Goal: Task Accomplishment & Management: Complete application form

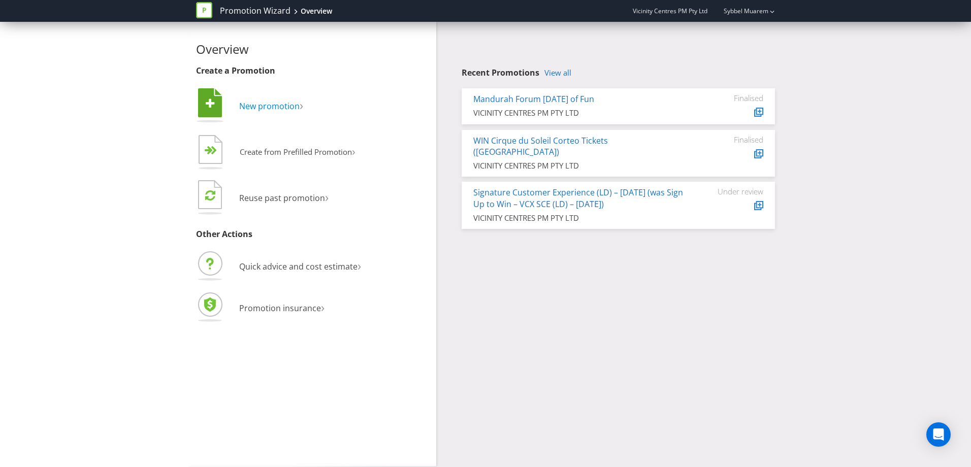
click at [272, 101] on span "New promotion" at bounding box center [269, 106] width 60 height 11
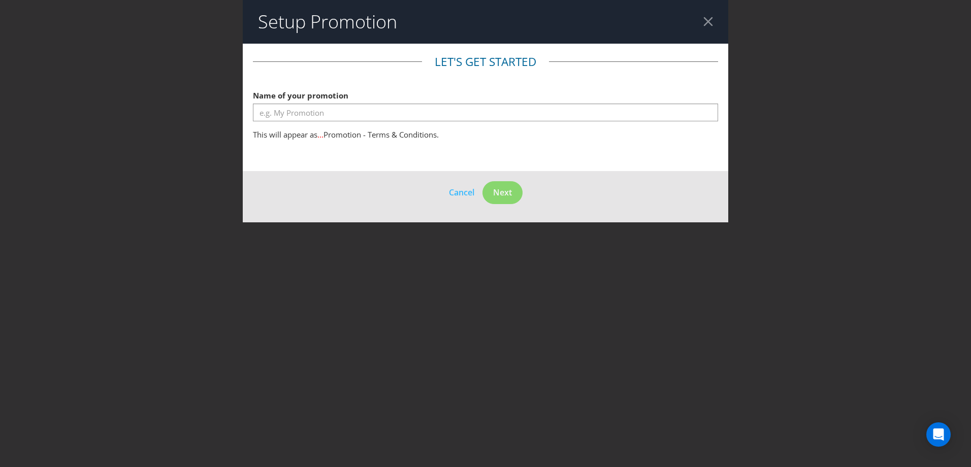
drag, startPoint x: 272, startPoint y: 101, endPoint x: 272, endPoint y: 111, distance: 9.7
click at [272, 109] on div "Name of your promotion" at bounding box center [485, 103] width 465 height 37
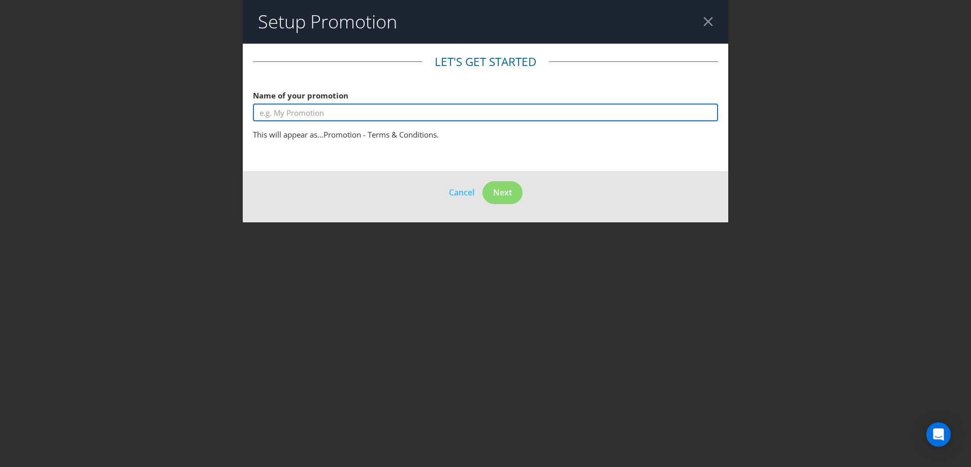
click at [272, 111] on input "text" at bounding box center [485, 113] width 465 height 18
click at [267, 105] on input "text" at bounding box center [485, 113] width 465 height 18
click at [455, 114] on input "Christmas25 Spend and Win Competition LD" at bounding box center [485, 113] width 465 height 18
drag, startPoint x: 304, startPoint y: 111, endPoint x: 194, endPoint y: 95, distance: 111.4
click at [194, 95] on div "Setup Promotion Let's get started Name of your promotion Christmas25 Spend and …" at bounding box center [485, 233] width 971 height 467
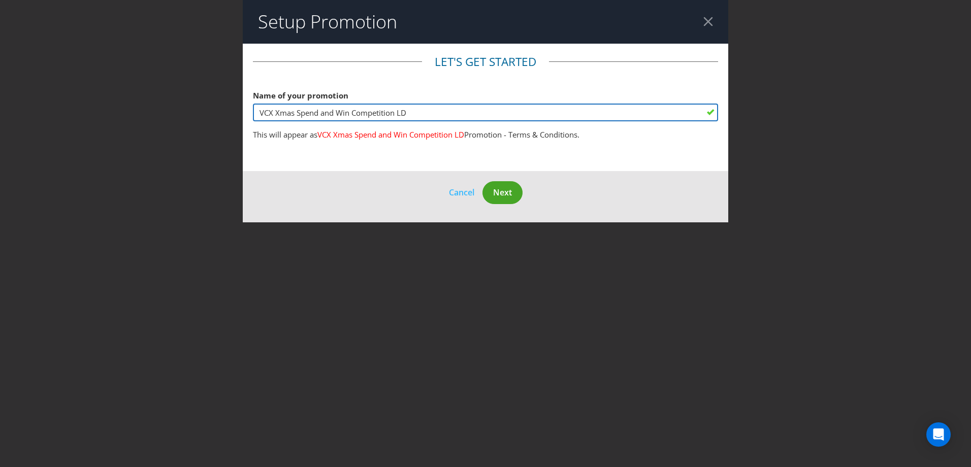
type input "VCX Xmas Spend and Win Competition LD"
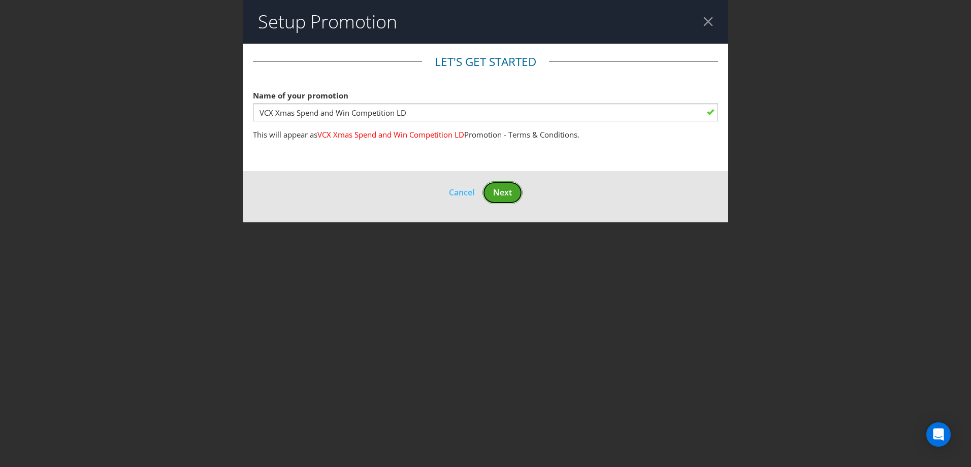
click at [513, 195] on button "Next" at bounding box center [503, 192] width 40 height 23
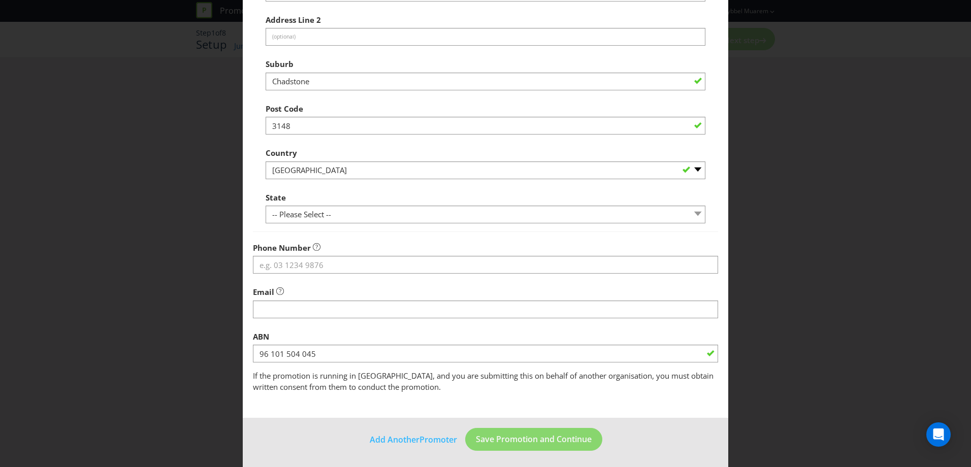
scroll to position [196, 0]
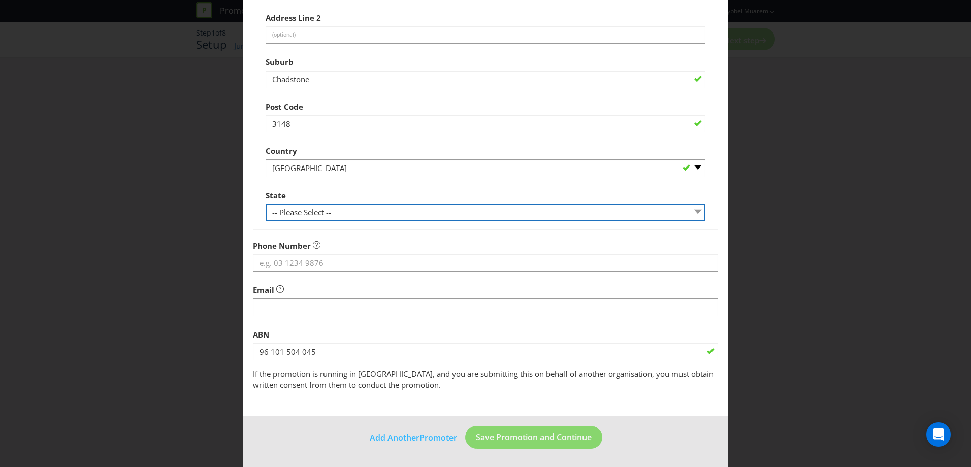
click at [373, 213] on select "-- Please Select -- [GEOGRAPHIC_DATA] [GEOGRAPHIC_DATA] [GEOGRAPHIC_DATA] [GEOG…" at bounding box center [486, 213] width 440 height 18
select select "VIC"
click at [266, 204] on select "-- Please Select -- [GEOGRAPHIC_DATA] [GEOGRAPHIC_DATA] [GEOGRAPHIC_DATA] [GEOG…" at bounding box center [486, 213] width 440 height 18
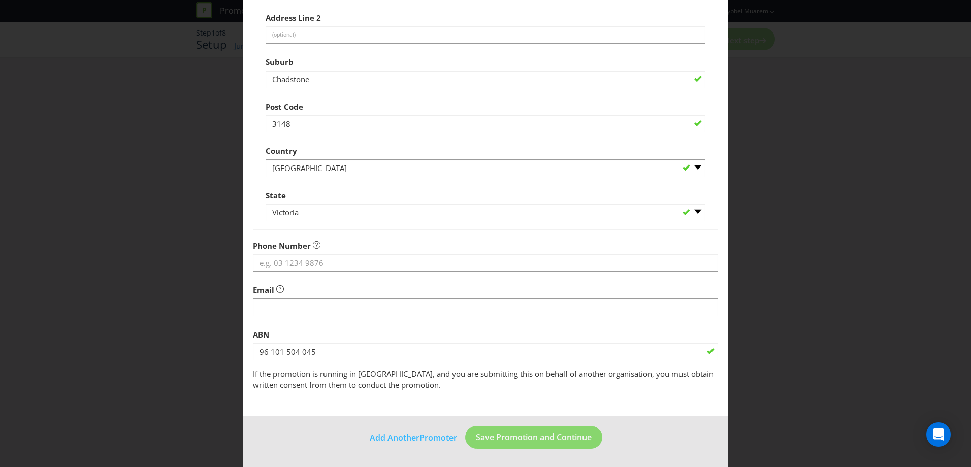
click at [325, 320] on fieldset "Promoter Information Company Name VICINITY CENTRES PM PTY LTD What is the promo…" at bounding box center [485, 124] width 465 height 533
drag, startPoint x: 525, startPoint y: 439, endPoint x: 516, endPoint y: 442, distance: 10.1
click at [524, 439] on span "Save Promotion and Continue" at bounding box center [534, 437] width 116 height 11
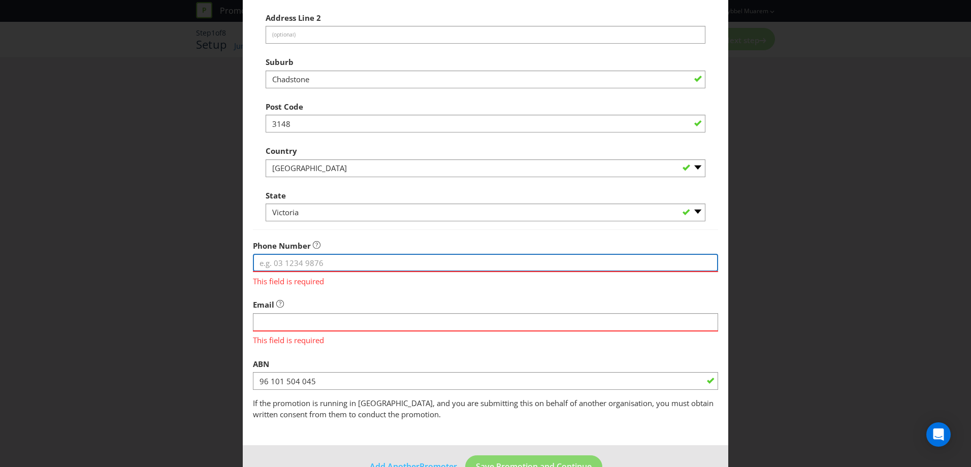
click at [322, 263] on input "tel" at bounding box center [485, 263] width 465 height 18
type input "0423193406"
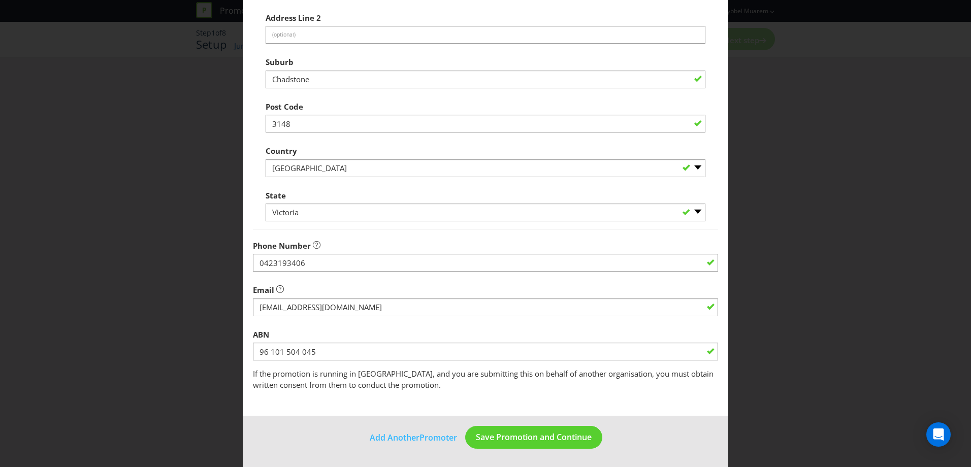
click at [320, 334] on div "ABN 96 101 504 045" at bounding box center [485, 343] width 465 height 37
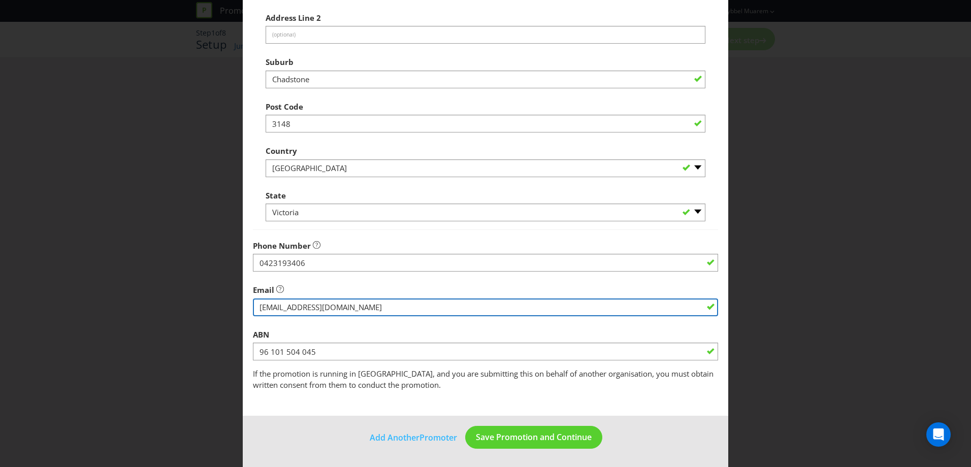
click at [326, 310] on input "string" at bounding box center [485, 308] width 465 height 18
click at [326, 309] on input "string" at bounding box center [485, 308] width 465 height 18
type input "S"
type input "[EMAIL_ADDRESS][DOMAIN_NAME]"
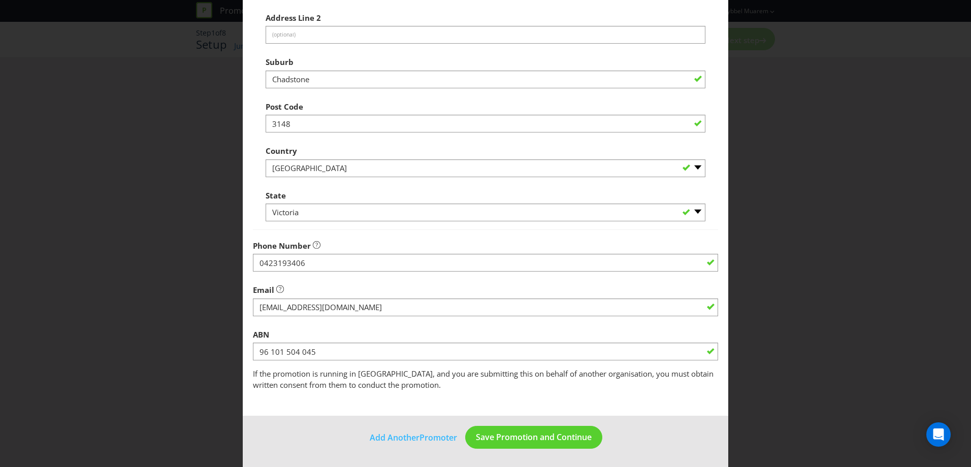
click at [745, 274] on div "Add Promoter Promoter Information Company Name VICINITY CENTRES PM PTY LTD What…" at bounding box center [485, 233] width 971 height 467
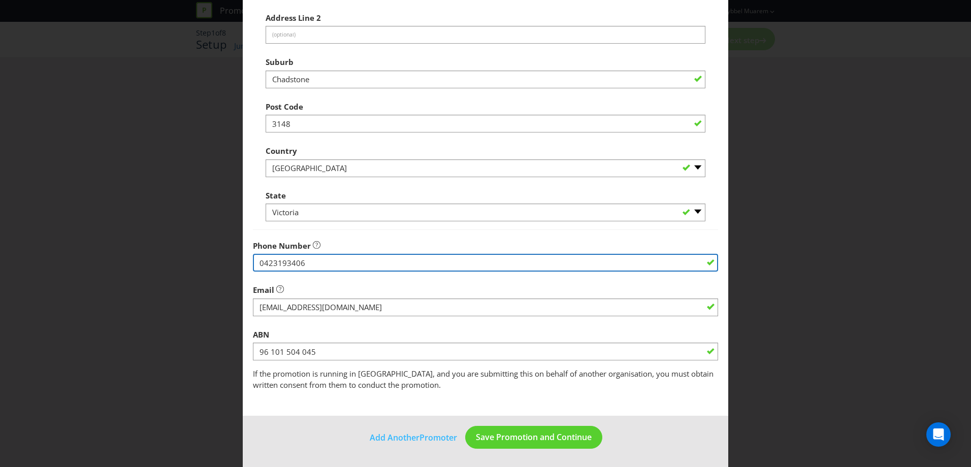
click at [304, 259] on input "0423193406" at bounding box center [485, 263] width 465 height 18
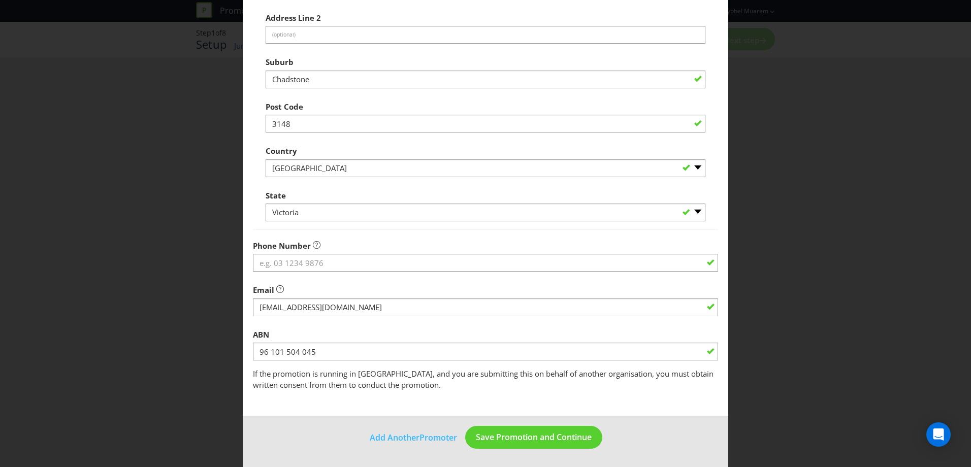
click at [331, 237] on div "Phone Number" at bounding box center [485, 254] width 465 height 37
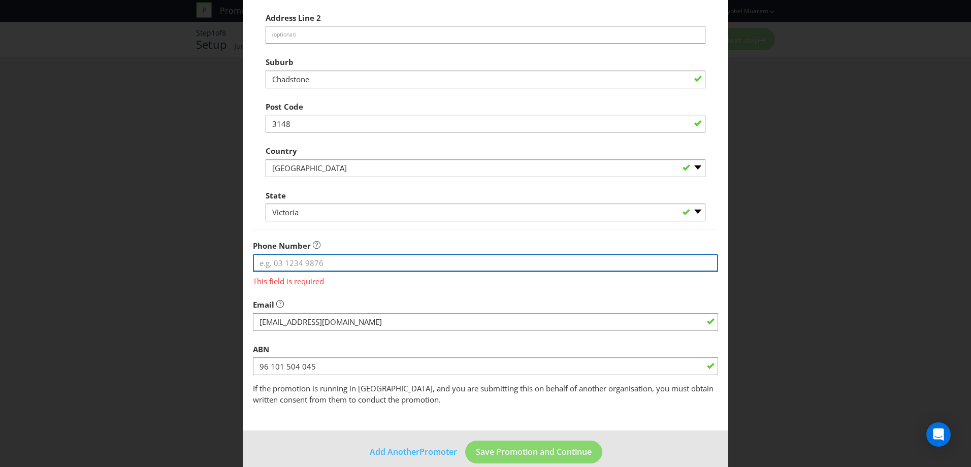
click at [289, 270] on input "tel" at bounding box center [485, 263] width 465 height 18
paste input "9563 3355"
type input "9563 3355"
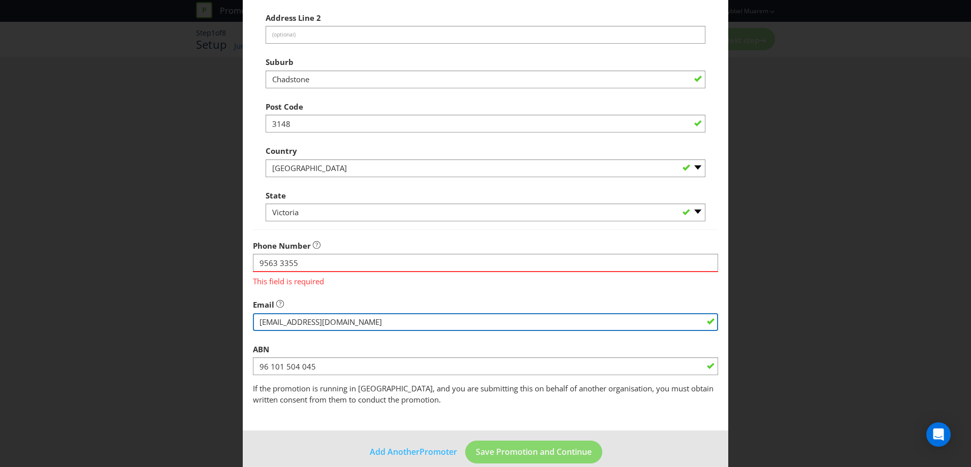
click at [331, 318] on fieldset "Promoter Information Company Name VICINITY CENTRES PM PTY LTD What is the promo…" at bounding box center [485, 132] width 465 height 548
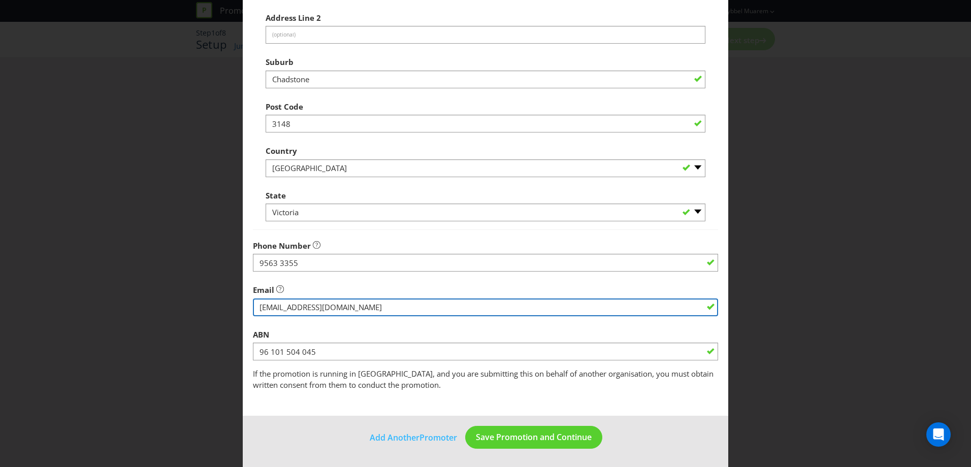
click at [335, 307] on input "string" at bounding box center [485, 308] width 465 height 18
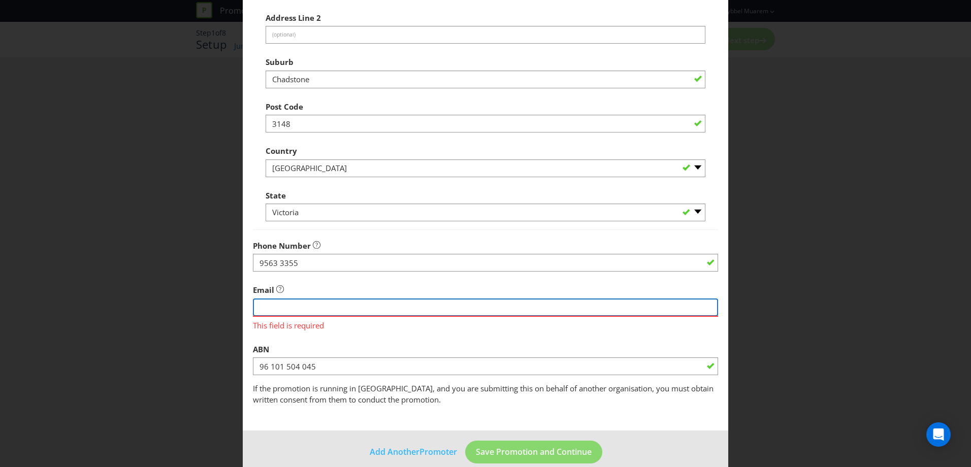
click at [280, 303] on input "string" at bounding box center [485, 308] width 465 height 18
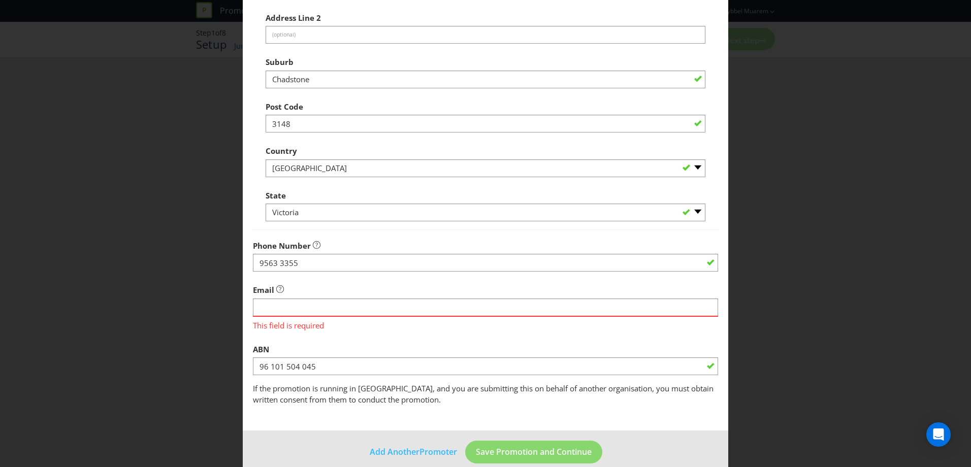
click at [200, 315] on div "Add Promoter Promoter Information Company Name VICINITY CENTRES PM PTY LTD What…" at bounding box center [485, 233] width 971 height 467
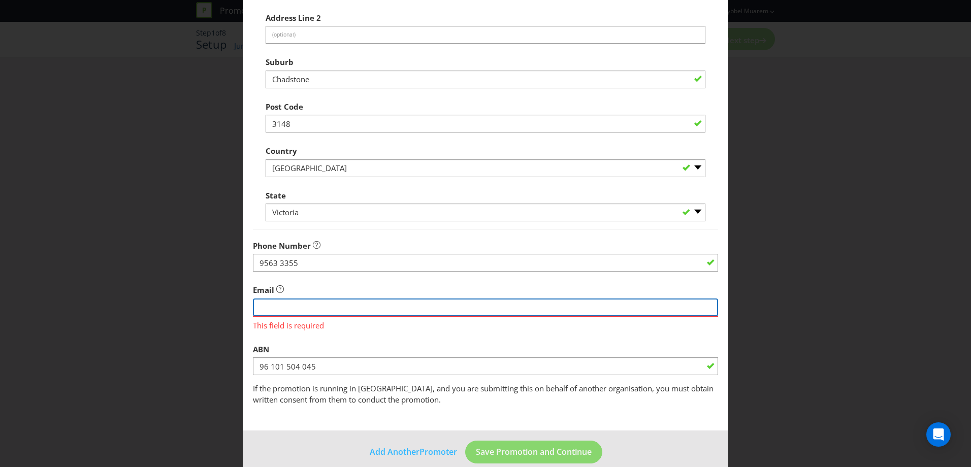
click at [312, 310] on input "string" at bounding box center [485, 308] width 465 height 18
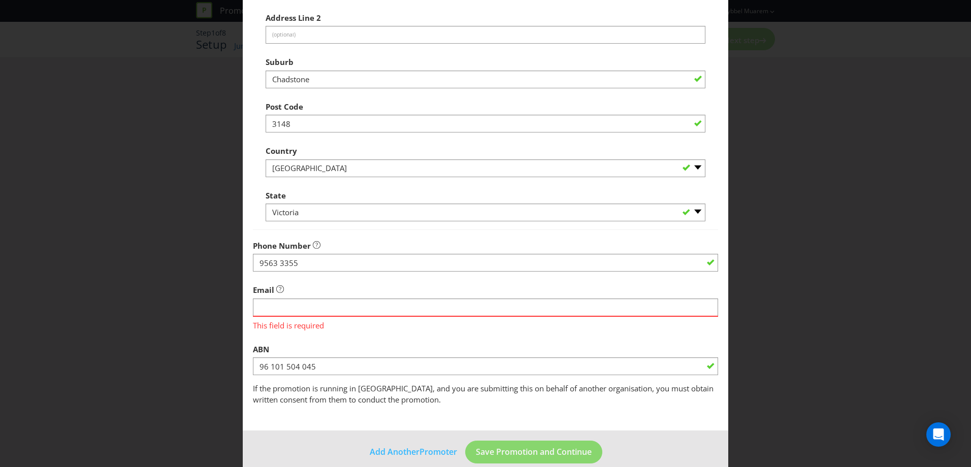
click at [373, 331] on span "This field is required" at bounding box center [485, 324] width 465 height 15
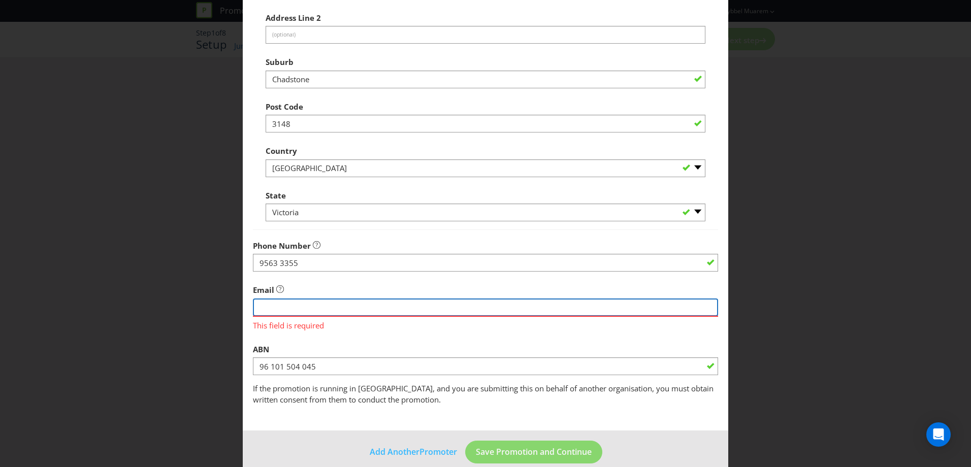
click at [365, 308] on input "string" at bounding box center [485, 308] width 465 height 18
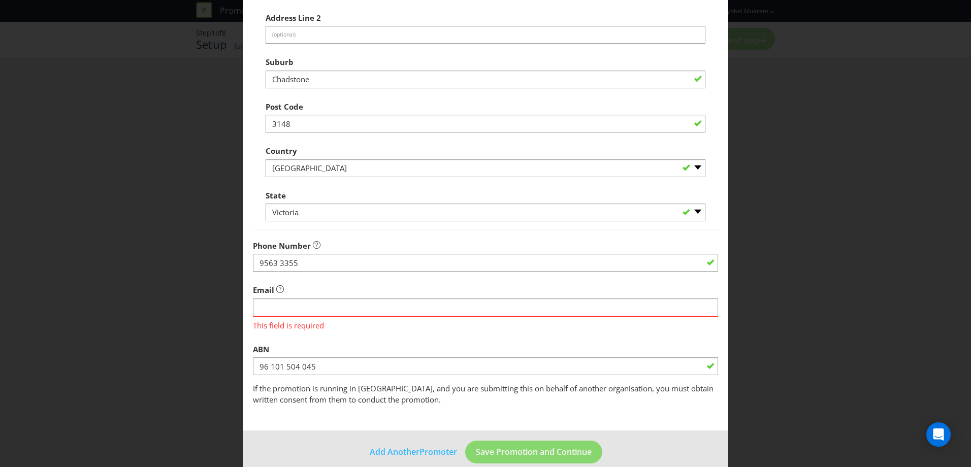
click at [523, 341] on div "ABN 96 101 504 045" at bounding box center [485, 357] width 465 height 37
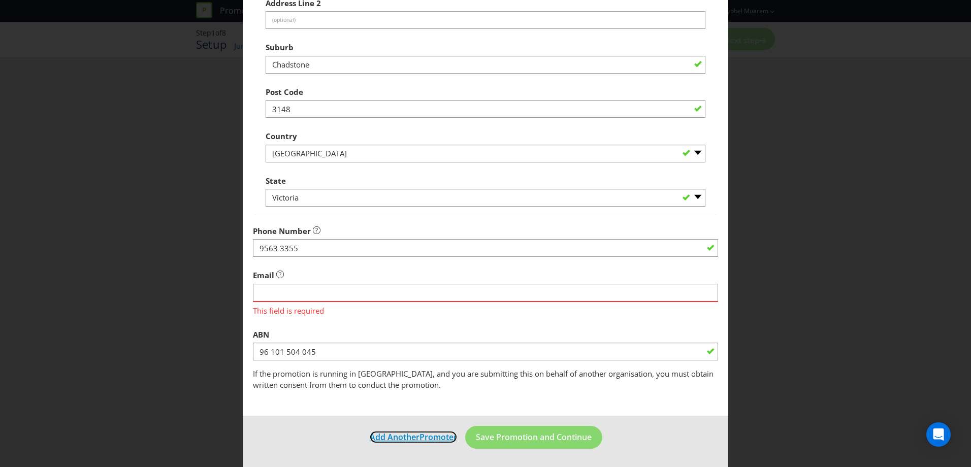
click at [429, 439] on span "Promoter" at bounding box center [439, 437] width 38 height 11
click at [917, 224] on div "Add Promoter Promoter Information Company Name VICINITY CENTRES PM PTY LTD What…" at bounding box center [485, 233] width 971 height 467
click at [358, 301] on div "This field is required" at bounding box center [485, 309] width 465 height 16
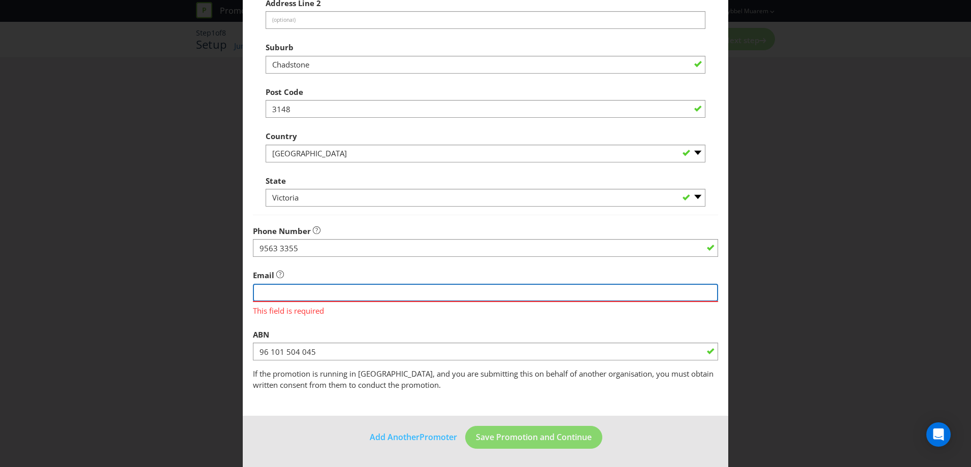
click at [312, 289] on input "string" at bounding box center [485, 293] width 465 height 18
type input "[EMAIL_ADDRESS][DOMAIN_NAME]"
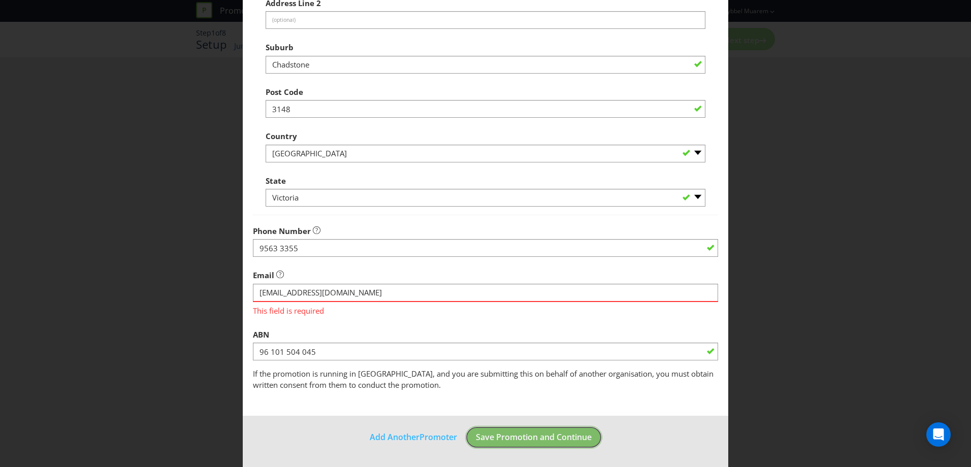
scroll to position [196, 0]
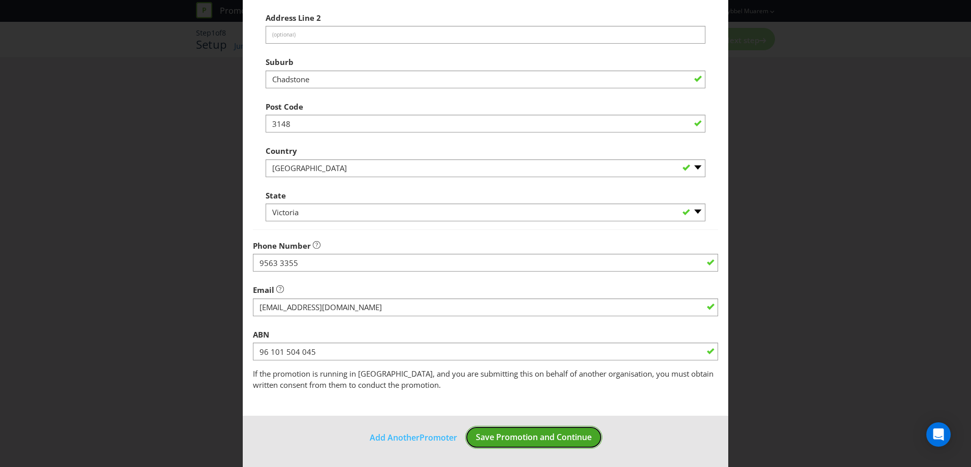
click at [528, 439] on span "Save Promotion and Continue" at bounding box center [534, 437] width 116 height 11
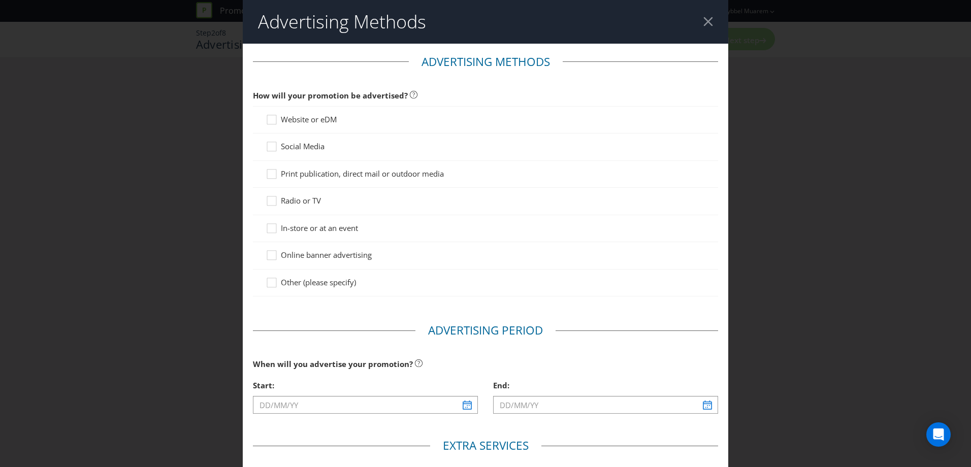
click at [299, 118] on span "Website or eDM" at bounding box center [309, 119] width 56 height 10
click at [0, 0] on input "Website or eDM" at bounding box center [0, 0] width 0 height 0
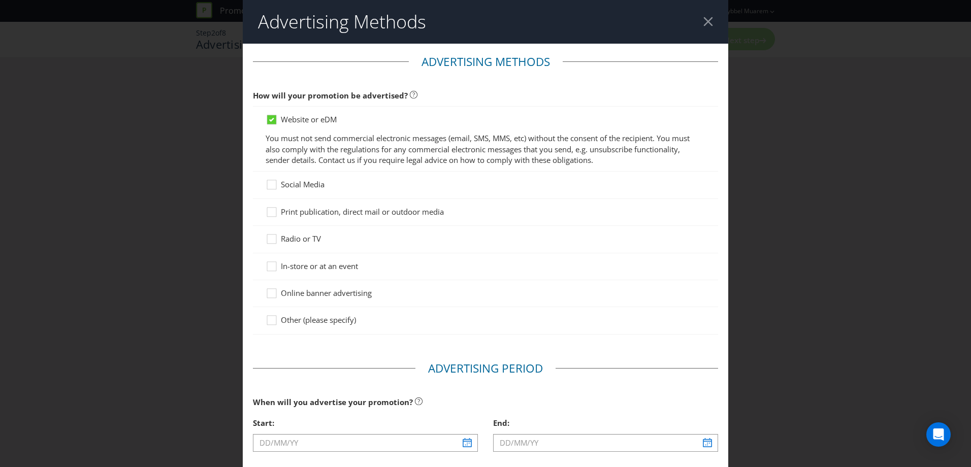
click at [300, 186] on span "Social Media" at bounding box center [303, 184] width 44 height 10
click at [0, 0] on input "Social Media" at bounding box center [0, 0] width 0 height 0
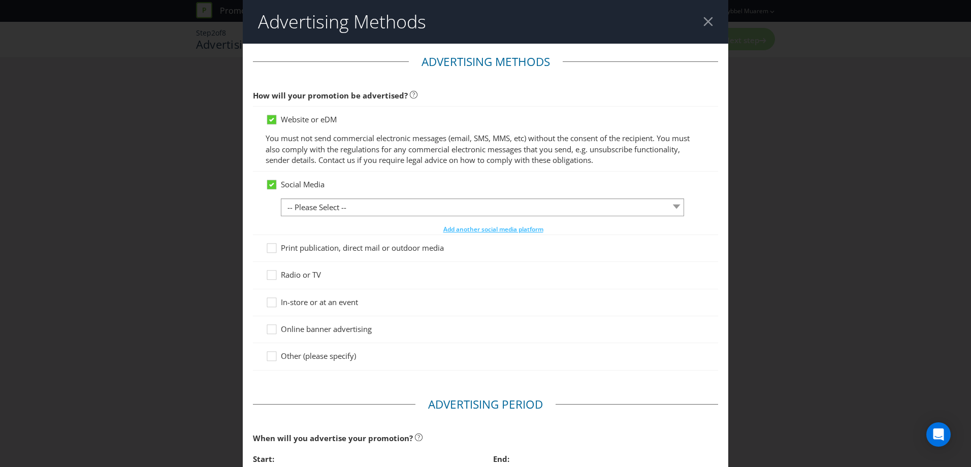
click at [355, 247] on span "Print publication, direct mail or outdoor media" at bounding box center [362, 248] width 163 height 10
click at [0, 0] on input "Print publication, direct mail or outdoor media" at bounding box center [0, 0] width 0 height 0
click at [304, 275] on span "Radio or TV" at bounding box center [301, 275] width 40 height 10
click at [0, 0] on input "Radio or TV" at bounding box center [0, 0] width 0 height 0
click at [324, 300] on span "In-store or at an event" at bounding box center [319, 302] width 77 height 10
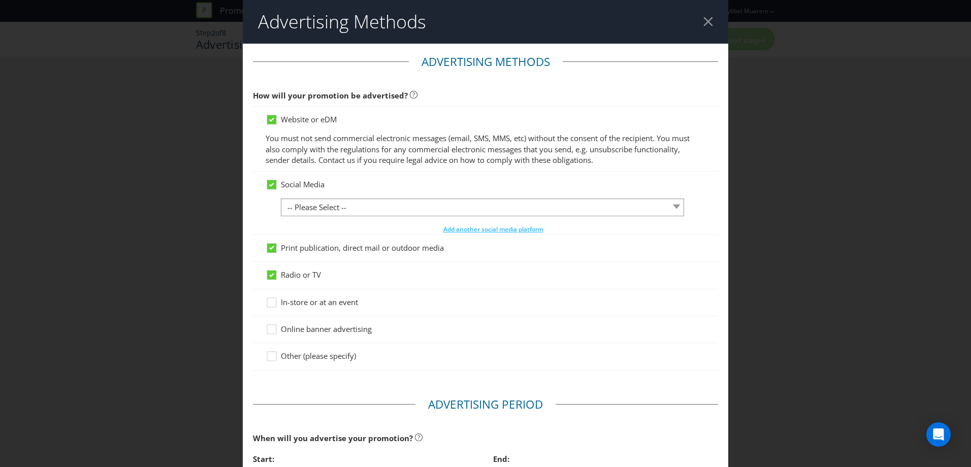
click at [0, 0] on input "In-store or at an event" at bounding box center [0, 0] width 0 height 0
click at [324, 300] on span "In-store or at an event" at bounding box center [319, 302] width 77 height 10
click at [0, 0] on input "In-store or at an event" at bounding box center [0, 0] width 0 height 0
click at [333, 325] on span "Online banner advertising" at bounding box center [326, 329] width 91 height 10
click at [0, 0] on input "Online banner advertising" at bounding box center [0, 0] width 0 height 0
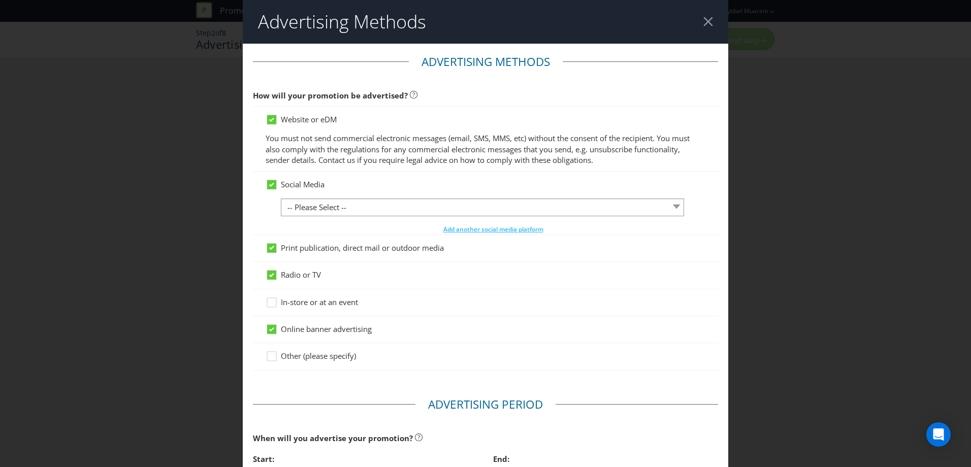
click at [334, 356] on span "Other (please specify)" at bounding box center [318, 356] width 75 height 10
click at [0, 0] on input "Other (please specify)" at bounding box center [0, 0] width 0 height 0
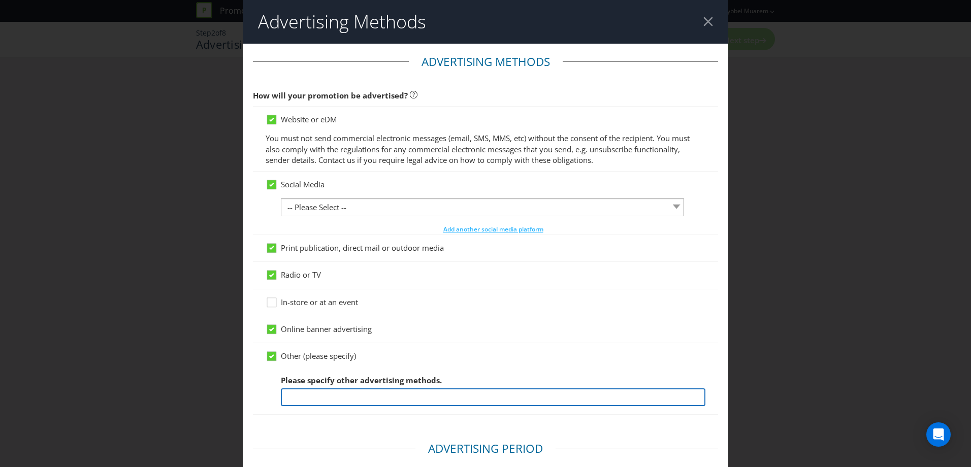
click at [347, 395] on input "text" at bounding box center [493, 398] width 425 height 18
type input "Digital Channels, EDM, Social Media (Instagram and Facebook), Website"
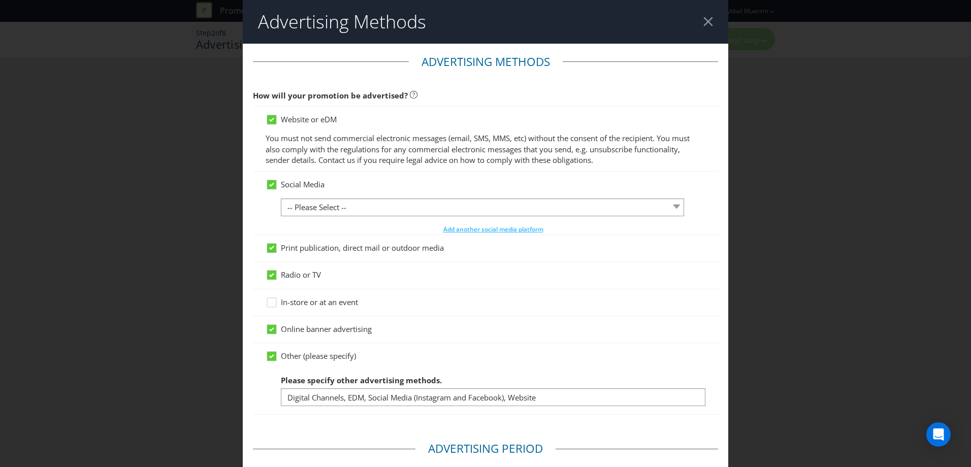
click at [802, 267] on div "Advertising Methods Advertising Methods How will your promotion be advertised? …" at bounding box center [485, 233] width 971 height 467
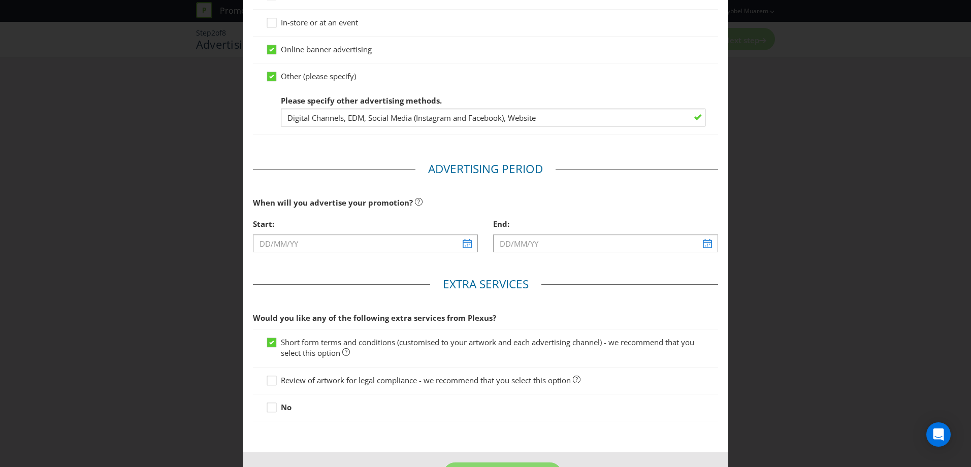
scroll to position [285, 0]
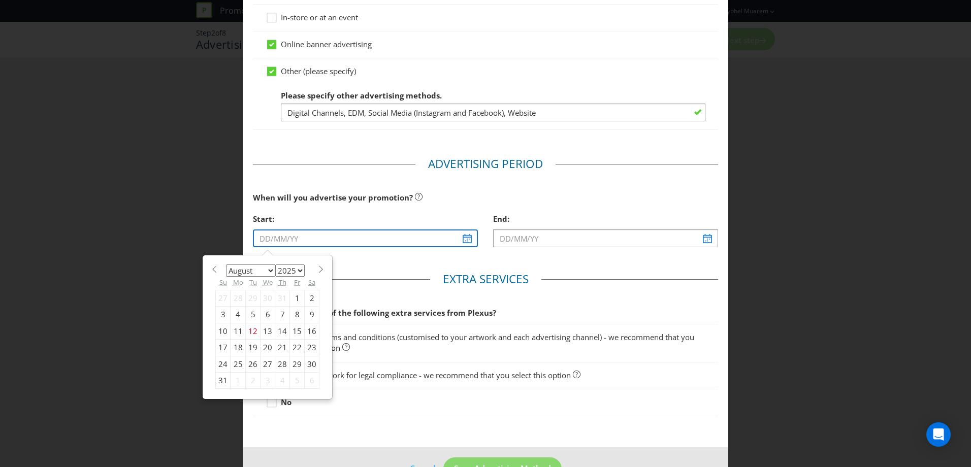
click at [262, 236] on input "text" at bounding box center [365, 239] width 225 height 18
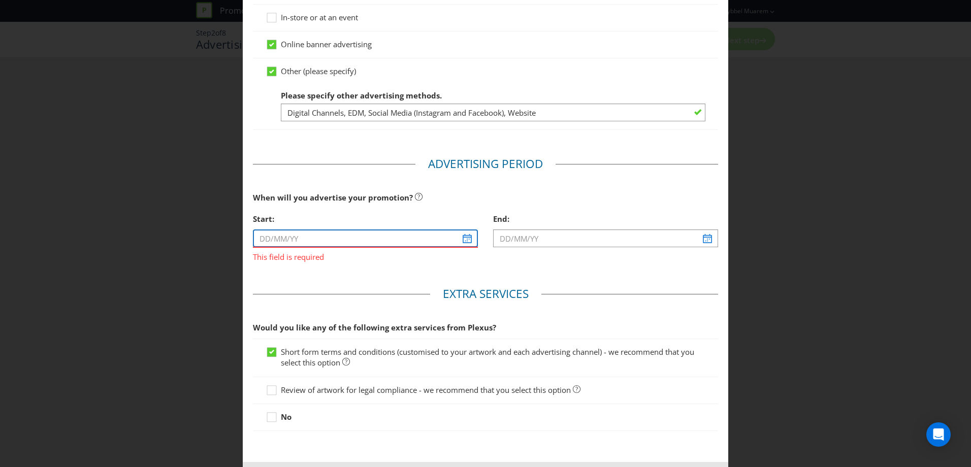
click at [464, 237] on input "text" at bounding box center [365, 239] width 225 height 18
click at [381, 237] on input "text" at bounding box center [365, 239] width 225 height 18
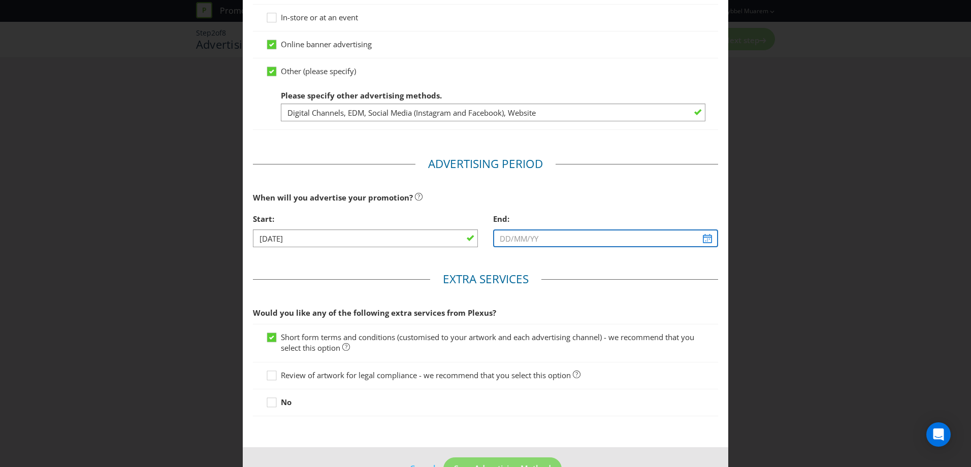
type input "[DATE]"
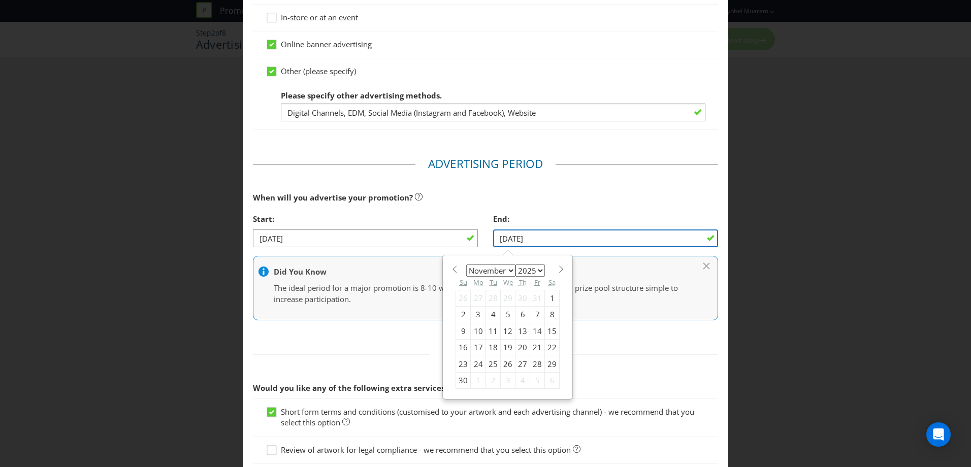
click at [550, 235] on input "[DATE]" at bounding box center [605, 239] width 225 height 18
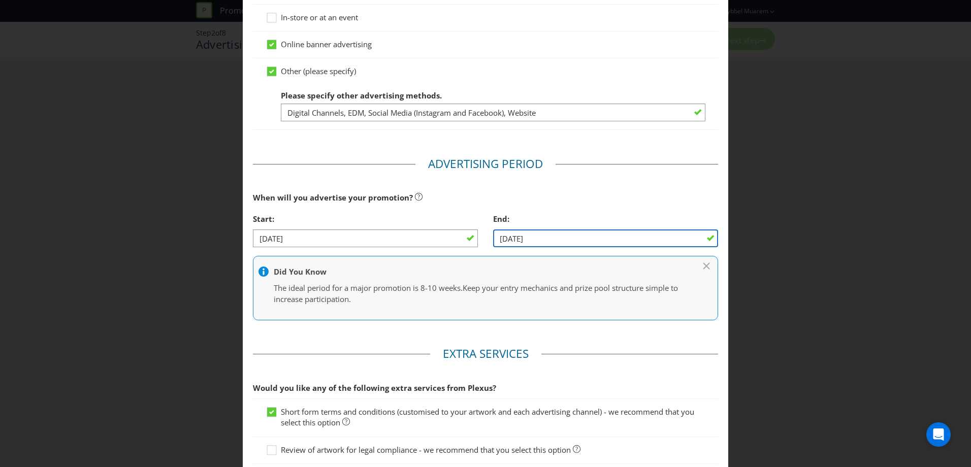
click at [504, 238] on input "[DATE]" at bounding box center [605, 239] width 225 height 18
type input "[DATE]"
click at [670, 189] on div "When will you advertise your promotion?" at bounding box center [485, 197] width 465 height 21
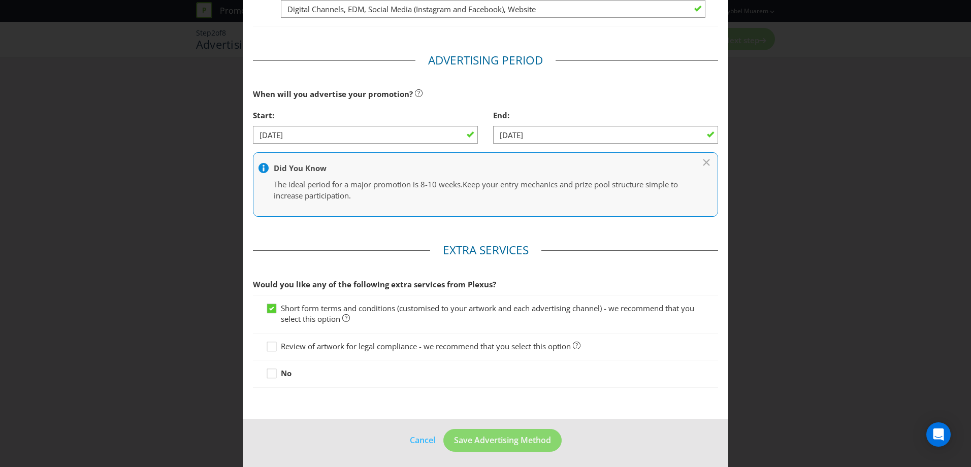
scroll to position [392, 0]
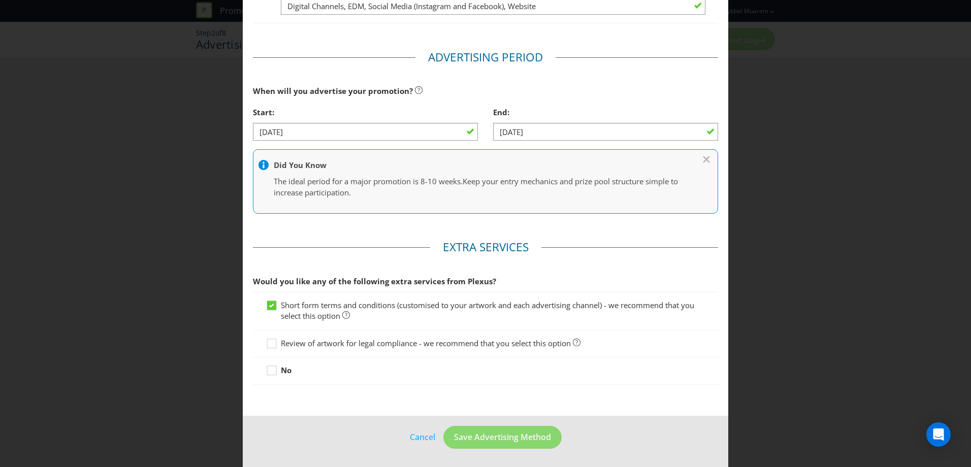
click at [376, 341] on span "Review of artwork for legal compliance - we recommend that you select this opti…" at bounding box center [426, 343] width 290 height 10
click at [0, 0] on input "Review of artwork for legal compliance - we recommend that you select this opti…" at bounding box center [0, 0] width 0 height 0
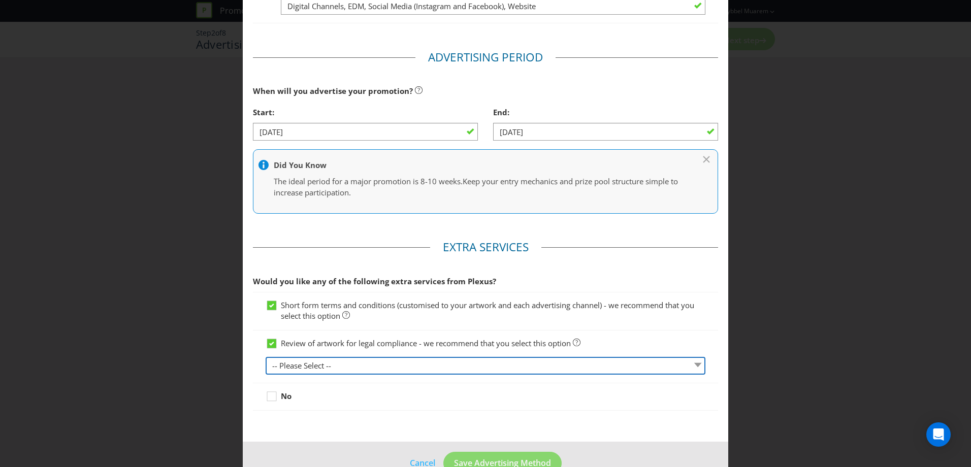
click at [366, 366] on select "-- Please Select -- 1 piece 2-4 pieces (provided at same time) 5-7 pieces (prov…" at bounding box center [486, 366] width 440 height 18
select select "MARKETING_REVIEW_4"
click at [266, 357] on select "-- Please Select -- 1 piece 2-4 pieces (provided at same time) 5-7 pieces (prov…" at bounding box center [486, 366] width 440 height 18
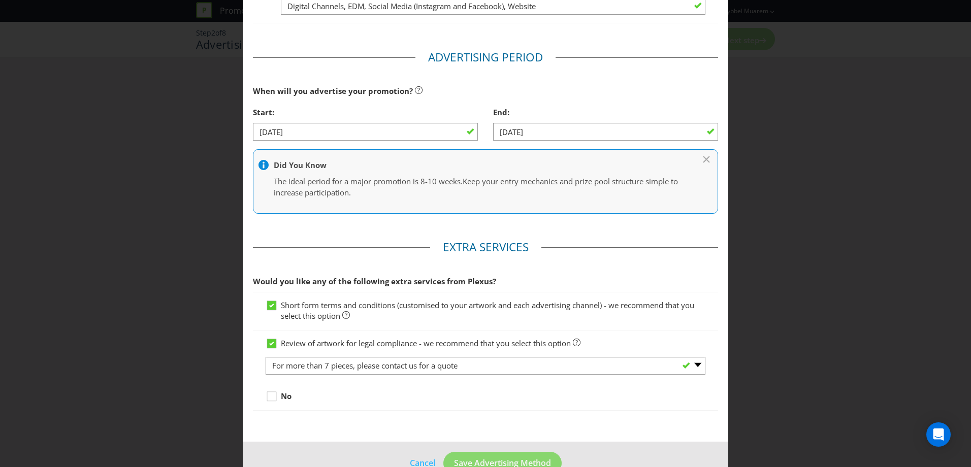
click at [397, 402] on div at bounding box center [486, 402] width 440 height 1
click at [394, 395] on div "No" at bounding box center [486, 396] width 440 height 11
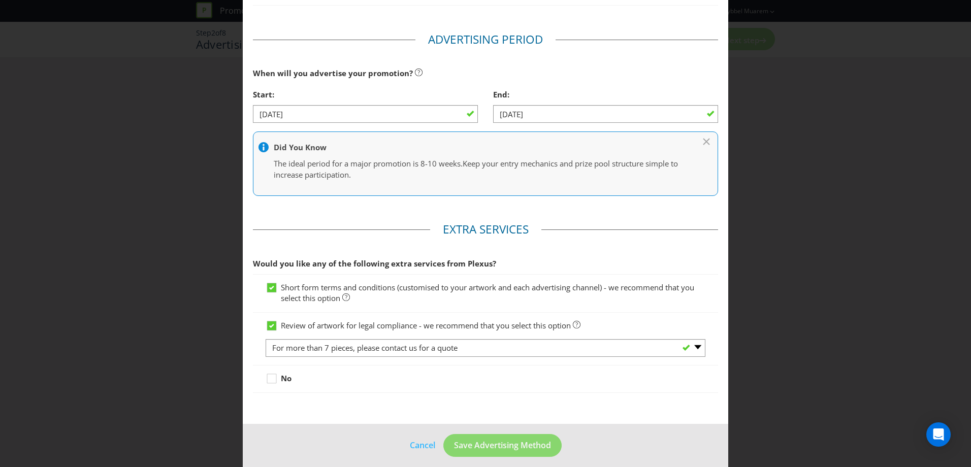
scroll to position [418, 0]
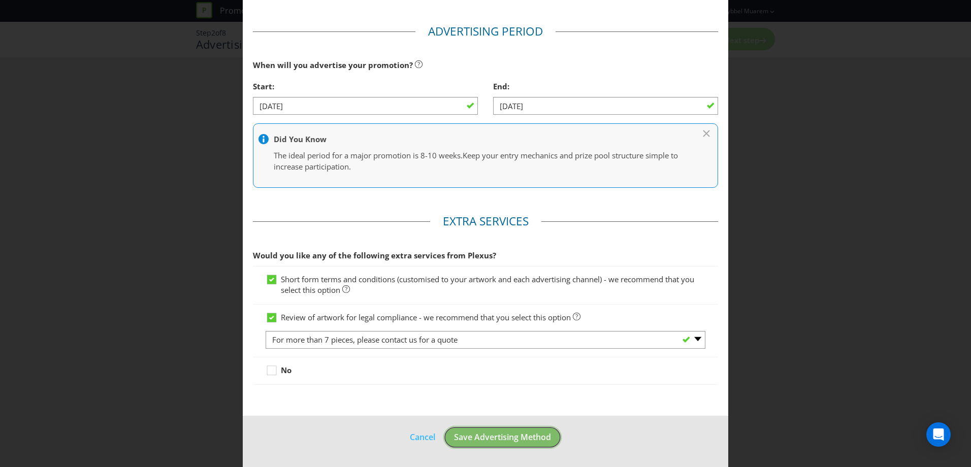
click at [467, 442] on span "Save Advertising Method" at bounding box center [502, 437] width 97 height 11
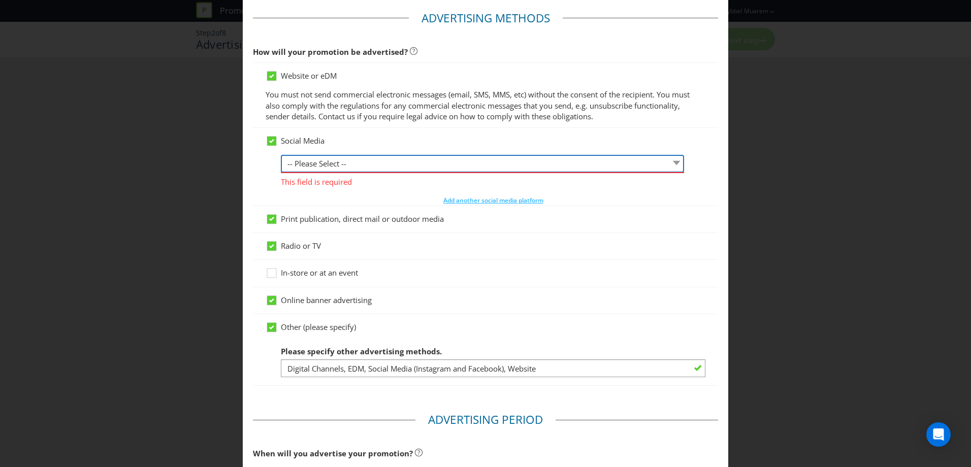
click at [337, 163] on select "-- Please Select -- Facebook X Instagram Snapchat LinkedIn Pinterest Tumblr You…" at bounding box center [482, 164] width 403 height 18
select select "FACEBOOK"
click at [281, 155] on select "-- Please Select -- Facebook X Instagram Snapchat LinkedIn Pinterest Tumblr You…" at bounding box center [482, 164] width 403 height 18
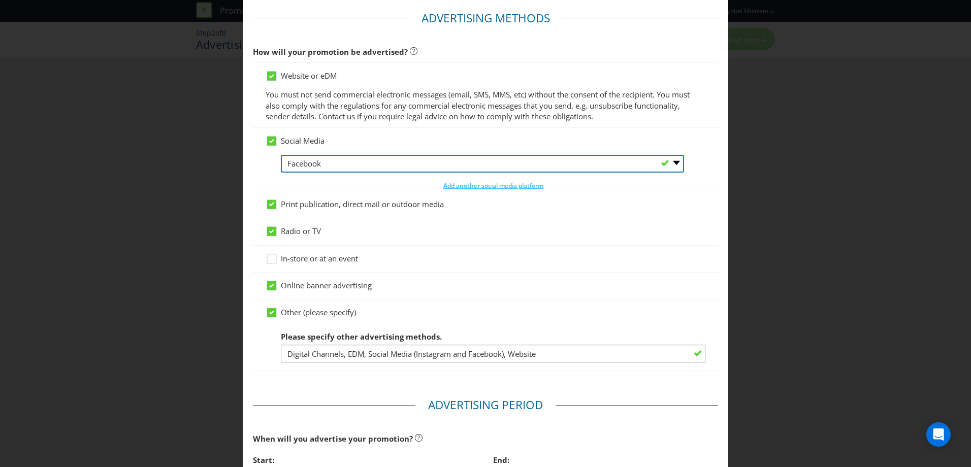
click at [331, 162] on select "-- Please Select -- Facebook X Instagram Snapchat LinkedIn Pinterest Tumblr You…" at bounding box center [482, 164] width 403 height 18
click at [331, 165] on select "-- Please Select -- Facebook X Instagram Snapchat LinkedIn Pinterest Tumblr You…" at bounding box center [482, 164] width 403 height 18
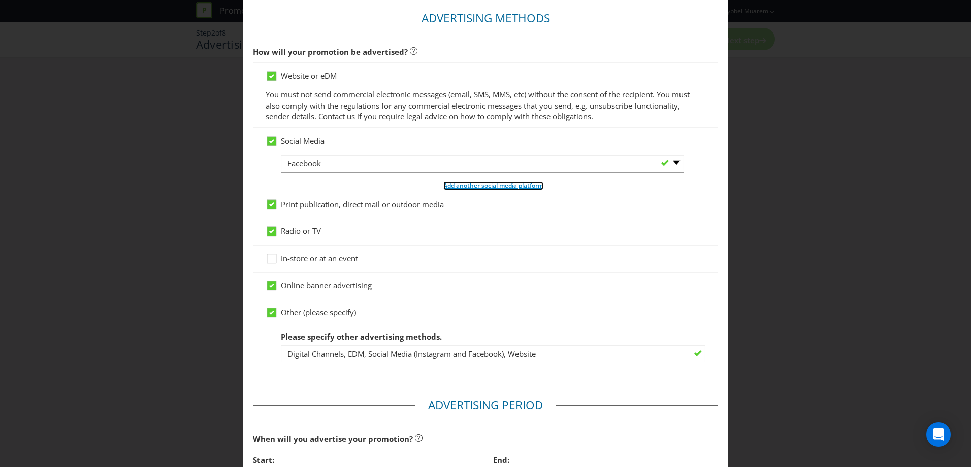
click at [449, 185] on span "Add another social media platform" at bounding box center [494, 185] width 100 height 9
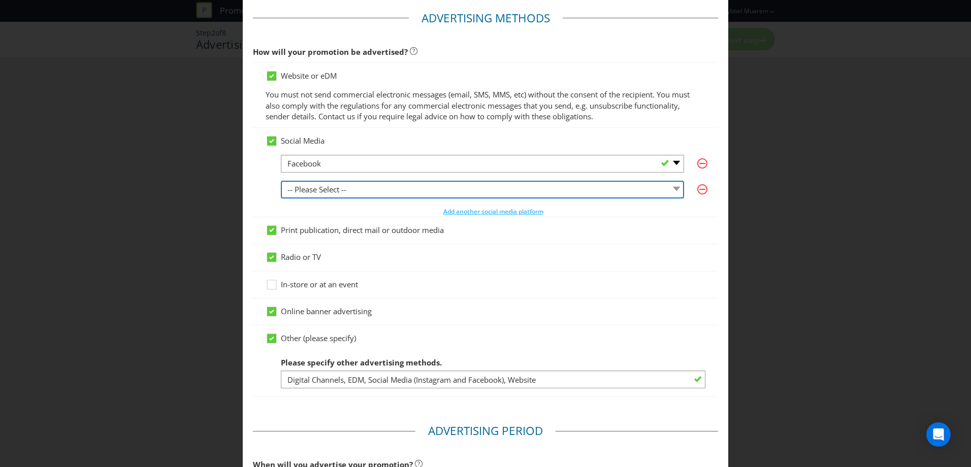
click at [351, 192] on select "-- Please Select -- Facebook X Instagram Snapchat LinkedIn Pinterest Tumblr You…" at bounding box center [482, 190] width 403 height 18
select select "INSTAGRAM"
click at [281, 181] on select "-- Please Select -- Facebook X Instagram Snapchat LinkedIn Pinterest Tumblr You…" at bounding box center [482, 190] width 403 height 18
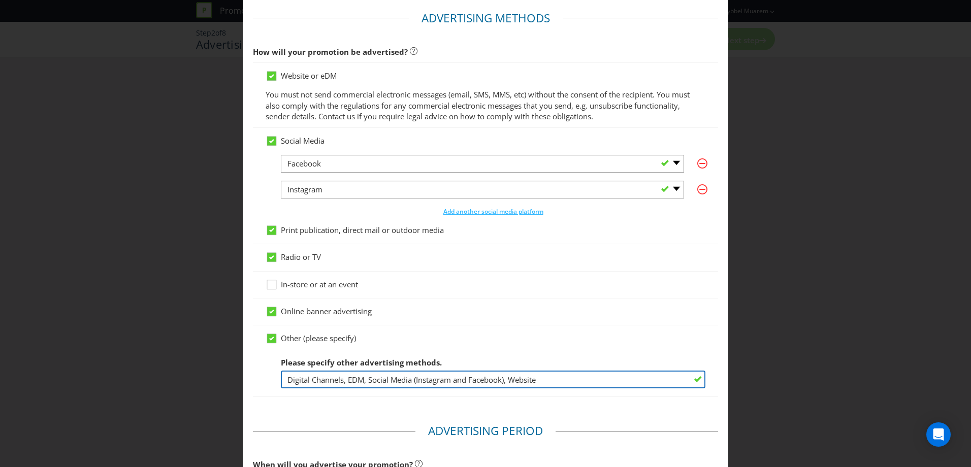
drag, startPoint x: 367, startPoint y: 378, endPoint x: 511, endPoint y: 382, distance: 143.8
click at [511, 382] on input "Digital Channels, EDM, Social Media (Instagram and Facebook), Website" at bounding box center [493, 380] width 425 height 18
type input "Digital Channels, EDM, Website"
click at [485, 382] on input "Digital Channels, EDM, Website" at bounding box center [493, 380] width 425 height 18
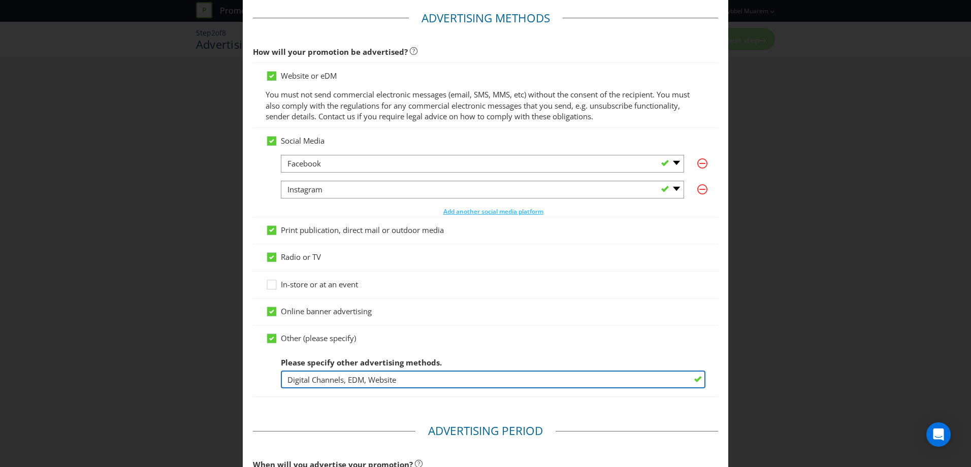
click at [484, 382] on input "Digital Channels, EDM, Website" at bounding box center [493, 380] width 425 height 18
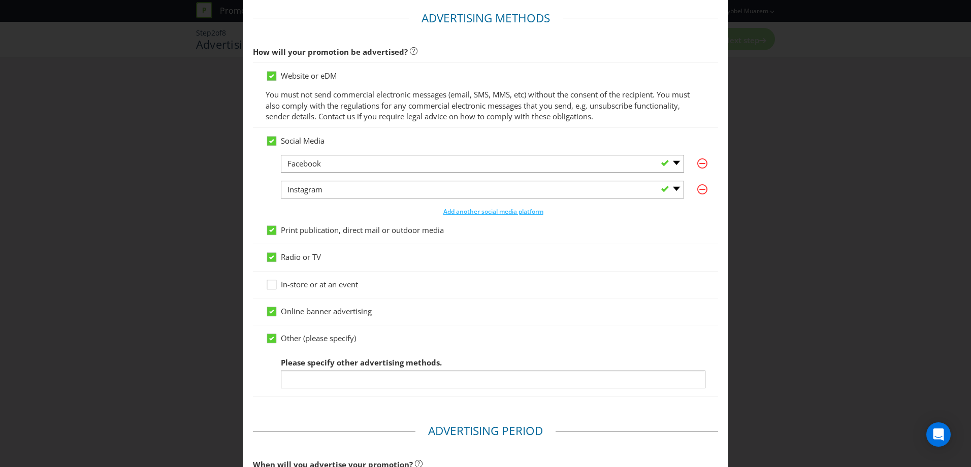
click at [500, 336] on div "Other (please specify)" at bounding box center [486, 338] width 440 height 11
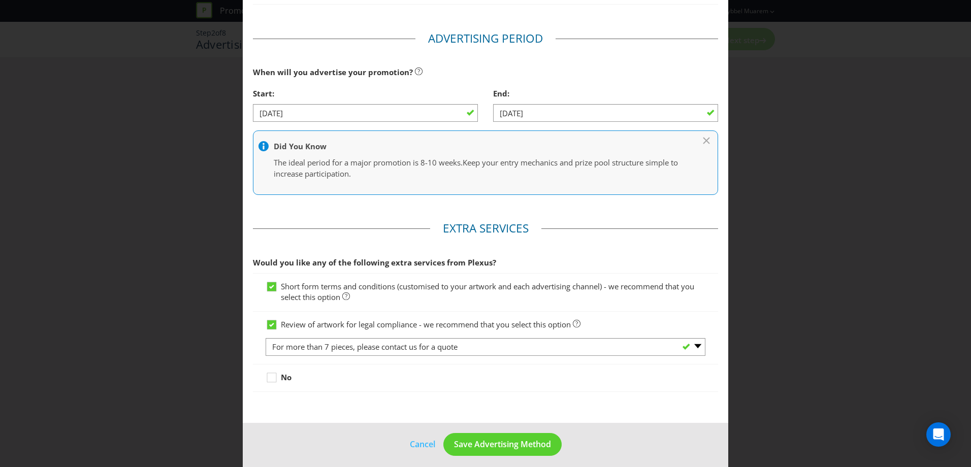
scroll to position [444, 0]
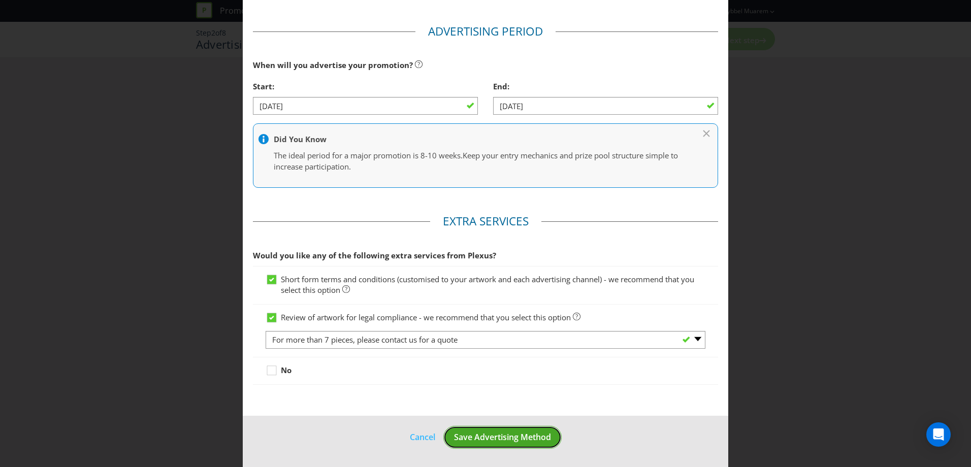
click at [499, 436] on span "Save Advertising Method" at bounding box center [502, 437] width 97 height 11
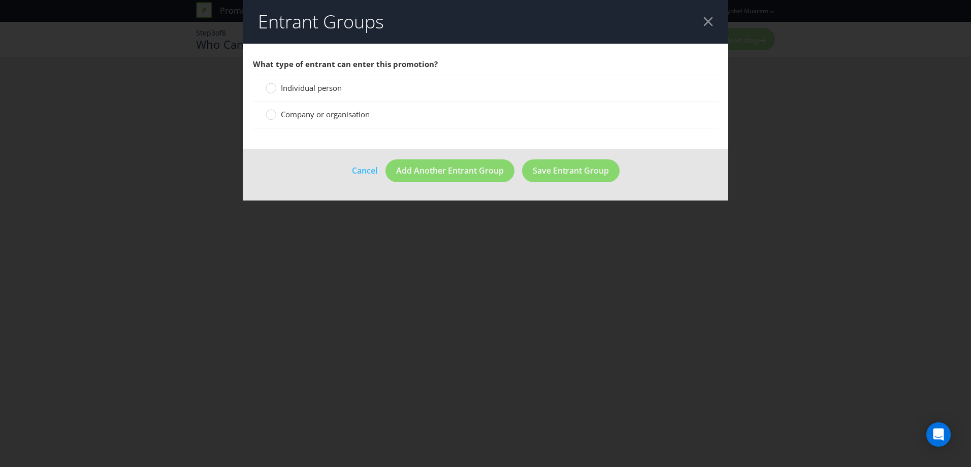
click at [320, 81] on div "Individual person" at bounding box center [485, 88] width 465 height 27
click at [319, 84] on span "Individual person" at bounding box center [311, 88] width 61 height 10
click at [0, 0] on input "Individual person" at bounding box center [0, 0] width 0 height 0
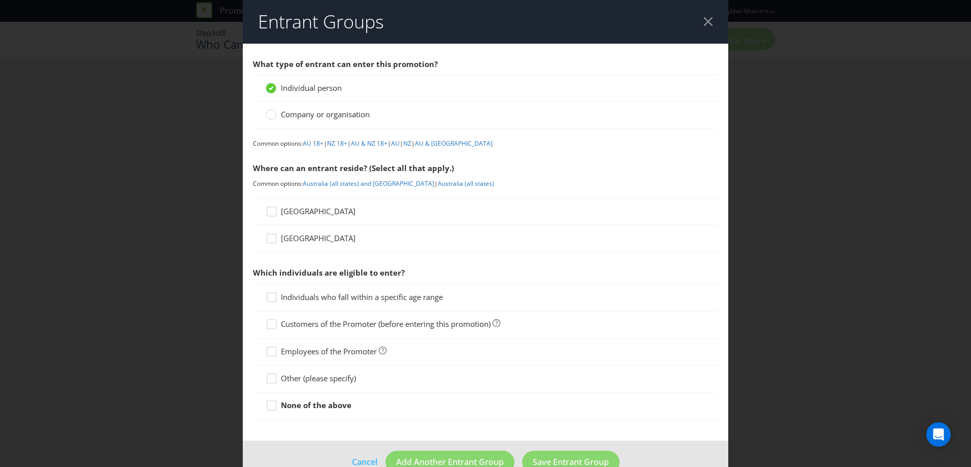
click at [287, 213] on span "[GEOGRAPHIC_DATA]" at bounding box center [318, 211] width 75 height 10
click at [0, 0] on input "[GEOGRAPHIC_DATA]" at bounding box center [0, 0] width 0 height 0
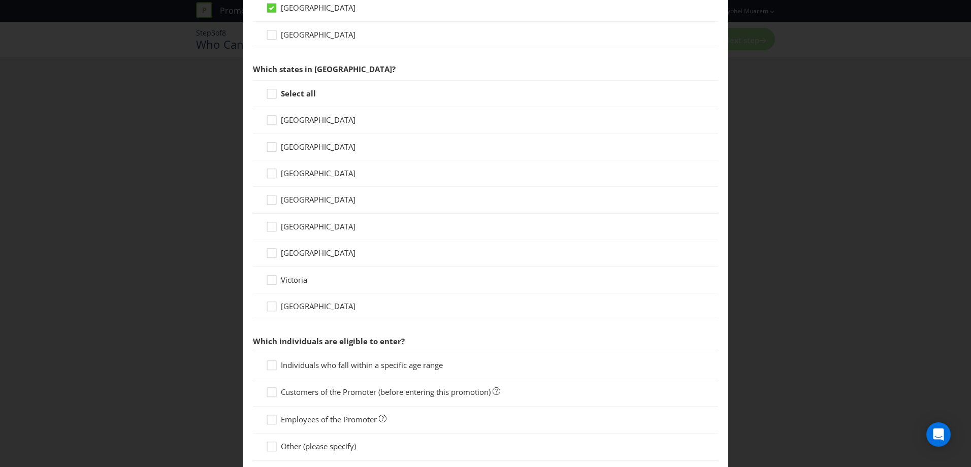
scroll to position [210, 0]
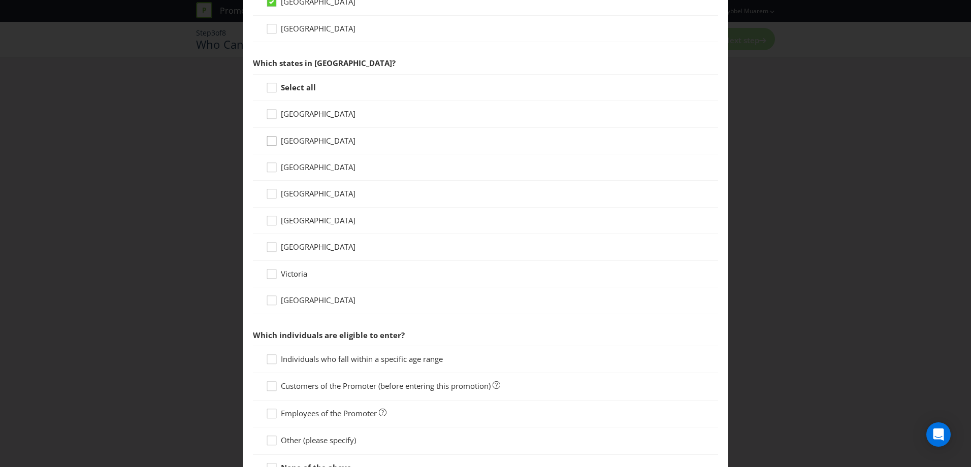
click at [269, 137] on div at bounding box center [271, 137] width 5 height 5
click at [0, 0] on input "[GEOGRAPHIC_DATA]" at bounding box center [0, 0] width 0 height 0
click at [275, 191] on icon at bounding box center [273, 195] width 15 height 15
click at [0, 0] on input "[GEOGRAPHIC_DATA]" at bounding box center [0, 0] width 0 height 0
click at [273, 222] on icon at bounding box center [273, 222] width 15 height 15
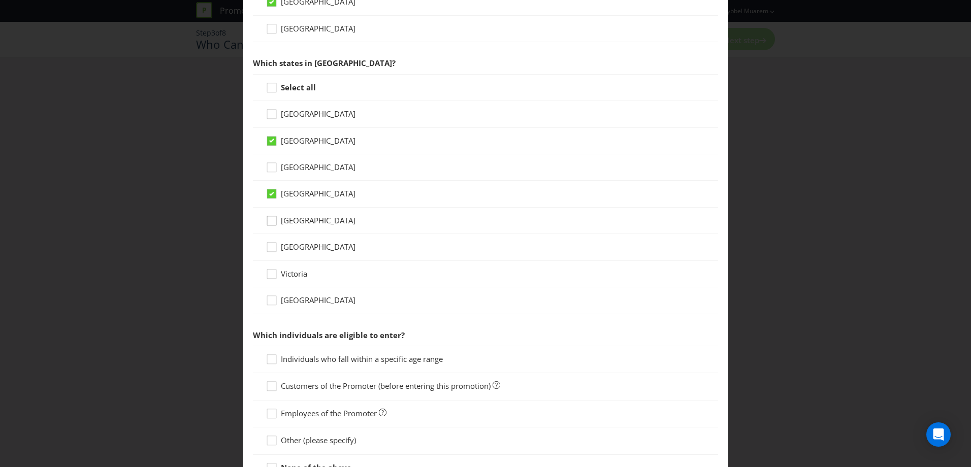
click at [0, 0] on input "[GEOGRAPHIC_DATA]" at bounding box center [0, 0] width 0 height 0
click at [270, 243] on div at bounding box center [271, 243] width 5 height 5
click at [0, 0] on input "[GEOGRAPHIC_DATA]" at bounding box center [0, 0] width 0 height 0
click at [273, 275] on icon at bounding box center [273, 276] width 15 height 15
click at [0, 0] on input "Victoria" at bounding box center [0, 0] width 0 height 0
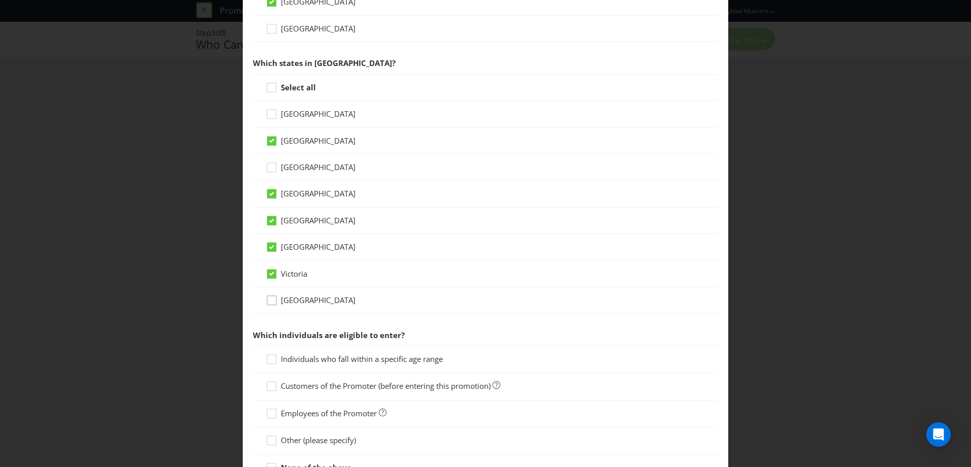
click at [269, 303] on icon at bounding box center [273, 302] width 15 height 15
click at [0, 0] on input "[GEOGRAPHIC_DATA]" at bounding box center [0, 0] width 0 height 0
click at [301, 83] on strong "Select all" at bounding box center [298, 87] width 35 height 10
click at [0, 0] on input "Select all" at bounding box center [0, 0] width 0 height 0
click at [271, 163] on div at bounding box center [271, 164] width 5 height 5
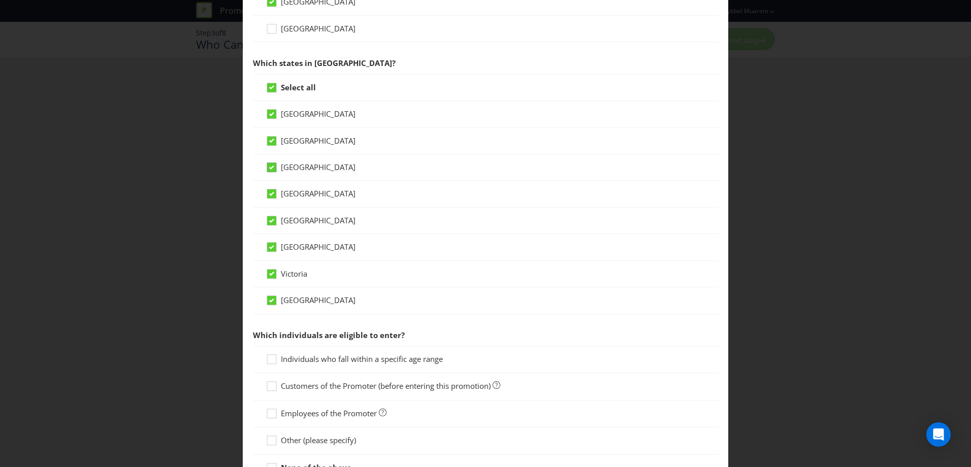
click at [0, 0] on input "[GEOGRAPHIC_DATA]" at bounding box center [0, 0] width 0 height 0
click at [273, 111] on icon at bounding box center [271, 114] width 9 height 9
click at [0, 0] on input "[GEOGRAPHIC_DATA]" at bounding box center [0, 0] width 0 height 0
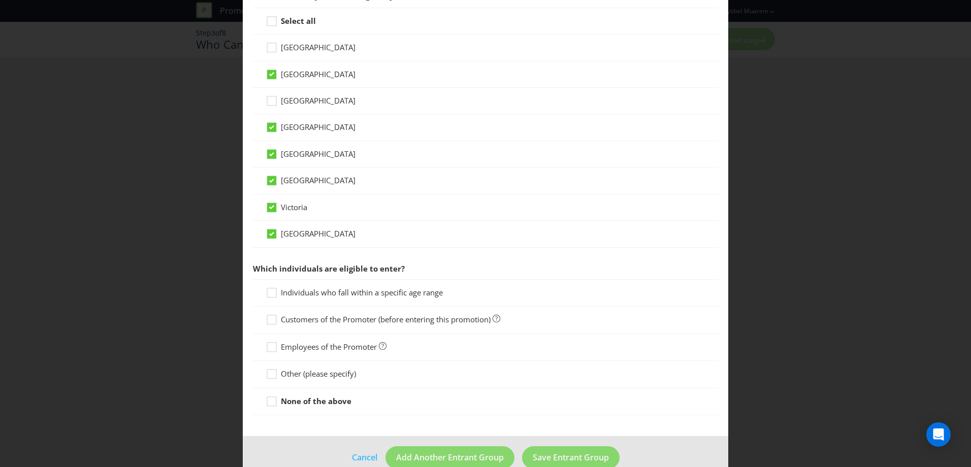
scroll to position [297, 0]
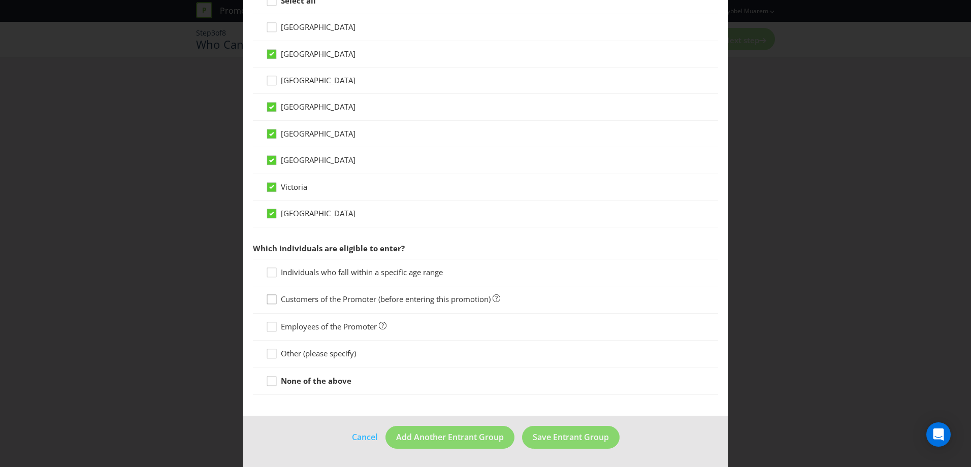
click at [273, 301] on icon at bounding box center [273, 301] width 15 height 15
click at [0, 0] on input "Customers of the Promoter (before entering this promotion)" at bounding box center [0, 0] width 0 height 0
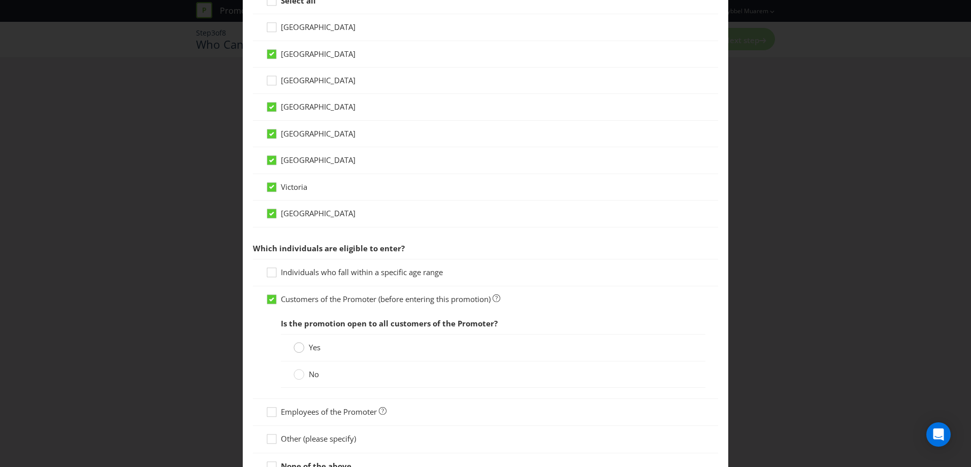
click at [302, 351] on icon at bounding box center [299, 347] width 11 height 11
click at [0, 0] on input "Yes" at bounding box center [0, 0] width 0 height 0
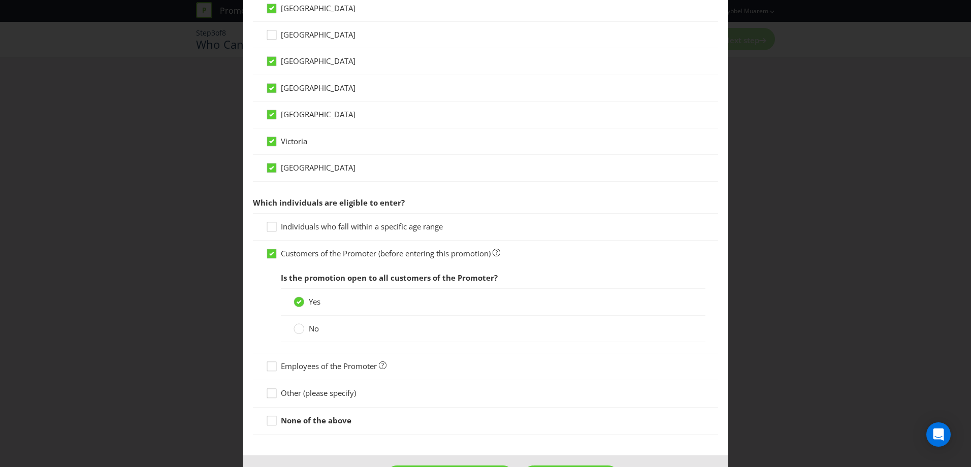
scroll to position [382, 0]
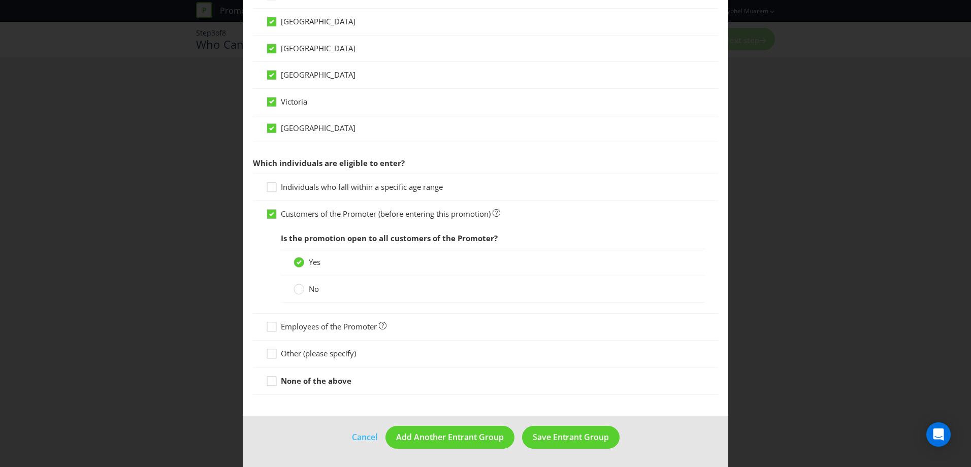
click at [302, 348] on div "Other (please specify)" at bounding box center [485, 354] width 465 height 27
click at [266, 279] on span "Is the promotion open to all customers of the Promoter? Yes No" at bounding box center [486, 268] width 440 height 80
click at [274, 184] on icon at bounding box center [271, 187] width 9 height 9
click at [0, 0] on input "Individuals who fall within a specific age range" at bounding box center [0, 0] width 0 height 0
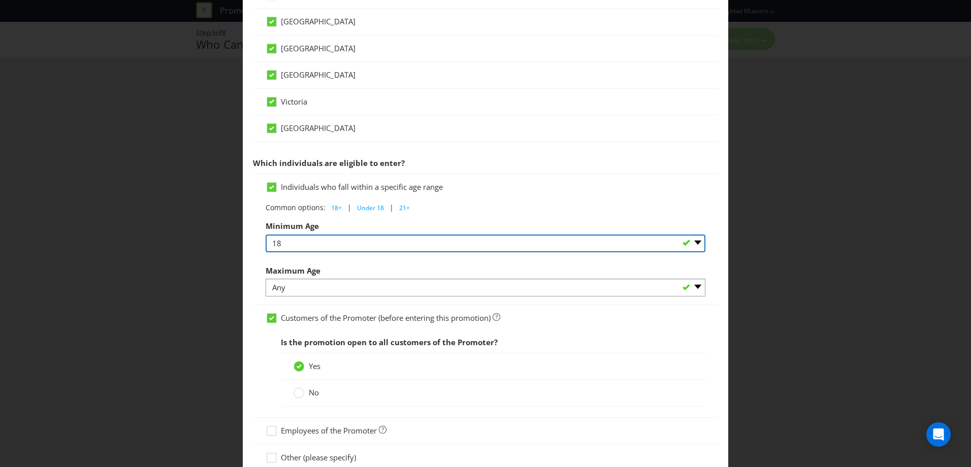
click at [326, 244] on select "Any 1 2 3 4 5 6 7 8 9 10 11 12 13 14 15 16 17 18 19 20 21 22 23 24 25 26 27 28 …" at bounding box center [486, 244] width 440 height 18
select select "16"
click at [266, 235] on select "Any 1 2 3 4 5 6 7 8 9 10 11 12 13 14 15 16 17 18 19 20 21 22 23 24 25 26 27 28 …" at bounding box center [486, 244] width 440 height 18
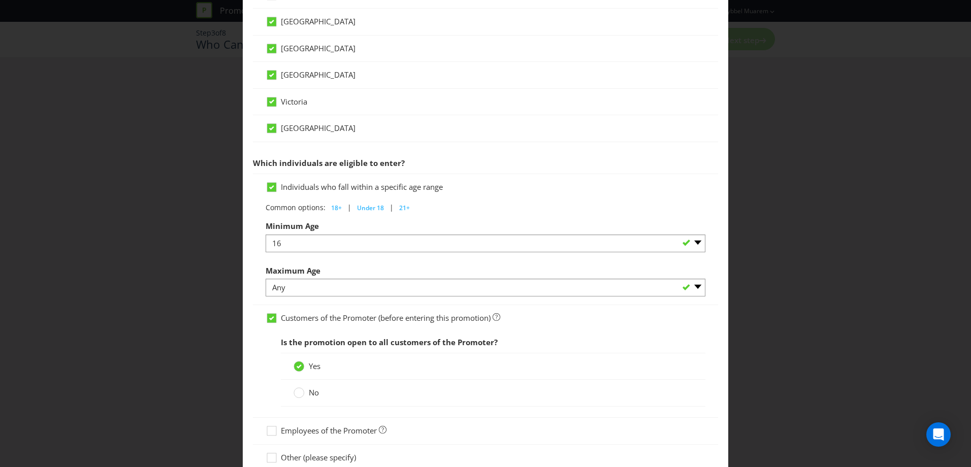
click at [259, 264] on div "Individuals who fall within a specific age range Common options: 18+ | Under 18…" at bounding box center [485, 240] width 465 height 132
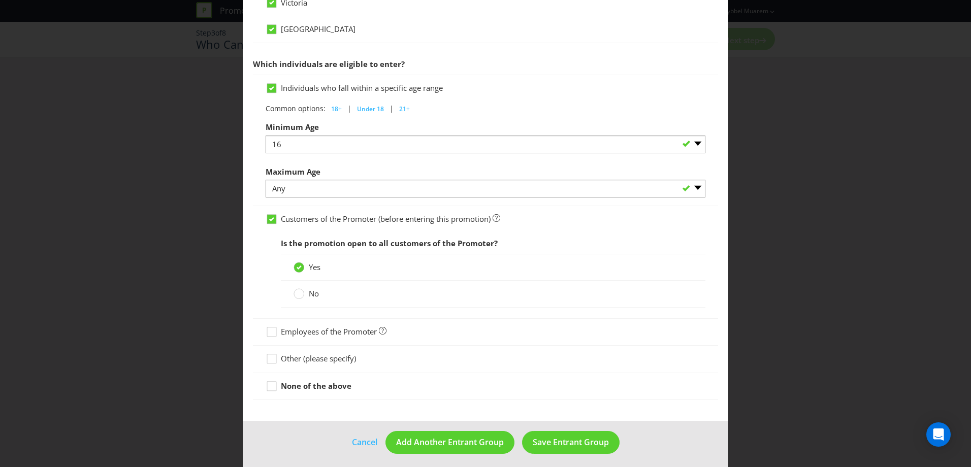
scroll to position [486, 0]
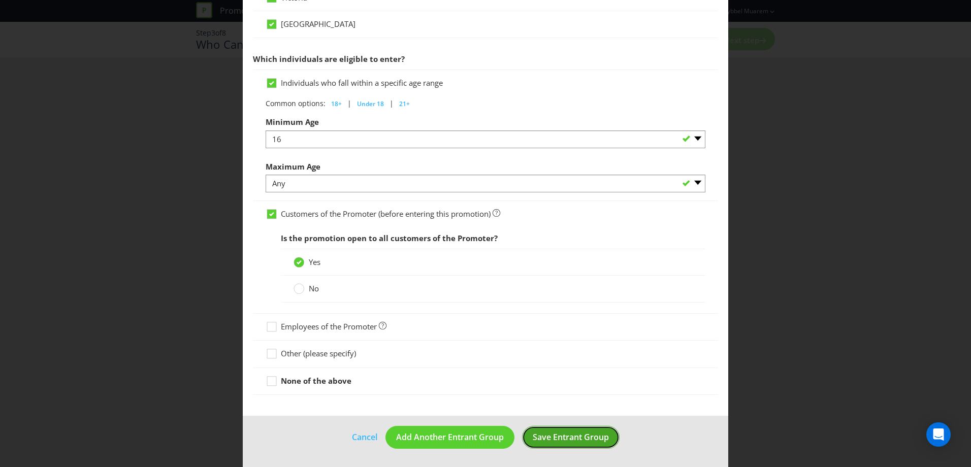
click at [572, 437] on span "Save Entrant Group" at bounding box center [571, 437] width 76 height 11
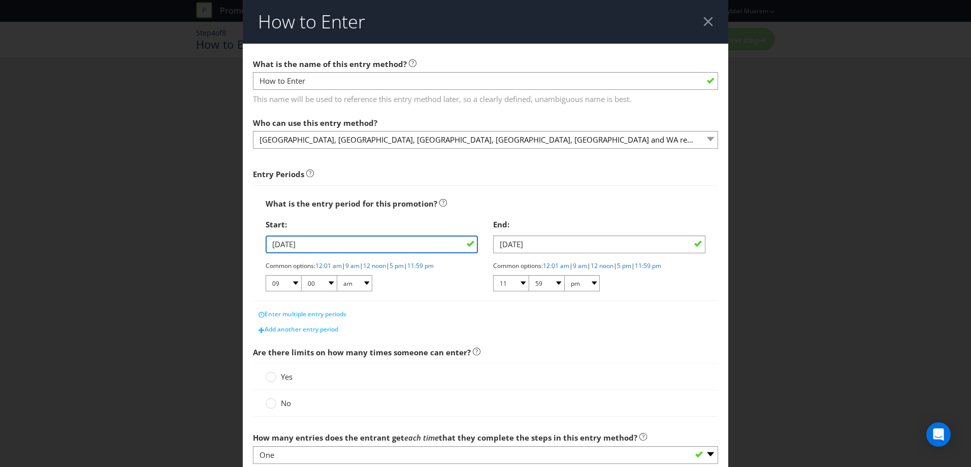
click at [275, 245] on input "[DATE]" at bounding box center [372, 245] width 212 height 18
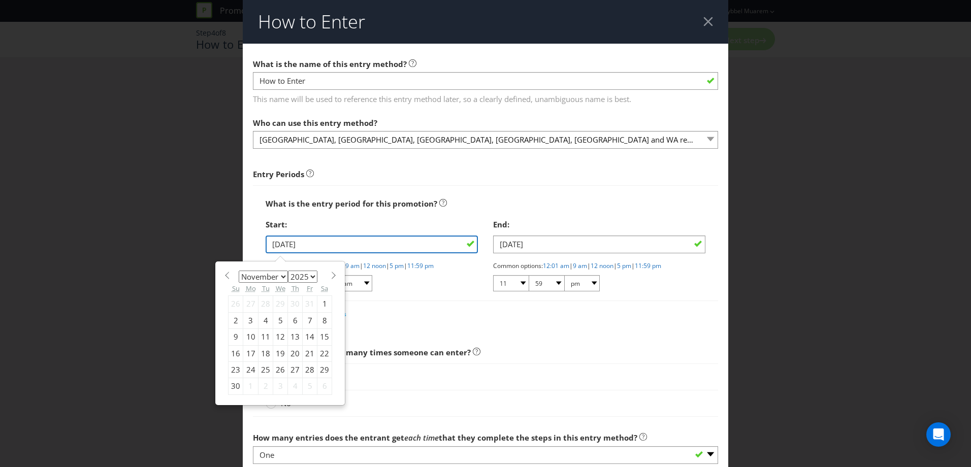
type input "[DATE]"
click at [552, 342] on span "Are there limits on how many times someone can enter?" at bounding box center [485, 352] width 465 height 21
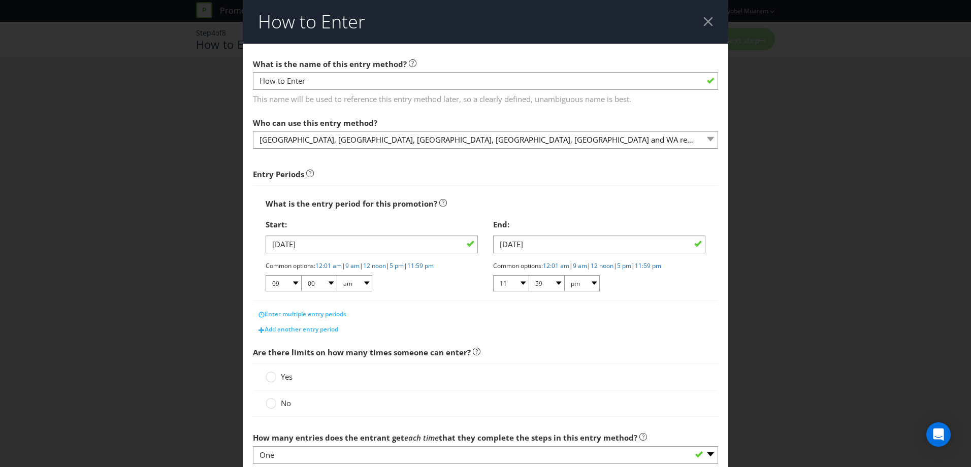
click at [524, 332] on div "Add another entry period" at bounding box center [485, 329] width 465 height 15
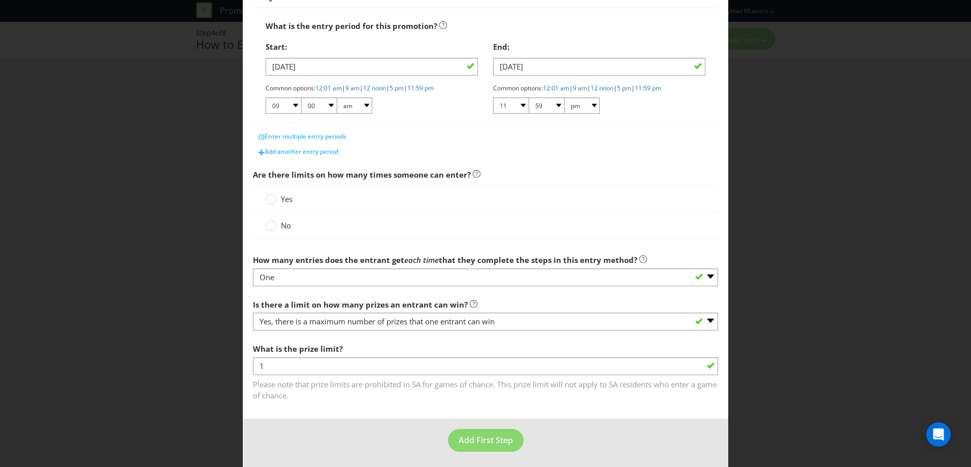
scroll to position [181, 0]
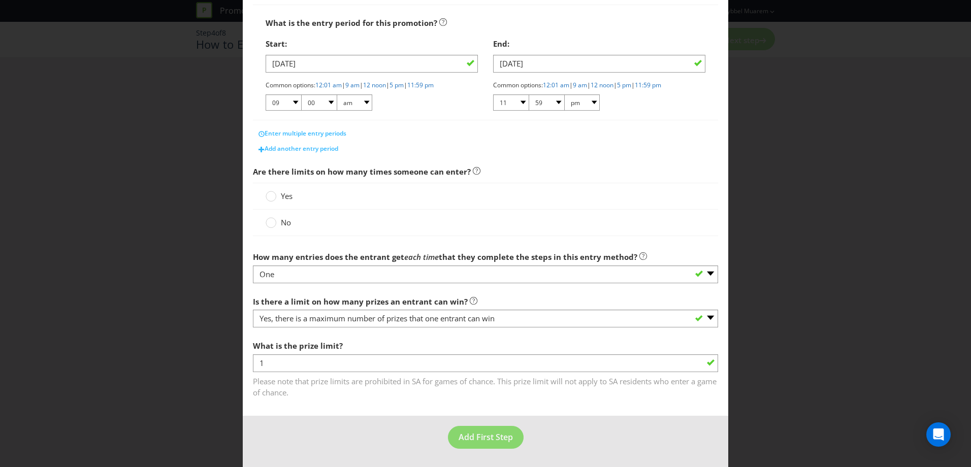
click at [651, 181] on span "Are there limits on how many times someone can enter?" at bounding box center [485, 172] width 465 height 21
click at [281, 219] on span "No" at bounding box center [286, 222] width 10 height 10
click at [0, 0] on input "No" at bounding box center [0, 0] width 0 height 0
click at [330, 404] on main "What is the name of this entry method? How to Enter This name will be used to r…" at bounding box center [486, 140] width 486 height 554
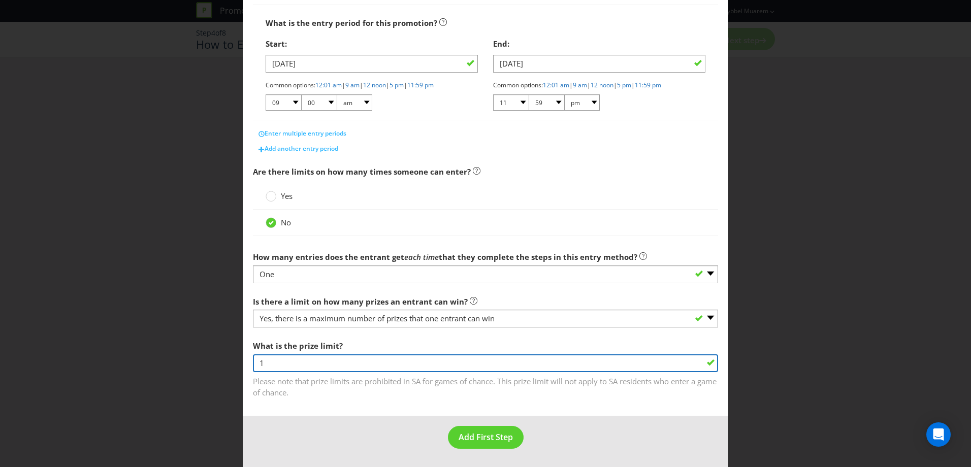
click at [341, 367] on input "1" at bounding box center [485, 364] width 465 height 18
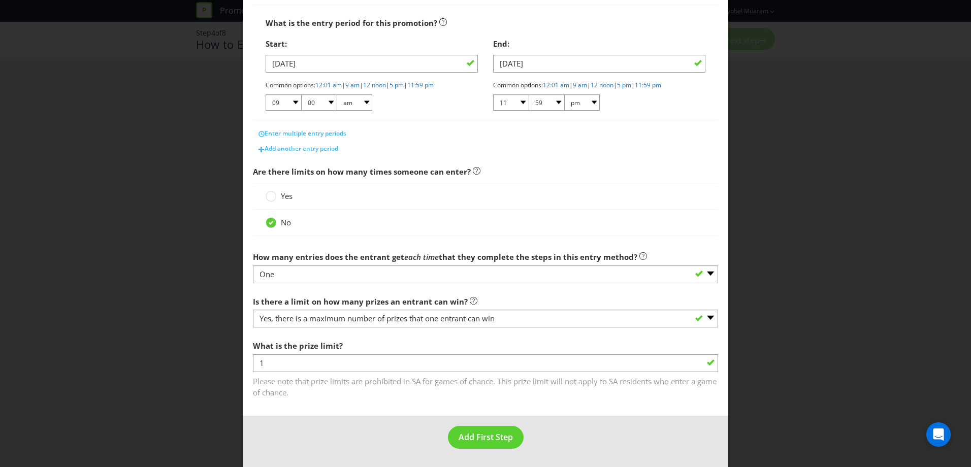
click at [522, 408] on main "What is the name of this entry method? How to Enter This name will be used to r…" at bounding box center [486, 140] width 486 height 554
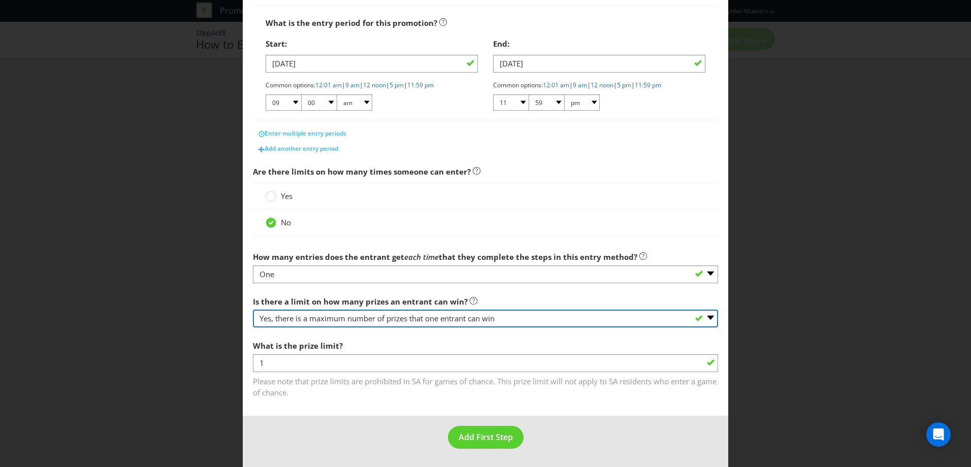
click at [478, 318] on select "-- Please select -- Yes, there is a maximum number of prizes that one entrant c…" at bounding box center [485, 319] width 465 height 18
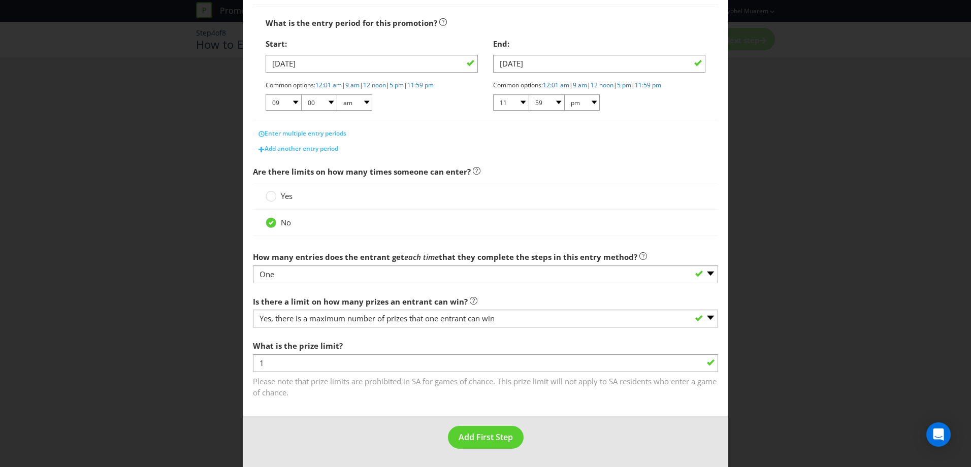
click at [474, 338] on div "What is the prize limit? 1 Please note that prize limits are prohibited in SA f…" at bounding box center [485, 367] width 465 height 62
click at [489, 439] on span "Add First Step" at bounding box center [486, 437] width 54 height 11
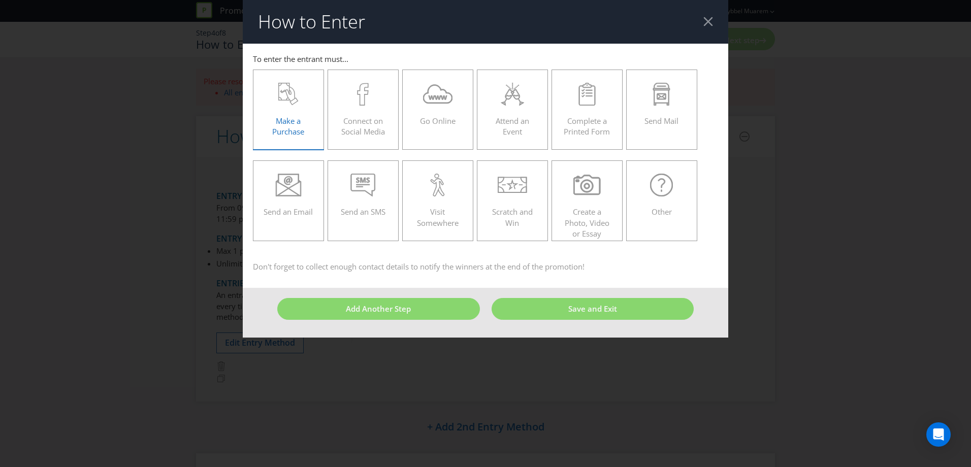
click at [300, 110] on div "Make a Purchase" at bounding box center [289, 106] width 50 height 46
click at [0, 0] on input "Make a Purchase" at bounding box center [0, 0] width 0 height 0
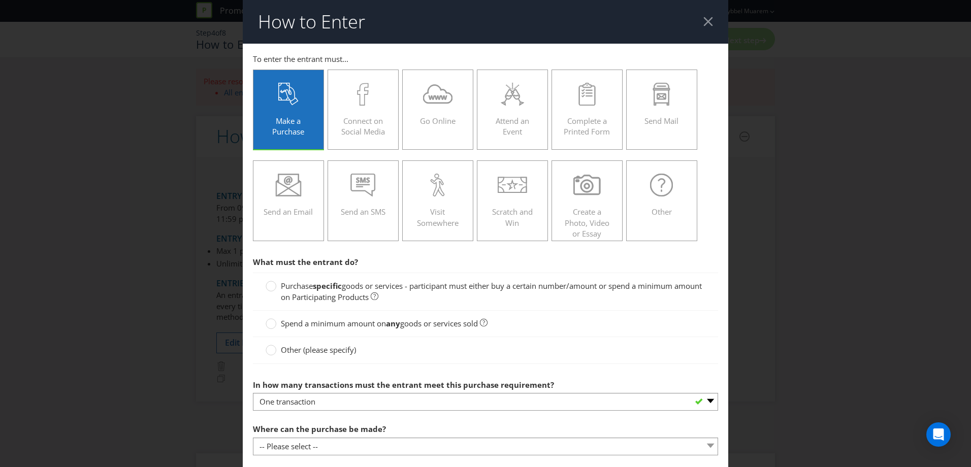
click at [601, 303] on label "Purchase specific goods or services - participant must either buy a certain num…" at bounding box center [486, 292] width 440 height 22
click at [0, 0] on input "Purchase specific goods or services - participant must either buy a certain num…" at bounding box center [0, 0] width 0 height 0
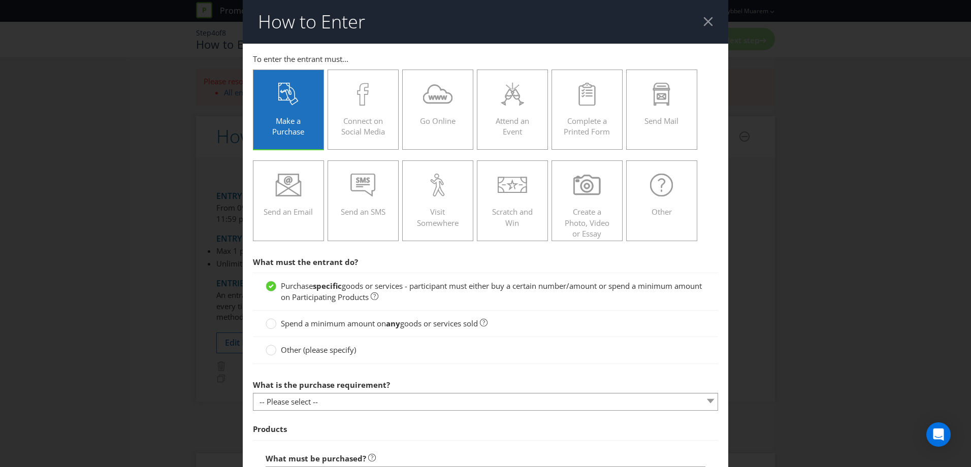
click at [433, 321] on span "goods or services sold" at bounding box center [439, 324] width 78 height 10
click at [0, 0] on input "Spend a minimum amount on any goods or services sold" at bounding box center [0, 0] width 0 height 0
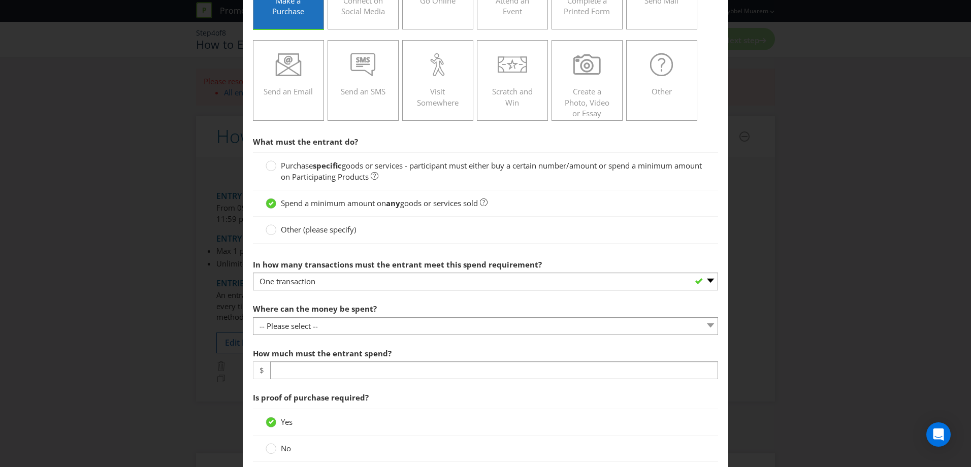
scroll to position [119, 0]
click at [330, 166] on strong "specific" at bounding box center [327, 167] width 29 height 10
click at [0, 0] on input "Purchase specific goods or services - participant must either buy a certain num…" at bounding box center [0, 0] width 0 height 0
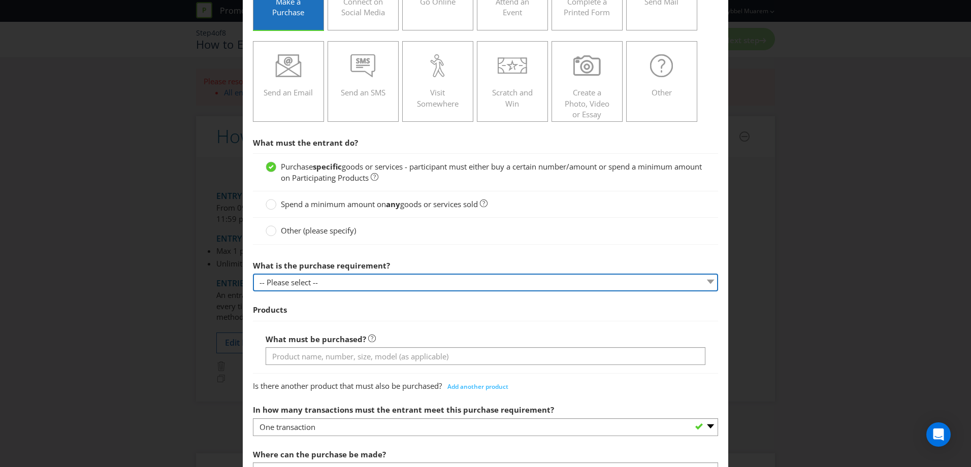
click at [310, 283] on select "-- Please select -- Buy a certain number of these products or services Spend a …" at bounding box center [485, 283] width 465 height 18
select select "MINIMUM_SPEND_AMOUNT"
click at [253, 274] on select "-- Please select -- Buy a certain number of these products or services Spend a …" at bounding box center [485, 283] width 465 height 18
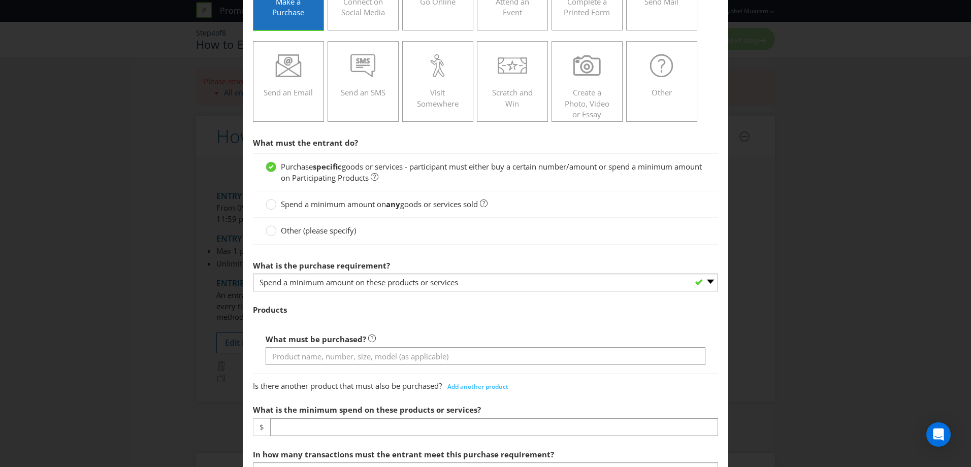
click at [436, 260] on div "What is the purchase requirement? -- Please select -- Buy a certain number of t…" at bounding box center [485, 274] width 465 height 37
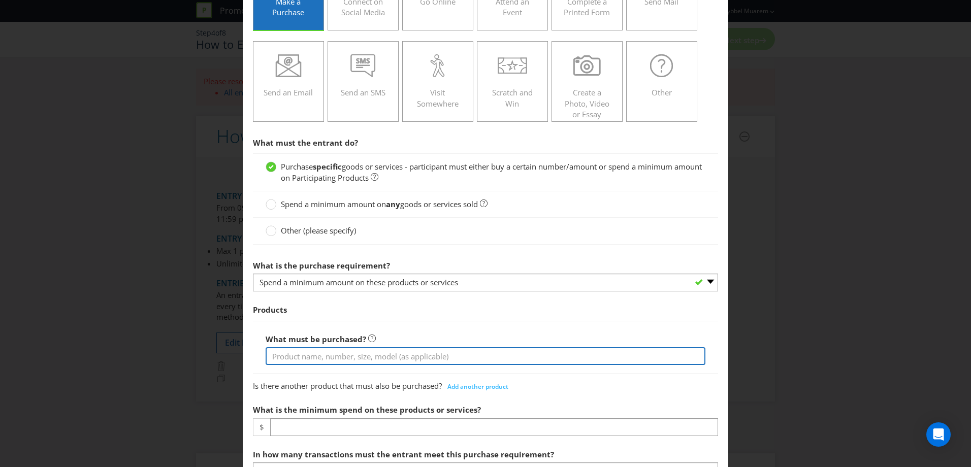
click at [384, 358] on input "text" at bounding box center [486, 357] width 440 height 18
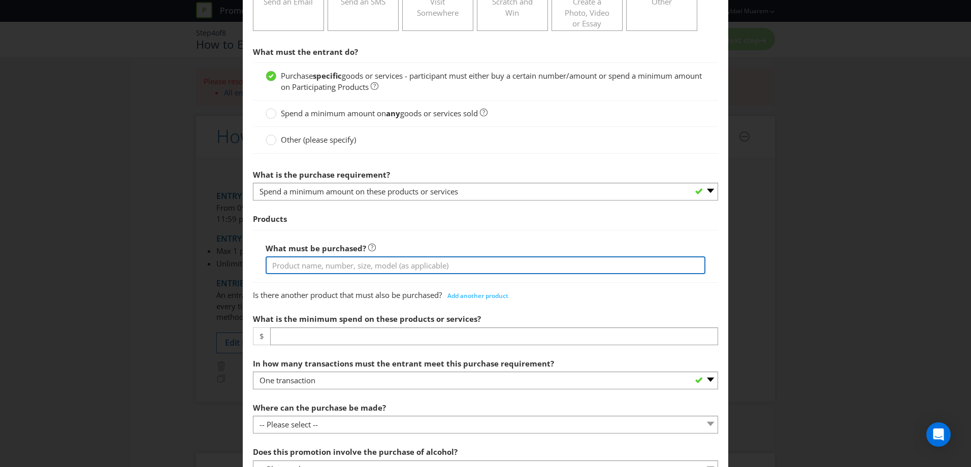
scroll to position [184, 0]
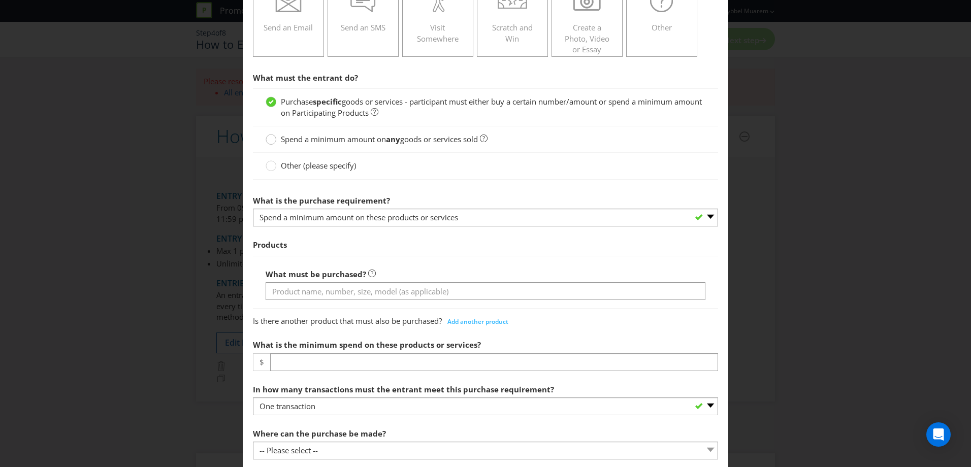
click at [268, 139] on circle at bounding box center [271, 140] width 10 height 10
click at [0, 0] on input "Spend a minimum amount on any goods or services sold" at bounding box center [0, 0] width 0 height 0
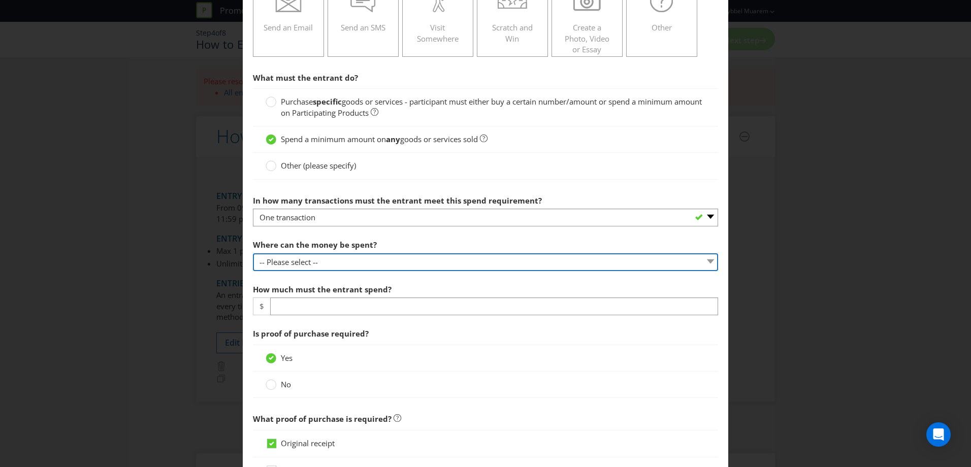
click at [296, 261] on select "-- Please select -- Any stores displaying promotional material (including onlin…" at bounding box center [485, 263] width 465 height 18
select select "SPECIFIC"
click at [253, 254] on select "-- Please select -- Any stores displaying promotional material (including onlin…" at bounding box center [485, 263] width 465 height 18
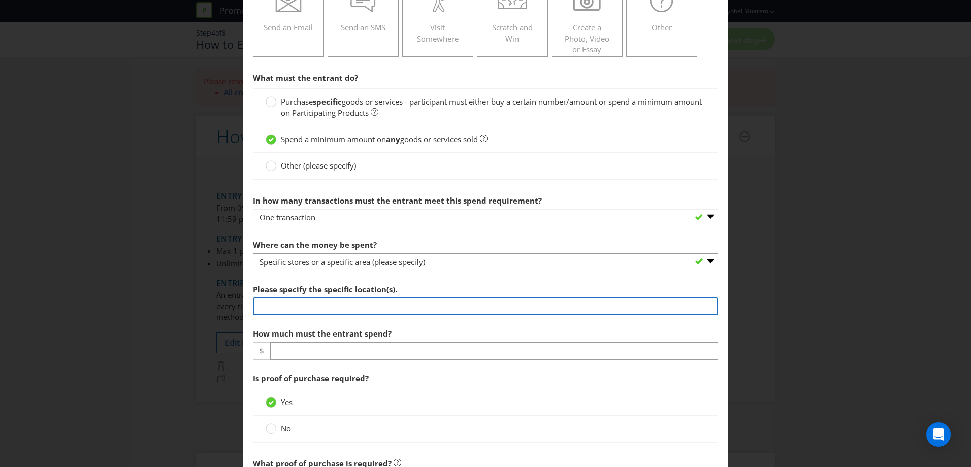
click at [384, 307] on input "text" at bounding box center [485, 307] width 465 height 18
type input "Participating Retailers and Participating Centres"
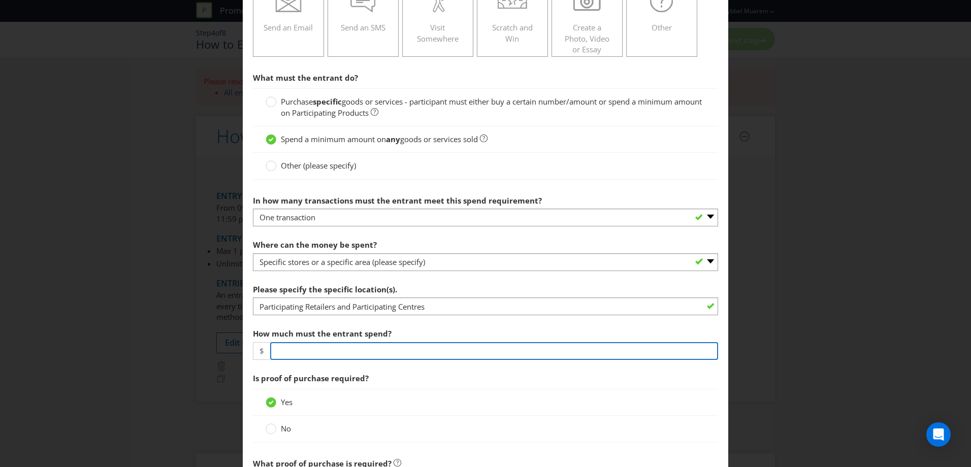
click at [358, 345] on input "number" at bounding box center [494, 351] width 448 height 18
type input "100"
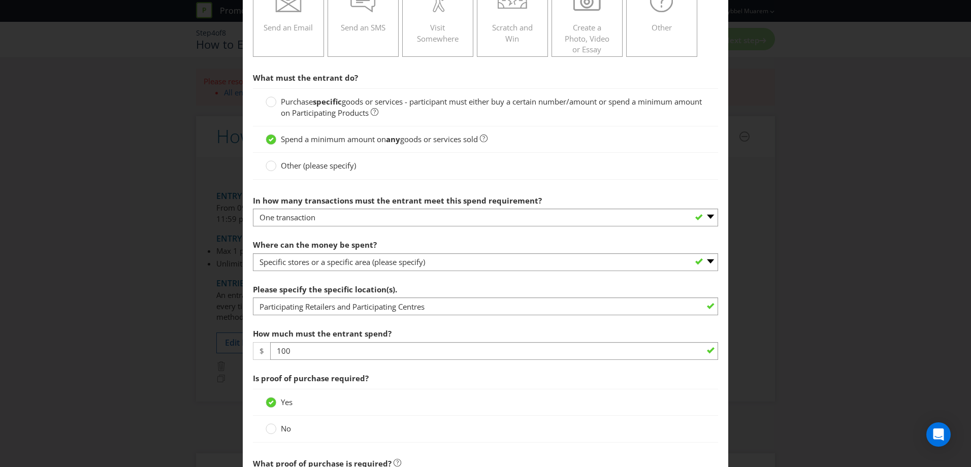
click at [379, 374] on span "Is proof of purchase required?" at bounding box center [485, 378] width 465 height 21
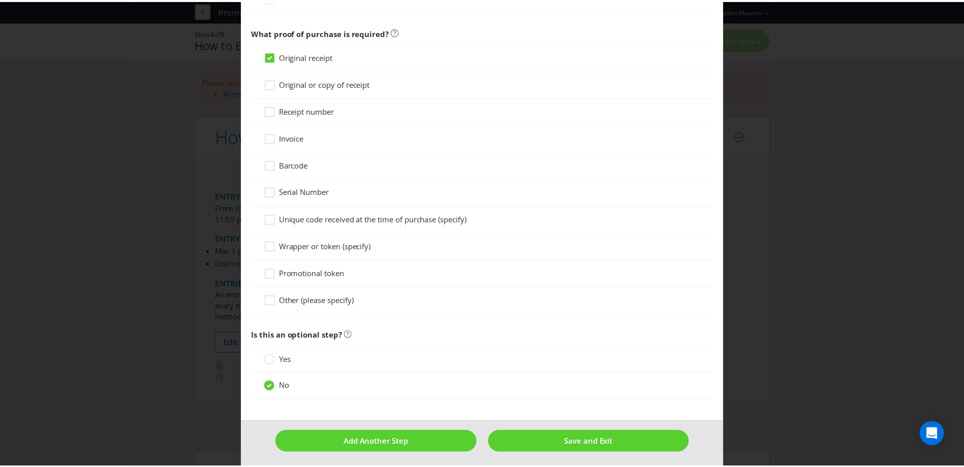
scroll to position [620, 0]
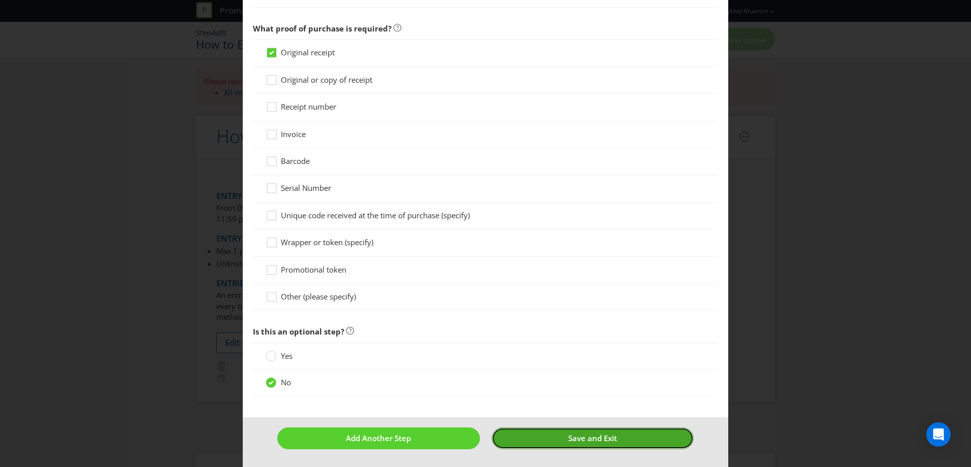
click at [588, 437] on span "Save and Exit" at bounding box center [593, 438] width 49 height 10
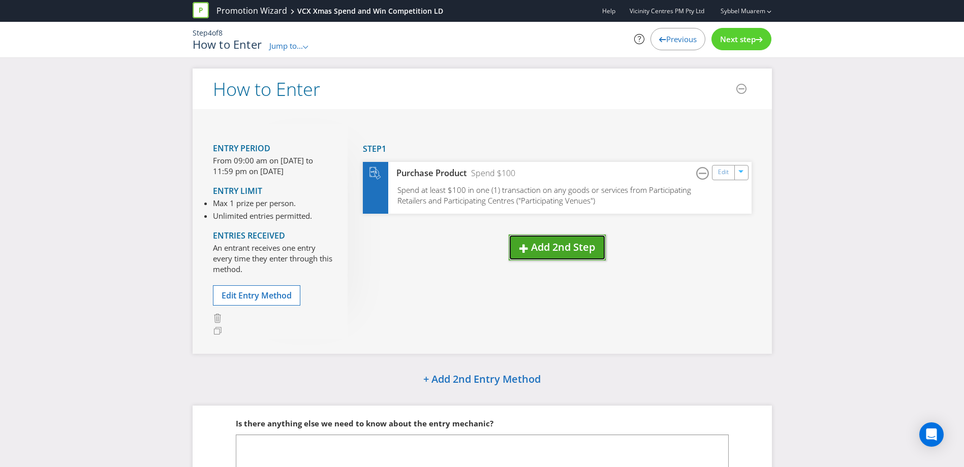
click at [540, 243] on span "Add 2nd Step" at bounding box center [563, 247] width 64 height 14
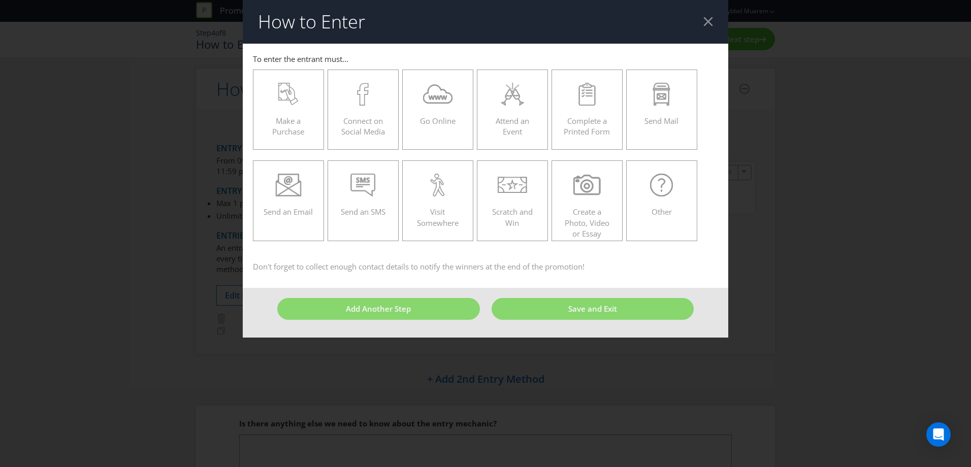
click at [757, 266] on div "How to Enter To enter the entrant must... Make a Purchase Connect on Social Med…" at bounding box center [485, 233] width 971 height 467
click at [709, 20] on div at bounding box center [709, 22] width 10 height 10
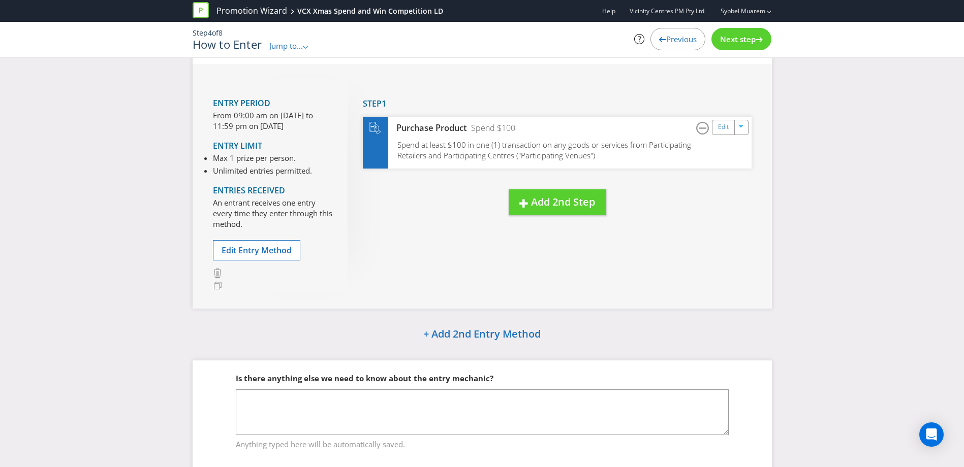
scroll to position [79, 0]
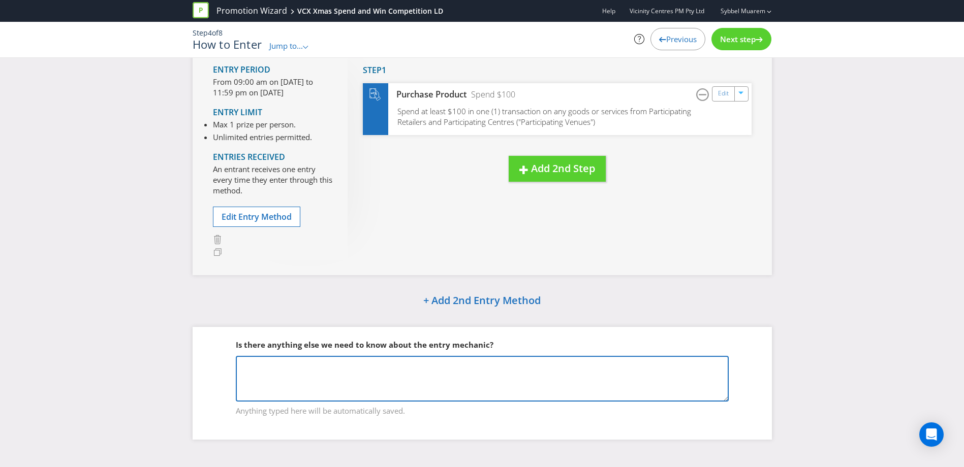
click at [464, 391] on textarea at bounding box center [482, 379] width 493 height 46
click at [378, 374] on textarea at bounding box center [482, 379] width 493 height 46
paste textarea "Spend $100 or more in 1 transaction on any goods or services (other than standa…"
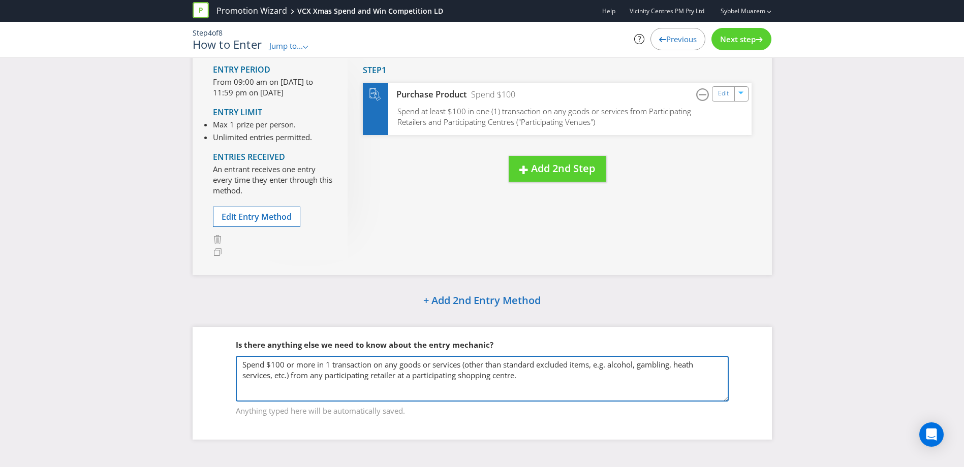
click at [690, 363] on textarea "Spend $100 or more in 1 transaction on any goods or services (other than standa…" at bounding box center [482, 379] width 493 height 46
click at [530, 376] on textarea "Spend $100 or more in 1 transaction on any goods or services (other than standa…" at bounding box center [482, 379] width 493 height 46
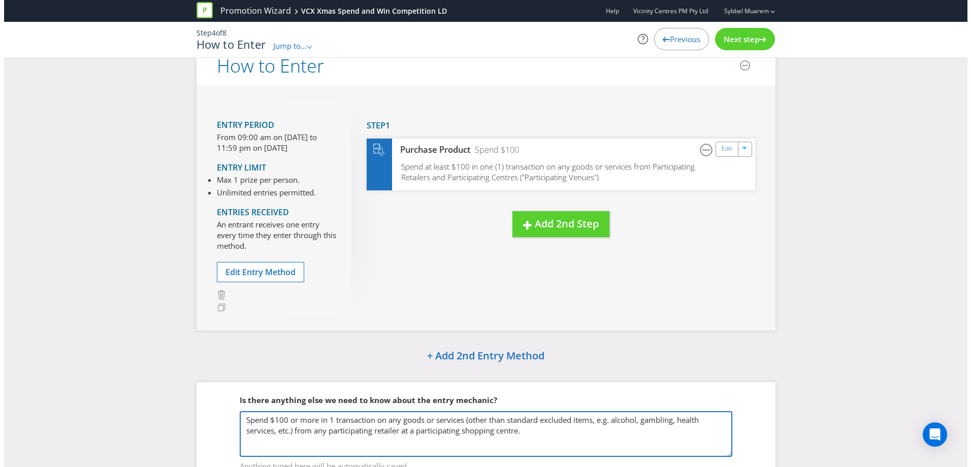
scroll to position [0, 0]
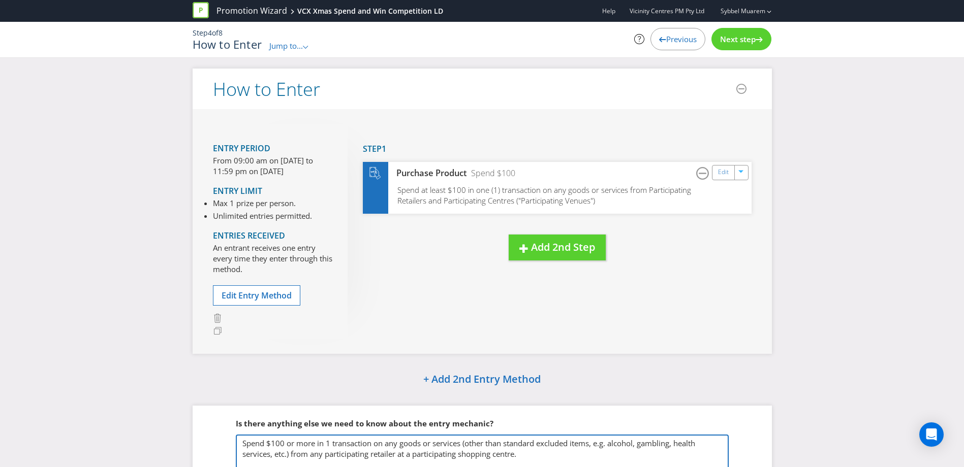
type textarea "Spend $100 or more in 1 transaction on any goods or services (other than standa…"
click at [735, 35] on span "Next step" at bounding box center [738, 39] width 36 height 10
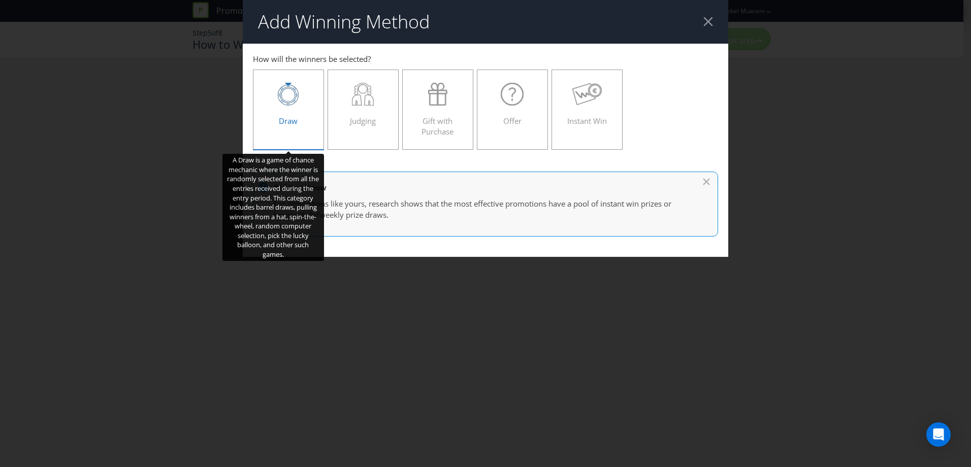
click at [304, 110] on div "Draw" at bounding box center [289, 106] width 50 height 46
click at [0, 0] on input "Draw" at bounding box center [0, 0] width 0 height 0
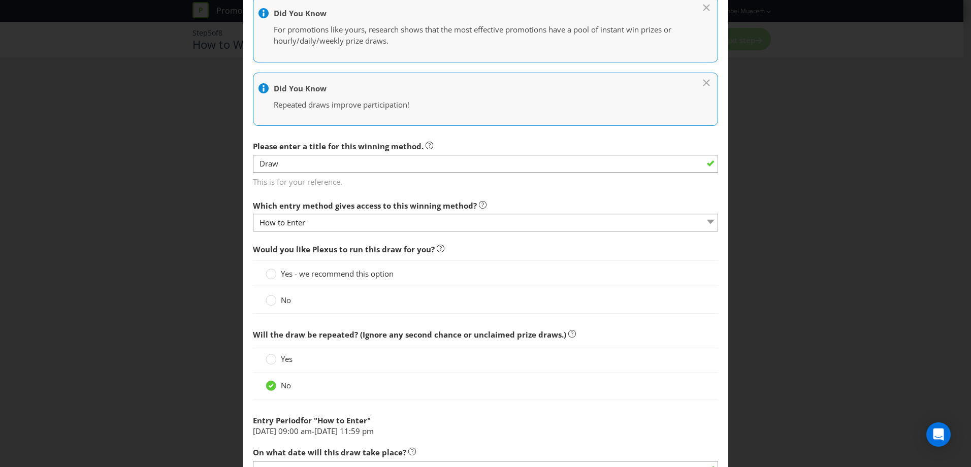
scroll to position [166, 0]
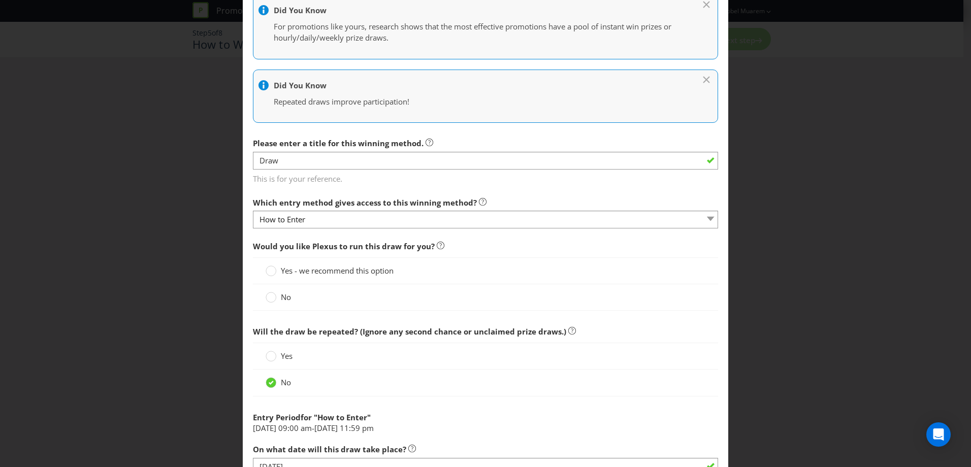
drag, startPoint x: 401, startPoint y: 180, endPoint x: 406, endPoint y: 184, distance: 6.6
click at [404, 182] on span "This is for your reference." at bounding box center [485, 177] width 465 height 15
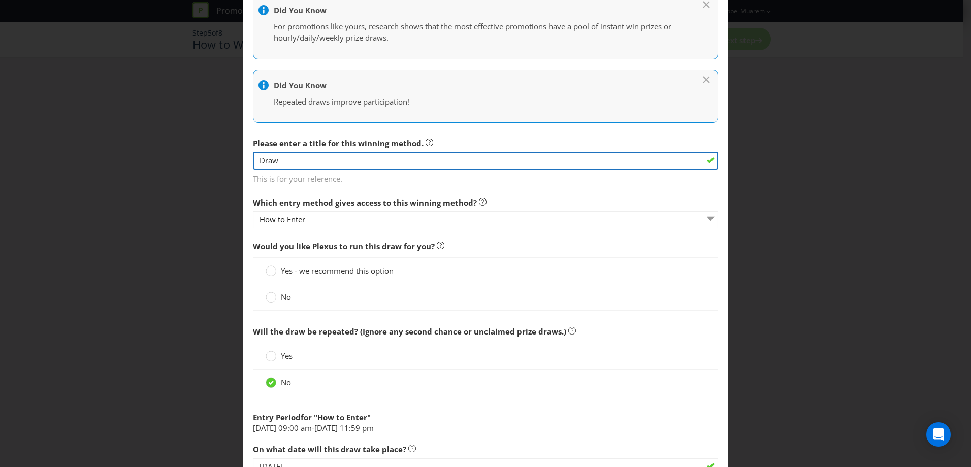
click at [403, 163] on input "Draw" at bounding box center [485, 161] width 465 height 18
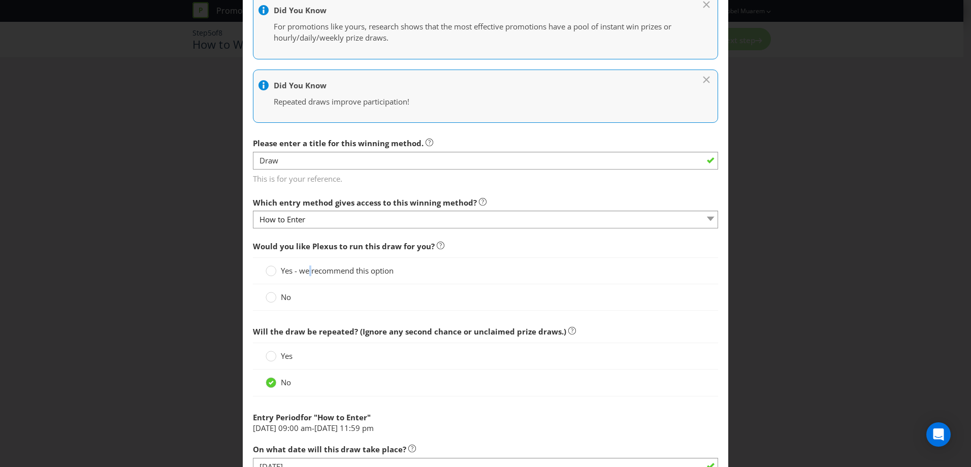
click at [308, 271] on span "Yes - we recommend this option" at bounding box center [337, 271] width 113 height 10
click at [270, 271] on circle at bounding box center [271, 271] width 10 height 10
click at [0, 0] on input "Yes - we recommend this option" at bounding box center [0, 0] width 0 height 0
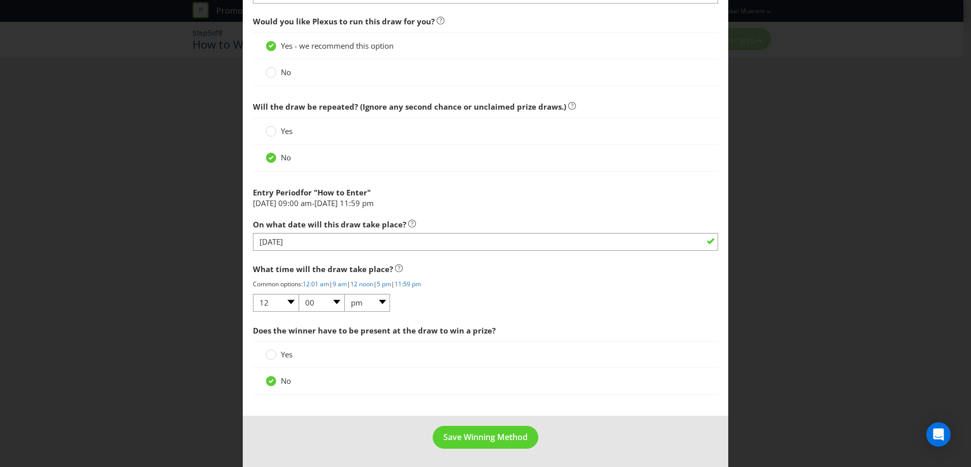
click at [889, 95] on div "Add Winning Method How to Enter How will the winners be selected? Draw Judging …" at bounding box center [485, 233] width 971 height 467
click at [532, 173] on div at bounding box center [485, 174] width 465 height 5
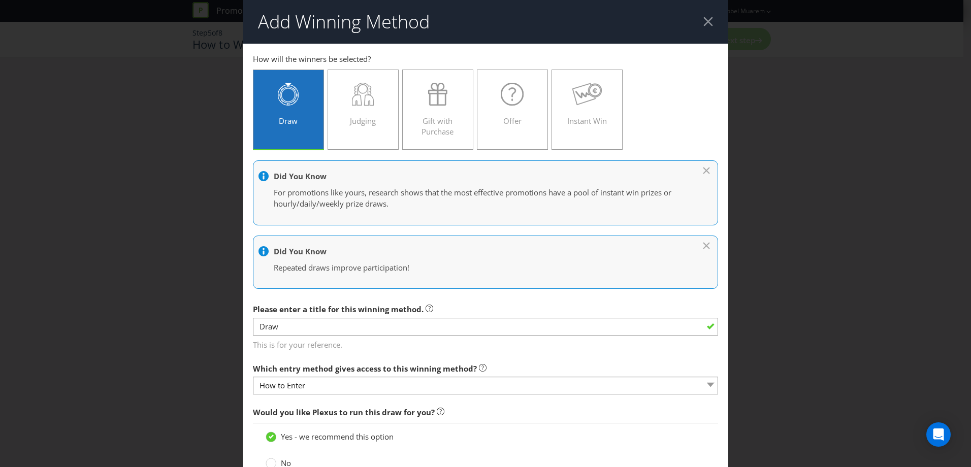
click at [808, 204] on div "Add Winning Method How to Enter How will the winners be selected? Draw Judging …" at bounding box center [485, 233] width 971 height 467
click at [188, 302] on div "Add Winning Method How to Enter How will the winners be selected? Draw Judging …" at bounding box center [485, 233] width 971 height 467
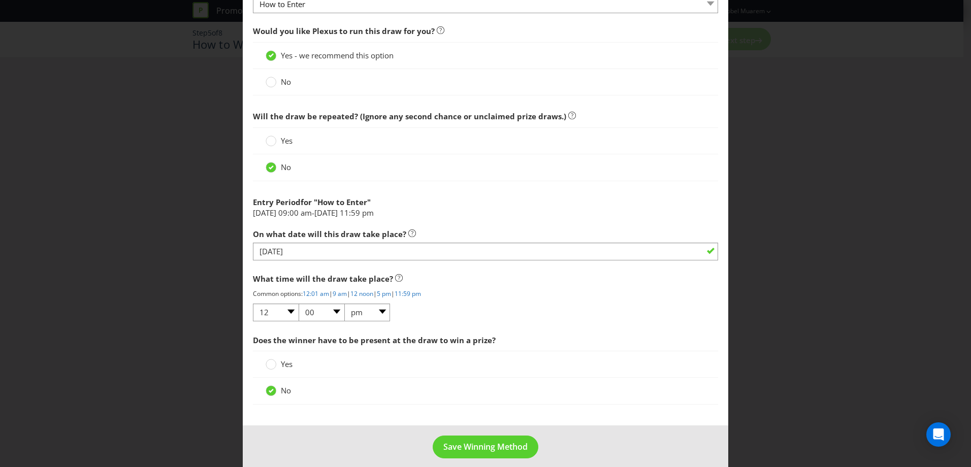
scroll to position [391, 0]
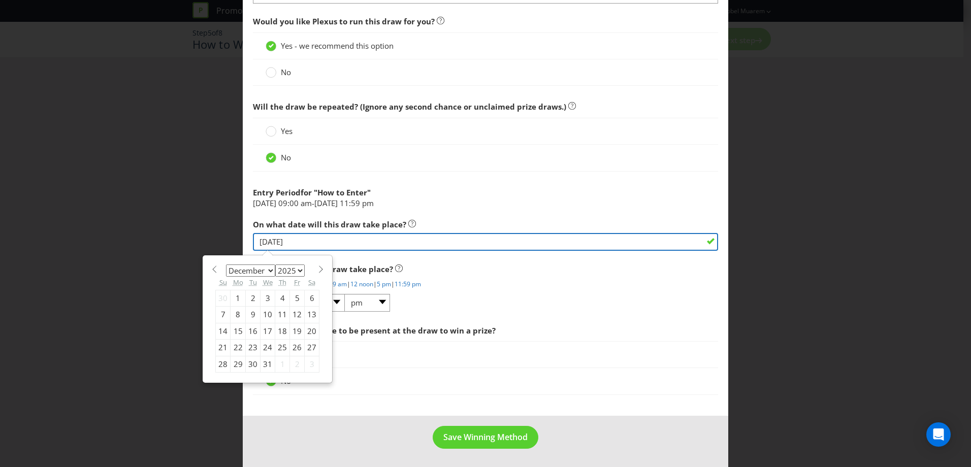
click at [266, 241] on input "[DATE]" at bounding box center [485, 242] width 465 height 18
type input "[DATE]"
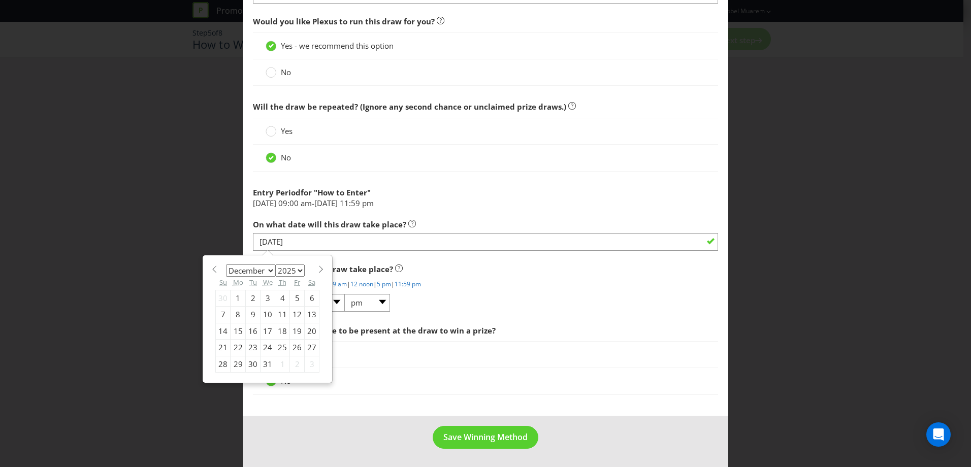
click at [527, 307] on div "What time will the draw take place? Common options: 12:01 am | 9 am | 12 noon |…" at bounding box center [485, 286] width 465 height 54
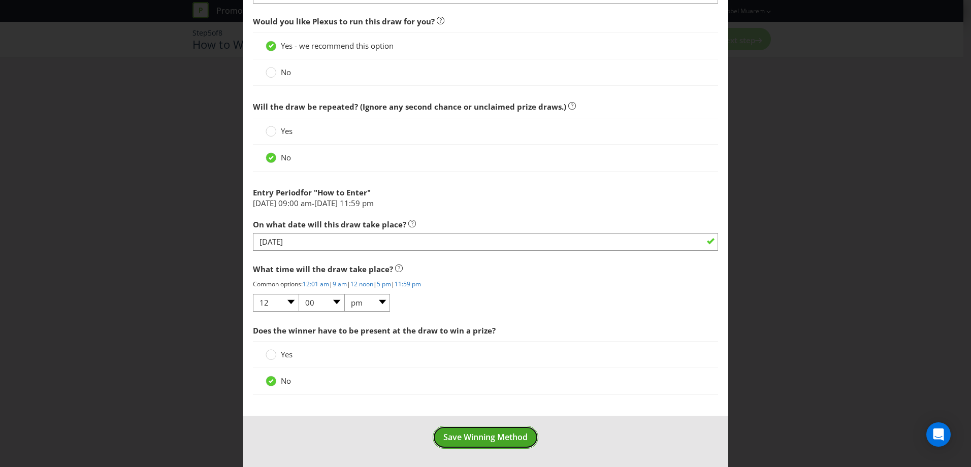
click at [485, 435] on span "Save Winning Method" at bounding box center [486, 437] width 84 height 11
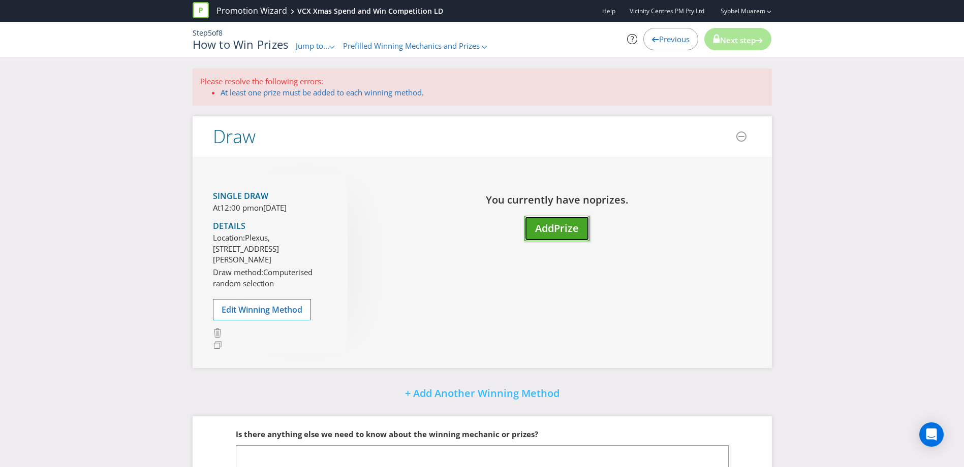
click at [562, 229] on span "Prize" at bounding box center [566, 229] width 25 height 14
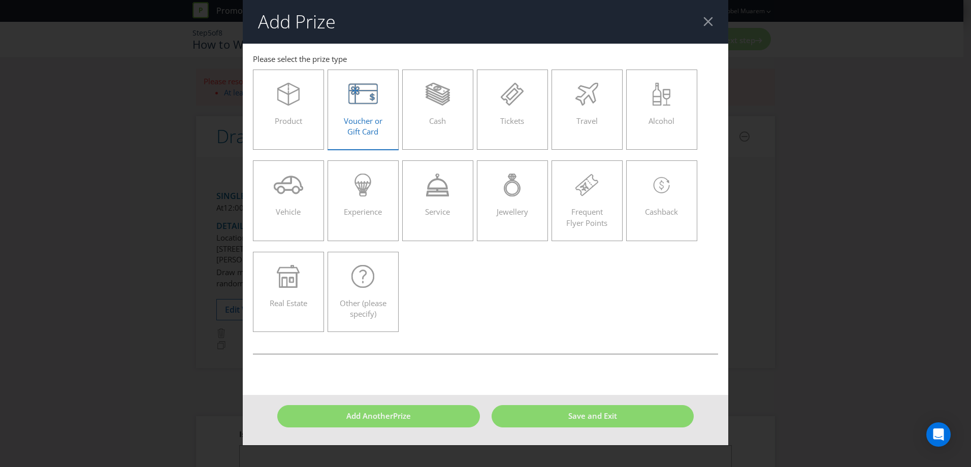
click at [359, 129] on span "Voucher or Gift Card" at bounding box center [363, 126] width 39 height 21
click at [0, 0] on input "Voucher or Gift Card" at bounding box center [0, 0] width 0 height 0
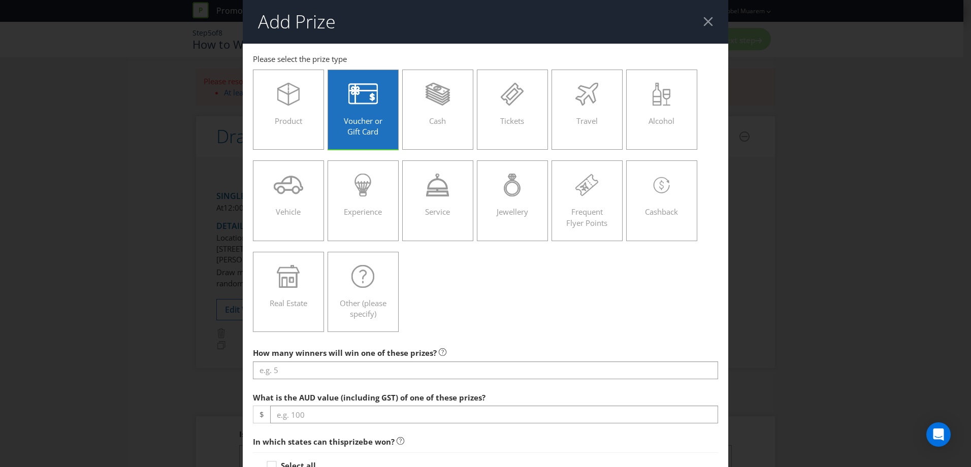
click at [562, 299] on div "Product Voucher or Gift Card Cash Tickets Travel Alcohol Vehicle Experience Ser…" at bounding box center [485, 201] width 465 height 273
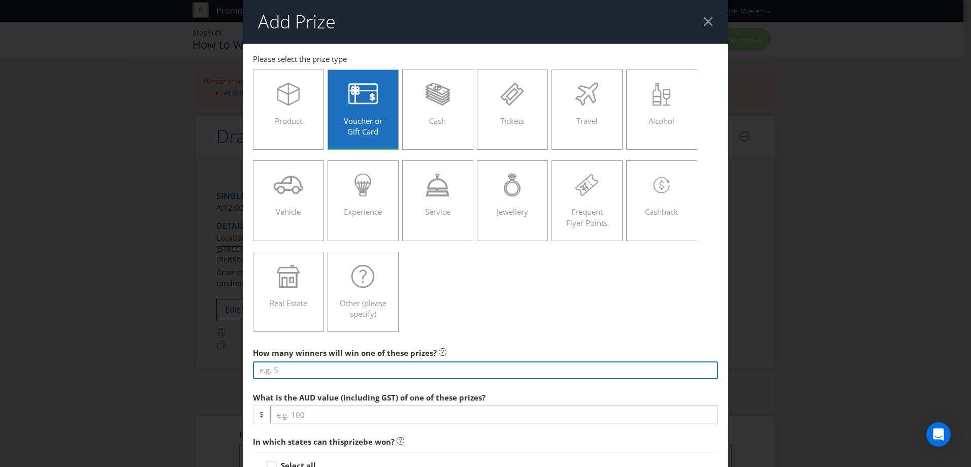
click at [416, 371] on input "number" at bounding box center [485, 371] width 465 height 18
type input "1"
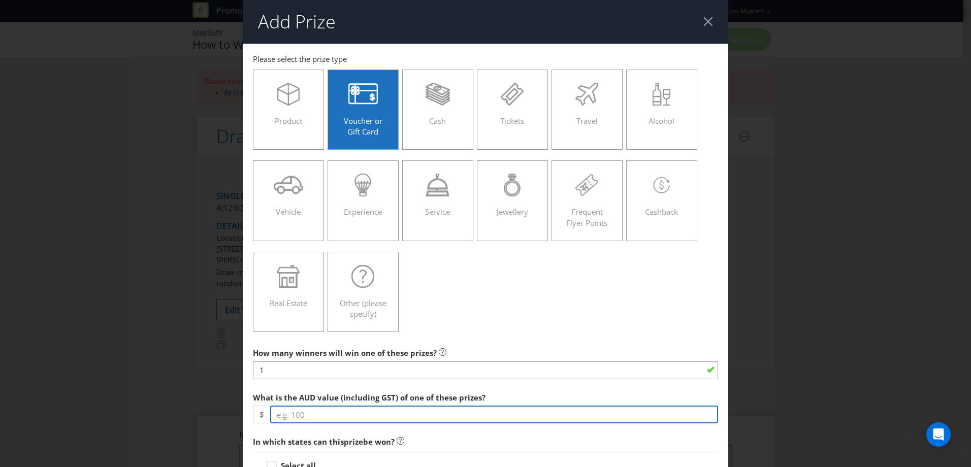
click at [369, 421] on input "number" at bounding box center [494, 415] width 448 height 18
type input "1000"
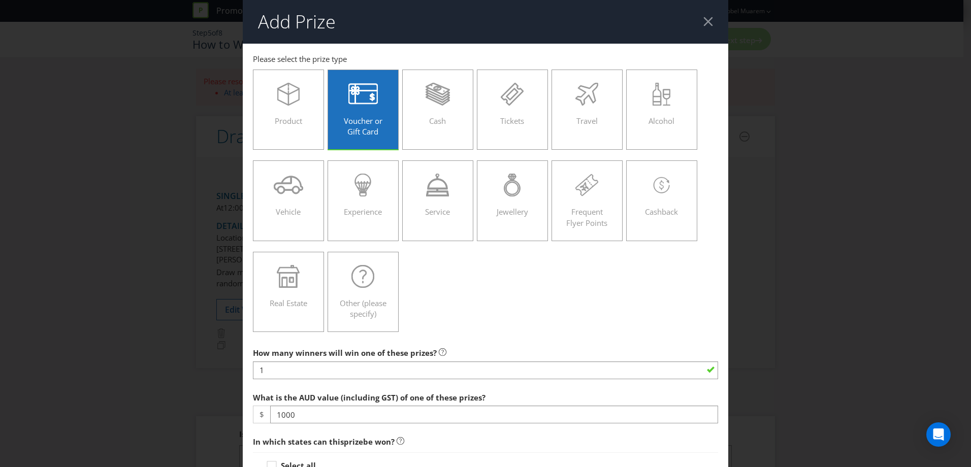
click at [405, 444] on span "In which states can this prize be won?" at bounding box center [485, 442] width 465 height 21
drag, startPoint x: 963, startPoint y: 114, endPoint x: 967, endPoint y: 177, distance: 63.2
click at [967, 177] on div "Add Prize [GEOGRAPHIC_DATA] [GEOGRAPHIC_DATA] [GEOGRAPHIC_DATA] [GEOGRAPHIC_DAT…" at bounding box center [485, 233] width 971 height 467
drag, startPoint x: 967, startPoint y: 177, endPoint x: 845, endPoint y: 199, distance: 124.4
click at [831, 209] on div "Add Prize [GEOGRAPHIC_DATA] [GEOGRAPHIC_DATA] [GEOGRAPHIC_DATA] [GEOGRAPHIC_DAT…" at bounding box center [485, 233] width 971 height 467
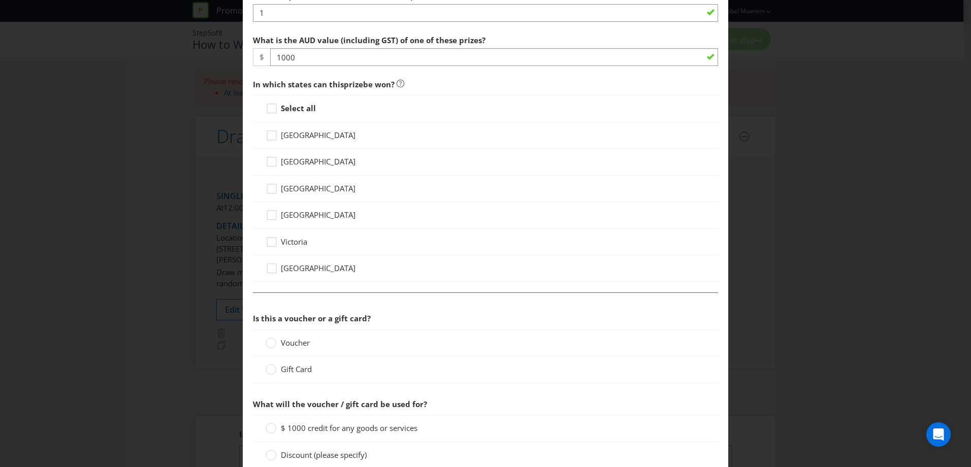
scroll to position [359, 0]
click at [303, 130] on span "[GEOGRAPHIC_DATA]" at bounding box center [318, 134] width 75 height 10
click at [0, 0] on input "[GEOGRAPHIC_DATA]" at bounding box center [0, 0] width 0 height 0
click at [301, 162] on span "[GEOGRAPHIC_DATA]" at bounding box center [318, 160] width 75 height 10
click at [0, 0] on input "[GEOGRAPHIC_DATA]" at bounding box center [0, 0] width 0 height 0
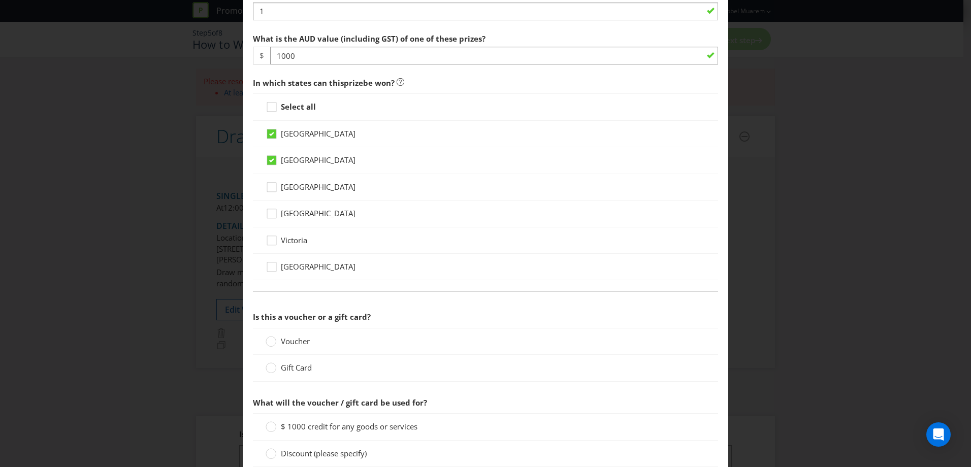
drag, startPoint x: 301, startPoint y: 182, endPoint x: 294, endPoint y: 211, distance: 29.9
click at [301, 182] on span "[GEOGRAPHIC_DATA]" at bounding box center [318, 187] width 75 height 10
click at [0, 0] on input "[GEOGRAPHIC_DATA]" at bounding box center [0, 0] width 0 height 0
click at [294, 212] on span "[GEOGRAPHIC_DATA]" at bounding box center [318, 213] width 75 height 10
click at [0, 0] on input "[GEOGRAPHIC_DATA]" at bounding box center [0, 0] width 0 height 0
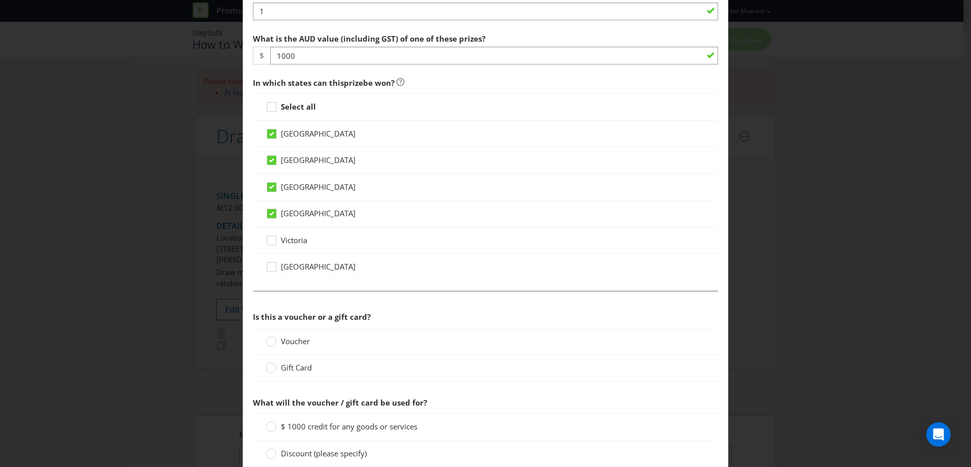
click at [288, 236] on span "Victoria" at bounding box center [294, 240] width 26 height 10
click at [0, 0] on input "Victoria" at bounding box center [0, 0] width 0 height 0
click at [305, 262] on span "[GEOGRAPHIC_DATA]" at bounding box center [318, 267] width 75 height 10
click at [0, 0] on input "[GEOGRAPHIC_DATA]" at bounding box center [0, 0] width 0 height 0
click at [287, 368] on span "Gift Card" at bounding box center [296, 368] width 31 height 10
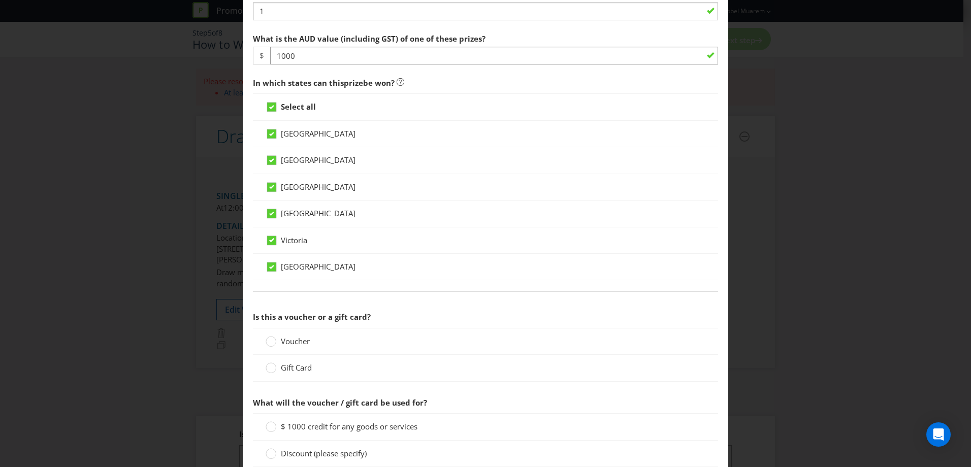
click at [0, 0] on input "Gift Card" at bounding box center [0, 0] width 0 height 0
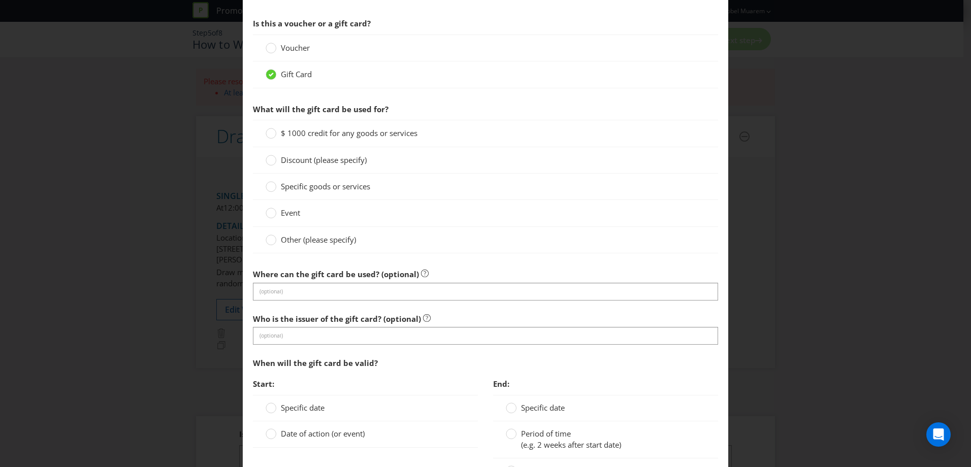
scroll to position [657, 0]
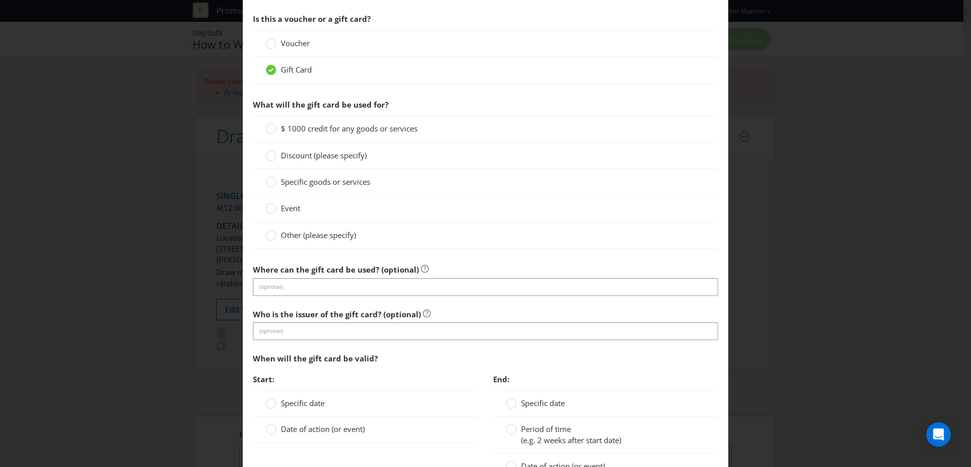
click at [292, 126] on span "$ 1000 credit for any goods or services" at bounding box center [349, 128] width 137 height 10
click at [0, 0] on input "$ 1000 credit for any goods or services" at bounding box center [0, 0] width 0 height 0
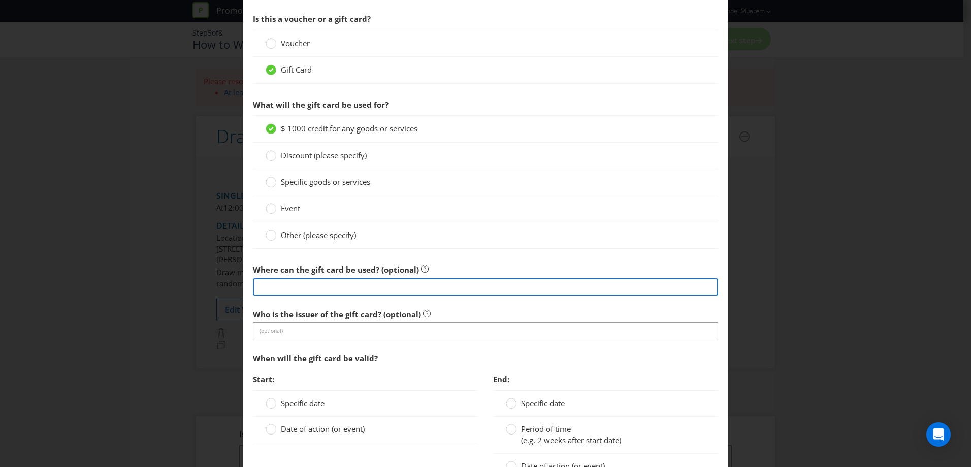
click at [419, 290] on input "text" at bounding box center [485, 287] width 465 height 18
type input "V"
type input "P"
type input "At the participating centre"
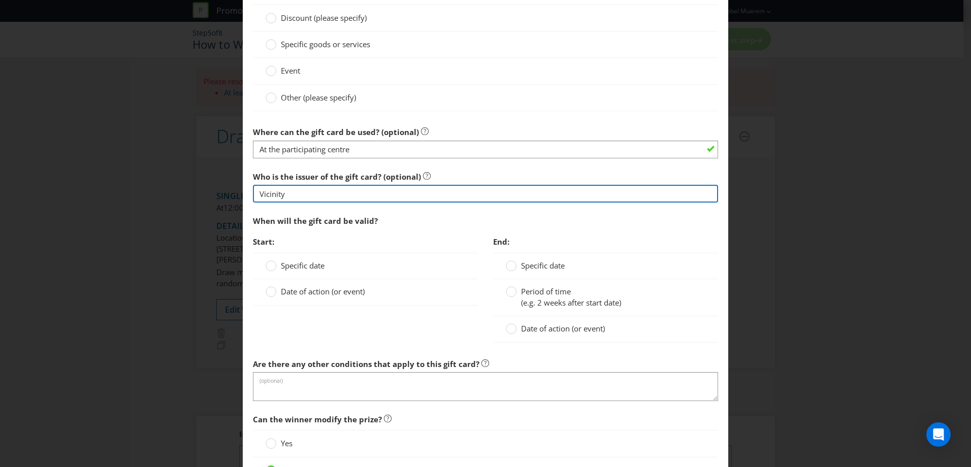
scroll to position [827, 0]
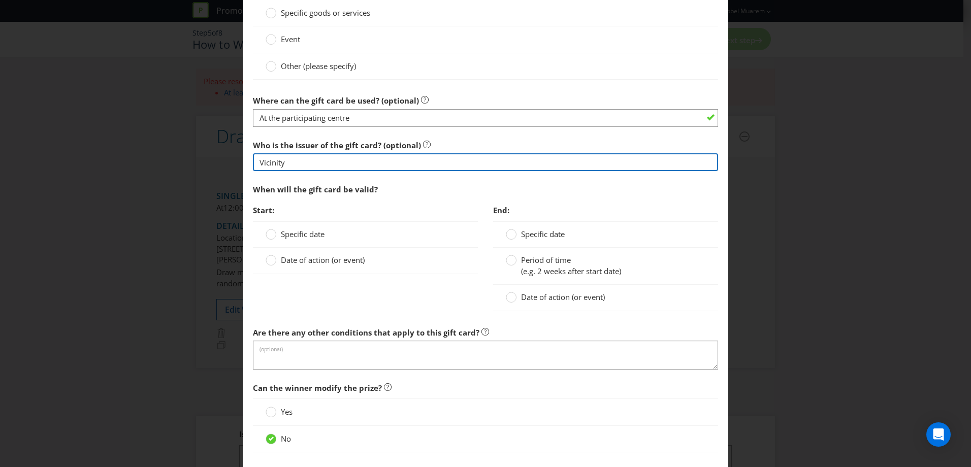
type input "Vicinity"
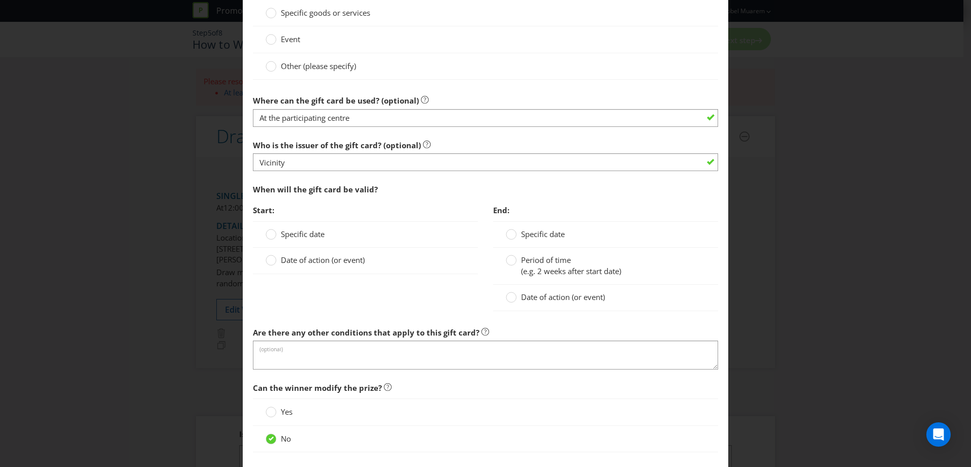
click at [309, 233] on span "Specific date" at bounding box center [303, 234] width 44 height 10
click at [0, 0] on input "Specific date" at bounding box center [0, 0] width 0 height 0
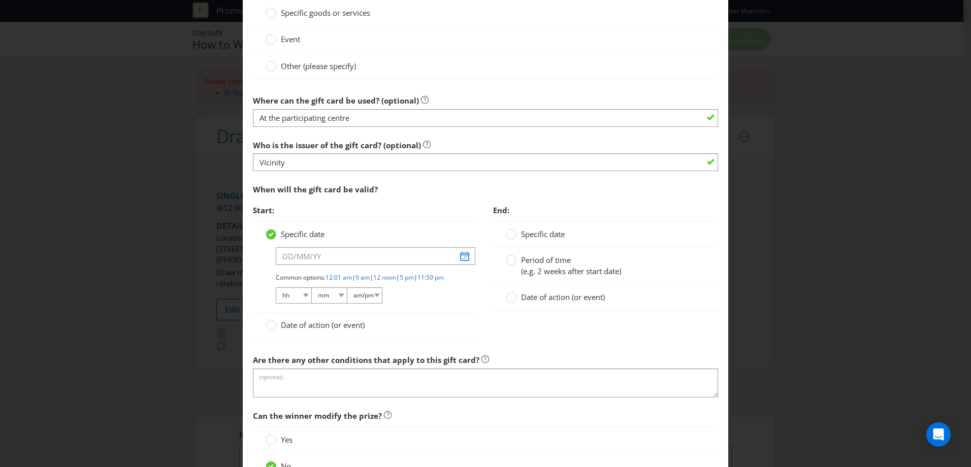
click at [309, 233] on span "Specific date" at bounding box center [303, 234] width 44 height 10
click at [0, 0] on input "Specific date" at bounding box center [0, 0] width 0 height 0
click at [293, 330] on span "Date of action (or event)" at bounding box center [323, 325] width 84 height 10
click at [0, 0] on input "Date of action (or event)" at bounding box center [0, 0] width 0 height 0
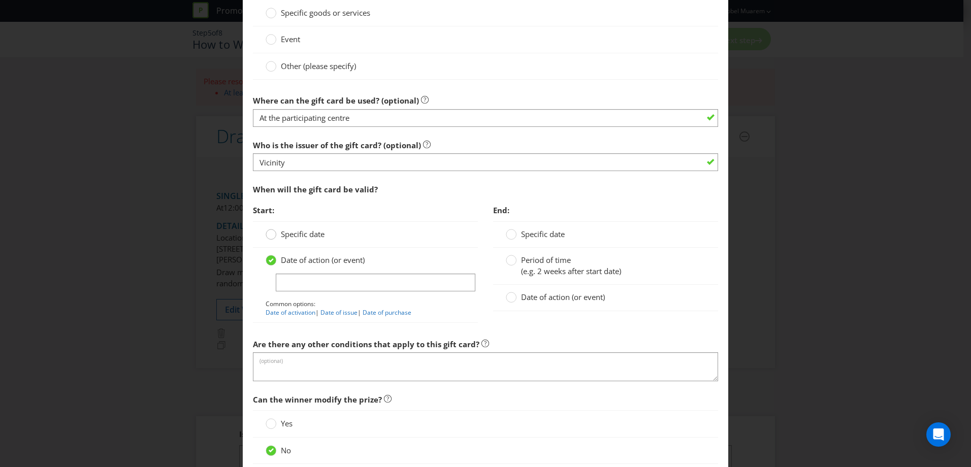
click at [272, 230] on div at bounding box center [271, 231] width 5 height 5
click at [0, 0] on input "Specific date" at bounding box center [0, 0] width 0 height 0
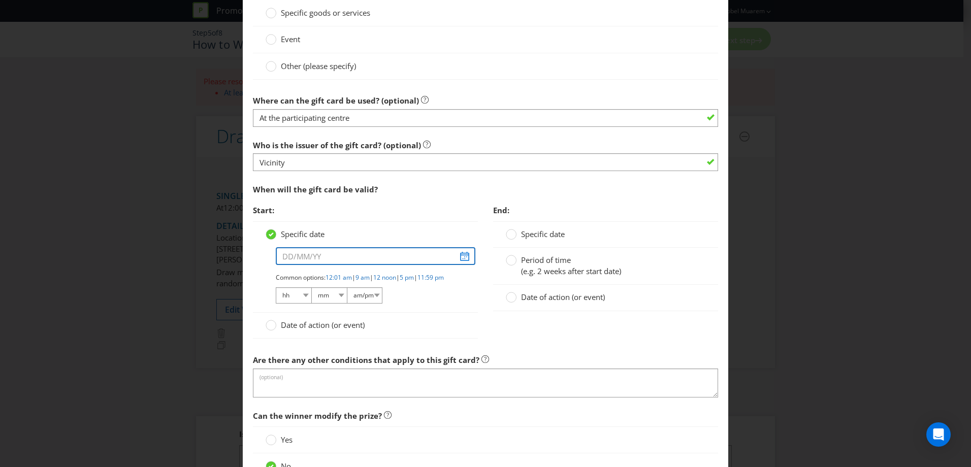
click at [285, 255] on input "text" at bounding box center [376, 256] width 200 height 18
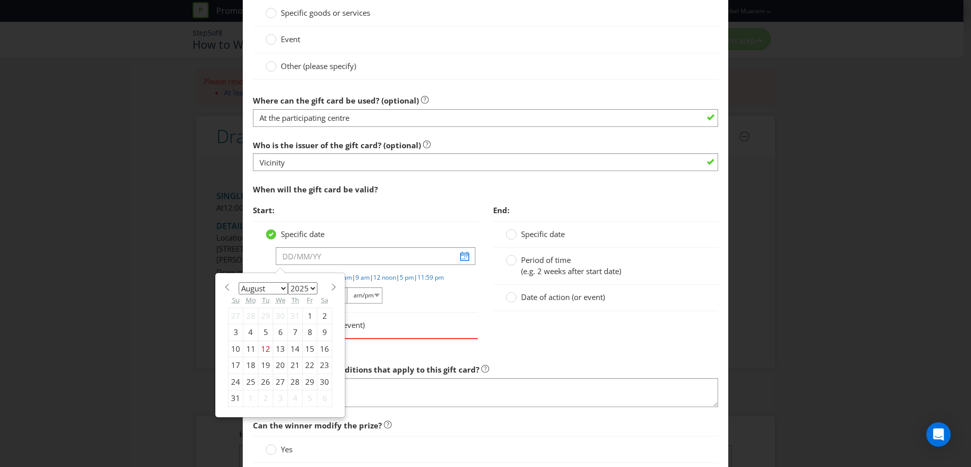
click at [279, 286] on select "January February March April May June July August September October November De…" at bounding box center [263, 288] width 49 height 12
select select "11"
click at [239, 282] on select "January February March April May June July August September October November De…" at bounding box center [263, 288] width 49 height 12
click at [265, 350] on div "16" at bounding box center [266, 349] width 15 height 16
type input "[DATE]"
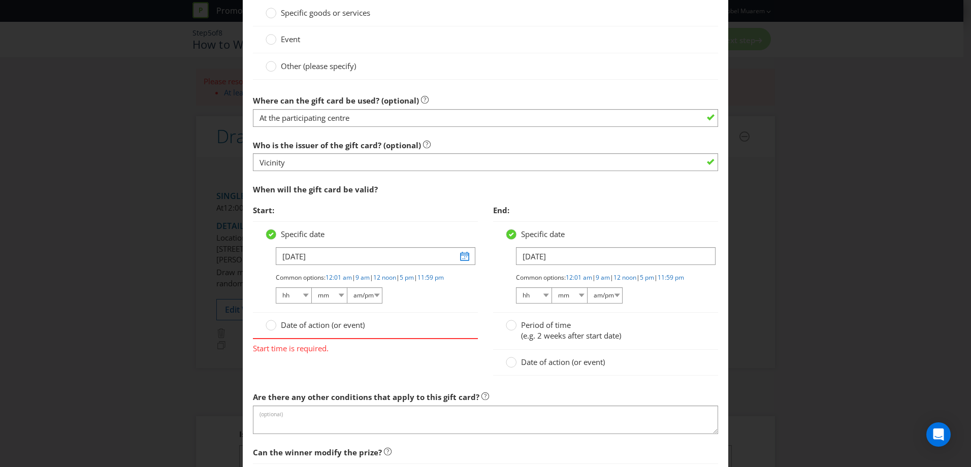
click at [430, 305] on div "Common options: 12:01 am | 9 am | 12 noon | 5 pm | 11:59 pm hh 01 02 03 04 05 0…" at bounding box center [371, 289] width 190 height 32
click at [548, 252] on input "[DATE]" at bounding box center [616, 256] width 200 height 18
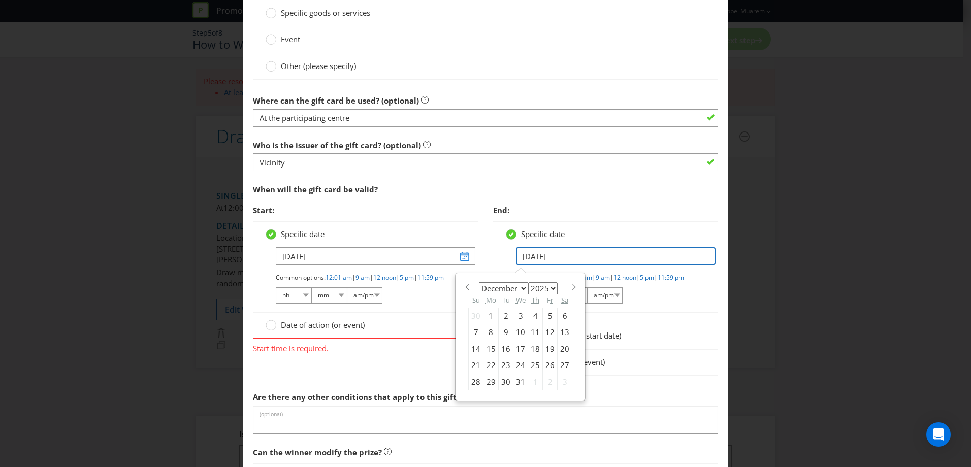
click at [549, 257] on input "[DATE]" at bounding box center [616, 256] width 200 height 18
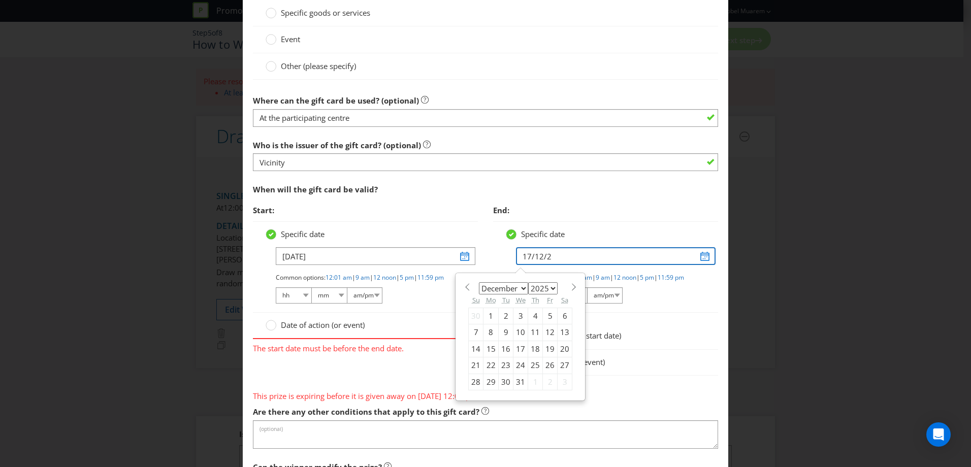
type input "[DATE]"
select select "2028"
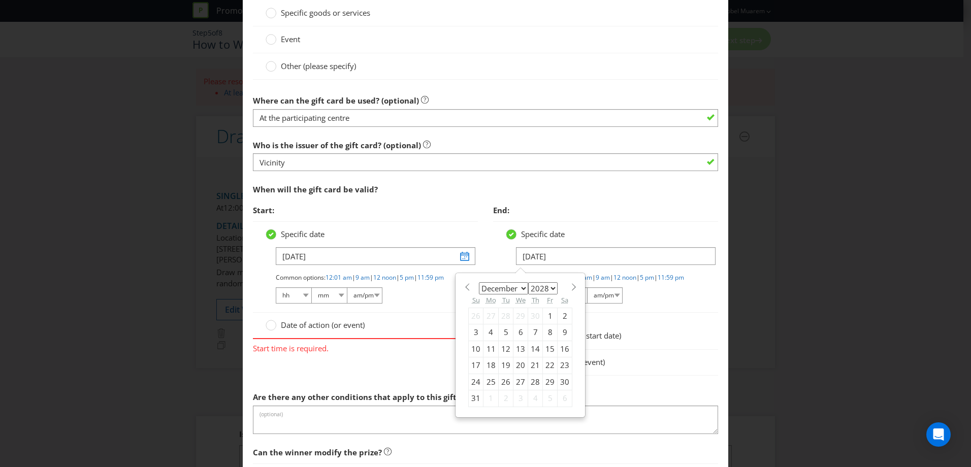
click at [473, 395] on div "31" at bounding box center [476, 399] width 15 height 16
type input "[DATE]"
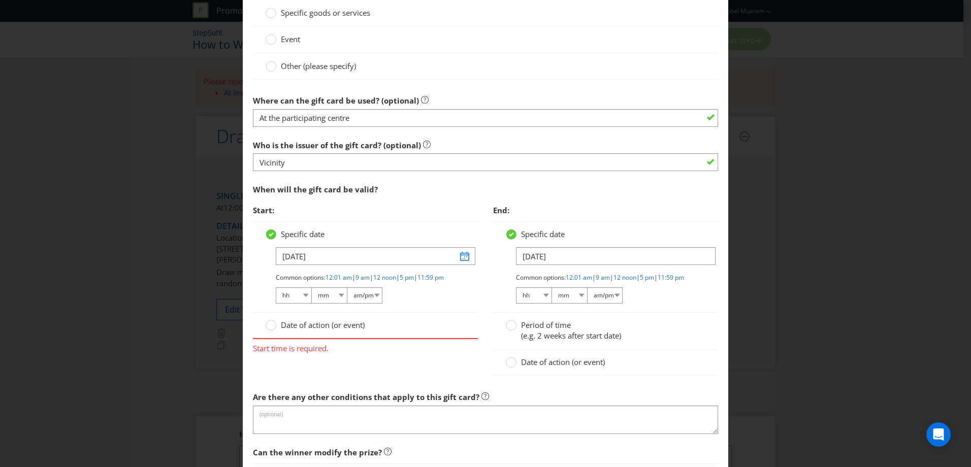
click at [660, 330] on div "Period of time (e.g. 2 weeks after start date)" at bounding box center [606, 331] width 200 height 22
click at [292, 304] on select "hh 01 02 03 04 05 06 07 08 09 10 11 12" at bounding box center [294, 296] width 36 height 16
select select "09"
click at [276, 296] on select "hh 01 02 03 04 05 06 07 08 09 10 11 12" at bounding box center [294, 296] width 36 height 16
click at [370, 278] on link "9 am" at bounding box center [363, 277] width 14 height 9
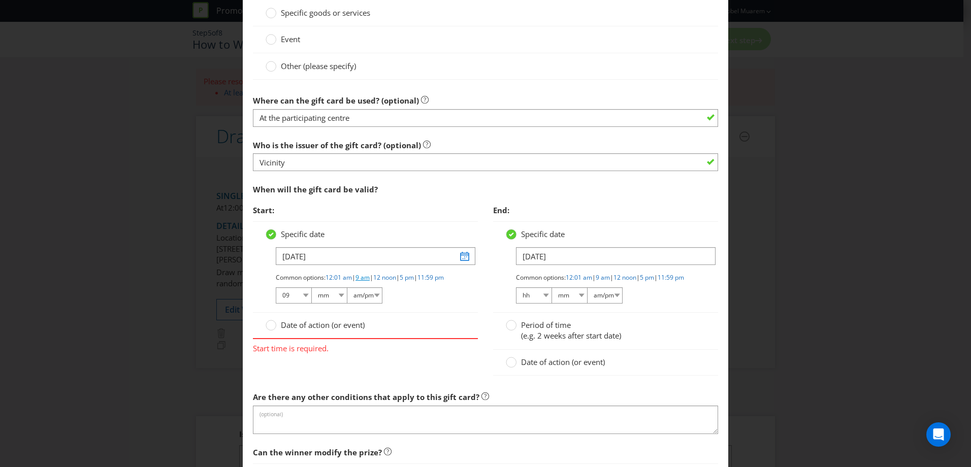
select select "00"
select select "am"
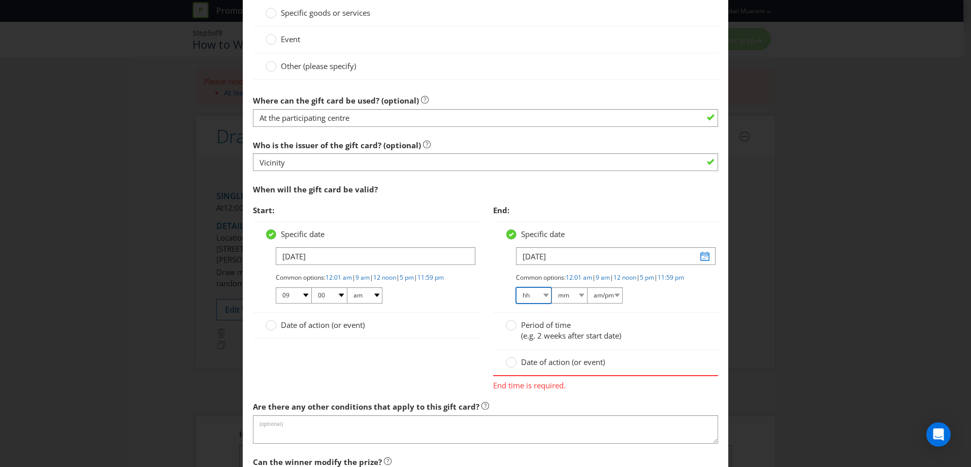
click at [542, 304] on select "hh 01 02 03 04 05 06 07 08 09 10 11 12" at bounding box center [534, 296] width 36 height 16
select select "11"
click at [516, 296] on select "hh 01 02 03 04 05 06 07 08 09 10 11 12" at bounding box center [534, 296] width 36 height 16
click at [573, 304] on select "mm 00 01 05 10 15 20 25 29 30 35 40 45 50 55 59" at bounding box center [570, 296] width 36 height 16
select select "59"
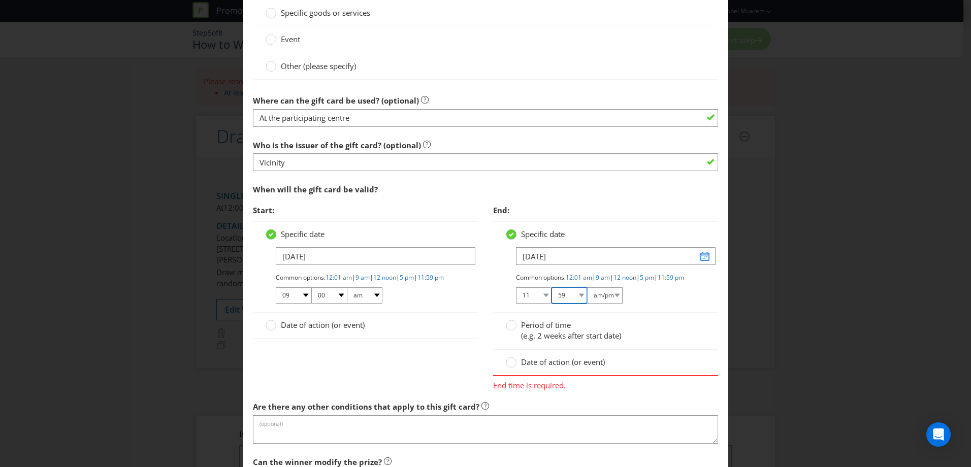
click at [552, 296] on select "mm 00 01 05 10 15 20 25 29 30 35 40 45 50 55 59" at bounding box center [570, 296] width 36 height 16
click at [603, 304] on select "am/pm am pm" at bounding box center [605, 296] width 36 height 16
select select "am"
click at [587, 296] on select "am/pm am pm" at bounding box center [605, 296] width 36 height 16
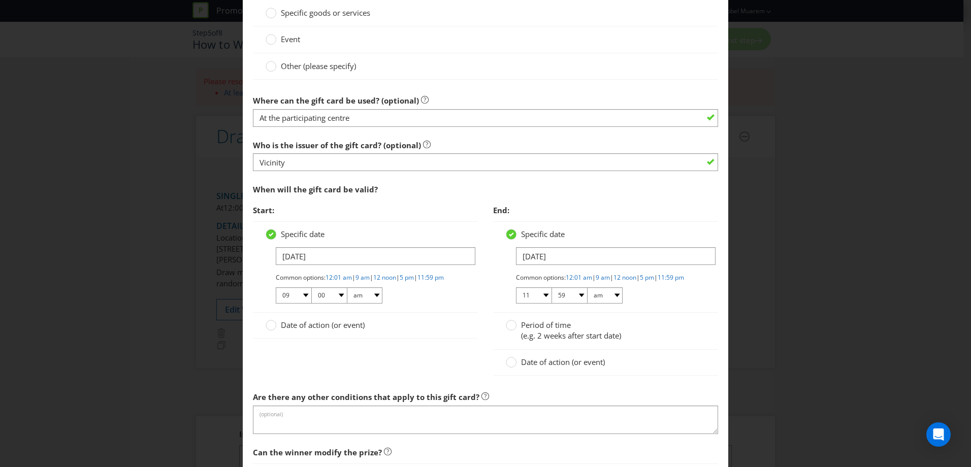
click at [668, 305] on div "Common options: 12:01 am | 9 am | 12 noon | 5 pm | 11:59 pm 01 02 03 04 05 06 0…" at bounding box center [611, 289] width 190 height 32
click at [512, 331] on circle at bounding box center [512, 326] width 10 height 10
click at [0, 0] on input "Period of time (e.g. 2 weeks after start date)" at bounding box center [0, 0] width 0 height 0
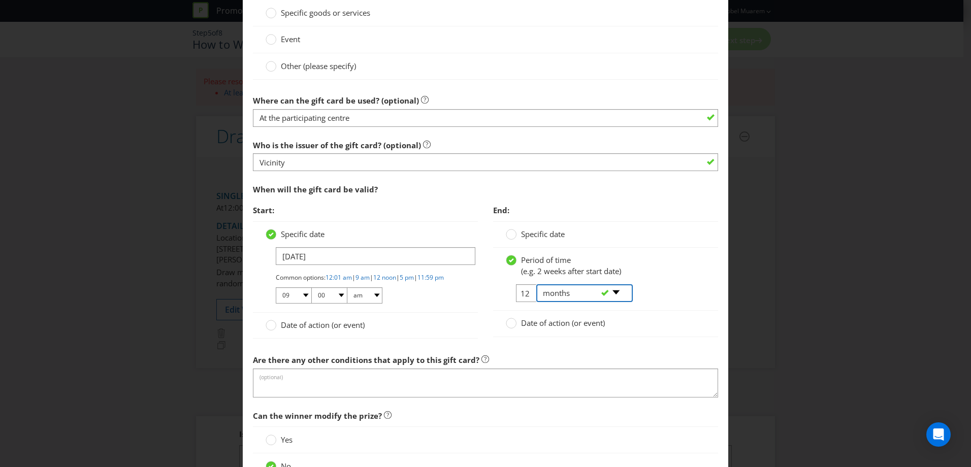
click at [548, 295] on select "-- Please select -- days weeks months years" at bounding box center [585, 294] width 97 height 18
select select "YEARS"
click at [537, 285] on select "-- Please select -- days weeks months years" at bounding box center [585, 294] width 97 height 18
click at [524, 294] on input "12" at bounding box center [527, 294] width 23 height 18
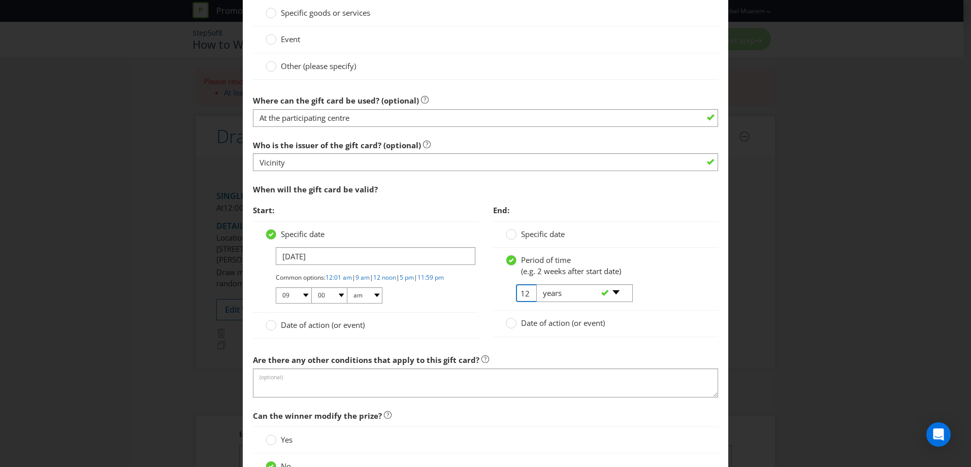
click at [524, 294] on input "12" at bounding box center [527, 294] width 23 height 18
type input "3"
click at [658, 331] on div "Date of action (or event)" at bounding box center [605, 324] width 225 height 26
click at [671, 337] on div at bounding box center [605, 337] width 225 height 1
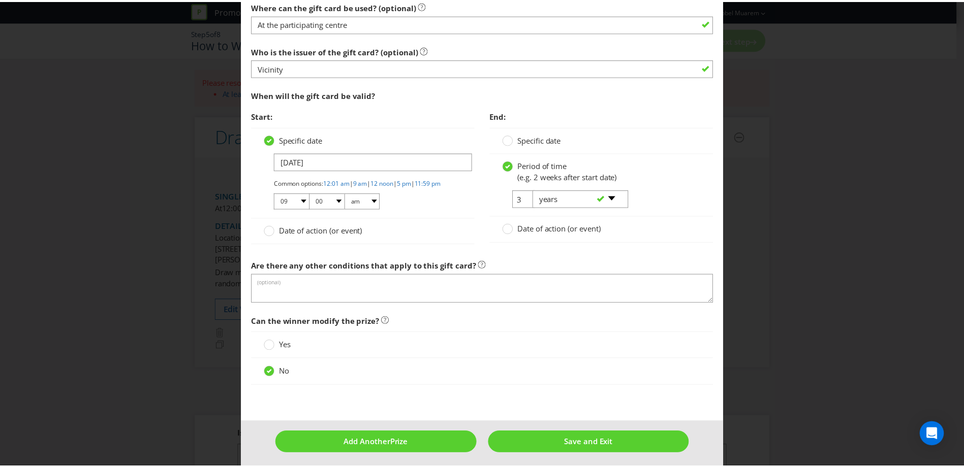
scroll to position [934, 0]
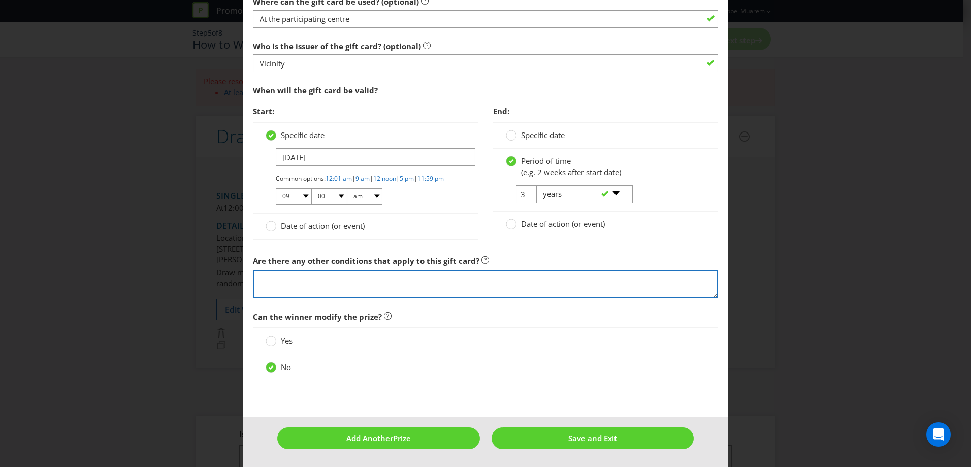
click at [358, 285] on textarea at bounding box center [485, 284] width 465 height 29
click at [357, 284] on textarea at bounding box center [485, 284] width 465 height 29
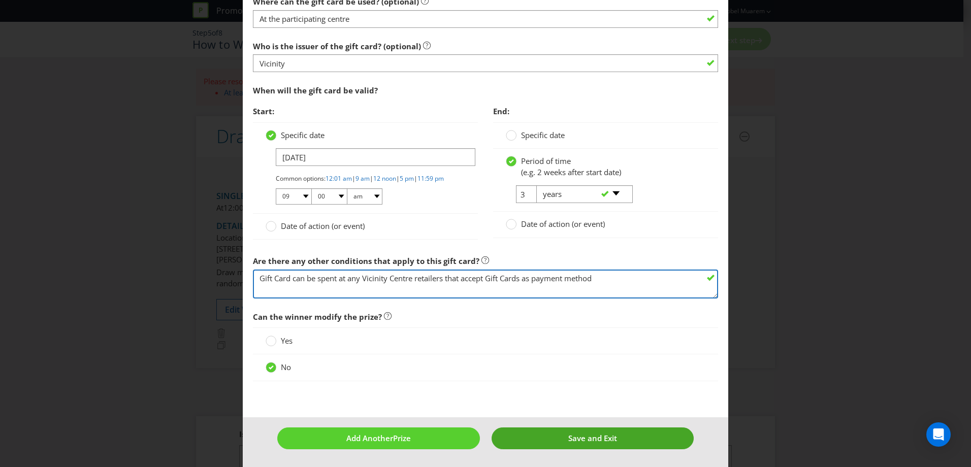
type textarea "Gift Card can be spent at any Vicinity Centre retailers that accept Gift Cards …"
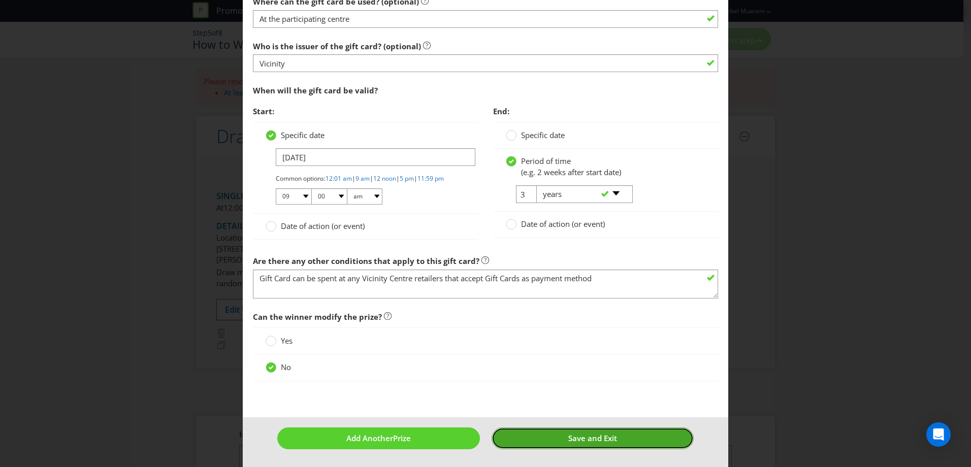
click at [528, 437] on button "Save and Exit" at bounding box center [593, 439] width 203 height 22
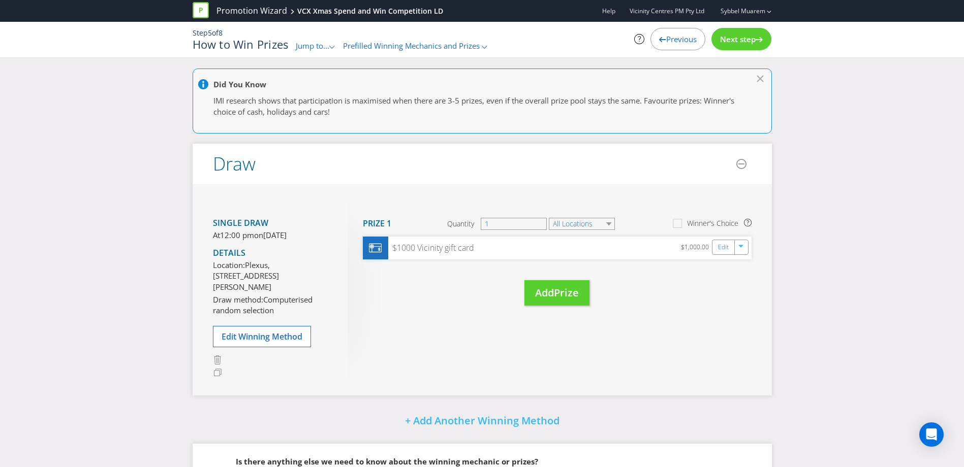
click at [443, 321] on div "Move Here Drag here to move prize Prize 1 Quantity 1 All Locations Winner's Cho…" at bounding box center [550, 263] width 404 height 127
drag, startPoint x: 569, startPoint y: 291, endPoint x: 705, endPoint y: 353, distance: 149.4
click at [705, 353] on div "Single draw At 12:00 pm [DATE][DATE] Details Location: Plexus, Level 4, [STREET…" at bounding box center [482, 289] width 579 height 211
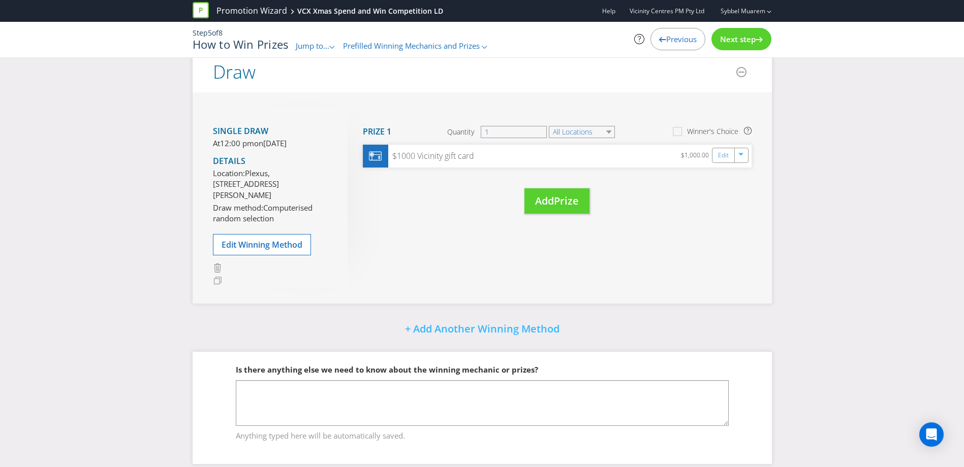
scroll to position [115, 0]
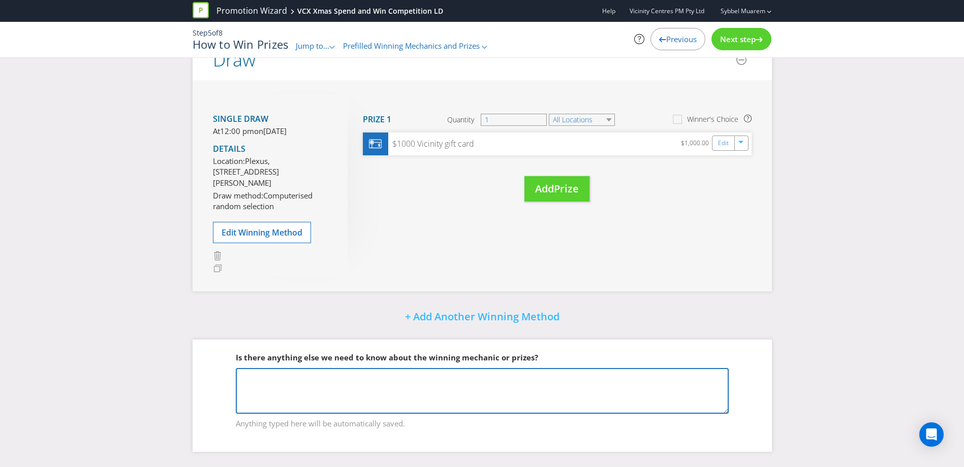
click at [479, 395] on textarea at bounding box center [482, 391] width 493 height 46
click at [369, 384] on textarea at bounding box center [482, 391] width 493 height 46
paste textarea "o 48 x $1,000 Vicinity branded Gift Cards (x4 Vicinity Gift Cards p/centre; 12 …"
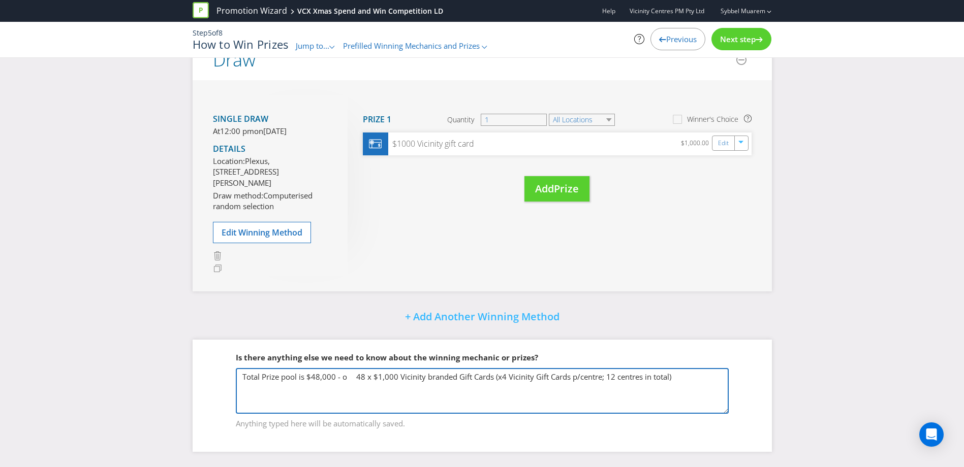
click at [348, 374] on textarea "Total Prize pool is $48,000 - o 48 x $1,000 Vicinity branded Gift Cards (x4 Vic…" at bounding box center [482, 391] width 493 height 46
type textarea "Total Prize pool is $48,000. 48 x $1,000 Vicinity branded Gift Cards (x4 Vicini…"
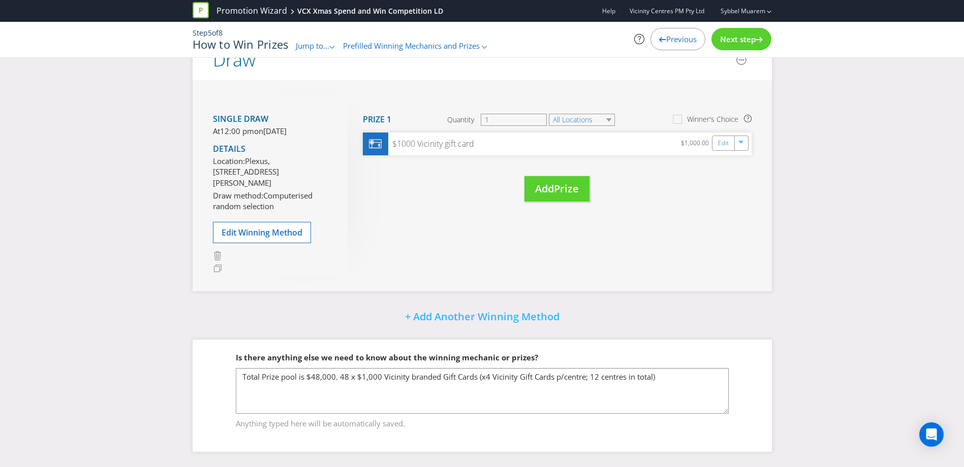
click at [743, 366] on fieldset "Is there anything else we need to know about the winning mechanic or prizes? To…" at bounding box center [482, 384] width 539 height 105
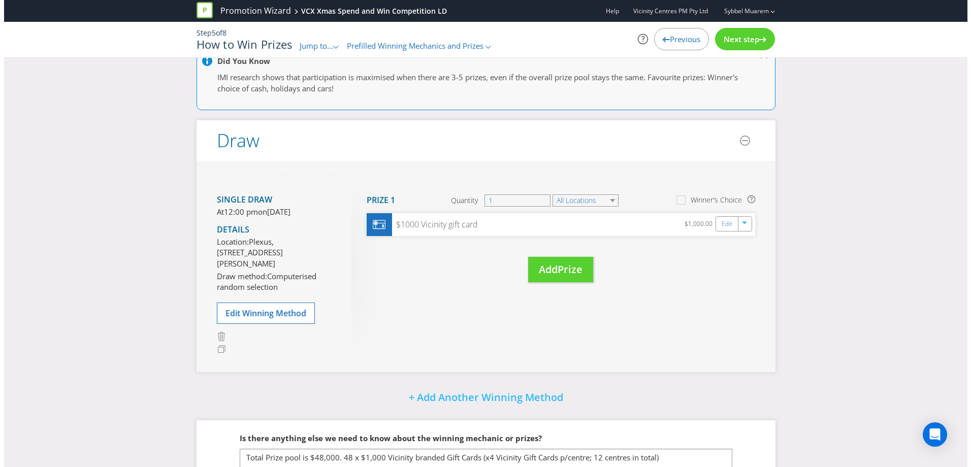
scroll to position [0, 0]
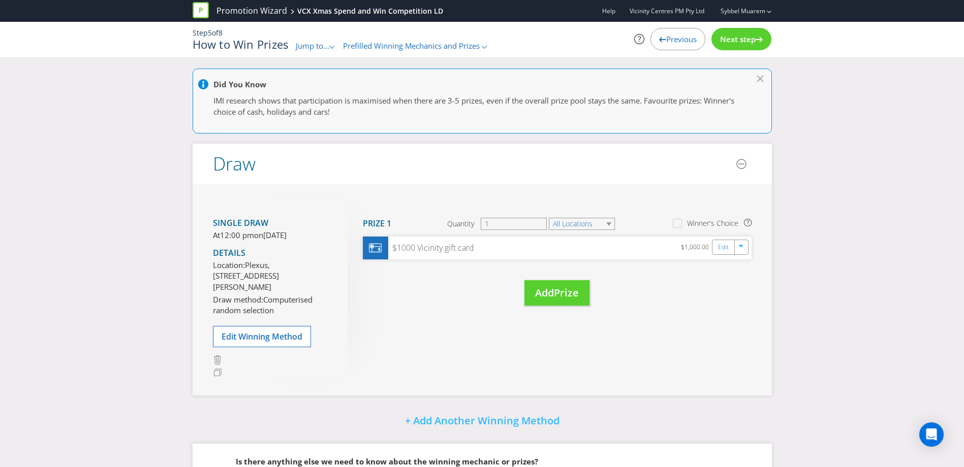
click at [757, 37] on icon at bounding box center [759, 39] width 7 height 5
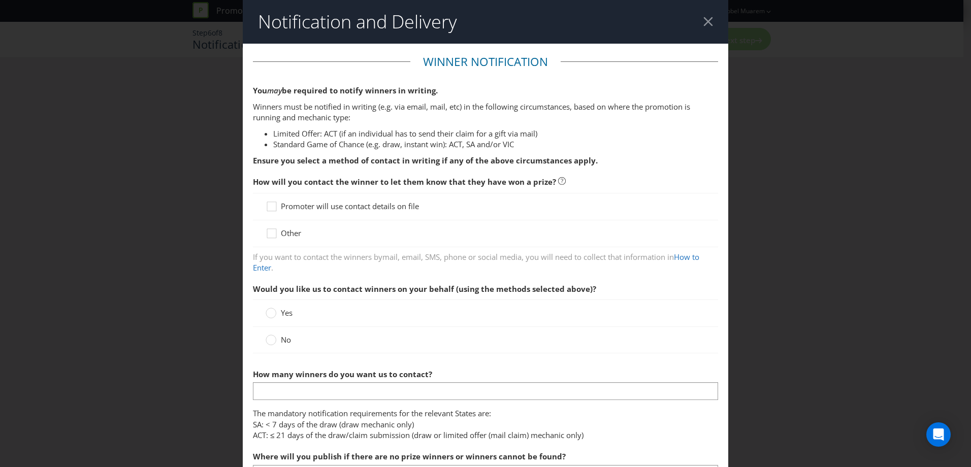
click at [329, 206] on span "Promoter will use contact details on file" at bounding box center [350, 206] width 138 height 10
click at [0, 0] on input "Promoter will use contact details on file" at bounding box center [0, 0] width 0 height 0
click at [289, 231] on span "Other" at bounding box center [291, 233] width 20 height 10
click at [0, 0] on input "Other" at bounding box center [0, 0] width 0 height 0
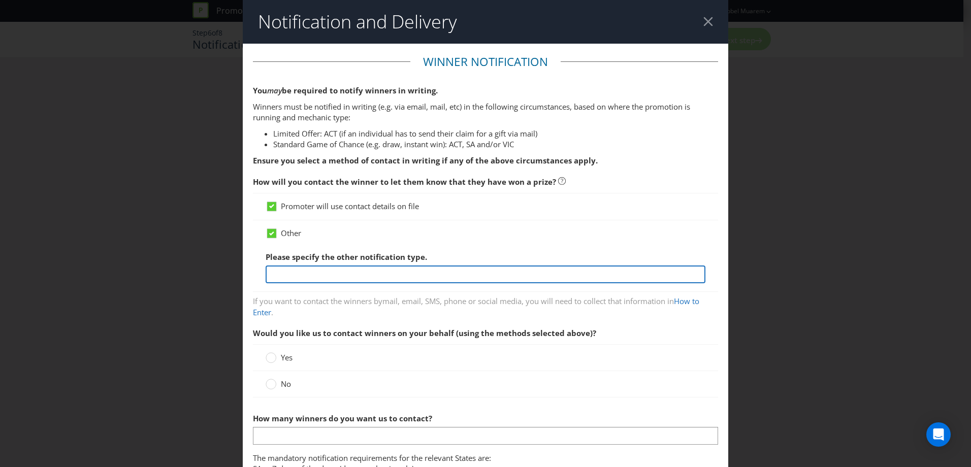
click at [338, 268] on input "text" at bounding box center [486, 275] width 440 height 18
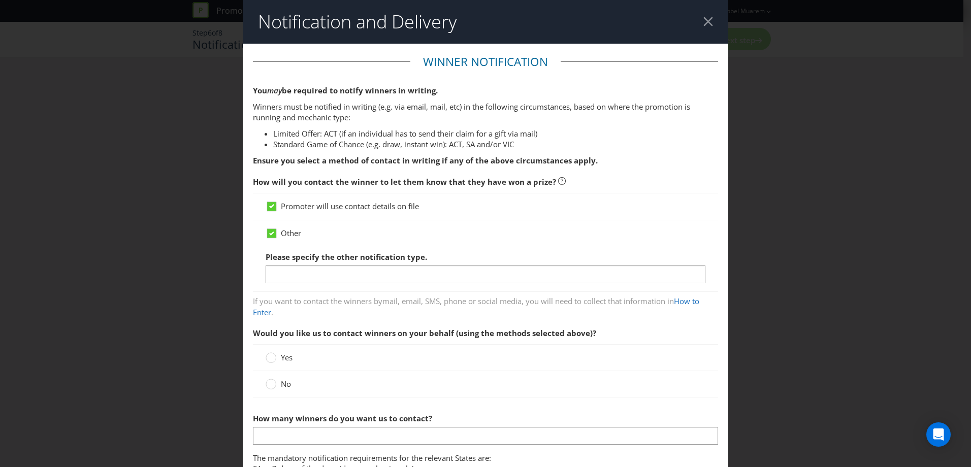
click at [291, 233] on span "Other" at bounding box center [291, 233] width 20 height 10
click at [0, 0] on input "Other" at bounding box center [0, 0] width 0 height 0
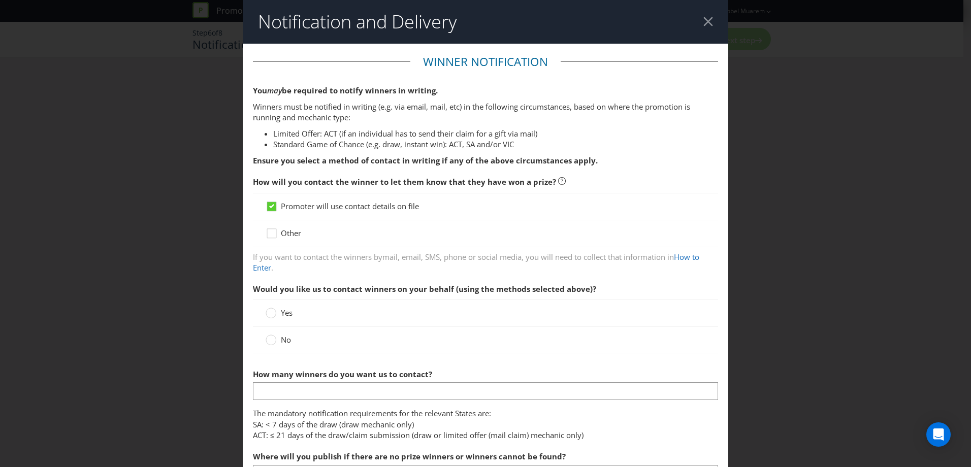
click at [341, 284] on span "Would you like us to contact winners on your behalf (using the methods selected…" at bounding box center [424, 289] width 343 height 10
click at [294, 229] on span "Other" at bounding box center [291, 233] width 20 height 10
click at [0, 0] on input "Other" at bounding box center [0, 0] width 0 height 0
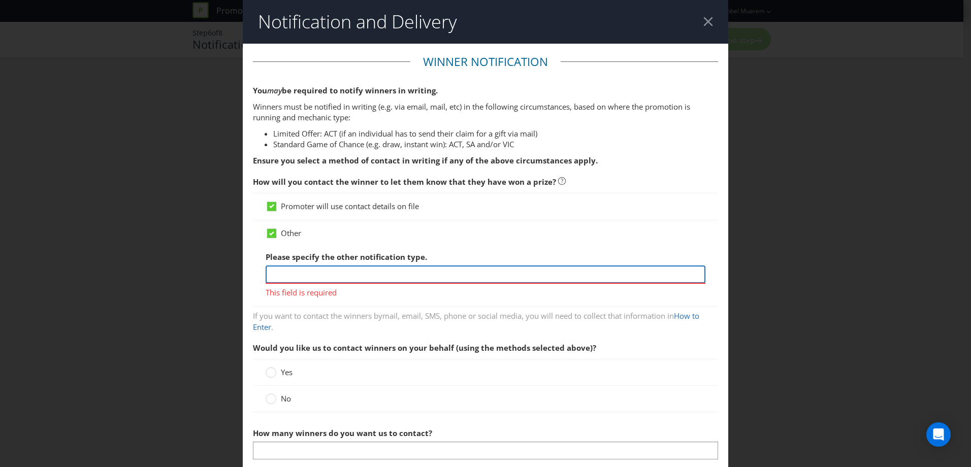
click at [326, 271] on input "text" at bounding box center [486, 275] width 440 height 18
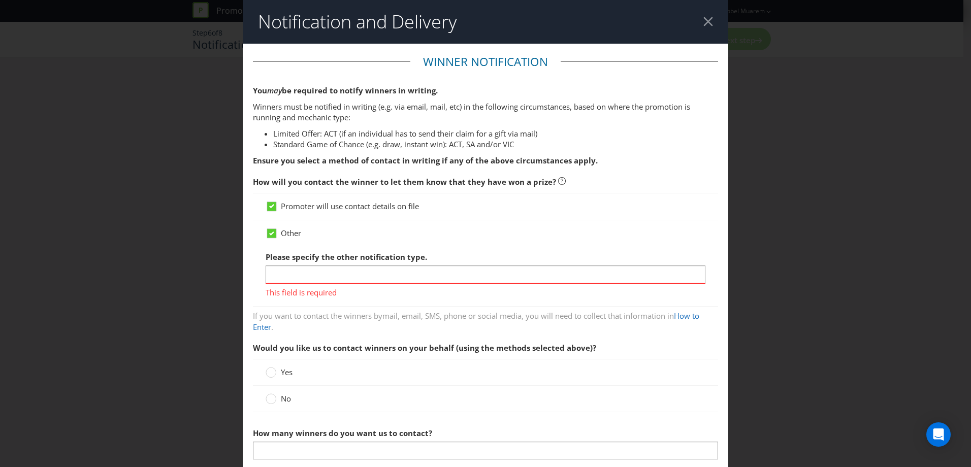
click at [298, 211] on span "Promoter will use contact details on file" at bounding box center [350, 206] width 138 height 10
click at [0, 0] on input "Promoter will use contact details on file" at bounding box center [0, 0] width 0 height 0
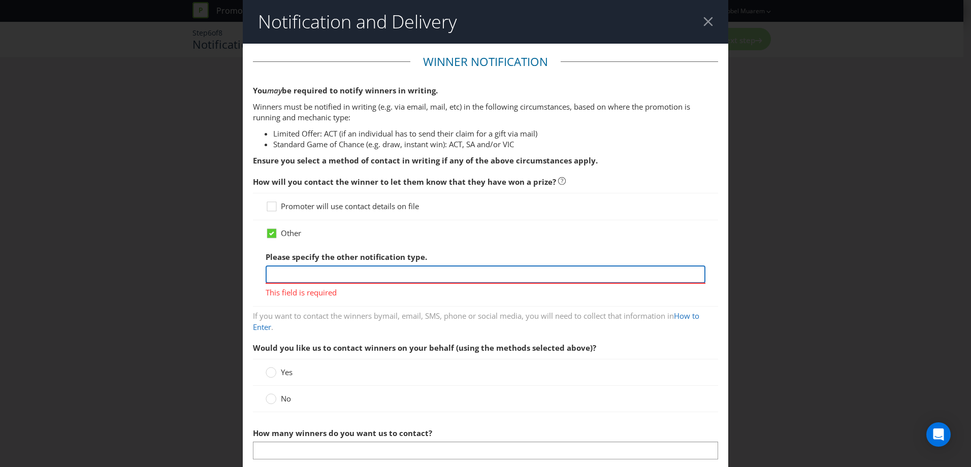
click at [319, 274] on input "text" at bounding box center [486, 275] width 440 height 18
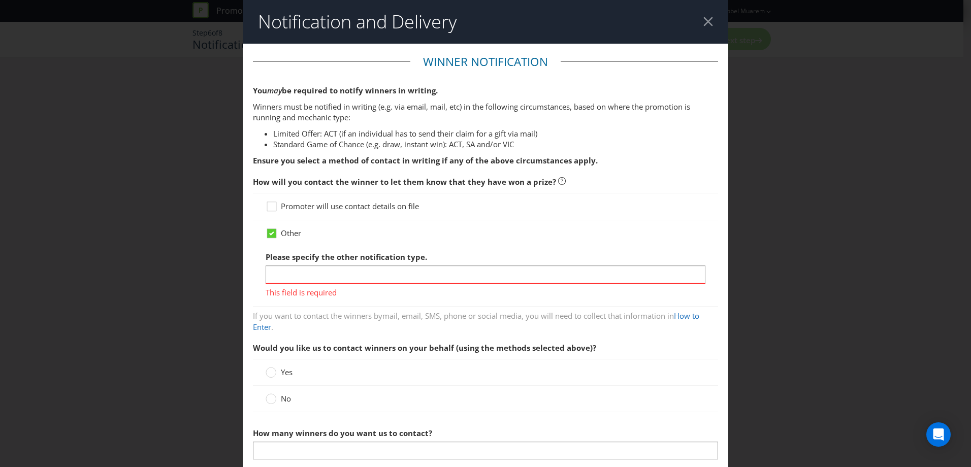
click at [320, 210] on span "Promoter will use contact details on file" at bounding box center [350, 206] width 138 height 10
click at [0, 0] on input "Promoter will use contact details on file" at bounding box center [0, 0] width 0 height 0
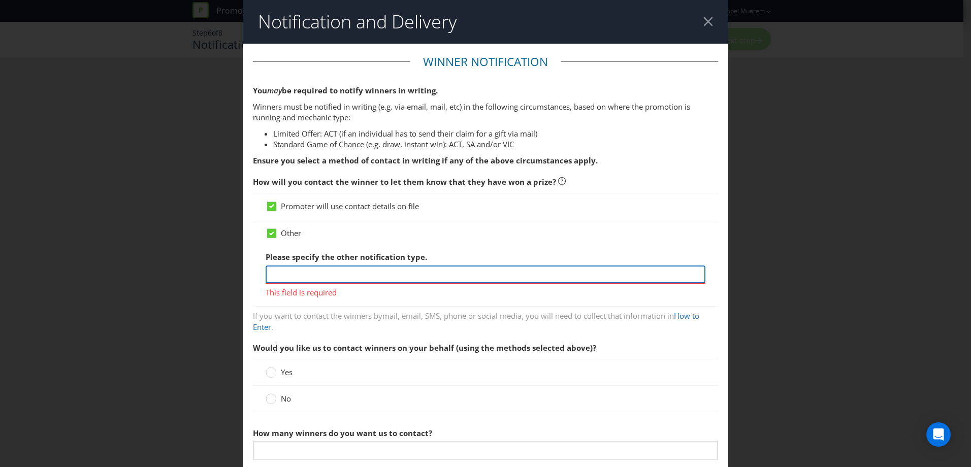
click at [322, 273] on input "text" at bounding box center [486, 275] width 440 height 18
type input "N"
click at [404, 278] on input "Winners will be notified by Third Party, Handling Matters." at bounding box center [486, 275] width 440 height 18
type input "Winners will be notified by Third Party, Handling Matters."
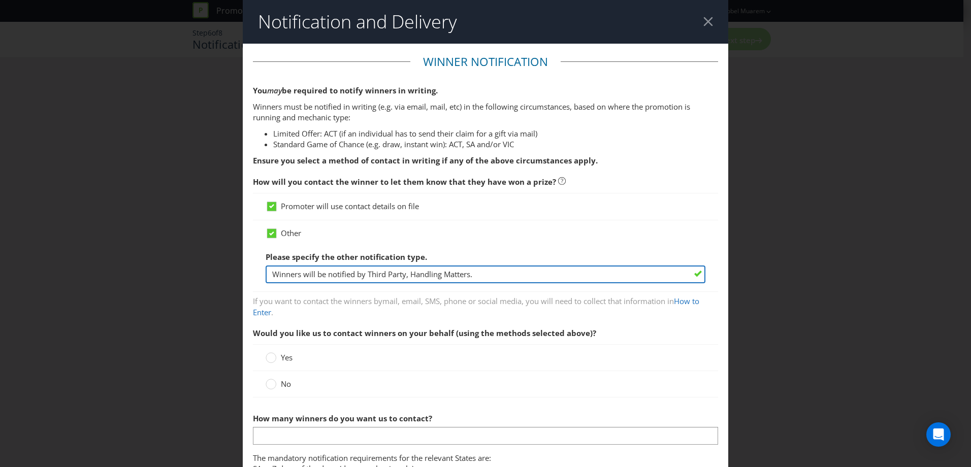
click at [486, 273] on input "Winners will be notified by Third Party, Handling Matters." at bounding box center [486, 275] width 440 height 18
click at [406, 275] on input "Winners will be notified by Third Party, Handling Matters." at bounding box center [486, 275] width 440 height 18
click at [430, 276] on input "Winners will be notified by Third Party, Handling Matters." at bounding box center [486, 275] width 440 height 18
click at [472, 274] on input "Winners will be notified by Third Party, Handling Matters." at bounding box center [486, 275] width 440 height 18
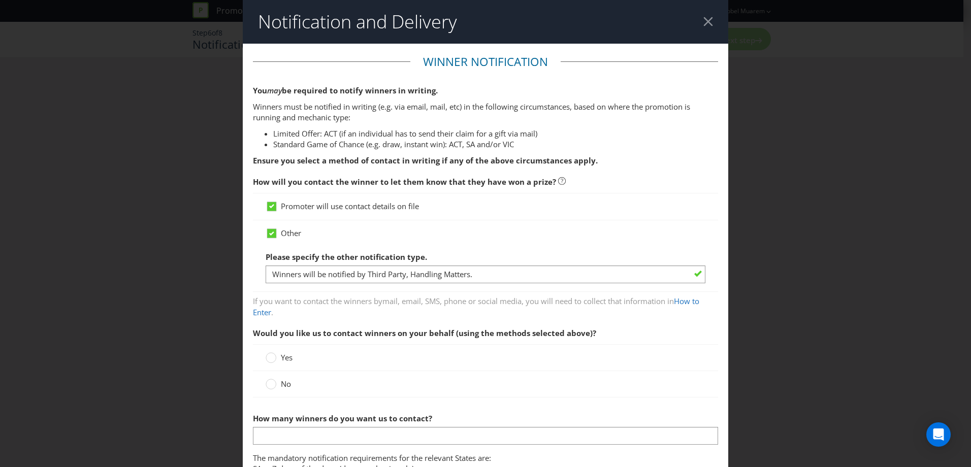
click at [286, 383] on span "No" at bounding box center [286, 384] width 10 height 10
click at [0, 0] on input "No" at bounding box center [0, 0] width 0 height 0
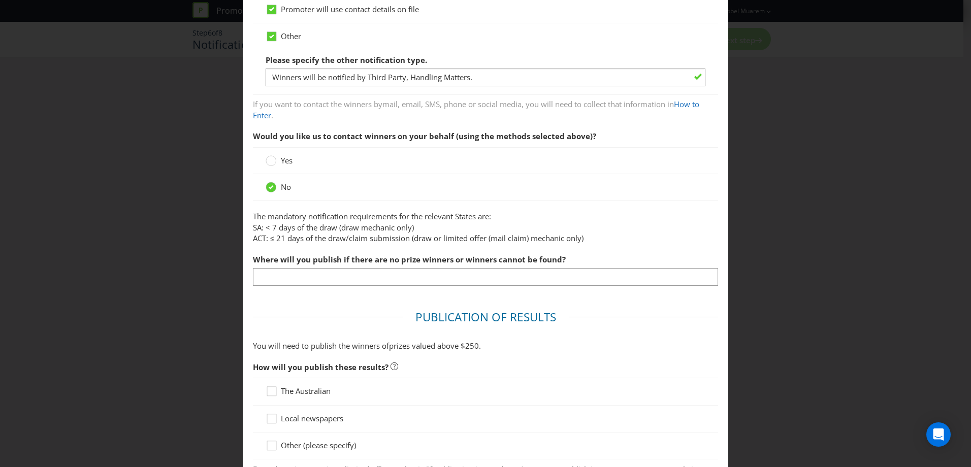
scroll to position [200, 0]
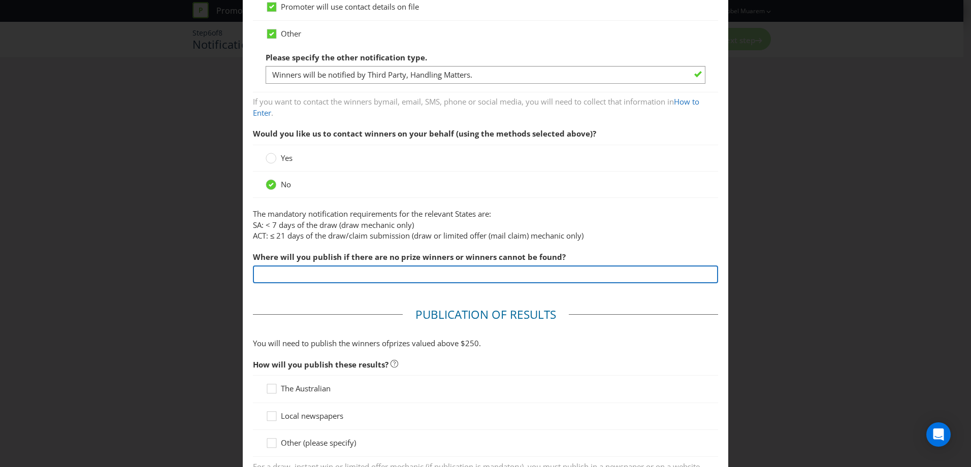
click at [467, 275] on input "text" at bounding box center [485, 275] width 465 height 18
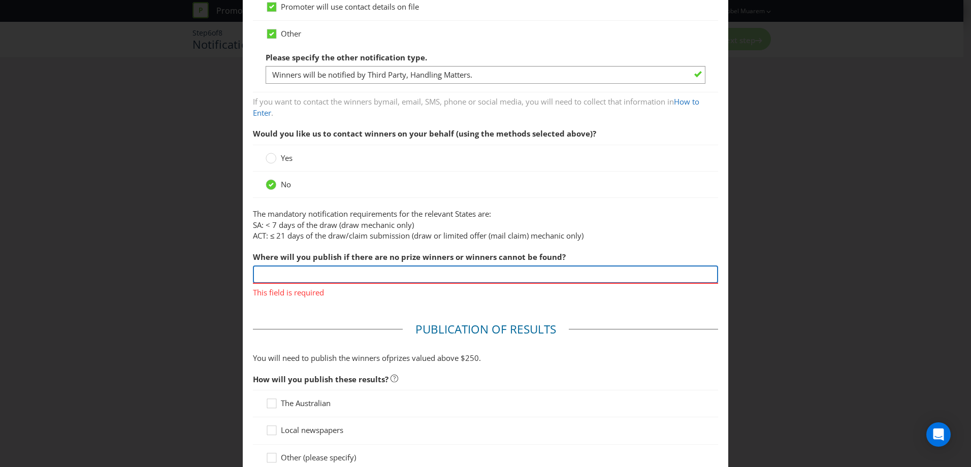
click at [298, 270] on input "text" at bounding box center [485, 275] width 465 height 18
click at [296, 274] on input "text" at bounding box center [485, 275] width 465 height 18
click at [412, 272] on input "text" at bounding box center [485, 275] width 465 height 18
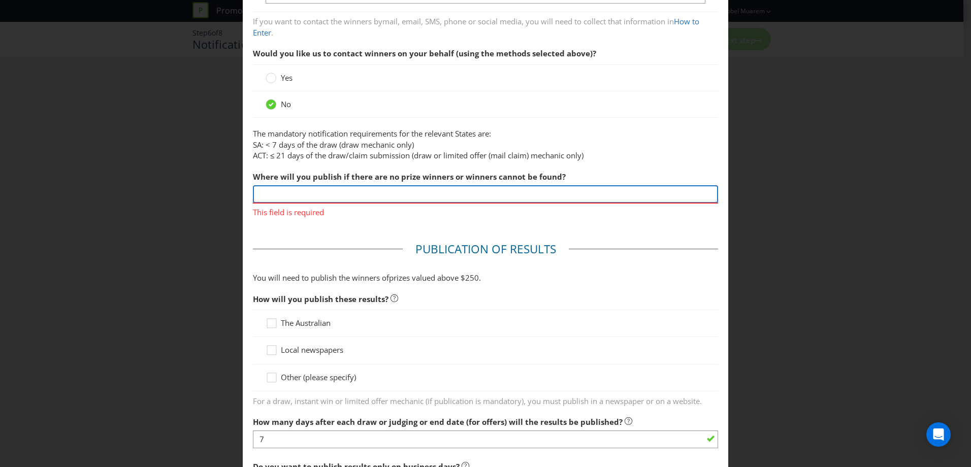
scroll to position [281, 0]
click at [395, 195] on input "text" at bounding box center [485, 193] width 465 height 18
click at [395, 192] on input "text" at bounding box center [485, 193] width 465 height 18
type input "P"
type input "T"
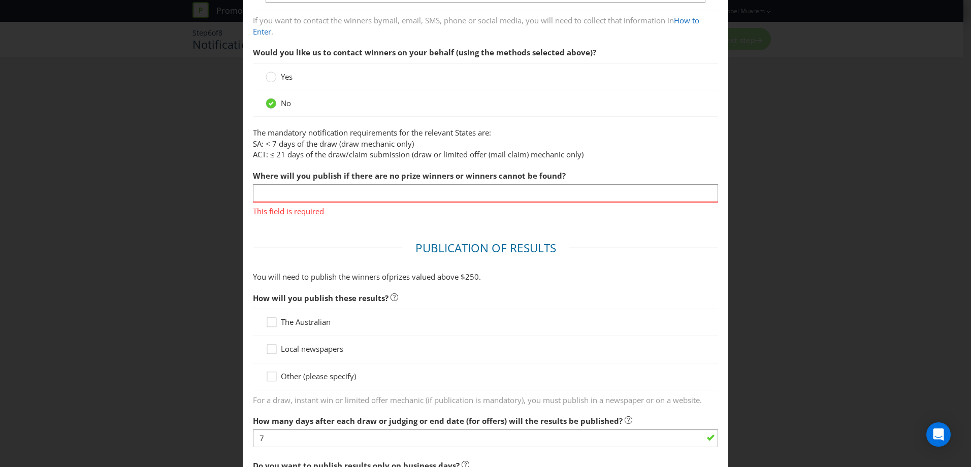
drag, startPoint x: 888, startPoint y: 239, endPoint x: 886, endPoint y: 244, distance: 6.1
click at [886, 243] on div "Notification and Delivery Winner Notification You may be required to notify win…" at bounding box center [485, 233] width 971 height 467
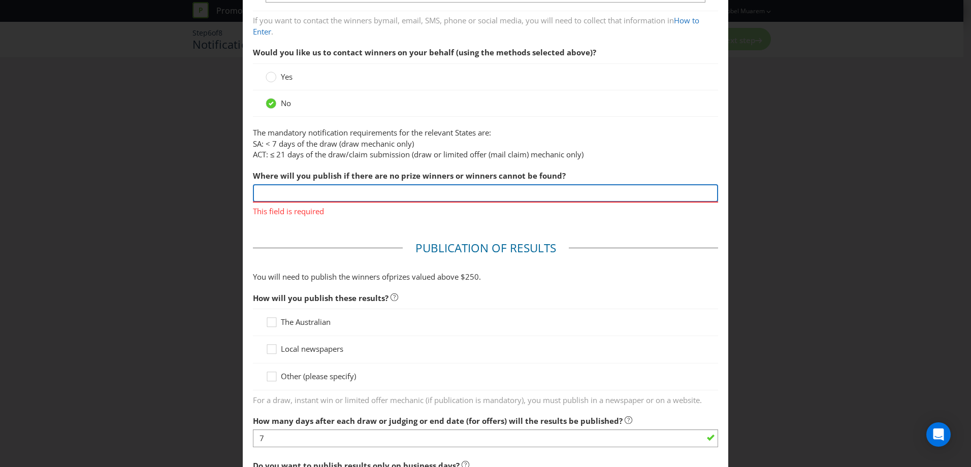
click at [290, 191] on input "text" at bounding box center [485, 193] width 465 height 18
click at [277, 197] on input "text" at bounding box center [485, 193] width 465 height 18
type input "T"
type input "O"
type input "Website T&Cs"
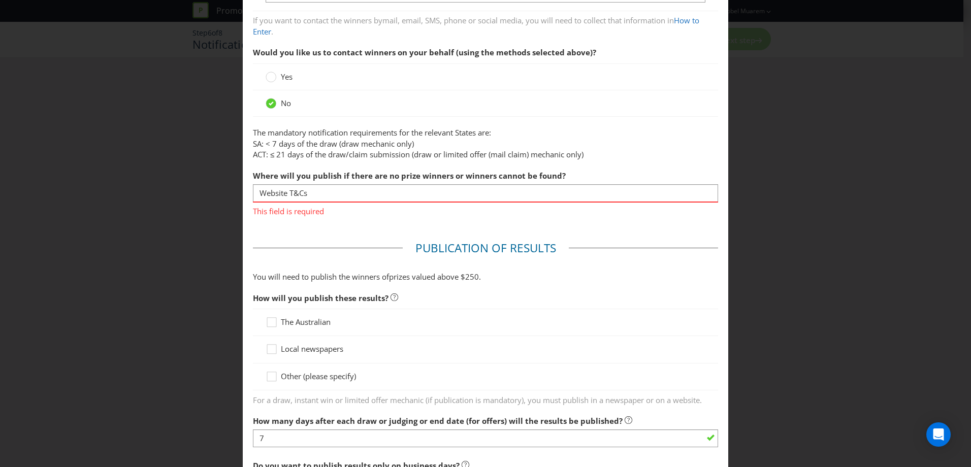
click at [316, 382] on div "How will you publish these results? The Australian Local newspapers Other (plea…" at bounding box center [485, 347] width 465 height 118
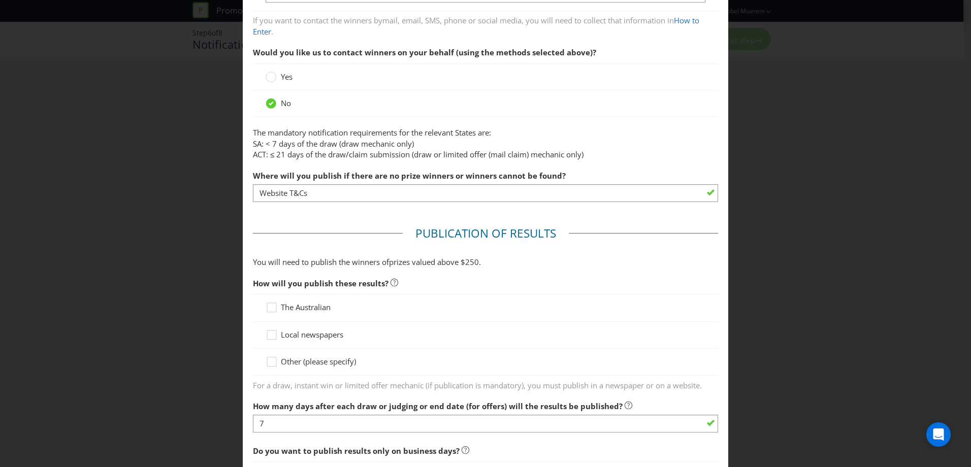
click at [325, 364] on span "Other (please specify)" at bounding box center [318, 362] width 75 height 10
click at [0, 0] on input "Other (please specify)" at bounding box center [0, 0] width 0 height 0
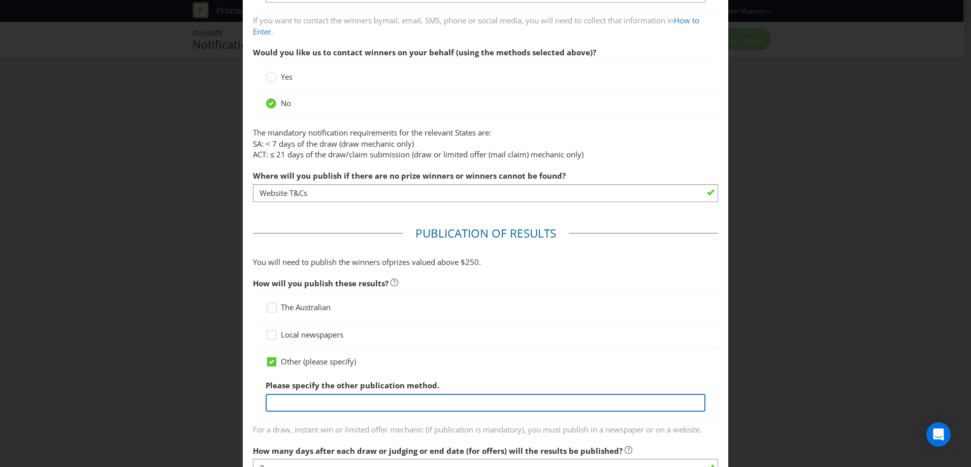
click at [355, 398] on input "text" at bounding box center [486, 403] width 440 height 18
type input "O"
type input "o"
type input "t"
type input "M"
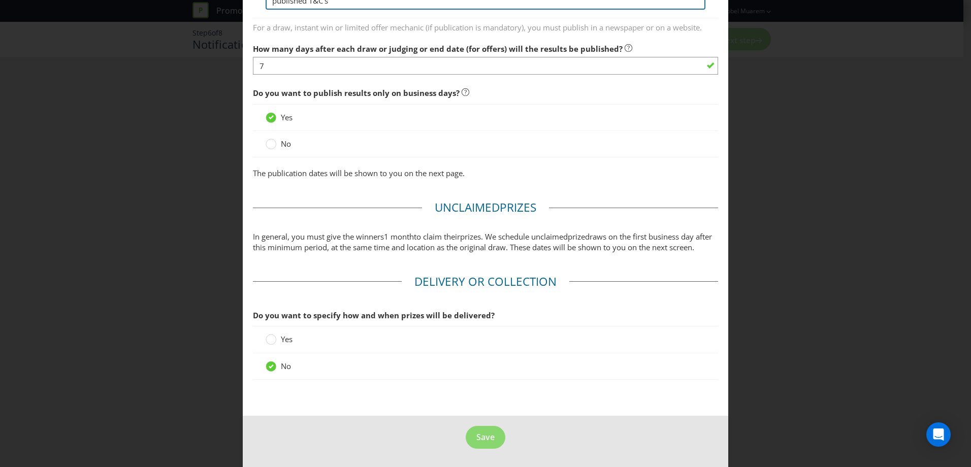
scroll to position [695, 0]
type input "published T&C's"
click at [485, 301] on fieldset "Delivery or Collection Do you want to specify how and when prizes will be deliv…" at bounding box center [485, 332] width 465 height 117
drag, startPoint x: 460, startPoint y: 200, endPoint x: 716, endPoint y: 117, distance: 269.1
click at [463, 203] on span "Unclaimed" at bounding box center [467, 208] width 65 height 16
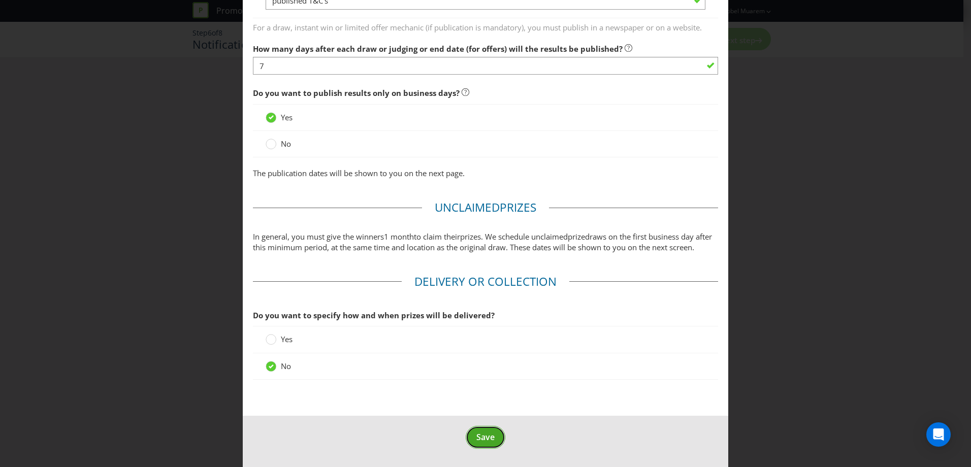
click at [485, 433] on span "Save" at bounding box center [486, 437] width 18 height 11
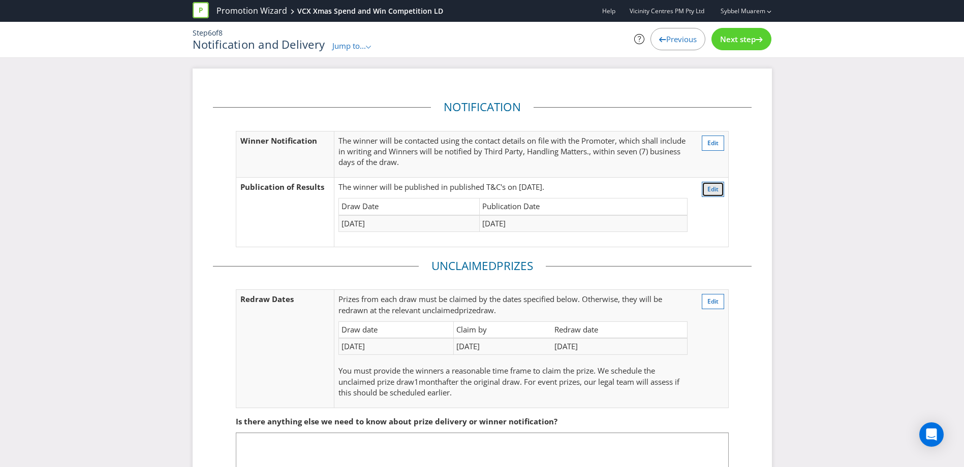
click at [712, 191] on span "Edit" at bounding box center [712, 189] width 11 height 9
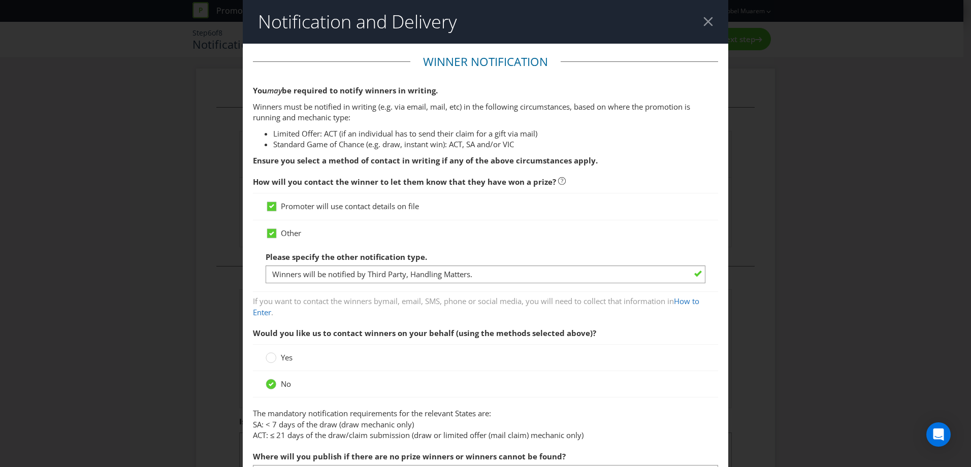
click at [839, 174] on div "Notification and Delivery Winner Notification You may be required to notify win…" at bounding box center [485, 233] width 971 height 467
click at [706, 24] on div at bounding box center [709, 22] width 10 height 10
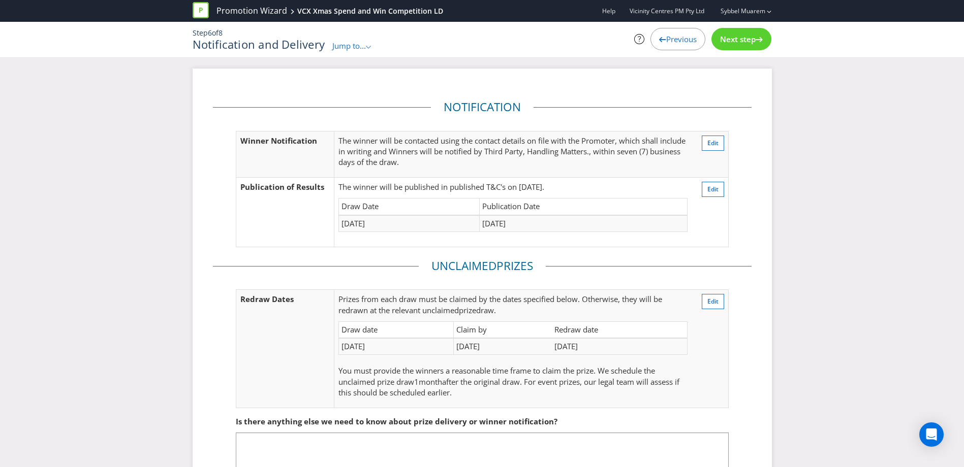
click at [498, 221] on td "[DATE]" at bounding box center [584, 223] width 208 height 17
click at [712, 188] on span "Edit" at bounding box center [712, 189] width 11 height 9
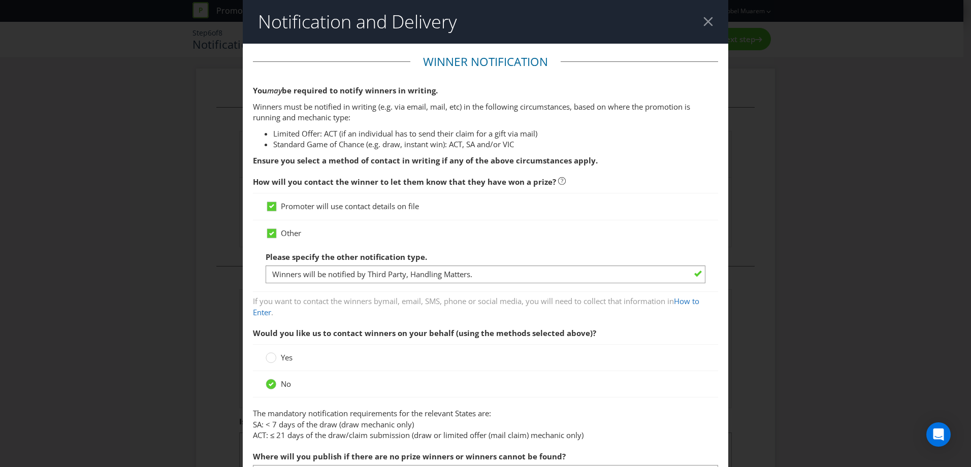
scroll to position [507, 0]
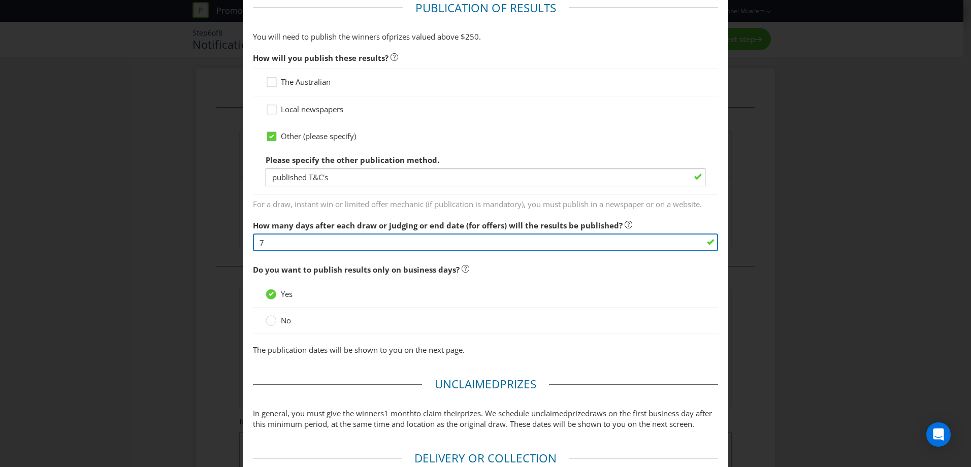
drag, startPoint x: 623, startPoint y: 245, endPoint x: 618, endPoint y: 248, distance: 6.4
click at [622, 245] on input "7" at bounding box center [485, 243] width 465 height 18
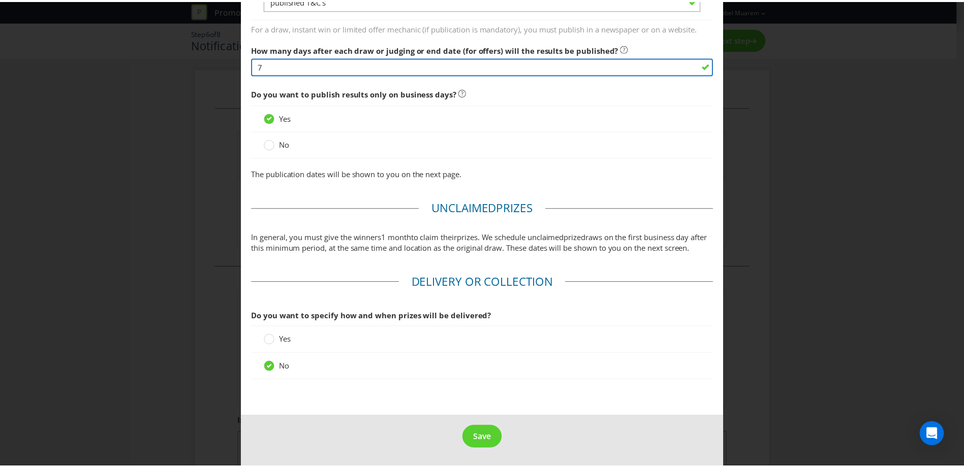
scroll to position [695, 0]
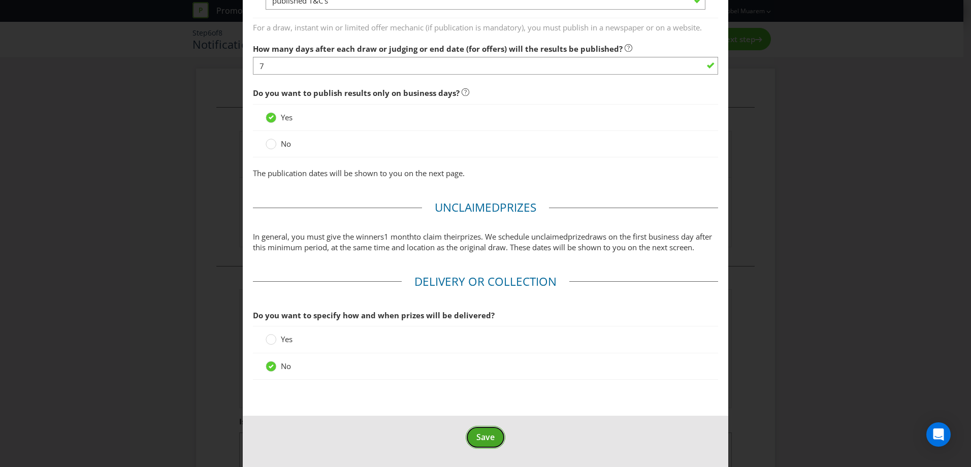
click at [487, 433] on span "Save" at bounding box center [486, 437] width 18 height 11
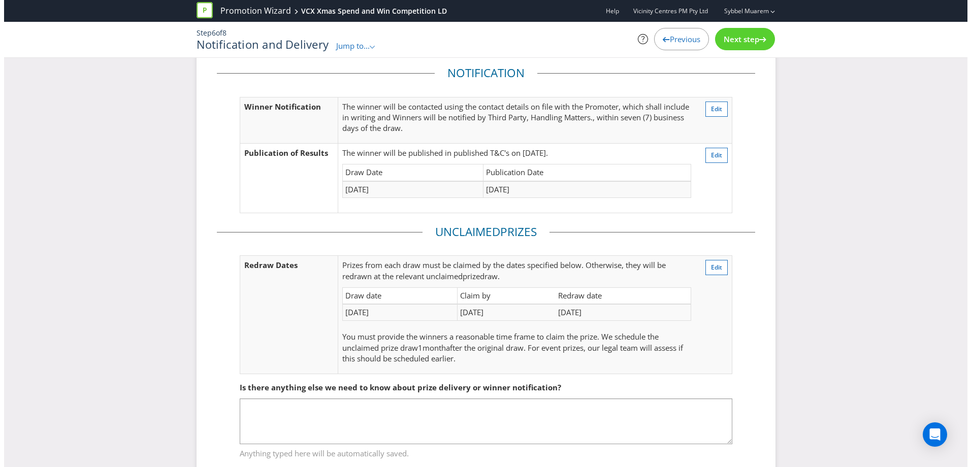
scroll to position [65, 0]
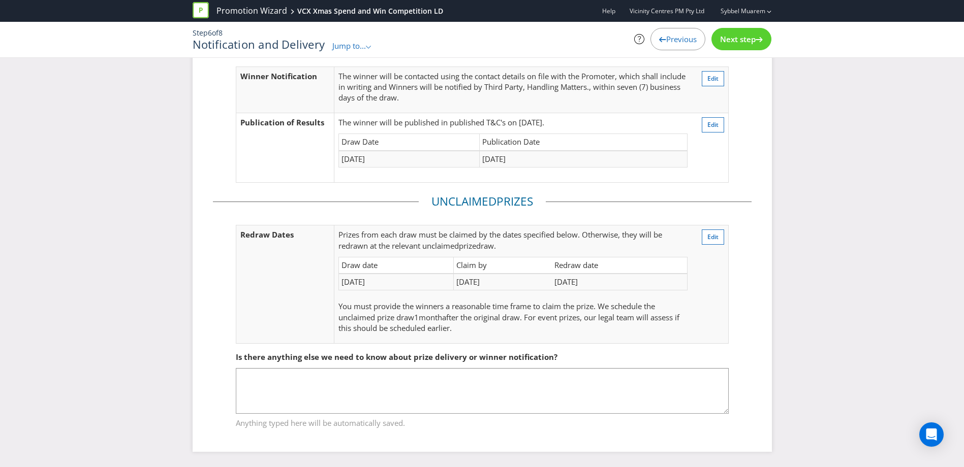
click at [496, 277] on td "[DATE]" at bounding box center [502, 282] width 99 height 17
click at [509, 162] on td "[DATE]" at bounding box center [584, 159] width 208 height 17
click at [711, 124] on span "Edit" at bounding box center [712, 124] width 11 height 9
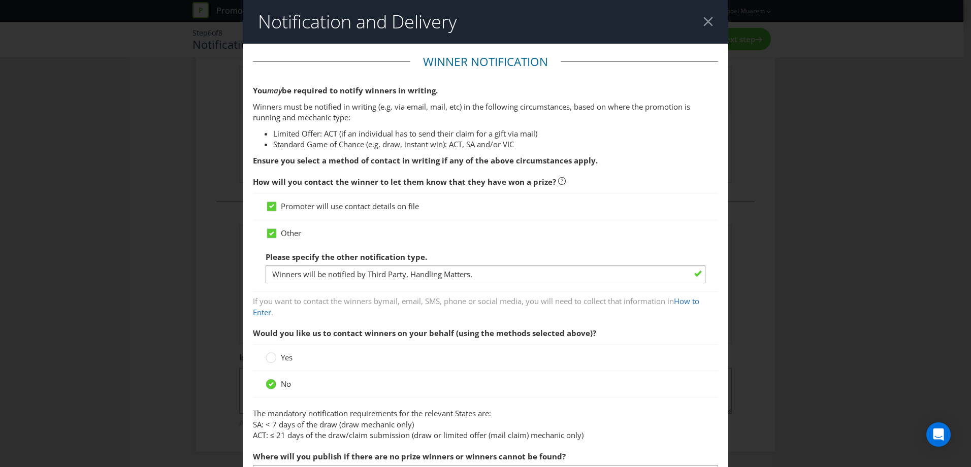
click at [705, 16] on header "Notification and Delivery" at bounding box center [486, 22] width 486 height 44
click at [708, 22] on header "Notification and Delivery" at bounding box center [486, 22] width 486 height 44
click at [704, 22] on div at bounding box center [709, 22] width 10 height 10
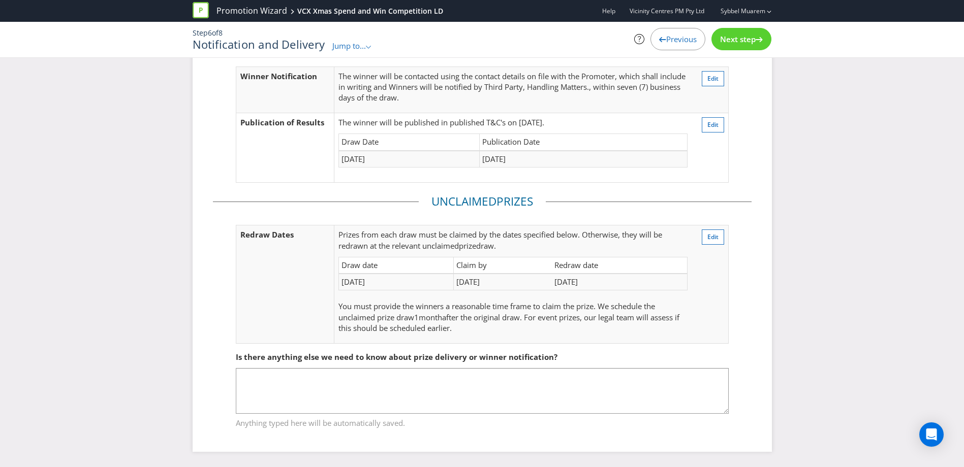
click at [424, 278] on td "[DATE]" at bounding box center [396, 282] width 115 height 17
click at [713, 238] on span "Edit" at bounding box center [712, 237] width 11 height 9
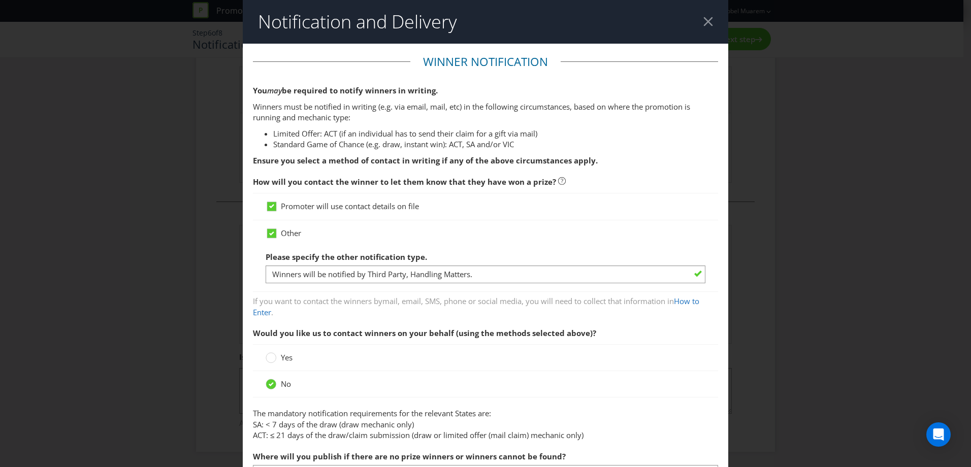
click at [704, 25] on div at bounding box center [709, 22] width 10 height 10
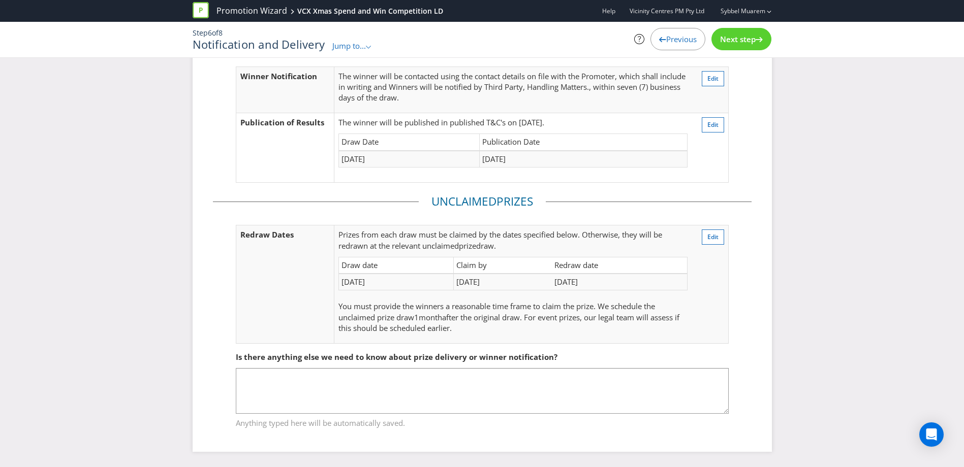
click at [680, 39] on span "Previous" at bounding box center [681, 39] width 30 height 10
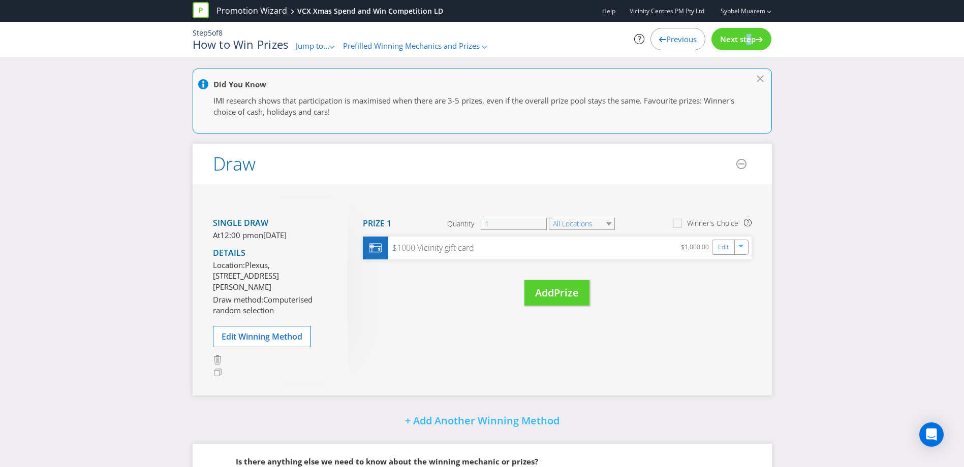
click at [745, 46] on div "Next step" at bounding box center [741, 39] width 60 height 22
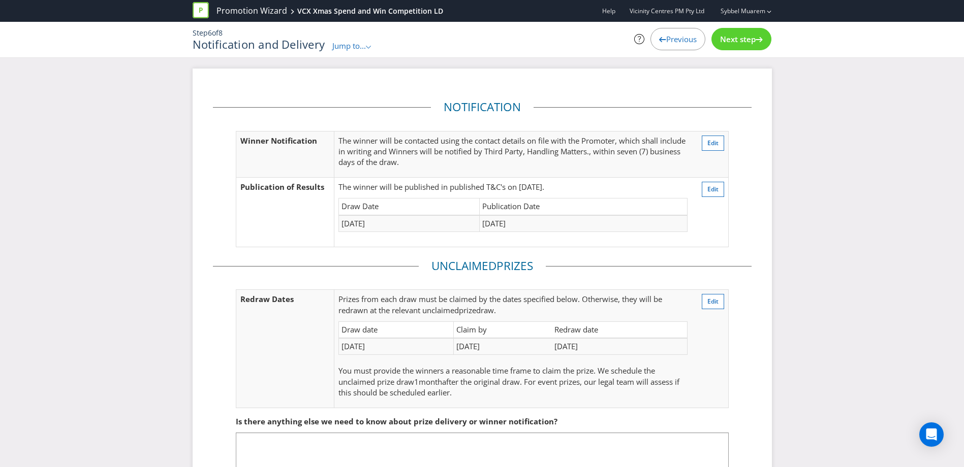
click at [372, 226] on td "[DATE]" at bounding box center [409, 223] width 141 height 17
click at [720, 190] on button "Edit" at bounding box center [713, 189] width 22 height 15
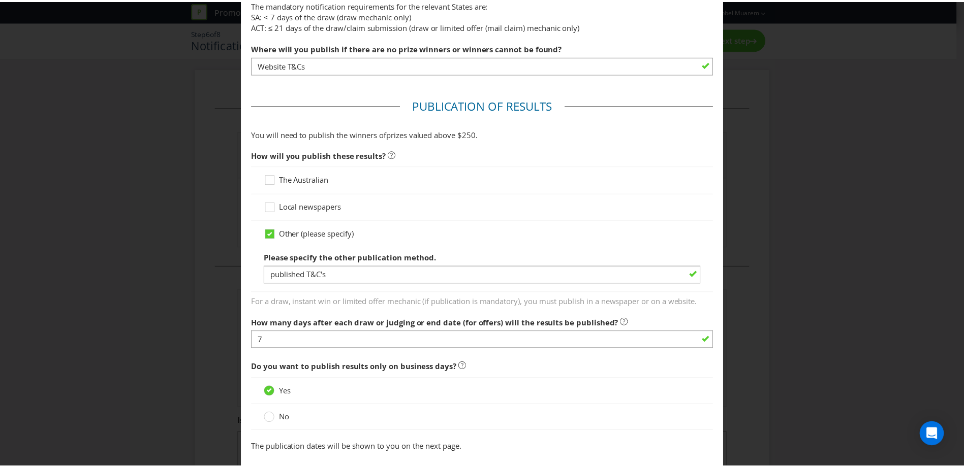
scroll to position [695, 0]
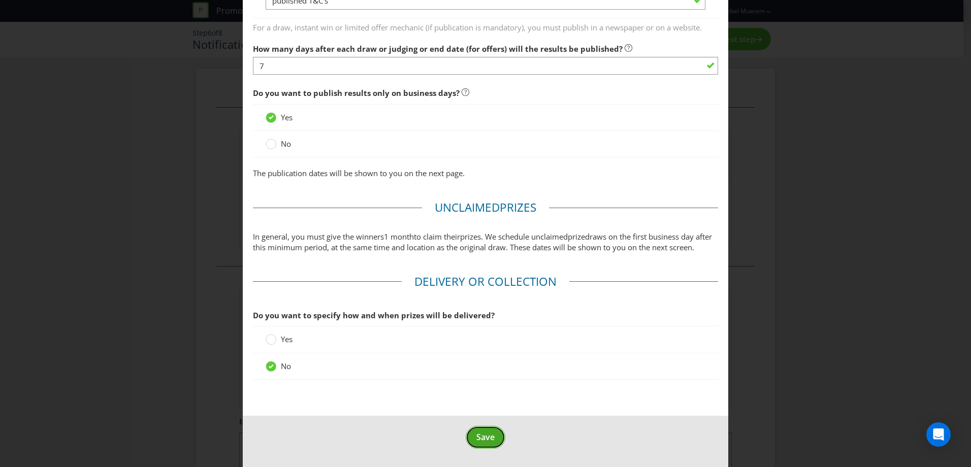
click at [477, 432] on span "Save" at bounding box center [486, 437] width 18 height 11
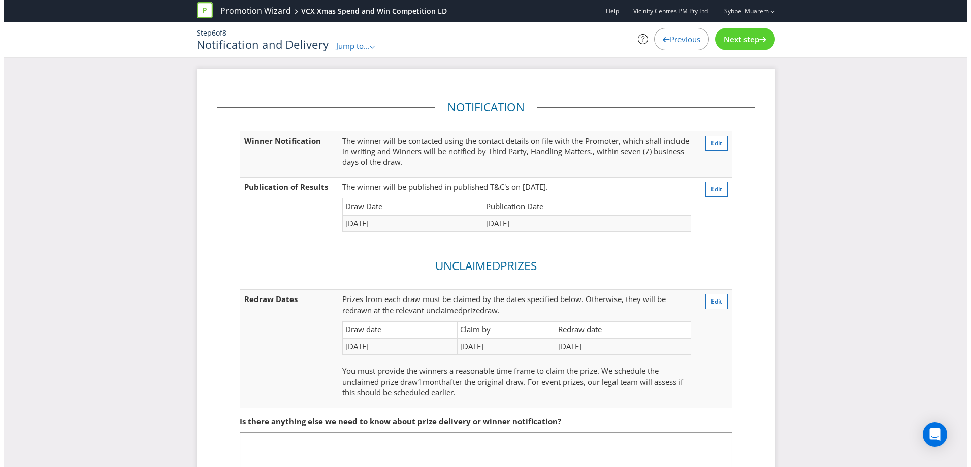
scroll to position [65, 0]
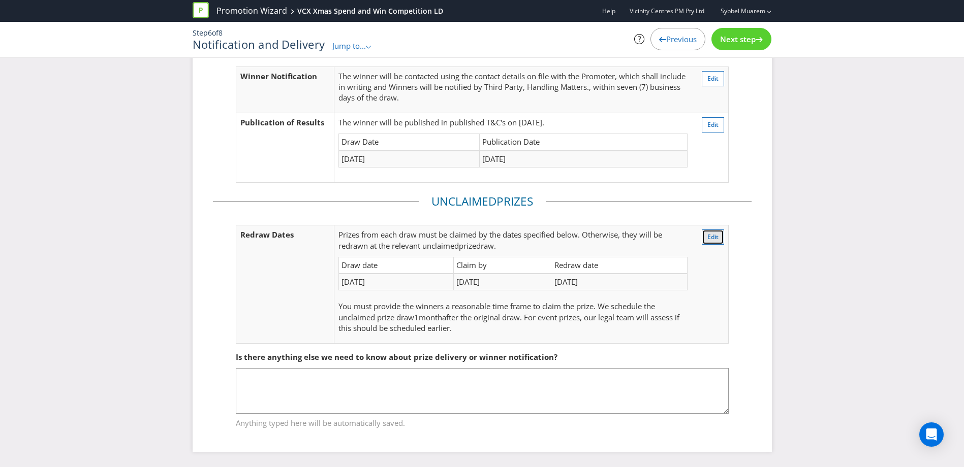
click at [708, 236] on span "Edit" at bounding box center [712, 237] width 11 height 9
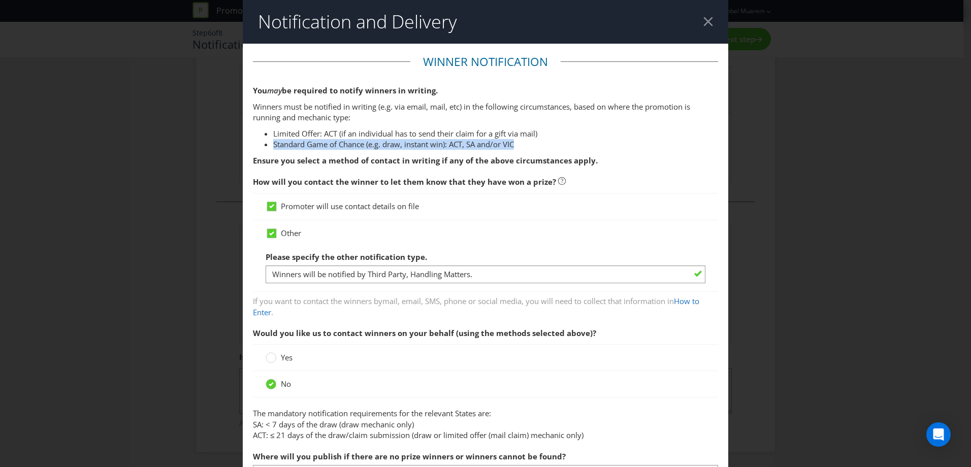
drag, startPoint x: 922, startPoint y: 135, endPoint x: 927, endPoint y: 143, distance: 9.5
click at [927, 143] on div "Notification and Delivery Winner Notification You may be required to notify win…" at bounding box center [485, 233] width 971 height 467
click at [705, 23] on div at bounding box center [709, 22] width 10 height 10
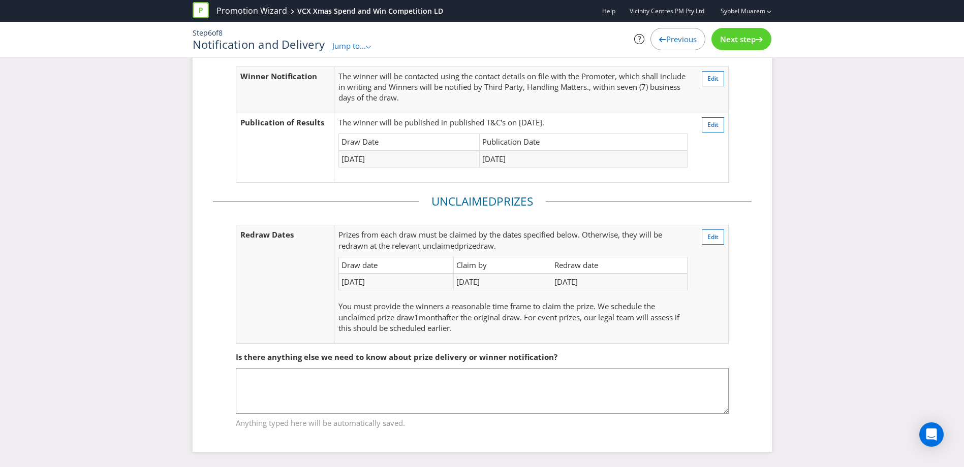
click at [749, 38] on span "Next step" at bounding box center [738, 39] width 36 height 10
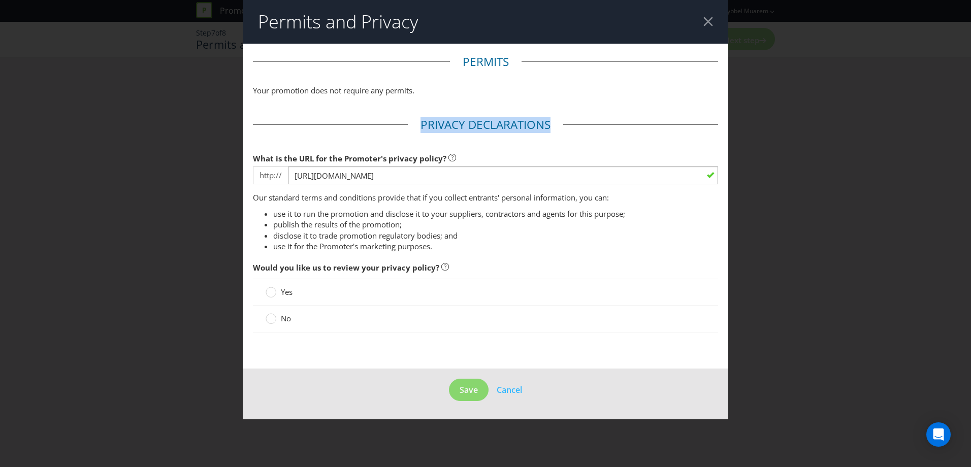
drag, startPoint x: 422, startPoint y: 130, endPoint x: 551, endPoint y: 124, distance: 129.2
click at [551, 124] on legend "Privacy Declarations" at bounding box center [485, 125] width 155 height 16
click at [277, 312] on div "No" at bounding box center [485, 319] width 465 height 26
click at [275, 318] on circle at bounding box center [271, 319] width 10 height 10
click at [0, 0] on input "No" at bounding box center [0, 0] width 0 height 0
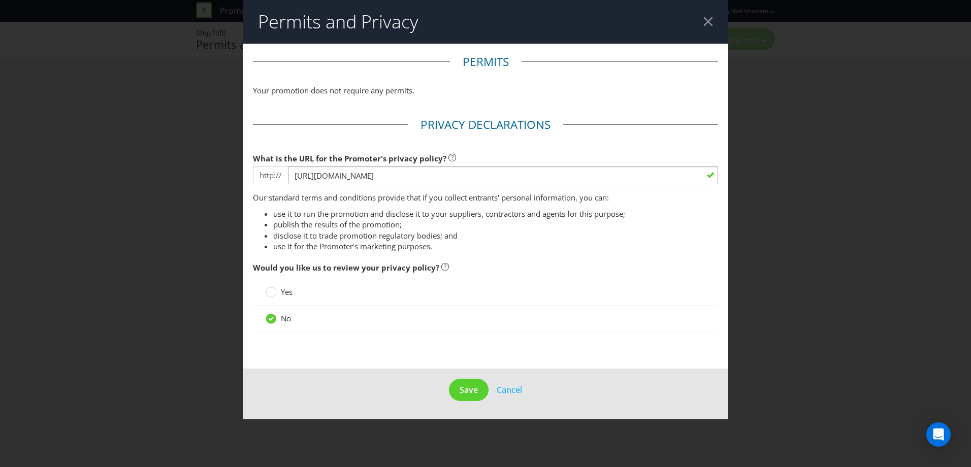
click at [287, 294] on span "Yes" at bounding box center [287, 292] width 12 height 10
click at [0, 0] on input "Yes" at bounding box center [0, 0] width 0 height 0
click at [267, 324] on icon at bounding box center [271, 318] width 11 height 11
click at [0, 0] on input "No" at bounding box center [0, 0] width 0 height 0
click at [458, 389] on button "Save" at bounding box center [469, 390] width 40 height 23
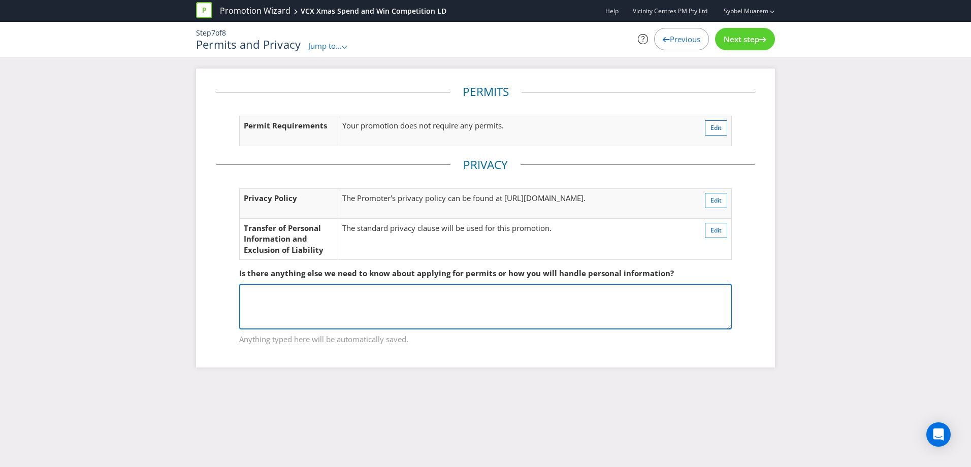
click at [337, 300] on textarea at bounding box center [485, 307] width 493 height 46
paste textarea "Item Responsible Start date End date Competitions - Live VCX [DATE] [DATE] Comp…"
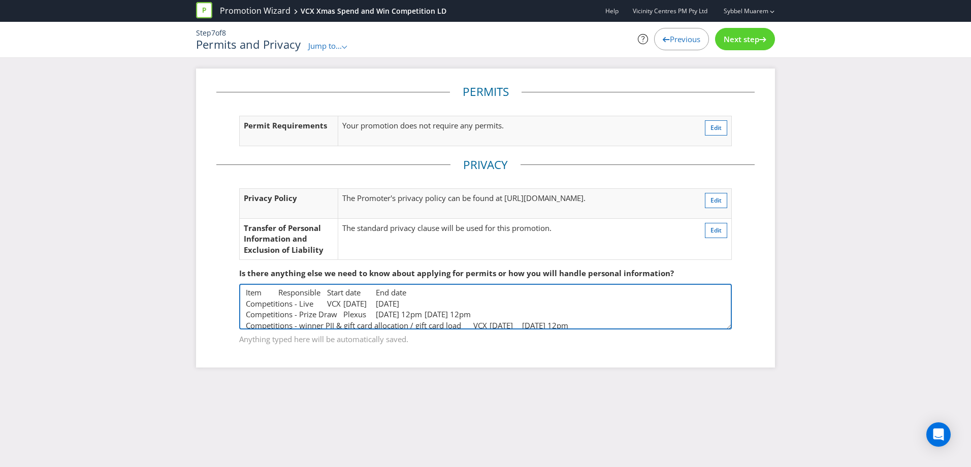
drag, startPoint x: 412, startPoint y: 286, endPoint x: 234, endPoint y: 278, distance: 178.0
click at [234, 278] on fieldset "Is there anything else we need to know about applying for permits or how you wi…" at bounding box center [485, 300] width 539 height 105
drag, startPoint x: 342, startPoint y: 301, endPoint x: 348, endPoint y: 299, distance: 6.1
click at [342, 301] on textarea "Competitions - Live VCX [DATE] [DATE] Competitions - Prize Draw Plexus [DATE] 1…" at bounding box center [485, 307] width 493 height 46
drag, startPoint x: 559, startPoint y: 308, endPoint x: 76, endPoint y: 255, distance: 485.6
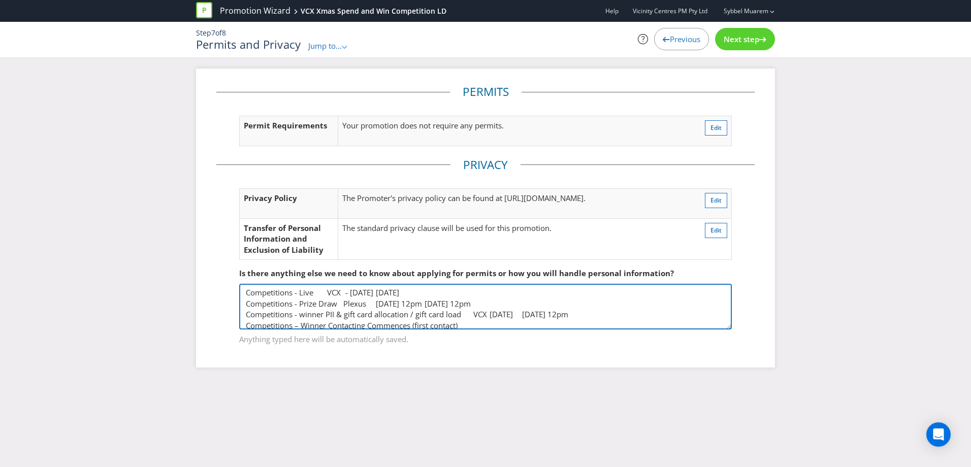
click at [76, 256] on div "Permits Permit Requirements Your promotion does not require any permits. Edit P…" at bounding box center [485, 226] width 971 height 315
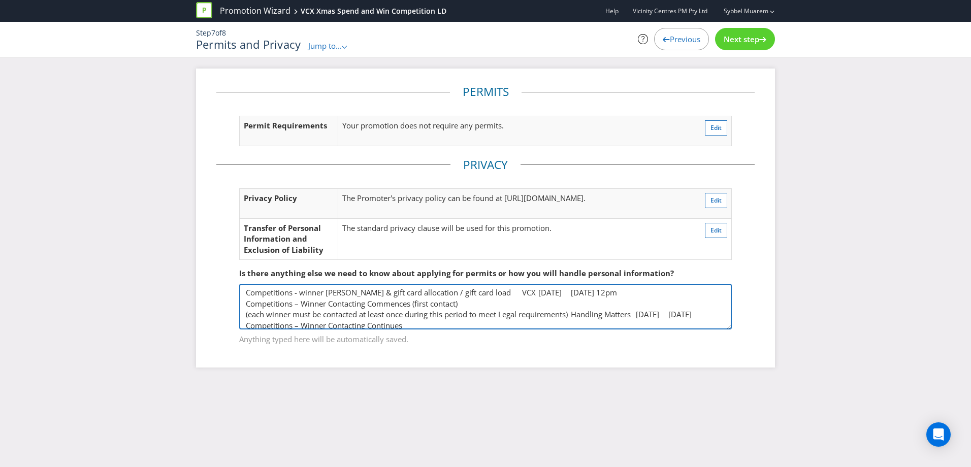
click at [465, 292] on textarea "Competitions - winner [PERSON_NAME] & gift card allocation / gift card load VCX…" at bounding box center [485, 307] width 493 height 46
drag, startPoint x: 603, startPoint y: 293, endPoint x: 226, endPoint y: 288, distance: 377.0
click at [226, 288] on fieldset "Is there anything else we need to know about applying for permits or how you wi…" at bounding box center [485, 300] width 539 height 105
drag, startPoint x: 448, startPoint y: 292, endPoint x: 207, endPoint y: 273, distance: 241.6
click at [206, 278] on div "Permits Permit Requirements Your promotion does not require any permits. Edit P…" at bounding box center [485, 218] width 579 height 299
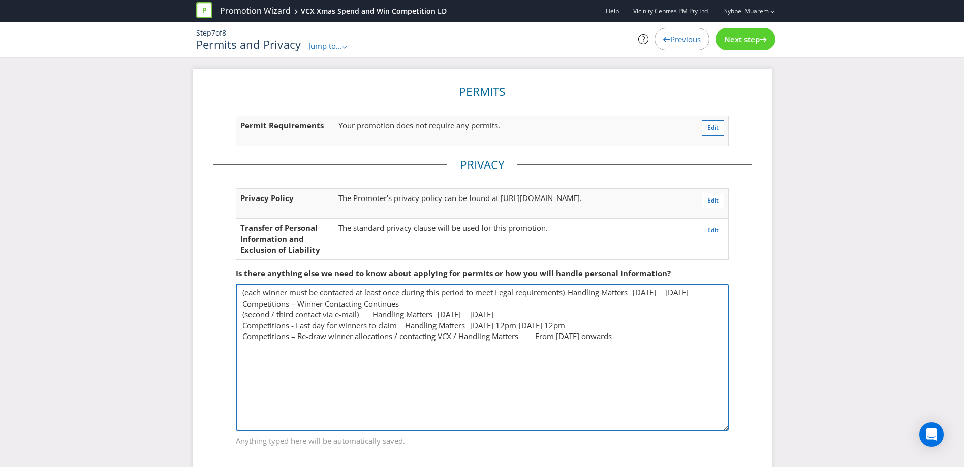
drag, startPoint x: 728, startPoint y: 324, endPoint x: 734, endPoint y: 426, distance: 101.8
click at [734, 426] on fieldset "Is there anything else we need to know about applying for permits or how you wi…" at bounding box center [482, 351] width 539 height 206
click at [705, 420] on textarea "(each winner must be contacted at least once during this period to meet Legal r…" at bounding box center [482, 357] width 493 height 147
click at [240, 303] on textarea "(each winner must be contacted at least once during this period to meet Legal r…" at bounding box center [482, 357] width 493 height 147
click at [573, 292] on textarea "(each winner must be contacted at least once during this period to meet Legal r…" at bounding box center [482, 357] width 493 height 147
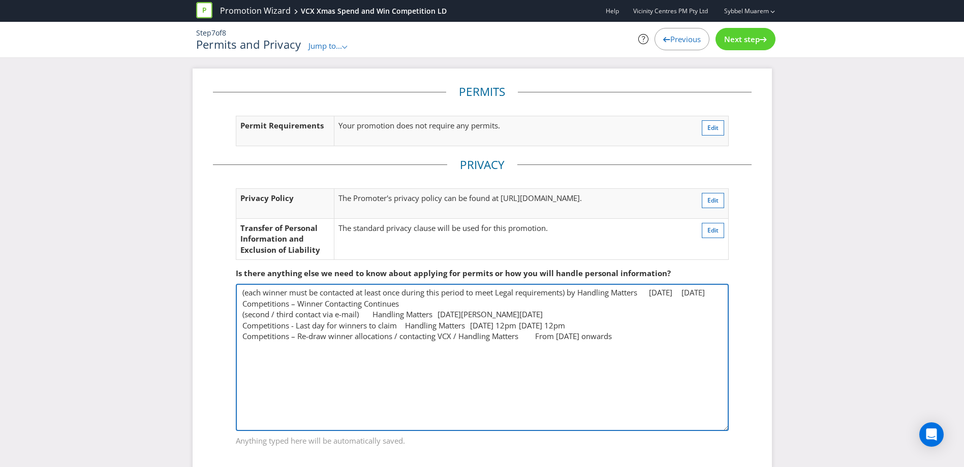
click at [648, 294] on textarea "(each winner must be contacted at least once during this period to meet Legal r…" at bounding box center [482, 357] width 493 height 147
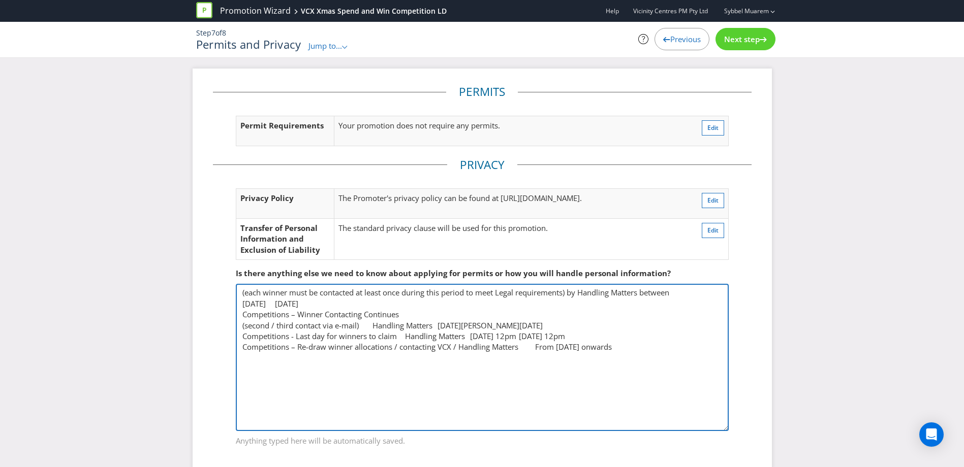
drag, startPoint x: 242, startPoint y: 317, endPoint x: 400, endPoint y: 312, distance: 158.1
click at [400, 312] on textarea "(each winner must be contacted at least once during this period to meet Legal r…" at bounding box center [482, 357] width 493 height 147
click at [364, 326] on textarea "(each winner must be contacted at least once during this period to meet Legal r…" at bounding box center [482, 357] width 493 height 147
click at [483, 323] on textarea "(each winner must be contacted at least once during this period to meet Legal r…" at bounding box center [482, 357] width 493 height 147
click at [542, 334] on textarea "(each winner must be contacted at least once during this period to meet Legal r…" at bounding box center [482, 357] width 493 height 147
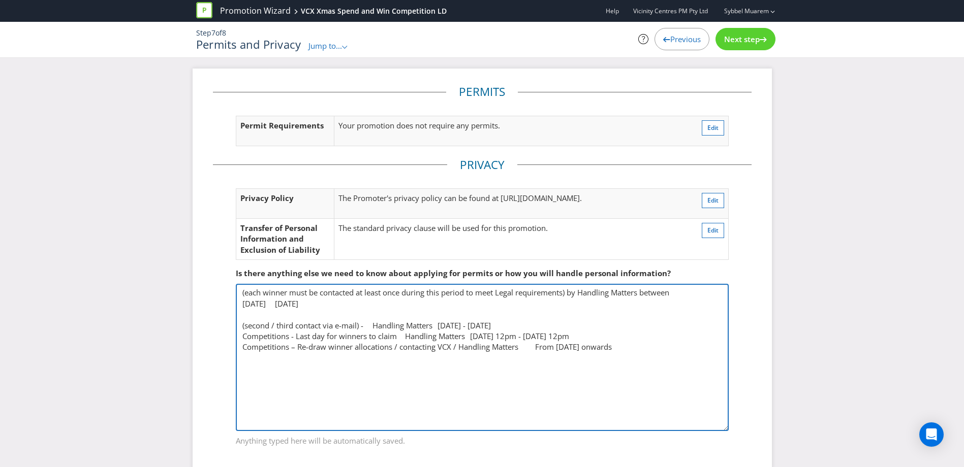
drag, startPoint x: 363, startPoint y: 350, endPoint x: 429, endPoint y: 340, distance: 66.7
click at [429, 340] on textarea "(each winner must be contacted at least once during this period to meet Legal r…" at bounding box center [482, 357] width 493 height 147
click at [428, 340] on textarea "(each winner must be contacted at least once during this period to meet Legal r…" at bounding box center [482, 357] width 493 height 147
click at [434, 345] on textarea "(each winner must be contacted at least once during this period to meet Legal r…" at bounding box center [482, 357] width 493 height 147
click at [446, 344] on textarea "(each winner must be contacted at least once during this period to meet Legal r…" at bounding box center [482, 357] width 493 height 147
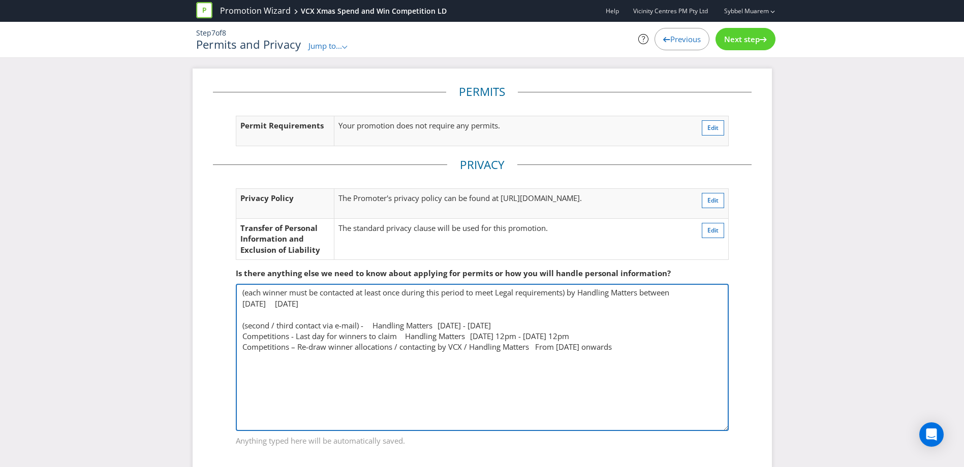
click at [545, 348] on textarea "(each winner must be contacted at least once during this period to meet Legal r…" at bounding box center [482, 357] width 493 height 147
click at [540, 377] on textarea "(each winner must be contacted at least once during this period to meet Legal r…" at bounding box center [482, 357] width 493 height 147
type textarea "(each winner must be contacted at least once during this period to meet Legal r…"
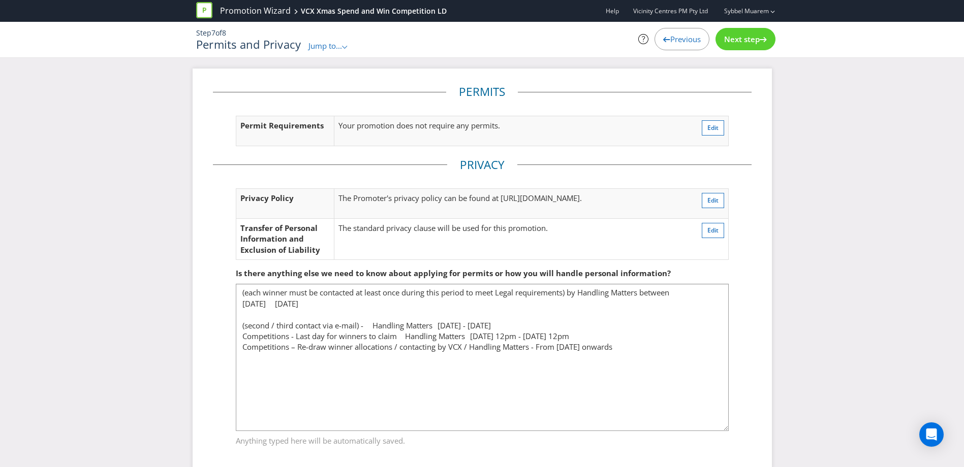
click at [749, 265] on fieldset "Is there anything else we need to know about applying for permits or how you wi…" at bounding box center [482, 351] width 539 height 206
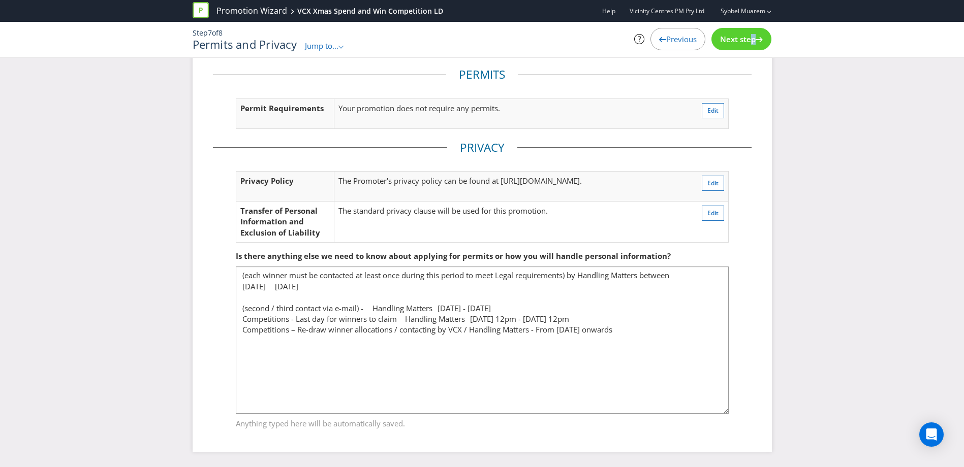
click at [747, 42] on span "Next step" at bounding box center [738, 39] width 36 height 10
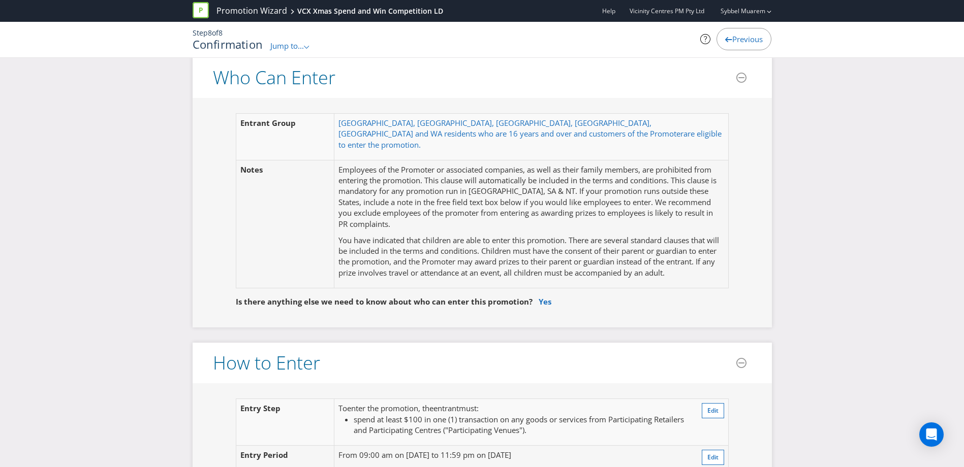
scroll to position [635, 0]
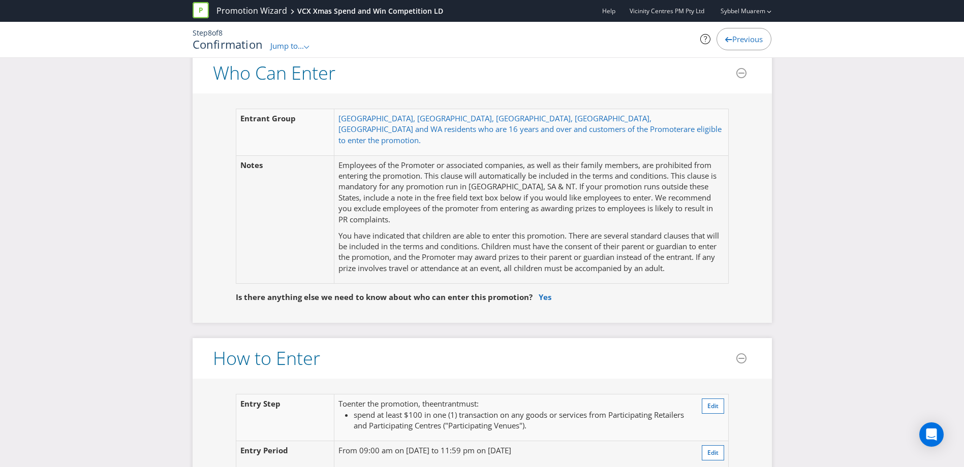
click at [553, 161] on p "Employees of the Promoter or associated companies, as well as their family memb…" at bounding box center [530, 193] width 385 height 66
click at [442, 196] on p "Employees of the Promoter or associated companies, as well as their family memb…" at bounding box center [530, 193] width 385 height 66
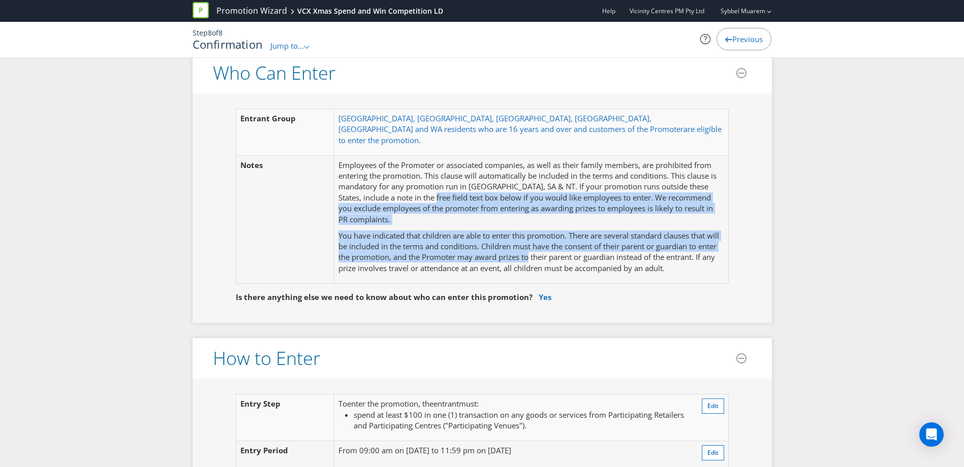
drag, startPoint x: 424, startPoint y: 182, endPoint x: 550, endPoint y: 251, distance: 143.5
click at [550, 251] on td "Employees of the Promoter or associated companies, as well as their family memb…" at bounding box center [531, 219] width 394 height 128
drag, startPoint x: 550, startPoint y: 251, endPoint x: 602, endPoint y: 228, distance: 56.2
click at [601, 231] on p "You have indicated that children are able to enter this promotion. There are se…" at bounding box center [530, 253] width 385 height 44
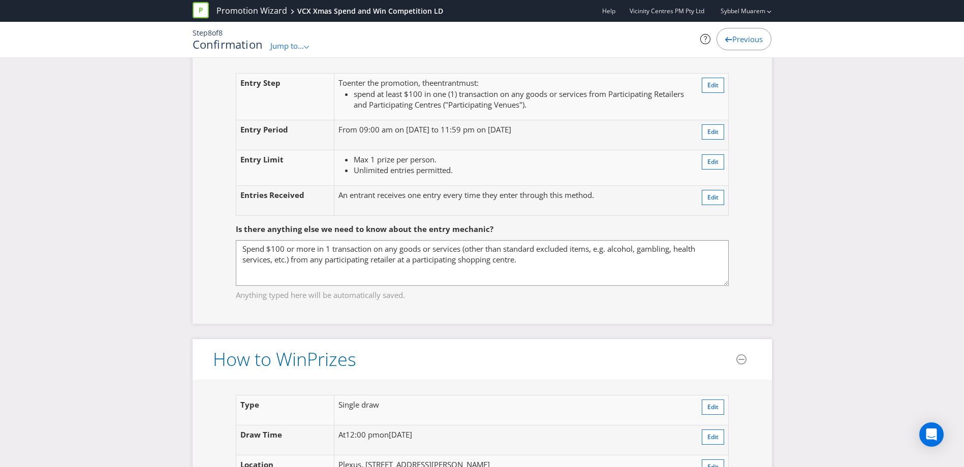
scroll to position [947, 0]
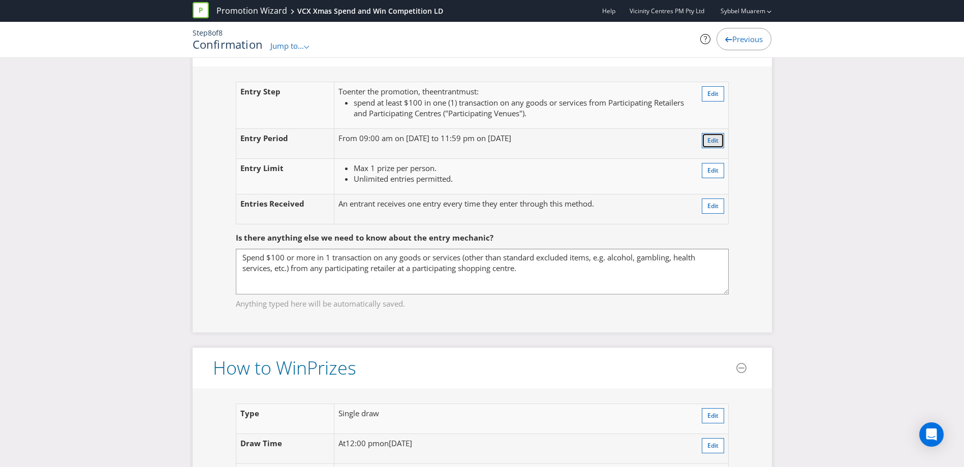
click at [714, 136] on span "Edit" at bounding box center [712, 140] width 11 height 9
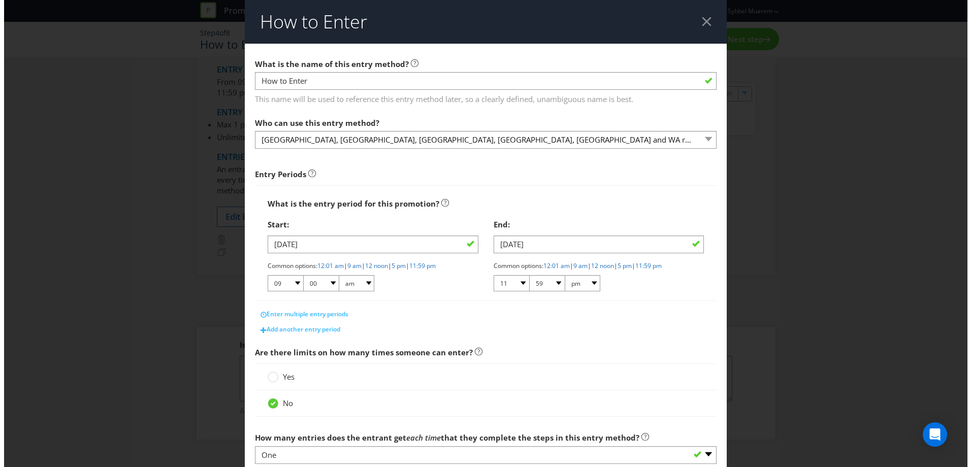
scroll to position [79, 0]
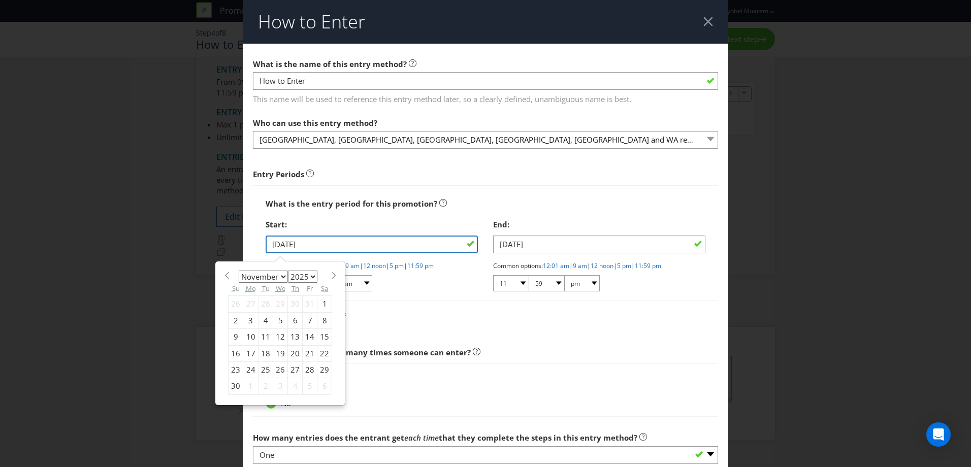
click at [278, 241] on input "[DATE]" at bounding box center [372, 245] width 212 height 18
type input "[DATE]"
click at [656, 308] on div "Enter multiple entry periods" at bounding box center [485, 314] width 465 height 15
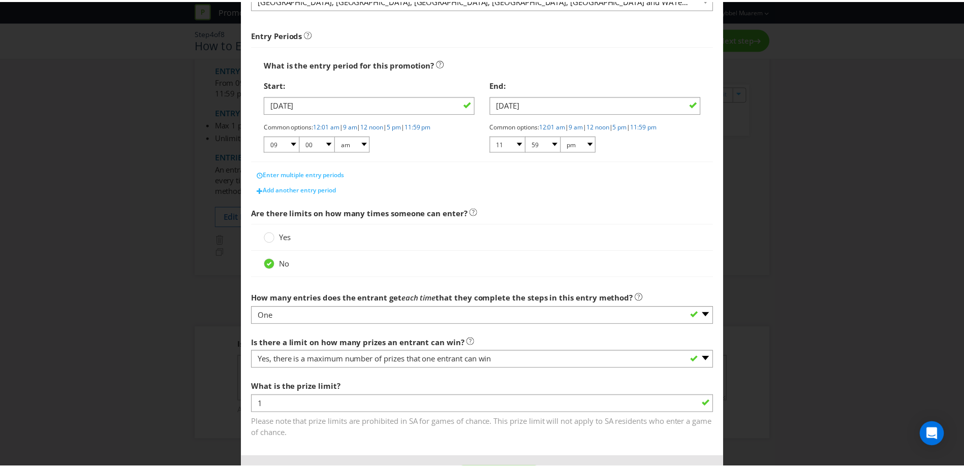
scroll to position [181, 0]
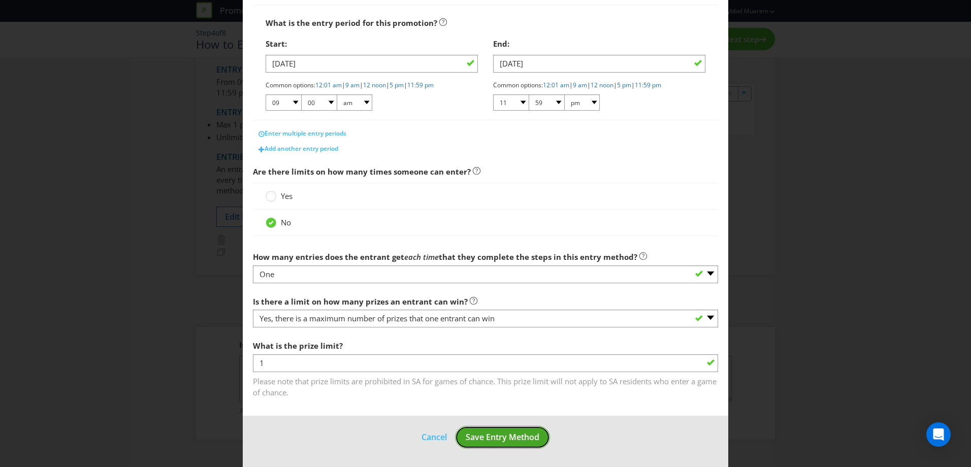
click at [506, 435] on span "Save Entry Method" at bounding box center [503, 437] width 74 height 11
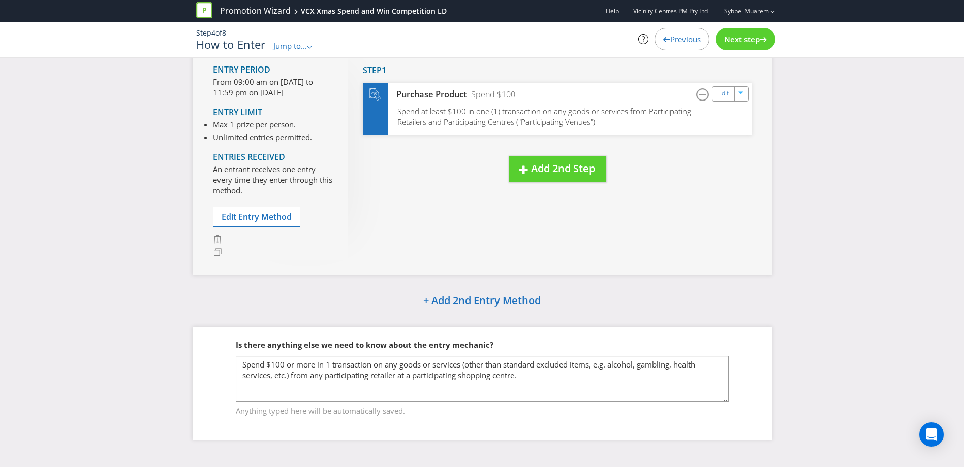
click at [748, 43] on span "Next step" at bounding box center [742, 39] width 36 height 10
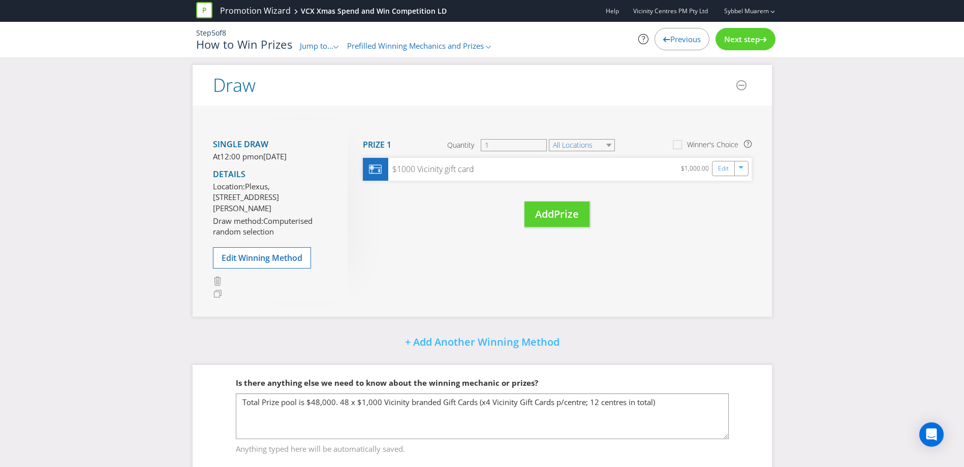
click at [749, 42] on span "Next step" at bounding box center [742, 39] width 36 height 10
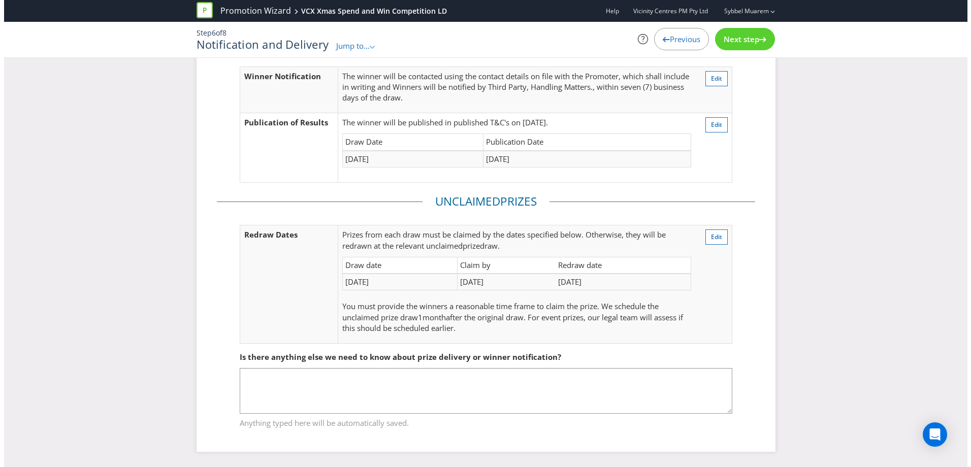
scroll to position [65, 0]
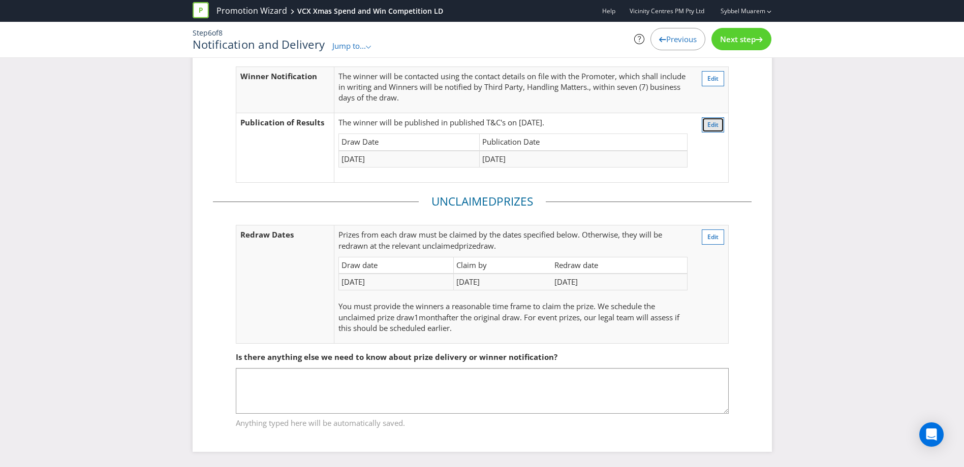
click at [715, 123] on span "Edit" at bounding box center [712, 124] width 11 height 9
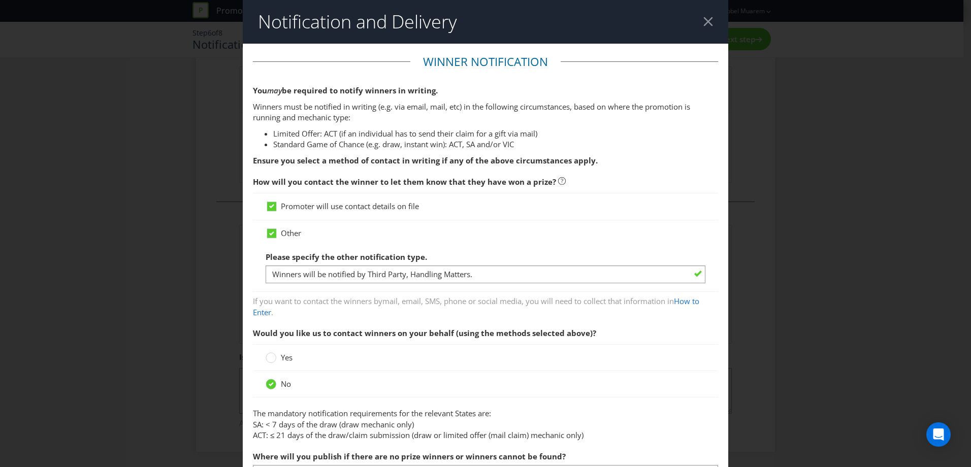
click at [704, 22] on div at bounding box center [709, 22] width 10 height 10
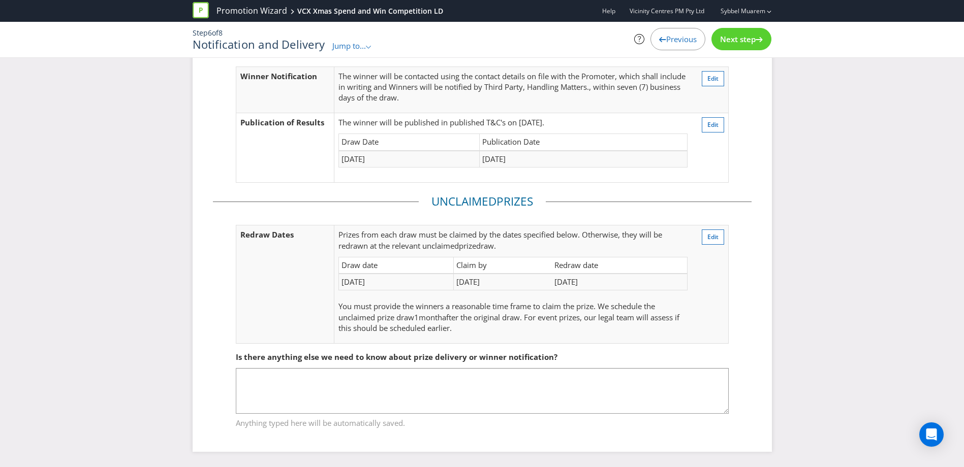
click at [662, 142] on td "Publication Date" at bounding box center [584, 142] width 208 height 17
click at [716, 123] on span "Edit" at bounding box center [712, 124] width 11 height 9
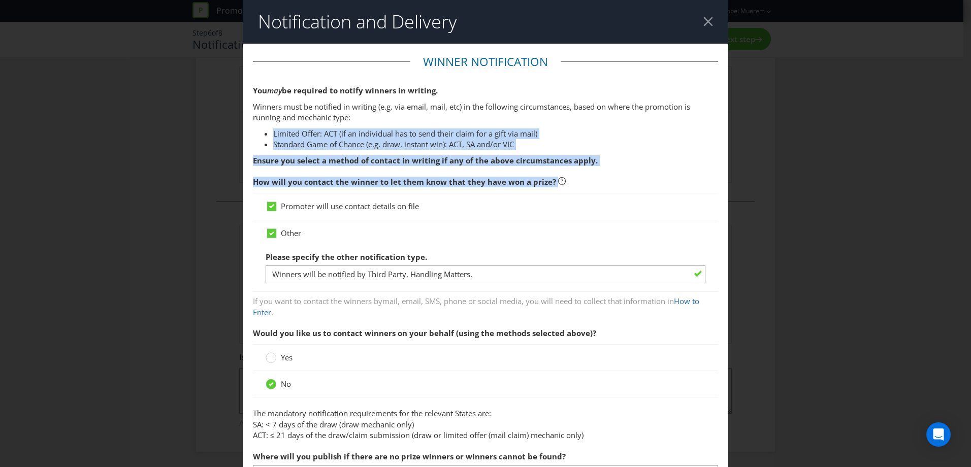
drag, startPoint x: 635, startPoint y: 112, endPoint x: 640, endPoint y: 183, distance: 70.8
click at [640, 183] on fieldset "Winner Notification You may be required to notify winners in writing. Winners m…" at bounding box center [485, 272] width 465 height 437
click at [639, 183] on span "How will you contact the winner to let them know that they have won a prize?" at bounding box center [485, 182] width 465 height 21
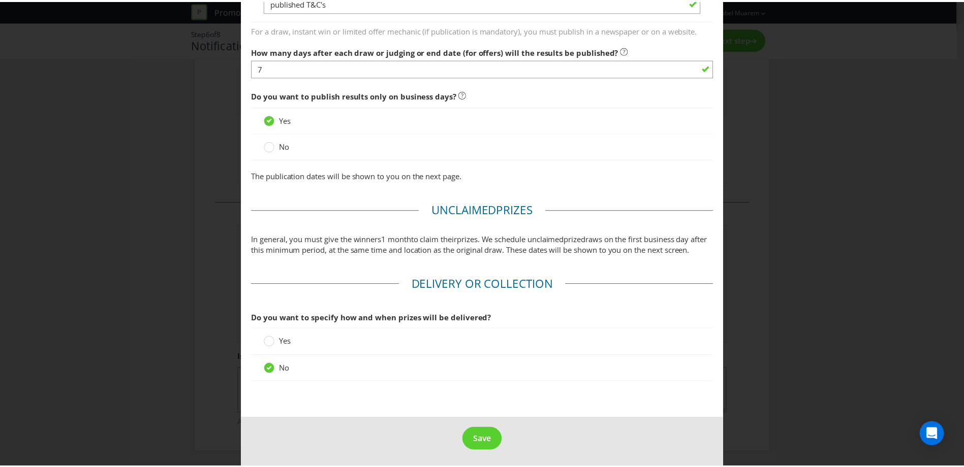
scroll to position [695, 0]
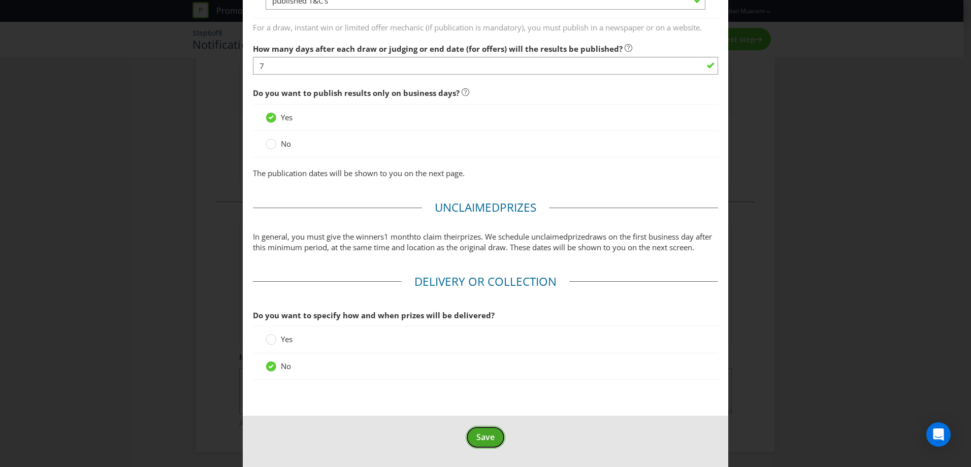
click at [488, 434] on span "Save" at bounding box center [486, 437] width 18 height 11
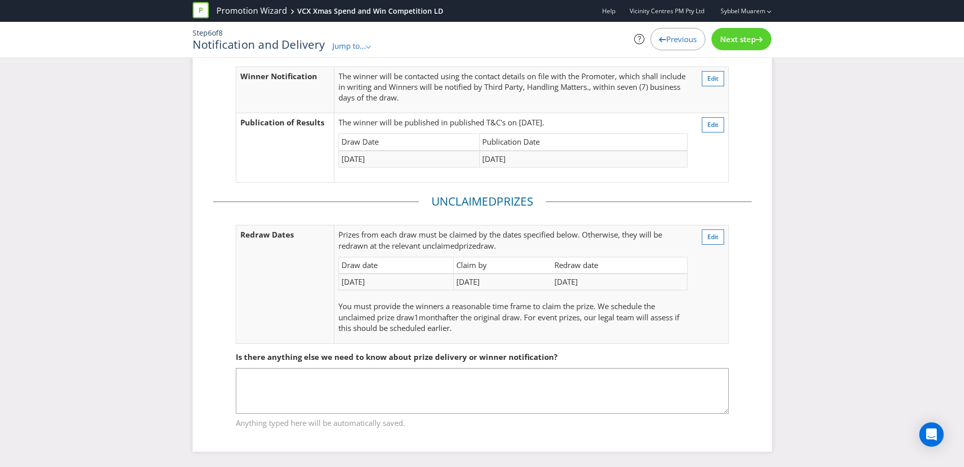
click at [346, 286] on td "[DATE]" at bounding box center [396, 282] width 115 height 17
drag, startPoint x: 344, startPoint y: 279, endPoint x: 352, endPoint y: 282, distance: 8.2
click at [352, 282] on td "[DATE]" at bounding box center [396, 282] width 115 height 17
click at [354, 282] on td "[DATE]" at bounding box center [396, 282] width 115 height 17
click at [397, 289] on td "[DATE]" at bounding box center [396, 282] width 115 height 17
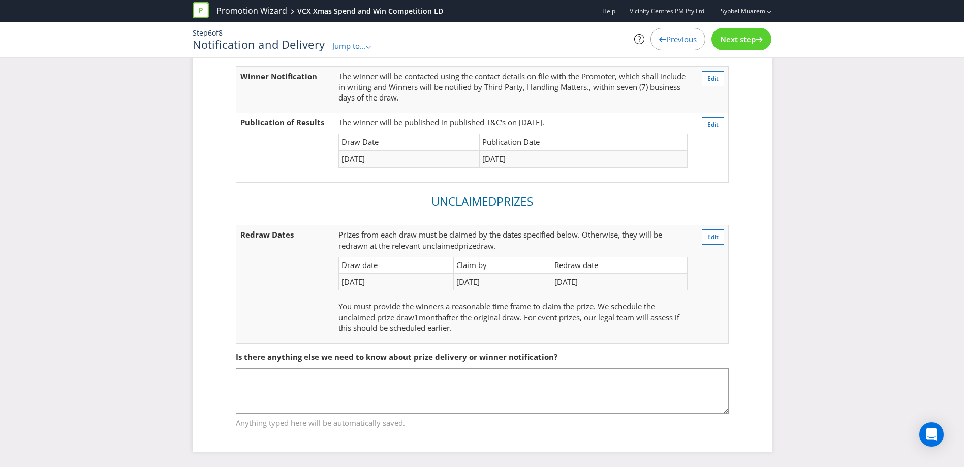
click at [400, 285] on td "[DATE]" at bounding box center [396, 282] width 115 height 17
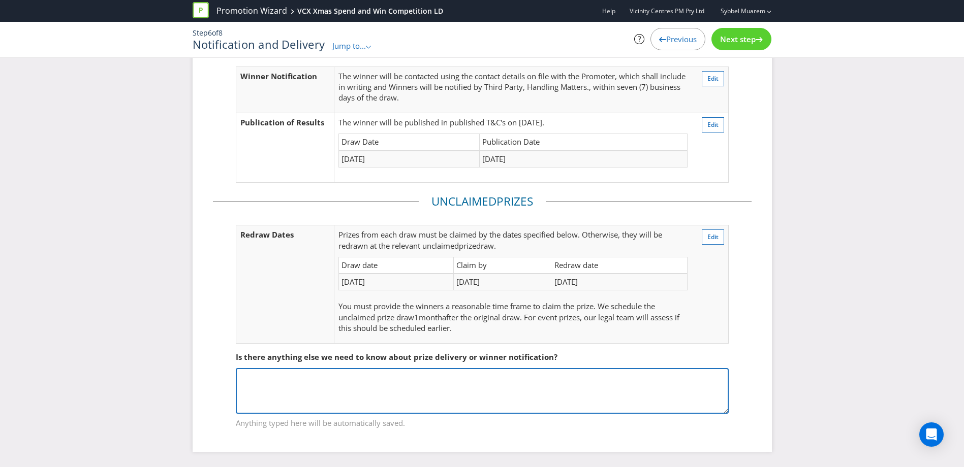
click at [471, 378] on textarea at bounding box center [482, 391] width 493 height 46
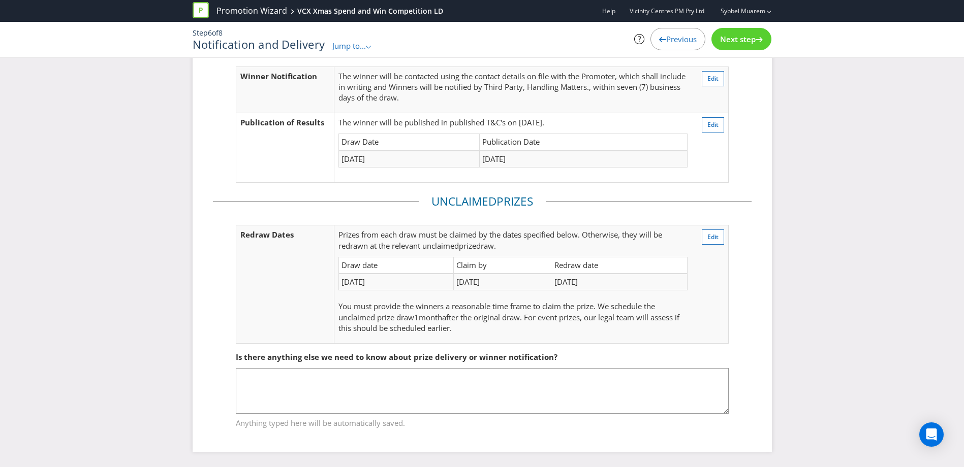
click at [724, 38] on span "Next step" at bounding box center [738, 39] width 36 height 10
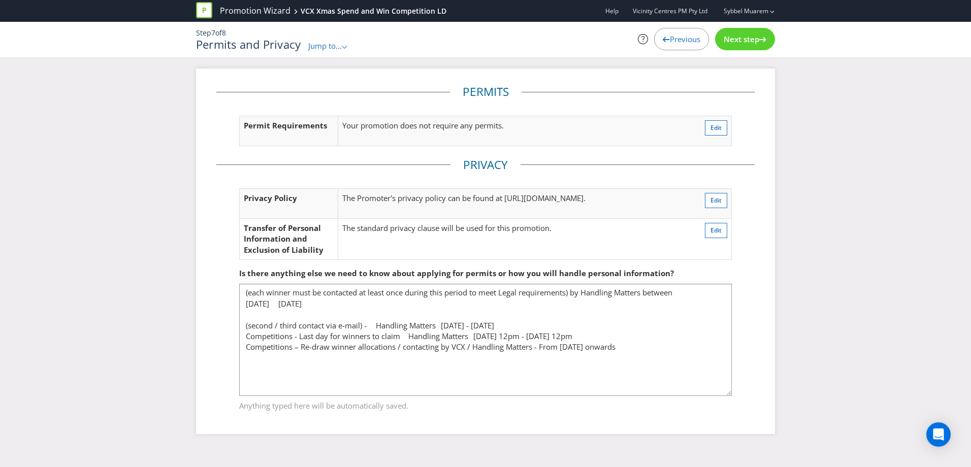
drag, startPoint x: 727, startPoint y: 328, endPoint x: 736, endPoint y: 394, distance: 67.2
click at [736, 394] on fieldset "Is there anything else we need to know about applying for permits or how you wi…" at bounding box center [485, 333] width 539 height 171
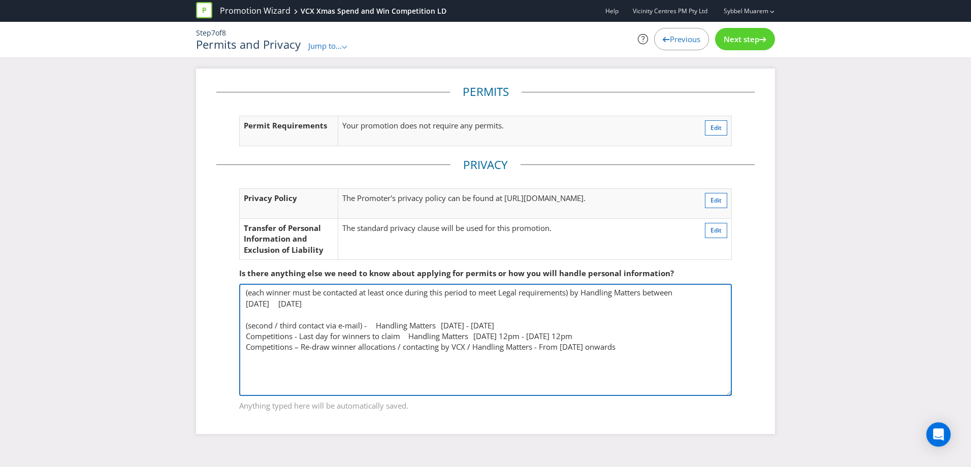
click at [724, 378] on textarea "(each winner must be contacted at least once during this period to meet Legal r…" at bounding box center [485, 340] width 493 height 112
drag, startPoint x: 561, startPoint y: 349, endPoint x: 649, endPoint y: 362, distance: 88.9
click at [649, 362] on textarea "(each winner must be contacted at least once during this period to meet Legal r…" at bounding box center [485, 340] width 493 height 112
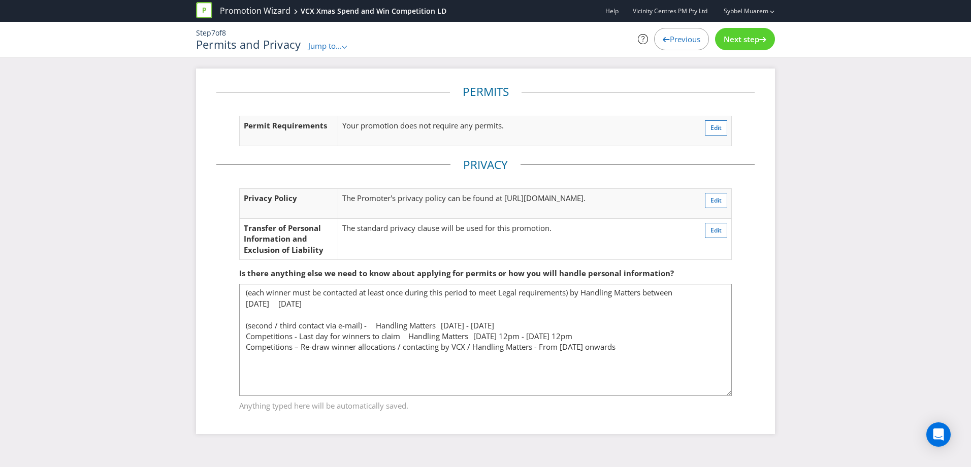
click at [672, 38] on span "Previous" at bounding box center [685, 39] width 30 height 10
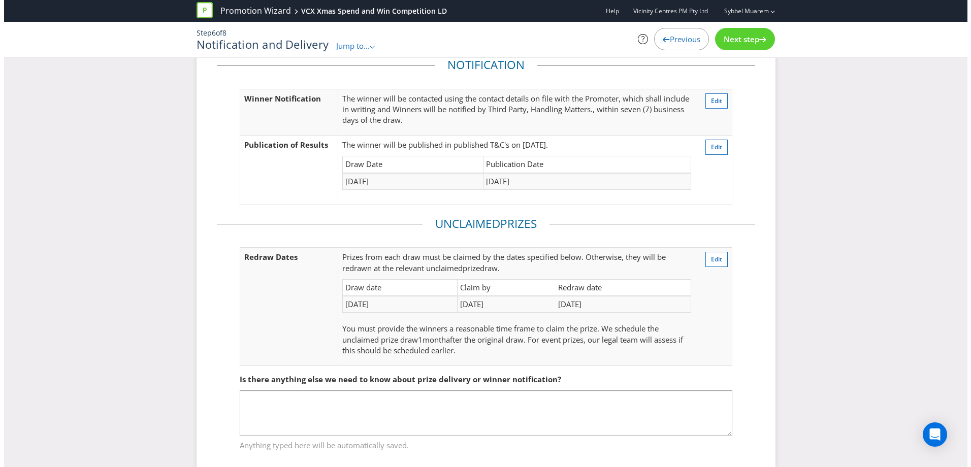
scroll to position [65, 0]
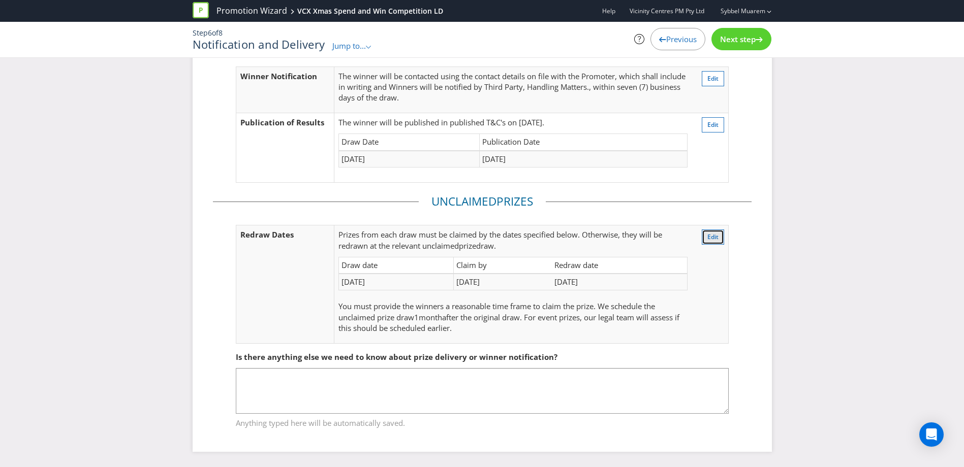
click at [710, 237] on span "Edit" at bounding box center [712, 237] width 11 height 9
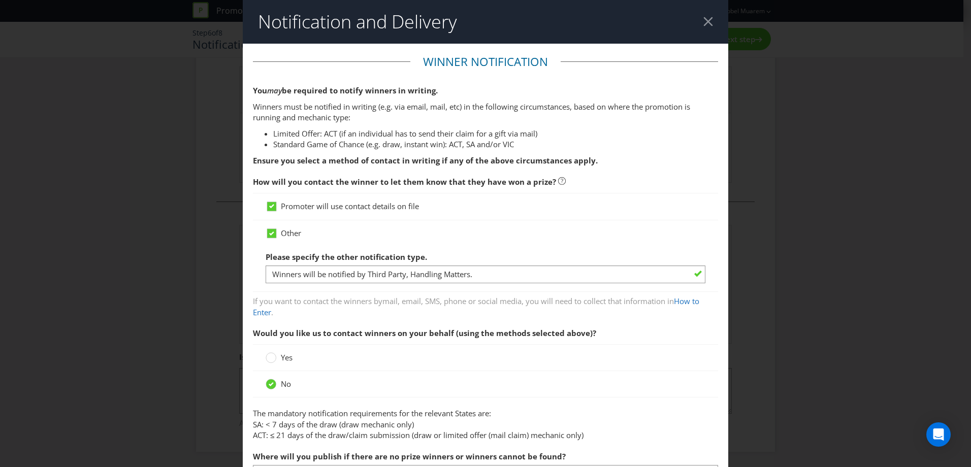
scroll to position [409, 0]
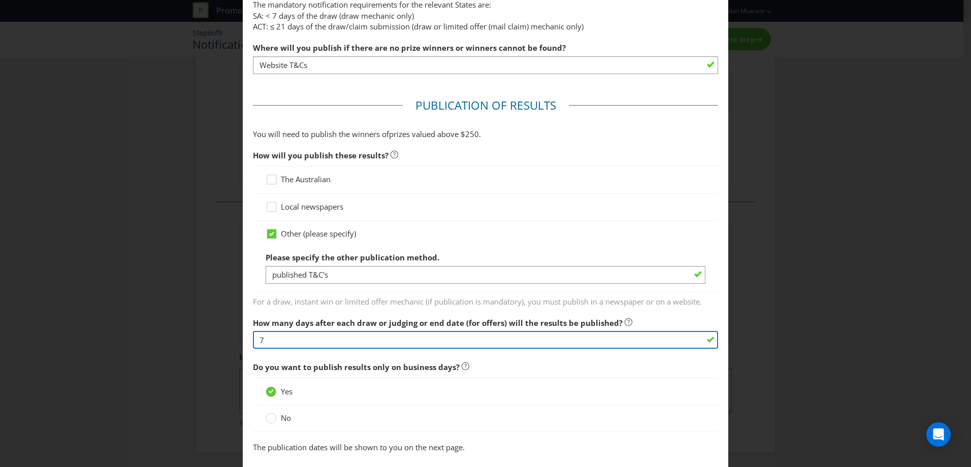
click at [294, 340] on input "7" at bounding box center [485, 340] width 465 height 18
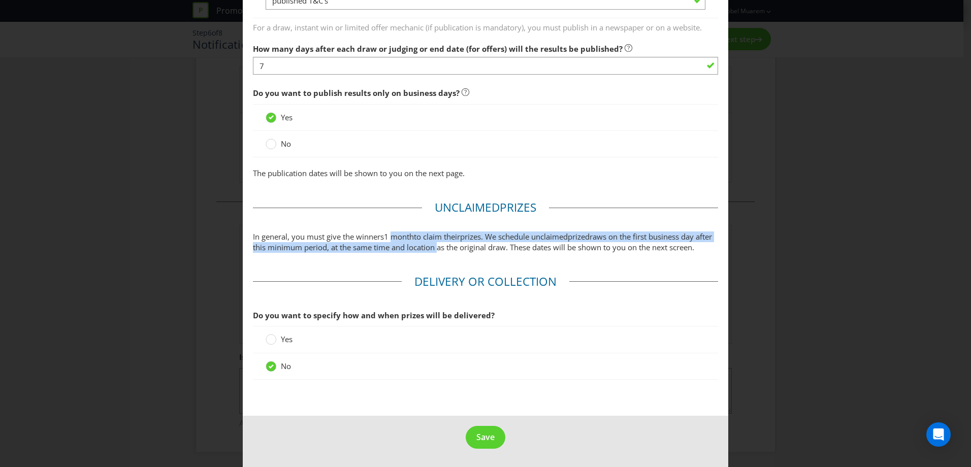
drag, startPoint x: 393, startPoint y: 227, endPoint x: 454, endPoint y: 237, distance: 61.8
click at [454, 237] on p "In general, you must give the winners 1 month to claim their prize s. We schedu…" at bounding box center [485, 243] width 465 height 22
click at [454, 237] on span "draws on the first business day after this minimum period, at the same time and…" at bounding box center [482, 242] width 459 height 21
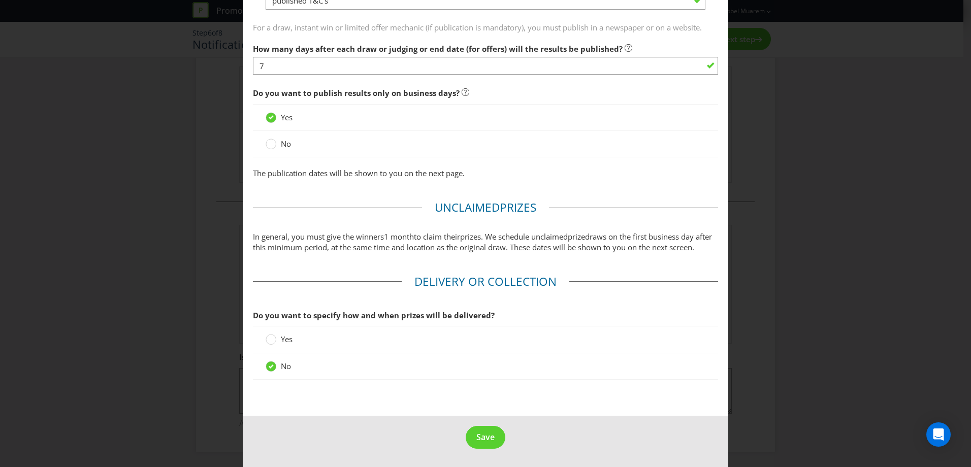
click at [279, 343] on label "Yes" at bounding box center [280, 339] width 29 height 11
click at [0, 0] on input "Yes" at bounding box center [0, 0] width 0 height 0
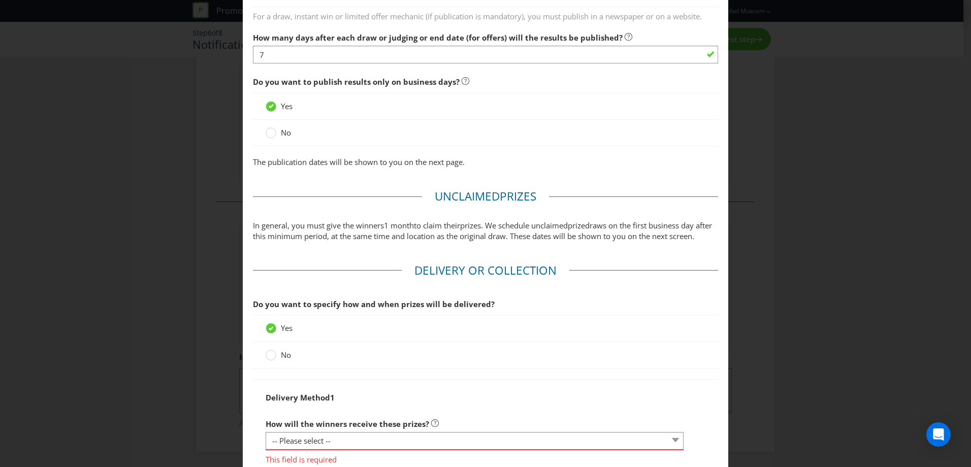
scroll to position [940, 0]
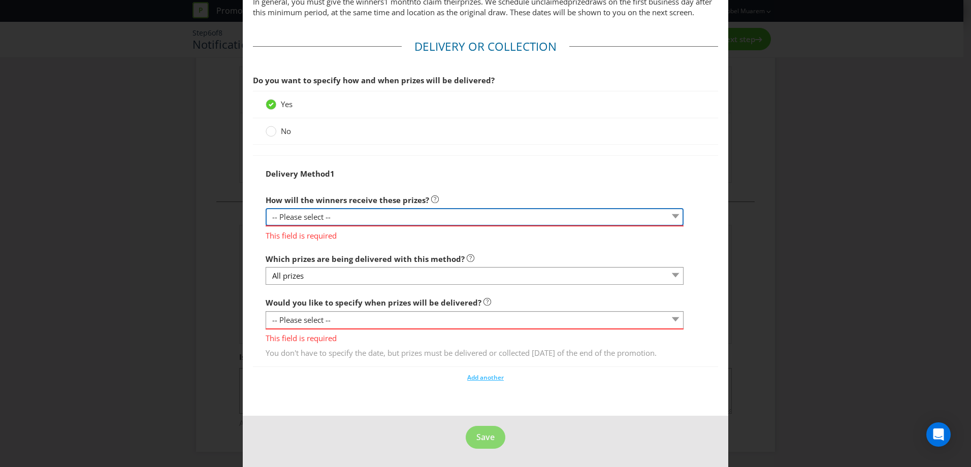
click at [340, 208] on select "-- Please select -- Delivered by mail Delivered by email Delivered in-person Co…" at bounding box center [475, 217] width 418 height 18
select select "PARTICIPATING_VENUES"
click at [266, 212] on select "-- Please select -- Delivered by mail Delivered by email Delivered in-person Co…" at bounding box center [475, 217] width 418 height 18
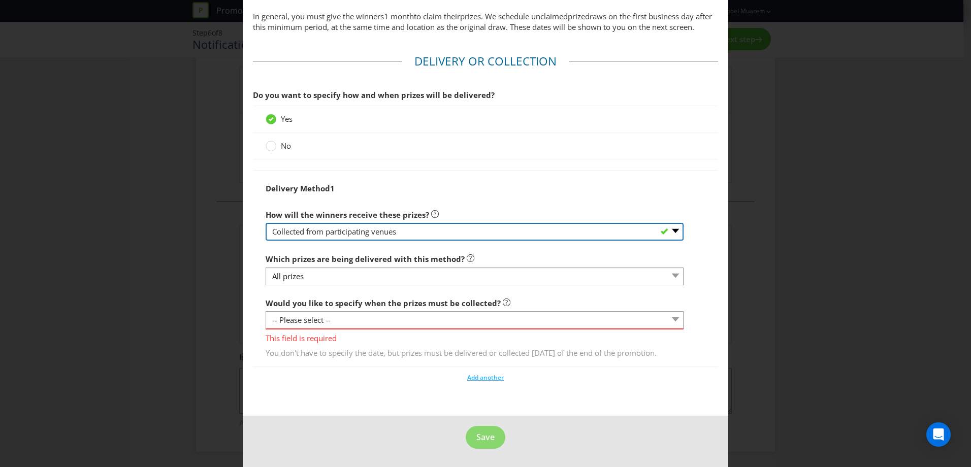
scroll to position [925, 0]
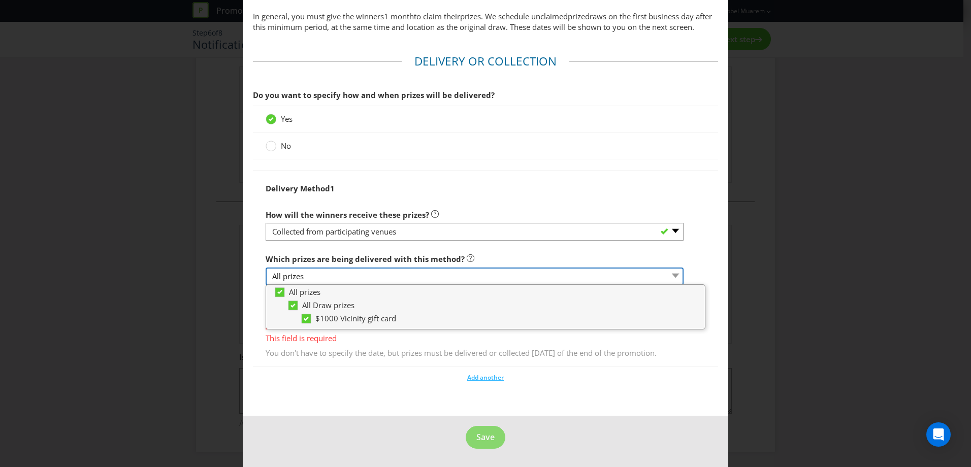
click at [369, 268] on select "All prizes" at bounding box center [475, 277] width 418 height 18
click at [368, 268] on select "All prizes" at bounding box center [475, 277] width 418 height 18
click at [373, 368] on div "Add another" at bounding box center [485, 375] width 465 height 15
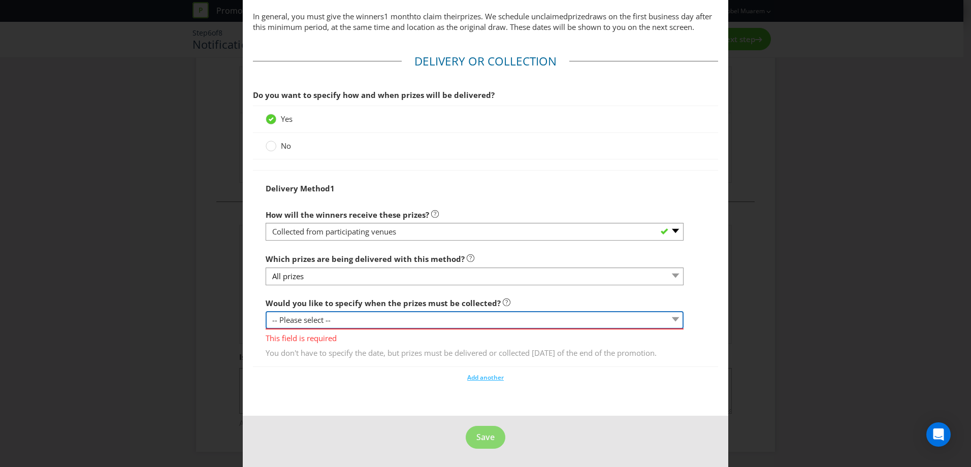
click at [373, 311] on select "-- Please select -- Yes, specific date (please specify) Yes, within a certain p…" at bounding box center [475, 320] width 418 height 18
select select "YES_PERIOD"
click at [266, 311] on select "-- Please select -- Yes, specific date (please specify) Yes, within a certain p…" at bounding box center [475, 320] width 418 height 18
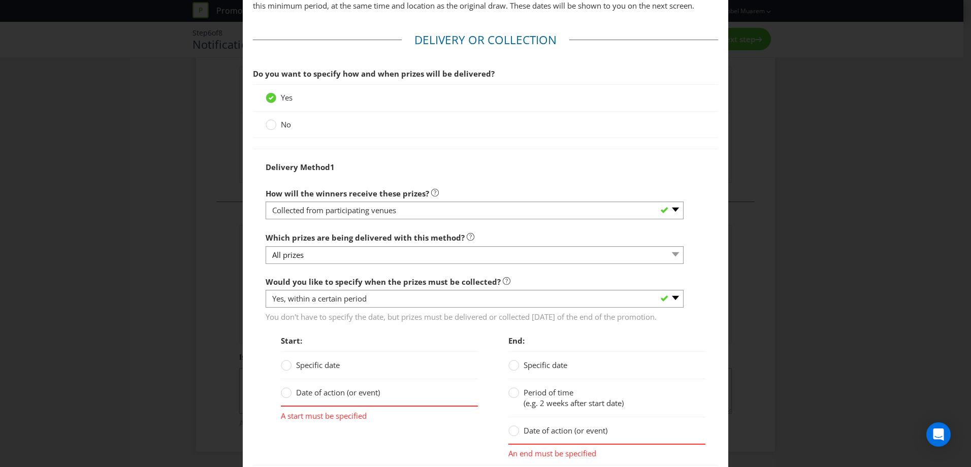
click at [351, 352] on span "Start:" at bounding box center [379, 341] width 197 height 21
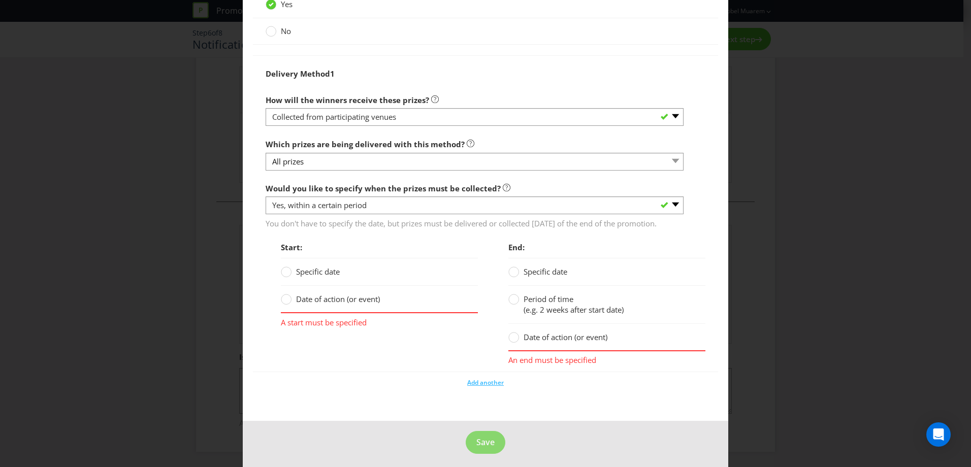
scroll to position [1046, 0]
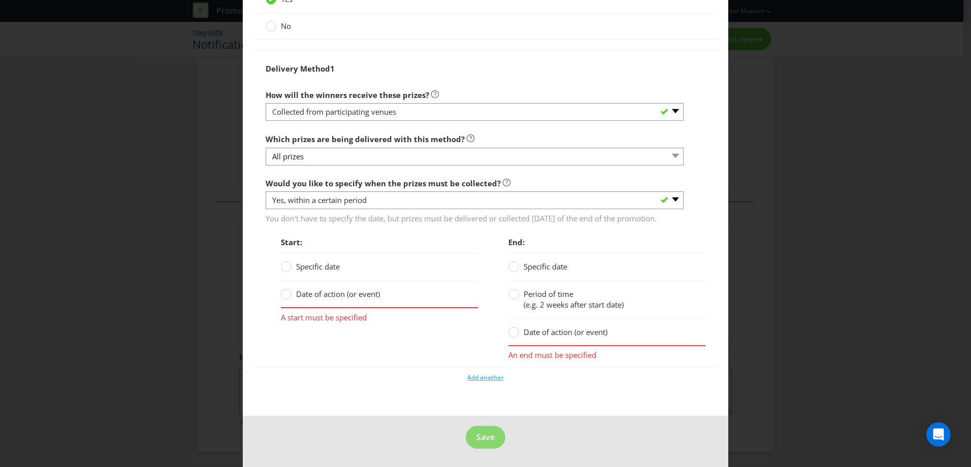
click at [324, 266] on span "Specific date" at bounding box center [318, 267] width 44 height 10
click at [0, 0] on input "Specific date" at bounding box center [0, 0] width 0 height 0
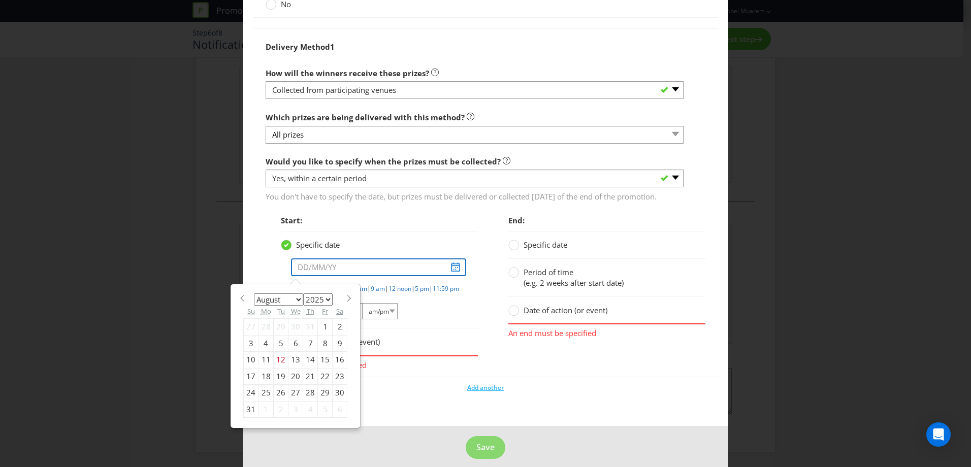
click at [304, 276] on input "text" at bounding box center [378, 268] width 175 height 18
click at [345, 302] on span at bounding box center [349, 299] width 8 height 8
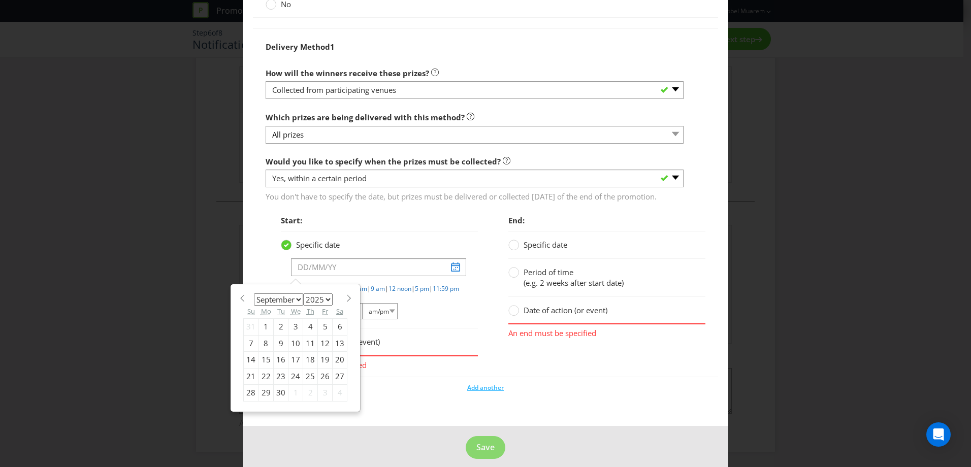
click at [345, 302] on span at bounding box center [349, 299] width 8 height 8
select select "11"
click at [279, 368] on div "16" at bounding box center [281, 360] width 15 height 16
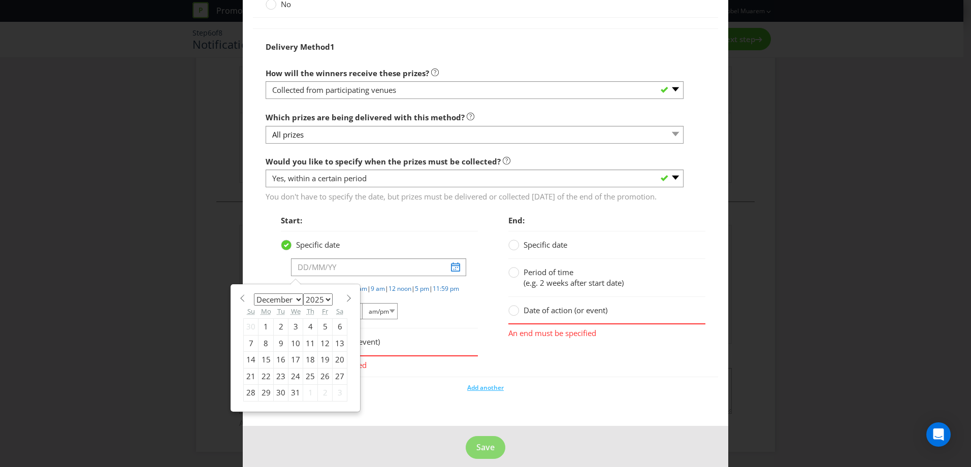
type input "[DATE]"
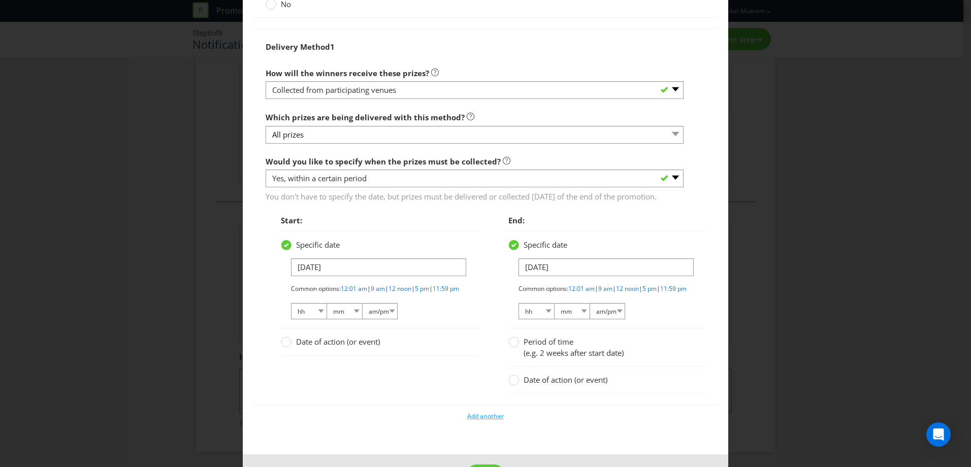
click at [450, 321] on div "Common options: 12:01 am | 9 am | 12 noon | 5 pm | 11:59 pm hh 01 02 03 04 05 0…" at bounding box center [378, 303] width 174 height 37
click at [429, 293] on link "5 pm" at bounding box center [422, 289] width 14 height 9
select select "05"
select select "00"
select select "pm"
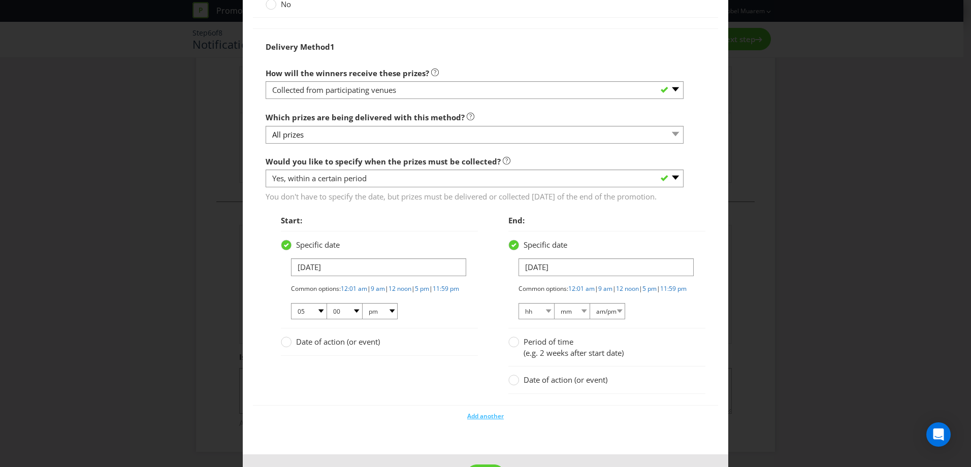
click at [571, 231] on span "End:" at bounding box center [607, 220] width 197 height 21
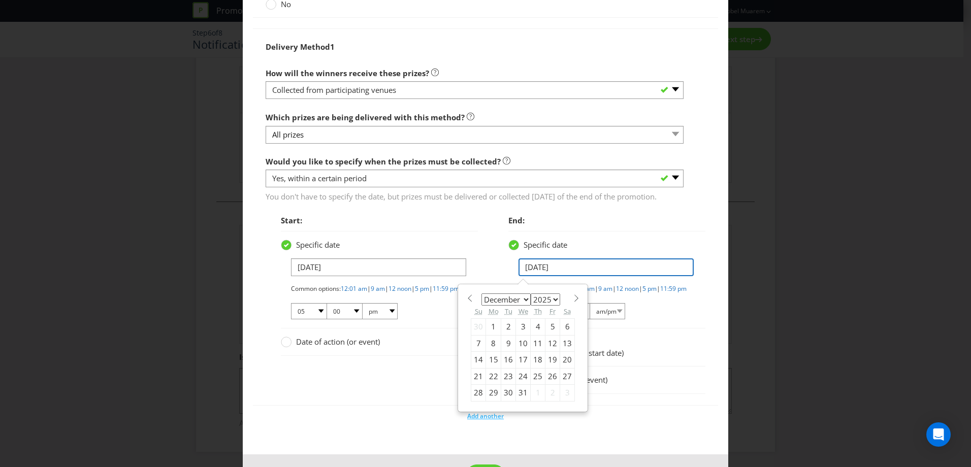
drag, startPoint x: 528, startPoint y: 288, endPoint x: 523, endPoint y: 287, distance: 5.1
click at [523, 276] on input "[DATE]" at bounding box center [606, 268] width 175 height 18
click at [544, 231] on span "End:" at bounding box center [607, 220] width 197 height 21
drag, startPoint x: 533, startPoint y: 286, endPoint x: 515, endPoint y: 290, distance: 18.4
click at [519, 276] on input "[DATE]" at bounding box center [606, 268] width 175 height 18
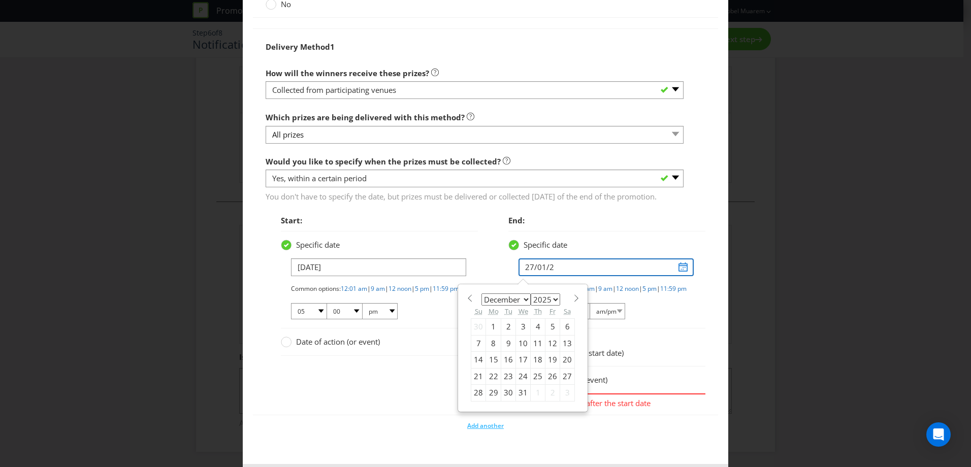
type input "[DATE]"
select select "0"
select select "2026"
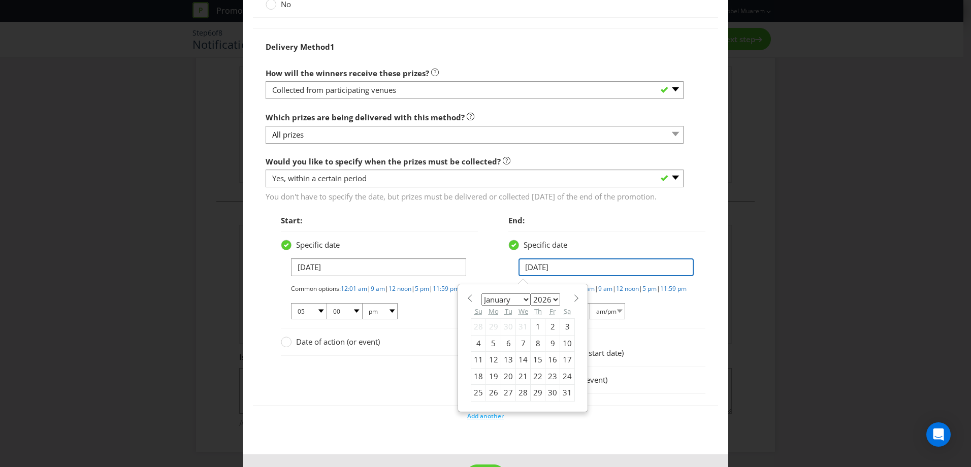
type input "[DATE]"
click at [605, 250] on div "Specific date" at bounding box center [596, 245] width 175 height 11
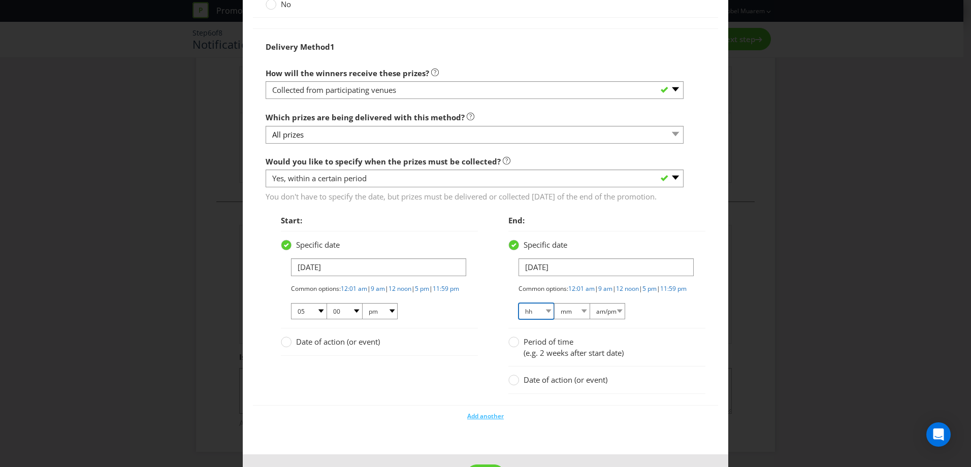
click at [538, 320] on select "hh 01 02 03 04 05 06 07 08 09 10 11 12" at bounding box center [537, 311] width 36 height 16
select select "12"
click at [519, 320] on select "hh 01 02 03 04 05 06 07 08 09 10 11 12" at bounding box center [537, 311] width 36 height 16
click at [569, 320] on select "mm 00 01 05 10 15 20 25 29 30 35 40 45 50 55 59" at bounding box center [572, 311] width 36 height 16
select select "00"
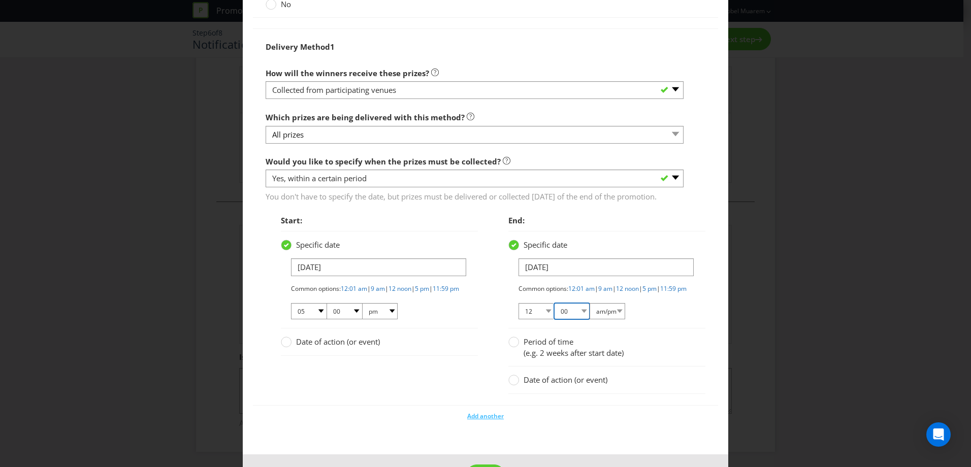
click at [554, 320] on select "mm 00 01 05 10 15 20 25 29 30 35 40 45 50 55 59" at bounding box center [572, 311] width 36 height 16
click at [597, 320] on select "am/pm am pm" at bounding box center [608, 311] width 36 height 16
select select "pm"
click at [590, 320] on select "am/pm am pm" at bounding box center [608, 311] width 36 height 16
click at [455, 397] on div "Start: Specific date [DATE] Common options: 12:01 am | 9 am | 12 noon | 5 pm | …" at bounding box center [485, 307] width 455 height 195
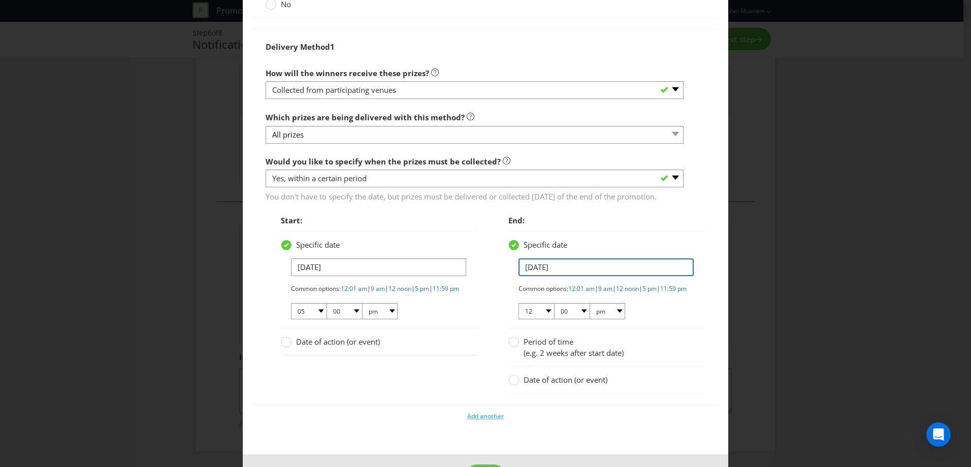
click at [532, 276] on input "[DATE]" at bounding box center [606, 268] width 175 height 18
click at [526, 276] on input "[DATE]" at bounding box center [606, 268] width 175 height 18
type input "[DATE]"
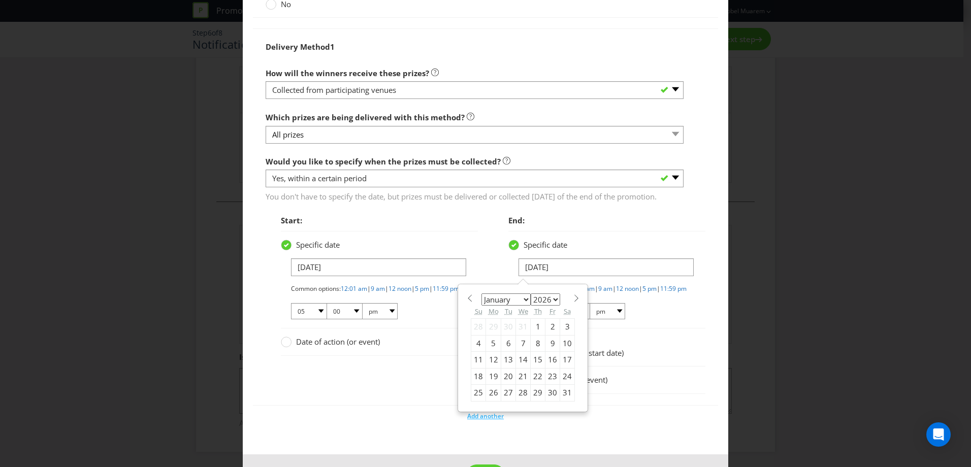
click at [489, 401] on div "26" at bounding box center [493, 393] width 15 height 16
click at [652, 321] on div "Common options: 12:01 am | 9 am | 12 noon | 5 pm | 11:59 pm 01 02 03 04 05 06 0…" at bounding box center [606, 303] width 174 height 37
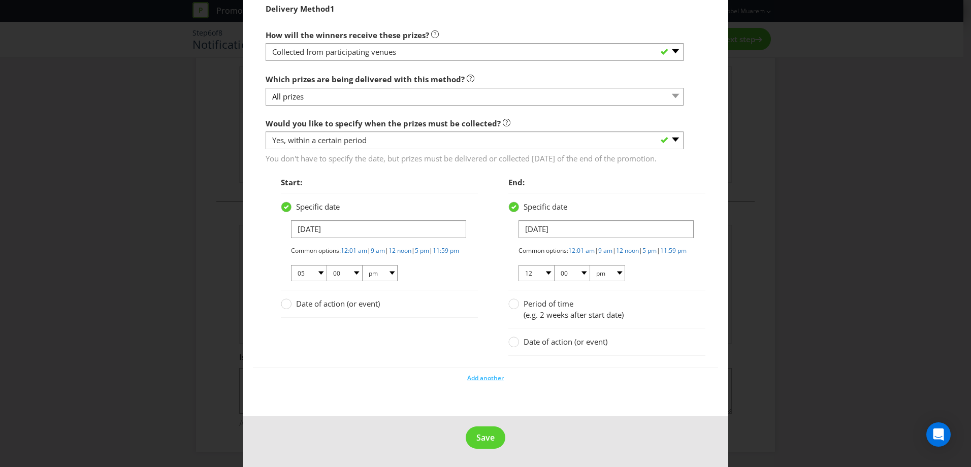
scroll to position [1114, 0]
click at [487, 442] on span "Save" at bounding box center [486, 437] width 18 height 11
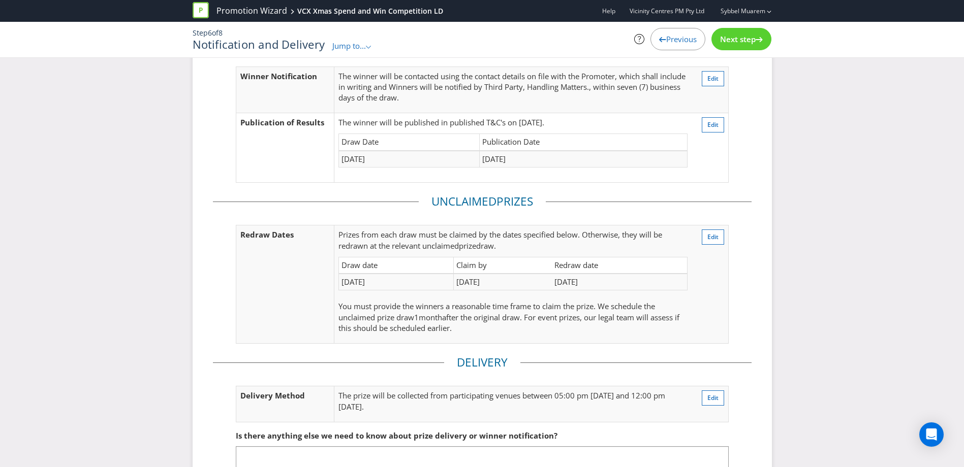
click at [557, 281] on td "[DATE]" at bounding box center [619, 282] width 135 height 17
click at [712, 235] on span "Edit" at bounding box center [712, 237] width 11 height 9
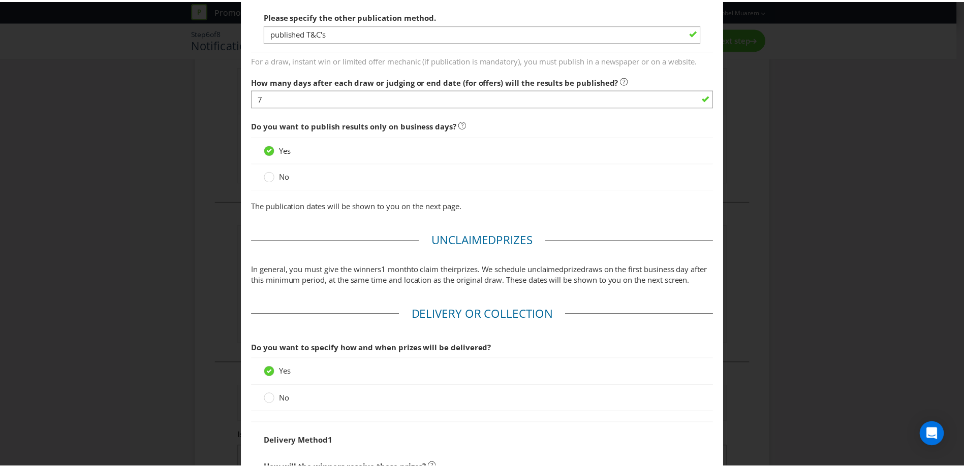
scroll to position [1114, 0]
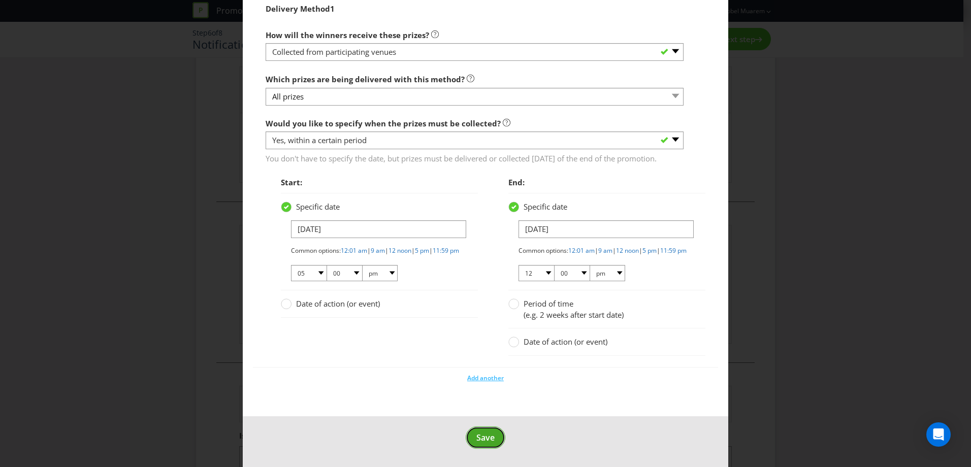
click at [487, 449] on button "Save" at bounding box center [486, 438] width 40 height 23
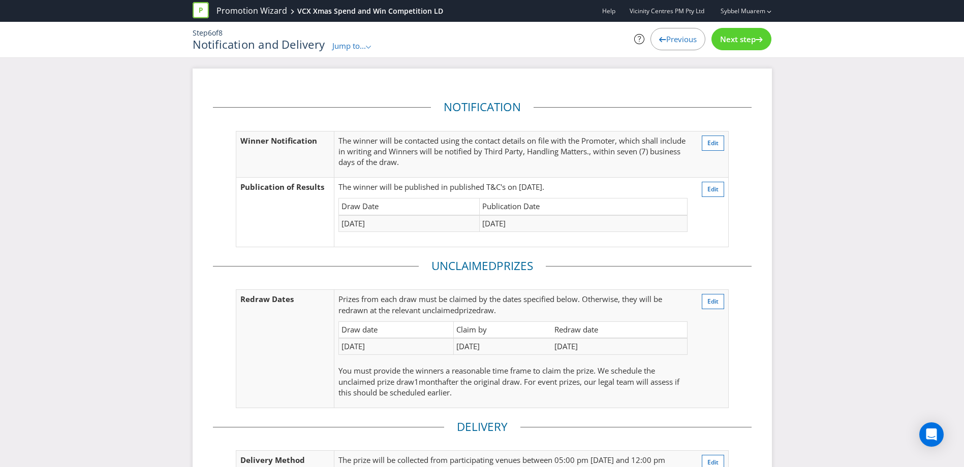
click at [677, 36] on span "Previous" at bounding box center [681, 39] width 30 height 10
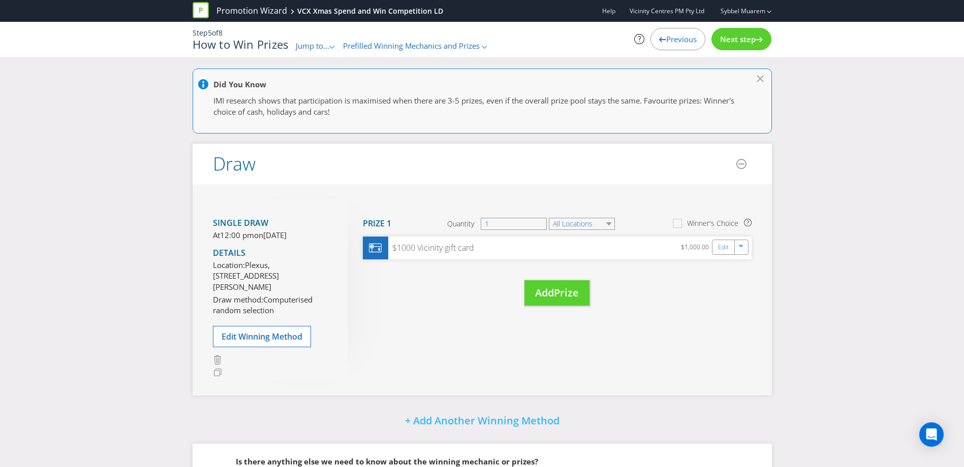
click at [675, 41] on span "Previous" at bounding box center [681, 39] width 30 height 10
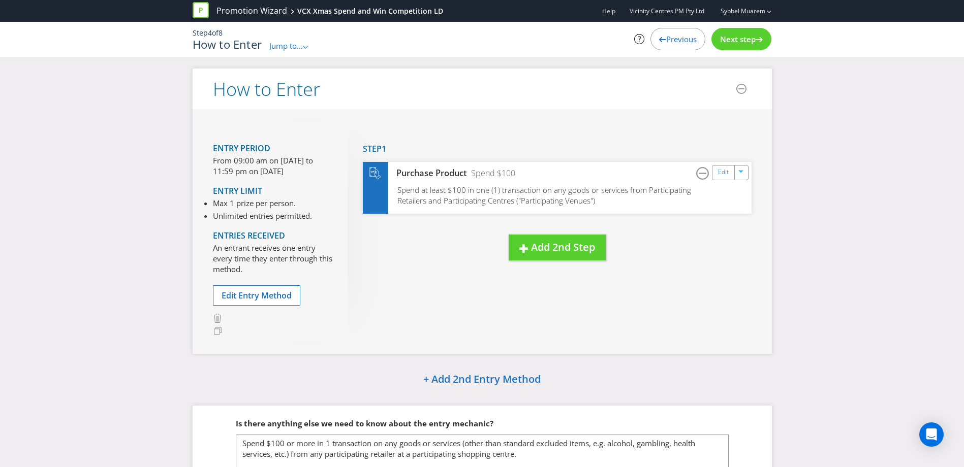
click at [675, 41] on span "Previous" at bounding box center [681, 39] width 30 height 10
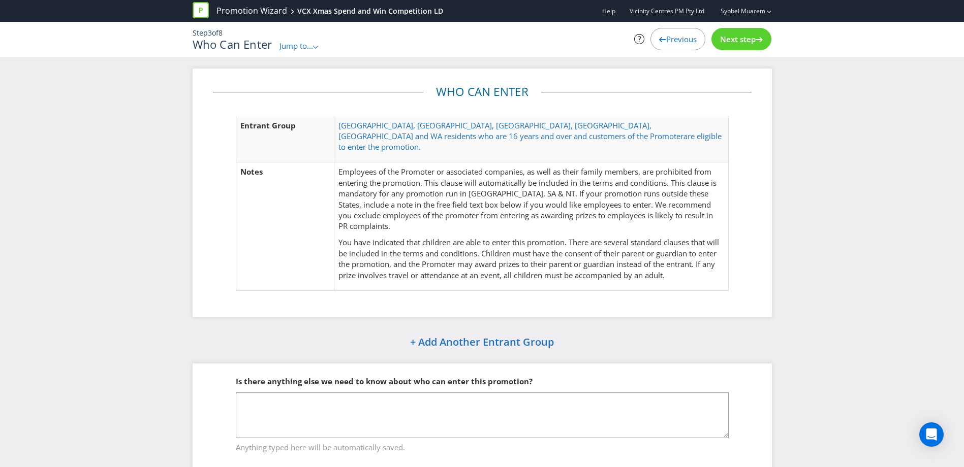
click at [675, 41] on span "Previous" at bounding box center [681, 39] width 30 height 10
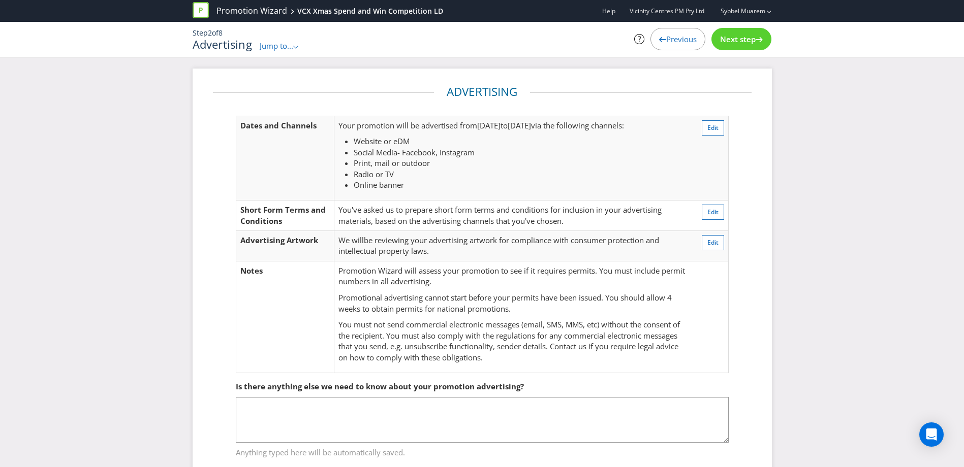
click at [673, 39] on span "Previous" at bounding box center [681, 39] width 30 height 10
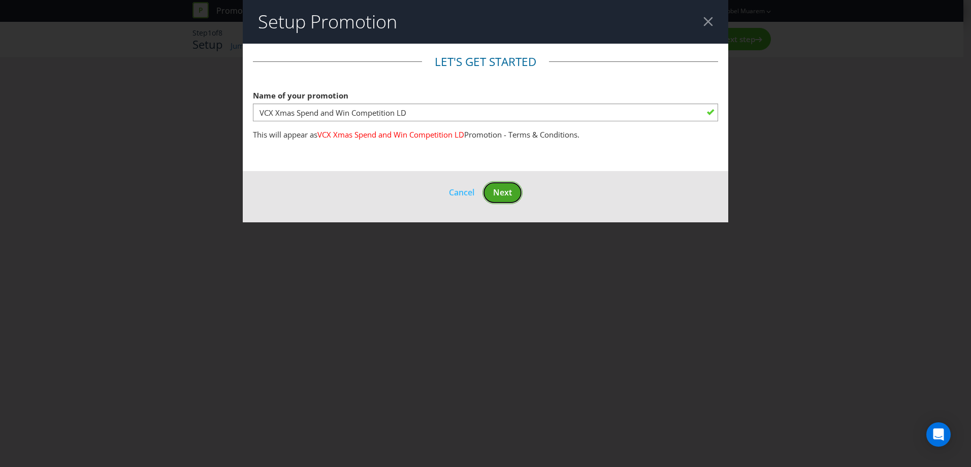
click at [504, 196] on span "Next" at bounding box center [502, 192] width 19 height 11
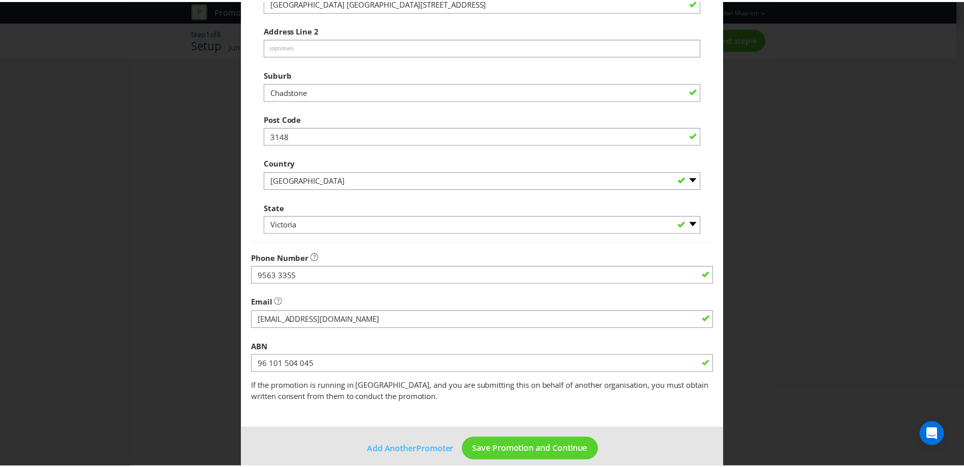
scroll to position [196, 0]
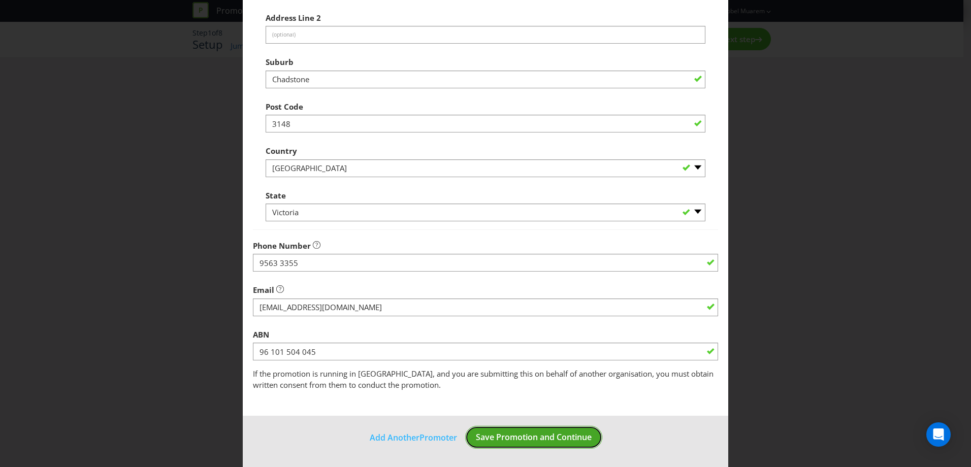
click at [500, 434] on span "Save Promotion and Continue" at bounding box center [534, 437] width 116 height 11
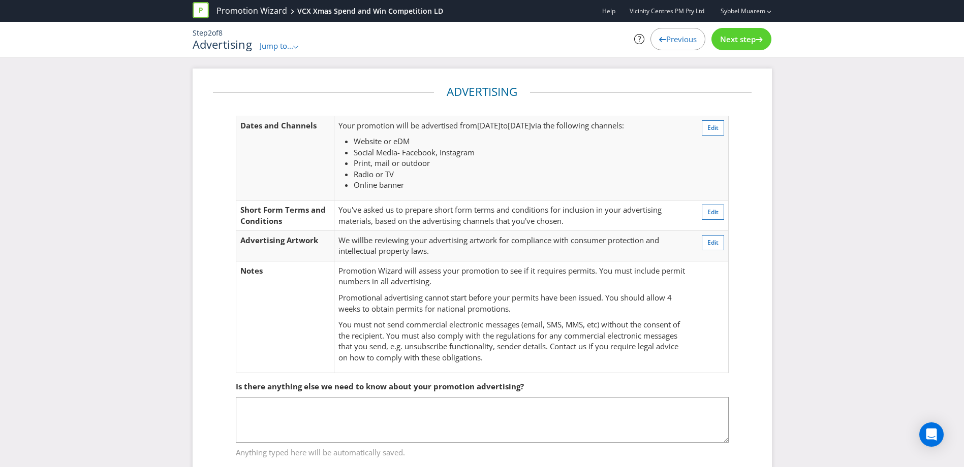
click at [732, 38] on span "Next step" at bounding box center [738, 39] width 36 height 10
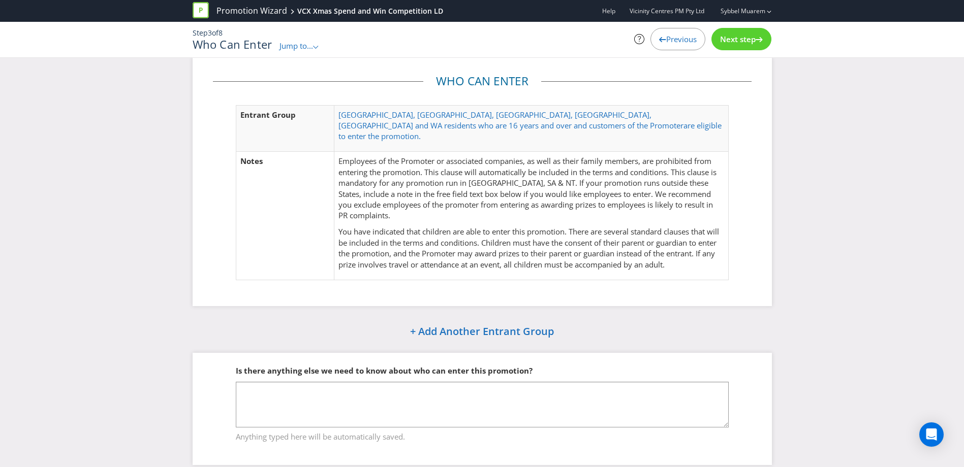
scroll to position [13, 0]
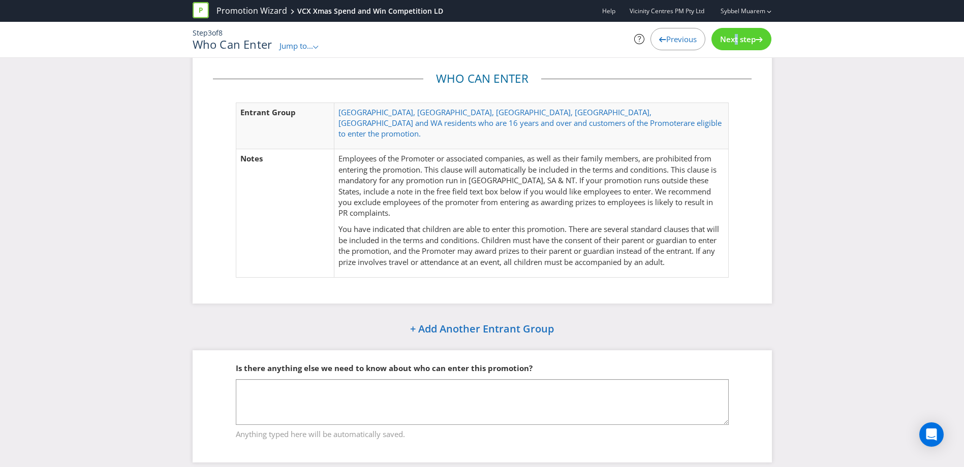
click at [731, 36] on span "Next step" at bounding box center [738, 39] width 36 height 10
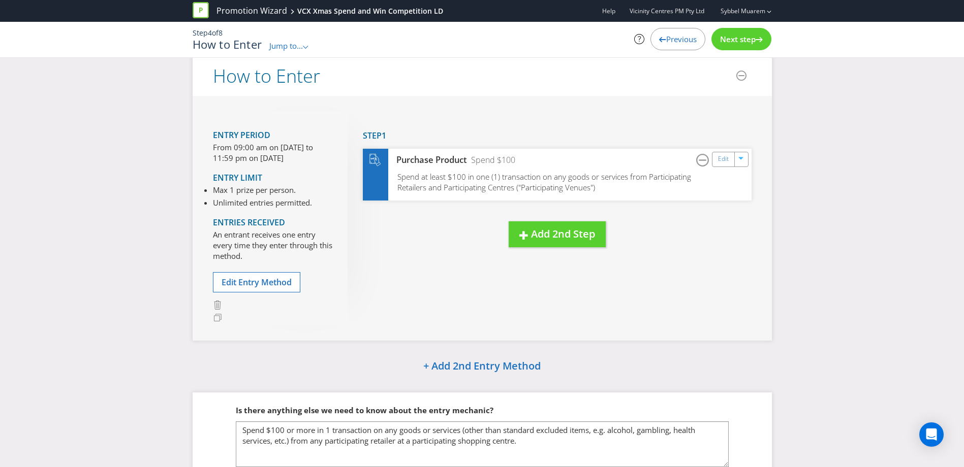
click at [730, 38] on span "Next step" at bounding box center [738, 39] width 36 height 10
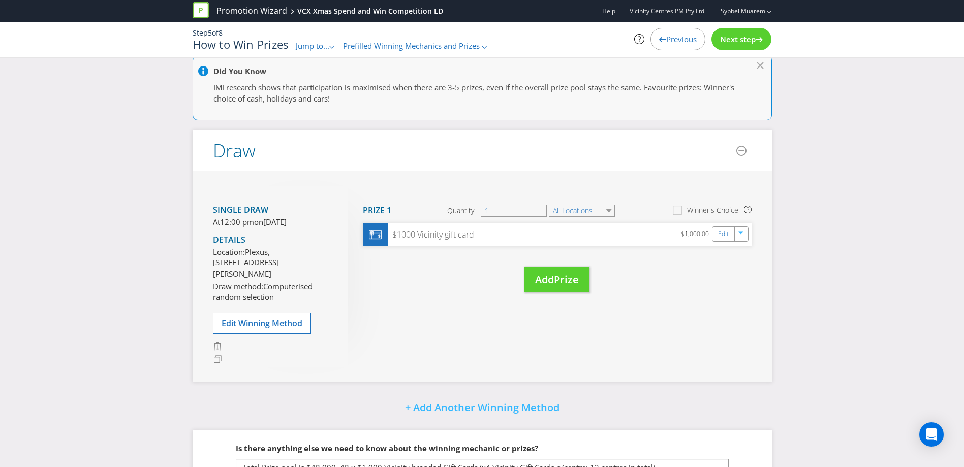
click at [729, 36] on span "Next step" at bounding box center [738, 39] width 36 height 10
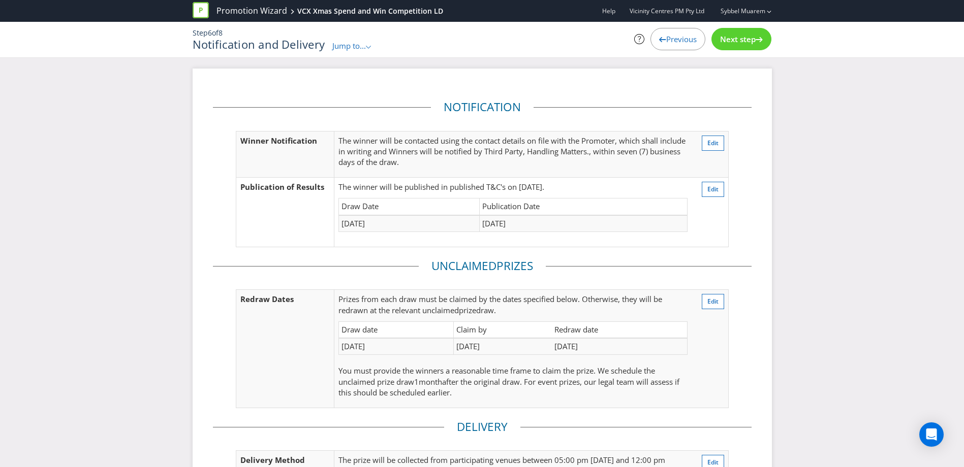
click at [671, 42] on span "Previous" at bounding box center [681, 39] width 30 height 10
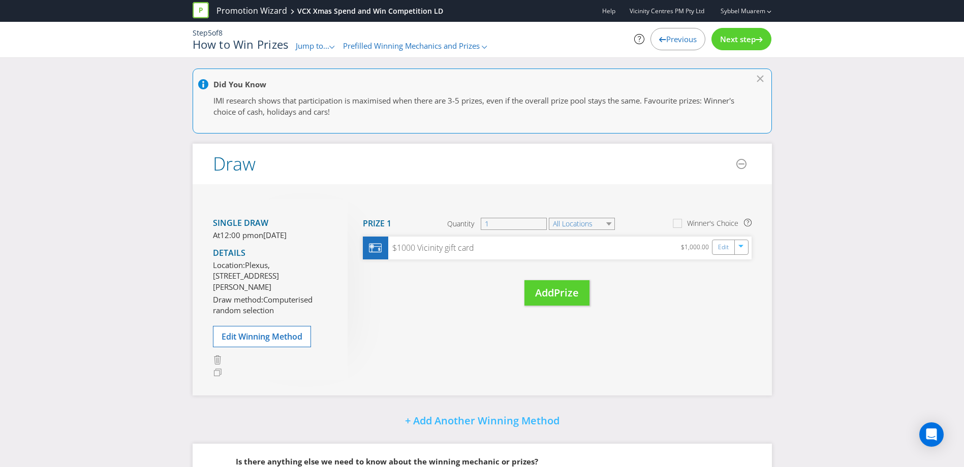
click at [743, 43] on span "Next step" at bounding box center [738, 39] width 36 height 10
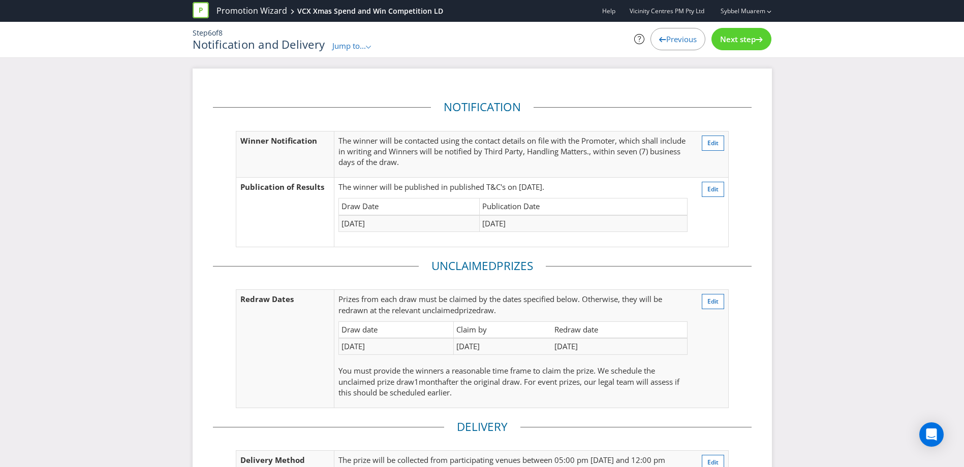
click at [734, 189] on fieldset "Notification Winner Notification The winner will be contacted using the contact…" at bounding box center [482, 178] width 539 height 159
click at [707, 142] on span "Edit" at bounding box center [712, 143] width 11 height 9
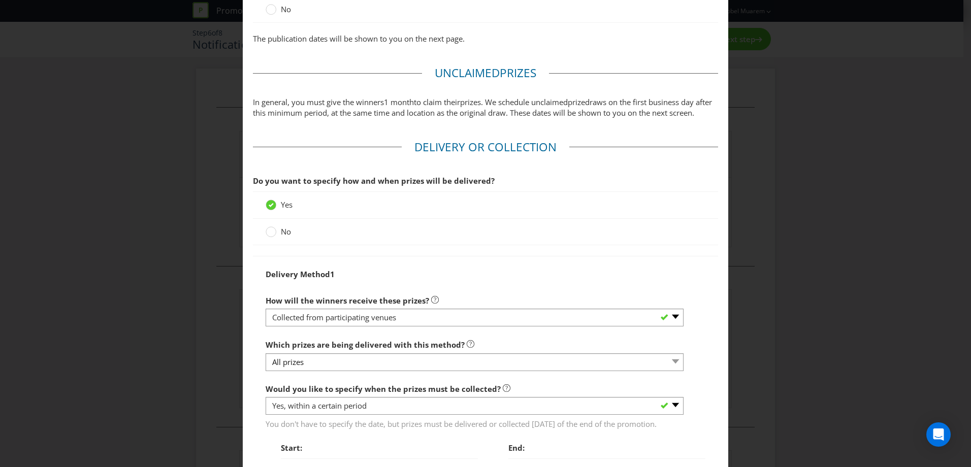
scroll to position [1114, 0]
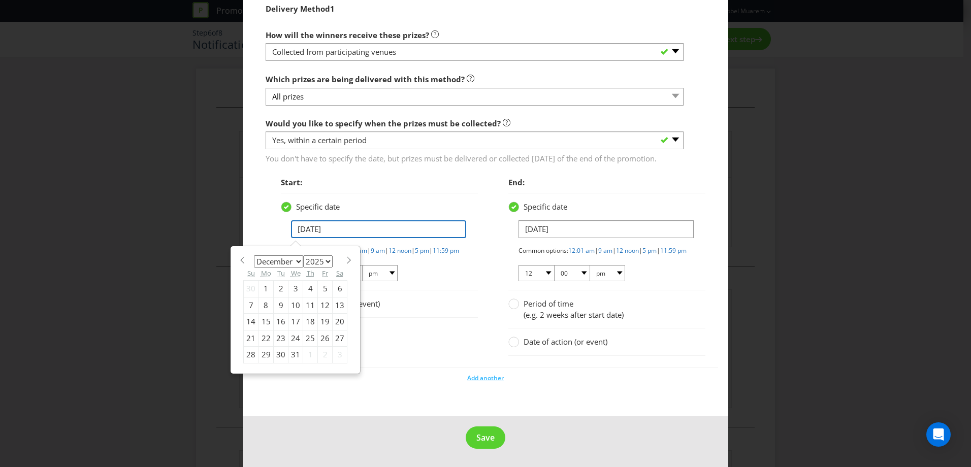
click at [304, 221] on input "[DATE]" at bounding box center [378, 230] width 175 height 18
click at [405, 157] on div "Delivery Method 1 How will the winners receive these prizes? -- Please select -…" at bounding box center [486, 182] width 440 height 368
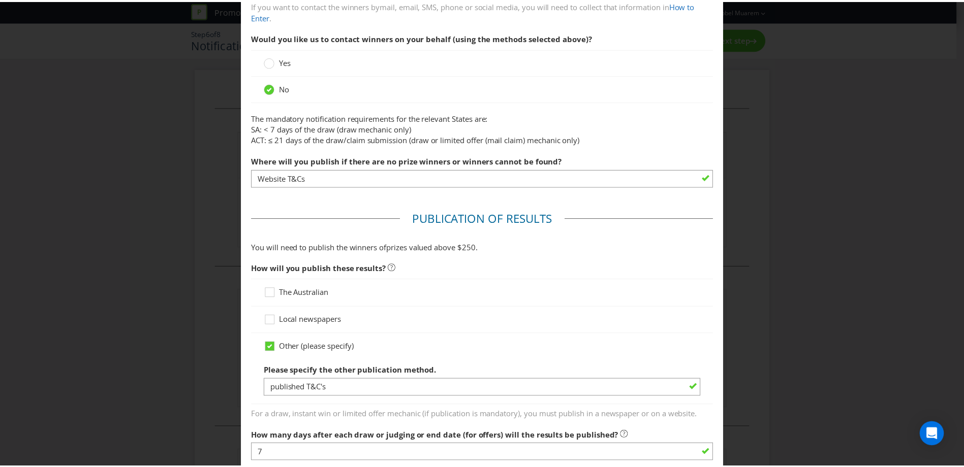
scroll to position [0, 0]
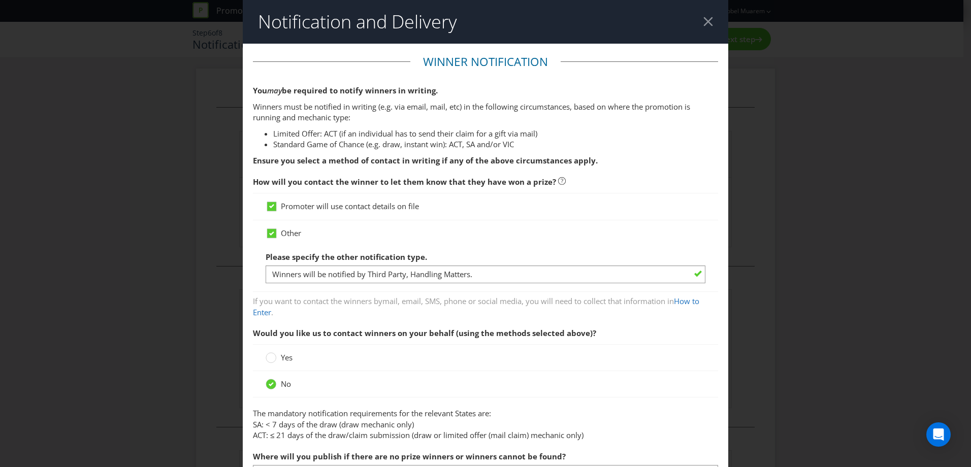
click at [704, 21] on div at bounding box center [709, 22] width 10 height 10
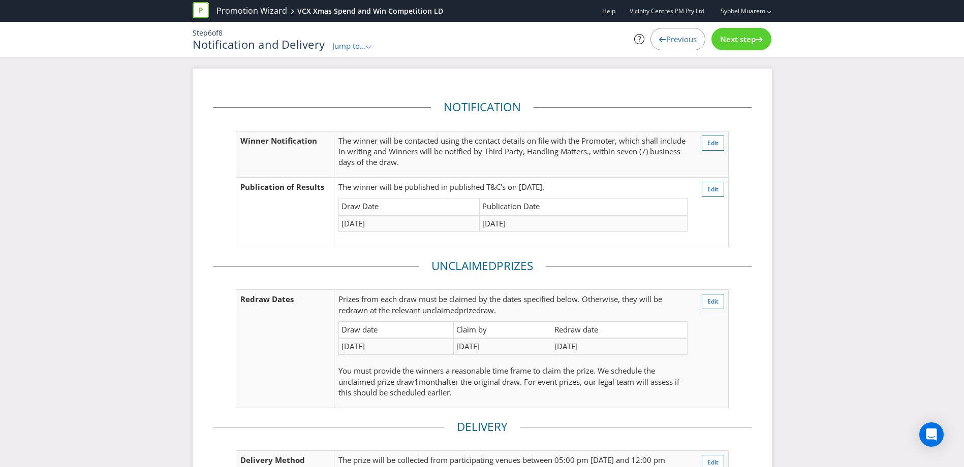
click at [366, 223] on td "[DATE]" at bounding box center [409, 223] width 141 height 17
click at [361, 223] on td "[DATE]" at bounding box center [409, 223] width 141 height 17
click at [635, 221] on td "[DATE]" at bounding box center [584, 223] width 208 height 17
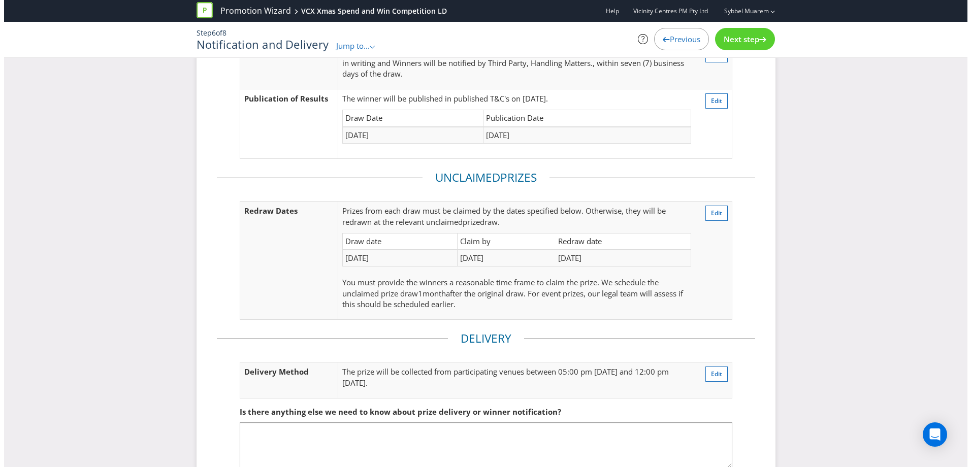
scroll to position [93, 0]
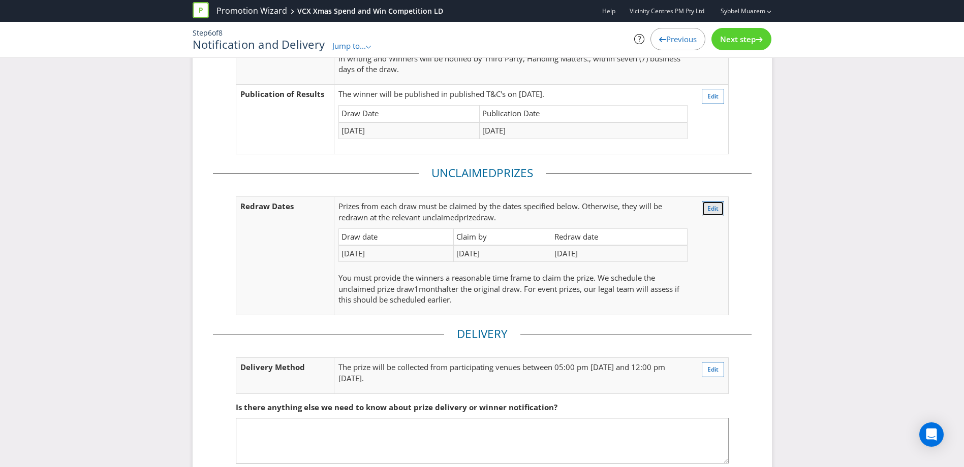
click at [716, 214] on button "Edit" at bounding box center [713, 208] width 22 height 15
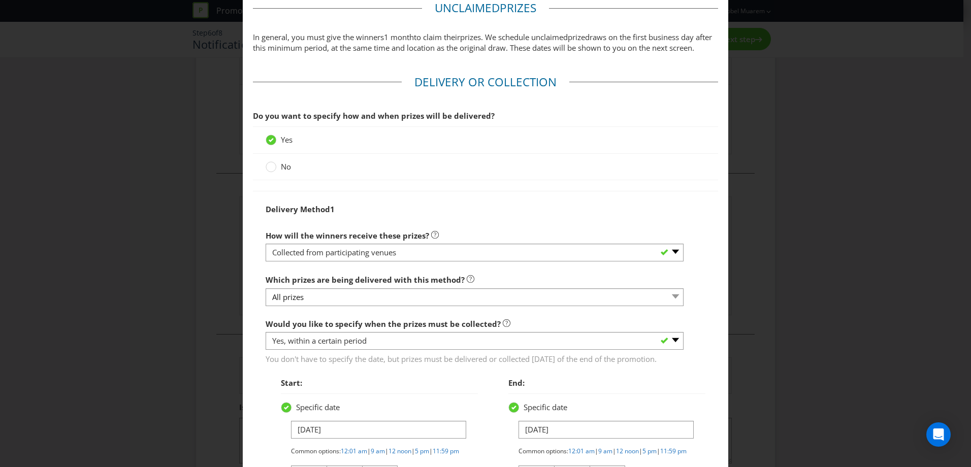
scroll to position [1114, 0]
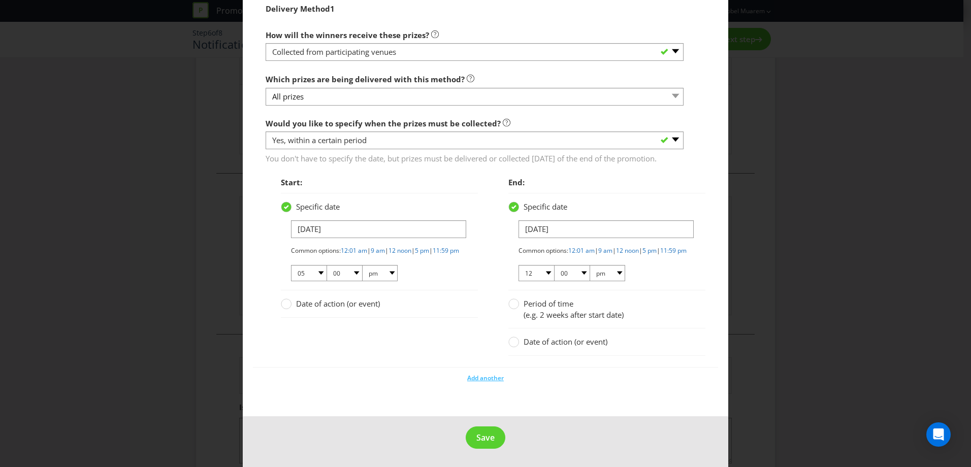
click at [429, 287] on div "Specific date [DATE] Common options: 12:01 am | 9 am | 12 noon | 5 pm | 11:59 p…" at bounding box center [379, 242] width 197 height 98
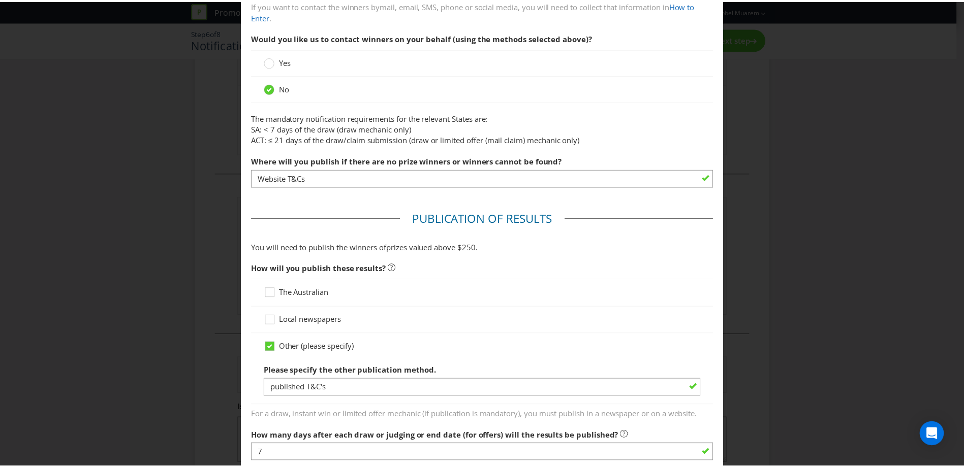
scroll to position [0, 0]
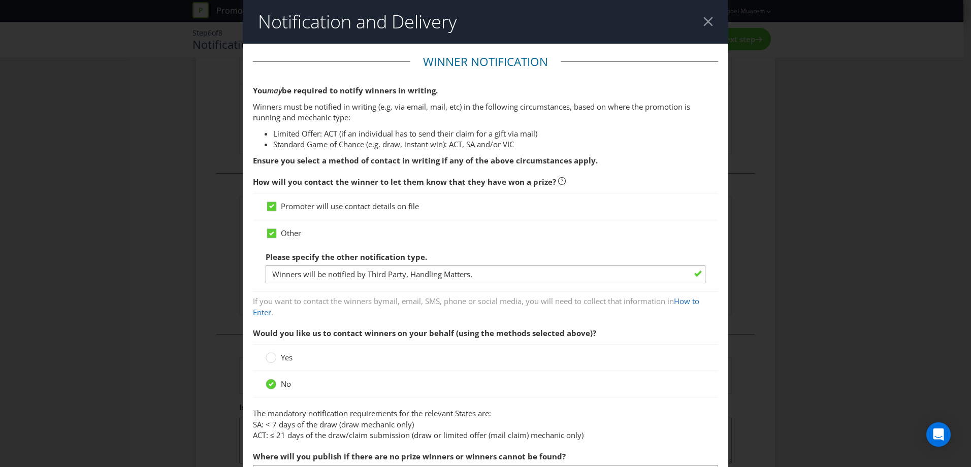
click at [704, 21] on div at bounding box center [709, 22] width 10 height 10
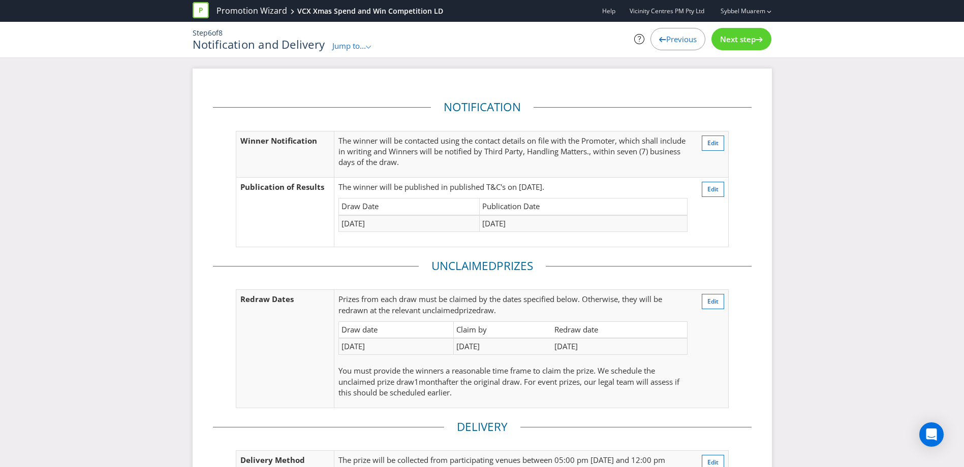
click at [687, 35] on span "Previous" at bounding box center [681, 39] width 30 height 10
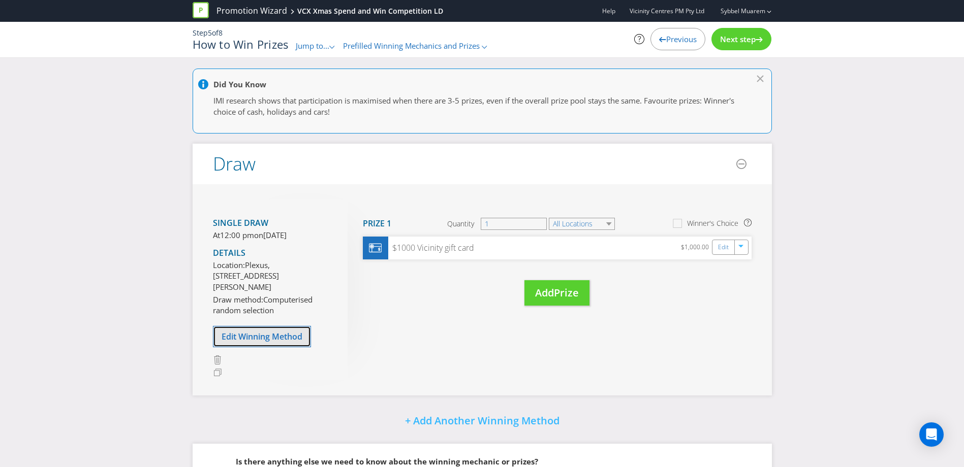
click at [241, 342] on span "Edit Winning Method" at bounding box center [262, 336] width 81 height 11
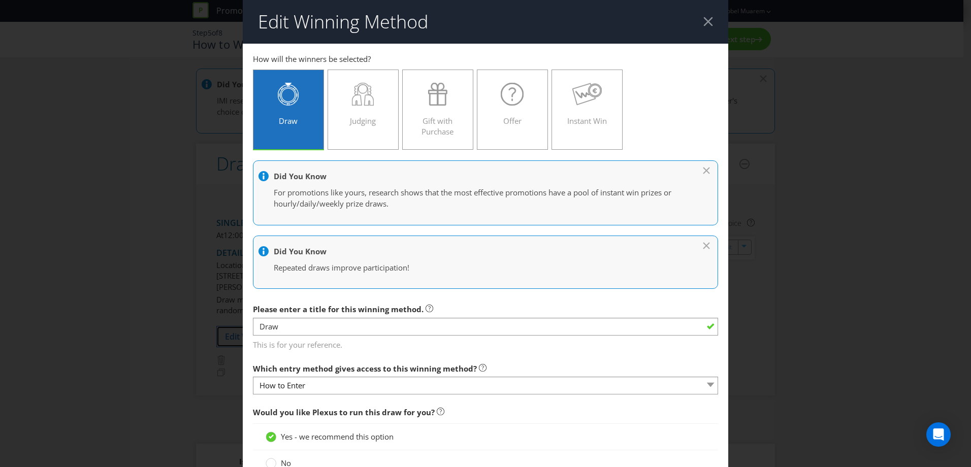
scroll to position [391, 0]
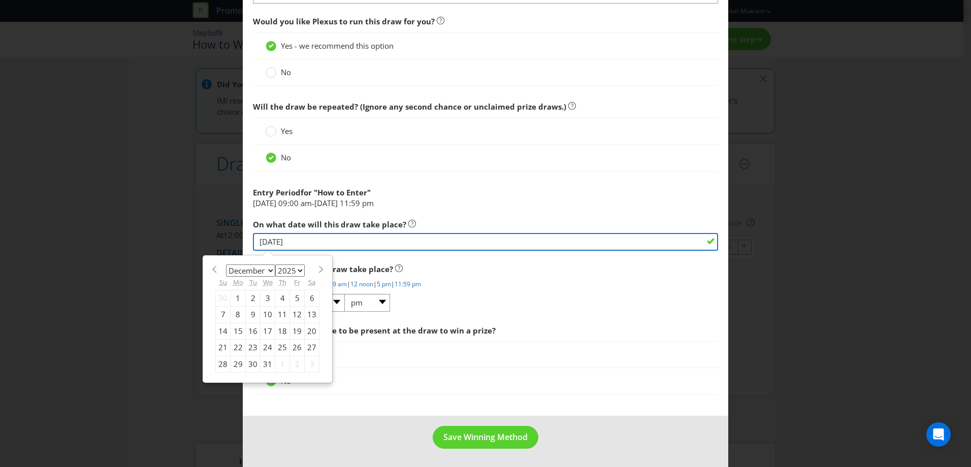
click at [265, 239] on input "[DATE]" at bounding box center [485, 242] width 465 height 18
type input "[DATE]"
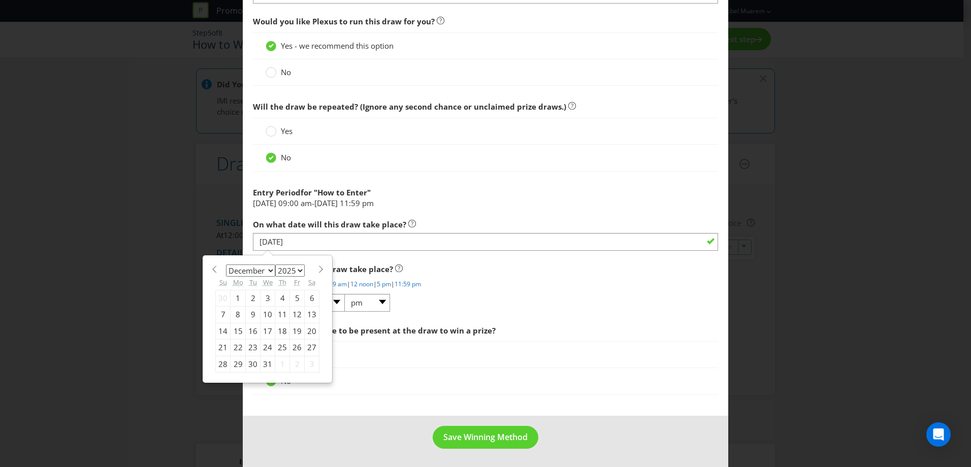
drag, startPoint x: 610, startPoint y: 310, endPoint x: 610, endPoint y: 302, distance: 8.6
click at [610, 305] on div "What time will the draw take place? Common options: 12:01 am | 9 am | 12 noon |…" at bounding box center [485, 286] width 465 height 54
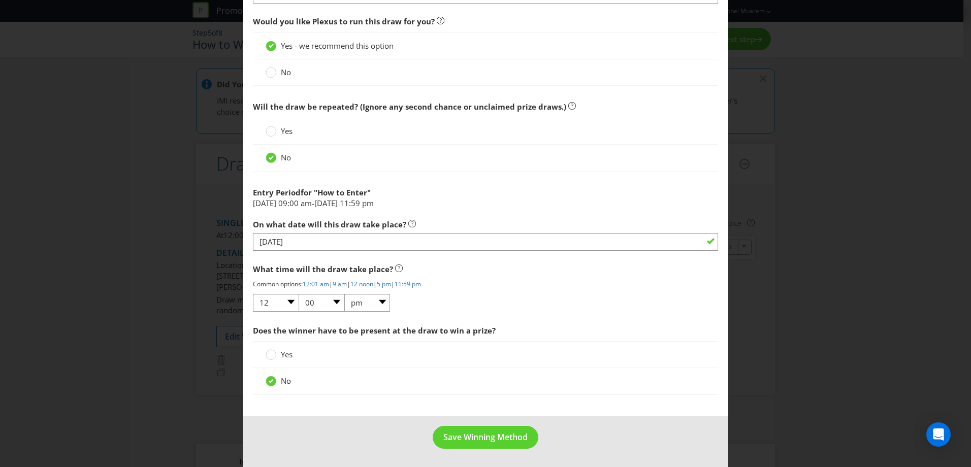
click at [564, 268] on span "What time will the draw take place?" at bounding box center [485, 269] width 465 height 21
click at [562, 283] on p "Common options: 12:01 am | 9 am | 12 noon | 5 pm | 11:59 pm" at bounding box center [485, 284] width 465 height 9
click at [284, 127] on span "Yes" at bounding box center [287, 131] width 12 height 10
click at [0, 0] on input "Yes" at bounding box center [0, 0] width 0 height 0
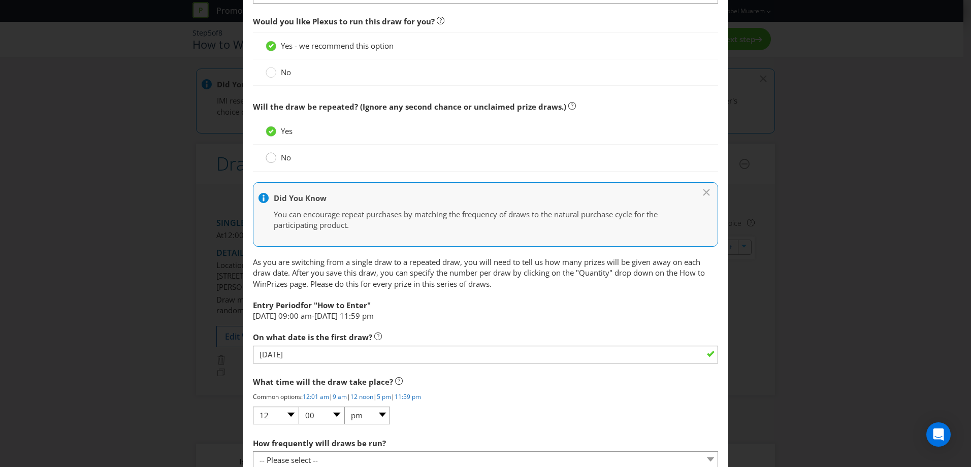
click at [270, 158] on circle at bounding box center [271, 158] width 10 height 10
click at [0, 0] on input "No" at bounding box center [0, 0] width 0 height 0
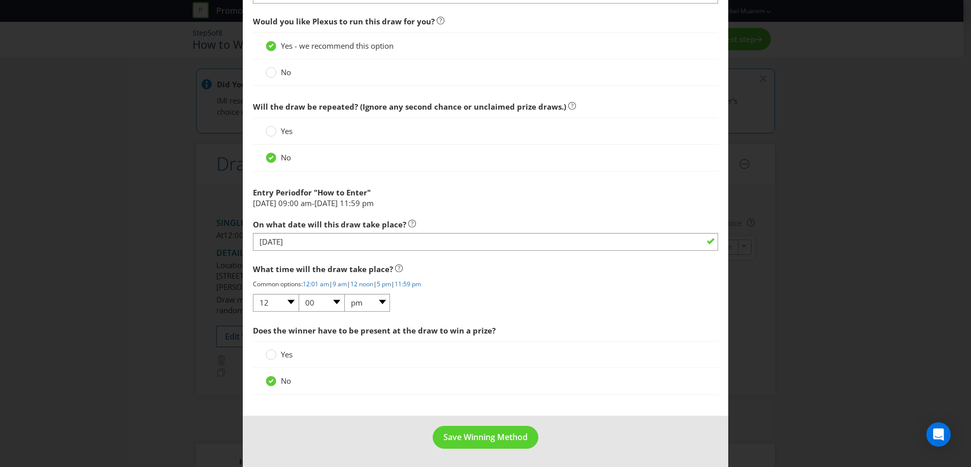
click at [360, 155] on div "No" at bounding box center [486, 157] width 440 height 11
click at [896, 207] on div "Edit Winning Method How to Enter How will the winners be selected? Draw Judging…" at bounding box center [485, 233] width 971 height 467
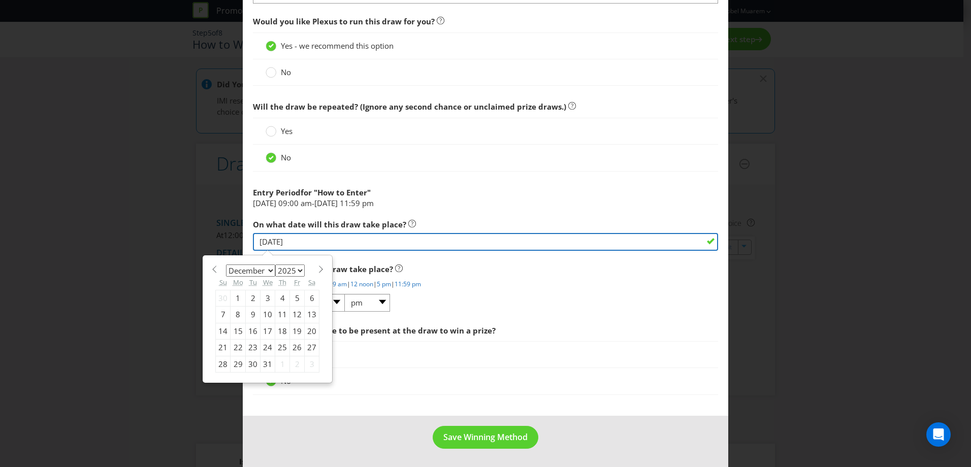
click at [264, 240] on input "[DATE]" at bounding box center [485, 242] width 465 height 18
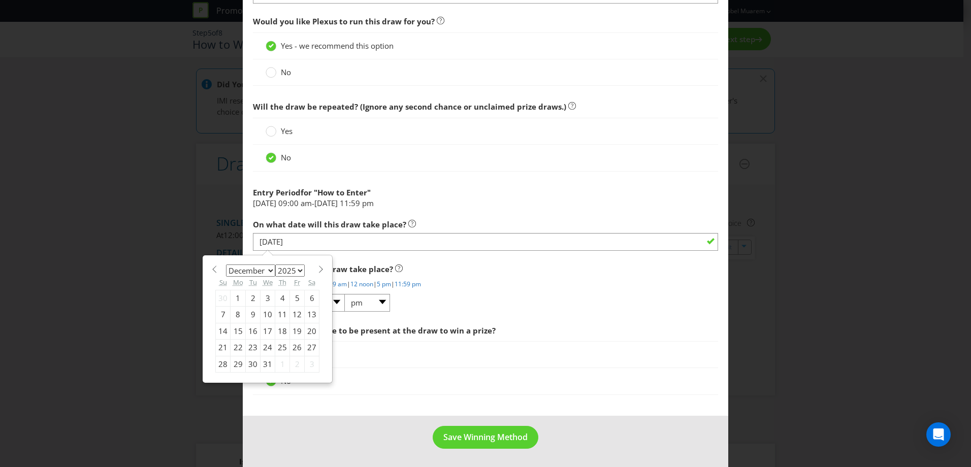
click at [285, 222] on span "On what date will this draw take place?" at bounding box center [329, 224] width 153 height 10
click at [487, 297] on div "What time will the draw take place? Common options: 12:01 am | 9 am | 12 noon |…" at bounding box center [485, 286] width 465 height 54
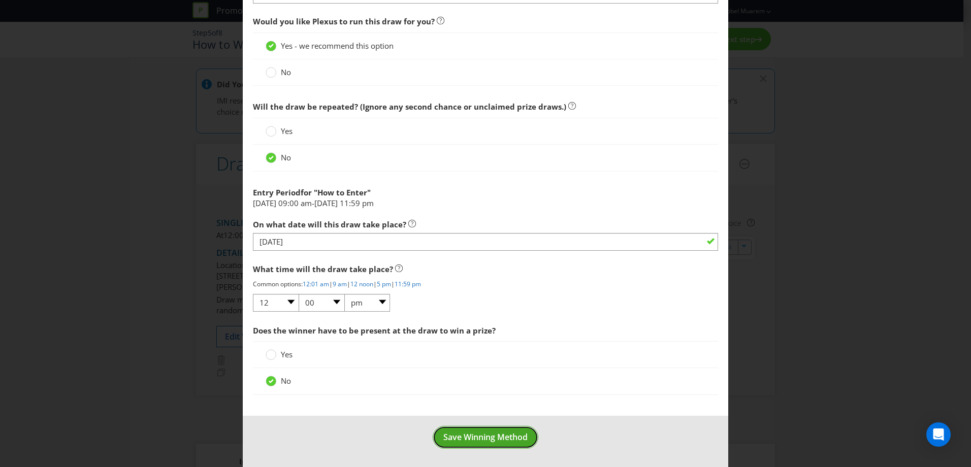
click at [464, 432] on span "Save Winning Method" at bounding box center [486, 437] width 84 height 11
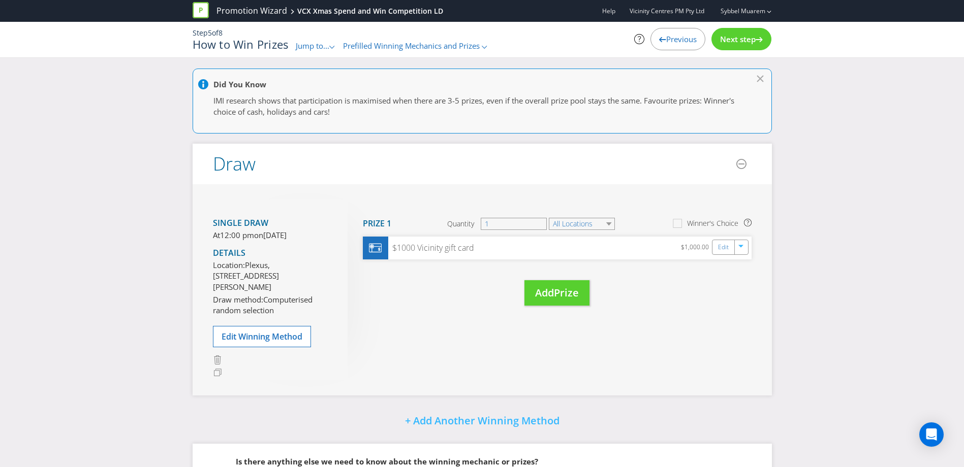
click at [730, 37] on span "Next step" at bounding box center [738, 39] width 36 height 10
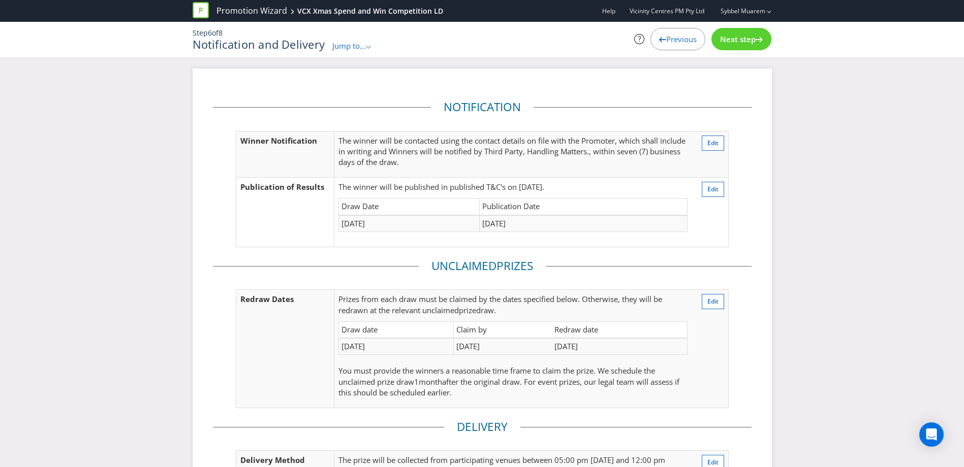
click at [685, 38] on span "Previous" at bounding box center [681, 39] width 30 height 10
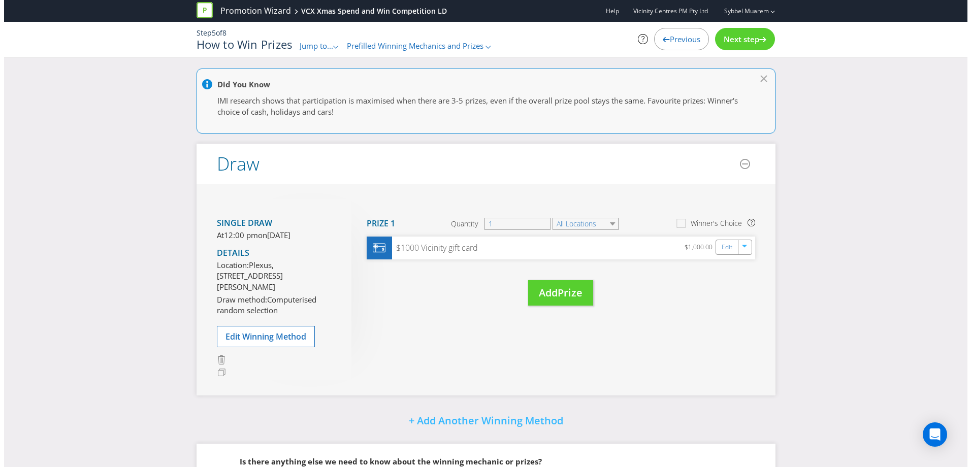
scroll to position [115, 0]
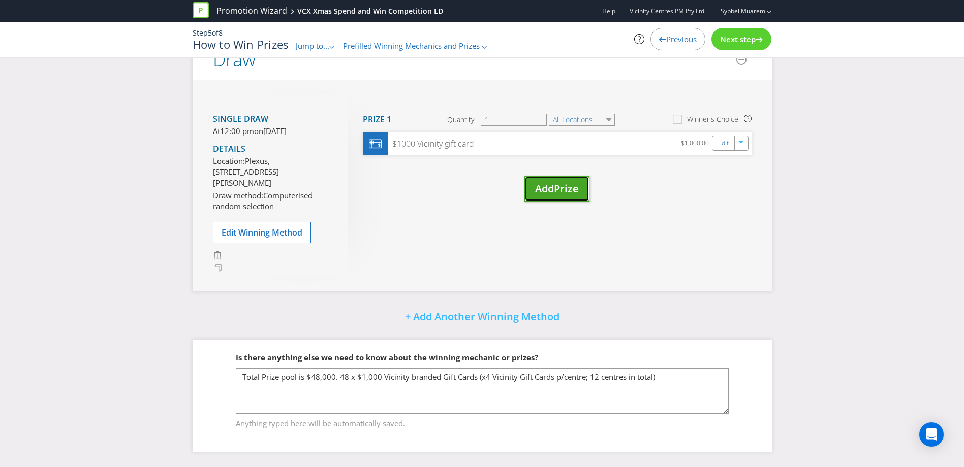
click at [582, 176] on button "Add Prize" at bounding box center [556, 189] width 65 height 26
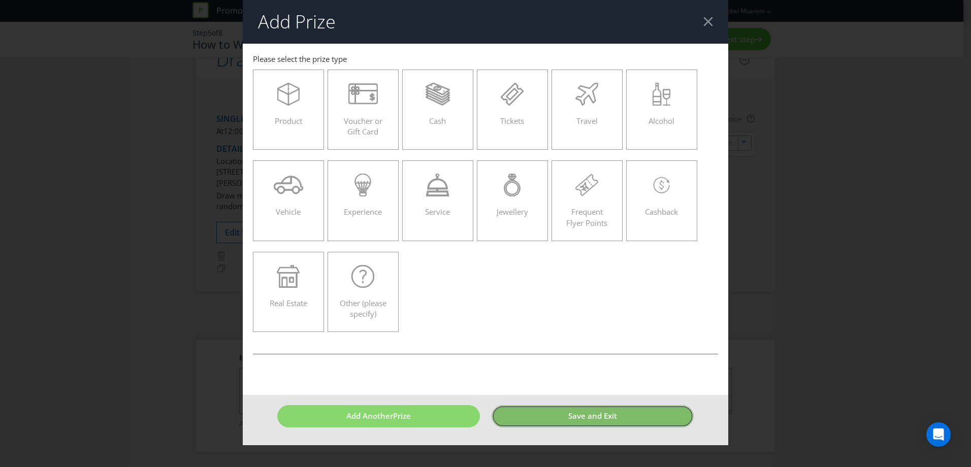
click at [536, 418] on button "Save and Exit" at bounding box center [593, 416] width 203 height 22
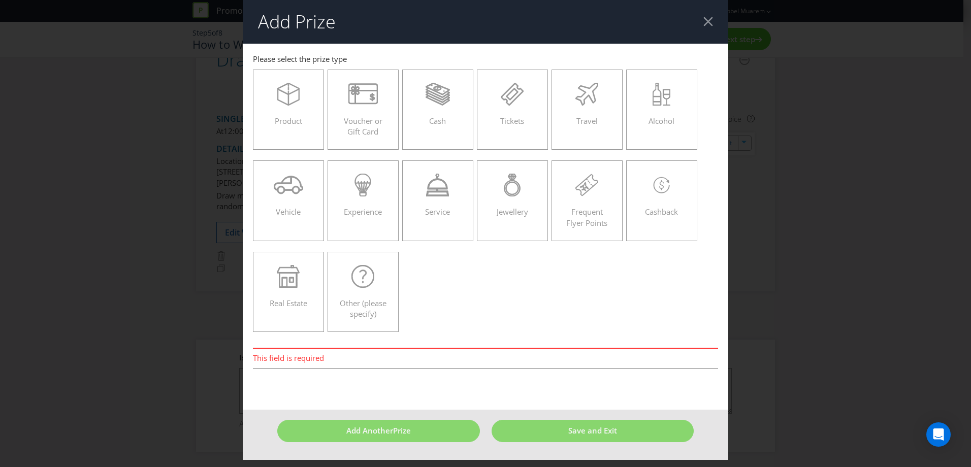
click at [707, 24] on div at bounding box center [709, 22] width 10 height 10
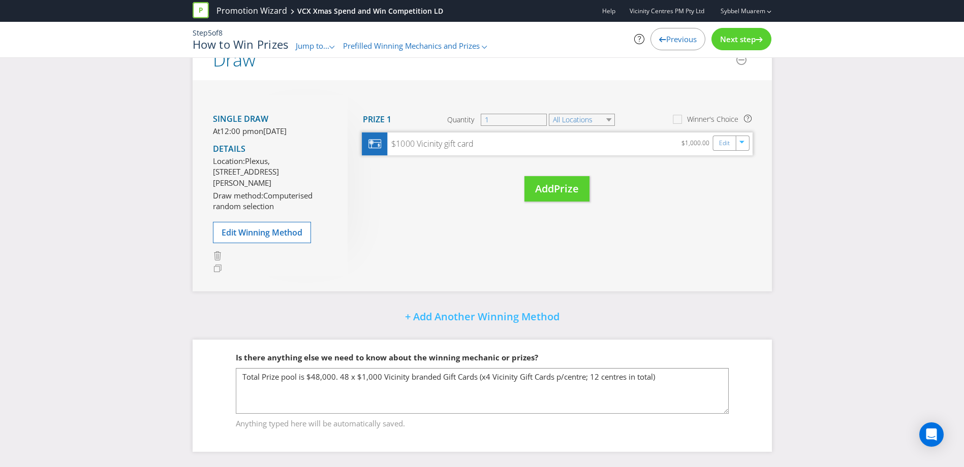
click at [500, 135] on div "$1000 Vicinity gift card $1,000.00 Edit" at bounding box center [557, 144] width 391 height 23
click at [717, 136] on div "Edit" at bounding box center [724, 143] width 23 height 14
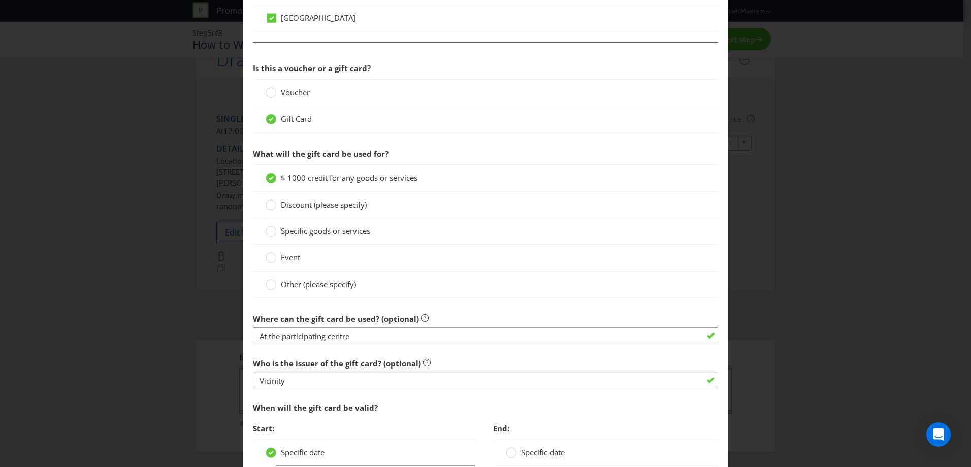
scroll to position [818, 0]
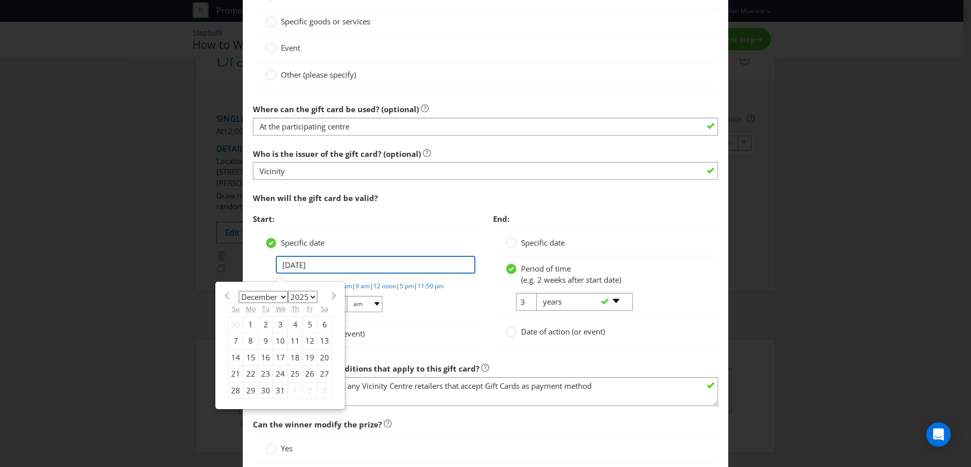
click at [289, 264] on input "[DATE]" at bounding box center [376, 265] width 200 height 18
click at [345, 200] on span "When will the gift card be valid?" at bounding box center [315, 198] width 125 height 10
drag, startPoint x: 291, startPoint y: 266, endPoint x: 285, endPoint y: 265, distance: 5.8
click at [285, 265] on input "[DATE]" at bounding box center [376, 265] width 200 height 18
click at [356, 225] on span "Start:" at bounding box center [365, 219] width 225 height 21
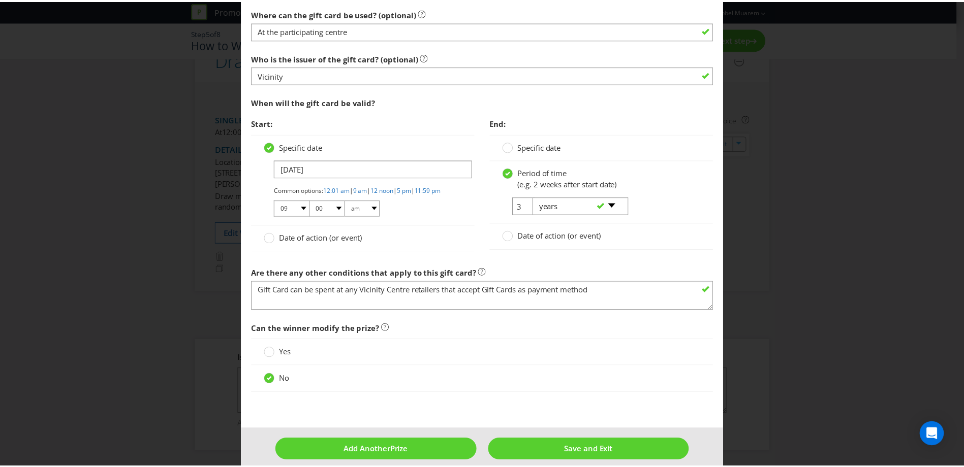
scroll to position [934, 0]
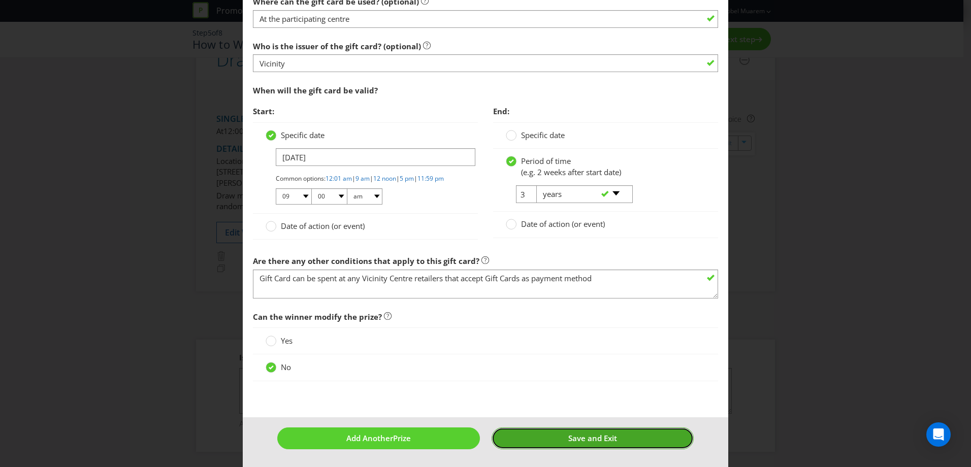
click at [513, 440] on button "Save and Exit" at bounding box center [593, 439] width 203 height 22
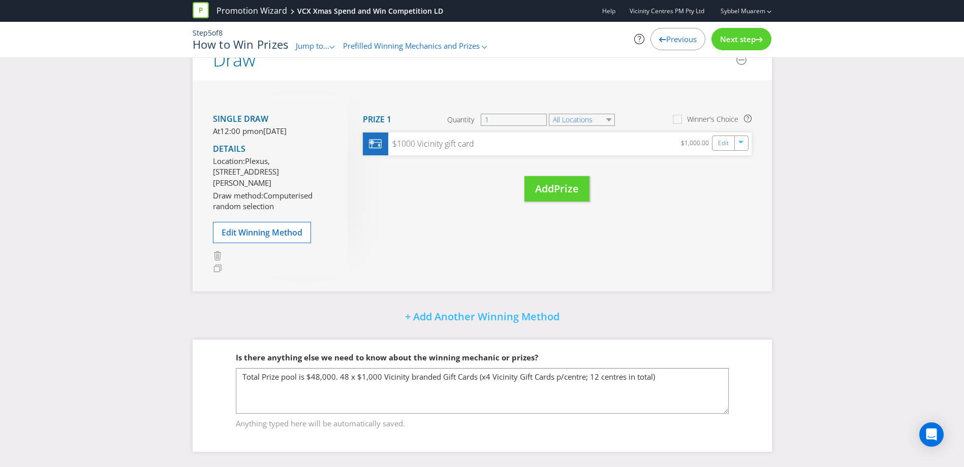
click at [739, 35] on span "Next step" at bounding box center [738, 39] width 36 height 10
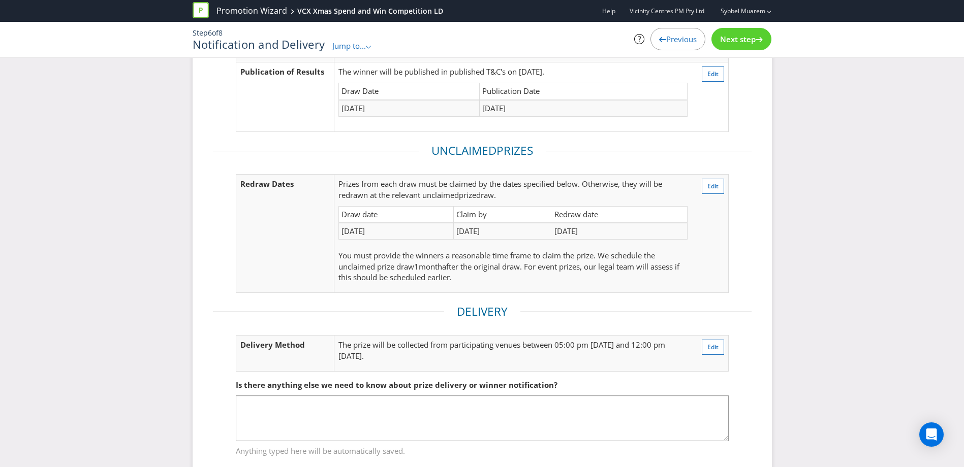
click at [684, 378] on div "Is there anything else we need to know about prize delivery or winner notificat…" at bounding box center [482, 385] width 493 height 21
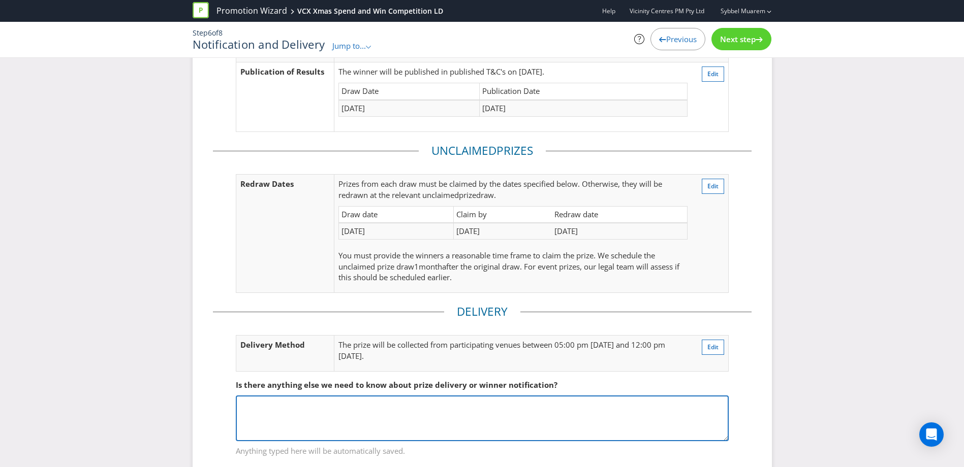
click at [554, 421] on textarea at bounding box center [482, 419] width 493 height 46
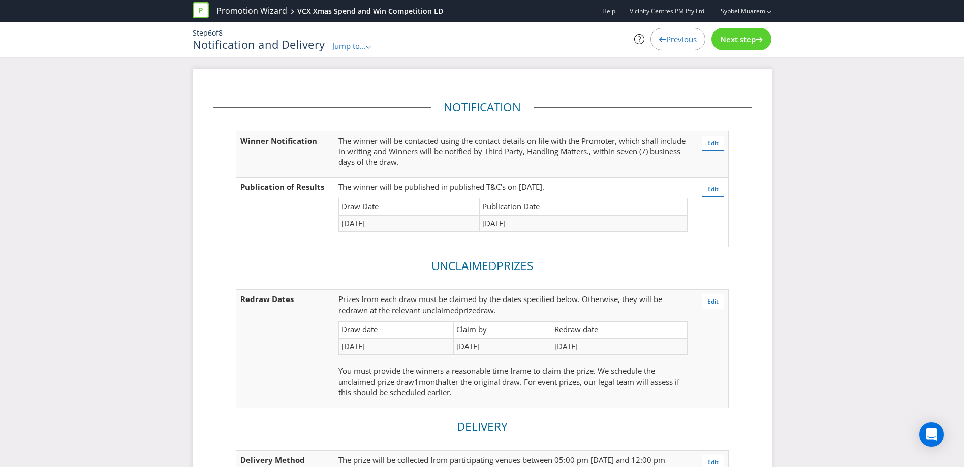
click at [721, 43] on span "Next step" at bounding box center [738, 39] width 36 height 10
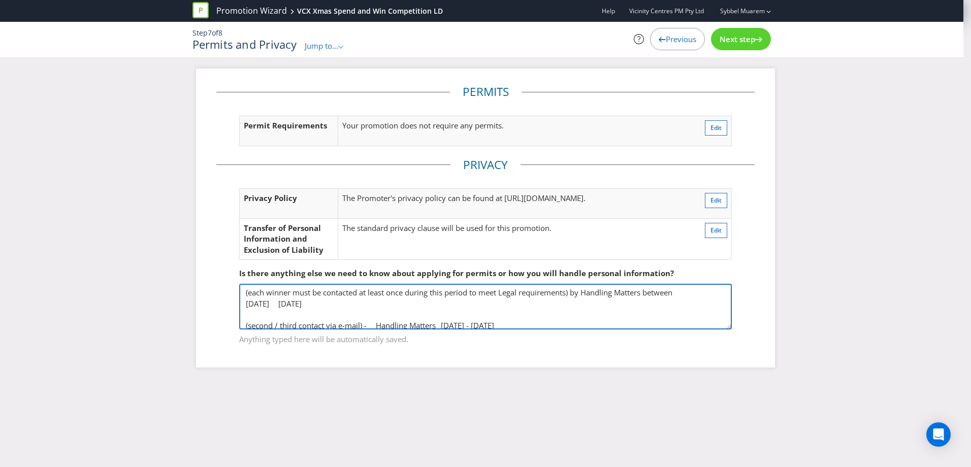
drag, startPoint x: 642, startPoint y: 321, endPoint x: 234, endPoint y: 262, distance: 412.2
click at [234, 262] on fieldset "Is there anything else we need to know about applying for permits or how you wi…" at bounding box center [485, 300] width 539 height 105
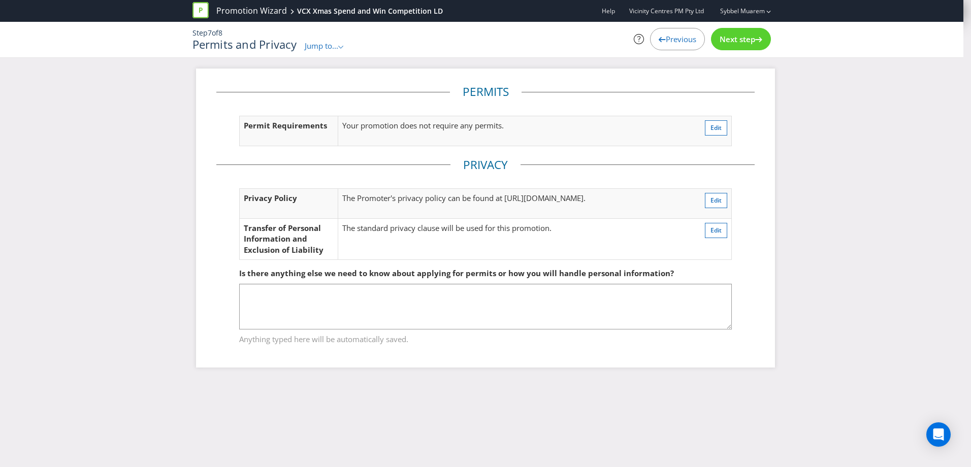
click at [669, 23] on div "Step 7 of 8 Permits and Privacy Jump to... .st0{fill-rule:evenodd;clip-rule:eve…" at bounding box center [482, 40] width 594 height 36
click at [667, 38] on span "Previous" at bounding box center [681, 39] width 30 height 10
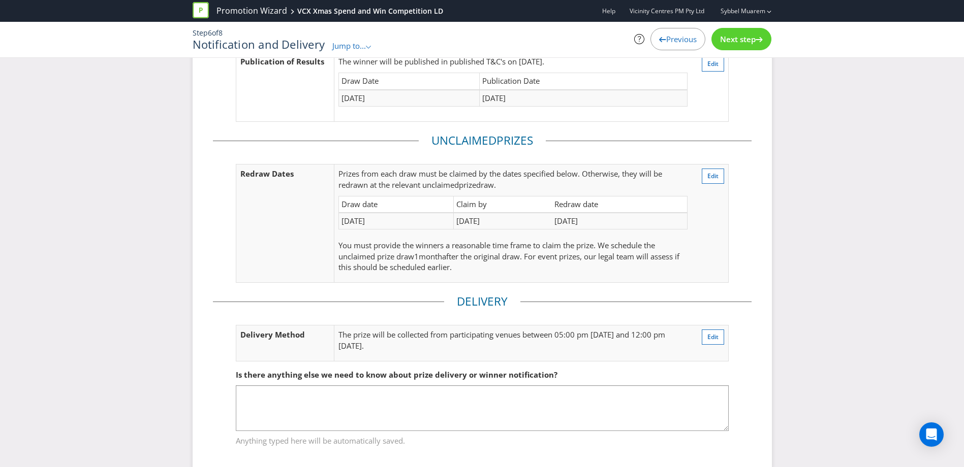
scroll to position [143, 0]
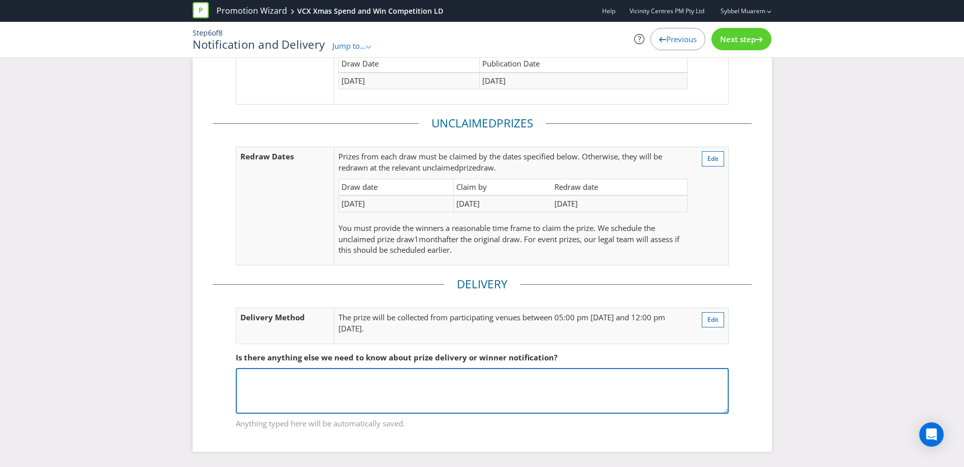
click at [403, 380] on textarea at bounding box center [482, 391] width 493 height 46
paste textarea "(each winner must be contacted at least once during this period to meet Legal r…"
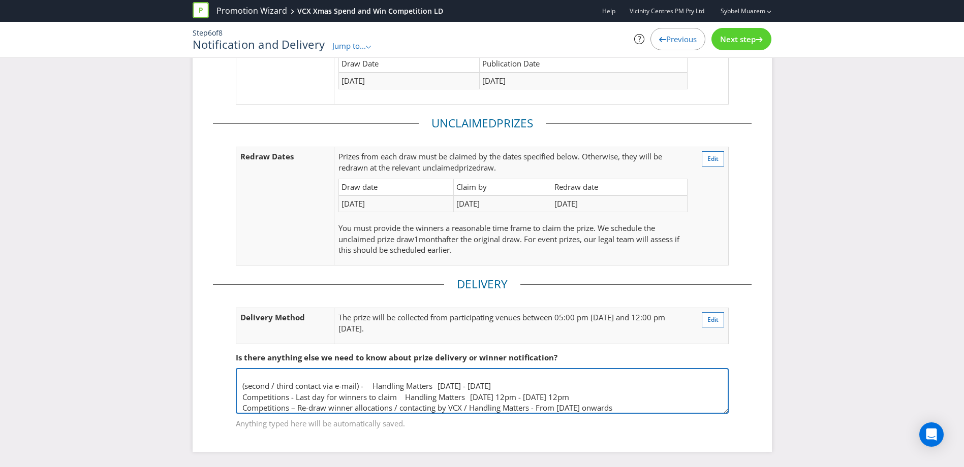
click at [270, 379] on textarea "(each winner must be contacted at least once during this period to meet Legal r…" at bounding box center [482, 391] width 493 height 46
drag, startPoint x: 430, startPoint y: 387, endPoint x: 404, endPoint y: 383, distance: 26.7
click at [430, 387] on textarea "(each winner must be contacted at least once during this period to meet Legal r…" at bounding box center [482, 391] width 493 height 46
click at [366, 382] on textarea "(each winner must be contacted at least once during this period to meet Legal r…" at bounding box center [482, 391] width 493 height 46
click at [449, 386] on textarea "(each winner must be contacted at least once during this period to meet Legal r…" at bounding box center [482, 391] width 493 height 46
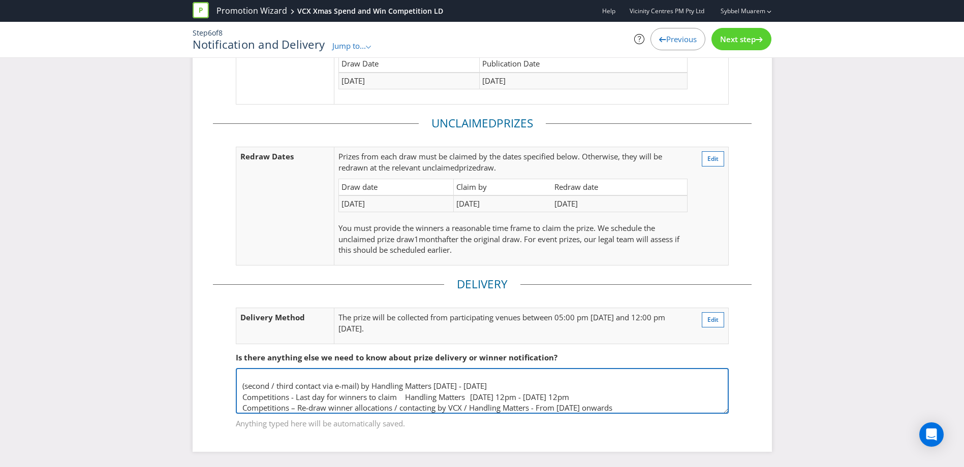
click at [260, 375] on textarea "(each winner must be contacted at least once during this period to meet Legal r…" at bounding box center [482, 391] width 493 height 46
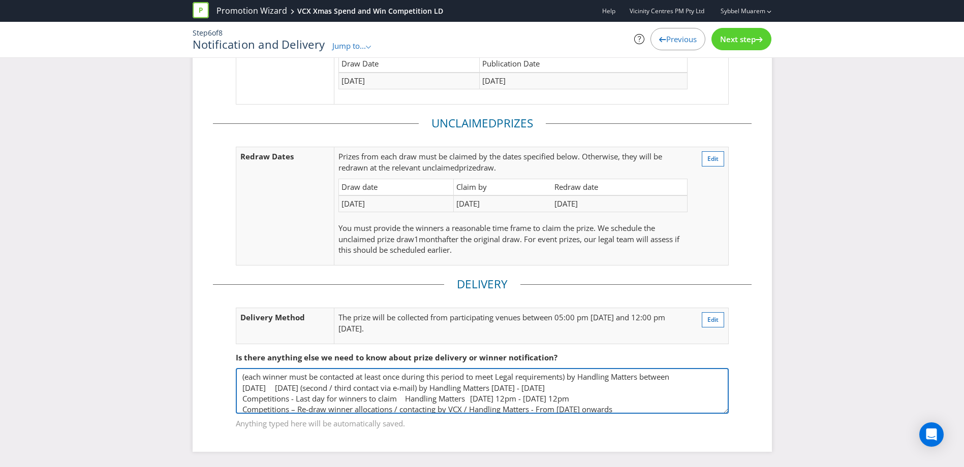
click at [330, 378] on textarea "(each winner must be contacted at least once during this period to meet Legal r…" at bounding box center [482, 391] width 493 height 46
click at [575, 375] on textarea "(each winner must be contacted at least once during this period to meet Legal r…" at bounding box center [482, 391] width 493 height 46
drag, startPoint x: 674, startPoint y: 376, endPoint x: 668, endPoint y: 376, distance: 6.1
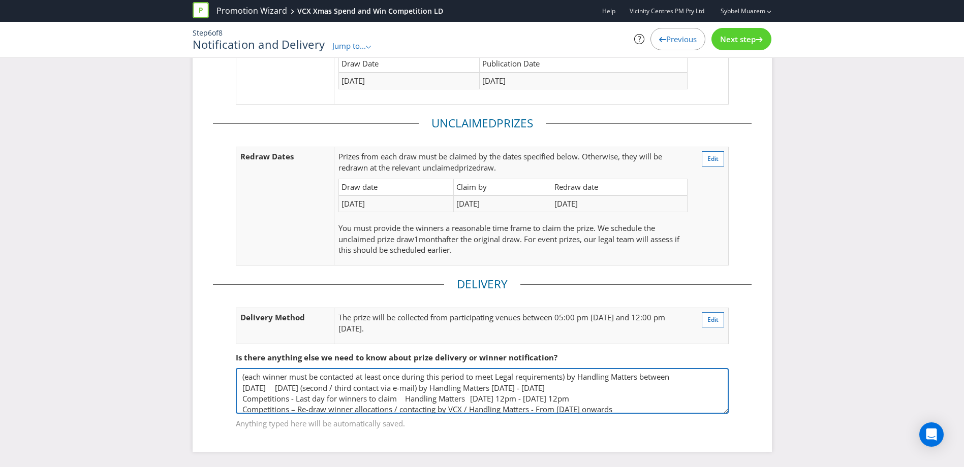
click at [668, 376] on textarea "(each winner must be contacted at least once during this period to meet Legal r…" at bounding box center [482, 391] width 493 height 46
click at [684, 377] on textarea "(each winner must be contacted at least once during this period to meet Legal r…" at bounding box center [482, 391] width 493 height 46
click at [246, 375] on textarea "(each winner must be contacted at least once during this period to meet Legal r…" at bounding box center [482, 391] width 493 height 46
click at [568, 378] on textarea "Each winner must be contacted at least once during this period to meet Legal re…" at bounding box center [482, 391] width 493 height 46
type textarea "Each winner must be contacted at least once during this period to meet Legal re…"
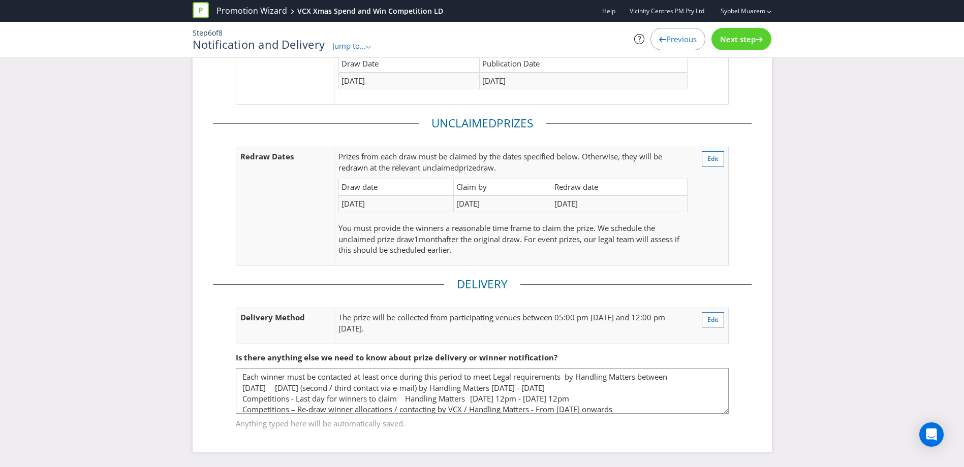
click at [751, 39] on span "Next step" at bounding box center [738, 39] width 36 height 10
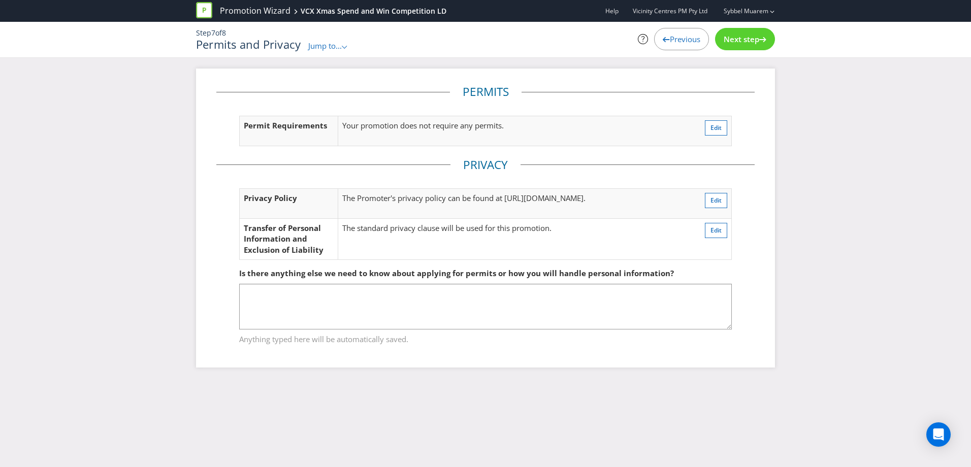
click at [753, 47] on div "Next step" at bounding box center [745, 39] width 60 height 22
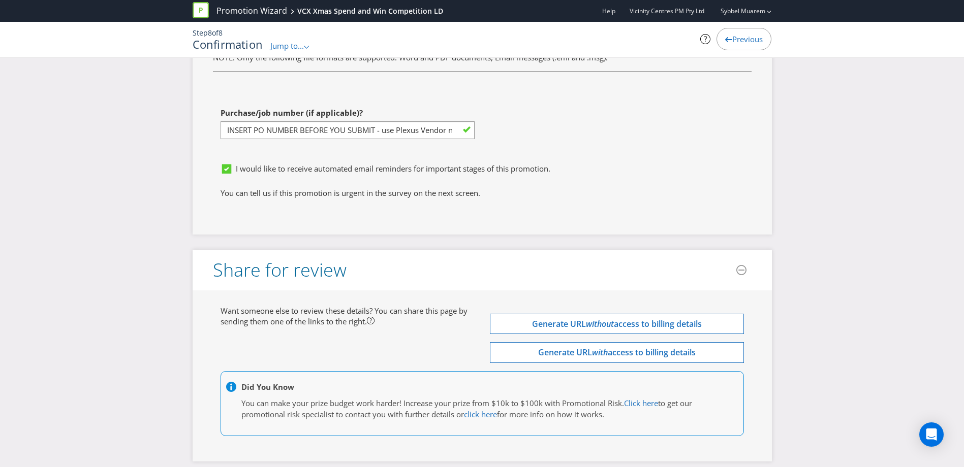
scroll to position [3357, 0]
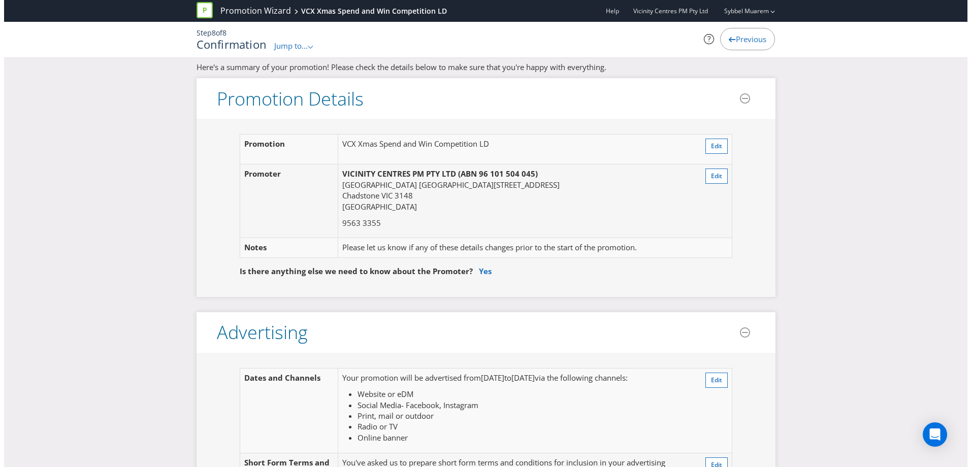
scroll to position [0, 0]
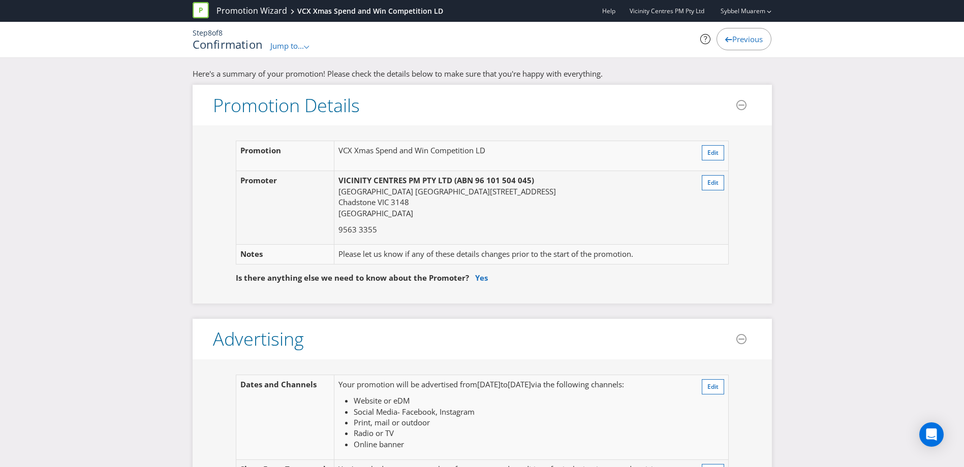
click at [307, 48] on icon at bounding box center [306, 47] width 5 height 3
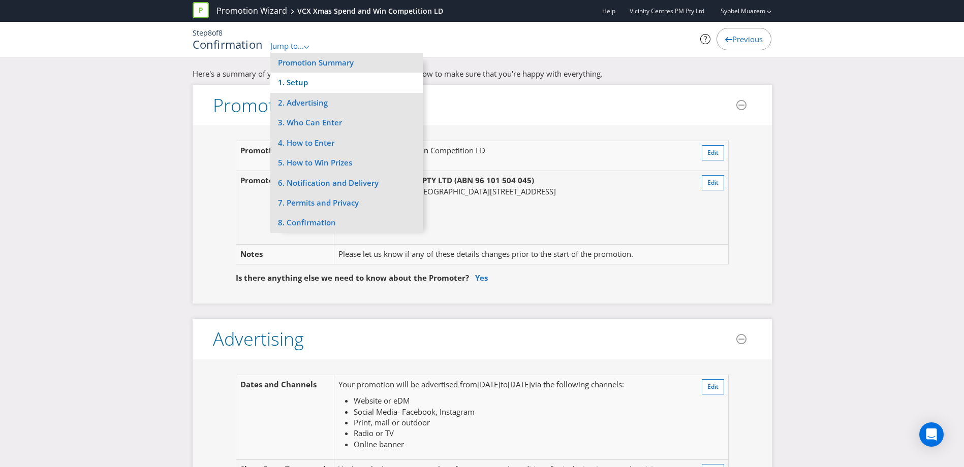
click at [306, 82] on li "1. Setup" at bounding box center [346, 83] width 152 height 20
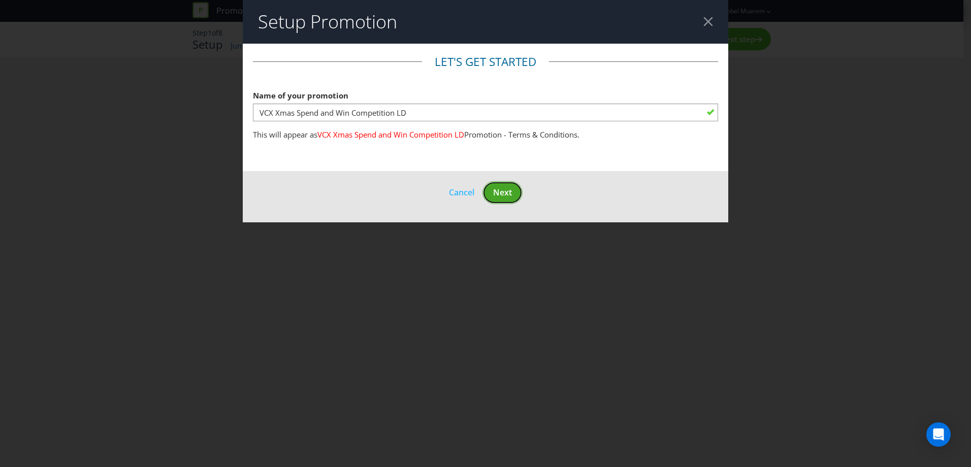
click at [516, 188] on button "Next" at bounding box center [503, 192] width 40 height 23
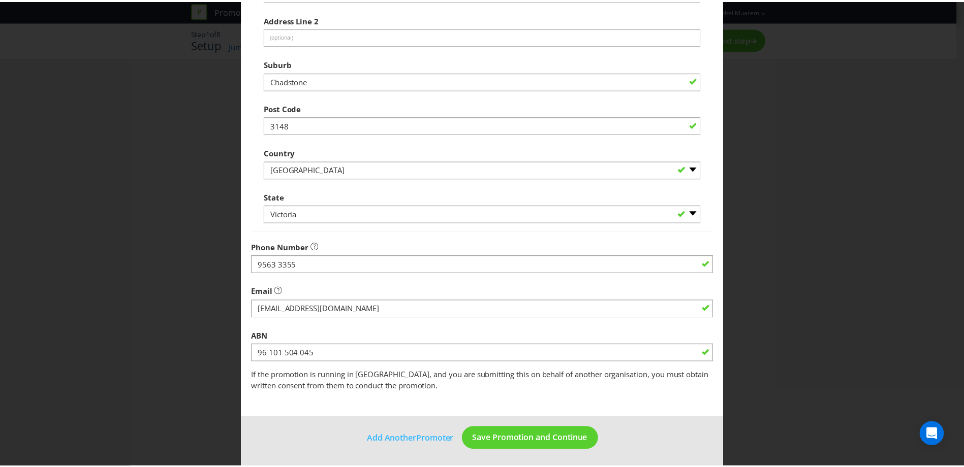
scroll to position [196, 0]
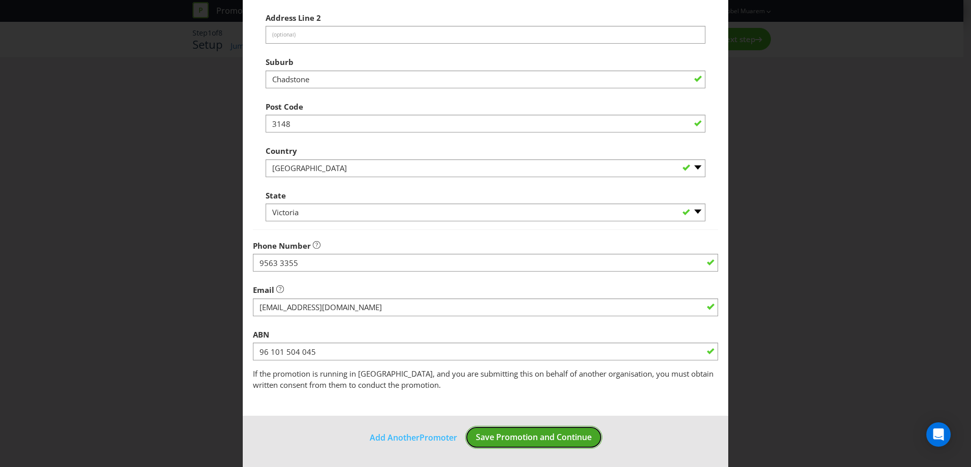
click at [490, 438] on span "Save Promotion and Continue" at bounding box center [534, 437] width 116 height 11
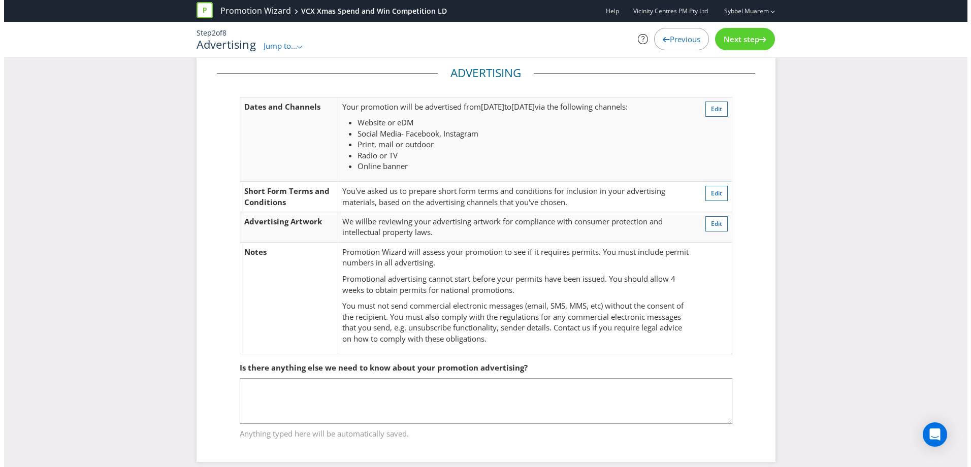
scroll to position [29, 0]
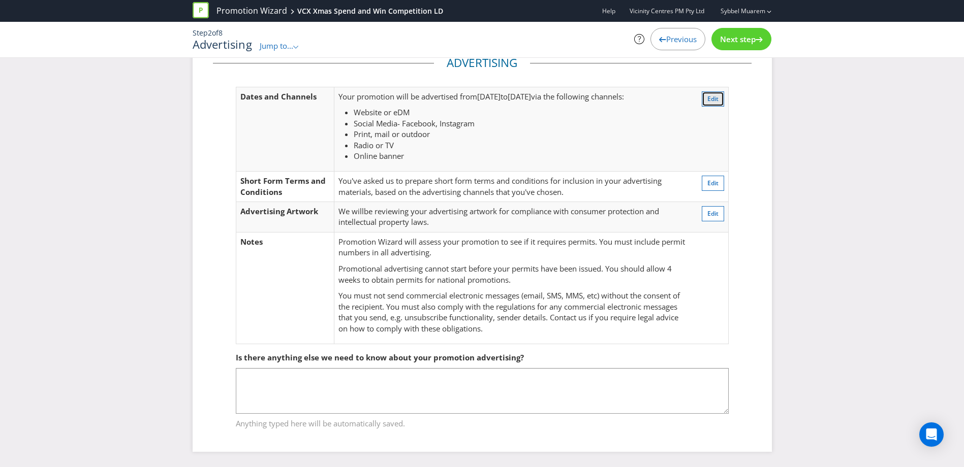
click at [717, 96] on span "Edit" at bounding box center [712, 99] width 11 height 9
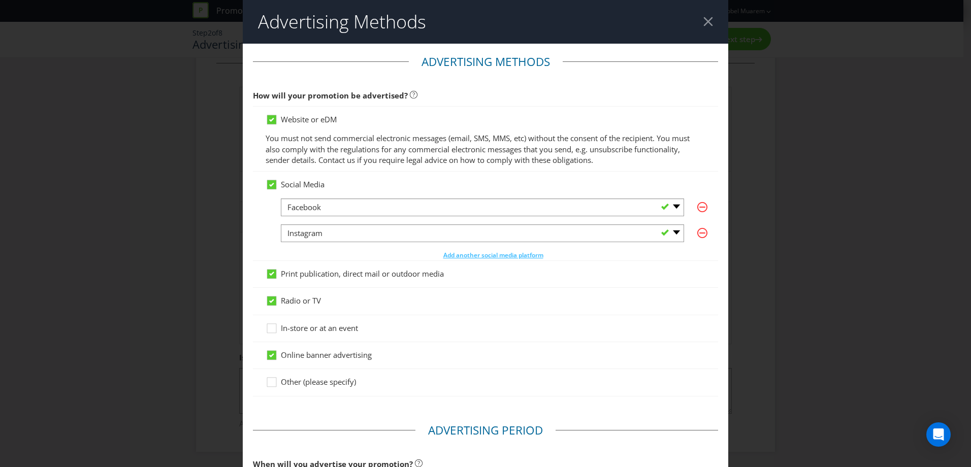
scroll to position [54, 0]
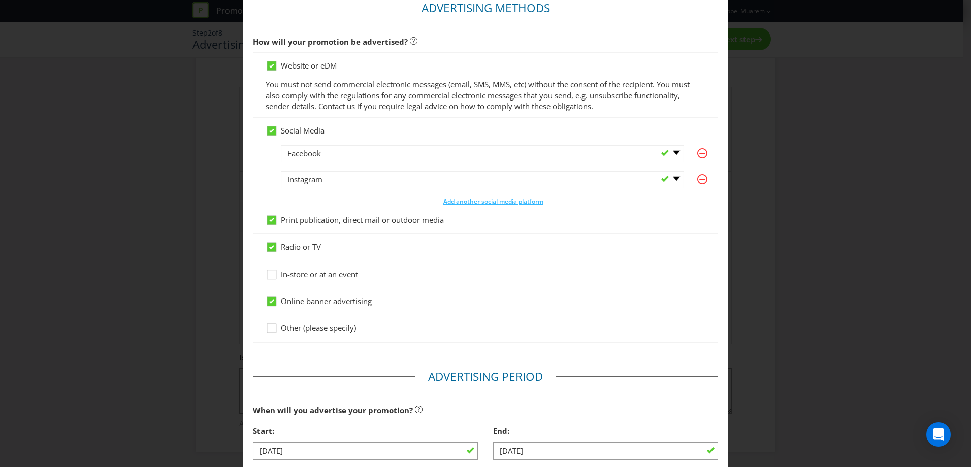
click at [537, 300] on div "Online banner advertising" at bounding box center [486, 301] width 440 height 11
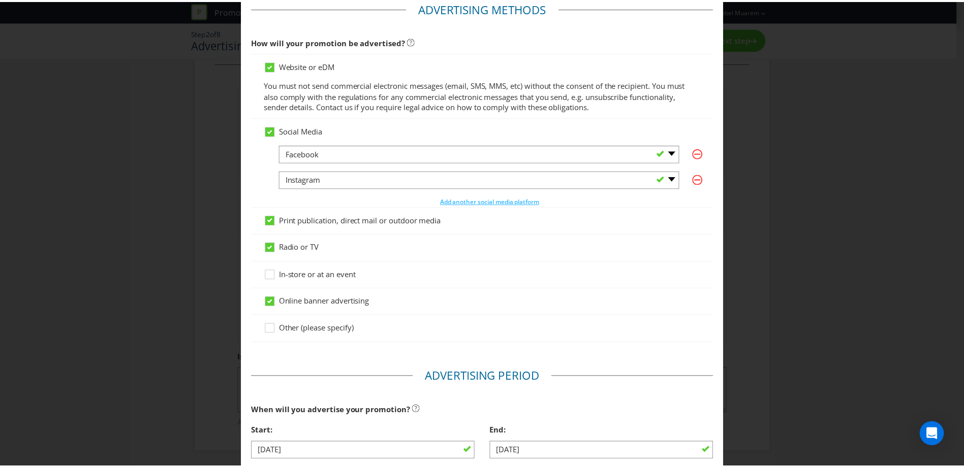
scroll to position [399, 0]
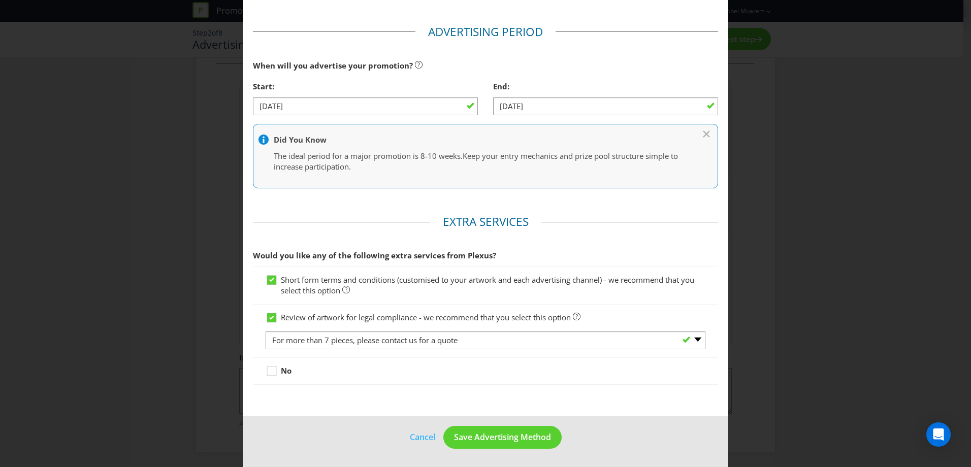
click at [778, 442] on div "Advertising Methods Advertising Methods How will your promotion be advertised? …" at bounding box center [485, 233] width 971 height 467
click at [478, 439] on span "Save Advertising Method" at bounding box center [502, 437] width 97 height 11
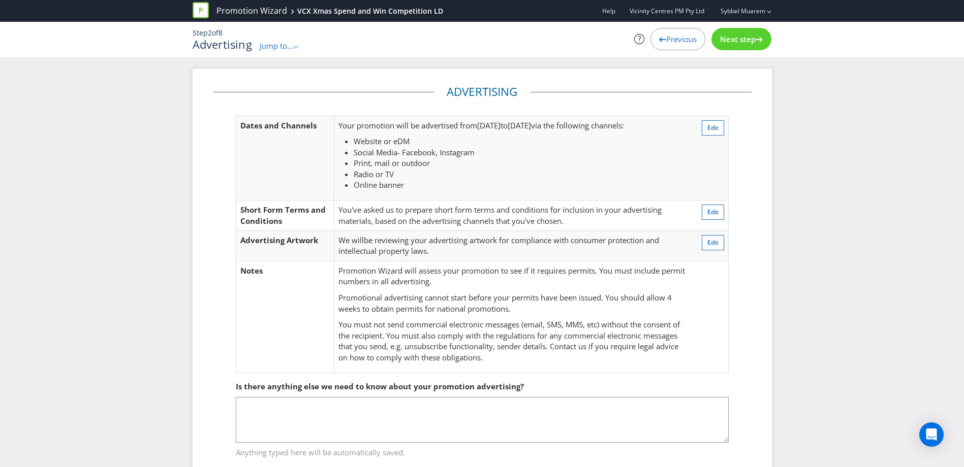
click at [280, 45] on span "Jump to..." at bounding box center [277, 46] width 34 height 10
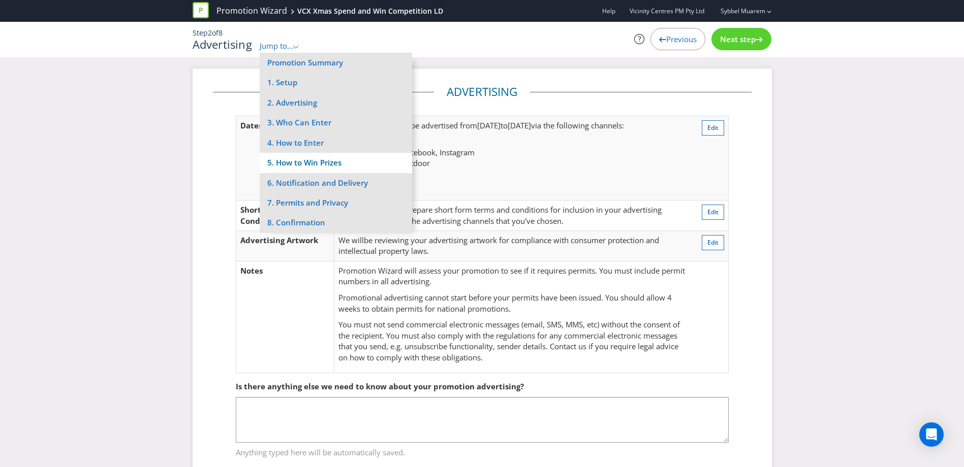
click at [307, 164] on li "5. How to Win Prizes" at bounding box center [336, 163] width 152 height 20
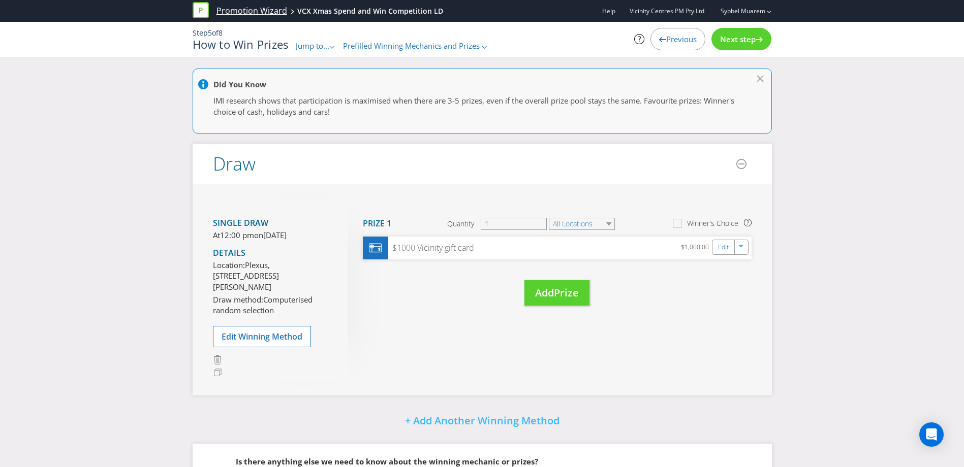
click at [240, 13] on link "Promotion Wizard" at bounding box center [251, 11] width 71 height 12
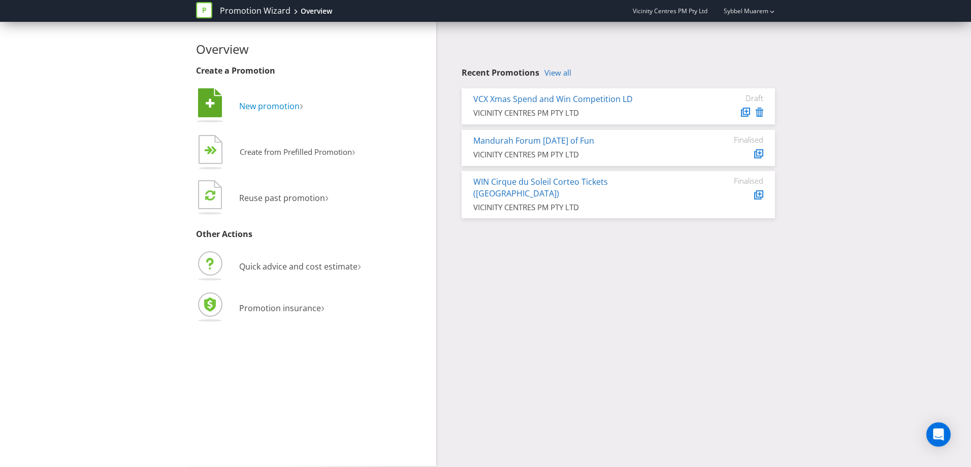
click at [280, 104] on span "New promotion" at bounding box center [269, 106] width 60 height 11
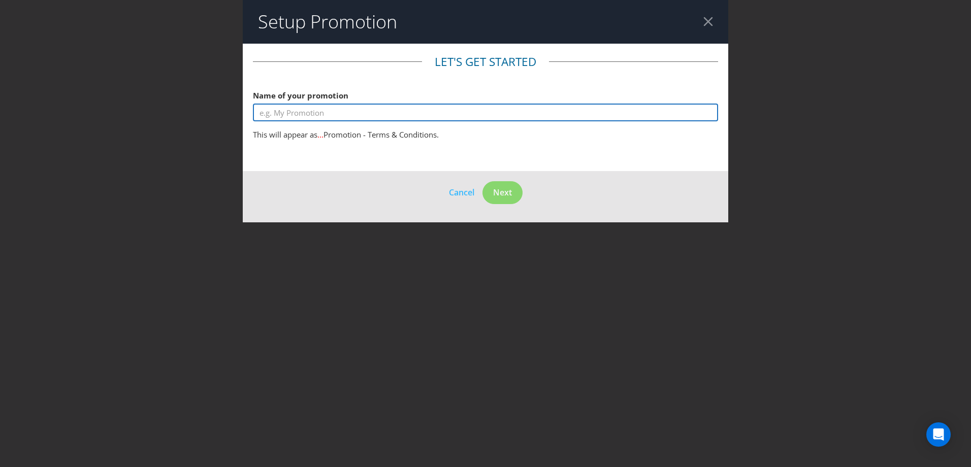
click at [284, 108] on input "text" at bounding box center [485, 113] width 465 height 18
click at [385, 111] on input "V" at bounding box center [485, 113] width 465 height 18
click at [390, 113] on input "V" at bounding box center [485, 113] width 465 height 18
click at [424, 111] on input "V" at bounding box center [485, 113] width 465 height 18
click at [420, 112] on input "VCX Xmas Spend and Win Competition LD" at bounding box center [485, 113] width 465 height 18
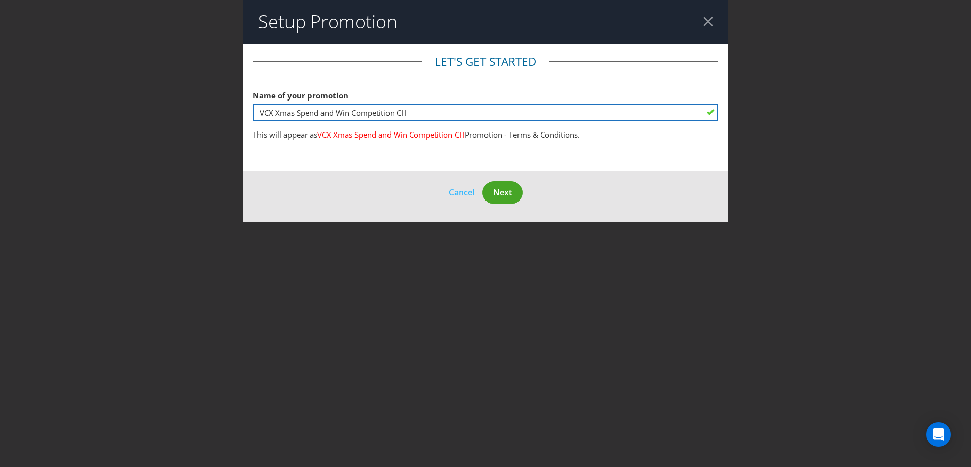
type input "VCX Xmas Spend and Win Competition CH"
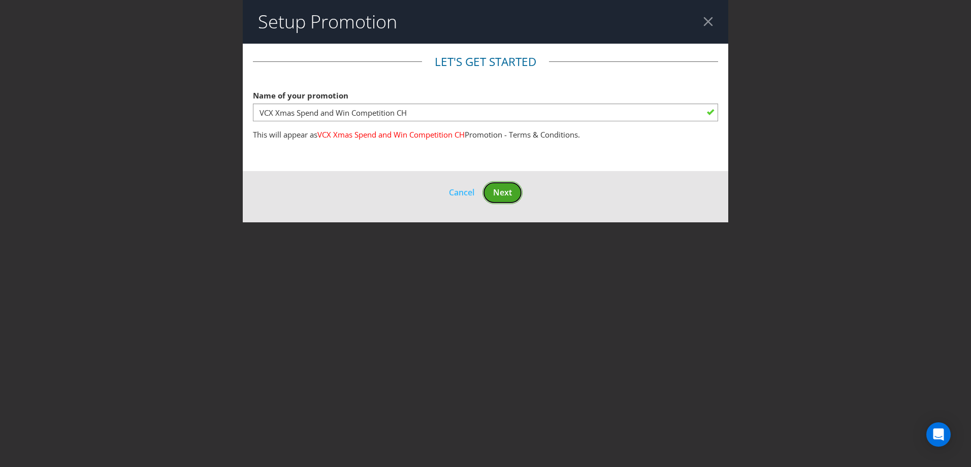
click at [500, 196] on span "Next" at bounding box center [502, 192] width 19 height 11
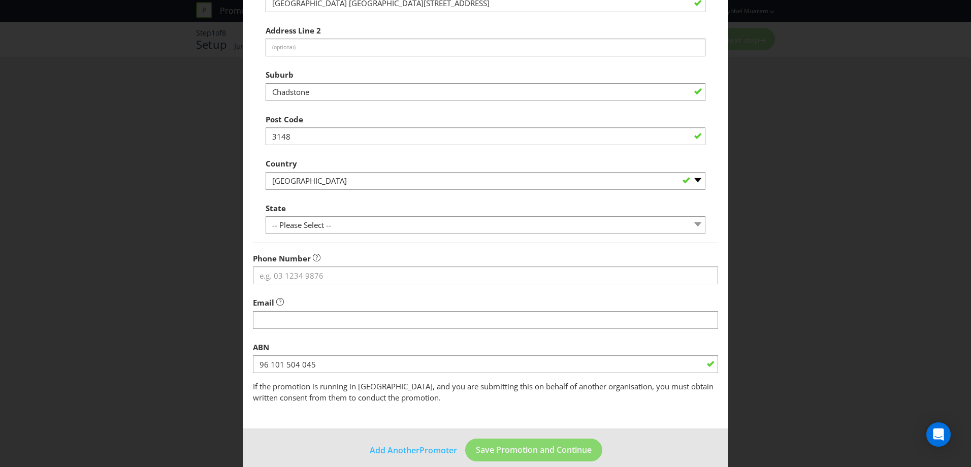
scroll to position [196, 0]
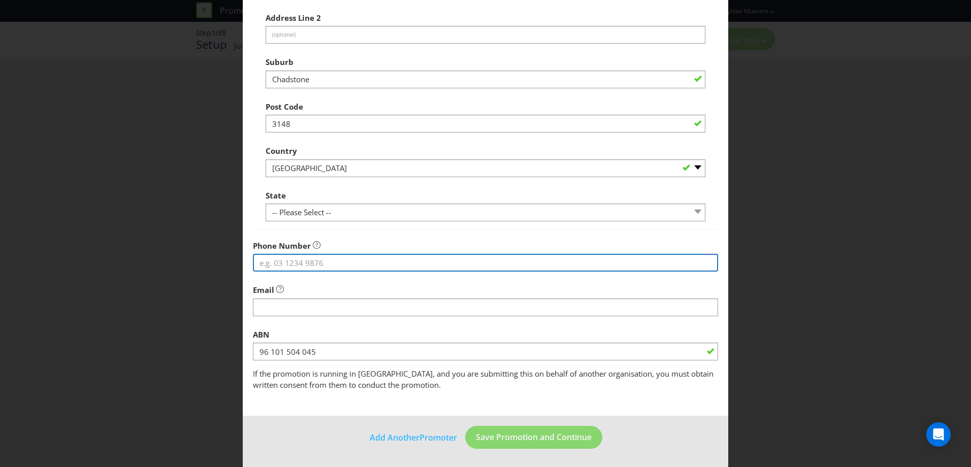
click at [334, 257] on input "tel" at bounding box center [485, 263] width 465 height 18
type input "0423193406"
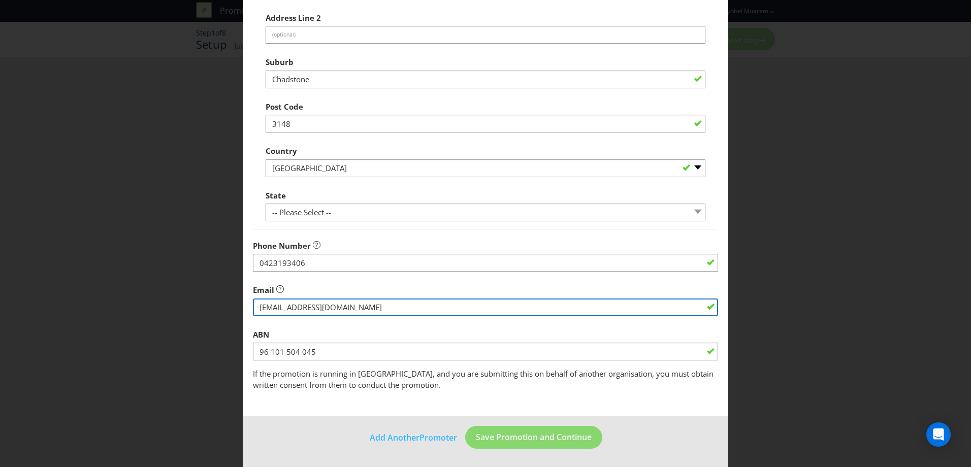
click at [339, 307] on input "string" at bounding box center [485, 308] width 465 height 18
click at [338, 307] on input "string" at bounding box center [485, 308] width 465 height 18
click at [337, 307] on input "string" at bounding box center [485, 308] width 465 height 18
click at [336, 307] on input "string" at bounding box center [485, 308] width 465 height 18
click at [340, 307] on input "string" at bounding box center [485, 308] width 465 height 18
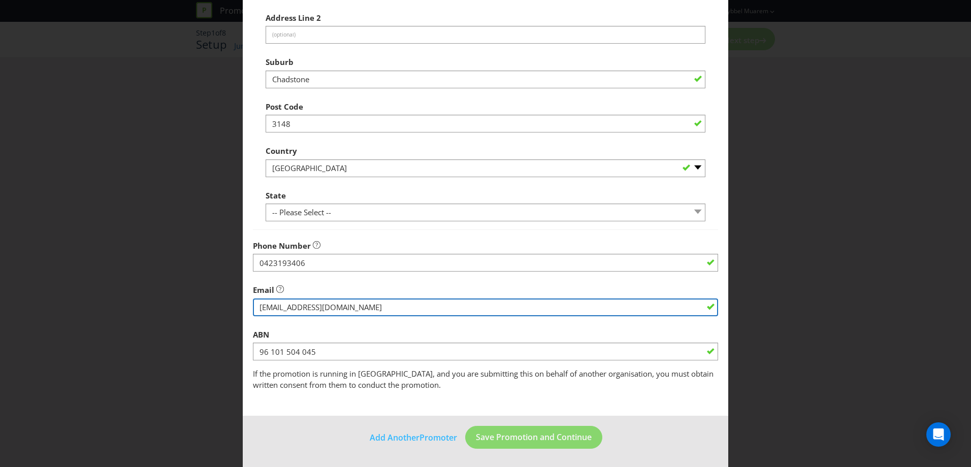
click at [340, 307] on input "string" at bounding box center [485, 308] width 465 height 18
type input "S"
type input "[EMAIL_ADDRESS][DOMAIN_NAME]"
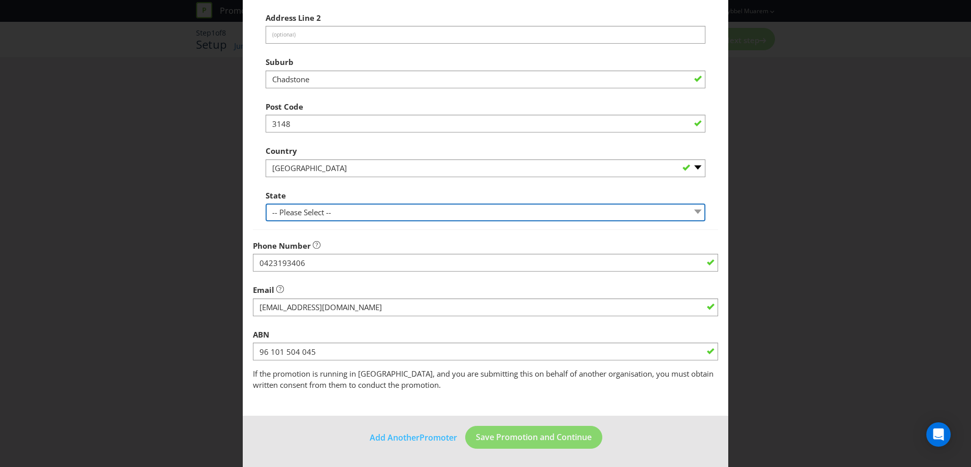
select select "VIC"
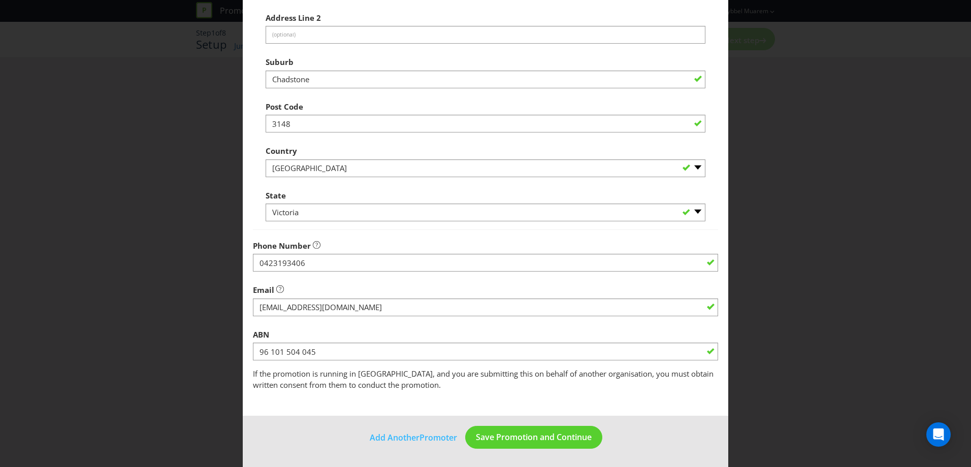
click at [360, 327] on div "ABN 96 101 504 045" at bounding box center [485, 343] width 465 height 37
click at [347, 330] on div "ABN 96 101 504 045" at bounding box center [485, 343] width 465 height 37
click at [524, 444] on button "Save Promotion and Continue" at bounding box center [533, 437] width 137 height 23
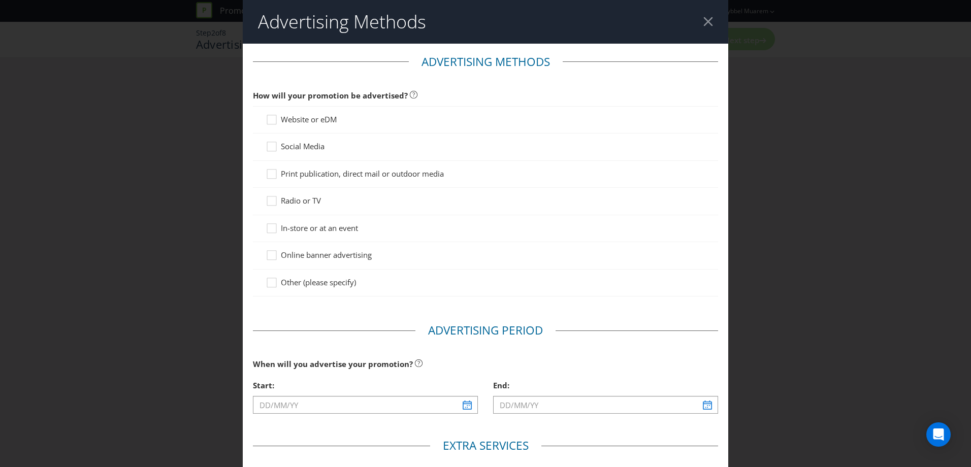
click at [314, 120] on span "Website or eDM" at bounding box center [309, 119] width 56 height 10
click at [0, 0] on input "Website or eDM" at bounding box center [0, 0] width 0 height 0
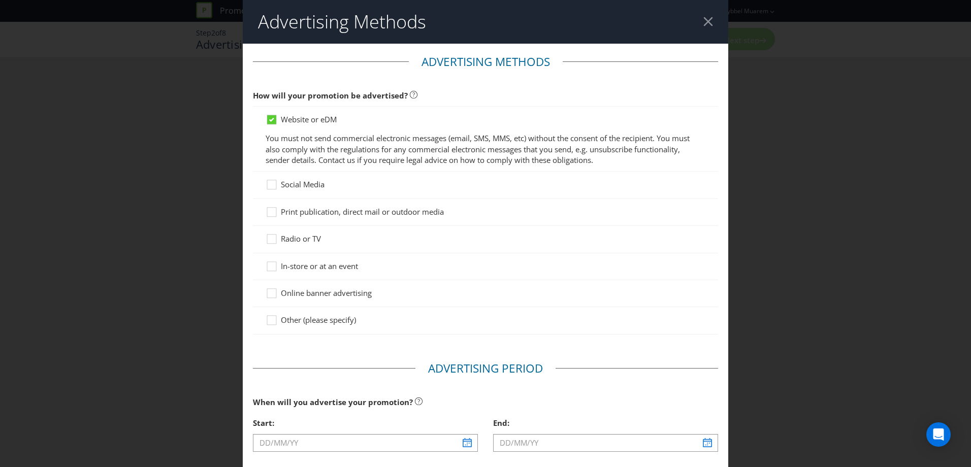
click at [293, 184] on span "Social Media" at bounding box center [303, 184] width 44 height 10
click at [0, 0] on input "Social Media" at bounding box center [0, 0] width 0 height 0
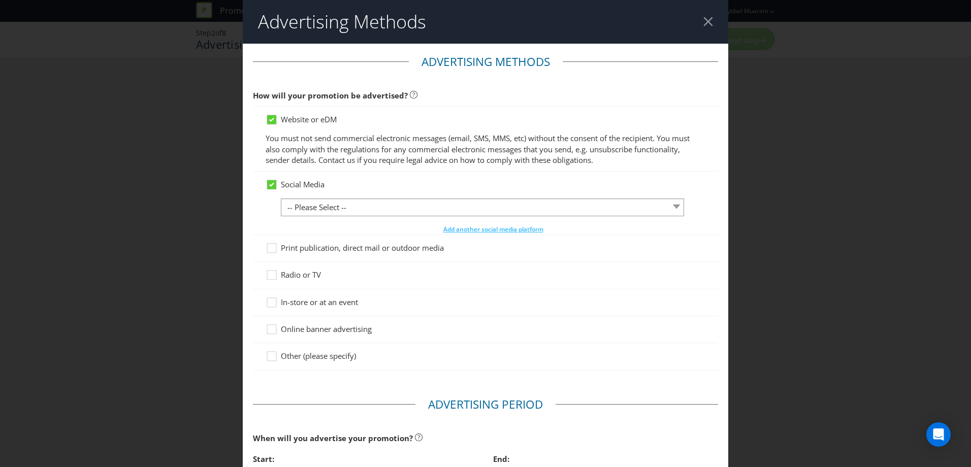
click at [296, 249] on span "Print publication, direct mail or outdoor media" at bounding box center [362, 248] width 163 height 10
click at [0, 0] on input "Print publication, direct mail or outdoor media" at bounding box center [0, 0] width 0 height 0
click at [282, 330] on span "Online banner advertising" at bounding box center [326, 329] width 91 height 10
click at [0, 0] on input "Online banner advertising" at bounding box center [0, 0] width 0 height 0
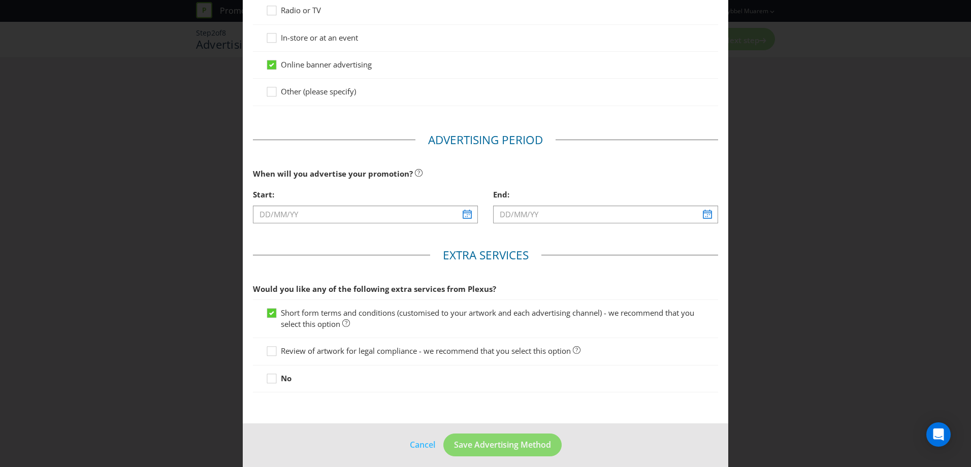
scroll to position [272, 0]
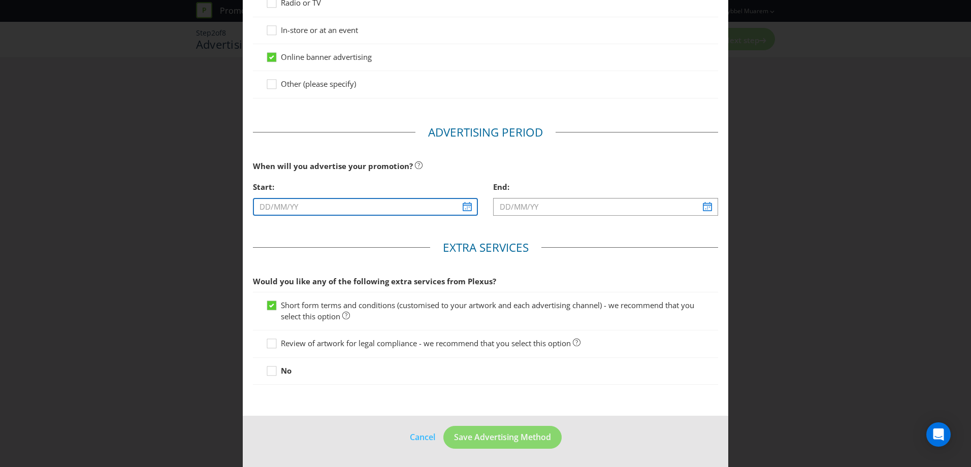
click at [265, 210] on input "text" at bounding box center [365, 207] width 225 height 18
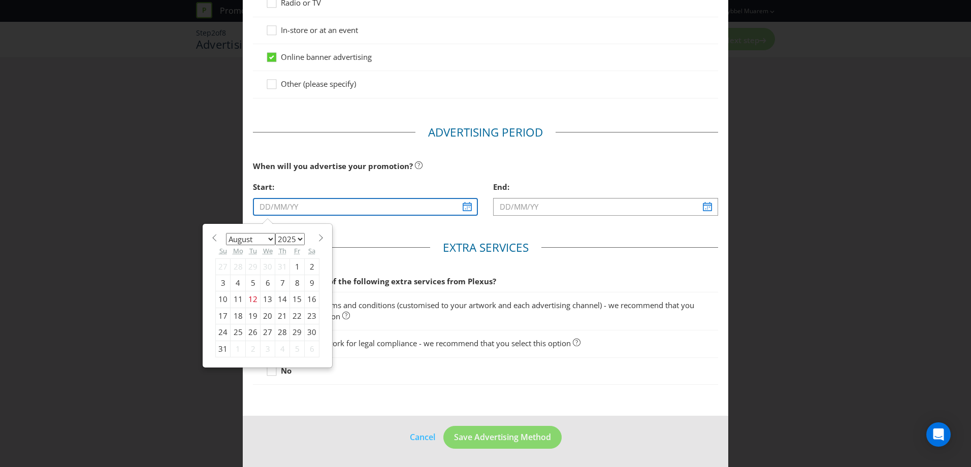
type input "[DATE]"
select select "10"
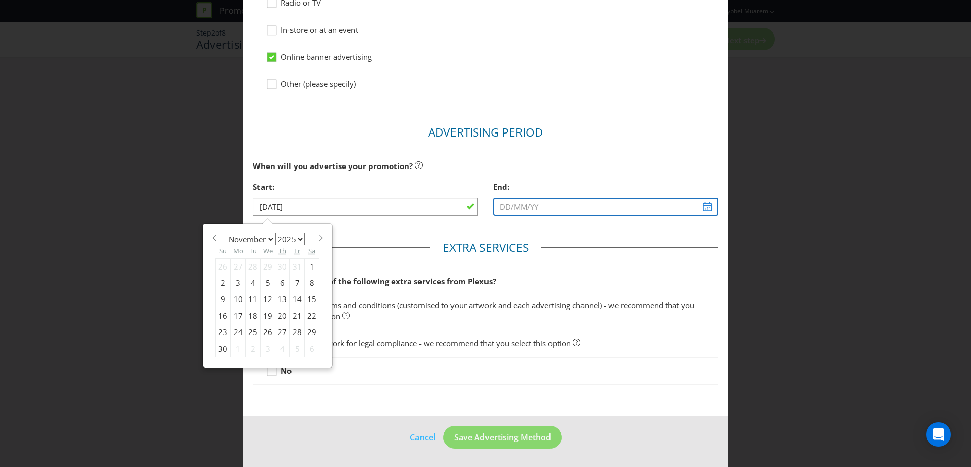
type input "[DATE]"
click at [496, 206] on input "[DATE]" at bounding box center [605, 207] width 225 height 18
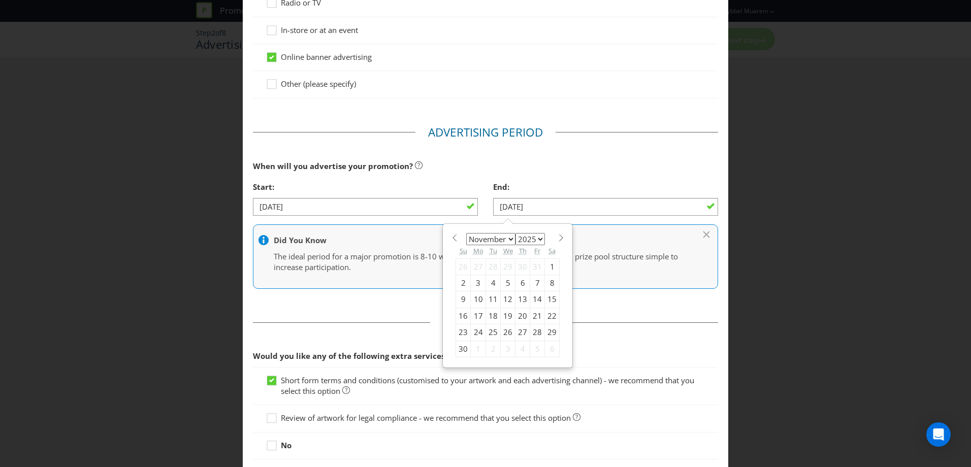
click at [551, 239] on section "January February March April May June July August September October November [D…" at bounding box center [508, 237] width 104 height 8
click at [557, 239] on span at bounding box center [561, 238] width 8 height 8
select select "0"
select select "2026"
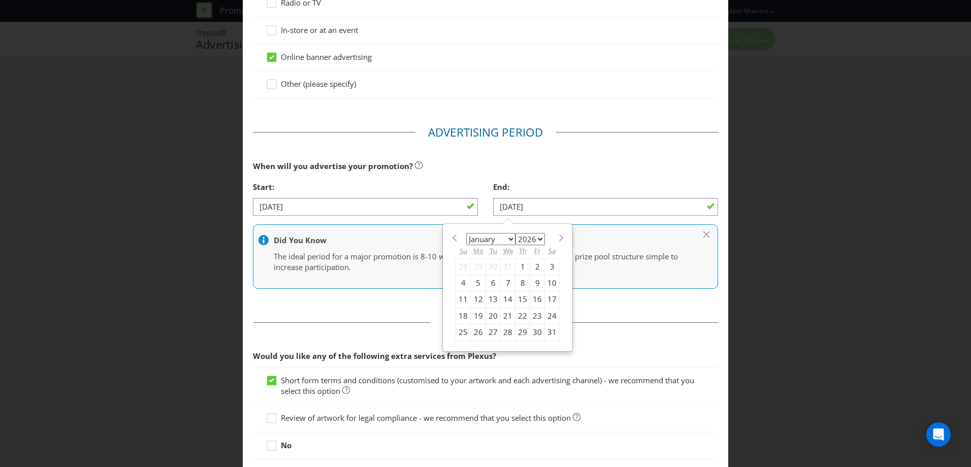
click at [451, 240] on span at bounding box center [455, 238] width 8 height 8
select select "11"
select select "2025"
click at [502, 287] on div "10" at bounding box center [508, 283] width 15 height 16
type input "[DATE]"
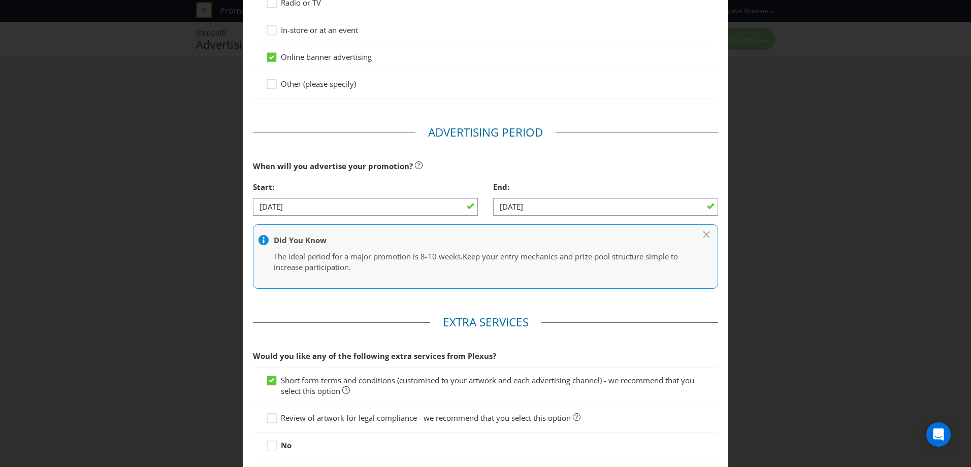
click at [506, 294] on fieldset "Advertising Period When will you advertise your promotion? Start: [DATE] End: […" at bounding box center [485, 211] width 465 height 175
click at [904, 119] on div "Advertising Methods Advertising Methods How will your promotion be advertised? …" at bounding box center [485, 233] width 971 height 467
click at [542, 269] on p "The ideal period for a major promotion is 8-10 weeks. Keep your entry mechanics…" at bounding box center [481, 263] width 414 height 22
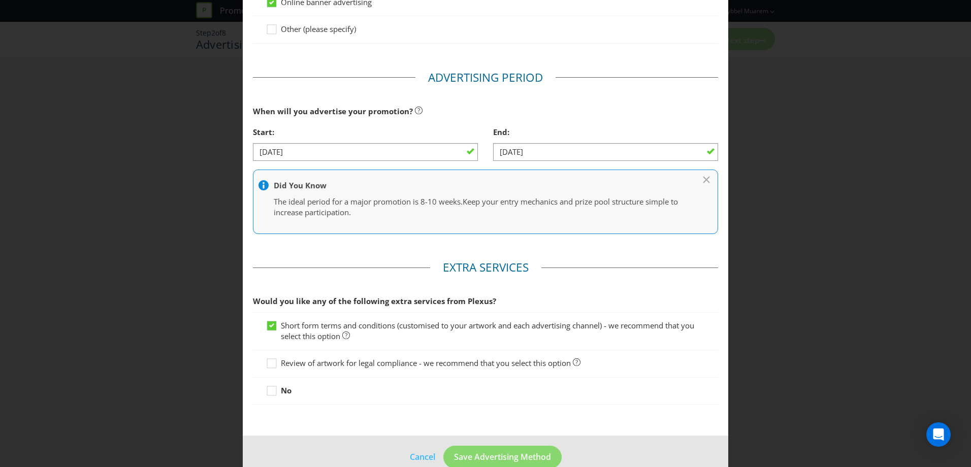
scroll to position [347, 0]
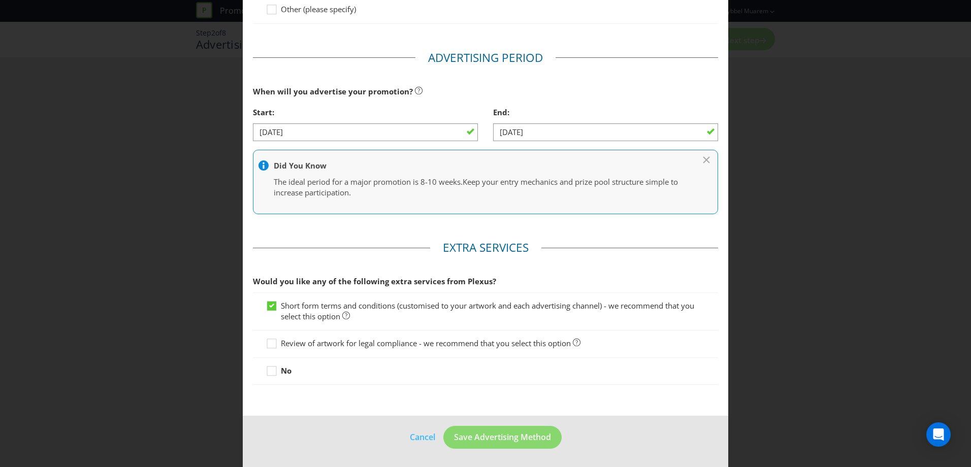
click at [442, 338] on span "Review of artwork for legal compliance - we recommend that you select this opti…" at bounding box center [426, 343] width 290 height 10
click at [0, 0] on input "Review of artwork for legal compliance - we recommend that you select this opti…" at bounding box center [0, 0] width 0 height 0
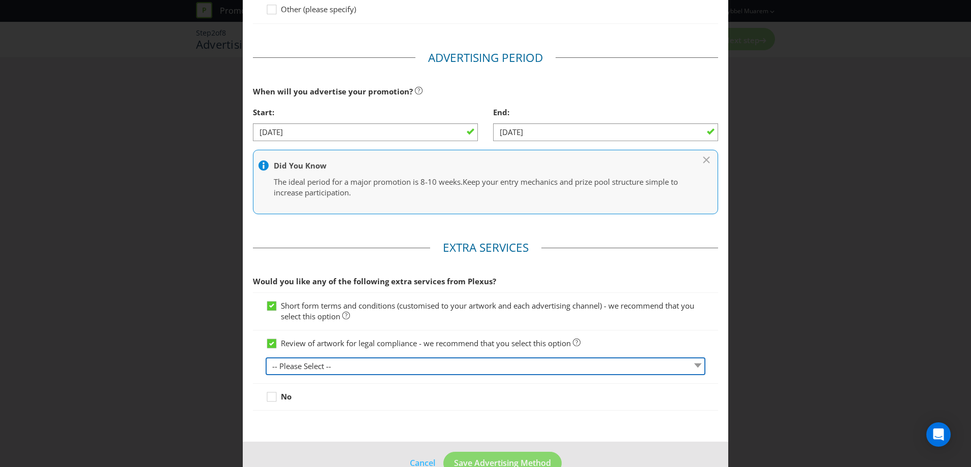
click at [376, 373] on select "-- Please Select -- 1 piece 2-4 pieces (provided at same time) 5-7 pieces (prov…" at bounding box center [486, 367] width 440 height 18
select select "MARKETING_REVIEW_4"
click at [266, 358] on select "-- Please Select -- 1 piece 2-4 pieces (provided at same time) 5-7 pieces (prov…" at bounding box center [486, 367] width 440 height 18
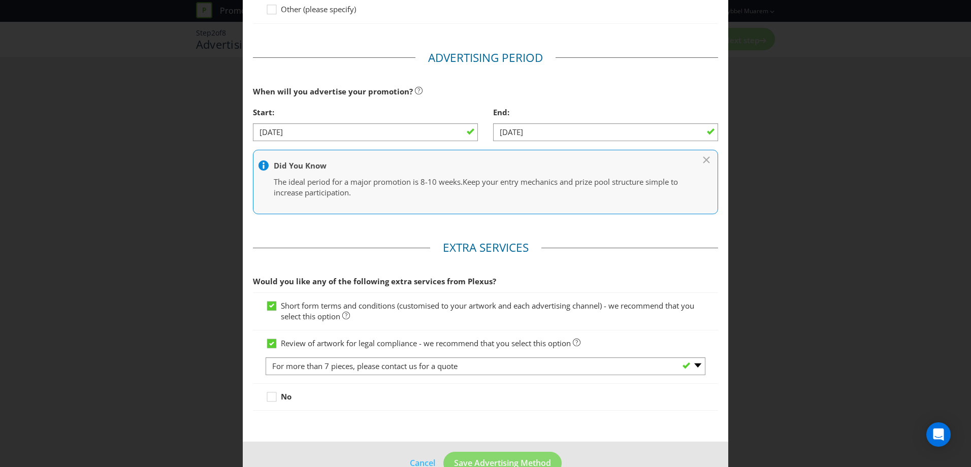
click at [368, 420] on main "Advertising Methods How will your promotion be advertised? Website or eDM You m…" at bounding box center [486, 70] width 486 height 746
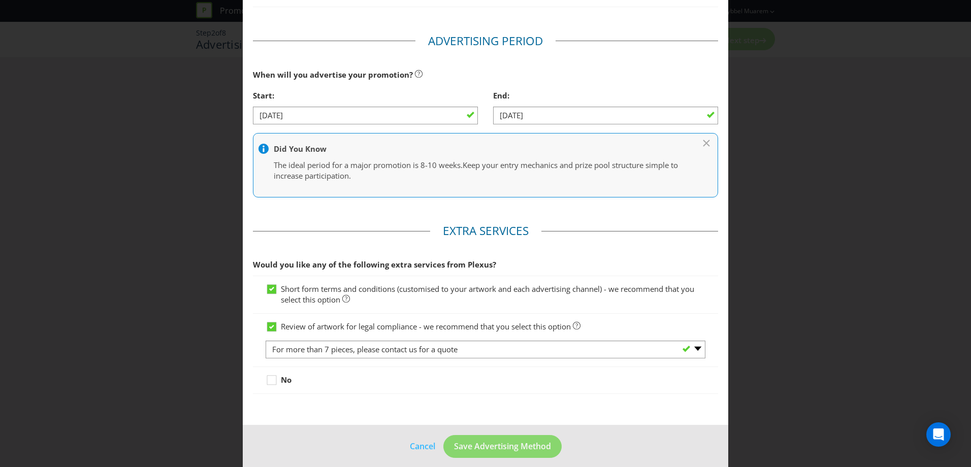
scroll to position [373, 0]
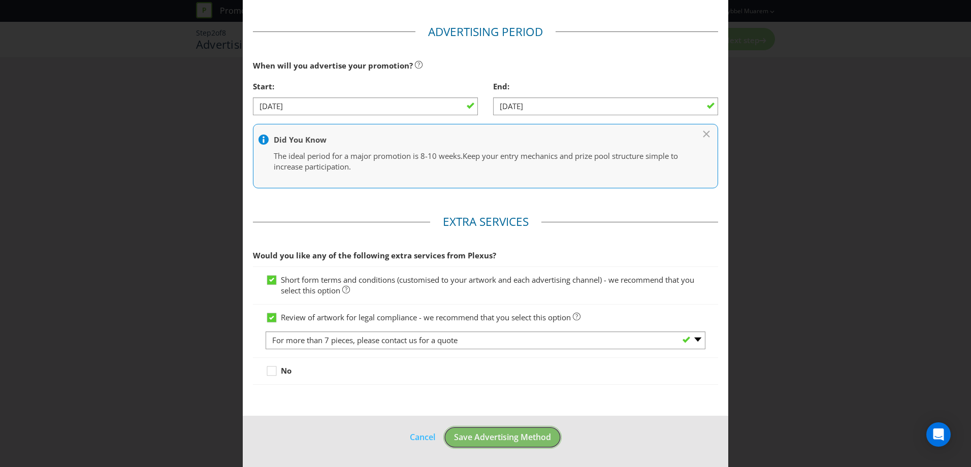
click at [510, 441] on span "Save Advertising Method" at bounding box center [502, 437] width 97 height 11
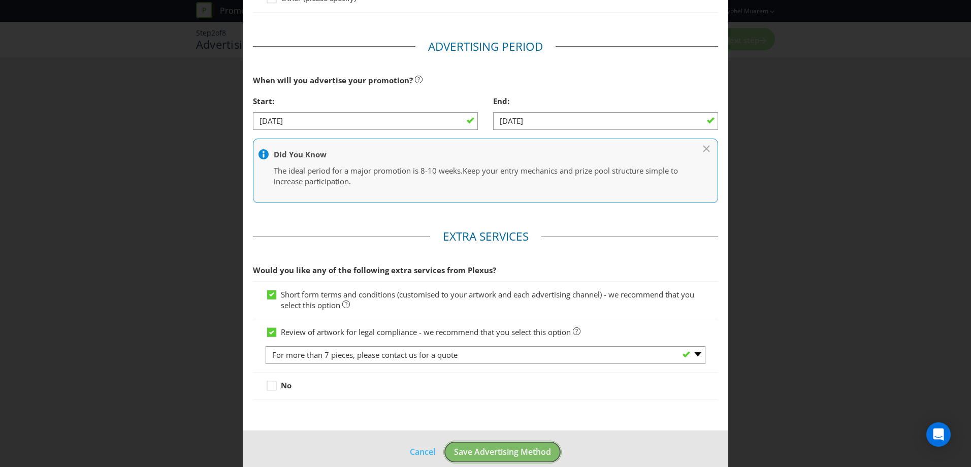
scroll to position [44, 0]
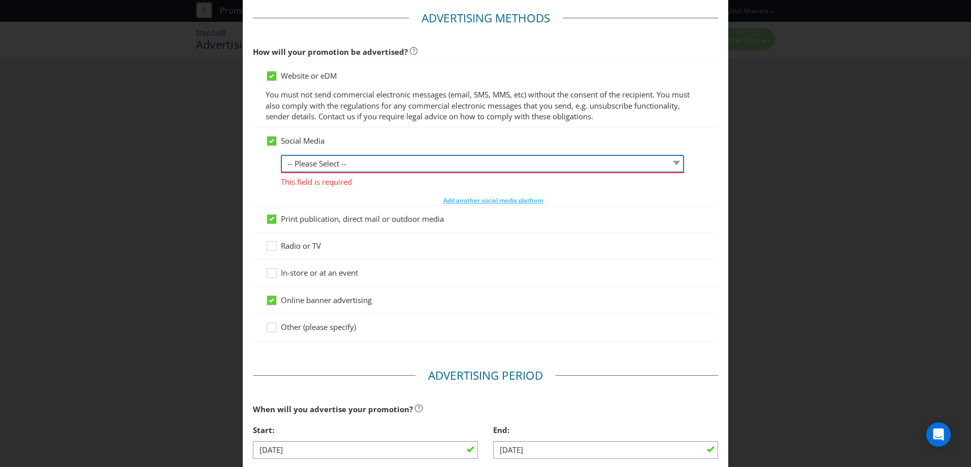
click at [308, 167] on select "-- Please Select -- Facebook X Instagram Snapchat LinkedIn Pinterest Tumblr You…" at bounding box center [482, 164] width 403 height 18
select select "INSTAGRAM"
click at [281, 155] on select "-- Please Select -- Facebook X Instagram Snapchat LinkedIn Pinterest Tumblr You…" at bounding box center [482, 164] width 403 height 18
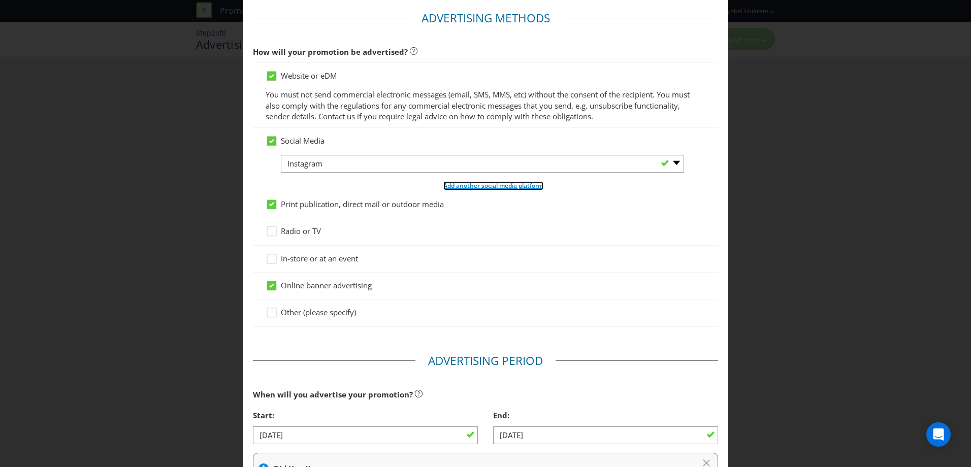
click at [475, 185] on span "Add another social media platform" at bounding box center [494, 185] width 100 height 9
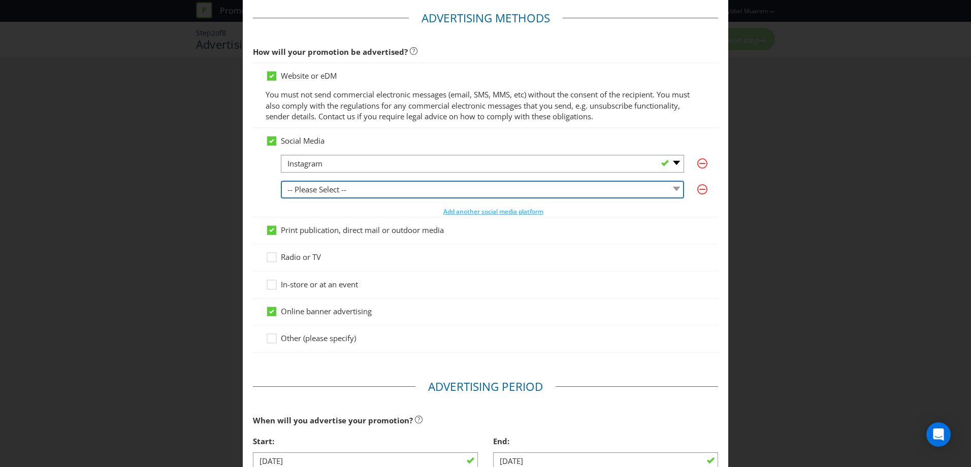
click at [372, 189] on select "-- Please Select -- Facebook X Instagram Snapchat LinkedIn Pinterest Tumblr You…" at bounding box center [482, 190] width 403 height 18
select select "FACEBOOK"
click at [281, 181] on select "-- Please Select -- Facebook X Instagram Snapchat LinkedIn Pinterest Tumblr You…" at bounding box center [482, 190] width 403 height 18
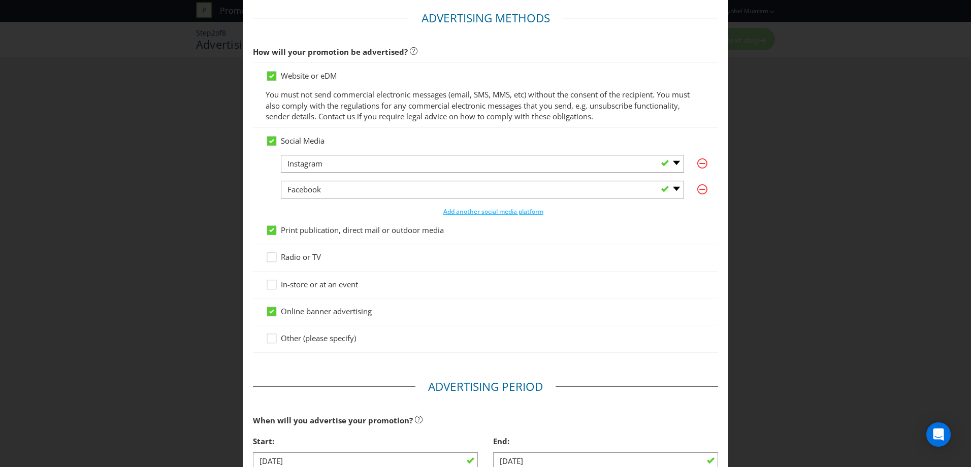
click at [316, 210] on div "-- Please Select -- Facebook X Instagram Snapchat LinkedIn Pinterest Tumblr You…" at bounding box center [493, 186] width 425 height 62
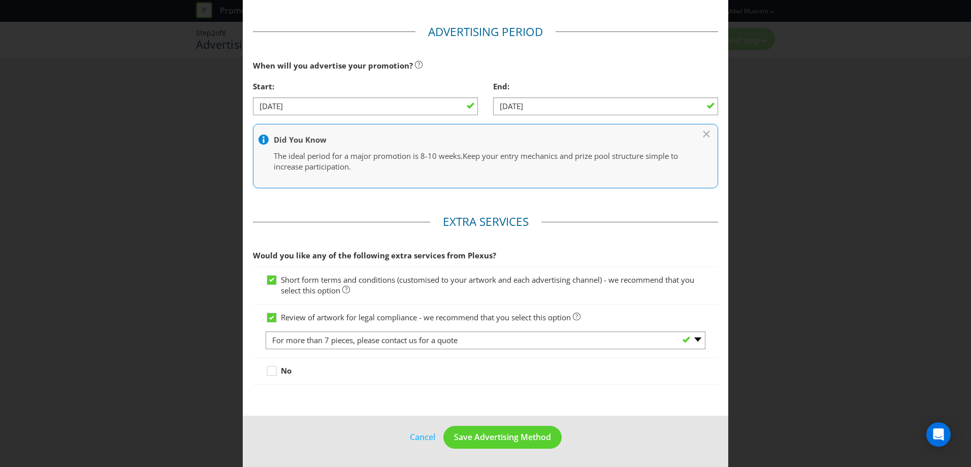
click at [586, 201] on main "Advertising Methods How will your promotion be advertised? Website or eDM You m…" at bounding box center [486, 31] width 486 height 772
click at [355, 377] on div at bounding box center [486, 376] width 440 height 1
click at [526, 441] on span "Save Advertising Method" at bounding box center [502, 437] width 97 height 11
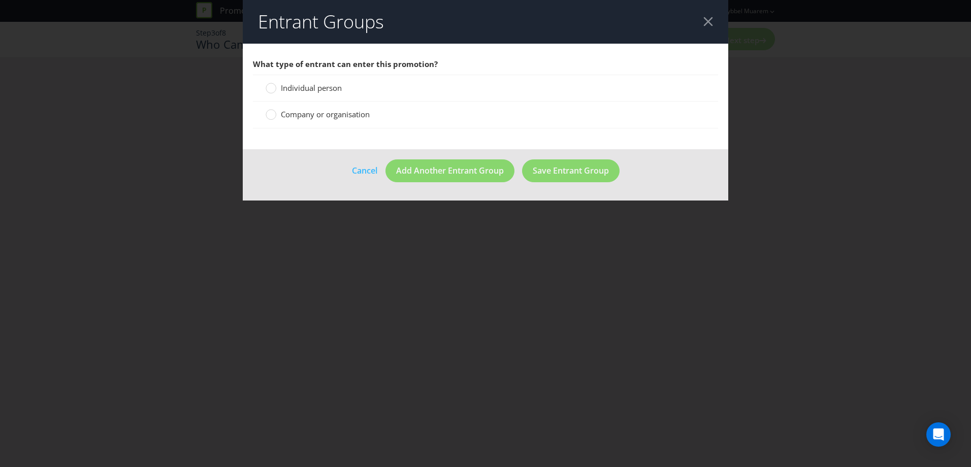
drag, startPoint x: 322, startPoint y: 85, endPoint x: 369, endPoint y: 101, distance: 49.6
click at [323, 86] on span "Individual person" at bounding box center [311, 88] width 61 height 10
click at [0, 0] on input "Individual person" at bounding box center [0, 0] width 0 height 0
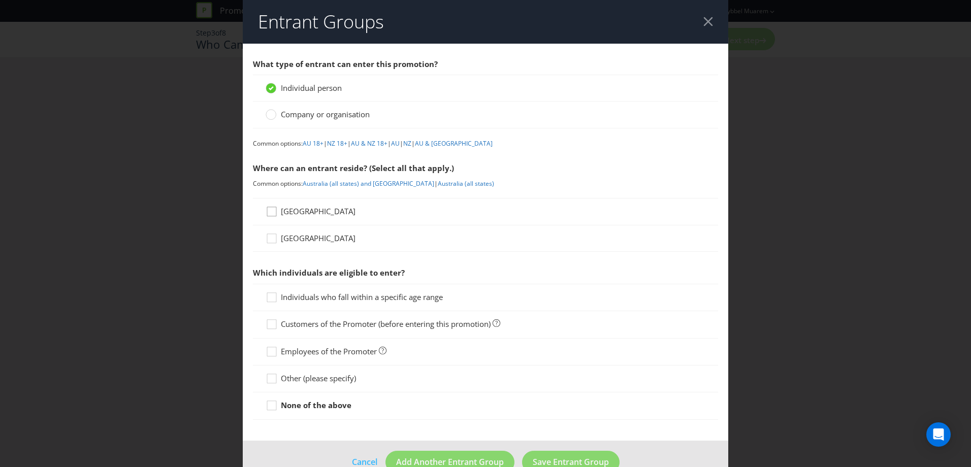
click at [269, 213] on icon at bounding box center [273, 213] width 15 height 15
click at [0, 0] on input "[GEOGRAPHIC_DATA]" at bounding box center [0, 0] width 0 height 0
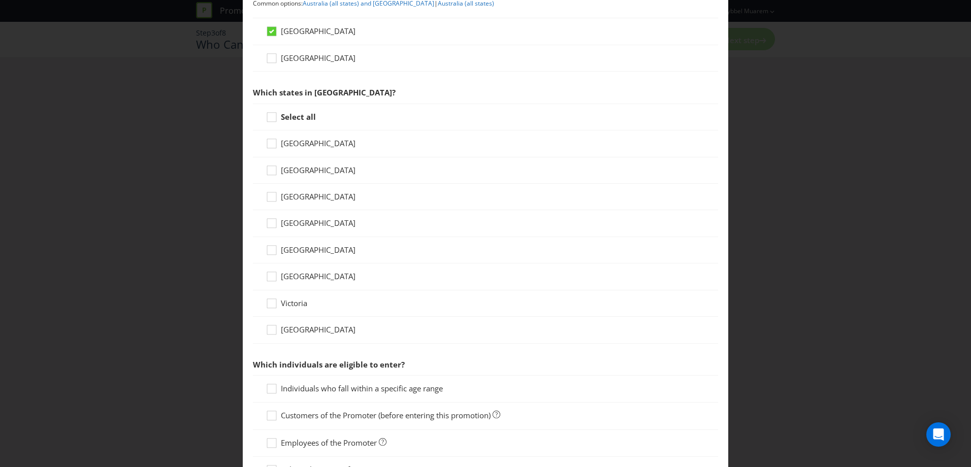
scroll to position [181, 0]
click at [292, 166] on span "[GEOGRAPHIC_DATA]" at bounding box center [318, 169] width 75 height 10
click at [0, 0] on input "[GEOGRAPHIC_DATA]" at bounding box center [0, 0] width 0 height 0
click at [293, 221] on span "[GEOGRAPHIC_DATA]" at bounding box center [318, 222] width 75 height 10
click at [0, 0] on input "[GEOGRAPHIC_DATA]" at bounding box center [0, 0] width 0 height 0
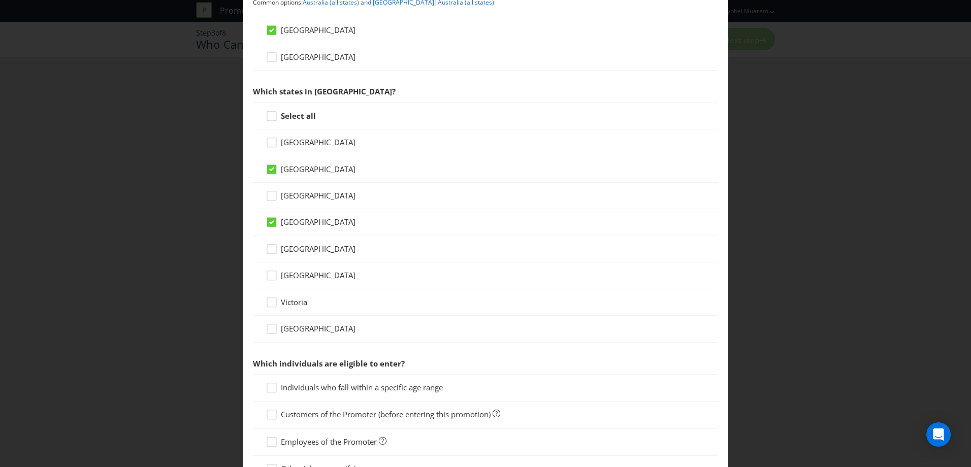
click at [297, 247] on span "[GEOGRAPHIC_DATA]" at bounding box center [318, 249] width 75 height 10
click at [0, 0] on input "[GEOGRAPHIC_DATA]" at bounding box center [0, 0] width 0 height 0
click at [293, 277] on span "[GEOGRAPHIC_DATA]" at bounding box center [318, 275] width 75 height 10
click at [0, 0] on input "[GEOGRAPHIC_DATA]" at bounding box center [0, 0] width 0 height 0
click at [287, 306] on span "Victoria" at bounding box center [294, 302] width 26 height 10
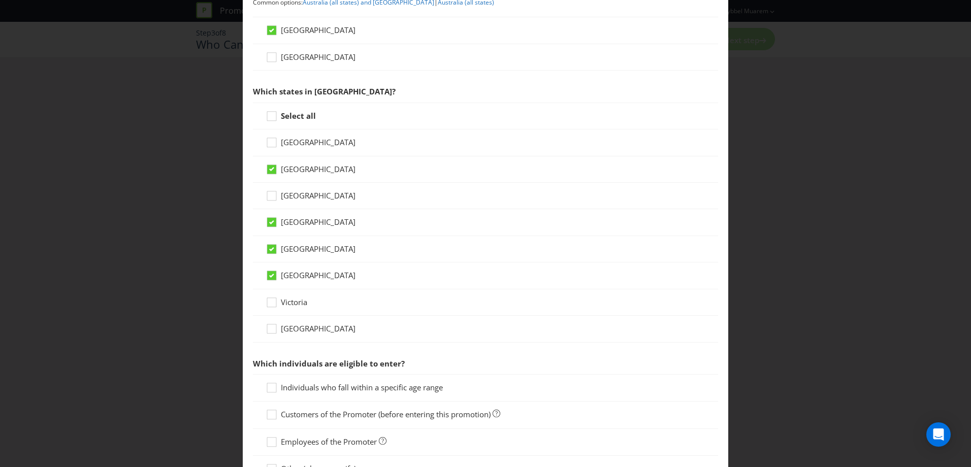
click at [0, 0] on input "Victoria" at bounding box center [0, 0] width 0 height 0
click at [300, 325] on span "[GEOGRAPHIC_DATA]" at bounding box center [318, 329] width 75 height 10
click at [0, 0] on input "[GEOGRAPHIC_DATA]" at bounding box center [0, 0] width 0 height 0
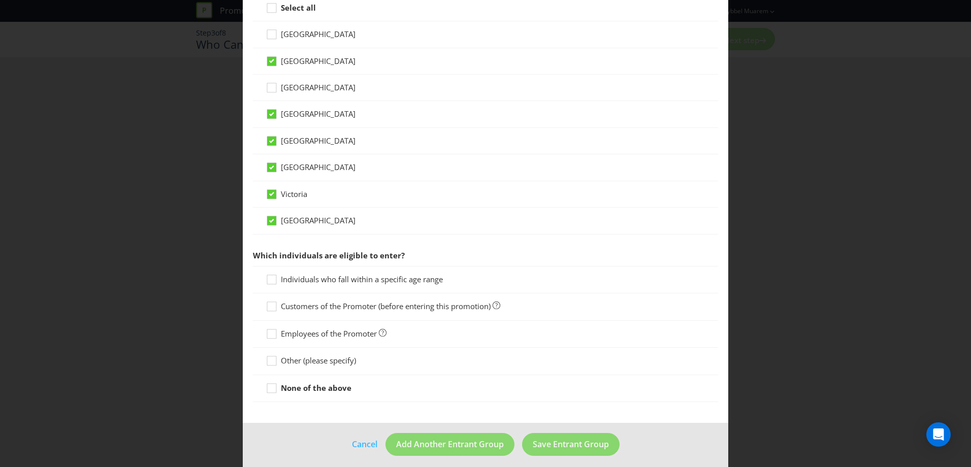
scroll to position [297, 0]
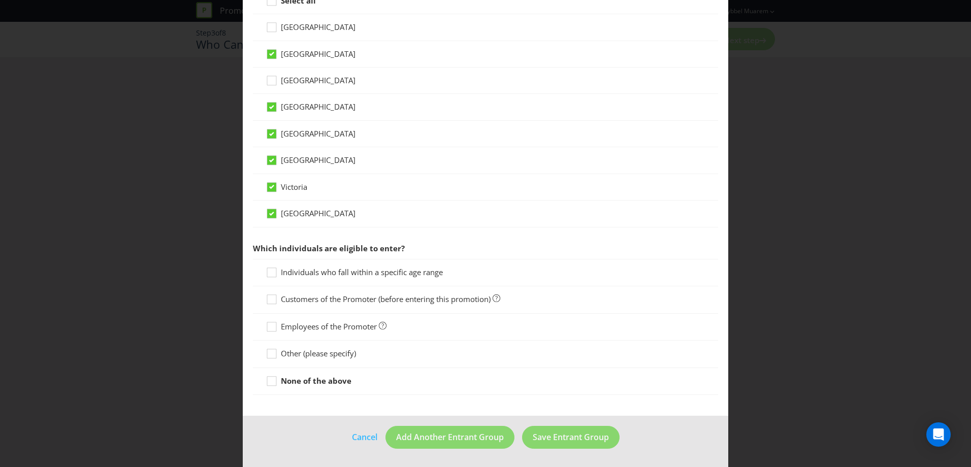
click at [442, 300] on span "Customers of the Promoter (before entering this promotion)" at bounding box center [386, 299] width 210 height 10
click at [0, 0] on input "Customers of the Promoter (before entering this promotion)" at bounding box center [0, 0] width 0 height 0
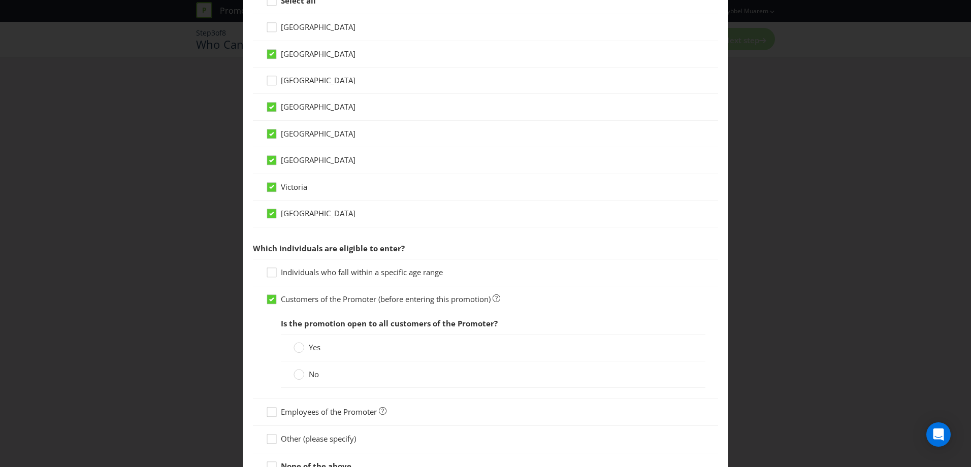
click at [305, 351] on label "Yes" at bounding box center [308, 347] width 29 height 11
click at [0, 0] on input "Yes" at bounding box center [0, 0] width 0 height 0
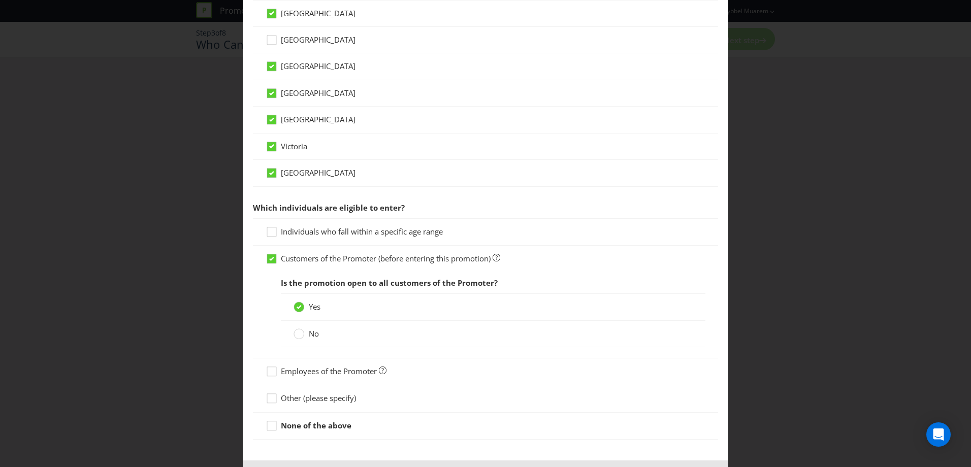
scroll to position [351, 0]
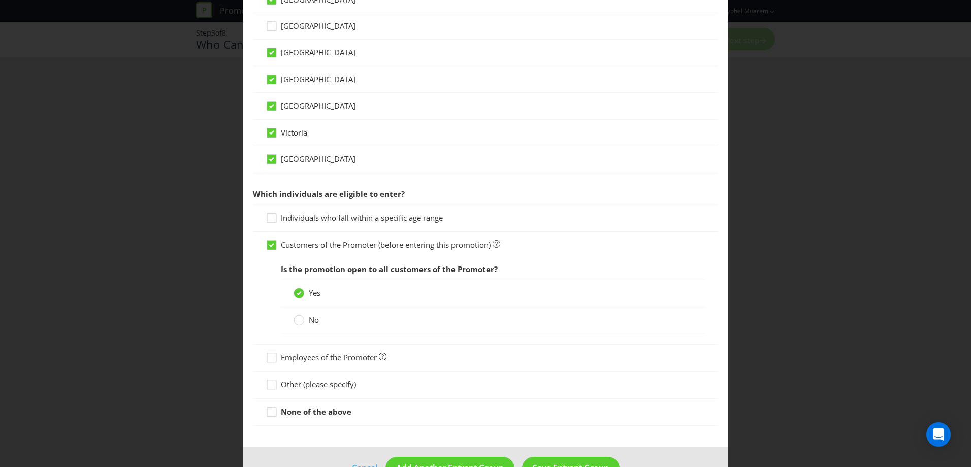
click at [415, 213] on span "Individuals who fall within a specific age range" at bounding box center [362, 218] width 162 height 10
click at [0, 0] on input "Individuals who fall within a specific age range" at bounding box center [0, 0] width 0 height 0
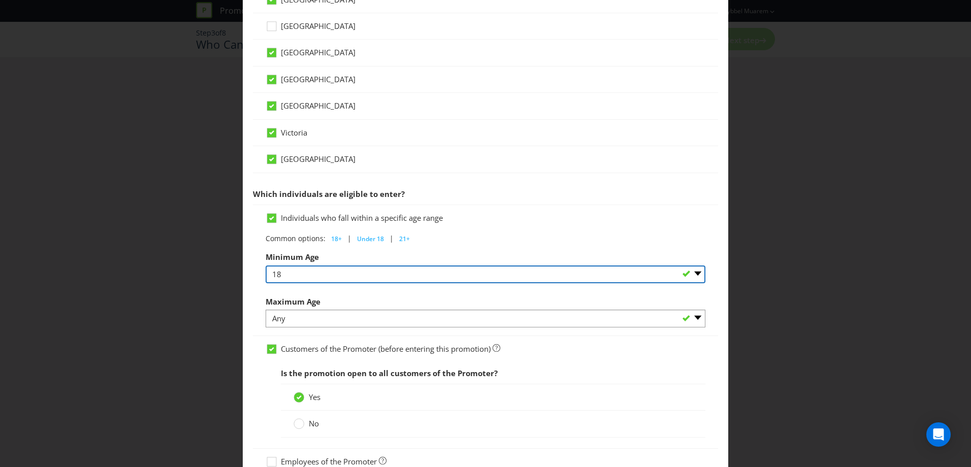
click at [307, 275] on select "Any 1 2 3 4 5 6 7 8 9 10 11 12 13 14 15 16 17 18 19 20 21 22 23 24 25 26 27 28 …" at bounding box center [486, 275] width 440 height 18
select select "16"
click at [266, 266] on select "Any 1 2 3 4 5 6 7 8 9 10 11 12 13 14 15 16 17 18 19 20 21 22 23 24 25 26 27 28 …" at bounding box center [486, 275] width 440 height 18
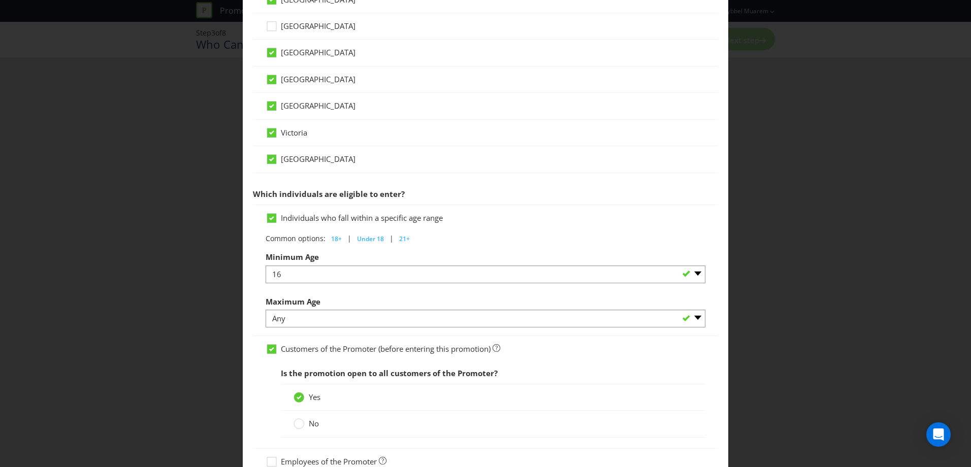
click at [250, 282] on main "What type of entrant can enter this promotion? Individual person Company or org…" at bounding box center [486, 122] width 486 height 859
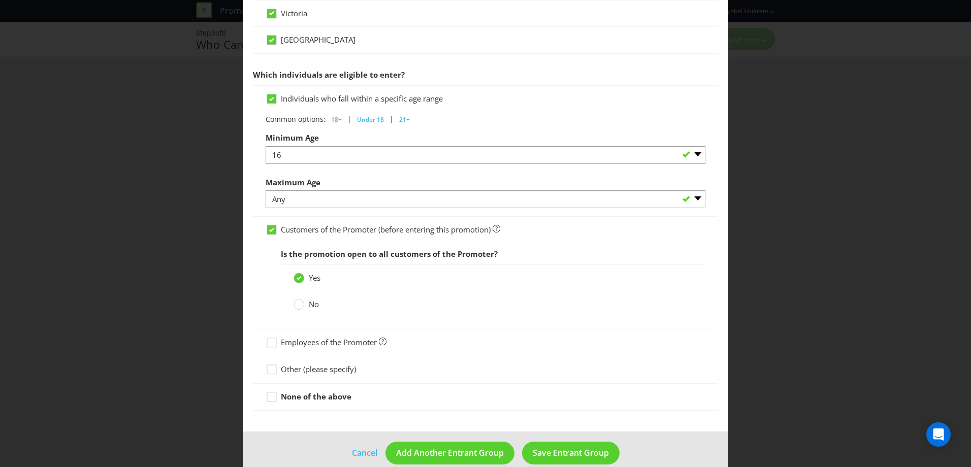
scroll to position [486, 0]
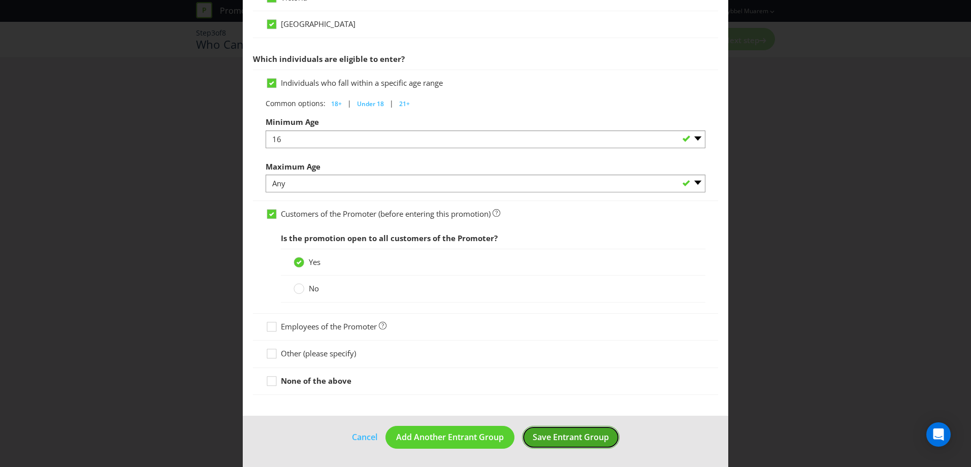
click at [552, 438] on span "Save Entrant Group" at bounding box center [571, 437] width 76 height 11
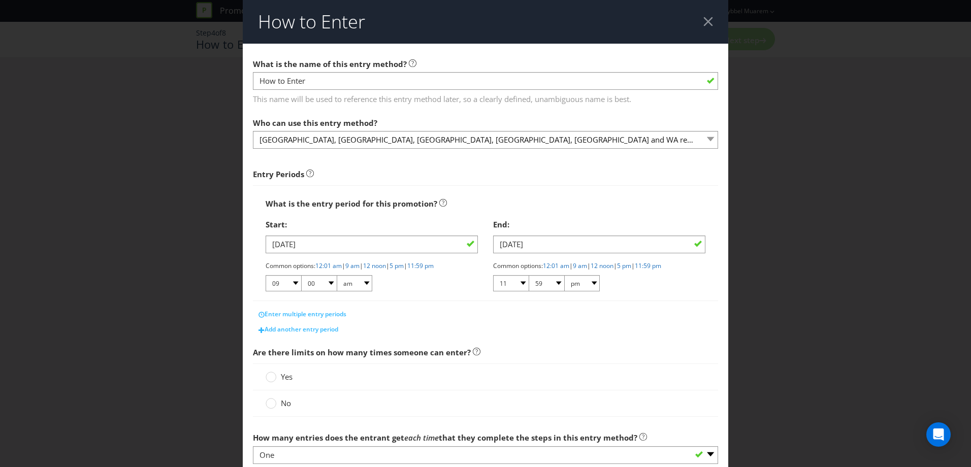
click at [577, 362] on span "Are there limits on how many times someone can enter?" at bounding box center [485, 352] width 465 height 21
click at [467, 319] on div "Enter multiple entry periods" at bounding box center [485, 314] width 465 height 15
click at [551, 358] on span "Are there limits on how many times someone can enter?" at bounding box center [485, 352] width 465 height 21
click at [286, 404] on span "No" at bounding box center [286, 403] width 10 height 10
click at [0, 0] on input "No" at bounding box center [0, 0] width 0 height 0
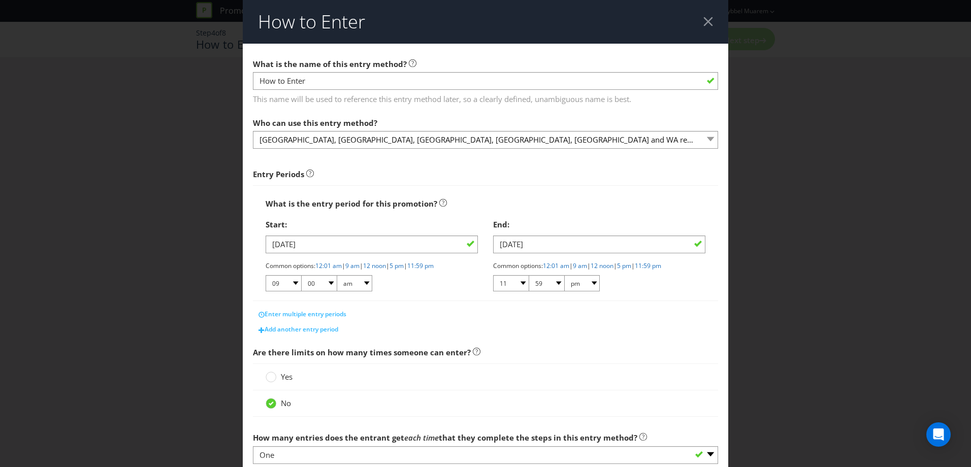
click at [469, 396] on div "No" at bounding box center [485, 404] width 465 height 26
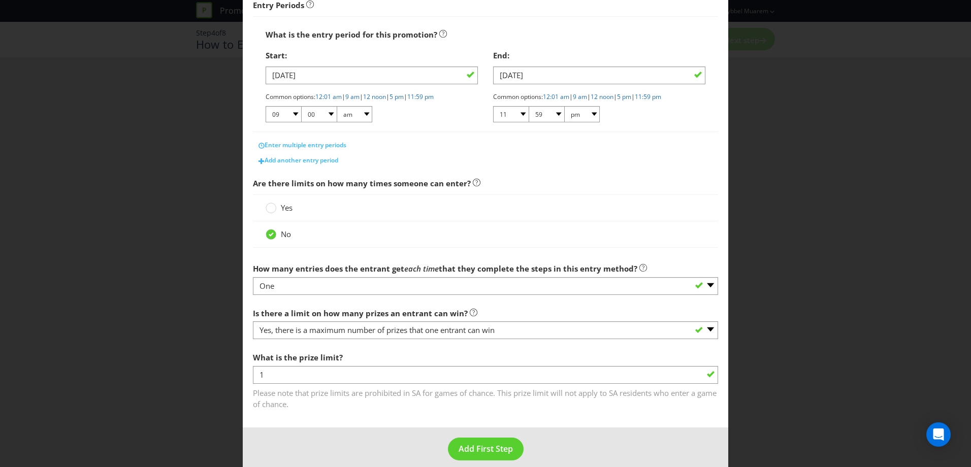
scroll to position [181, 0]
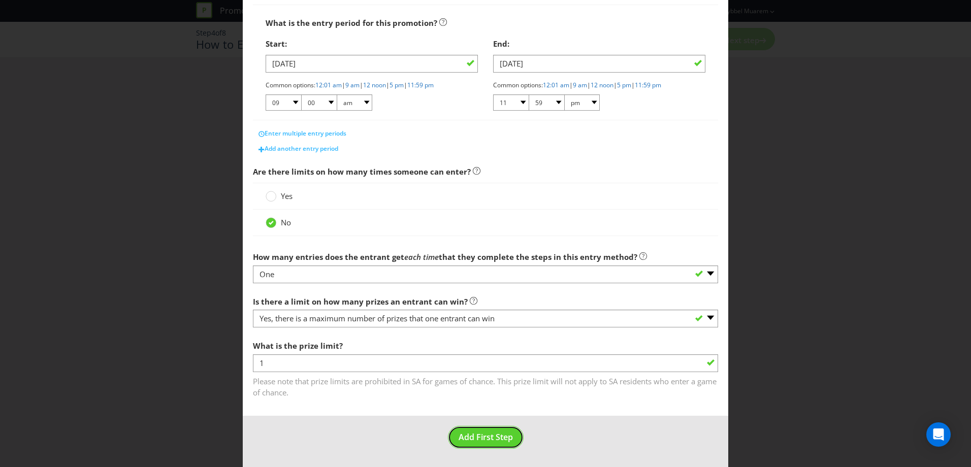
click at [496, 438] on span "Add First Step" at bounding box center [486, 437] width 54 height 11
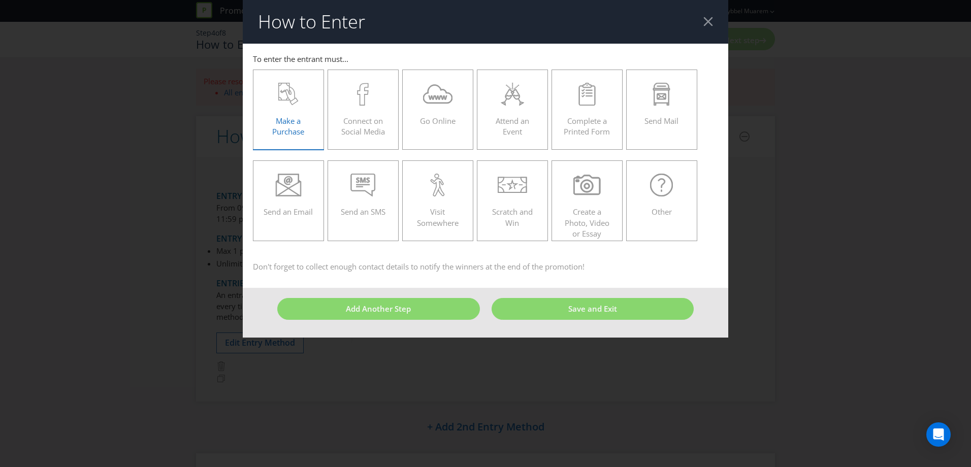
click at [289, 108] on div "Make a Purchase" at bounding box center [289, 106] width 50 height 46
click at [0, 0] on input "Make a Purchase" at bounding box center [0, 0] width 0 height 0
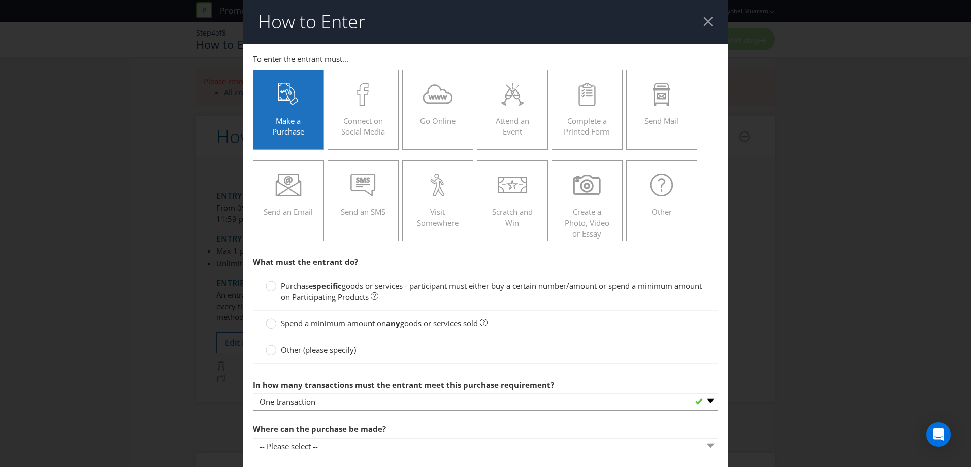
click at [352, 324] on span "Spend a minimum amount on" at bounding box center [333, 324] width 105 height 10
click at [0, 0] on input "Spend a minimum amount on any goods or services sold" at bounding box center [0, 0] width 0 height 0
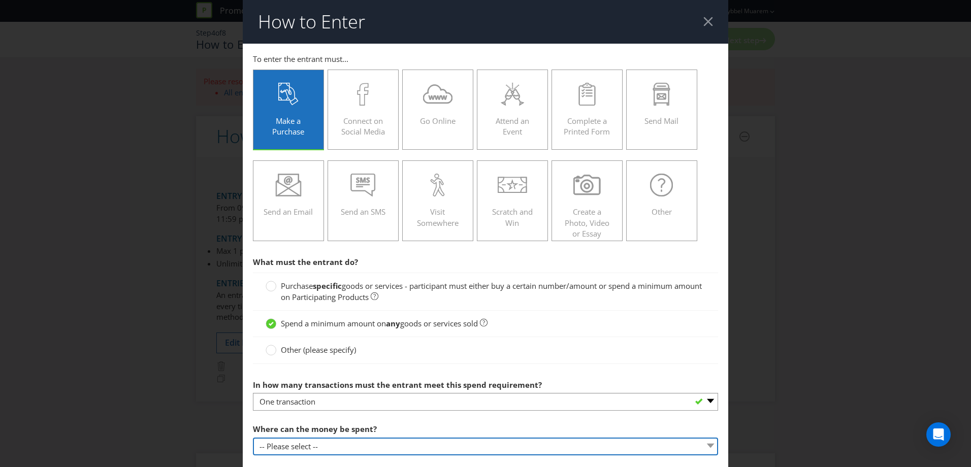
click at [297, 445] on select "-- Please select -- Any stores displaying promotional material (including onlin…" at bounding box center [485, 447] width 465 height 18
select select "OTHER"
click at [253, 438] on select "-- Please select -- Any stores displaying promotional material (including onlin…" at bounding box center [485, 447] width 465 height 18
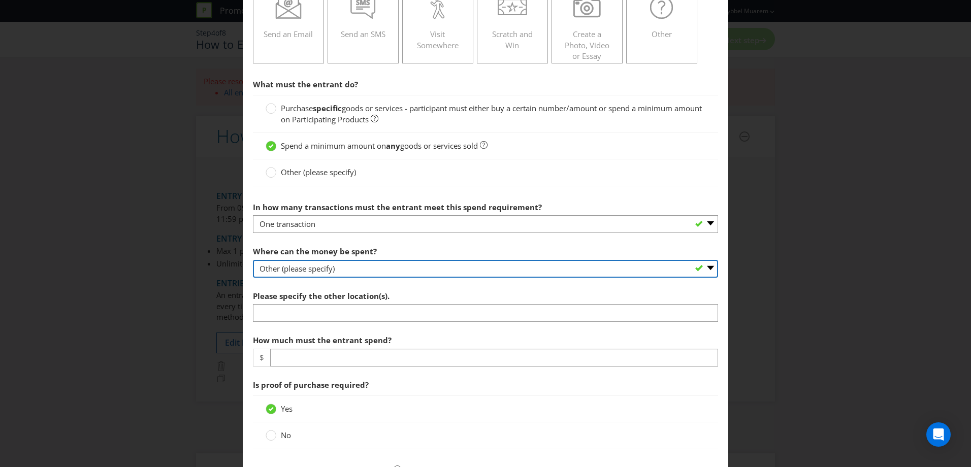
scroll to position [180, 0]
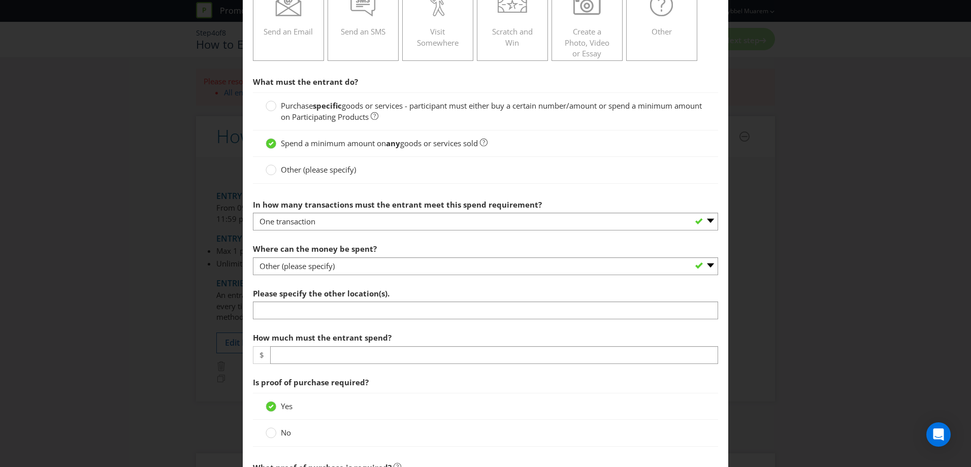
click at [887, 156] on div "How to Enter To enter the entrant must... Make a Purchase Connect on Social Med…" at bounding box center [485, 233] width 971 height 467
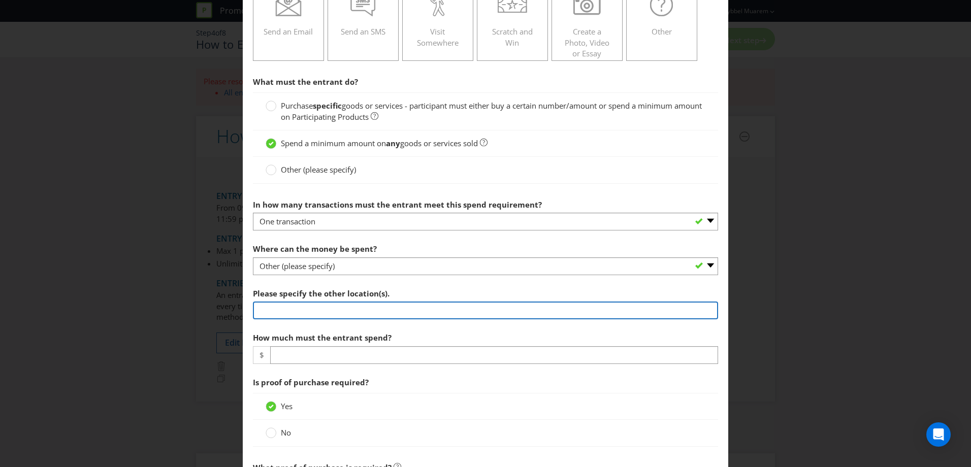
click at [287, 311] on input "text" at bounding box center [485, 311] width 465 height 18
type input "Participating retailers at Participating Centres where Vicinity Gift cards are …"
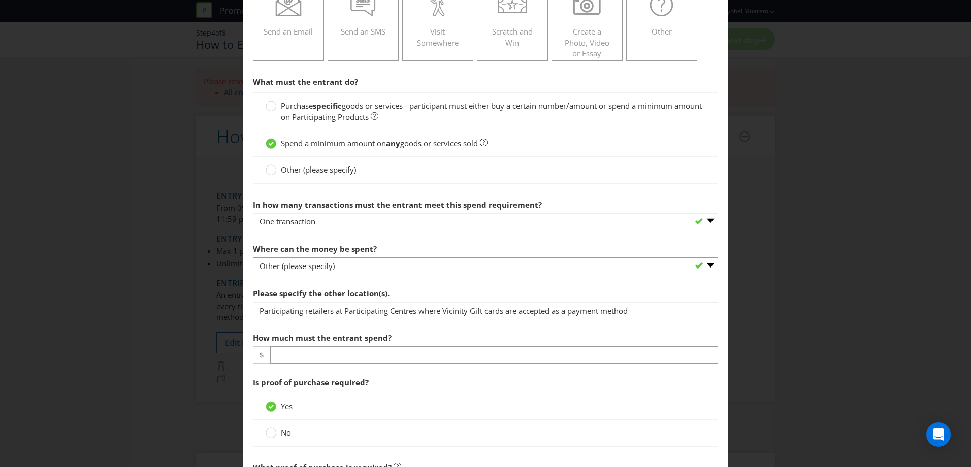
click at [380, 343] on span "How much must the entrant spend?" at bounding box center [322, 338] width 139 height 10
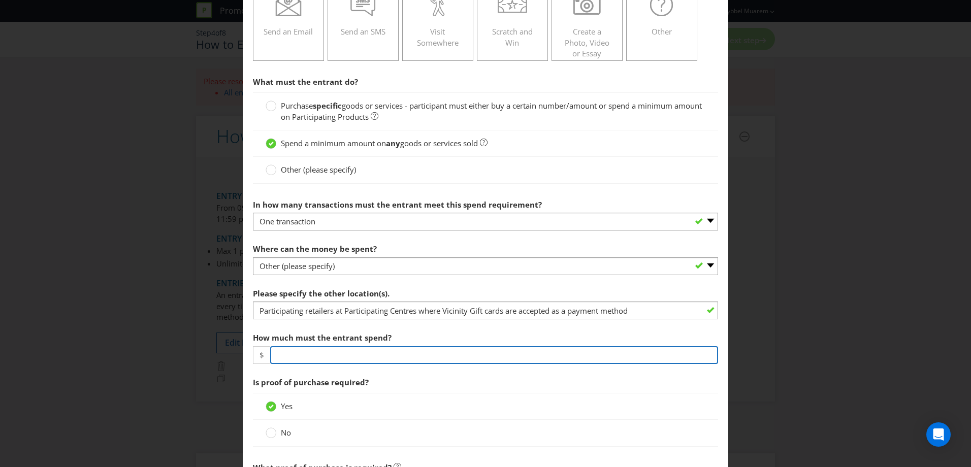
click at [376, 353] on input "number" at bounding box center [494, 356] width 448 height 18
click at [370, 358] on input "number" at bounding box center [494, 356] width 448 height 18
click at [375, 359] on input "number" at bounding box center [494, 356] width 448 height 18
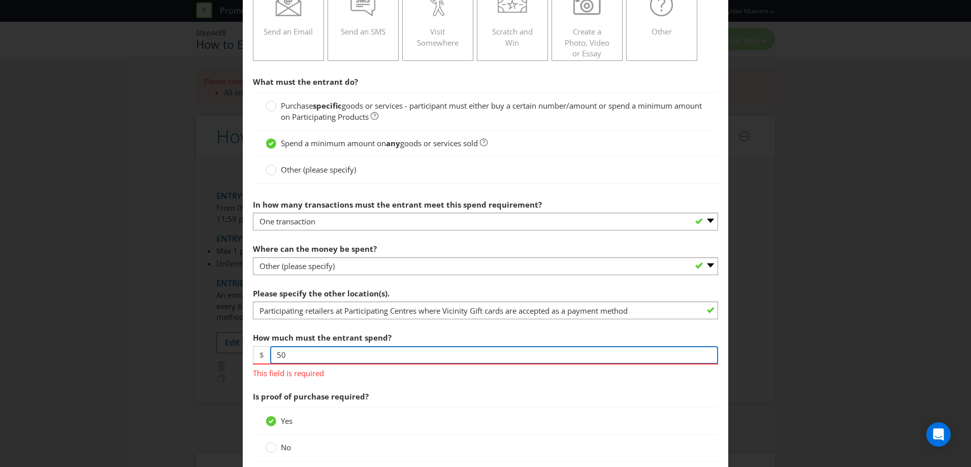
type input "50"
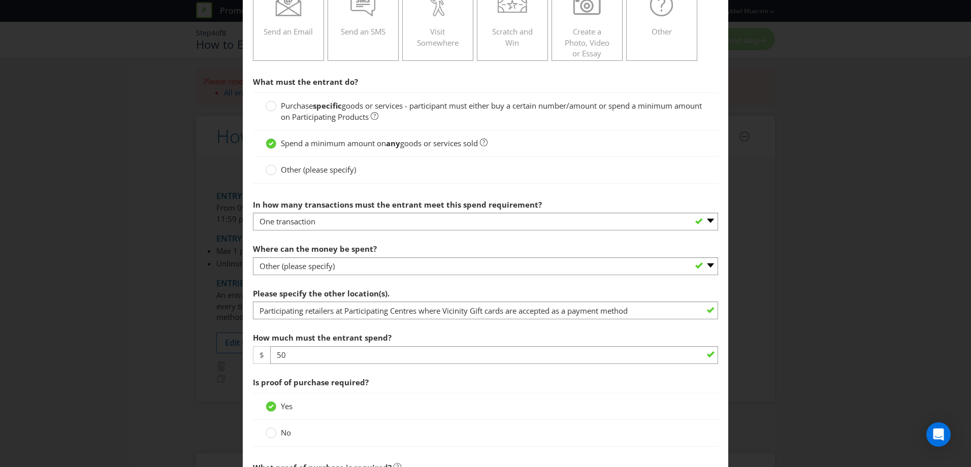
click at [401, 414] on div "Yes" at bounding box center [485, 406] width 465 height 27
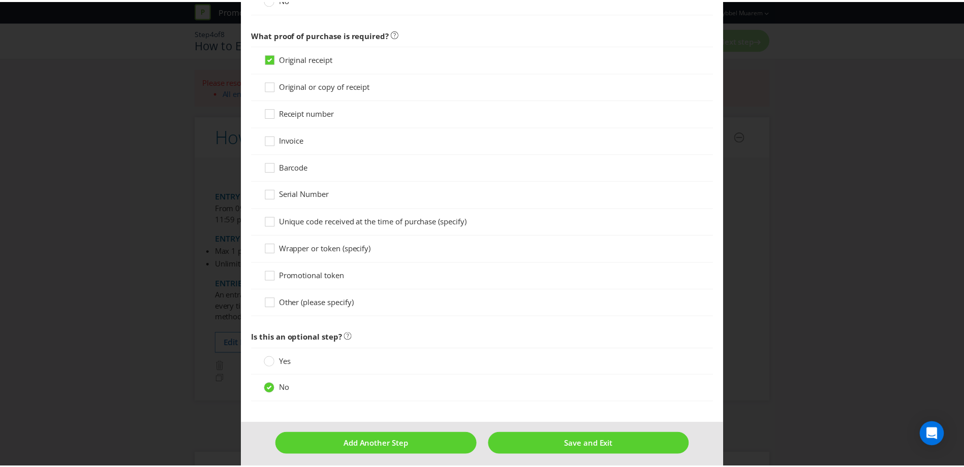
scroll to position [620, 0]
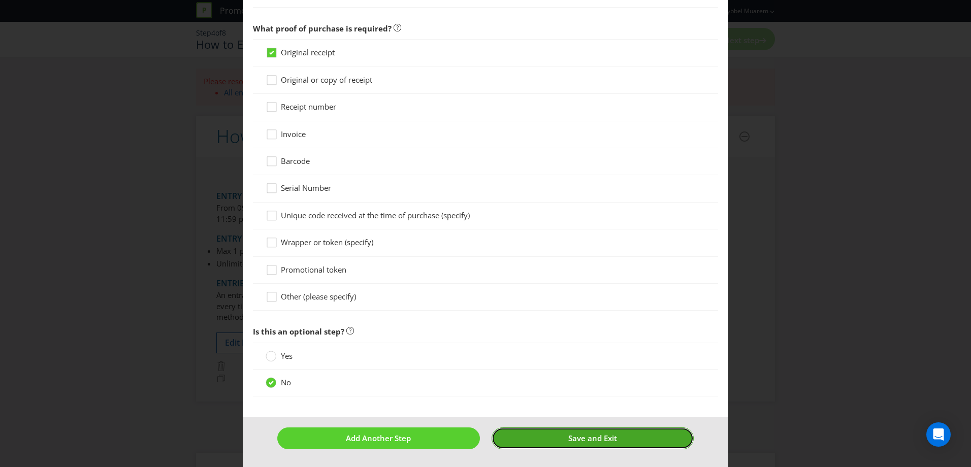
click at [590, 440] on span "Save and Exit" at bounding box center [593, 438] width 49 height 10
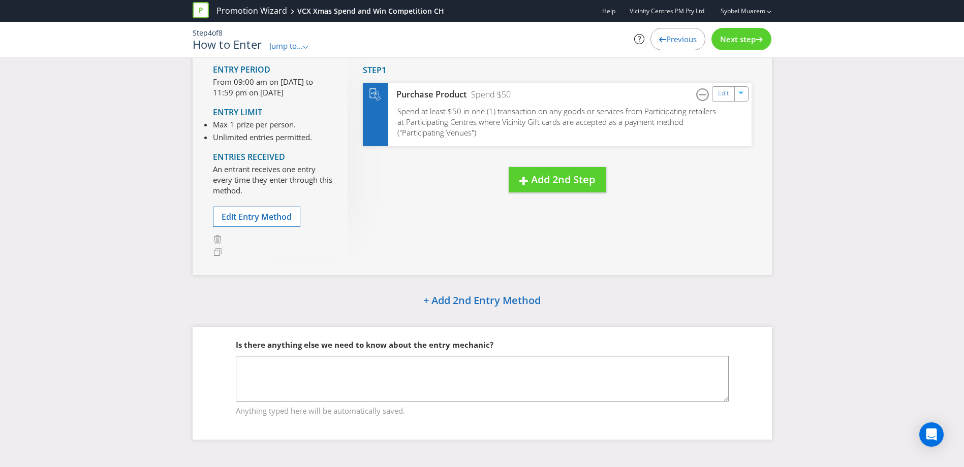
scroll to position [70, 0]
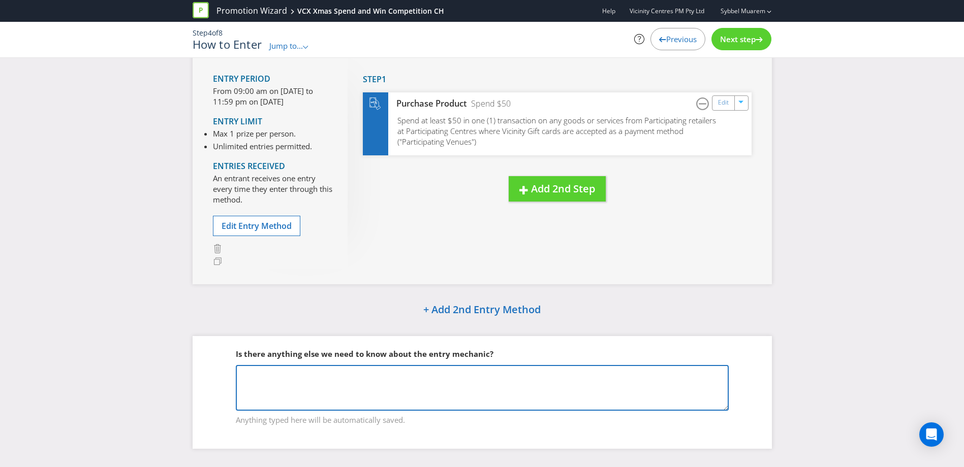
paste textarea "echanic: Spend $50 or more in 1 transaction on any goods or services (other tha…"
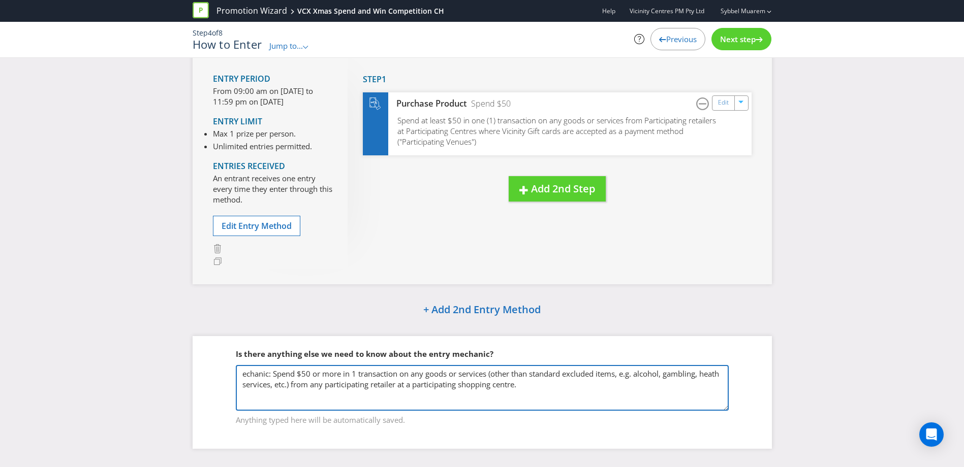
drag, startPoint x: 276, startPoint y: 370, endPoint x: 222, endPoint y: 381, distance: 54.9
click at [222, 381] on fieldset "Is there anything else we need to know about the entry mechanic? echanic: Spend…" at bounding box center [482, 381] width 539 height 105
click at [533, 392] on textarea "echanic: Spend $50 or more in 1 transaction on any goods or services (other tha…" at bounding box center [482, 388] width 493 height 46
drag, startPoint x: 277, startPoint y: 371, endPoint x: 237, endPoint y: 352, distance: 44.5
click at [237, 358] on fieldset "Is there anything else we need to know about the entry mechanic? echanic: Spend…" at bounding box center [482, 381] width 539 height 105
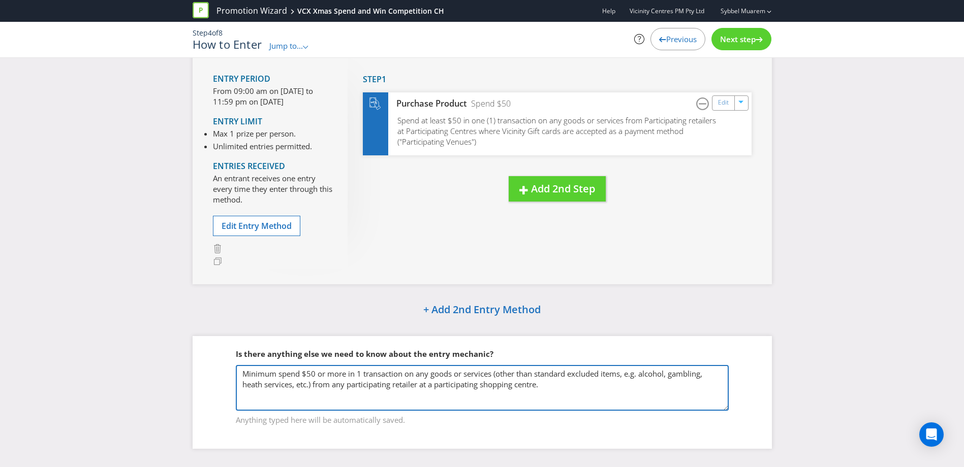
click at [255, 384] on textarea "Minimum spend $50 or more in 1 transaction on any goods or services (other than…" at bounding box center [482, 388] width 493 height 46
click at [476, 392] on textarea "Minimum spend $50 or more in 1 transaction on any goods or services (other than…" at bounding box center [482, 388] width 493 height 46
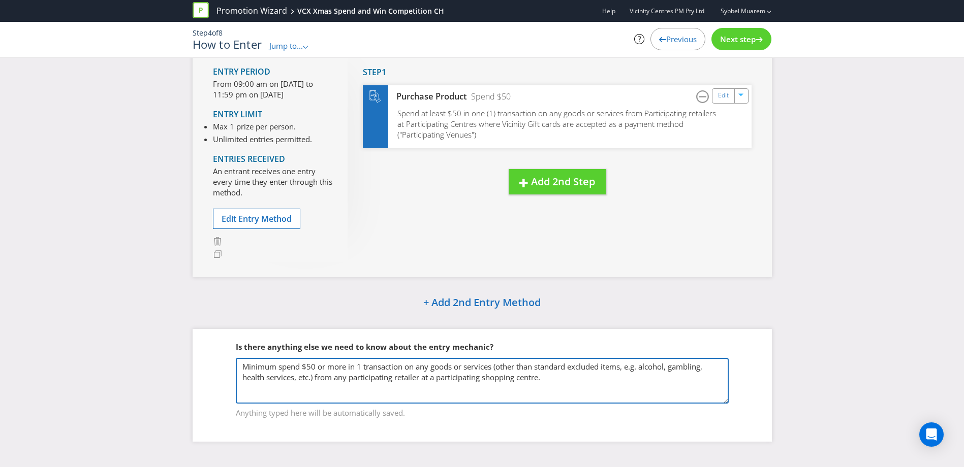
scroll to position [79, 0]
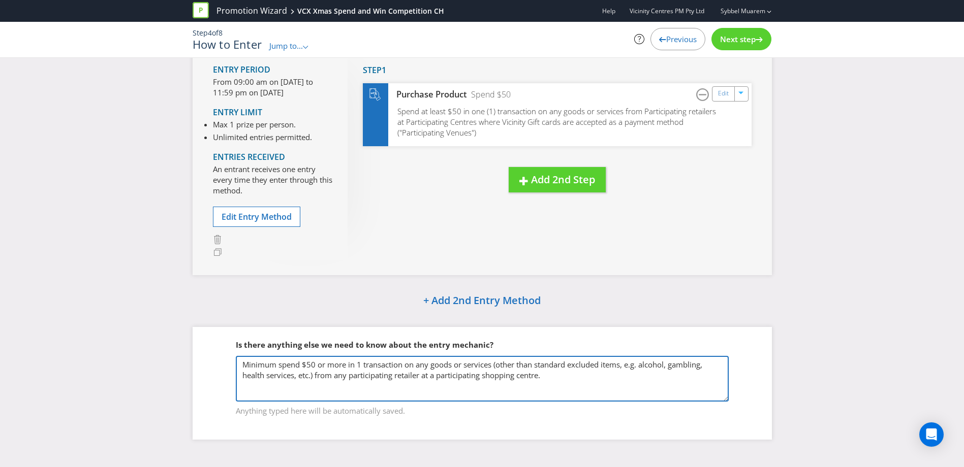
type textarea "Minimum spend $50 or more in 1 transaction on any goods or services (other than…"
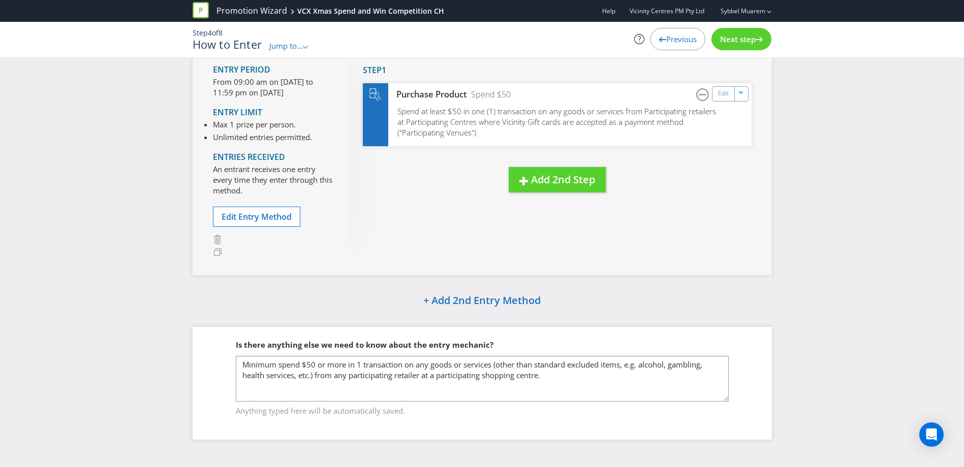
click at [577, 417] on span "Anything typed here will be automatically saved." at bounding box center [482, 409] width 493 height 15
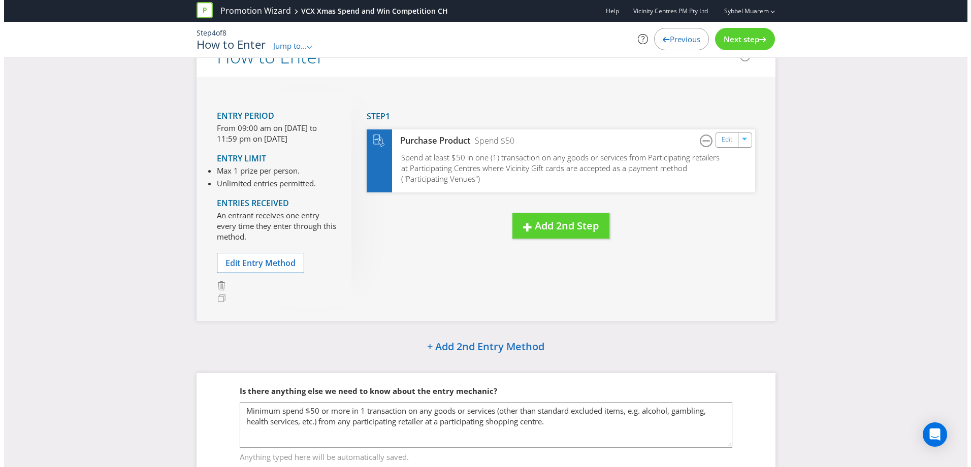
scroll to position [0, 0]
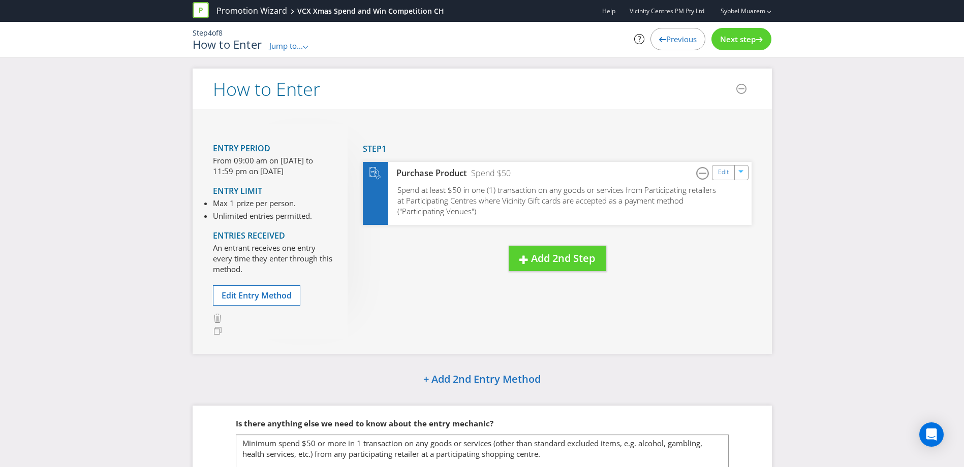
click at [749, 39] on span "Next step" at bounding box center [738, 39] width 36 height 10
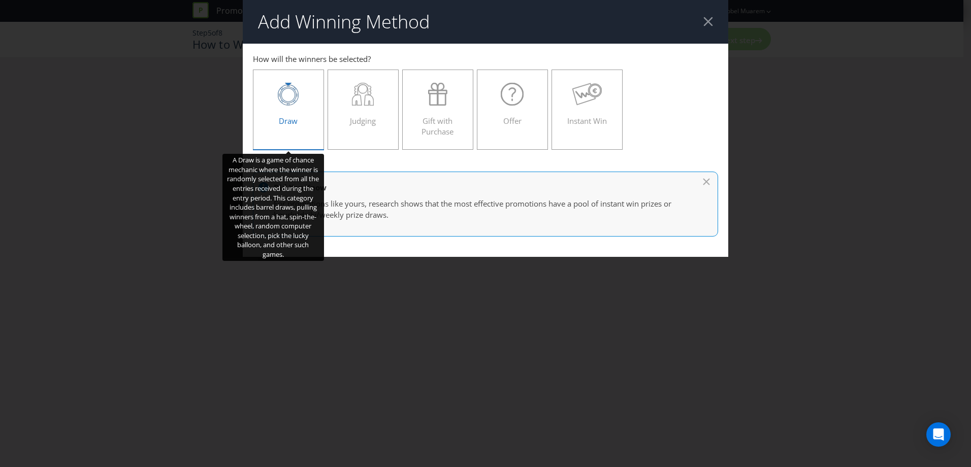
click at [295, 128] on div "Draw" at bounding box center [289, 106] width 50 height 46
click at [0, 0] on input "Draw" at bounding box center [0, 0] width 0 height 0
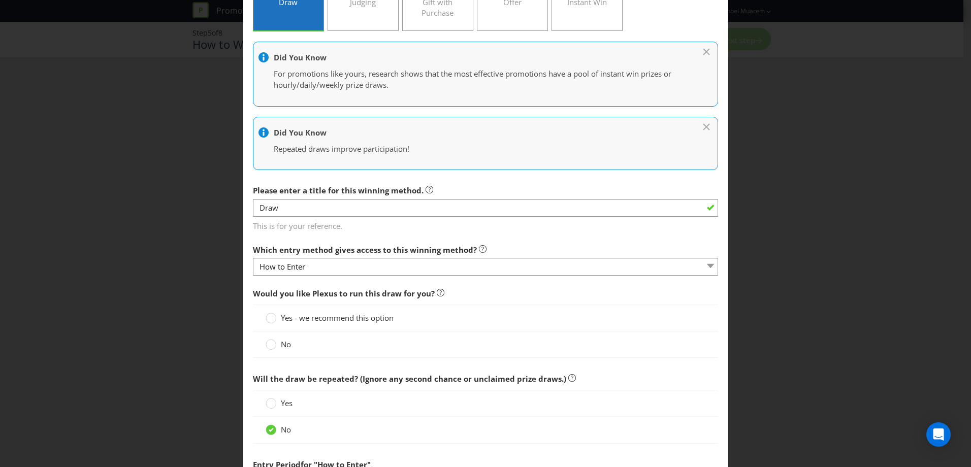
scroll to position [147, 0]
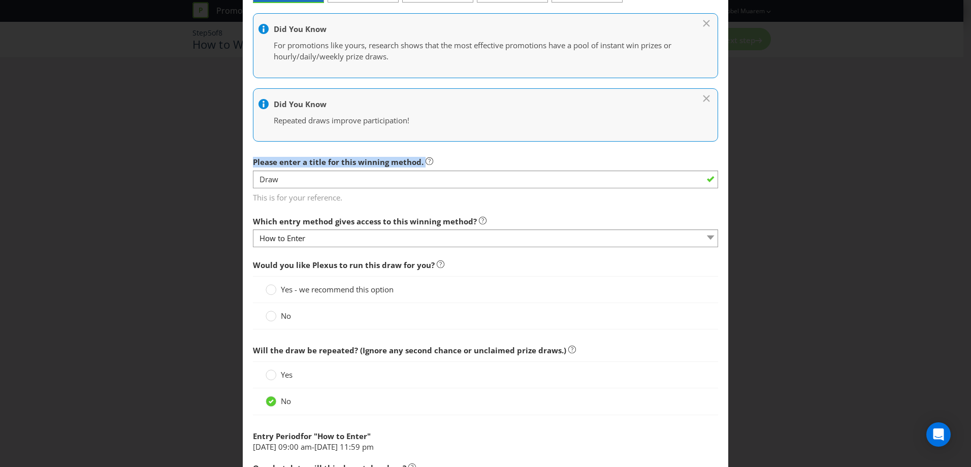
drag, startPoint x: 955, startPoint y: 140, endPoint x: 947, endPoint y: 156, distance: 18.6
click at [947, 156] on div "Add Winning Method How to Enter How will the winners be selected? Draw Judging …" at bounding box center [485, 233] width 971 height 467
click at [526, 213] on div "Which entry method gives access to this winning method? How to Enter" at bounding box center [485, 229] width 465 height 37
click at [467, 312] on div "No" at bounding box center [486, 316] width 440 height 11
click at [356, 292] on span "Yes - we recommend this option" at bounding box center [337, 290] width 113 height 10
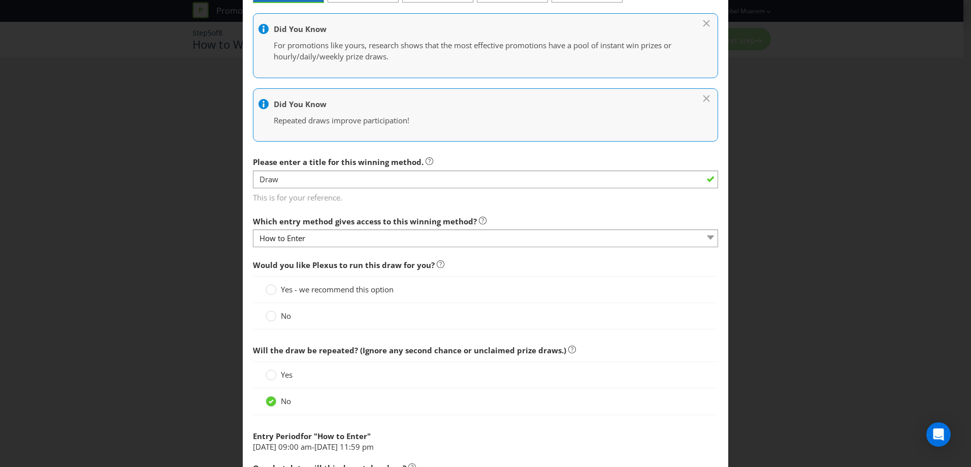
click at [0, 0] on input "Yes - we recommend this option" at bounding box center [0, 0] width 0 height 0
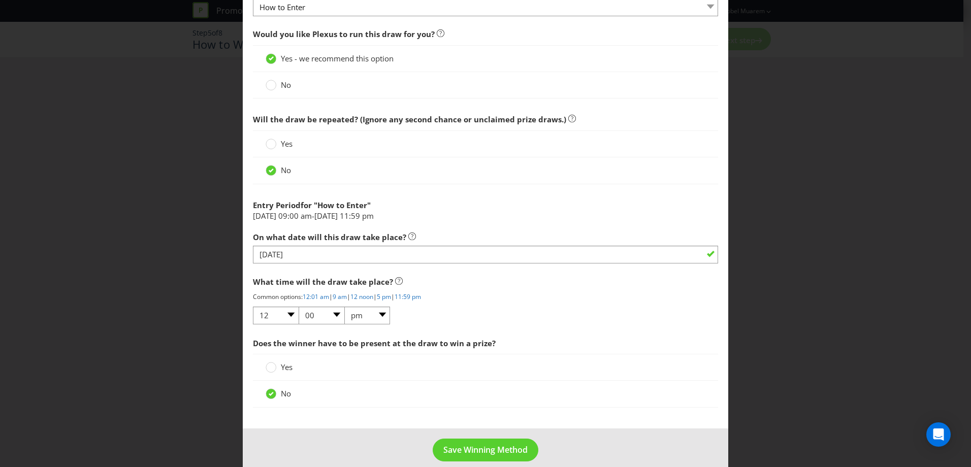
scroll to position [391, 0]
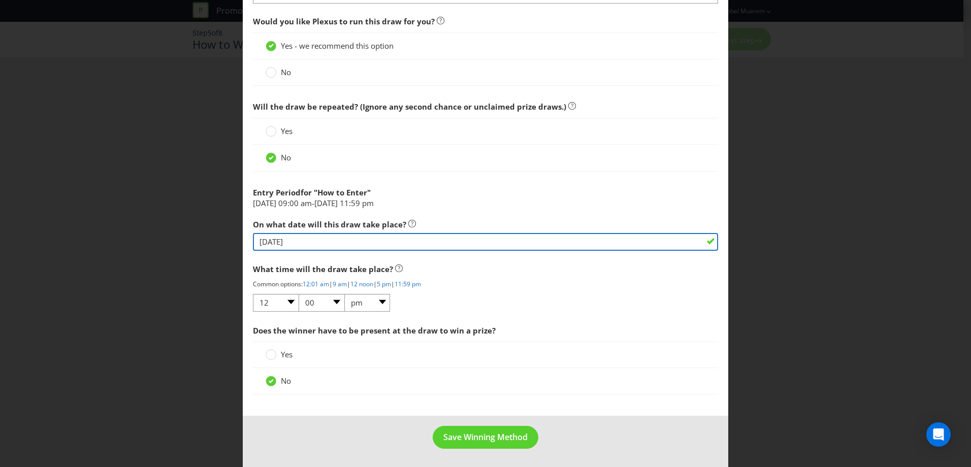
click at [263, 243] on input "[DATE]" at bounding box center [485, 242] width 465 height 18
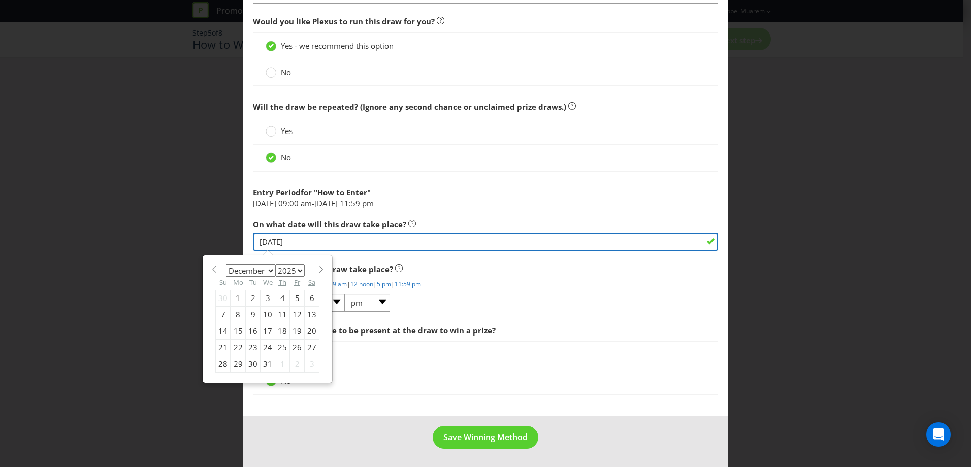
click at [264, 244] on input "[DATE]" at bounding box center [485, 242] width 465 height 18
click at [268, 245] on input "[DATE]" at bounding box center [485, 242] width 465 height 18
type input "[DATE]"
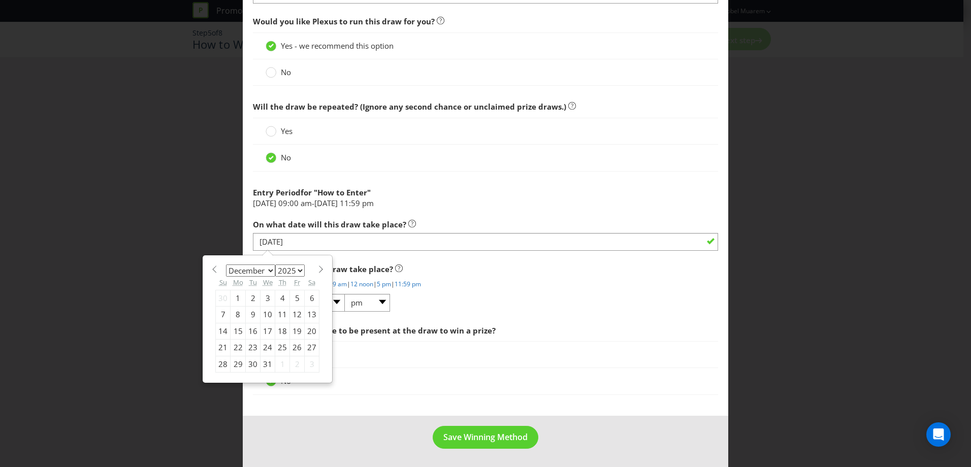
click at [476, 280] on p "Common options: 12:01 am | 9 am | 12 noon | 5 pm | 11:59 pm" at bounding box center [485, 284] width 465 height 9
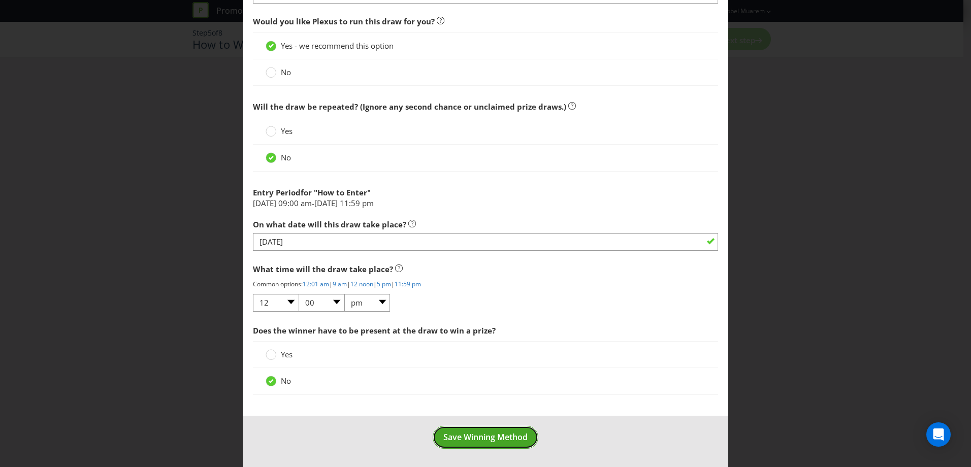
click at [456, 436] on span "Save Winning Method" at bounding box center [486, 437] width 84 height 11
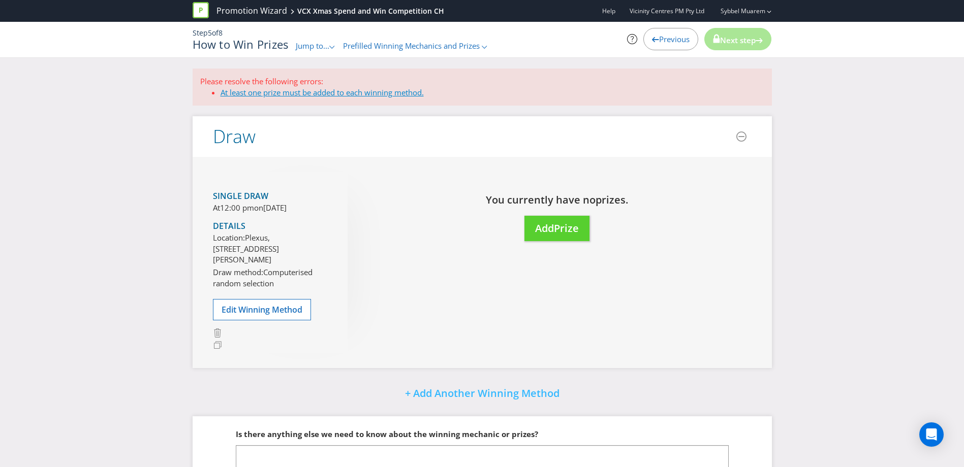
click at [327, 90] on link "At least one prize must be added to each winning method." at bounding box center [322, 92] width 203 height 10
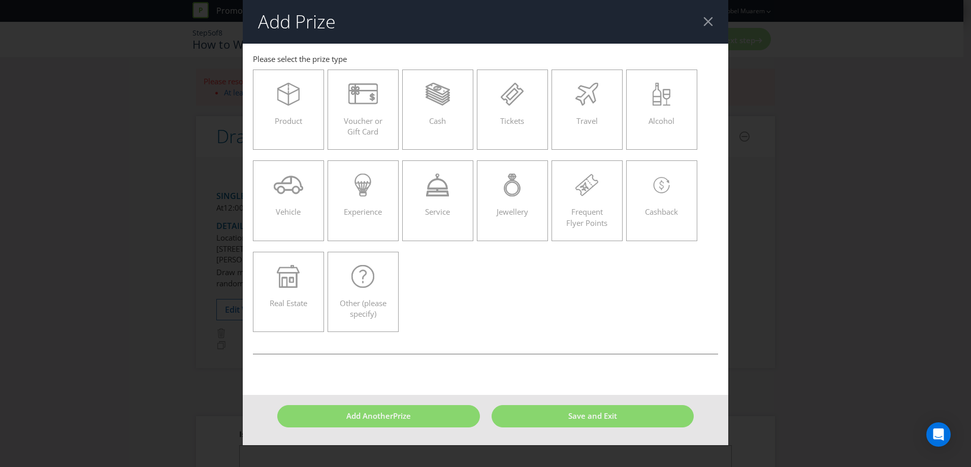
click at [702, 25] on header "Add Prize" at bounding box center [486, 22] width 486 height 44
click at [705, 22] on div at bounding box center [709, 22] width 10 height 10
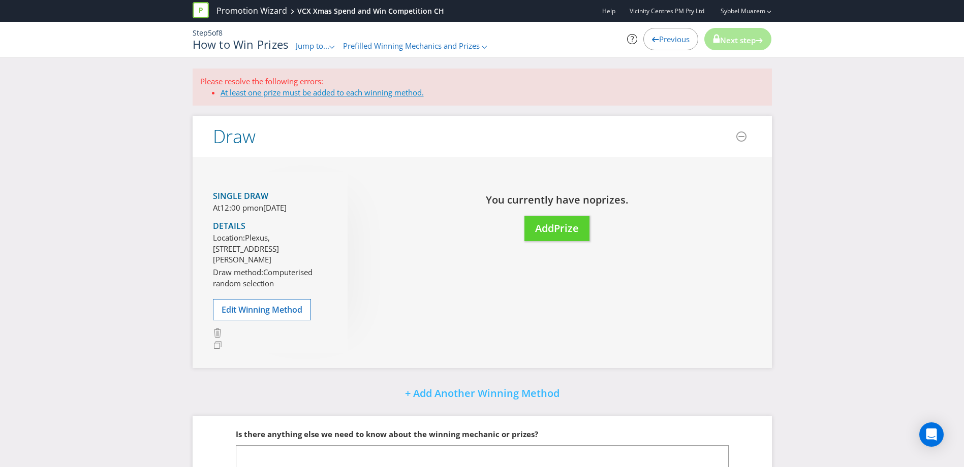
click at [291, 96] on link "At least one prize must be added to each winning method." at bounding box center [322, 92] width 203 height 10
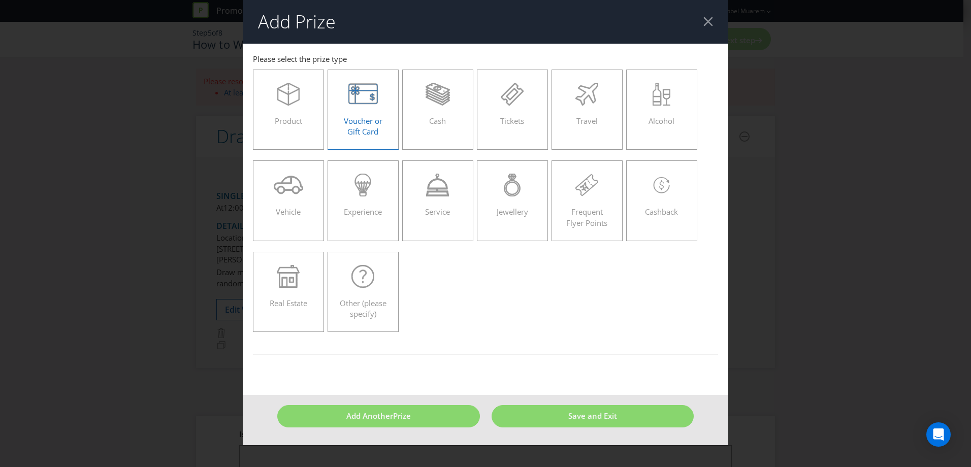
click at [361, 116] on span "Voucher or Gift Card" at bounding box center [363, 126] width 39 height 21
click at [0, 0] on input "Voucher or Gift Card" at bounding box center [0, 0] width 0 height 0
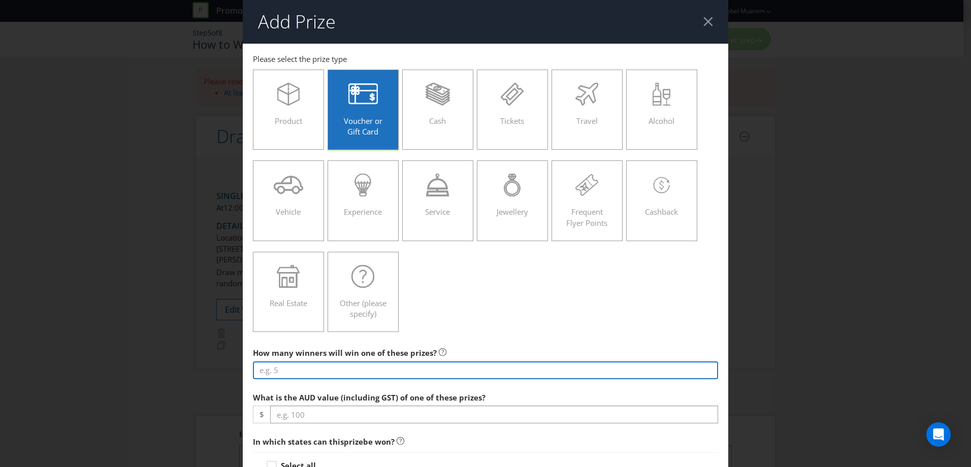
click at [314, 371] on input "number" at bounding box center [485, 371] width 465 height 18
click at [315, 372] on input "number" at bounding box center [485, 371] width 465 height 18
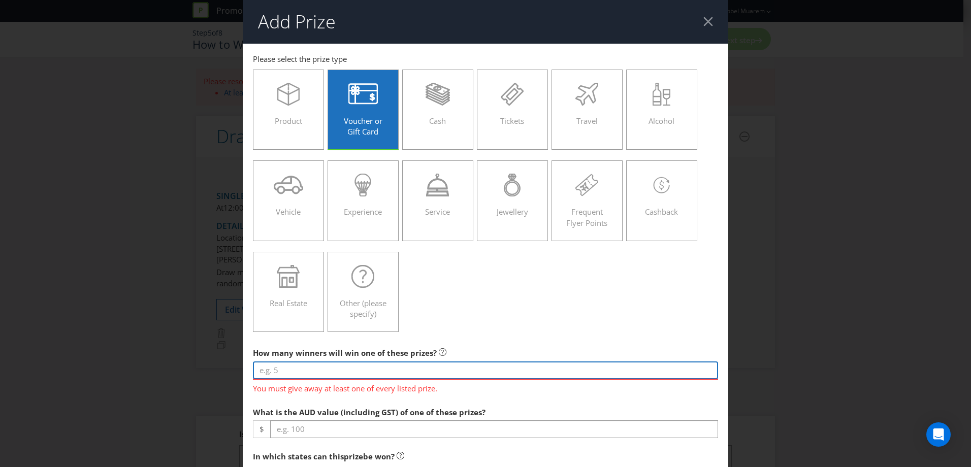
click at [308, 370] on input "number" at bounding box center [485, 371] width 465 height 18
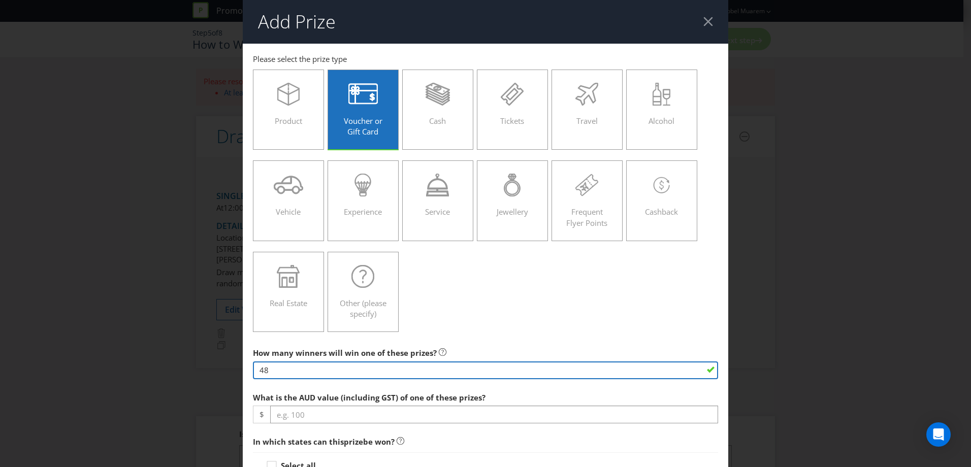
type input "48"
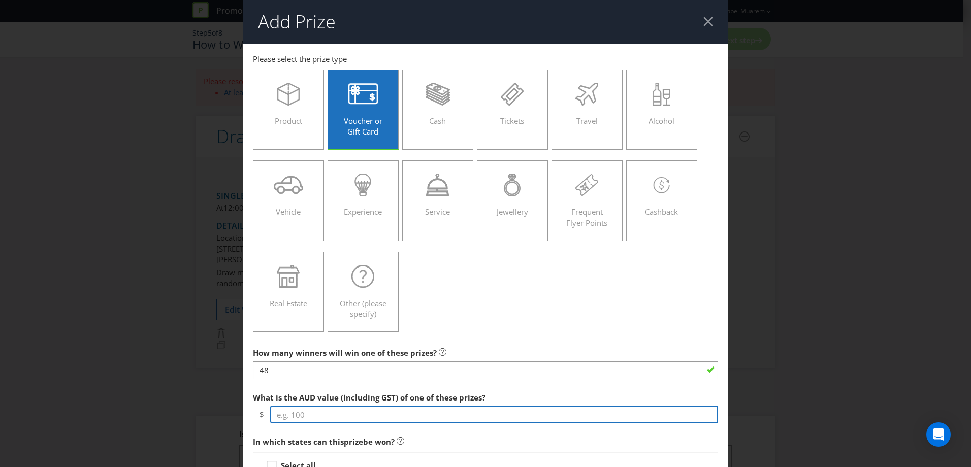
click at [327, 409] on input "number" at bounding box center [494, 415] width 448 height 18
click at [326, 419] on input "number" at bounding box center [494, 415] width 448 height 18
type input "1"
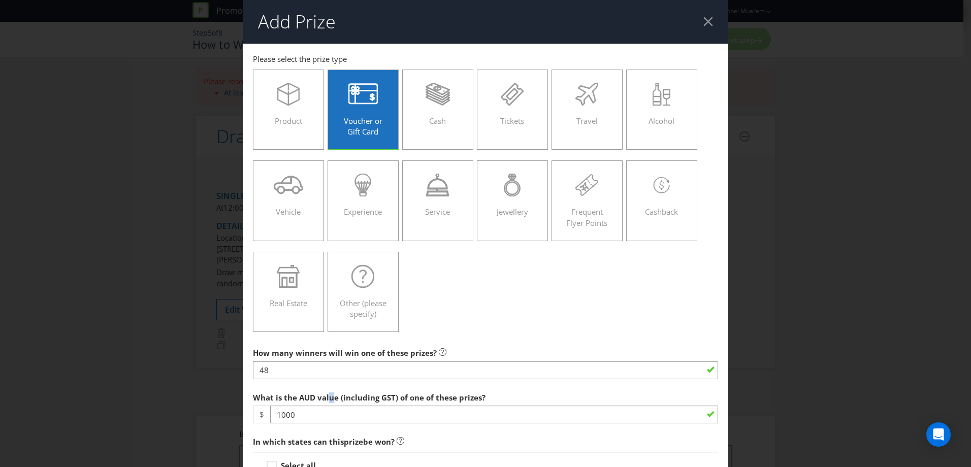
click at [331, 392] on label "What is the AUD value (including GST) of one of these prizes?" at bounding box center [370, 396] width 235 height 16
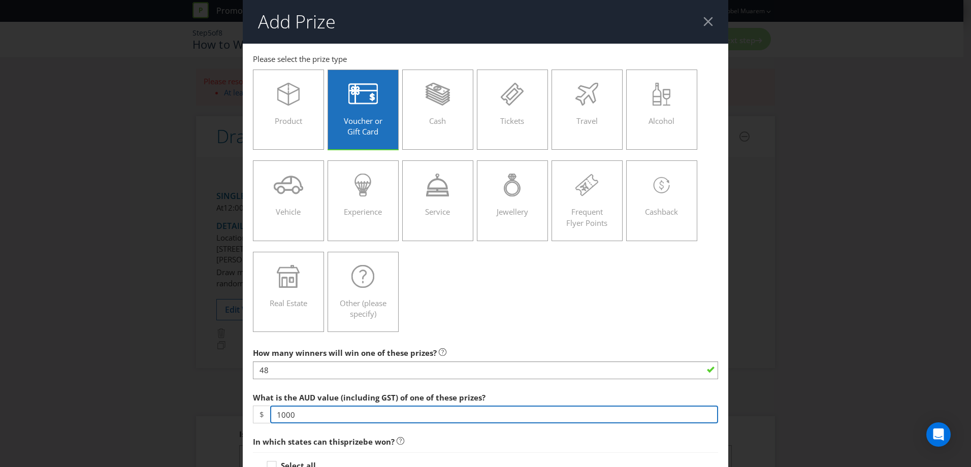
drag, startPoint x: 331, startPoint y: 392, endPoint x: 325, endPoint y: 413, distance: 21.7
click at [325, 413] on input "1000" at bounding box center [494, 415] width 448 height 18
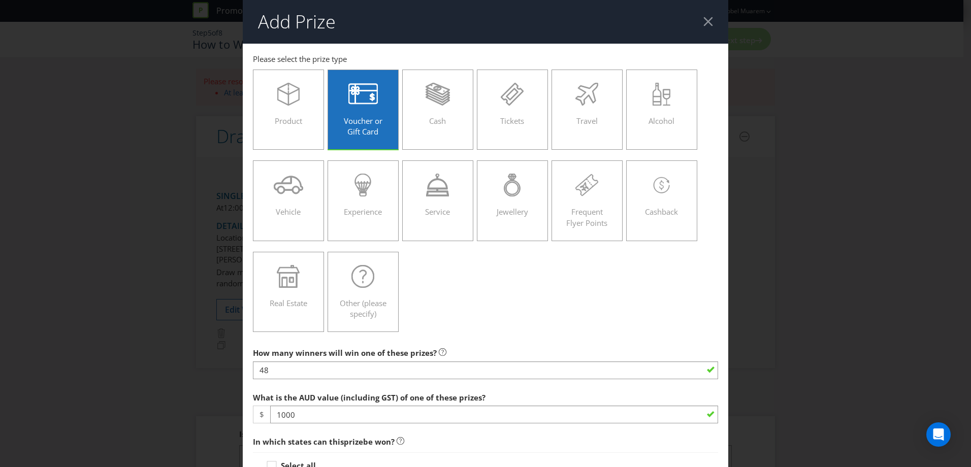
click at [887, 103] on div "Add Prize [GEOGRAPHIC_DATA] [GEOGRAPHIC_DATA] [GEOGRAPHIC_DATA] [GEOGRAPHIC_DAT…" at bounding box center [485, 233] width 971 height 467
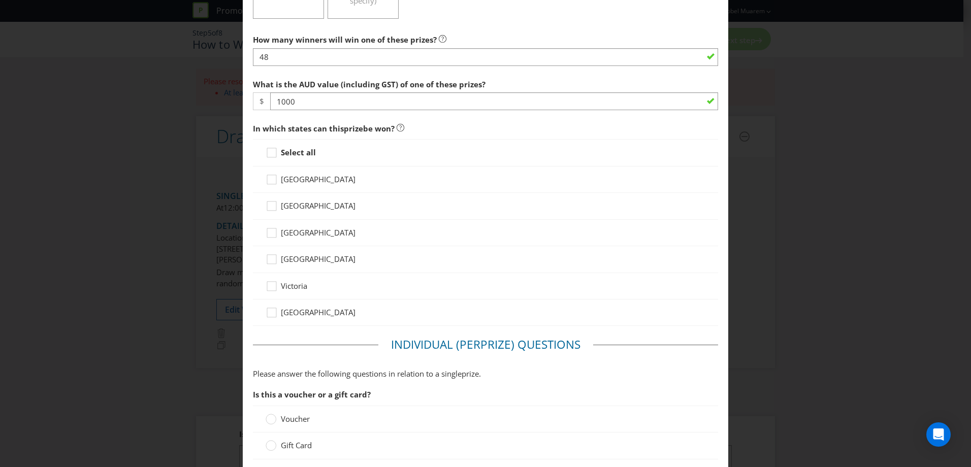
scroll to position [332, 0]
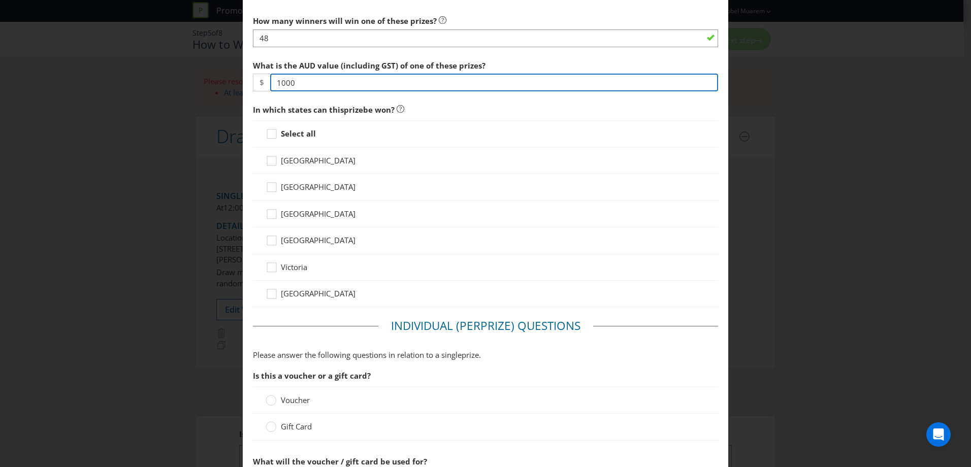
click at [328, 83] on input "1000" at bounding box center [494, 83] width 448 height 18
type input "500"
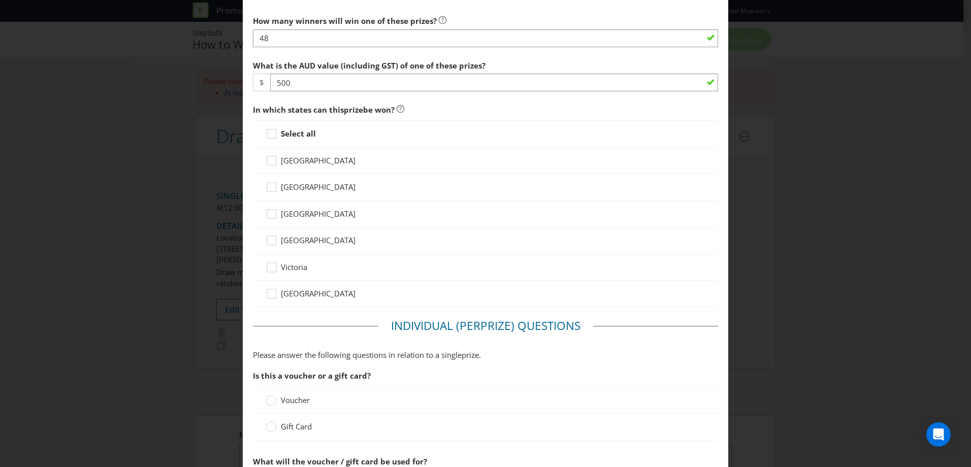
click at [437, 109] on span "In which states can this prize be won?" at bounding box center [485, 110] width 465 height 21
click at [405, 423] on div "Gift Card" at bounding box center [486, 427] width 440 height 11
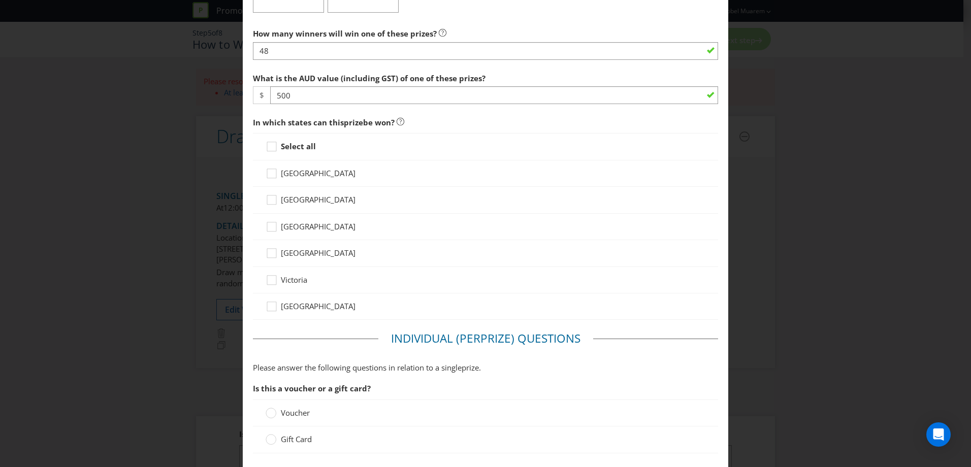
scroll to position [329, 0]
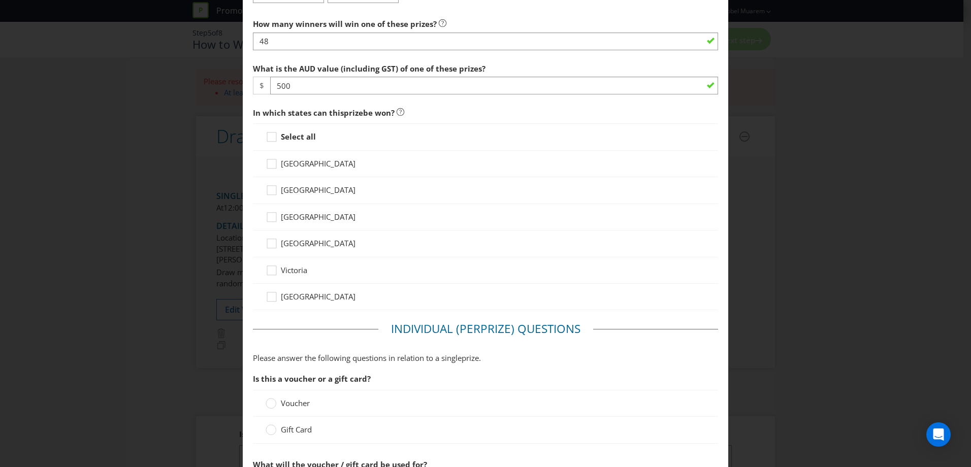
click at [304, 164] on span "[GEOGRAPHIC_DATA]" at bounding box center [318, 164] width 75 height 10
click at [0, 0] on input "[GEOGRAPHIC_DATA]" at bounding box center [0, 0] width 0 height 0
click at [298, 142] on strong "Select all" at bounding box center [298, 137] width 35 height 10
click at [0, 0] on input "Select all" at bounding box center [0, 0] width 0 height 0
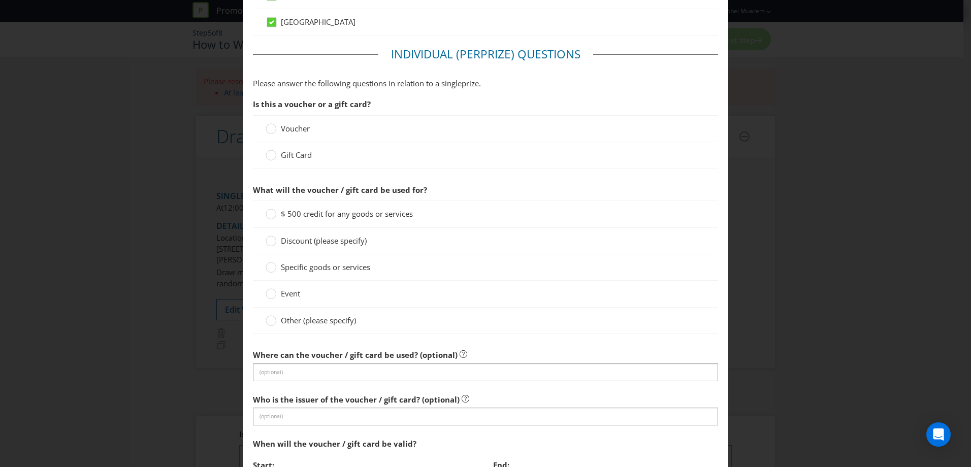
scroll to position [626, 0]
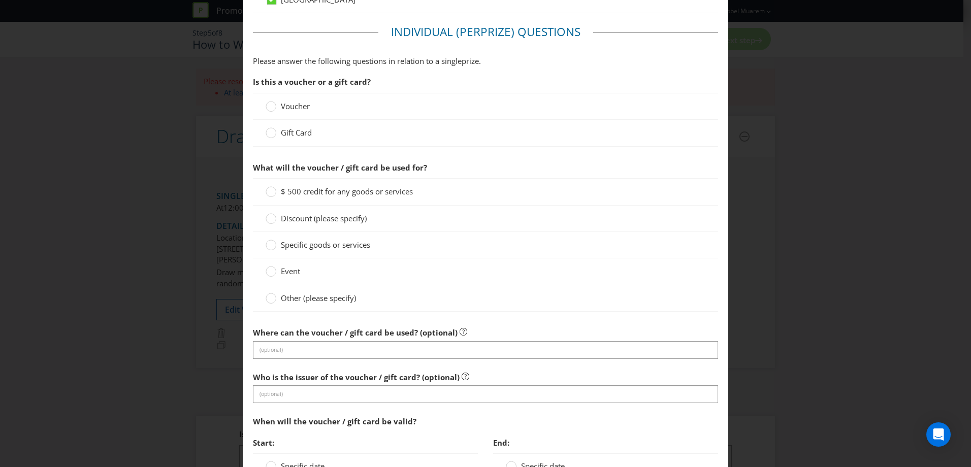
click at [291, 140] on div "Gift Card" at bounding box center [485, 133] width 465 height 26
click at [292, 136] on span "Gift Card" at bounding box center [296, 133] width 31 height 10
click at [0, 0] on input "Gift Card" at bounding box center [0, 0] width 0 height 0
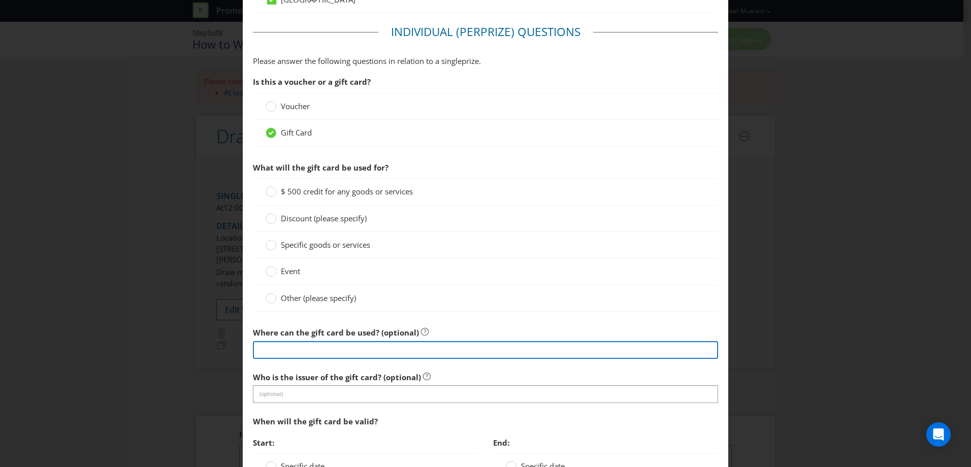
click at [390, 343] on input "text" at bounding box center [485, 350] width 465 height 18
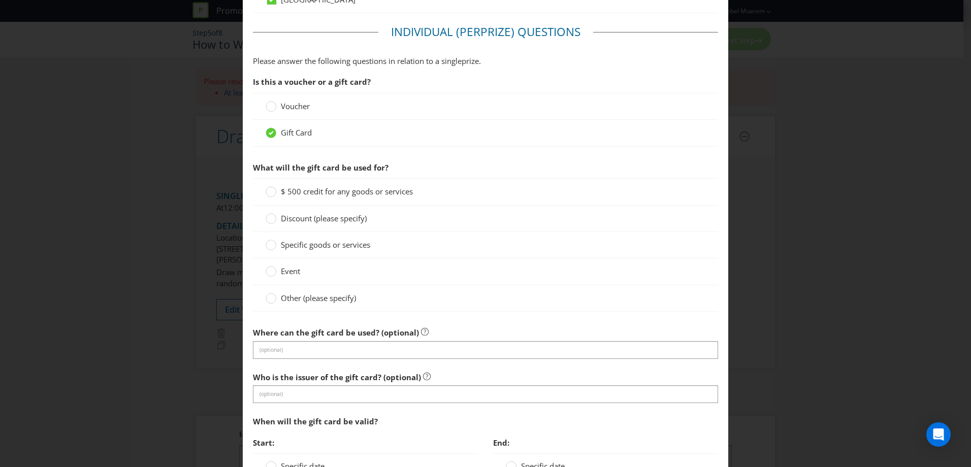
click at [322, 298] on span "Other (please specify)" at bounding box center [318, 298] width 75 height 10
click at [0, 0] on input "Other (please specify)" at bounding box center [0, 0] width 0 height 0
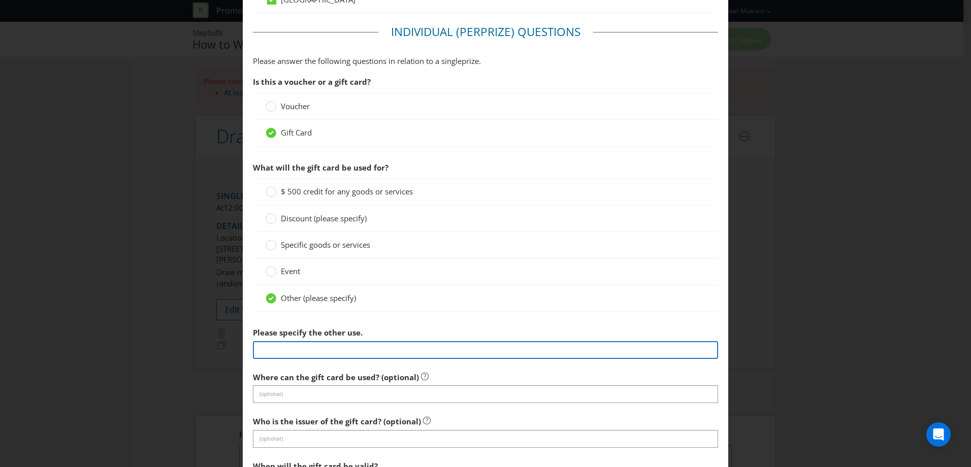
click at [333, 352] on input "text" at bounding box center [485, 350] width 465 height 18
click at [285, 351] on input "at any Retailer within Participating Centres that accept Vicinity Gift Cards as…" at bounding box center [485, 350] width 465 height 18
click at [285, 350] on input "at any Retailer within Participating Centres that accept Vicinity Gift Cards as…" at bounding box center [485, 350] width 465 height 18
click at [283, 348] on input "at any Retailer within Participating Centres that accept Vicinity Gift Cards as…" at bounding box center [485, 350] width 465 height 18
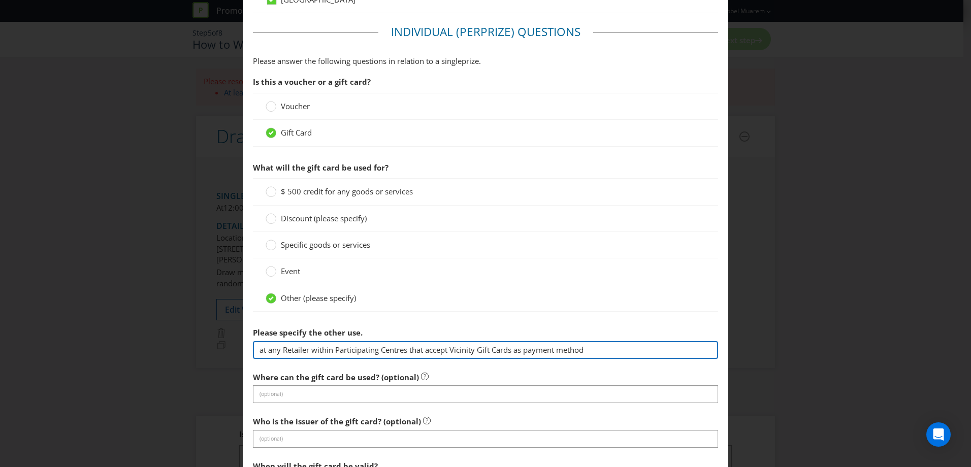
drag, startPoint x: 280, startPoint y: 350, endPoint x: 244, endPoint y: 344, distance: 36.5
click at [244, 344] on main "[GEOGRAPHIC_DATA] [GEOGRAPHIC_DATA] [GEOGRAPHIC_DATA] [GEOGRAPHIC_DATA] [GEOGRA…" at bounding box center [486, 91] width 486 height 1348
drag, startPoint x: 436, startPoint y: 347, endPoint x: 680, endPoint y: 350, distance: 243.4
click at [680, 350] on input "Spend at any Retailer within Participating Centres that accept Vicinity Gift Ca…" at bounding box center [485, 350] width 465 height 18
click at [648, 349] on input "Spend at any Retailer within Participating Centres that accept Vicinity Gift Ca…" at bounding box center [485, 350] width 465 height 18
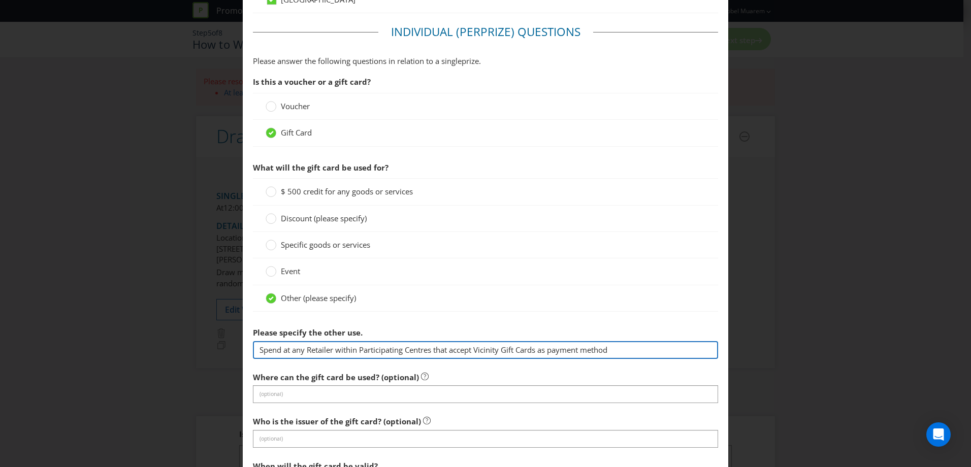
drag, startPoint x: 648, startPoint y: 348, endPoint x: 222, endPoint y: 350, distance: 426.3
click at [222, 350] on div "Add Prize [GEOGRAPHIC_DATA] [GEOGRAPHIC_DATA] [GEOGRAPHIC_DATA] [GEOGRAPHIC_DAT…" at bounding box center [485, 233] width 971 height 467
type input "Spend at any Retailer within Participating Centres that accept Vicinity Gift Ca…"
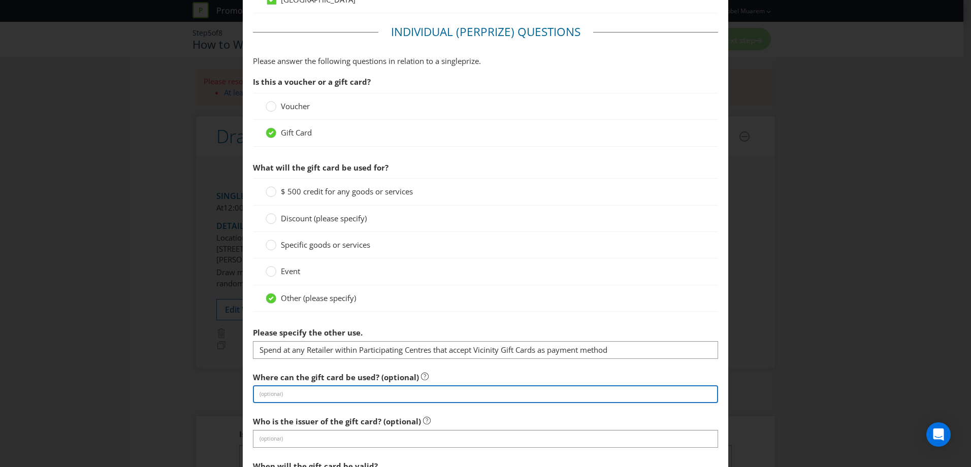
click at [342, 398] on input "text" at bounding box center [485, 395] width 465 height 18
paste input "Spend at any Retailer within Participating Centres that accept Vicinity Gift Ca…"
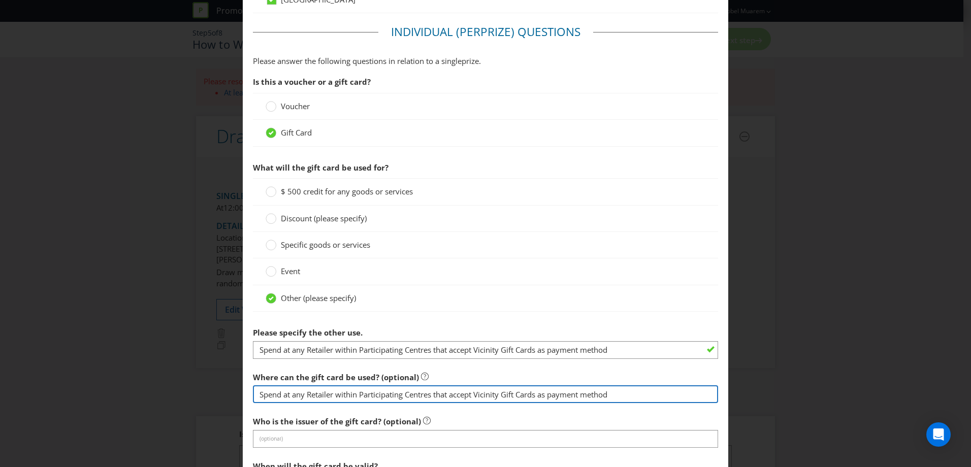
type input "Spend at any Retailer within Participating Centres that accept Vicinity Gift Ca…"
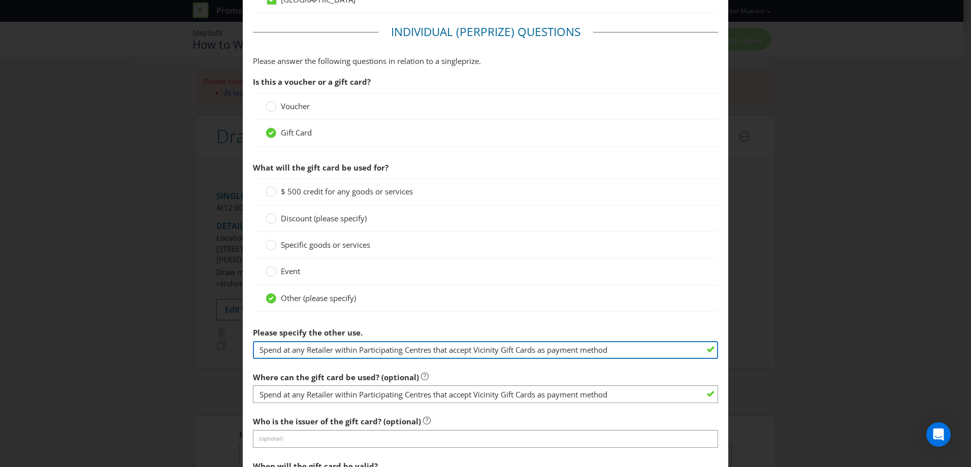
click at [389, 349] on input "Spend at any Retailer within Participating Centres that accept Vicinity Gift Ca…" at bounding box center [485, 350] width 465 height 18
click at [557, 350] on input "Spend at any Retailer within Participating Centres that accept Vicinity Gift Ca…" at bounding box center [485, 350] width 465 height 18
click at [659, 341] on input "Spend at any Retailer within Participating Centres that accept Vicinity Gift Ca…" at bounding box center [485, 350] width 465 height 18
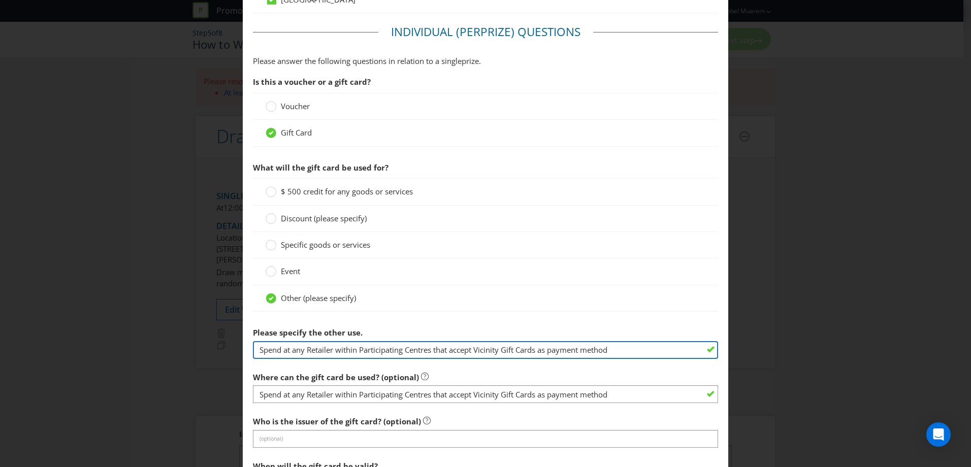
drag, startPoint x: 648, startPoint y: 348, endPoint x: 438, endPoint y: 351, distance: 209.9
click at [438, 351] on input "Spend at any Retailer within Participating Centres that accept Vicinity Gift Ca…" at bounding box center [485, 350] width 465 height 18
type input "Spend at any Retailer within Participating Centres"
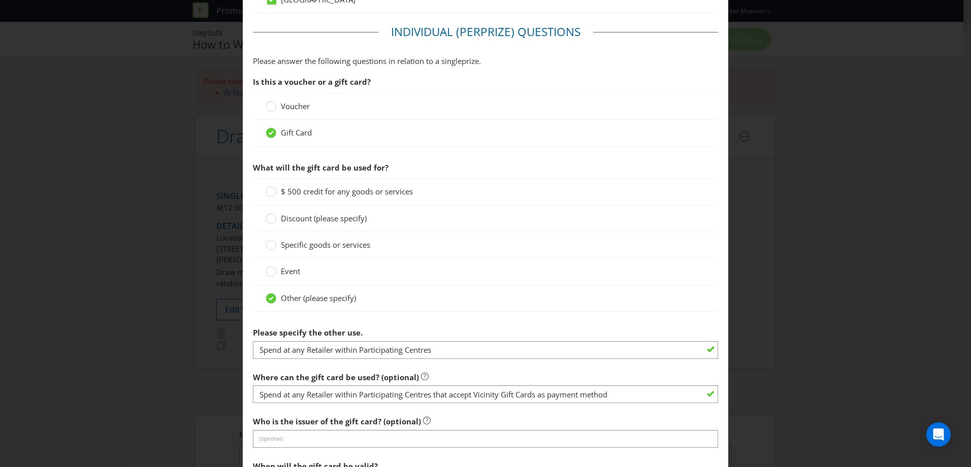
click at [601, 304] on div "Other (please specify)" at bounding box center [485, 299] width 465 height 26
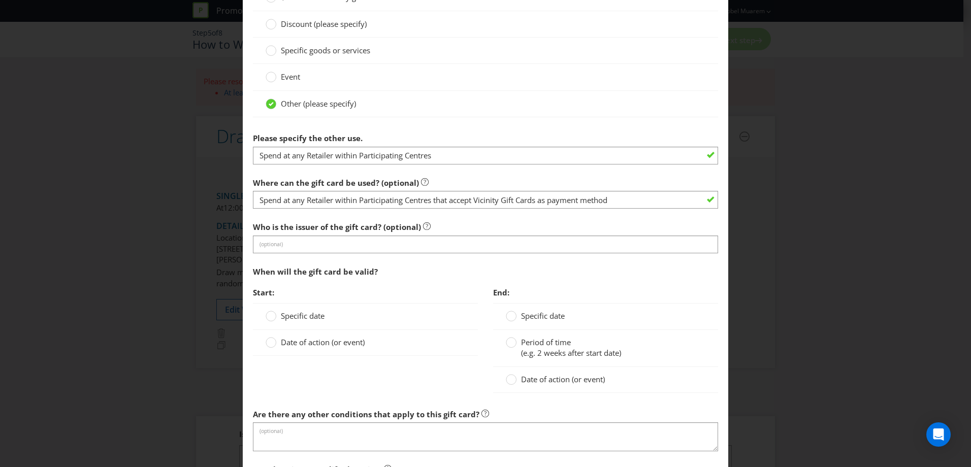
scroll to position [828, 0]
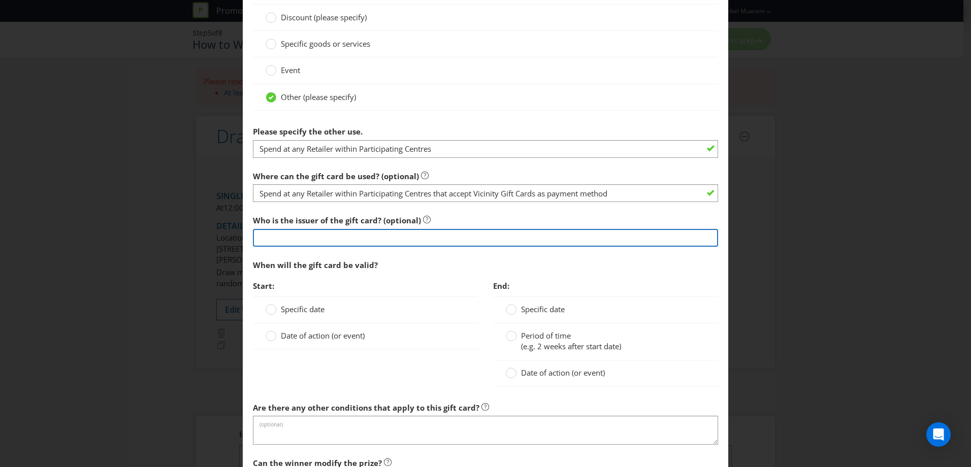
click at [382, 238] on input "text" at bounding box center [485, 238] width 465 height 18
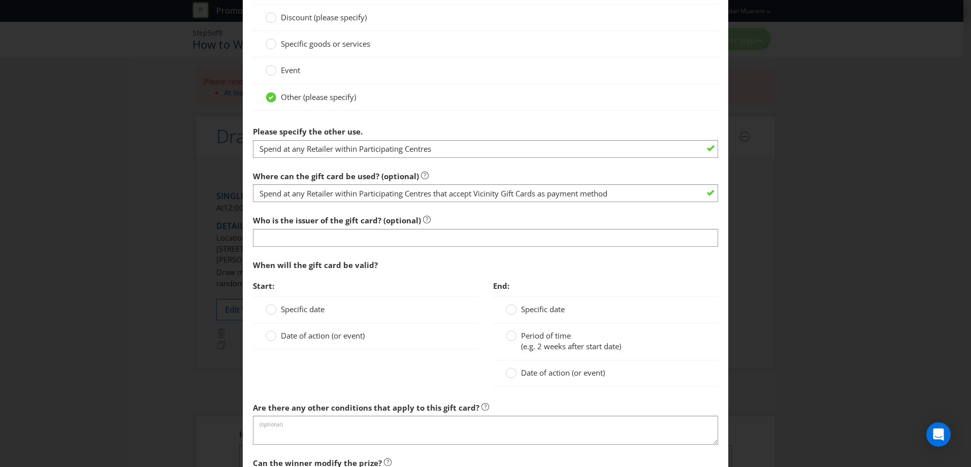
click at [642, 267] on div "When will the gift card be valid?" at bounding box center [485, 265] width 465 height 21
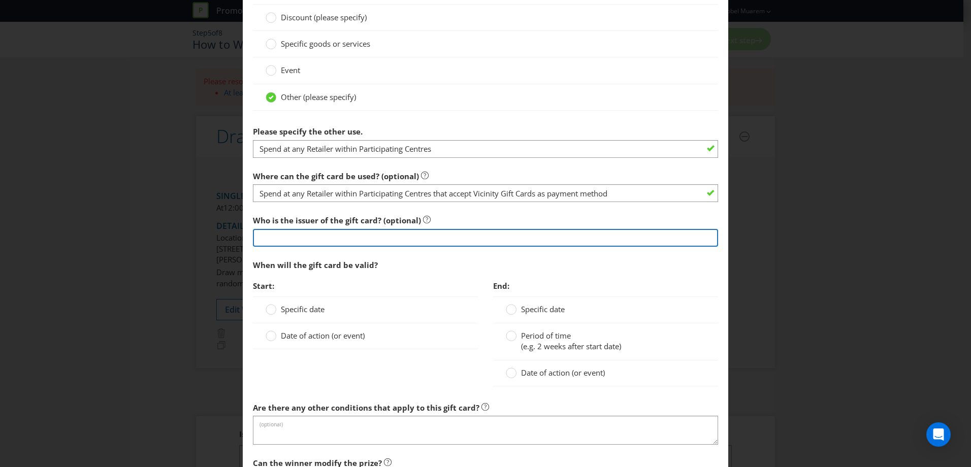
click at [384, 236] on input "text" at bounding box center [485, 238] width 465 height 18
type input "Vicinity"
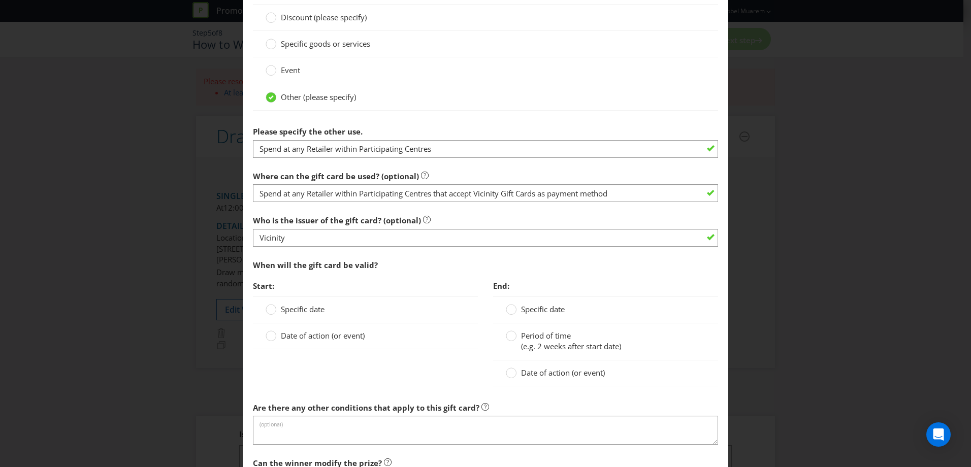
click at [393, 282] on span "Start:" at bounding box center [365, 286] width 225 height 21
click at [291, 306] on span "Specific date" at bounding box center [303, 309] width 44 height 10
click at [0, 0] on input "Specific date" at bounding box center [0, 0] width 0 height 0
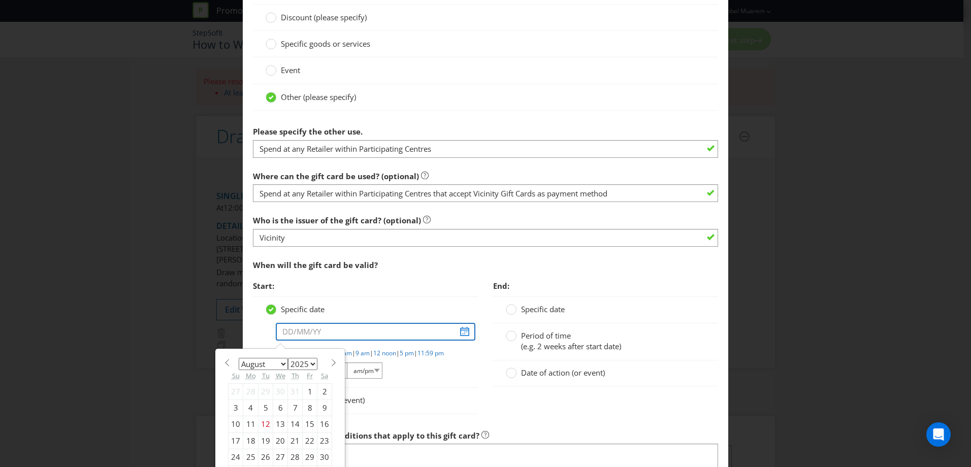
click at [289, 330] on input "text" at bounding box center [376, 332] width 200 height 18
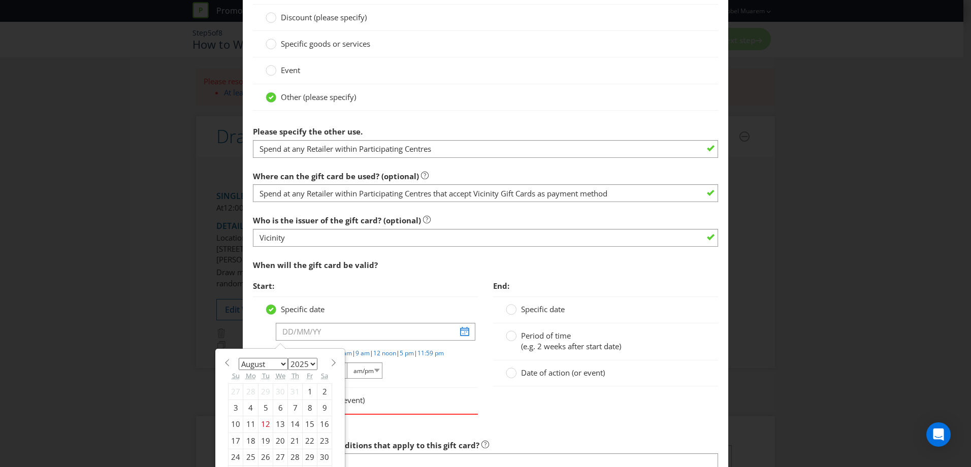
click at [330, 361] on span at bounding box center [334, 363] width 8 height 8
click at [331, 361] on span at bounding box center [334, 363] width 8 height 8
select select "11"
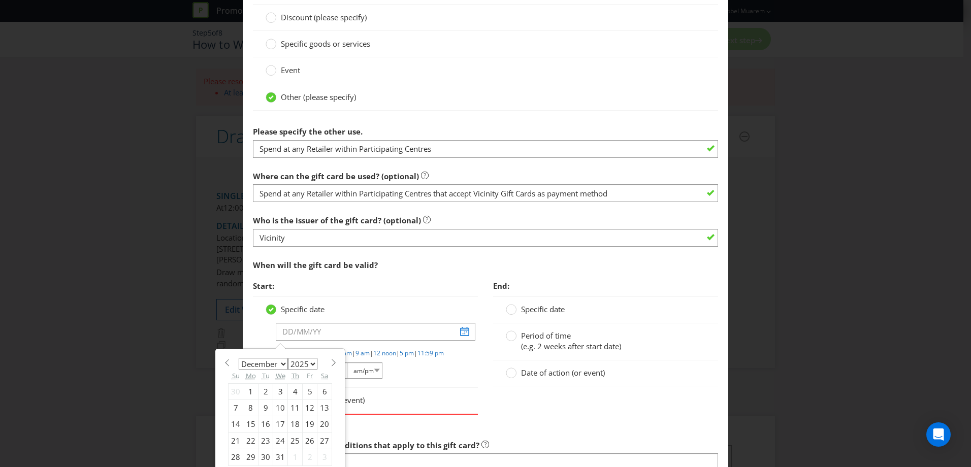
click at [265, 424] on div "16" at bounding box center [266, 425] width 15 height 16
type input "[DATE]"
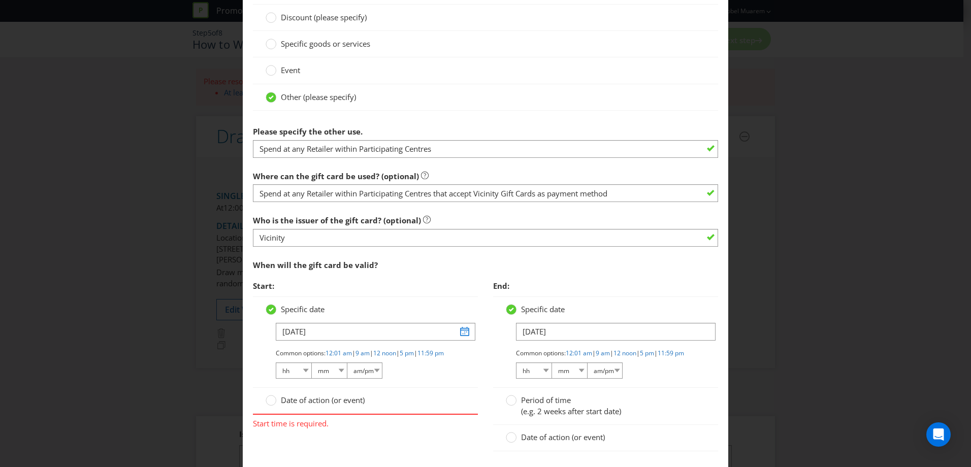
click at [419, 381] on div "Common options: 12:01 am | 9 am | 12 noon | 5 pm | 11:59 pm hh 01 02 03 04 05 0…" at bounding box center [371, 365] width 190 height 32
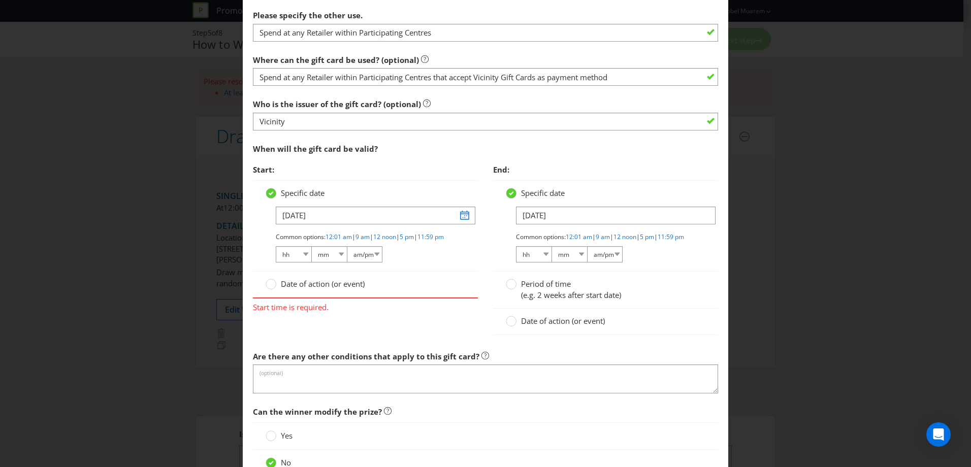
scroll to position [961, 0]
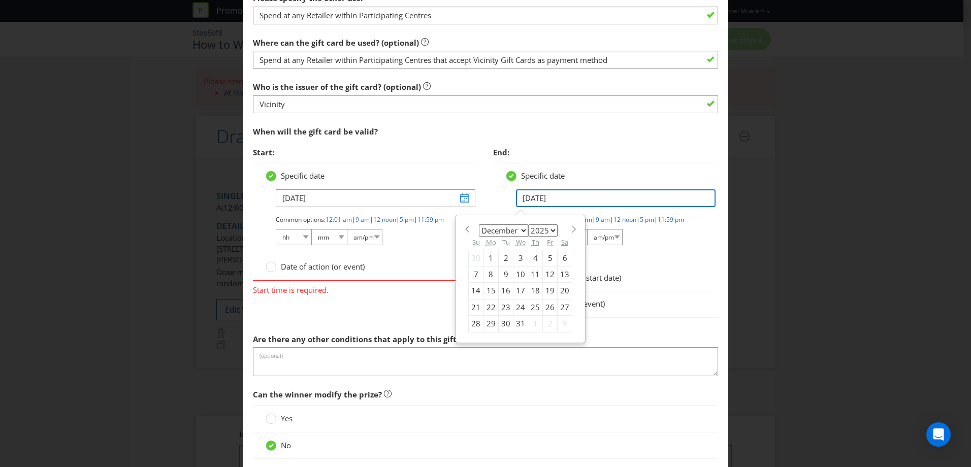
click at [549, 199] on input "[DATE]" at bounding box center [616, 199] width 200 height 18
click at [548, 195] on input "[DATE]" at bounding box center [616, 199] width 200 height 18
click at [589, 199] on input "[DATE]" at bounding box center [616, 199] width 200 height 18
click at [683, 255] on div "Specific date [DATE] January February March April May June July August Septembe…" at bounding box center [605, 208] width 225 height 91
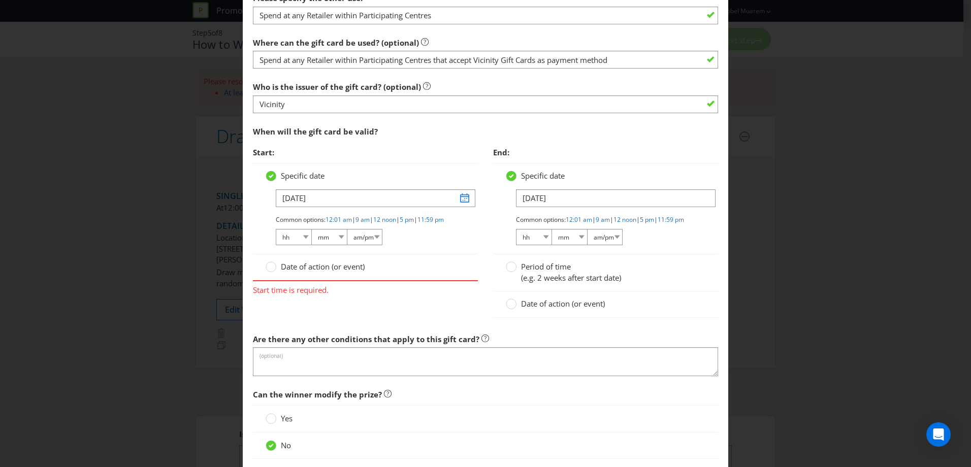
click at [541, 282] on span "(e.g. 2 weeks after start date)" at bounding box center [571, 278] width 100 height 10
click at [0, 0] on input "Period of time (e.g. 2 weeks after start date)" at bounding box center [0, 0] width 0 height 0
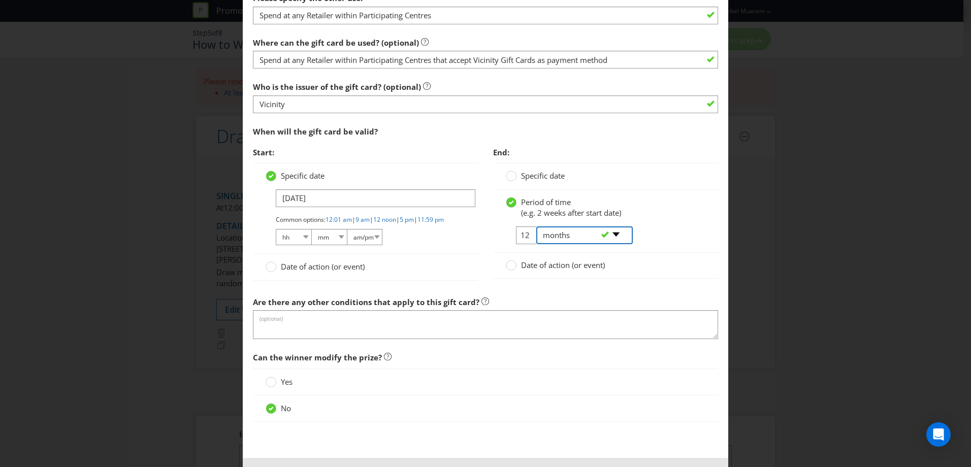
click at [545, 238] on select "-- Please select -- days weeks months years" at bounding box center [585, 236] width 97 height 18
select select "YEARS"
click at [537, 227] on select "-- Please select -- days weeks months years" at bounding box center [585, 236] width 97 height 18
click at [529, 233] on div "-- Please select -- days weeks months years" at bounding box center [580, 236] width 103 height 18
click at [522, 237] on input "12" at bounding box center [527, 236] width 23 height 18
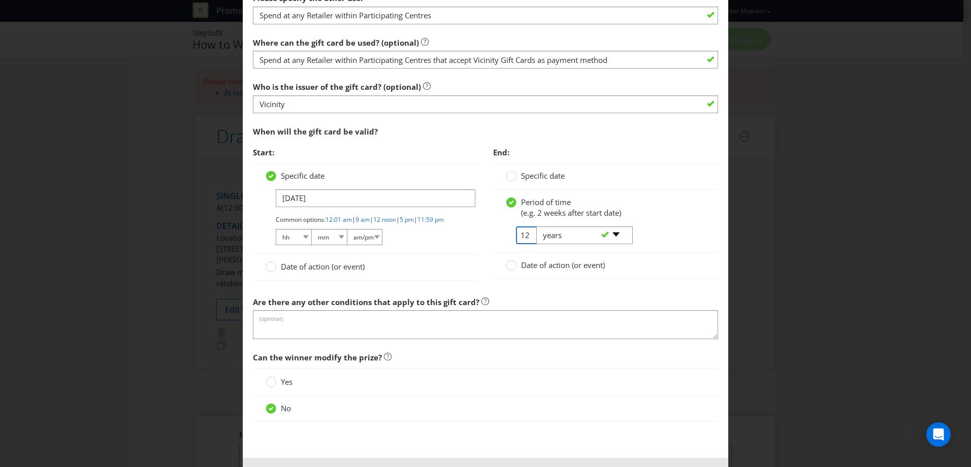
click at [522, 237] on input "12" at bounding box center [527, 236] width 23 height 18
type input "3"
click at [566, 277] on div "Date of action (or event)" at bounding box center [605, 266] width 225 height 26
click at [551, 231] on select "-- Please select -- days weeks months years" at bounding box center [585, 236] width 97 height 18
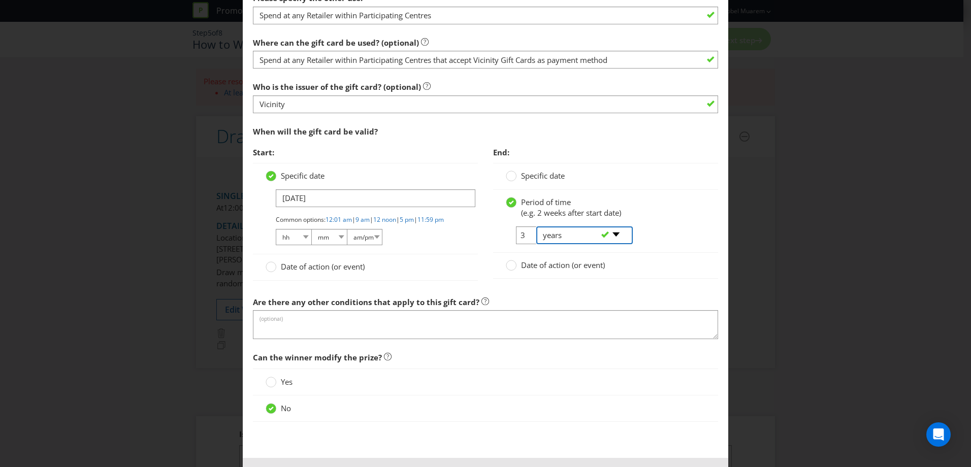
click at [543, 237] on select "-- Please select -- days weeks months years" at bounding box center [585, 236] width 97 height 18
click at [532, 178] on span "Specific date" at bounding box center [543, 176] width 44 height 10
click at [0, 0] on input "Specific date" at bounding box center [0, 0] width 0 height 0
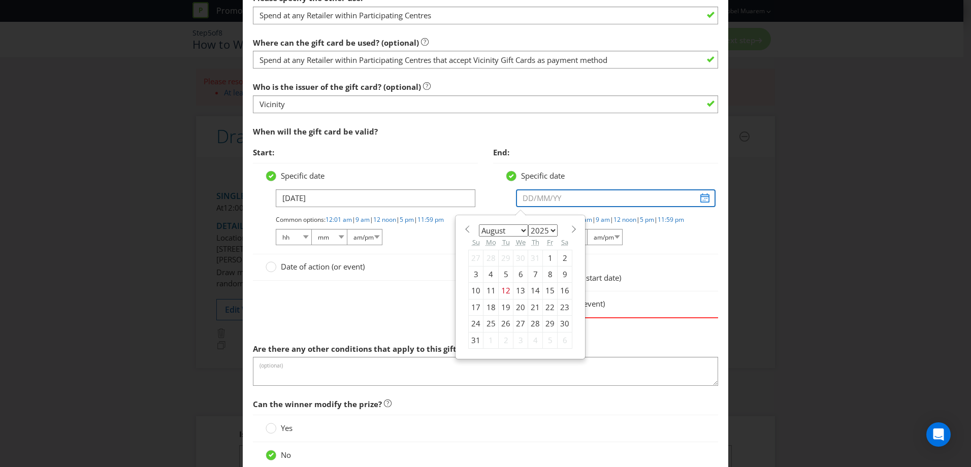
click at [528, 198] on input "text" at bounding box center [616, 199] width 200 height 18
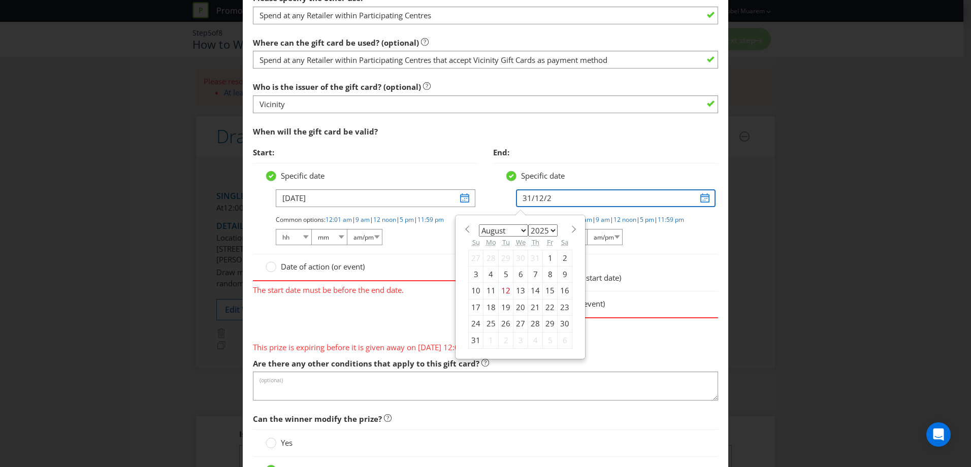
type input "[DATE]"
select select "11"
type input "[DATE]"
select select "2028"
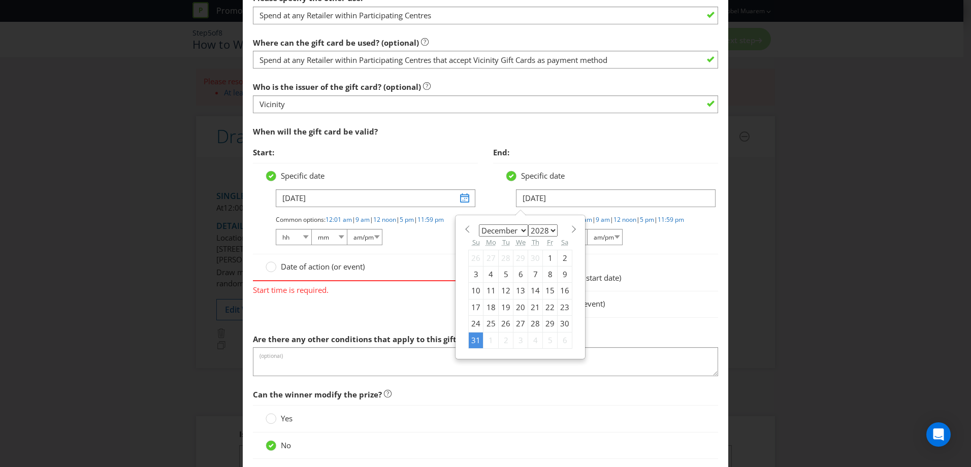
type input "[DATE]"
click at [675, 247] on div "Common options: 12:01 am | 9 am | 12 noon | 5 pm | 11:59 pm hh 01 02 03 04 05 0…" at bounding box center [611, 231] width 190 height 32
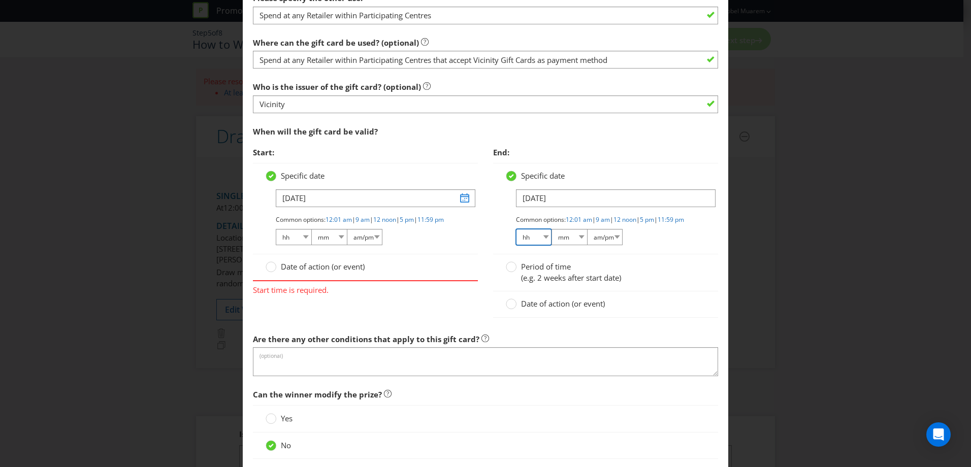
click at [531, 245] on select "hh 01 02 03 04 05 06 07 08 09 10 11 12" at bounding box center [534, 237] width 36 height 16
select select "11"
click at [516, 238] on select "hh 01 02 03 04 05 06 07 08 09 10 11 12" at bounding box center [534, 237] width 36 height 16
click at [570, 245] on select "mm 00 01 05 10 15 20 25 29 30 35 40 45 50 55 59" at bounding box center [570, 237] width 36 height 16
select select "59"
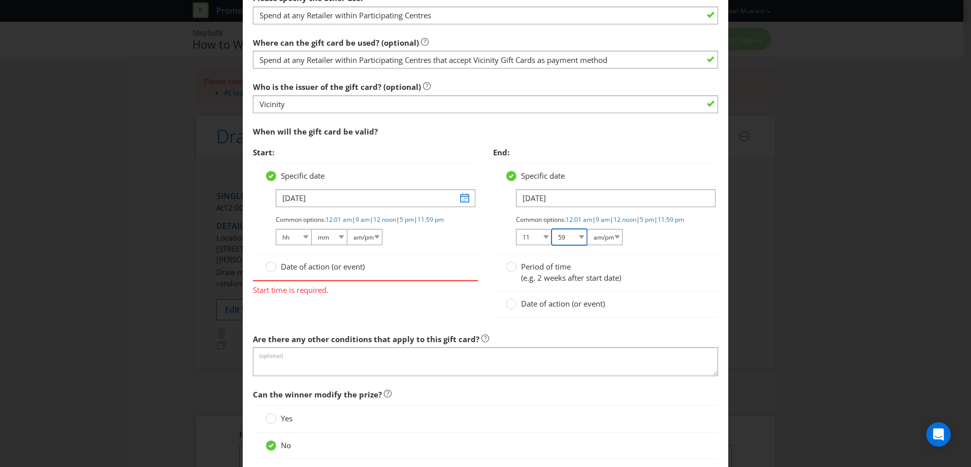
click at [552, 238] on select "mm 00 01 05 10 15 20 25 29 30 35 40 45 50 55 59" at bounding box center [570, 237] width 36 height 16
click at [601, 245] on select "am/pm am pm" at bounding box center [605, 237] width 36 height 16
select select "am"
click at [587, 238] on select "am/pm am pm" at bounding box center [605, 237] width 36 height 16
click at [652, 255] on div "Specific date [DATE] Common options: 12:01 am | 9 am | 12 noon | 5 pm | 11:59 p…" at bounding box center [605, 208] width 225 height 91
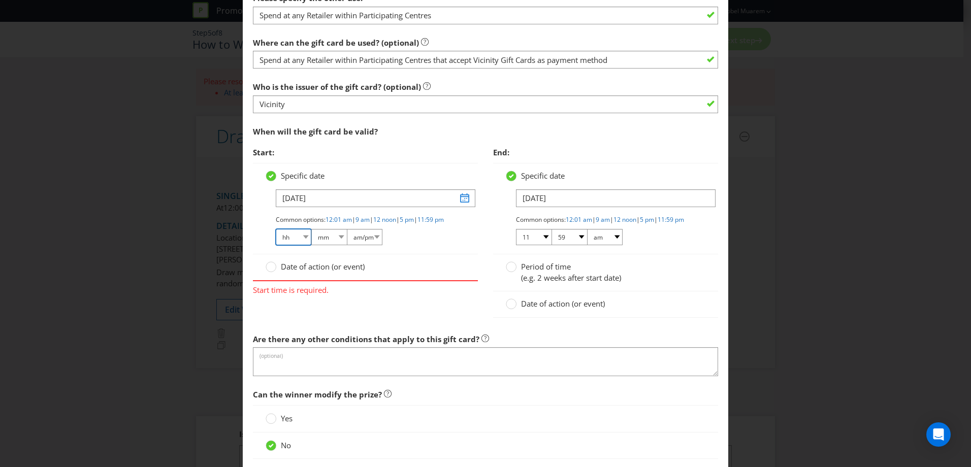
click at [289, 245] on select "hh 01 02 03 04 05 06 07 08 09 10 11 12" at bounding box center [294, 237] width 36 height 16
click at [290, 244] on select "hh 01 02 03 04 05 06 07 08 09 10 11 12" at bounding box center [294, 237] width 36 height 16
select select "09"
click at [276, 238] on select "hh 01 02 03 04 05 06 07 08 09 10 11 12" at bounding box center [294, 237] width 36 height 16
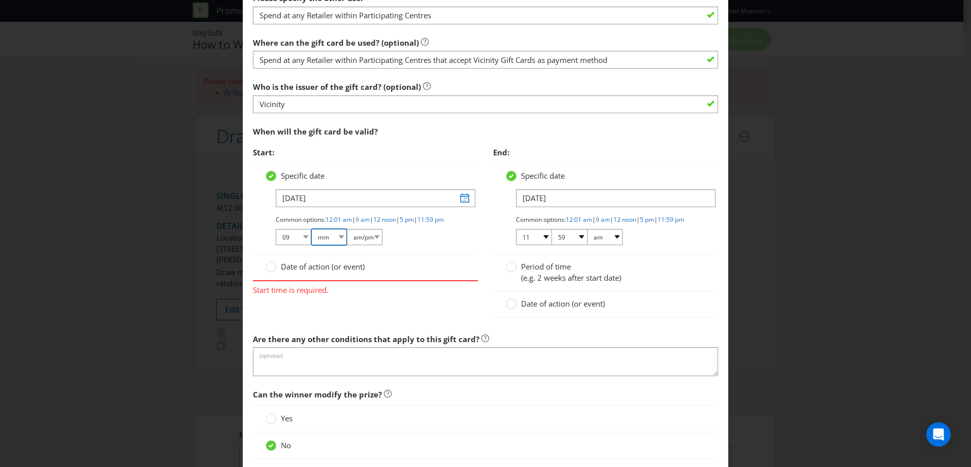
click at [314, 243] on select "mm 00 01 05 10 15 20 25 29 30 35 40 45 50 55 59" at bounding box center [329, 237] width 36 height 16
select select "00"
click at [311, 238] on select "mm 00 01 05 10 15 20 25 29 30 35 40 45 50 55 59" at bounding box center [329, 237] width 36 height 16
click at [351, 245] on select "am/pm am pm" at bounding box center [365, 237] width 36 height 16
select select "am"
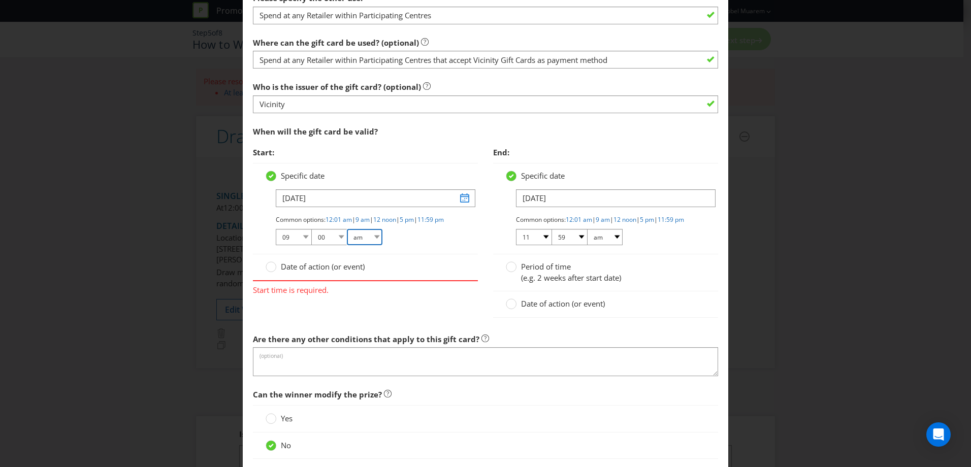
click at [347, 238] on select "am/pm am pm" at bounding box center [365, 237] width 36 height 16
click at [422, 269] on div "Date of action (or event)" at bounding box center [365, 268] width 225 height 26
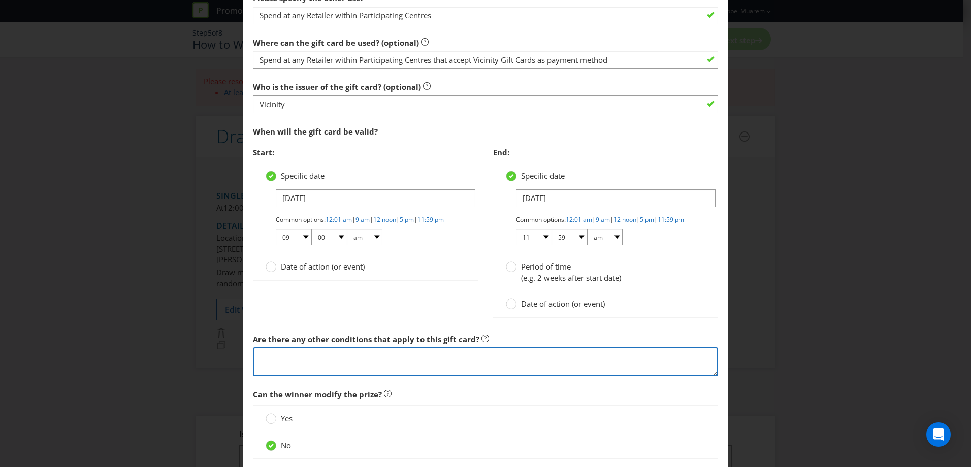
click at [435, 367] on textarea at bounding box center [485, 362] width 465 height 29
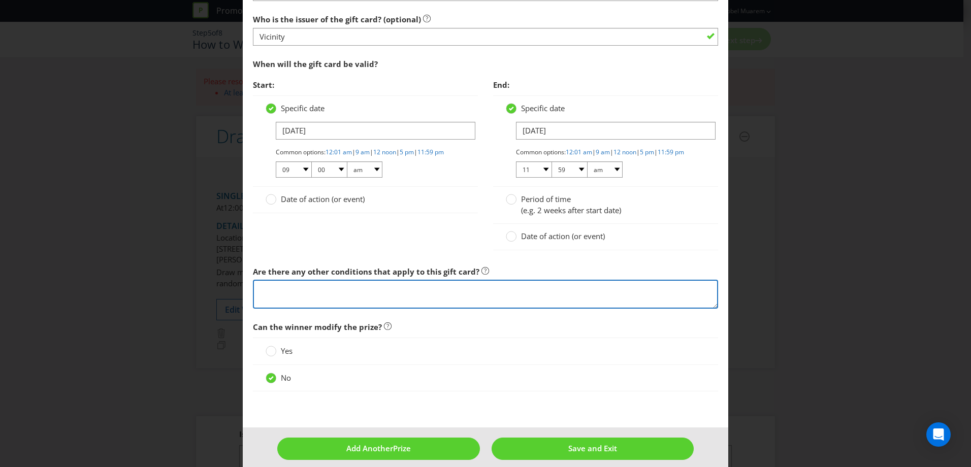
scroll to position [1048, 0]
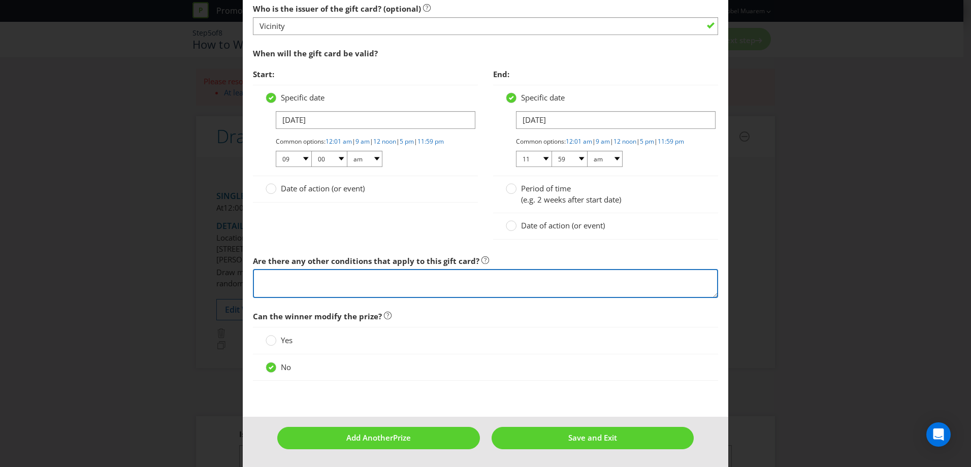
click at [416, 282] on textarea at bounding box center [485, 283] width 465 height 29
type textarea "G"
click at [412, 286] on textarea "Cannot be exchanged for cash" at bounding box center [485, 283] width 465 height 29
type textarea "Cannot be exchanged for cash"
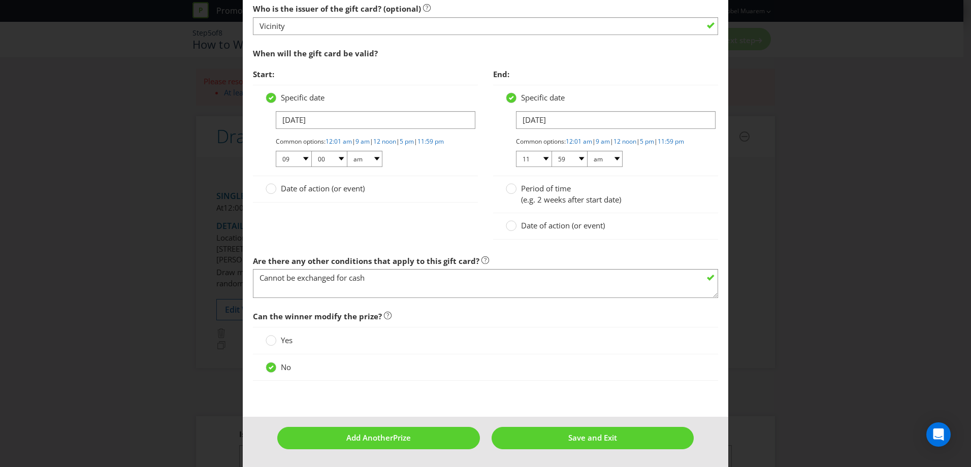
click at [354, 343] on div "Yes" at bounding box center [486, 340] width 440 height 11
drag, startPoint x: 592, startPoint y: 435, endPoint x: 596, endPoint y: 387, distance: 48.9
click at [596, 387] on div at bounding box center [485, 384] width 465 height 5
click at [571, 434] on span "Save and Exit" at bounding box center [593, 438] width 49 height 10
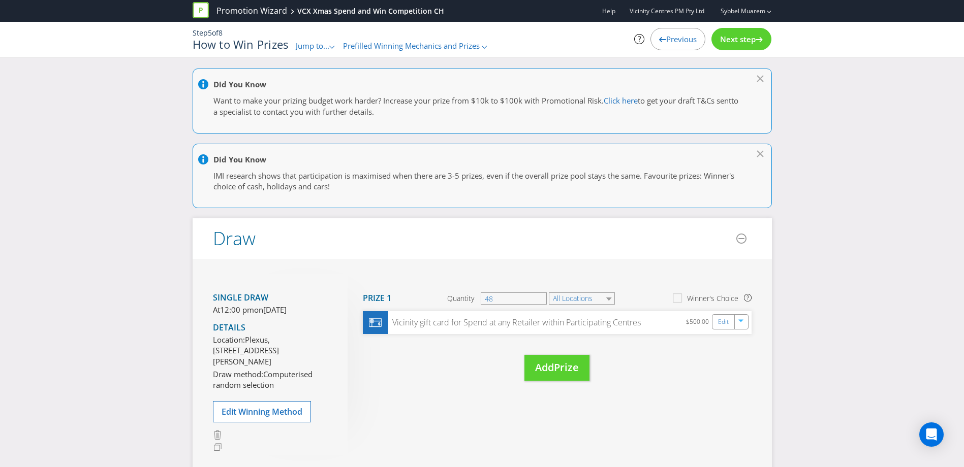
click at [740, 47] on div "Next step" at bounding box center [741, 39] width 60 height 22
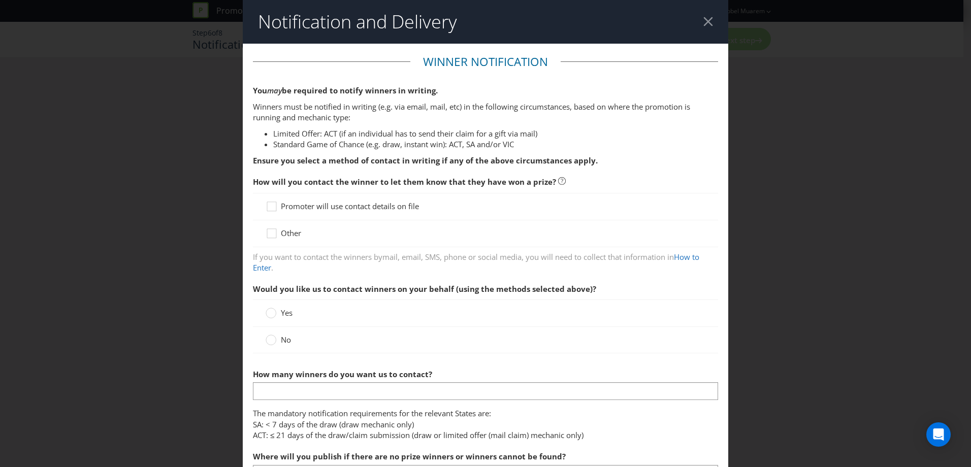
click at [360, 210] on span "Promoter will use contact details on file" at bounding box center [350, 206] width 138 height 10
click at [0, 0] on input "Promoter will use contact details on file" at bounding box center [0, 0] width 0 height 0
click at [285, 339] on span "No" at bounding box center [286, 340] width 10 height 10
click at [0, 0] on input "No" at bounding box center [0, 0] width 0 height 0
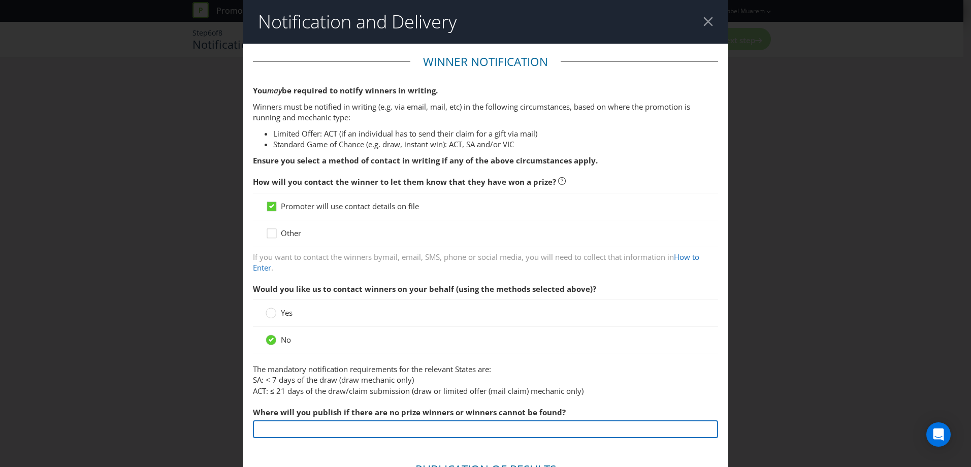
click at [311, 427] on input "text" at bounding box center [485, 430] width 465 height 18
click at [581, 420] on div "Where will you publish if there are no prize winners or winners cannot be found?" at bounding box center [485, 420] width 465 height 37
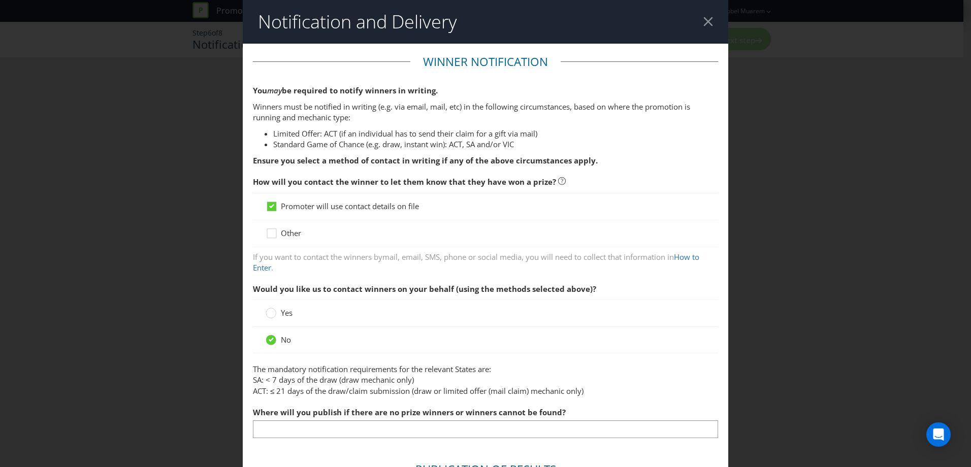
click at [462, 439] on fieldset "Winner Notification You may be required to notify winners in writing. Winners m…" at bounding box center [485, 250] width 465 height 393
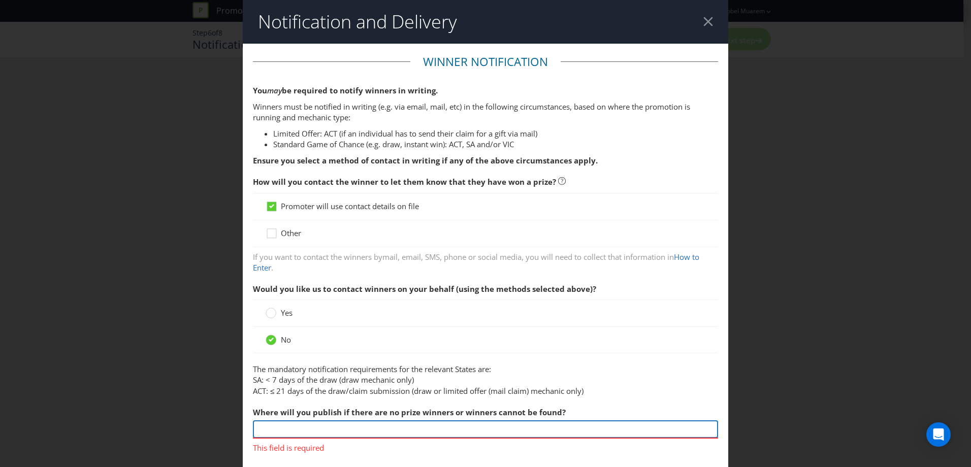
click at [467, 431] on input "text" at bounding box center [485, 430] width 465 height 18
type input "T&C's"
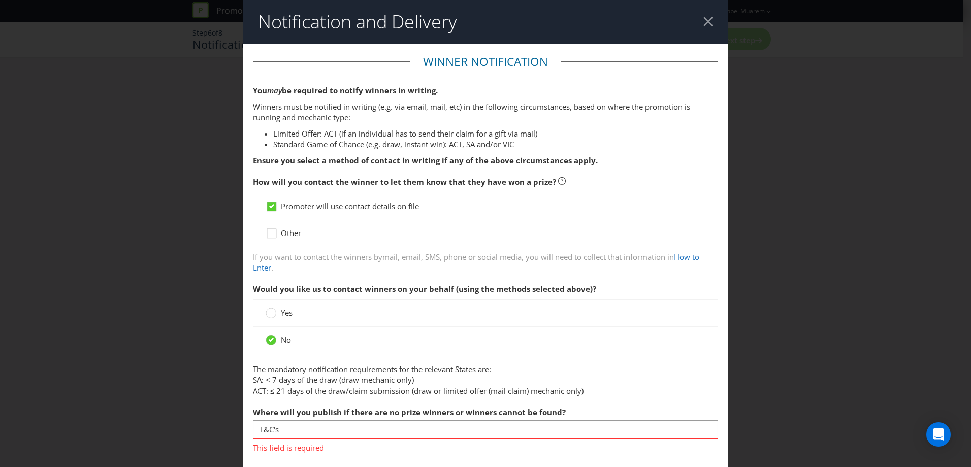
click at [740, 363] on div "Notification and Delivery Winner Notification You may be required to notify win…" at bounding box center [485, 233] width 971 height 467
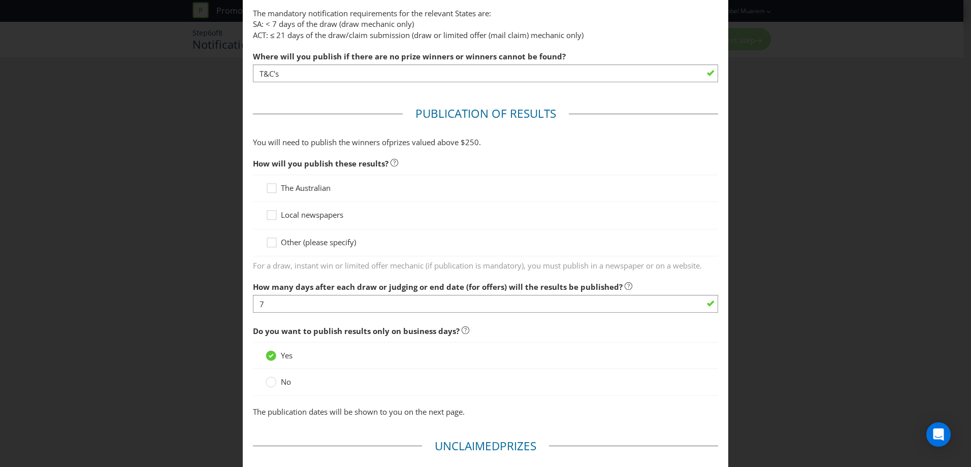
scroll to position [405, 0]
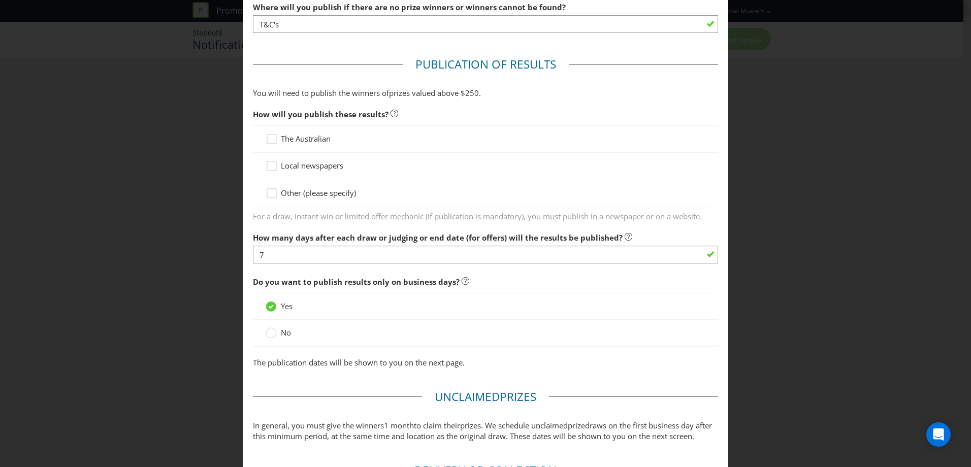
click at [344, 186] on div "Other (please specify)" at bounding box center [485, 193] width 465 height 27
click at [315, 196] on span "Other (please specify)" at bounding box center [318, 193] width 75 height 10
click at [0, 0] on input "Other (please specify)" at bounding box center [0, 0] width 0 height 0
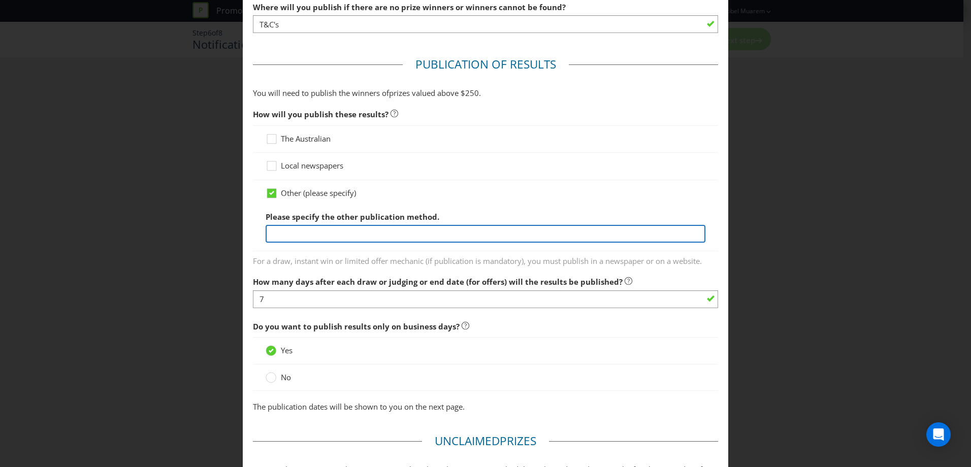
click at [322, 229] on input "text" at bounding box center [486, 234] width 440 height 18
type input "T&C's"
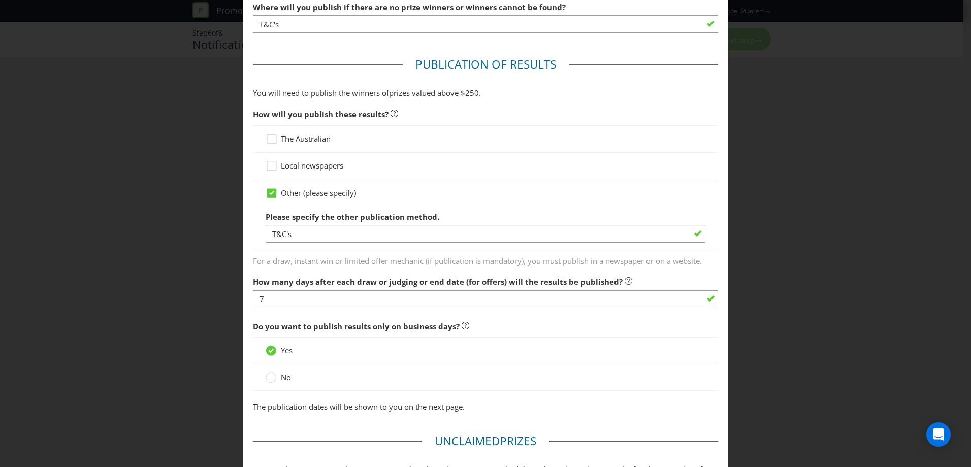
click at [332, 375] on div "No" at bounding box center [486, 377] width 440 height 11
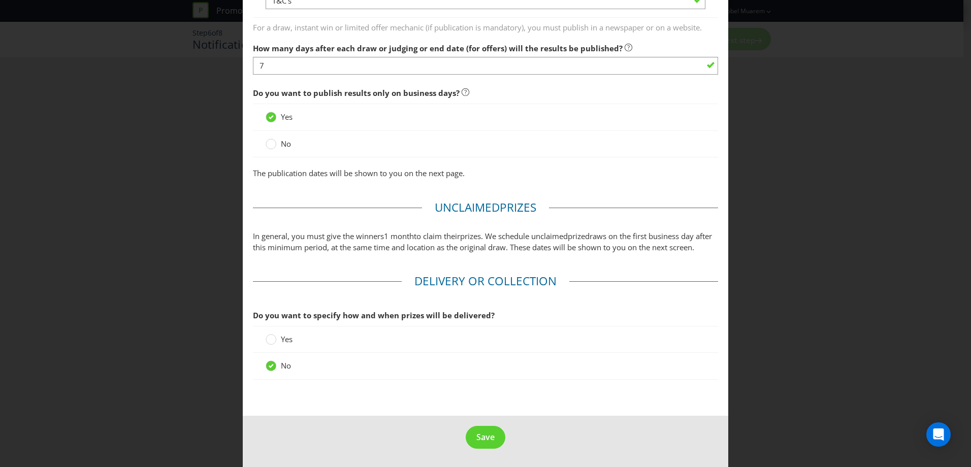
scroll to position [650, 0]
click at [287, 342] on span "Yes" at bounding box center [287, 339] width 12 height 10
click at [0, 0] on input "Yes" at bounding box center [0, 0] width 0 height 0
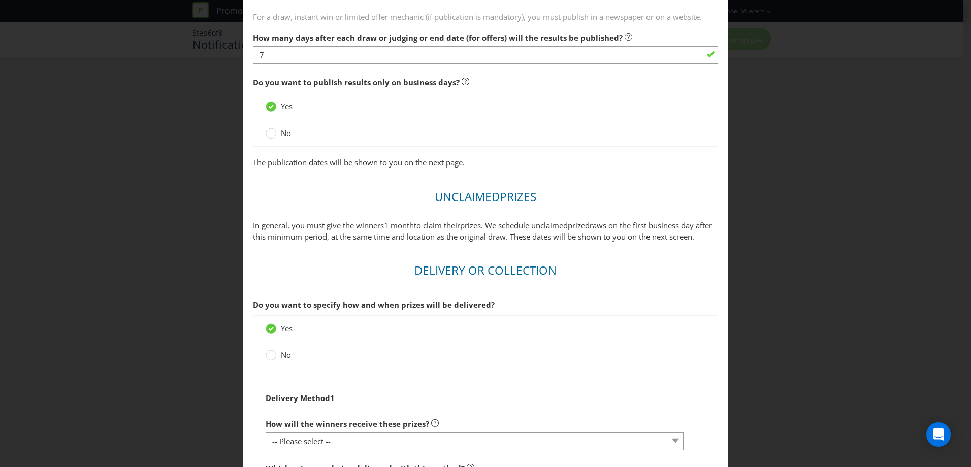
click at [478, 375] on div at bounding box center [485, 372] width 465 height 5
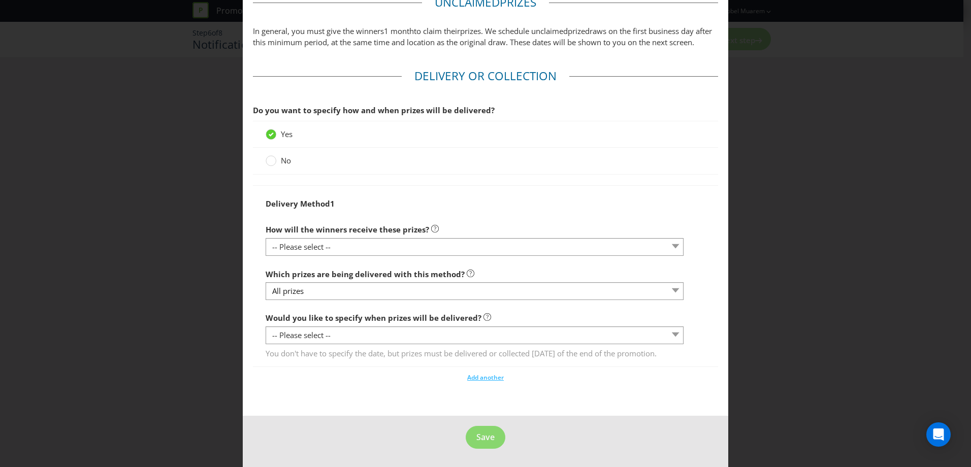
scroll to position [866, 0]
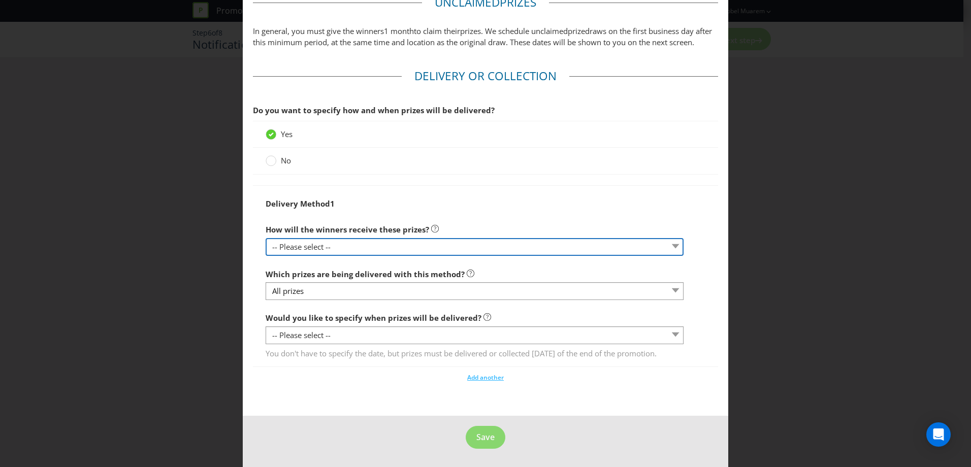
click at [332, 238] on select "-- Please select -- Delivered by mail Delivered by email Delivered in-person Co…" at bounding box center [475, 247] width 418 height 18
select select "PARTICIPATING_VENUES"
click at [266, 238] on select "-- Please select -- Delivered by mail Delivered by email Delivered in-person Co…" at bounding box center [475, 247] width 418 height 18
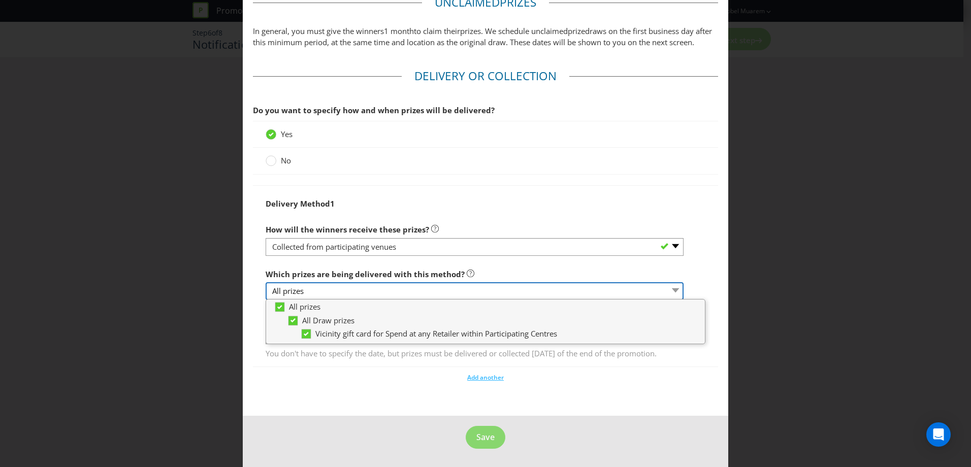
click at [341, 282] on select "All prizes" at bounding box center [475, 291] width 418 height 18
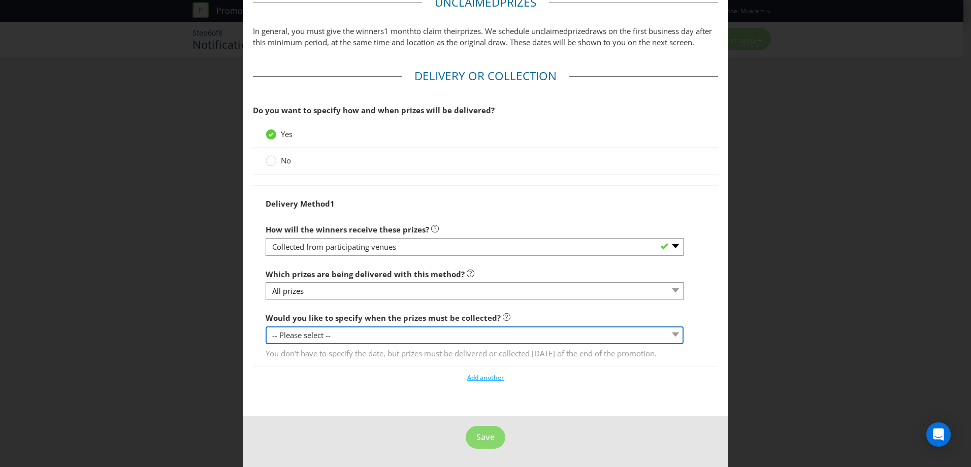
click at [347, 327] on select "-- Please select -- Yes, specific date (please specify) Yes, within a certain p…" at bounding box center [475, 336] width 418 height 18
select select "YES_PERIOD"
click at [266, 327] on select "-- Please select -- Yes, specific date (please specify) Yes, within a certain p…" at bounding box center [475, 336] width 418 height 18
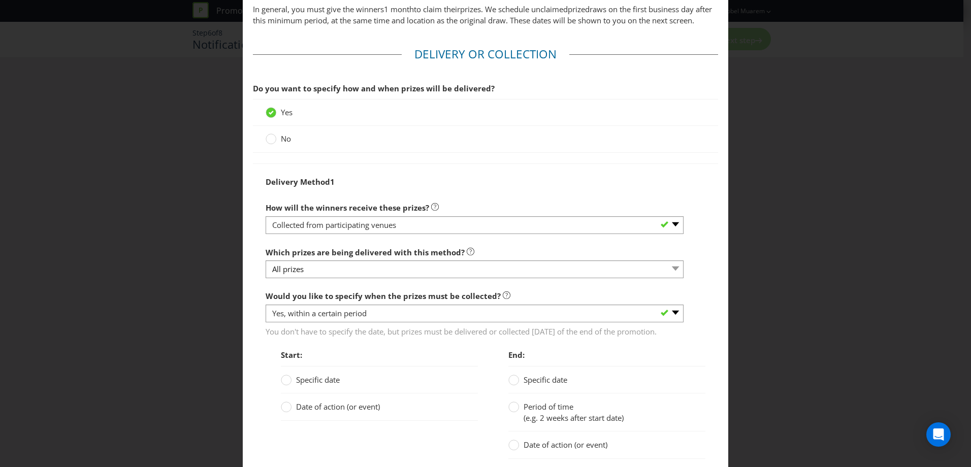
click at [367, 366] on span "Start:" at bounding box center [379, 355] width 197 height 21
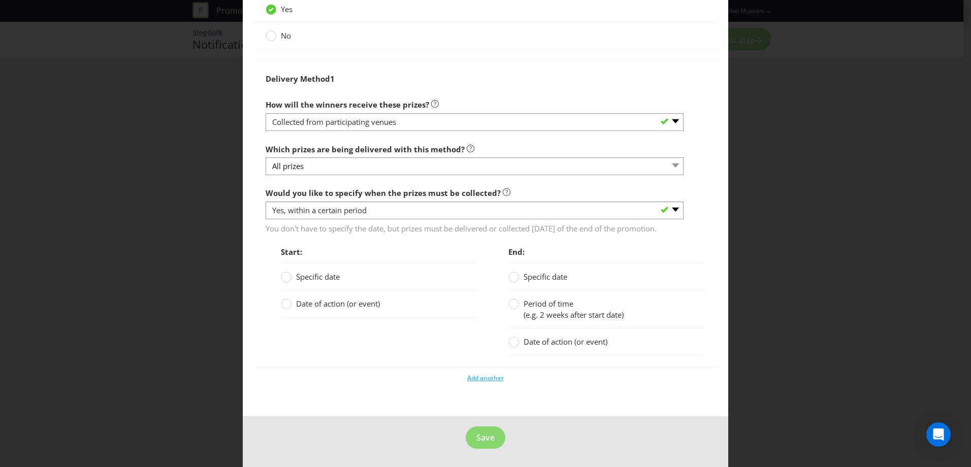
scroll to position [991, 0]
click at [342, 269] on div "Specific date" at bounding box center [379, 276] width 197 height 27
click at [340, 277] on span at bounding box center [341, 277] width 2 height 10
click at [0, 0] on input "Specific date" at bounding box center [0, 0] width 0 height 0
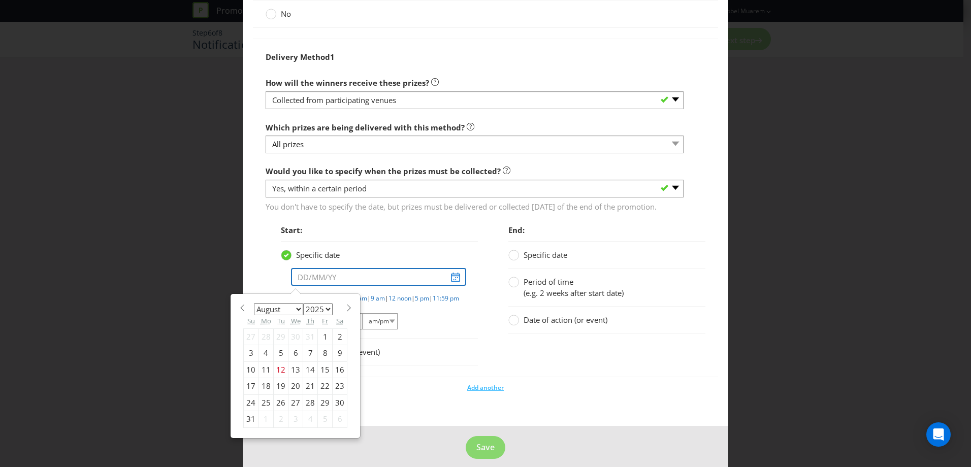
click at [301, 286] on input "text" at bounding box center [378, 277] width 175 height 18
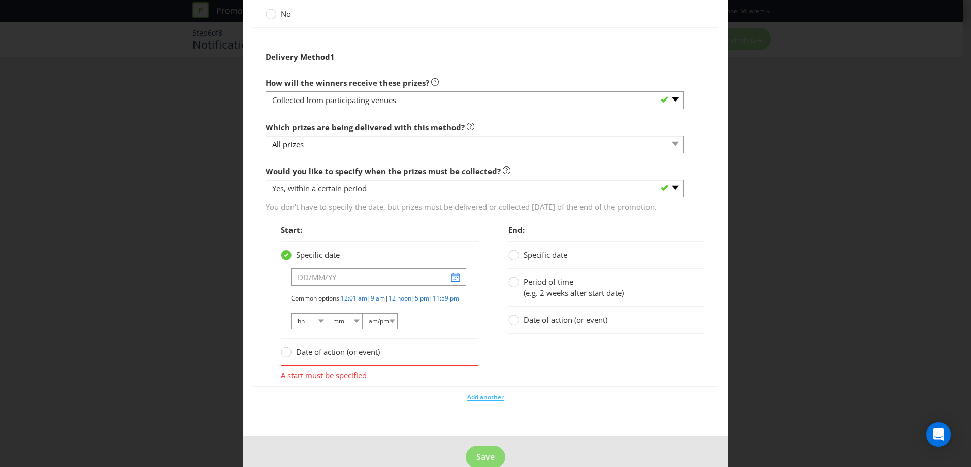
click at [343, 303] on p "Common options: 12:01 am | 9 am | 12 noon | 5 pm | 11:59 pm" at bounding box center [378, 298] width 174 height 9
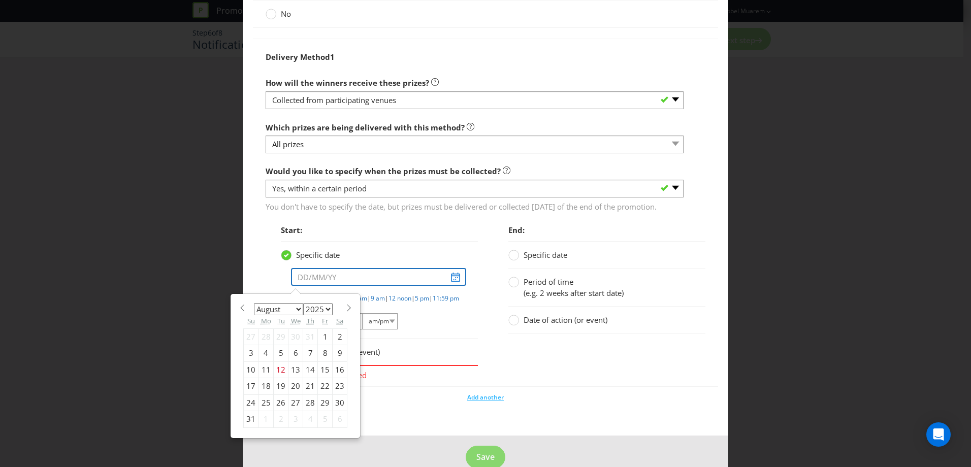
click at [338, 286] on input "text" at bounding box center [378, 277] width 175 height 18
click at [345, 312] on span at bounding box center [349, 308] width 8 height 8
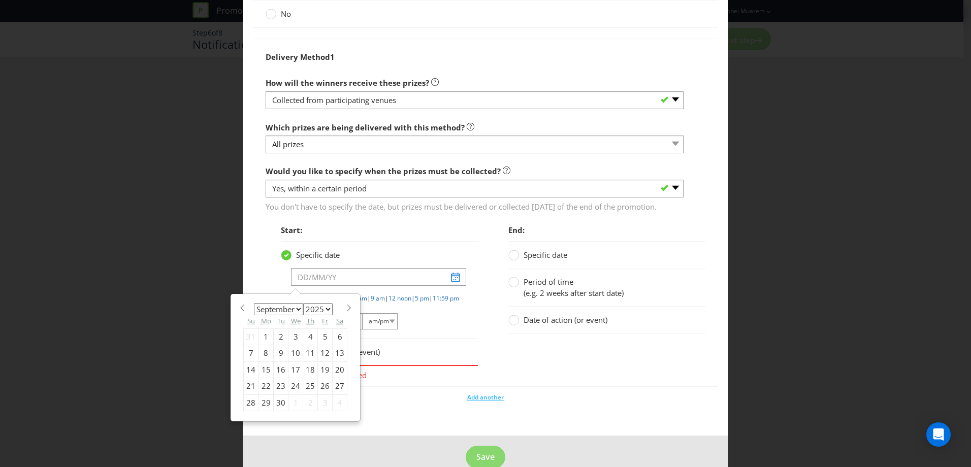
click at [345, 312] on span at bounding box center [349, 308] width 8 height 8
select select "11"
click at [278, 378] on div "16" at bounding box center [281, 370] width 15 height 16
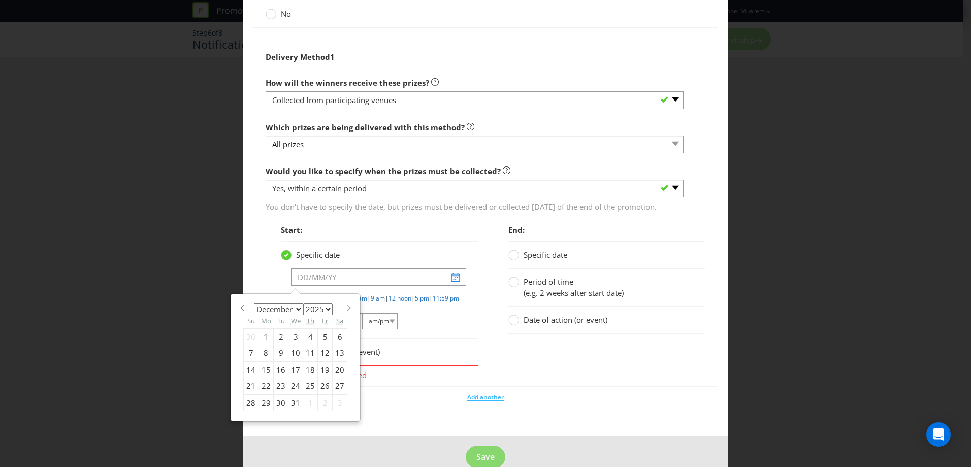
type input "[DATE]"
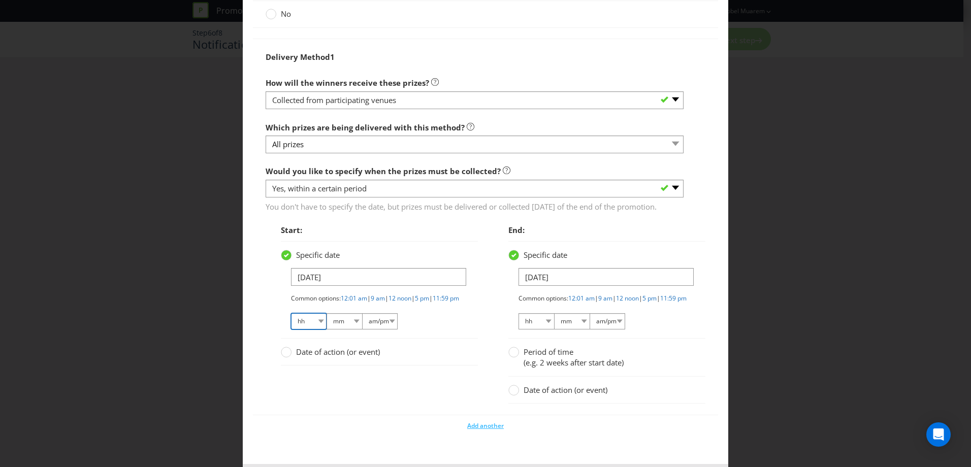
click at [305, 330] on select "hh 01 02 03 04 05 06 07 08 09 10 11 12" at bounding box center [309, 321] width 36 height 16
select select "12"
click at [291, 330] on select "hh 01 02 03 04 05 06 07 08 09 10 11 12" at bounding box center [309, 321] width 36 height 16
click at [342, 330] on select "mm 00 01 05 10 15 20 25 29 30 35 40 45 50 55 59" at bounding box center [345, 321] width 36 height 16
select select "00"
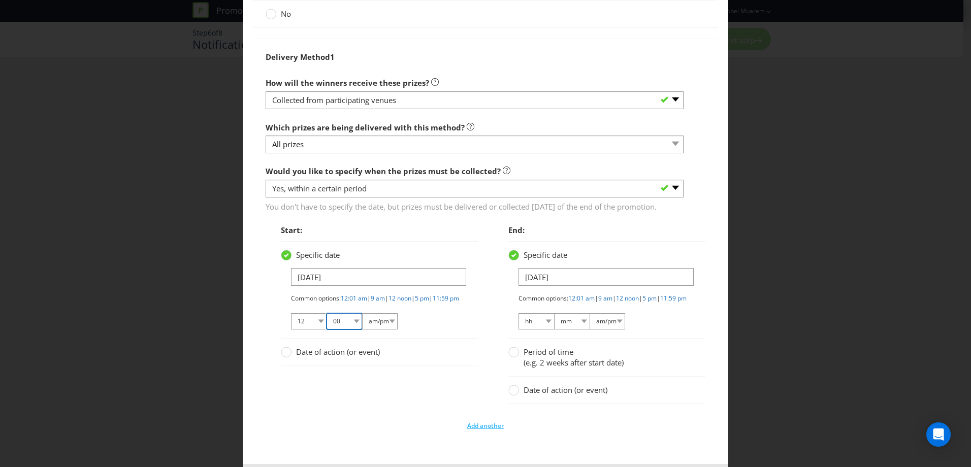
click at [327, 330] on select "mm 00 01 05 10 15 20 25 29 30 35 40 45 50 55 59" at bounding box center [345, 321] width 36 height 16
click at [385, 330] on select "am/pm am pm" at bounding box center [380, 321] width 36 height 16
select select "pm"
click at [362, 330] on select "am/pm am pm" at bounding box center [380, 321] width 36 height 16
click at [438, 376] on div "Start: Specific date [DATE] Common options: 12:01 am | 9 am | 12 noon | 5 pm | …" at bounding box center [372, 298] width 228 height 156
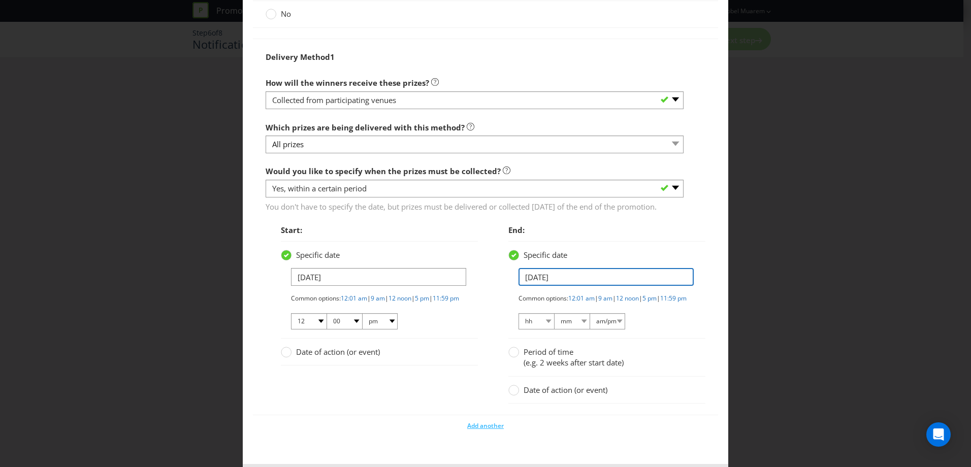
click at [523, 286] on input "[DATE]" at bounding box center [606, 277] width 175 height 18
drag, startPoint x: 531, startPoint y: 298, endPoint x: 486, endPoint y: 289, distance: 46.0
click at [486, 289] on div "End: Specific date [DATE] January February March April May June July August Sep…" at bounding box center [600, 317] width 228 height 195
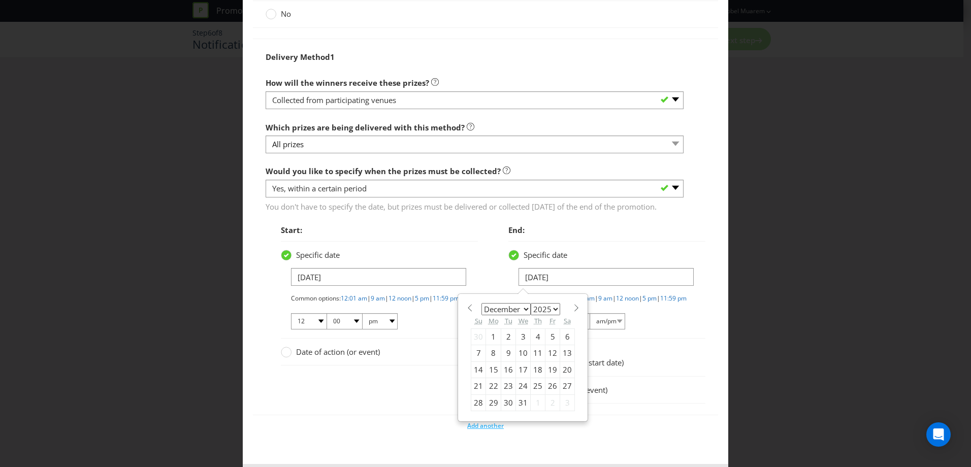
click at [573, 312] on span at bounding box center [577, 308] width 8 height 8
select select "0"
select select "2026"
click at [491, 411] on div "26" at bounding box center [493, 403] width 15 height 16
type input "[DATE]"
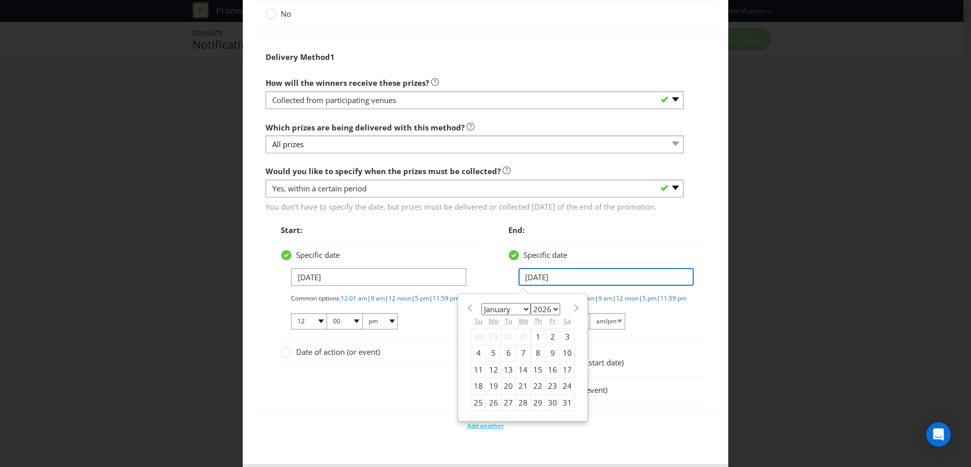
click at [556, 286] on input "[DATE]" at bounding box center [606, 277] width 175 height 18
click at [691, 377] on div "Period of time (e.g. 2 weeks after start date)" at bounding box center [607, 358] width 197 height 38
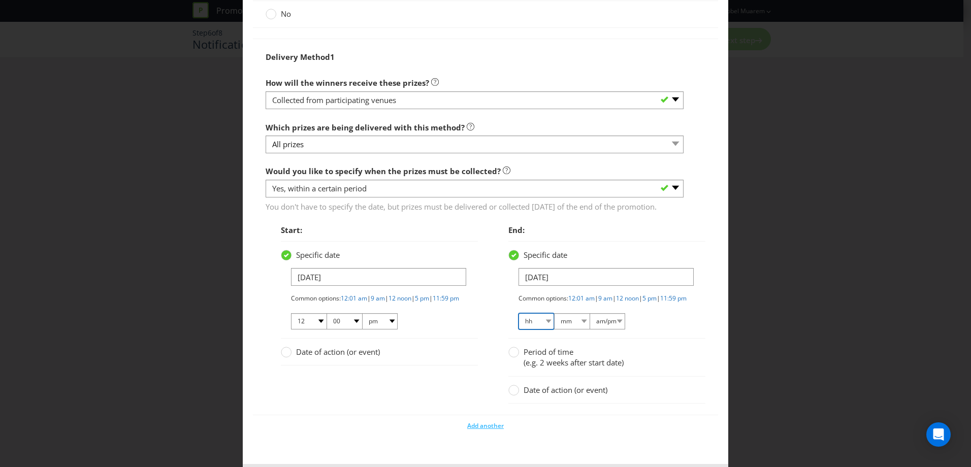
click at [533, 330] on select "hh 01 02 03 04 05 06 07 08 09 10 11 12" at bounding box center [537, 321] width 36 height 16
click at [530, 330] on select "hh 01 02 03 04 05 06 07 08 09 10 11 12" at bounding box center [537, 321] width 36 height 16
click at [538, 330] on select "hh 01 02 03 04 05 06 07 08 09 10 11 12" at bounding box center [537, 321] width 36 height 16
select select "05"
click at [519, 330] on select "hh 01 02 03 04 05 06 07 08 09 10 11 12" at bounding box center [537, 321] width 36 height 16
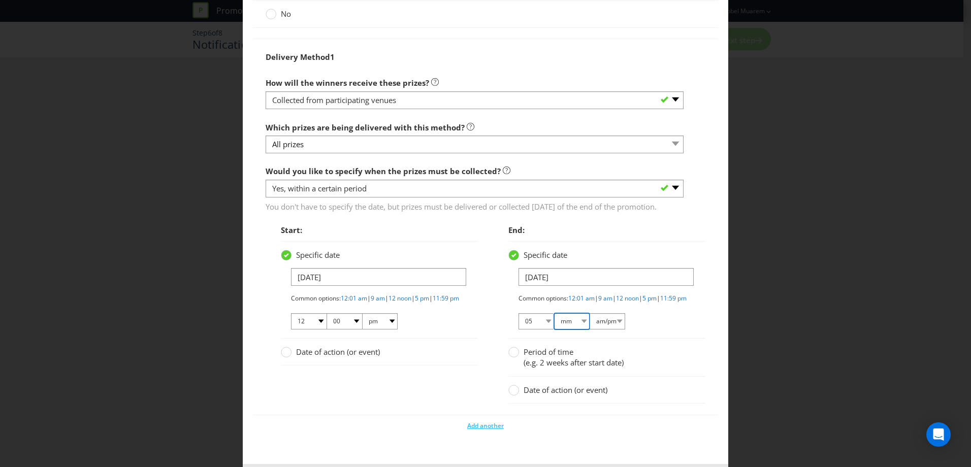
click at [567, 330] on select "mm 00 01 05 10 15 20 25 29 30 35 40 45 50 55 59" at bounding box center [572, 321] width 36 height 16
select select "00"
click at [554, 330] on select "mm 00 01 05 10 15 20 25 29 30 35 40 45 50 55 59" at bounding box center [572, 321] width 36 height 16
click at [602, 330] on select "am/pm am pm" at bounding box center [608, 321] width 36 height 16
select select "pm"
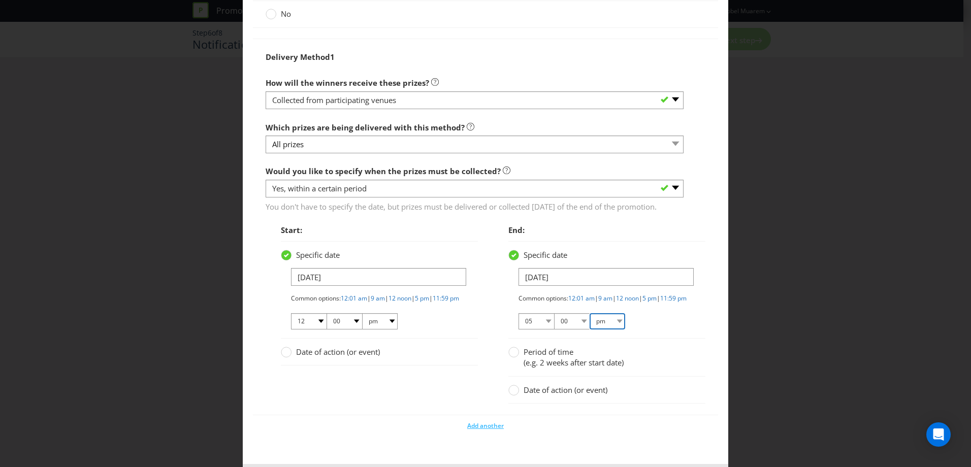
click at [590, 330] on select "am/pm am pm" at bounding box center [608, 321] width 36 height 16
click at [636, 369] on div "Period of time (e.g. 2 weeks after start date)" at bounding box center [596, 358] width 175 height 22
click at [655, 372] on div "Period of time (e.g. 2 weeks after start date)" at bounding box center [607, 358] width 197 height 38
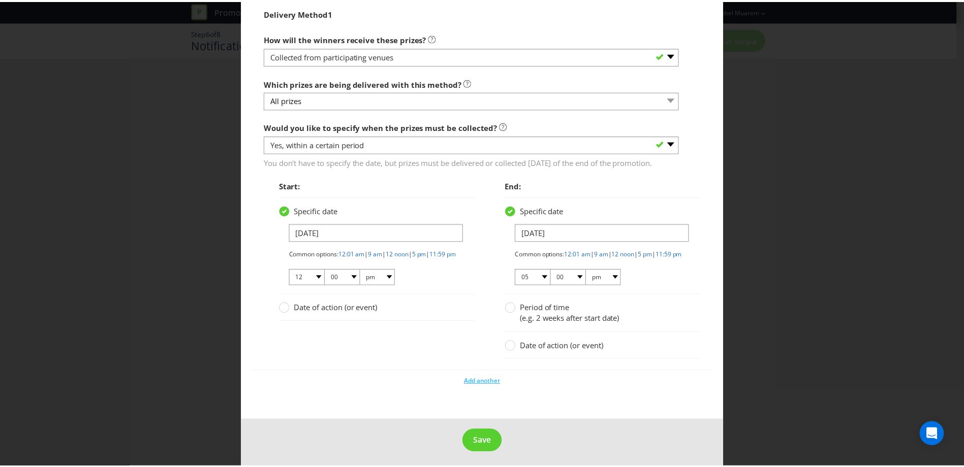
scroll to position [1070, 0]
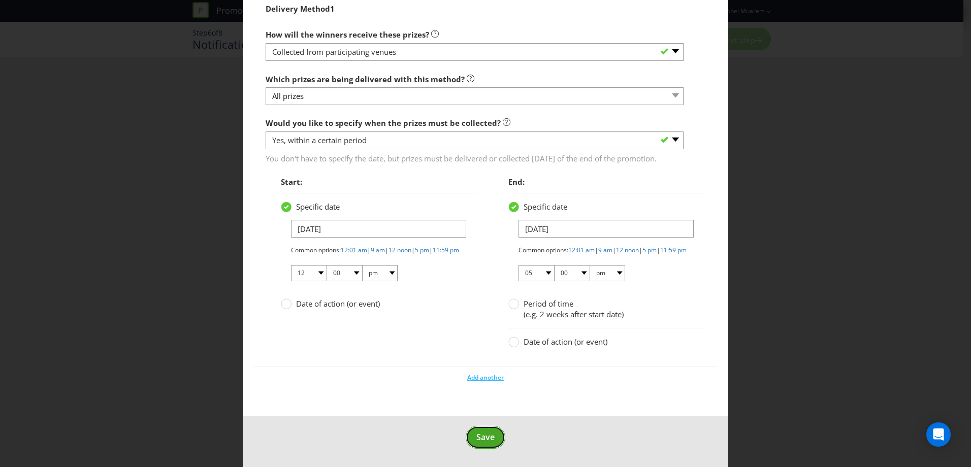
click at [487, 439] on span "Save" at bounding box center [486, 437] width 18 height 11
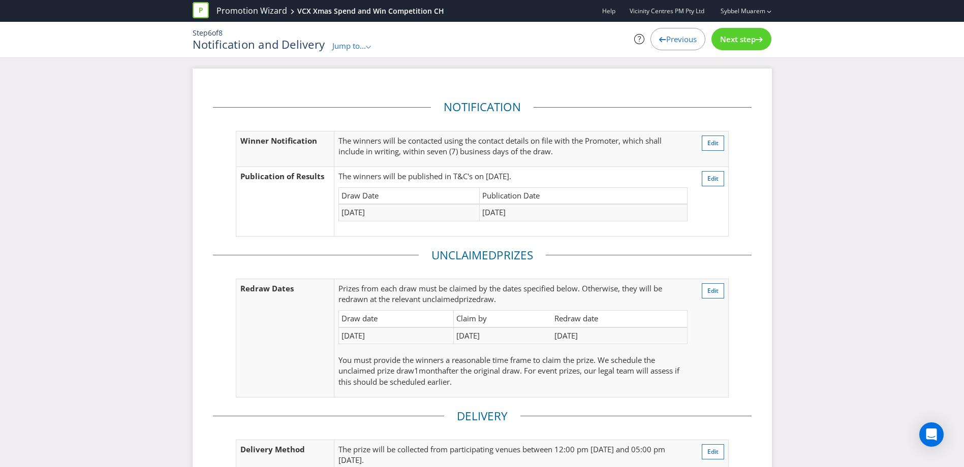
click at [573, 336] on td "[DATE]" at bounding box center [619, 336] width 135 height 17
drag, startPoint x: 555, startPoint y: 332, endPoint x: 613, endPoint y: 341, distance: 58.6
click at [613, 341] on td "[DATE]" at bounding box center [619, 336] width 135 height 17
drag, startPoint x: 613, startPoint y: 341, endPoint x: 597, endPoint y: 333, distance: 17.7
click at [597, 333] on td "[DATE]" at bounding box center [619, 336] width 135 height 17
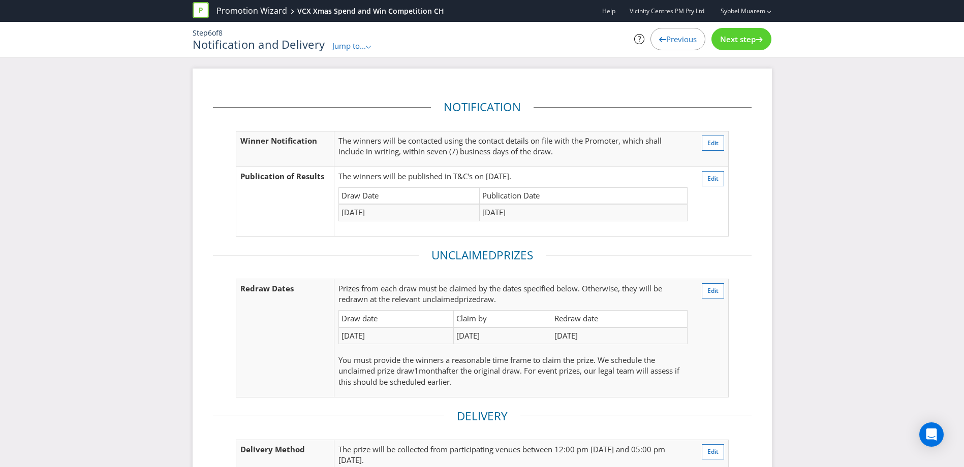
drag, startPoint x: 594, startPoint y: 335, endPoint x: 556, endPoint y: 327, distance: 39.5
click at [556, 327] on table "Draw date Claim by Redraw date [DATE] [DATE] [DATE]" at bounding box center [512, 327] width 349 height 34
click at [556, 327] on td "Redraw date" at bounding box center [619, 319] width 135 height 17
click at [636, 335] on td "[DATE]" at bounding box center [619, 336] width 135 height 17
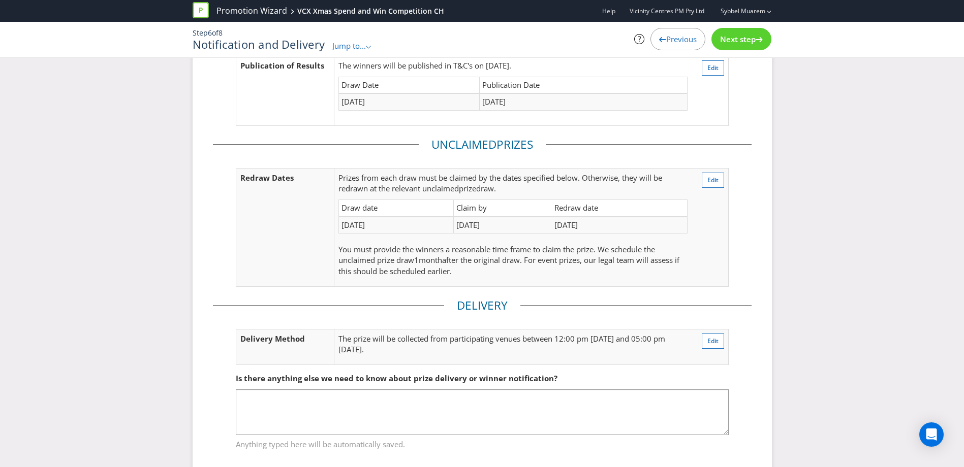
scroll to position [132, 0]
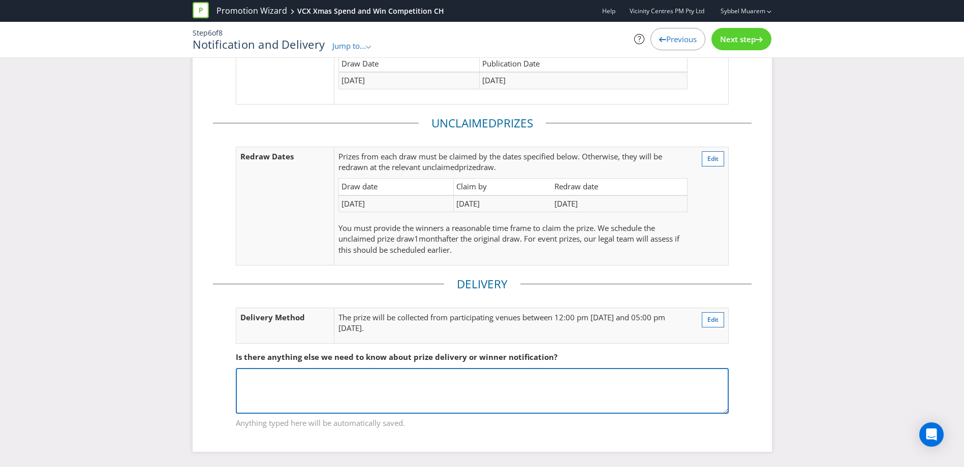
click at [457, 390] on textarea at bounding box center [482, 391] width 493 height 46
paste textarea "Competitions – Winner Contacting Commences (first contact) (each winner must be…"
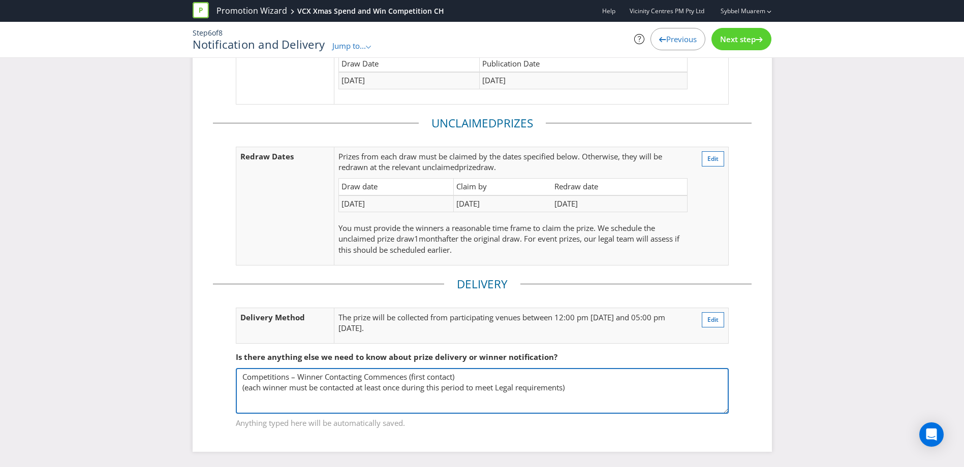
click at [240, 386] on textarea "Competitions – Winner Contacting Commences (first contact) (each winner must be…" at bounding box center [482, 391] width 493 height 46
click at [576, 382] on textarea "Competitions – Winner Contacting Commences (first contact) (each winner must be…" at bounding box center [482, 391] width 493 height 46
click at [601, 391] on textarea "Competitions – Winner Contacting Commences (first contact) (each winner must be…" at bounding box center [482, 391] width 493 height 46
paste textarea "Competitions – Winner Contacting Commences (first contact) (each winner must be…"
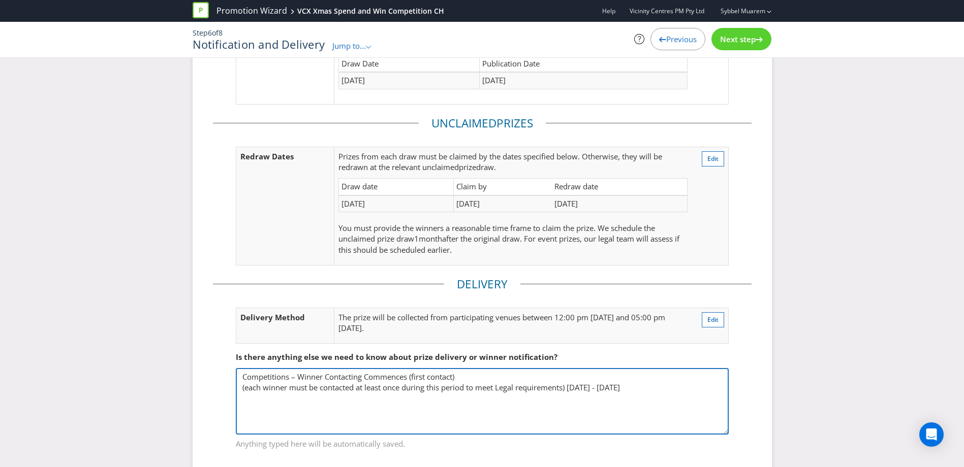
scroll to position [0, 0]
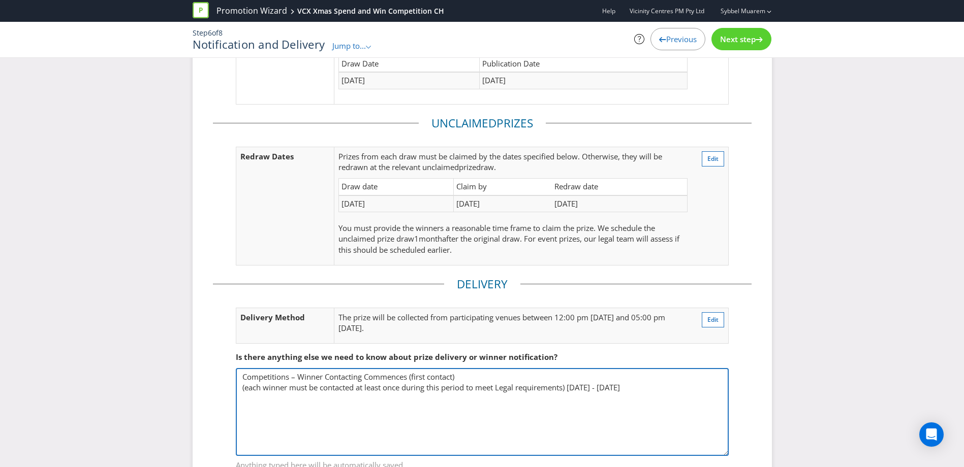
drag, startPoint x: 725, startPoint y: 410, endPoint x: 730, endPoint y: 453, distance: 43.0
click at [730, 453] on fieldset "Is there anything else we need to know about prize delivery or winner notificat…" at bounding box center [482, 405] width 539 height 147
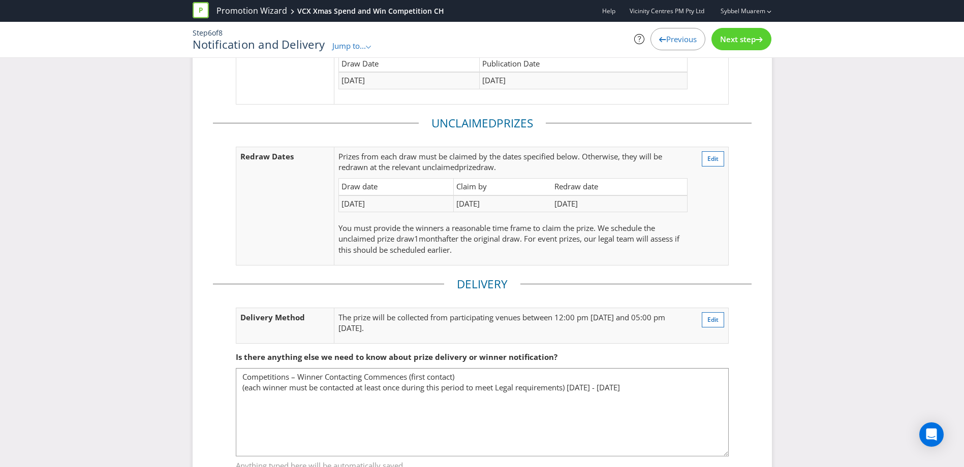
click at [730, 453] on fieldset "Is there anything else we need to know about prize delivery or winner notificat…" at bounding box center [482, 405] width 539 height 147
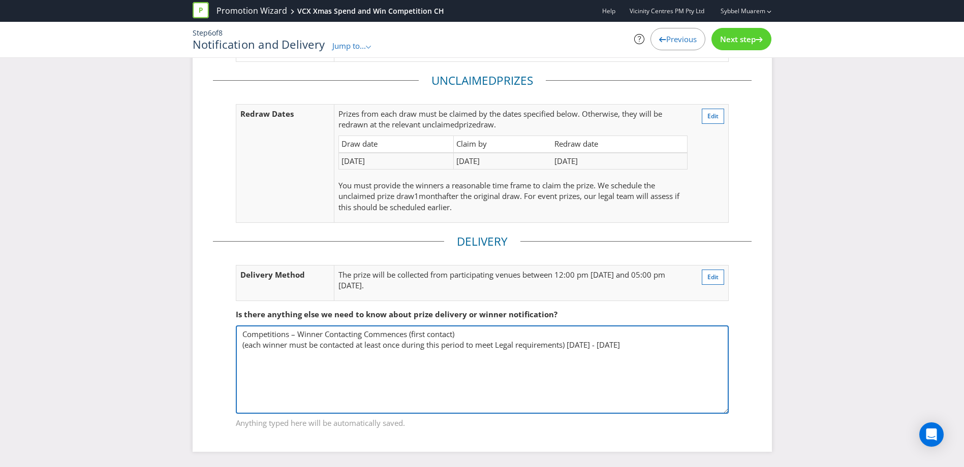
click at [592, 326] on textarea "Competitions – Winner Contacting Commences (first contact) (each winner must be…" at bounding box center [482, 370] width 493 height 88
click at [454, 362] on textarea "Competitions – Winner Contacting Commences (first contact) (each winner must be…" at bounding box center [482, 370] width 493 height 88
paste textarea "Competitions – Winner Contacting Continues (second / third contact via e-mail)"
click at [242, 374] on textarea "Competitions – Winner Contacting Commences (first contact) (each winner must be…" at bounding box center [482, 370] width 493 height 88
click at [539, 361] on textarea "Competitions – Winner Contacting Commences (first contact) (each winner must be…" at bounding box center [482, 370] width 493 height 88
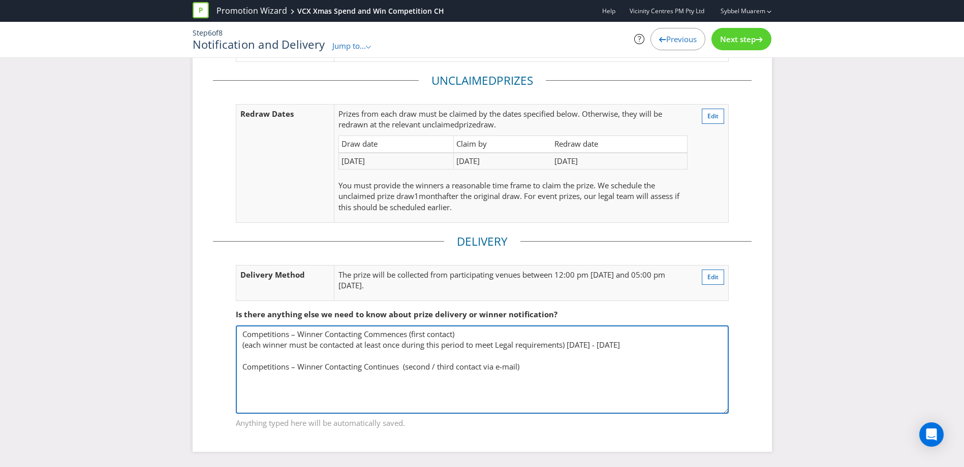
click at [537, 366] on textarea "Competitions – Winner Contacting Commences (first contact) (each winner must be…" at bounding box center [482, 370] width 493 height 88
paste textarea "[DATE]"
click at [549, 367] on textarea "Competitions – Winner Contacting Commences (first contact) (each winner must be…" at bounding box center [482, 370] width 493 height 88
click at [576, 369] on textarea "Competitions – Winner Contacting Commences (first contact) (each winner must be…" at bounding box center [482, 370] width 493 height 88
paste textarea "[DATE]"
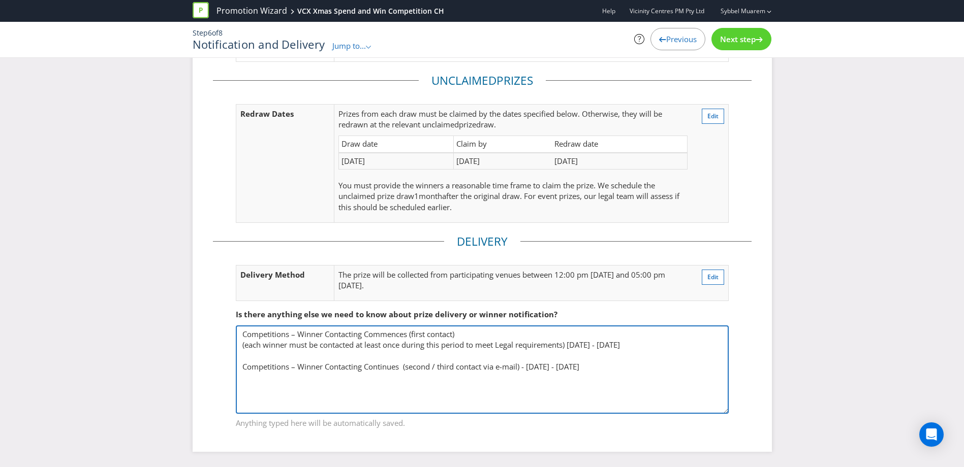
paste textarea "Competitions - Last day for winners to claim"
click at [495, 368] on textarea "Competitions – Winner Contacting Commences (first contact) (each winner must be…" at bounding box center [482, 370] width 493 height 88
click at [495, 392] on textarea "Competitions – Winner Contacting Commences (first contact) (each winner must be…" at bounding box center [482, 370] width 493 height 88
paste textarea "[DATE] 12pm"
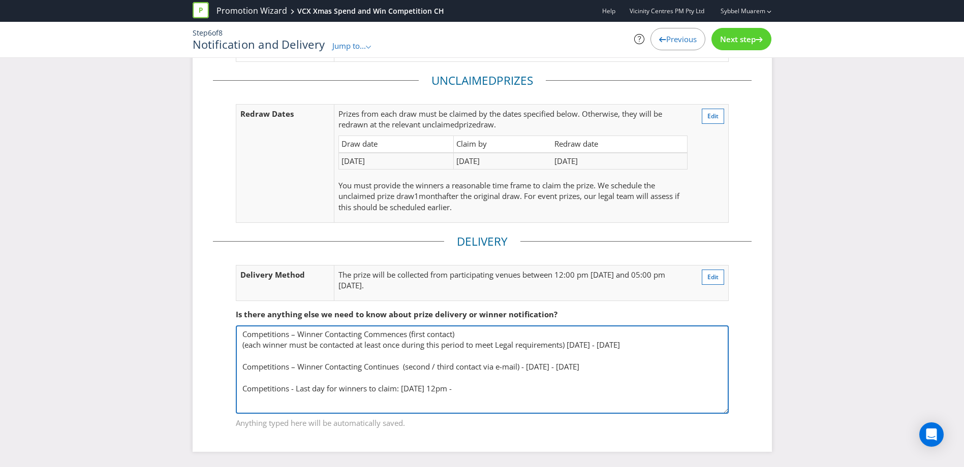
paste textarea "Competitions – Re-draw winner allocations / contacting"
paste textarea "From [DATE] onwards"
click at [436, 408] on textarea "Competitions – Winner Contacting Commences (first contact) (each winner must be…" at bounding box center [482, 370] width 493 height 88
click at [563, 404] on textarea "Competitions – Winner Contacting Commences (first contact) (each winner must be…" at bounding box center [482, 370] width 493 height 88
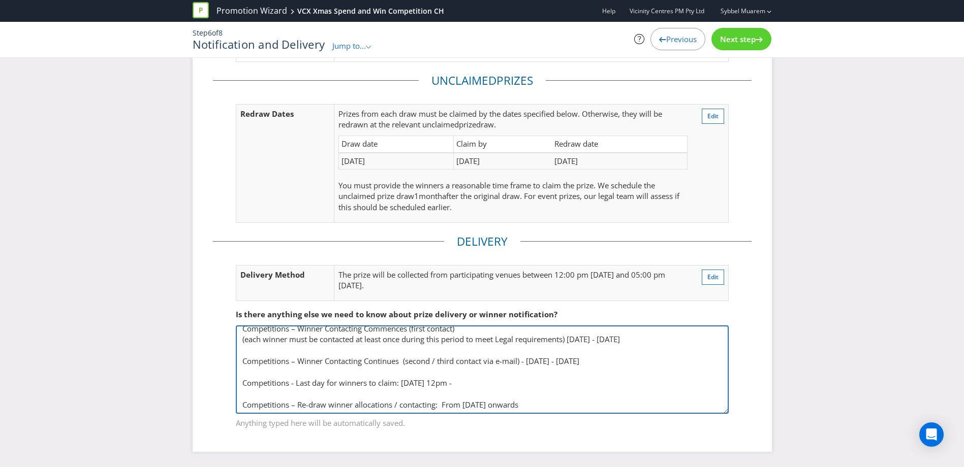
scroll to position [24, 0]
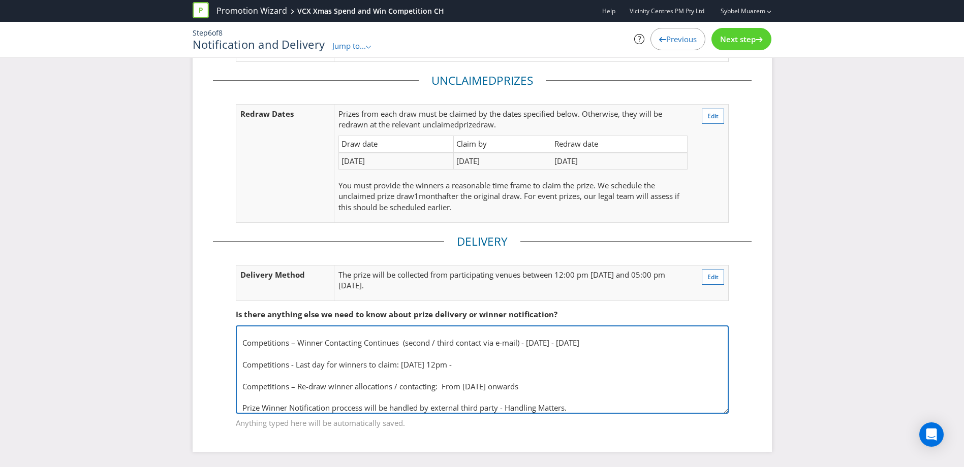
type textarea "Competitions – Winner Contacting Commences (first contact) (each winner must be…"
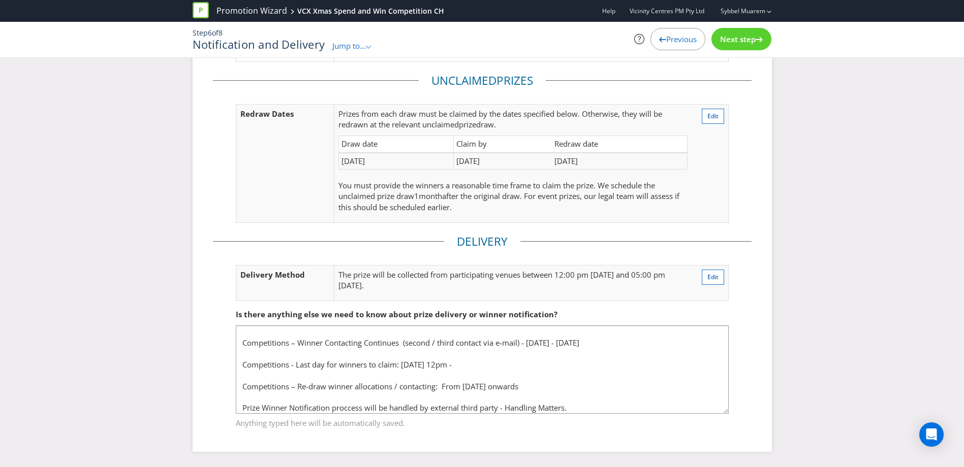
click at [731, 42] on span "Next step" at bounding box center [738, 39] width 36 height 10
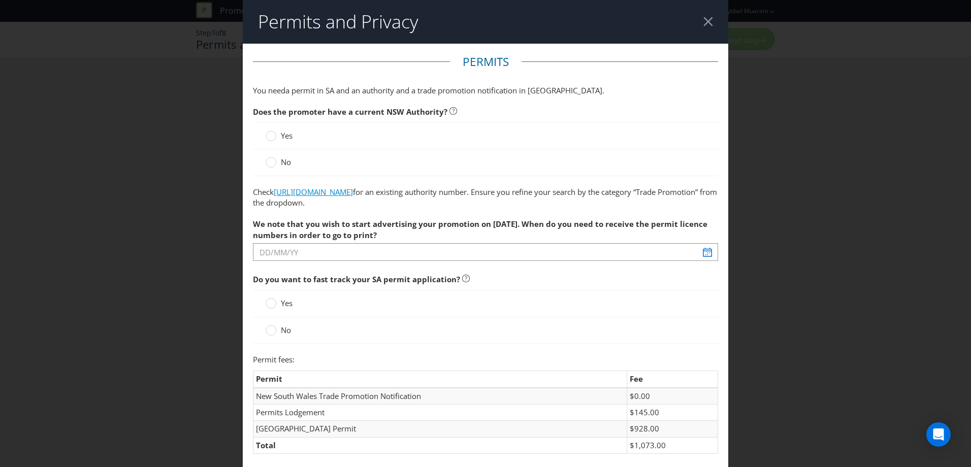
scroll to position [409, 0]
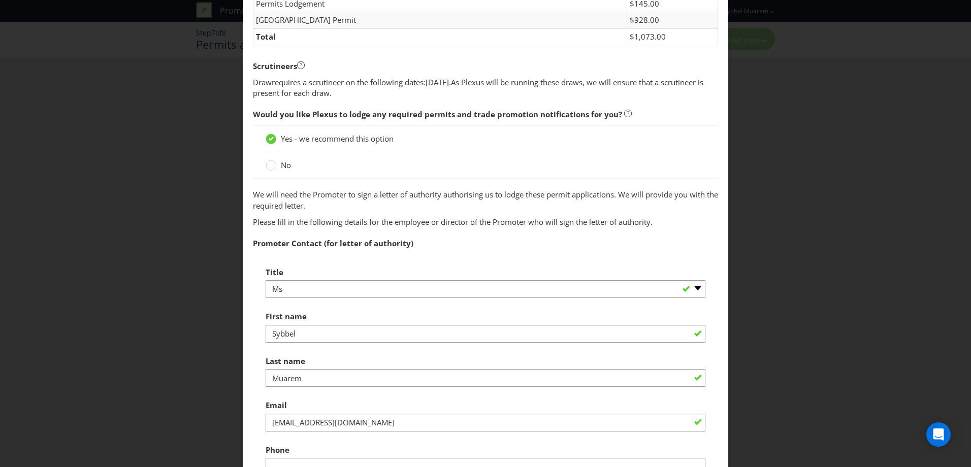
click at [284, 159] on div "No" at bounding box center [485, 165] width 465 height 26
click at [284, 166] on span "No" at bounding box center [286, 165] width 10 height 10
click at [0, 0] on input "No" at bounding box center [0, 0] width 0 height 0
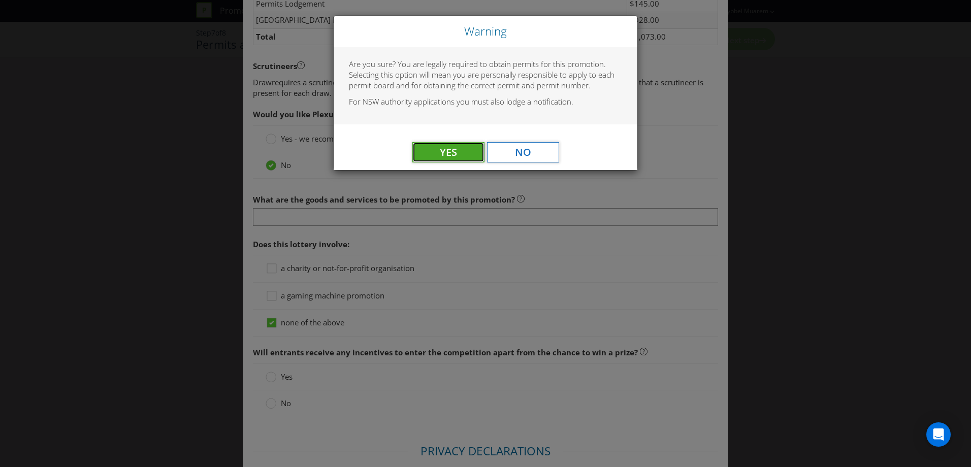
click at [455, 156] on span "Yes" at bounding box center [448, 152] width 17 height 14
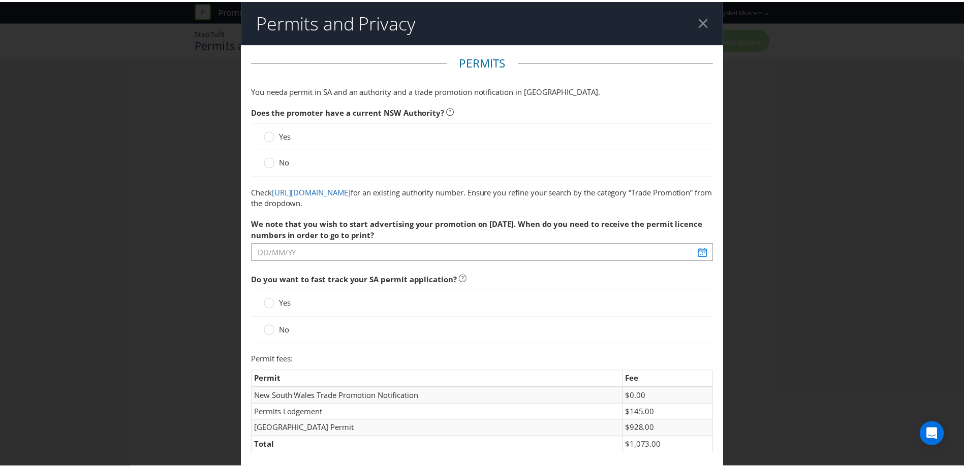
scroll to position [688, 0]
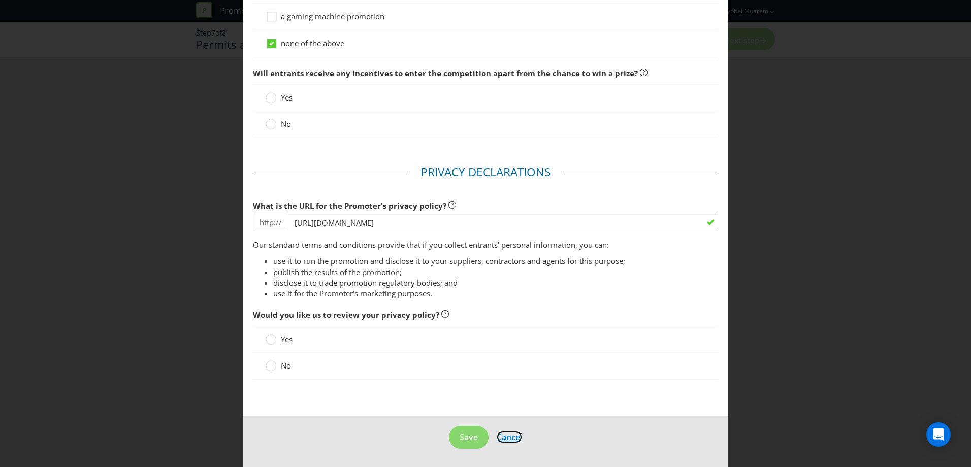
click at [508, 438] on span "Cancel" at bounding box center [509, 437] width 25 height 11
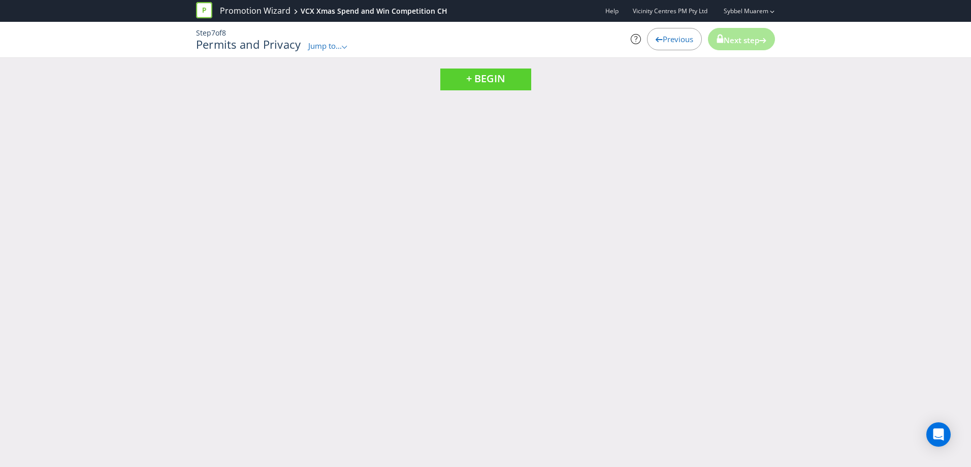
click at [332, 44] on span "Jump to..." at bounding box center [325, 46] width 34 height 10
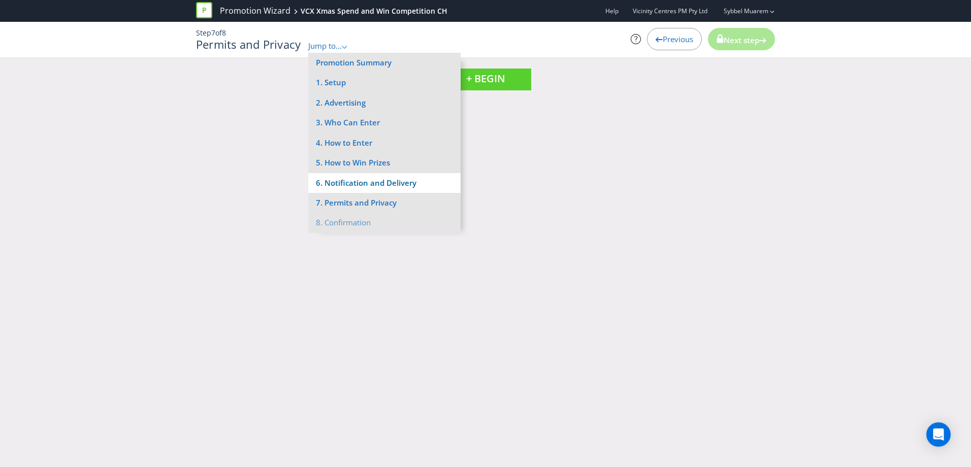
click at [396, 185] on li "6. Notification and Delivery" at bounding box center [384, 183] width 152 height 20
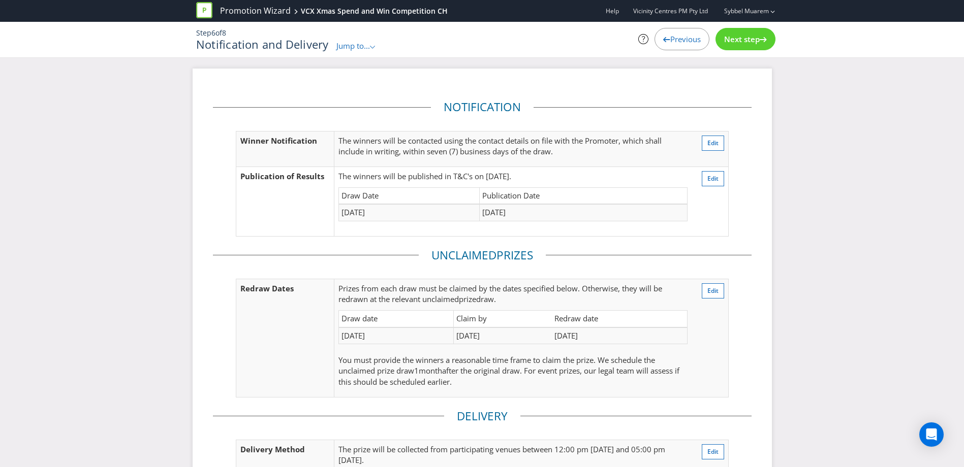
click at [364, 49] on span "Jump to..." at bounding box center [353, 46] width 34 height 10
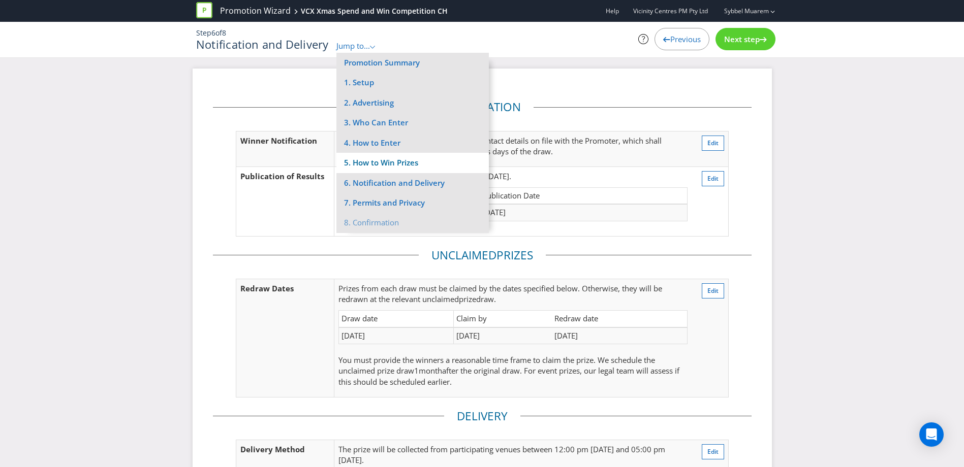
click at [404, 161] on li "5. How to Win Prizes" at bounding box center [412, 163] width 152 height 20
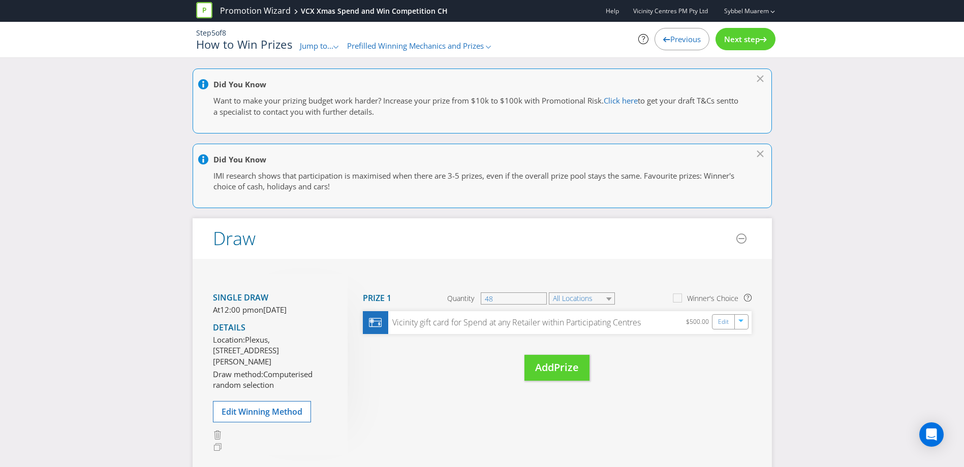
click at [662, 387] on div "Move Here Drag here to move prize Prize 1 Quantity 48 All Locations Winner's Ch…" at bounding box center [550, 337] width 404 height 127
click at [627, 325] on div "Vicinity gift card for Spend at any Retailer within Participating Centres" at bounding box center [514, 323] width 254 height 12
click at [561, 367] on span "Prize" at bounding box center [566, 368] width 25 height 14
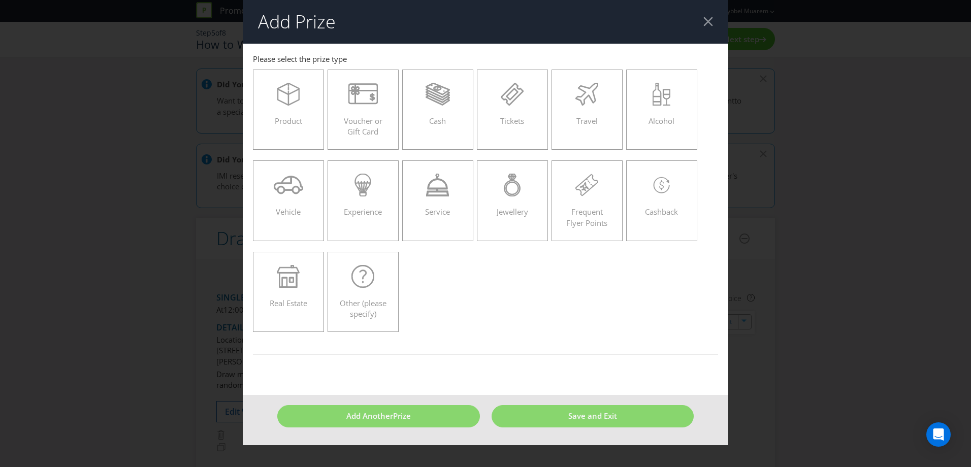
click at [710, 23] on div at bounding box center [709, 22] width 10 height 10
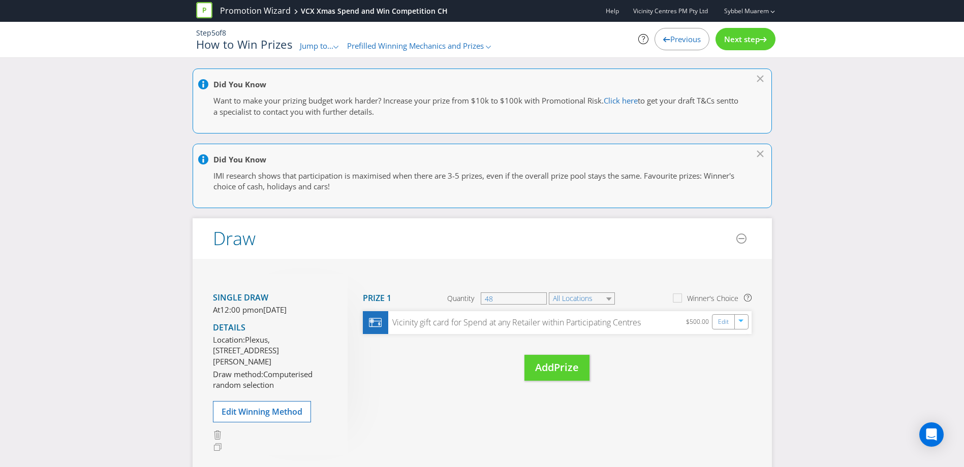
click at [321, 46] on span "Jump to..." at bounding box center [317, 46] width 34 height 10
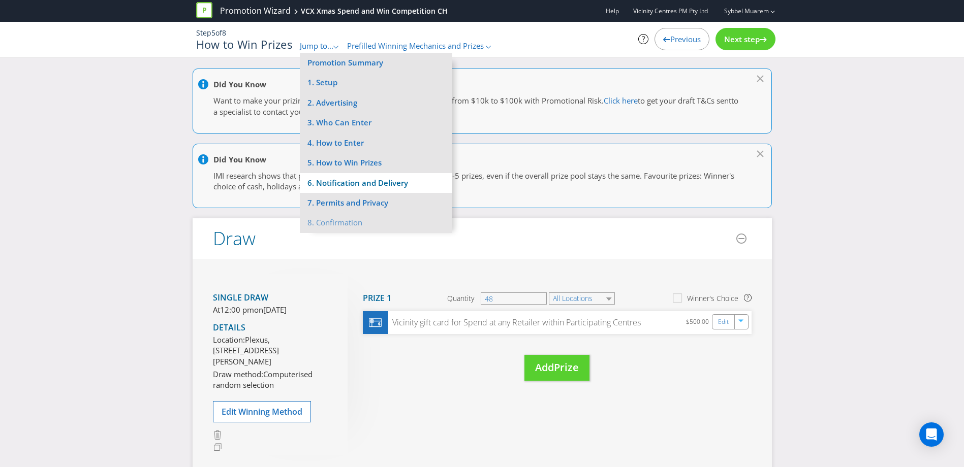
click at [380, 181] on li "6. Notification and Delivery" at bounding box center [376, 183] width 152 height 20
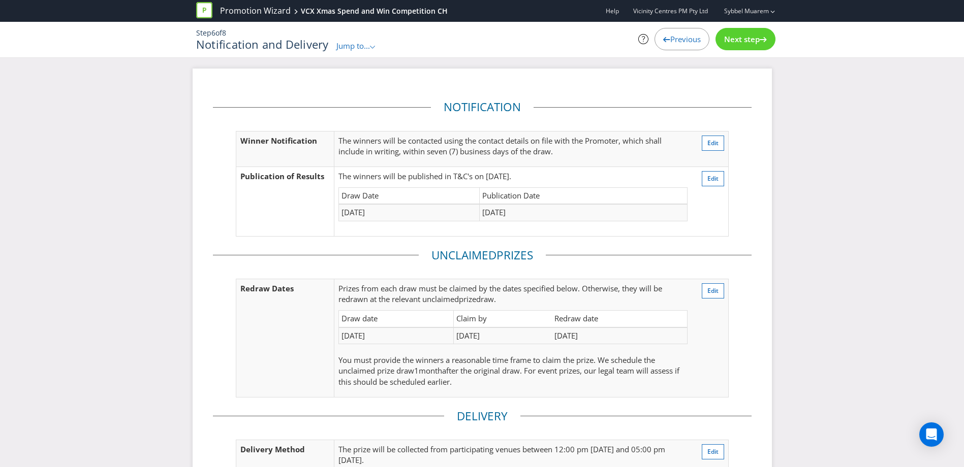
click at [738, 357] on fieldset "Unclaimed Prize s Redraw Dates Prize s from each draw must be claimed by the da…" at bounding box center [482, 327] width 539 height 161
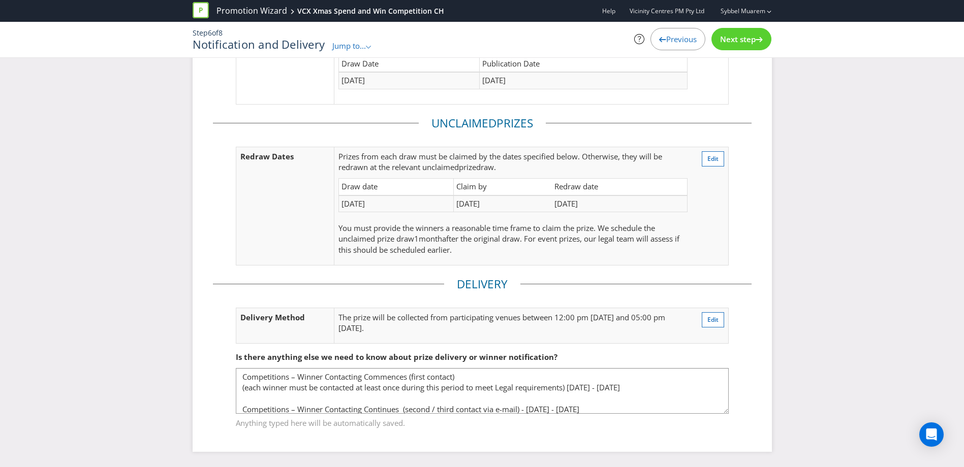
click at [731, 41] on span "Next step" at bounding box center [738, 39] width 36 height 10
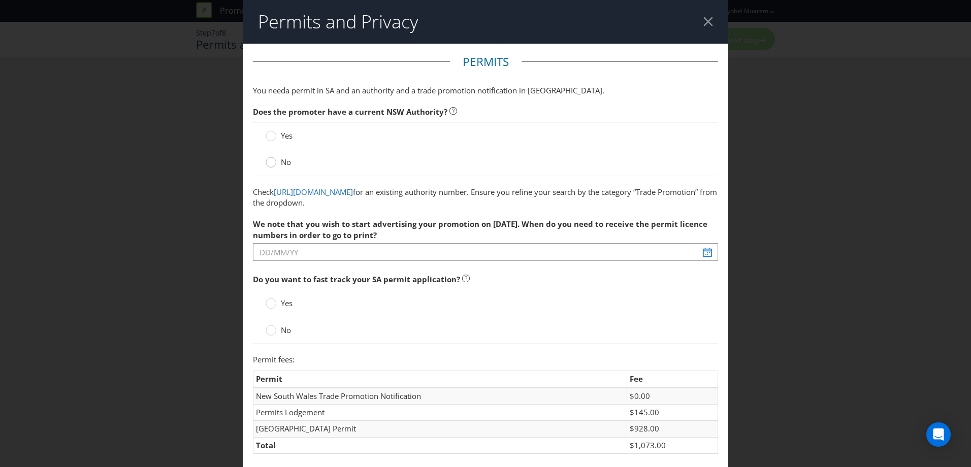
click at [266, 162] on circle at bounding box center [271, 163] width 10 height 10
click at [0, 0] on input "No" at bounding box center [0, 0] width 0 height 0
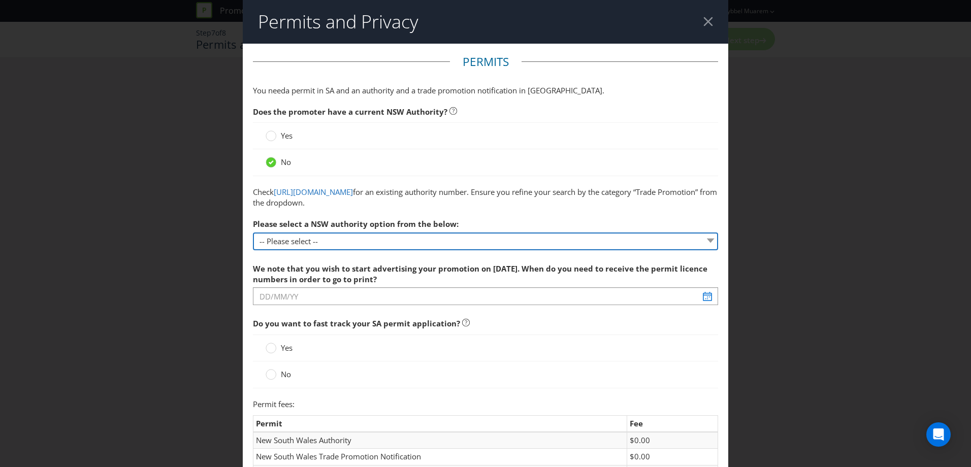
click at [350, 244] on select "-- Please select -- 1 year authority ($468) 3 year authority ($722) 5 year auth…" at bounding box center [485, 242] width 465 height 18
click at [349, 244] on select "-- Please select -- 1 year authority ($468) 3 year authority ($722) 5 year auth…" at bounding box center [485, 242] width 465 height 18
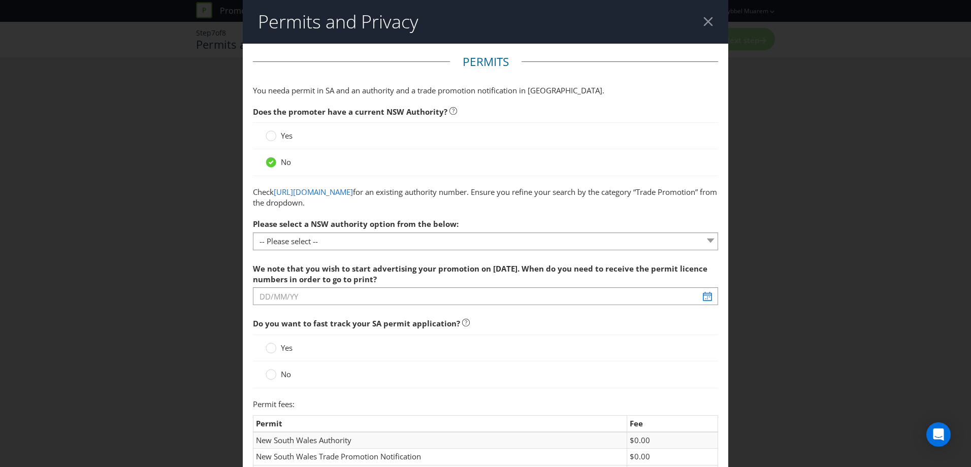
click at [366, 224] on span "Please select a NSW authority option from the below:" at bounding box center [356, 224] width 206 height 10
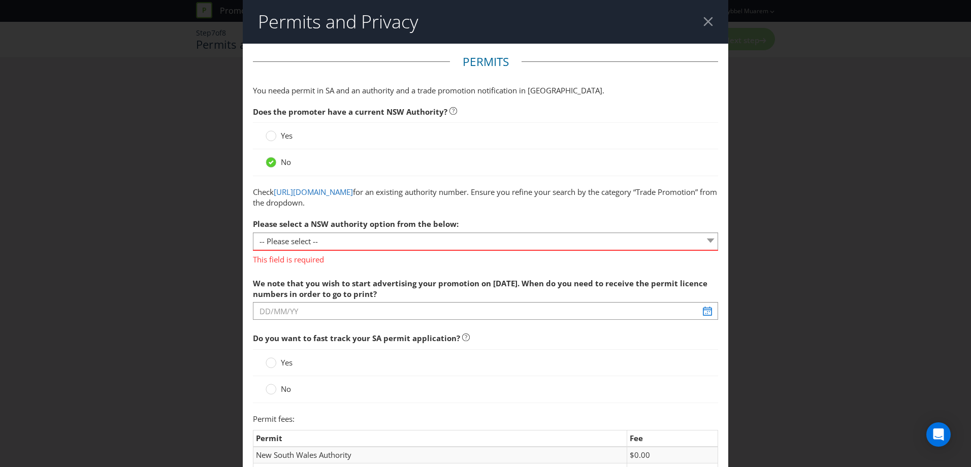
click at [704, 18] on div at bounding box center [709, 22] width 10 height 10
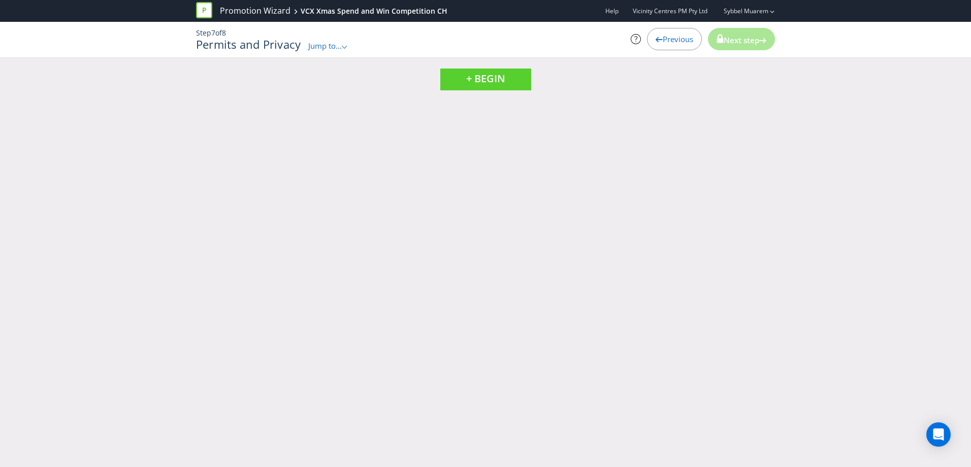
click at [325, 49] on span "Jump to..." at bounding box center [325, 46] width 34 height 10
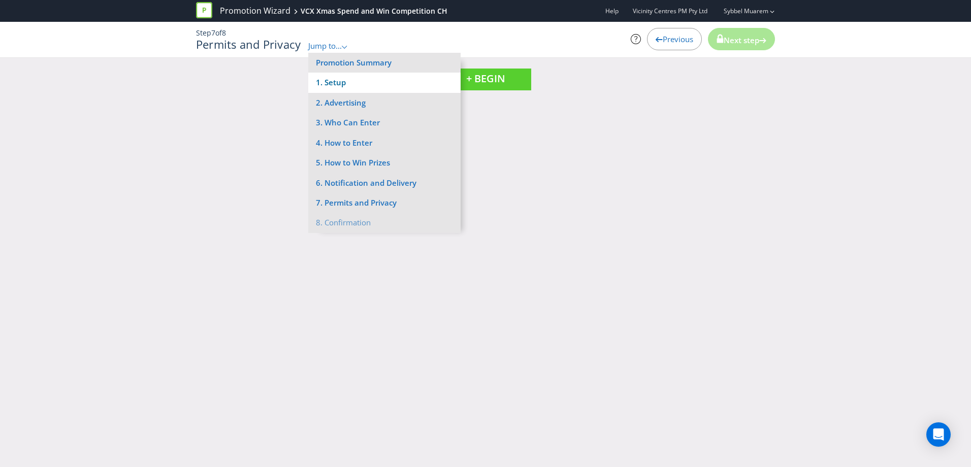
click at [341, 77] on li "1. Setup" at bounding box center [384, 83] width 152 height 20
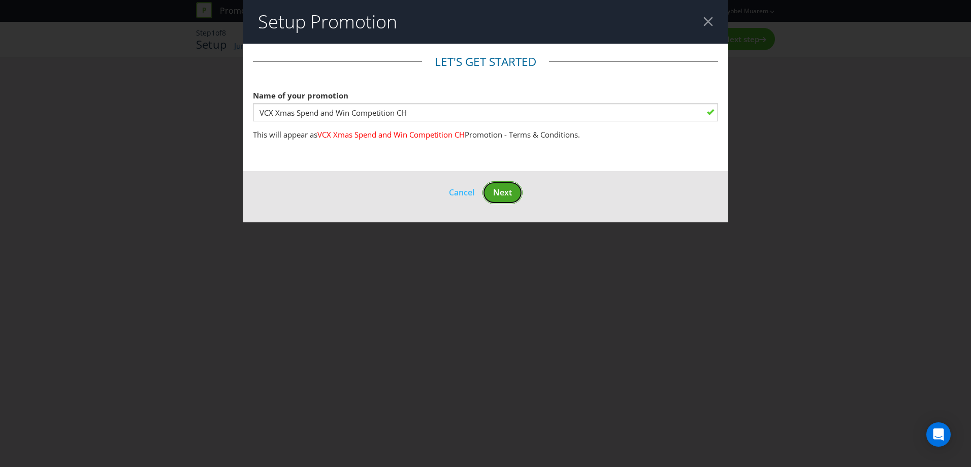
click at [504, 188] on span "Next" at bounding box center [502, 192] width 19 height 11
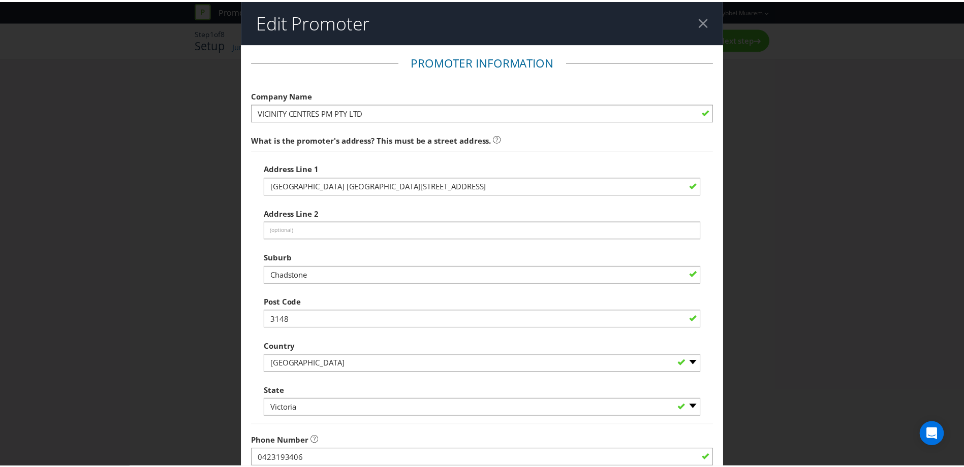
scroll to position [196, 0]
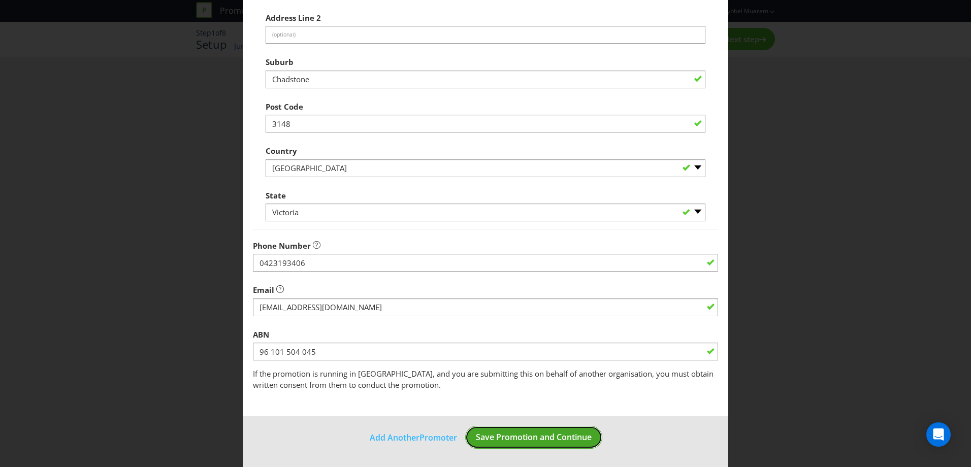
click at [486, 428] on button "Save Promotion and Continue" at bounding box center [533, 437] width 137 height 23
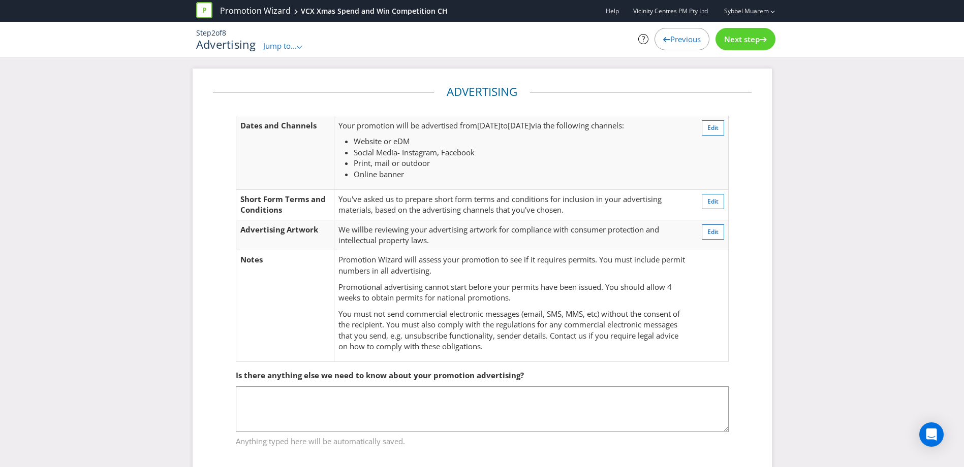
click at [292, 52] on div "Step 2 of 8 Advertising Jump to... .st0{fill-rule:evenodd;clip-rule:evenodd;} P…" at bounding box center [485, 40] width 594 height 36
click at [289, 43] on span "Jump to..." at bounding box center [280, 46] width 34 height 10
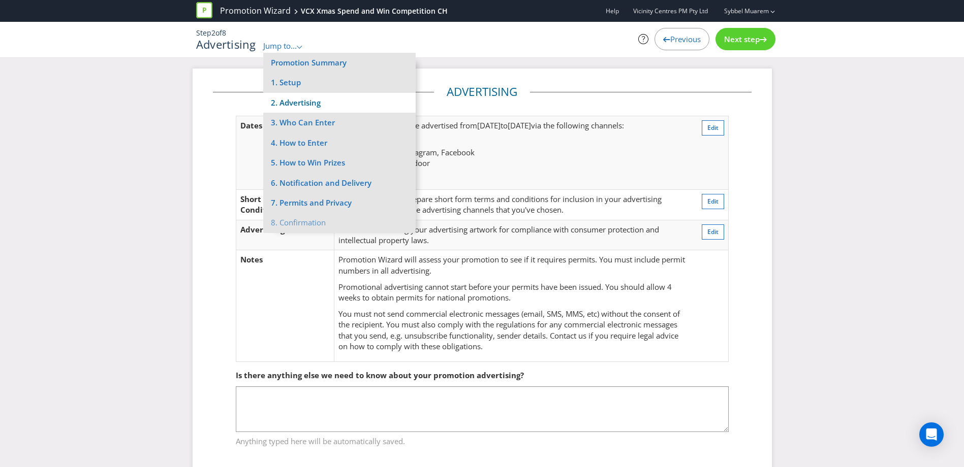
click at [308, 107] on li "2. Advertising" at bounding box center [339, 103] width 152 height 20
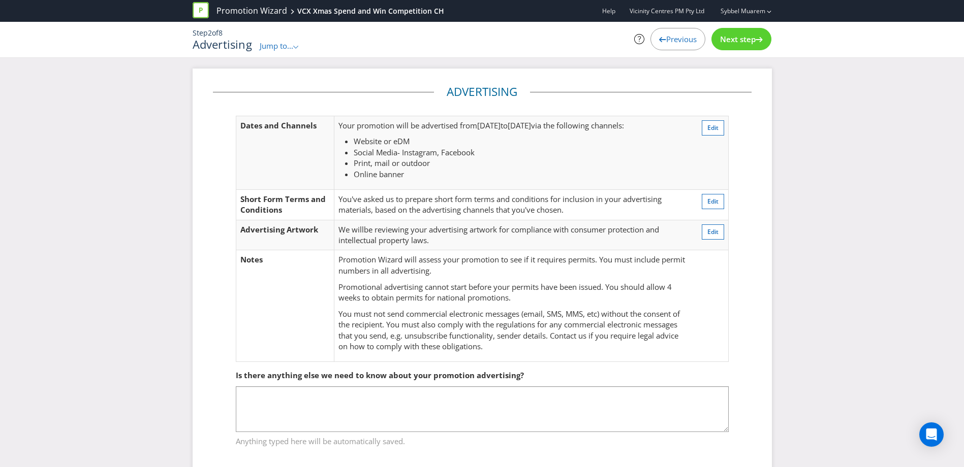
scroll to position [18, 0]
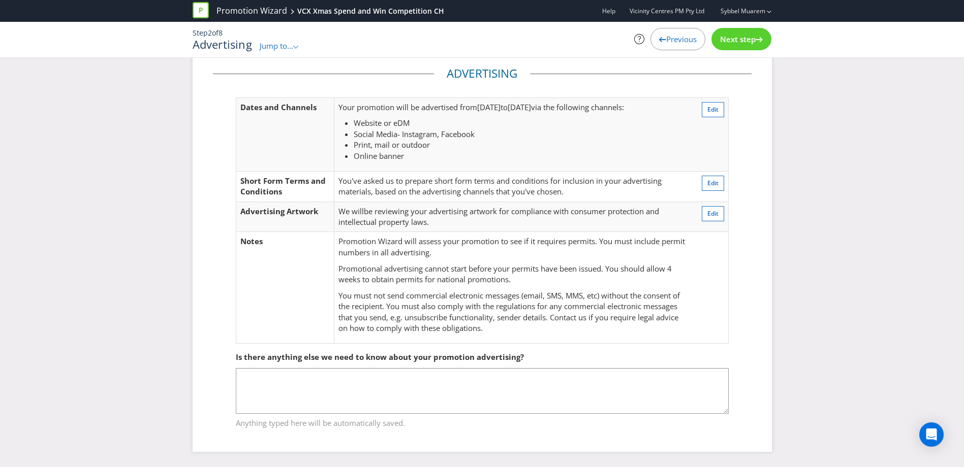
click at [277, 44] on span "Jump to..." at bounding box center [277, 46] width 34 height 10
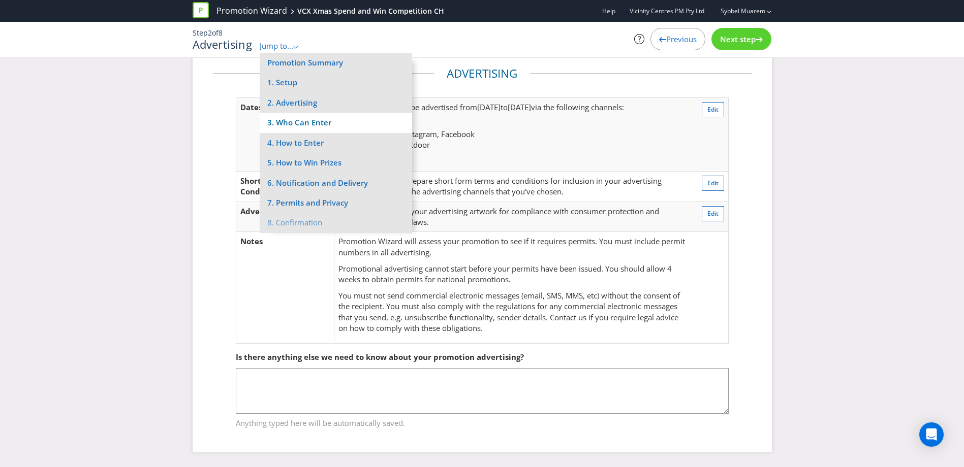
click at [309, 123] on li "3. Who Can Enter" at bounding box center [336, 123] width 152 height 20
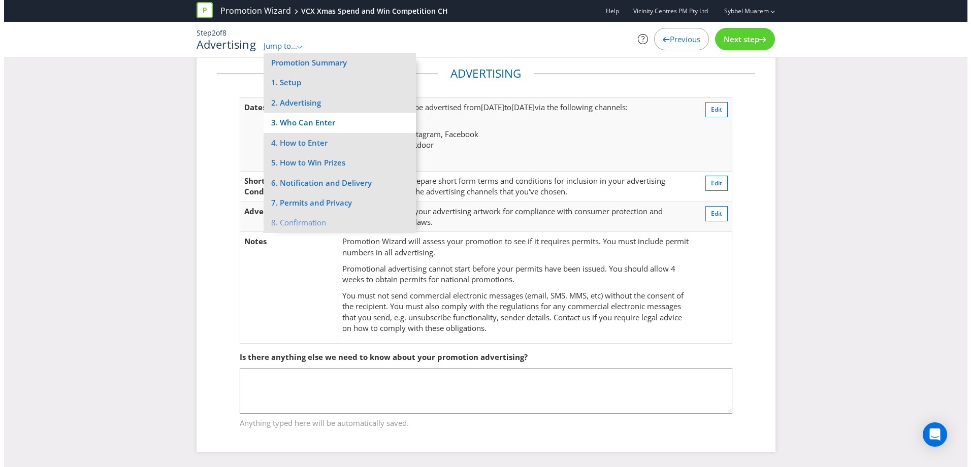
scroll to position [13, 0]
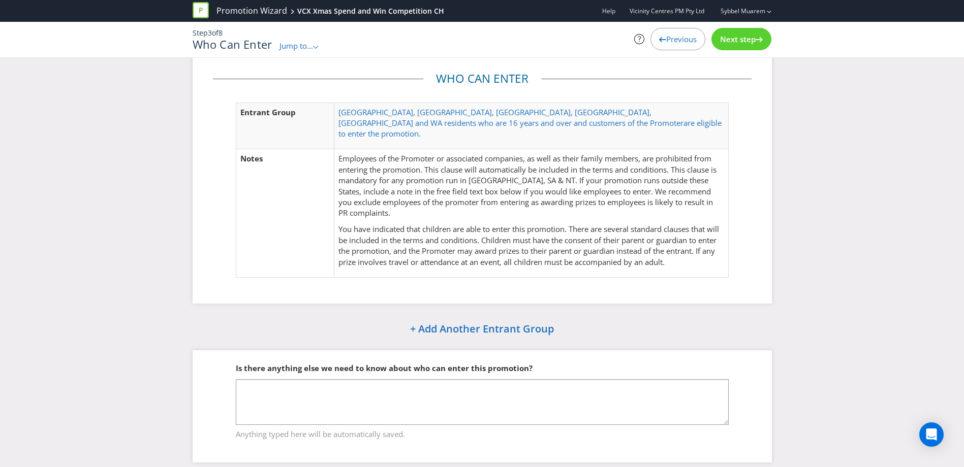
click at [285, 41] on span "Jump to..." at bounding box center [296, 46] width 34 height 10
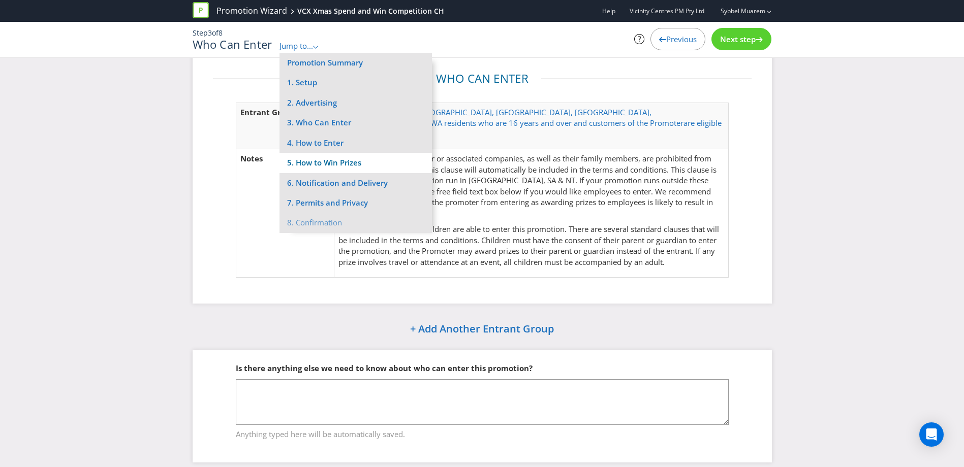
click at [337, 163] on li "5. How to Win Prizes" at bounding box center [355, 163] width 152 height 20
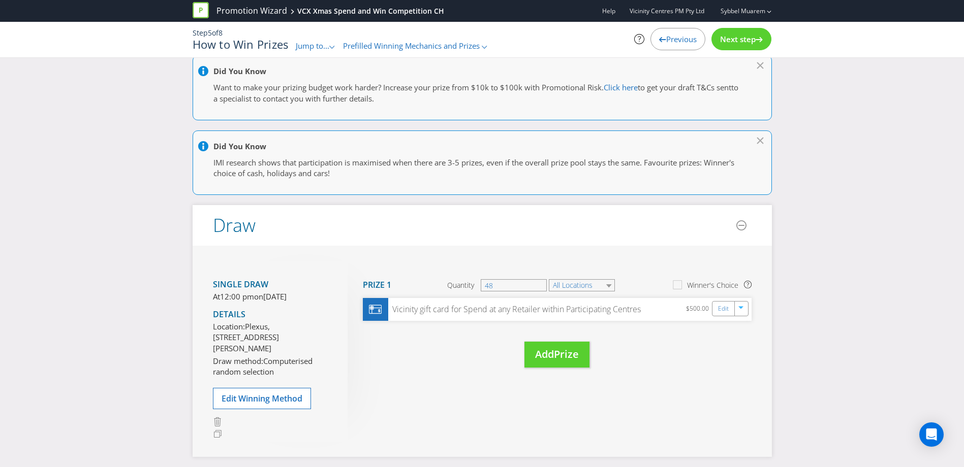
click at [468, 374] on div "Move Here Drag here to move prize Prize 1 Quantity 48 All Locations Winner's Ch…" at bounding box center [550, 324] width 404 height 127
click at [720, 310] on link "Edit" at bounding box center [723, 309] width 11 height 12
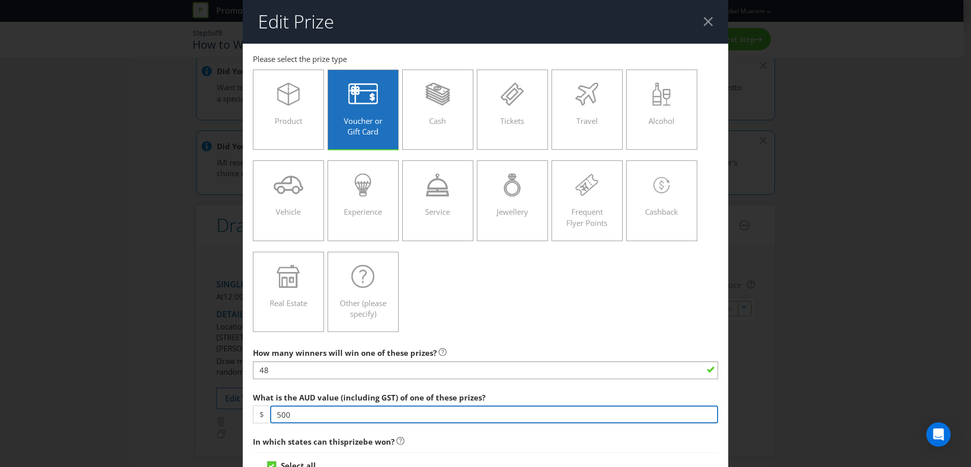
click at [456, 414] on input "500" at bounding box center [494, 415] width 448 height 18
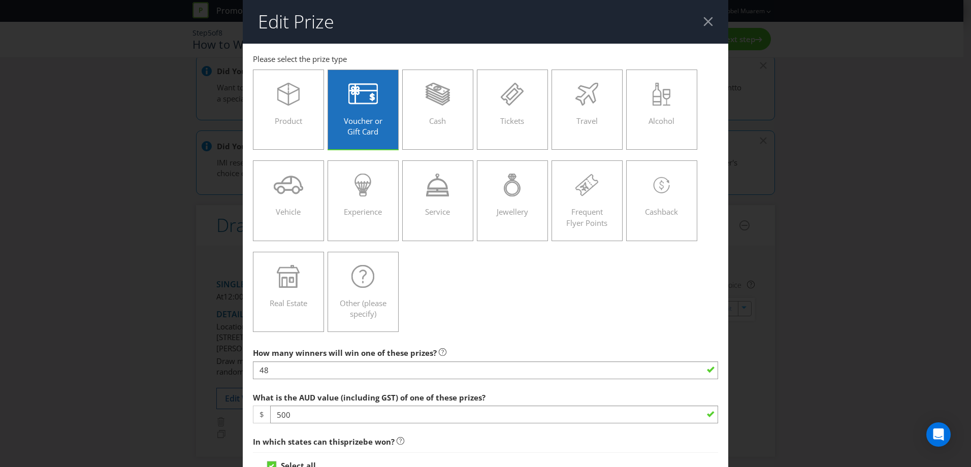
click at [495, 316] on div "Product Voucher or Gift Card Cash Tickets Travel Alcohol Vehicle Experience Ser…" at bounding box center [485, 201] width 465 height 273
click at [593, 289] on div "Product Voucher or Gift Card Cash Tickets Travel Alcohol Vehicle Experience Ser…" at bounding box center [485, 201] width 465 height 273
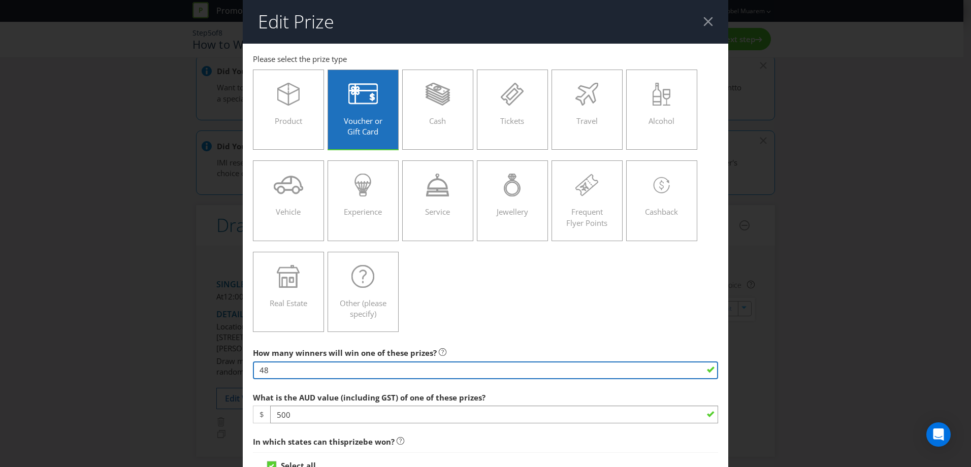
click at [301, 369] on input "48" at bounding box center [485, 371] width 465 height 18
click at [300, 364] on input "48" at bounding box center [485, 371] width 465 height 18
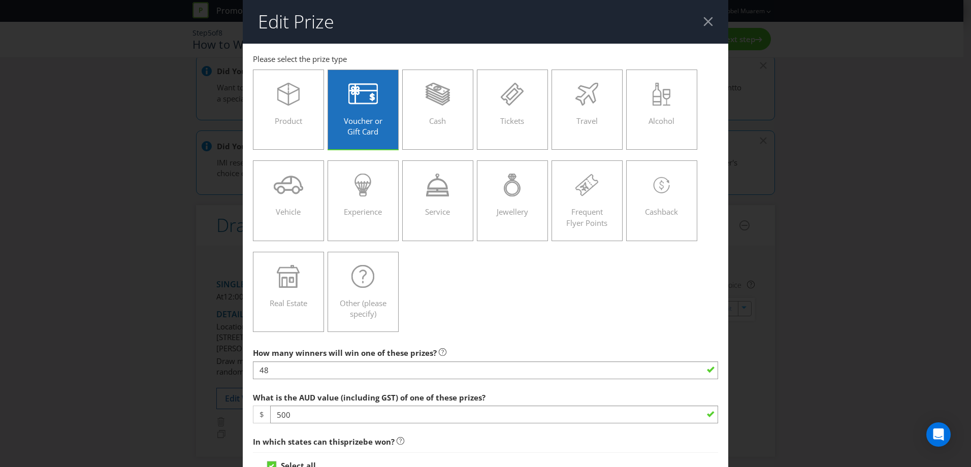
drag, startPoint x: 963, startPoint y: 95, endPoint x: 970, endPoint y: 117, distance: 23.5
click at [970, 117] on div "Edit Prize [GEOGRAPHIC_DATA] [GEOGRAPHIC_DATA] [GEOGRAPHIC_DATA] [GEOGRAPHIC_DA…" at bounding box center [485, 233] width 971 height 467
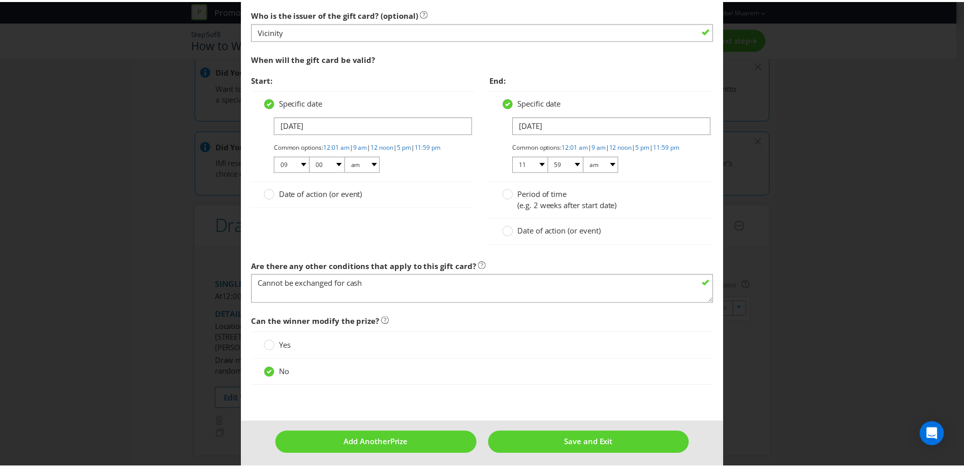
scroll to position [1048, 0]
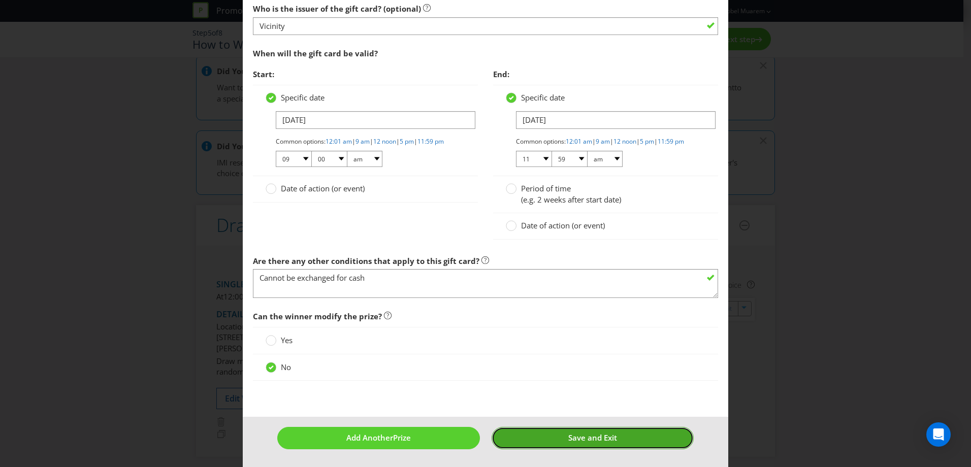
click at [620, 435] on button "Save and Exit" at bounding box center [593, 438] width 203 height 22
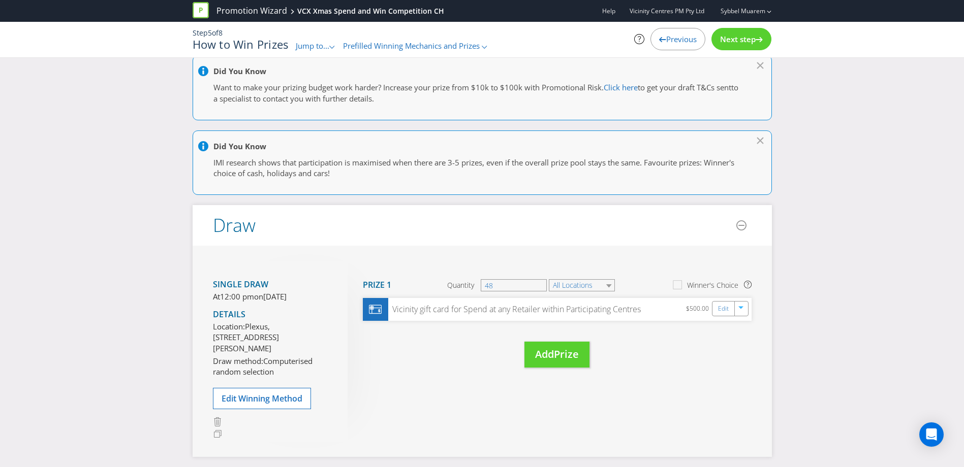
click at [731, 38] on span "Next step" at bounding box center [738, 39] width 36 height 10
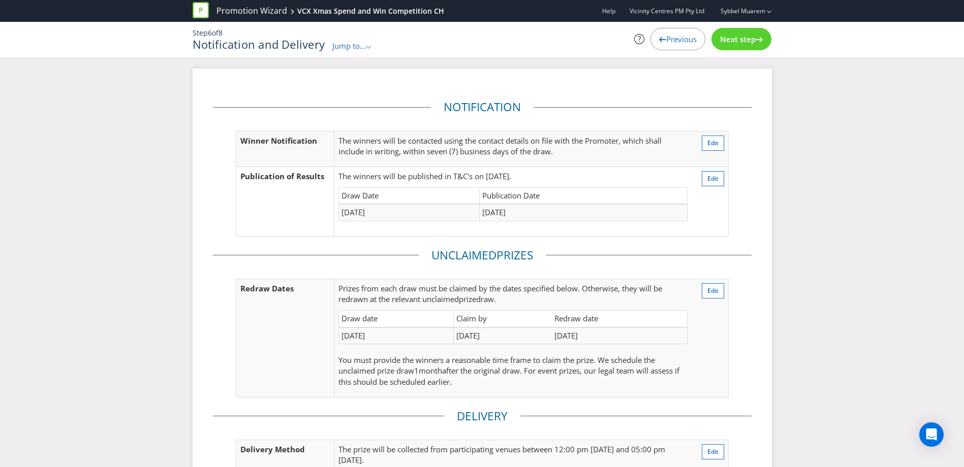
click at [359, 49] on span "Jump to..." at bounding box center [349, 46] width 34 height 10
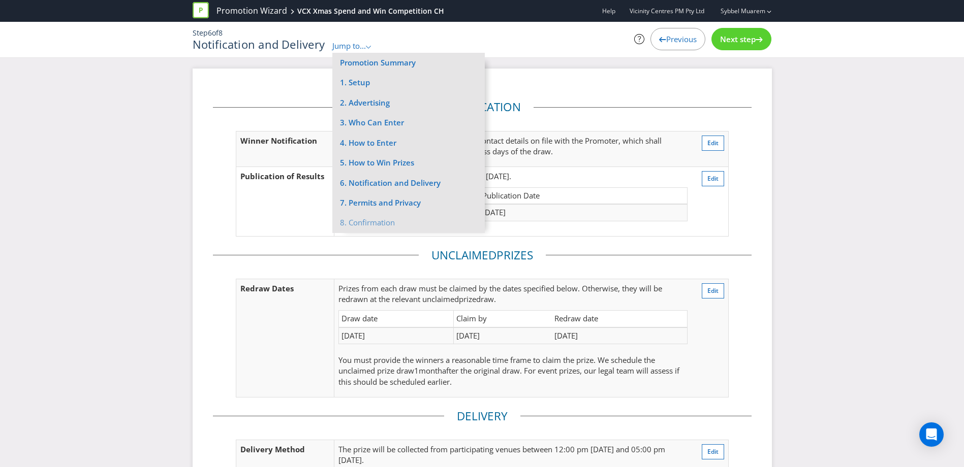
click at [755, 297] on div "Notification Winner Notification The winners will be contacted using the contac…" at bounding box center [482, 326] width 579 height 515
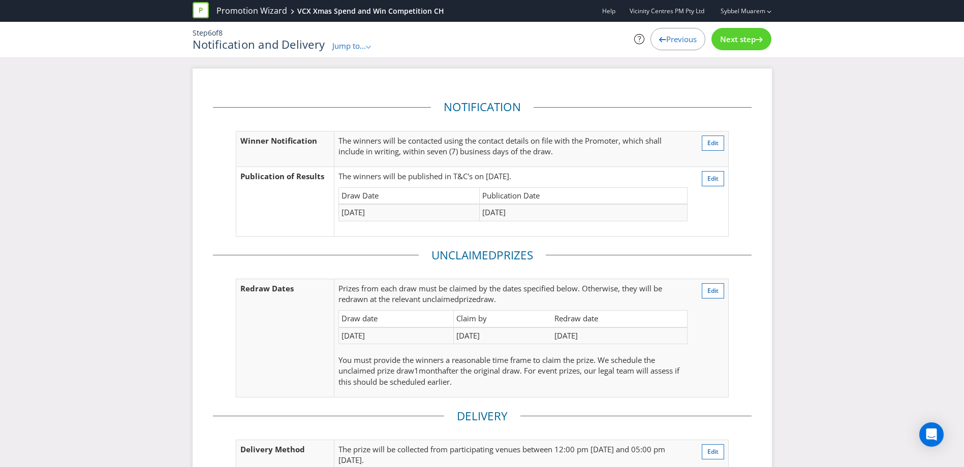
click at [764, 223] on div "Notification Winner Notification The winners will be contacted using the contac…" at bounding box center [482, 326] width 579 height 515
click at [762, 39] on icon at bounding box center [759, 39] width 7 height 5
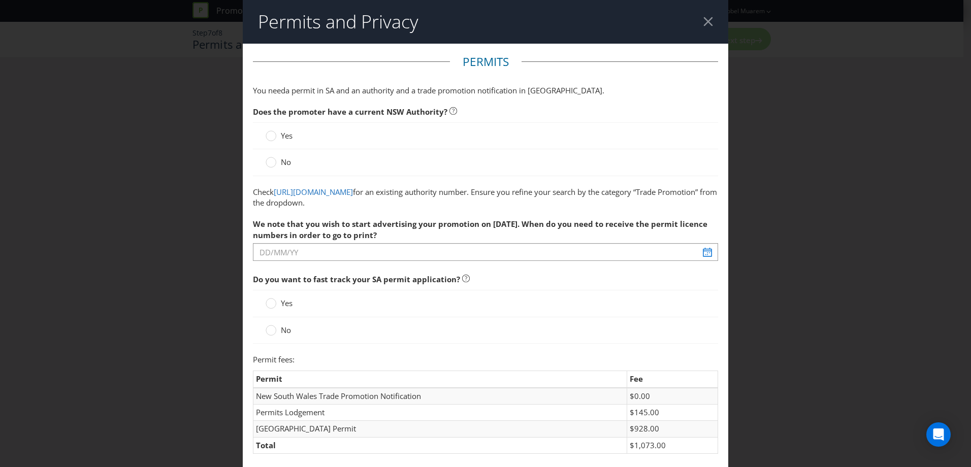
click at [213, 82] on div "Permits and Privacy Permits You need a permit in SA and an authority and a trad…" at bounding box center [485, 233] width 971 height 467
click at [708, 17] on header "Permits and Privacy" at bounding box center [486, 22] width 486 height 44
click at [704, 22] on div at bounding box center [709, 22] width 10 height 10
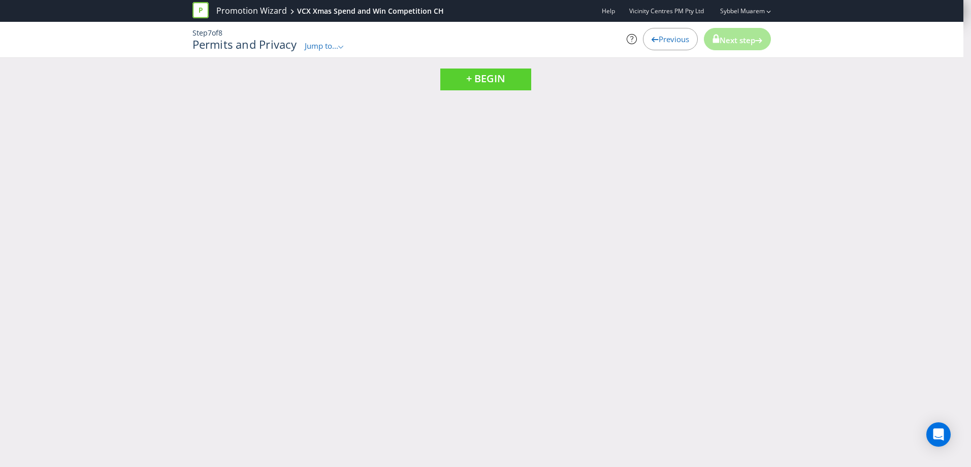
click at [319, 49] on span "Jump to..." at bounding box center [322, 46] width 34 height 10
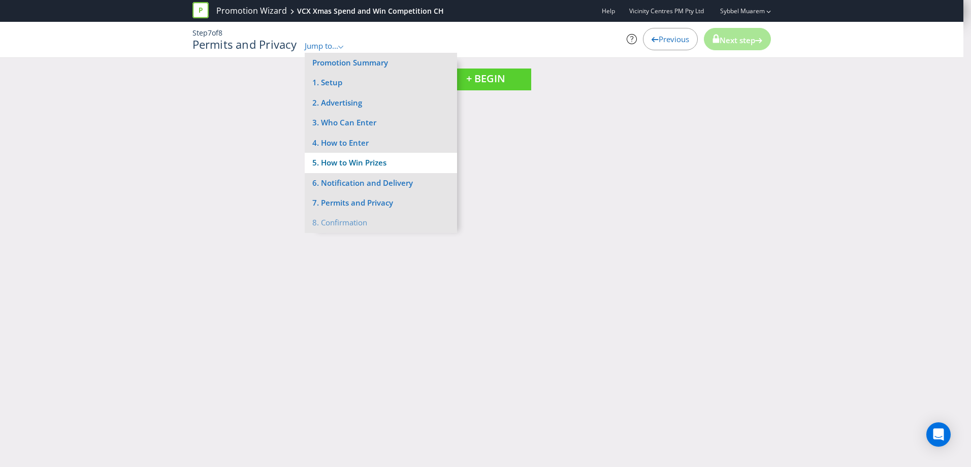
click at [369, 162] on li "5. How to Win Prizes" at bounding box center [381, 163] width 152 height 20
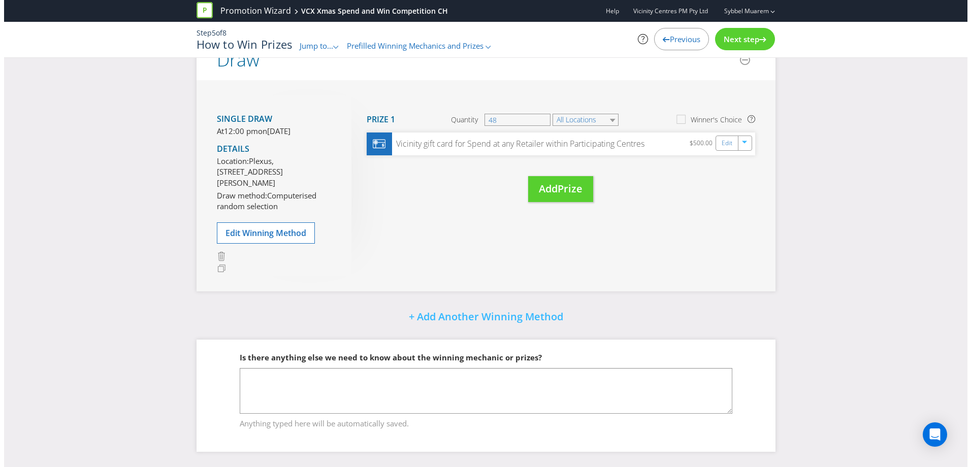
scroll to position [190, 0]
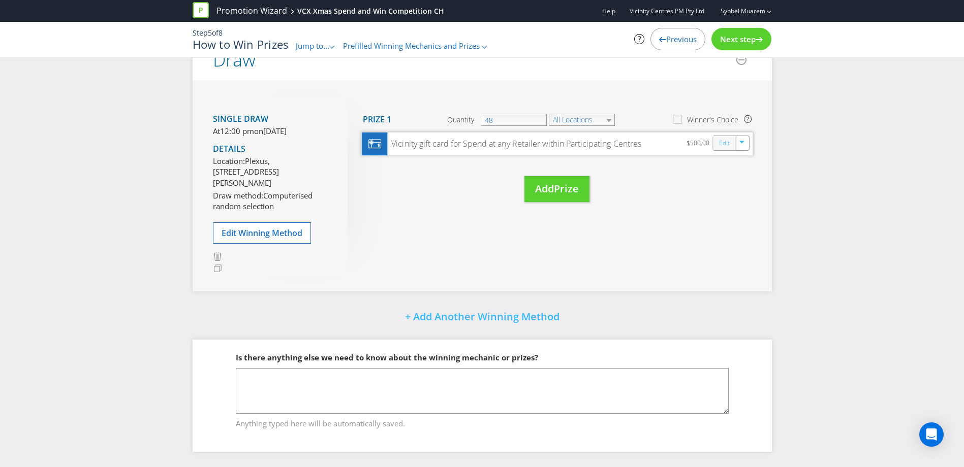
click at [729, 138] on link "Edit" at bounding box center [723, 144] width 11 height 12
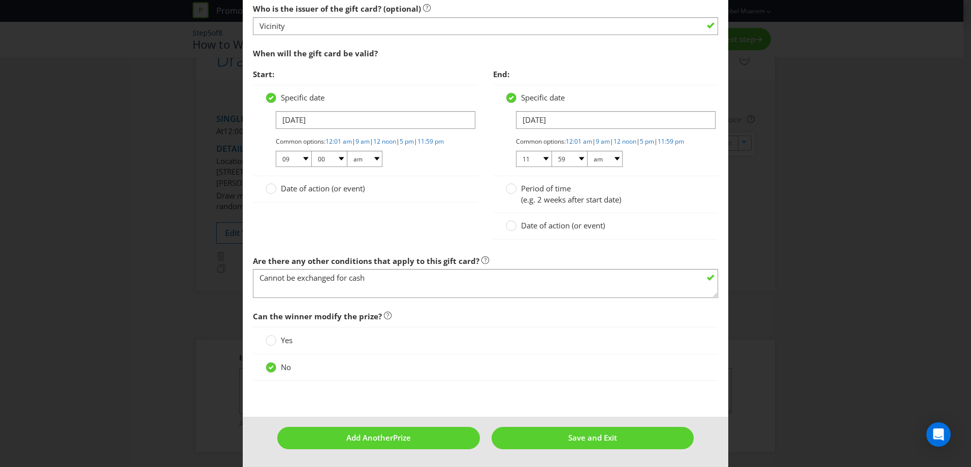
scroll to position [230, 0]
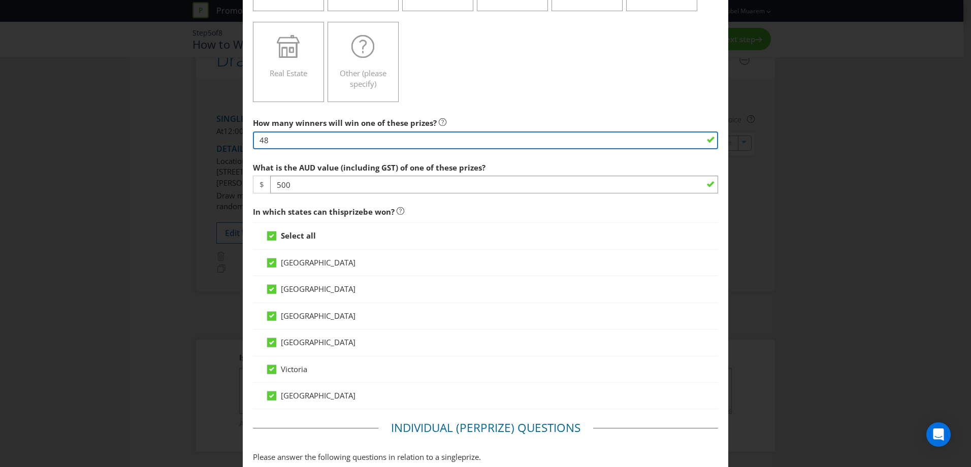
click at [304, 141] on input "48" at bounding box center [485, 141] width 465 height 18
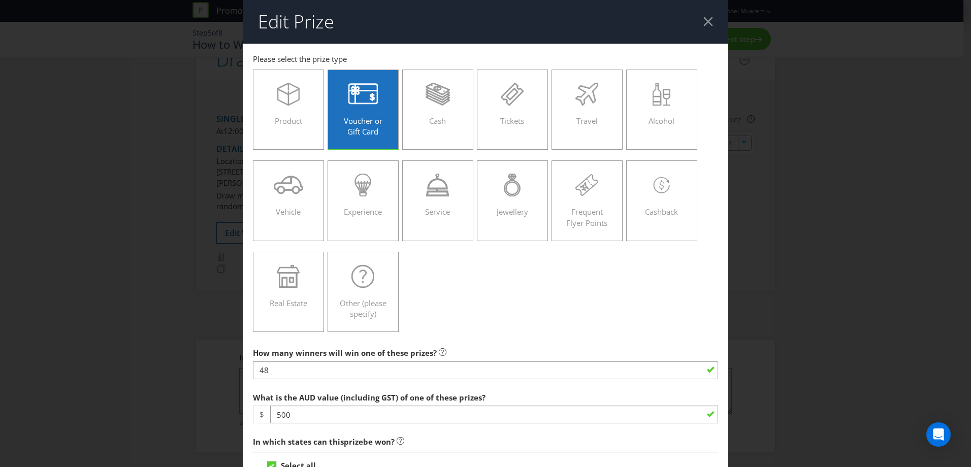
click at [488, 265] on div "Product Voucher or Gift Card Cash Tickets Travel Alcohol Vehicle Experience Ser…" at bounding box center [485, 201] width 465 height 273
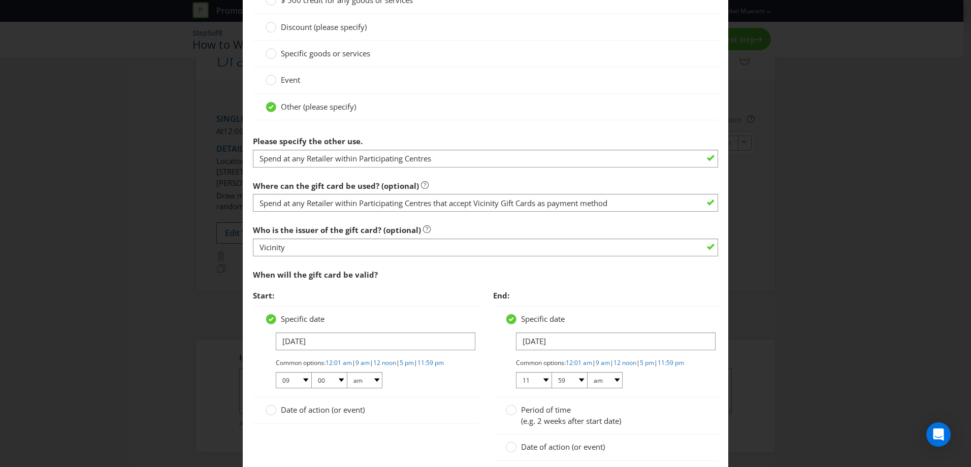
scroll to position [1048, 0]
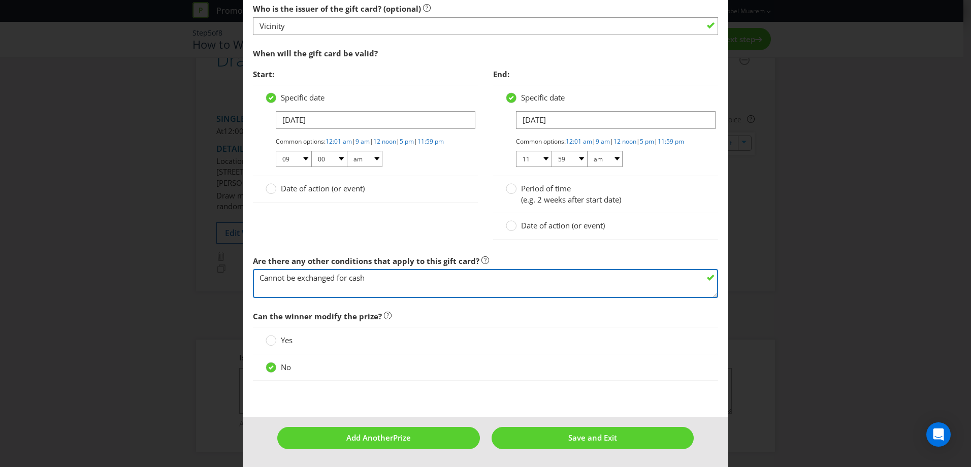
click at [473, 278] on textarea "Cannot be exchanged for cash" at bounding box center [485, 283] width 465 height 29
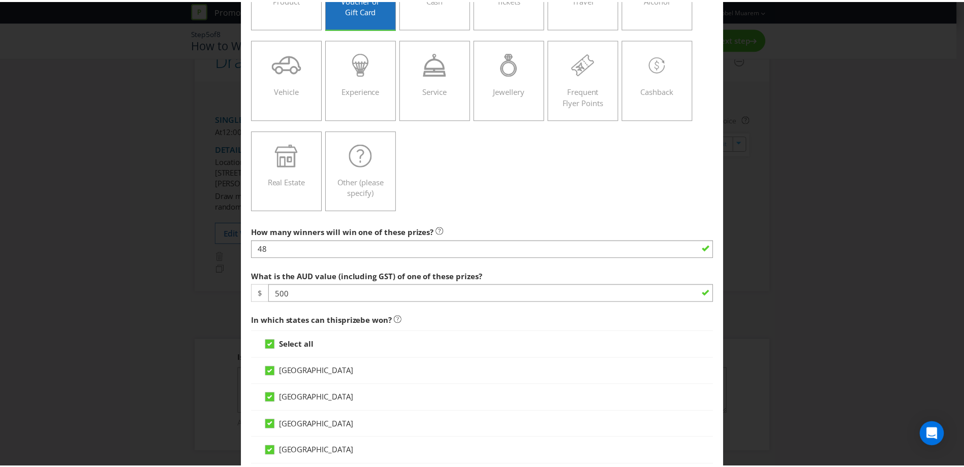
scroll to position [0, 0]
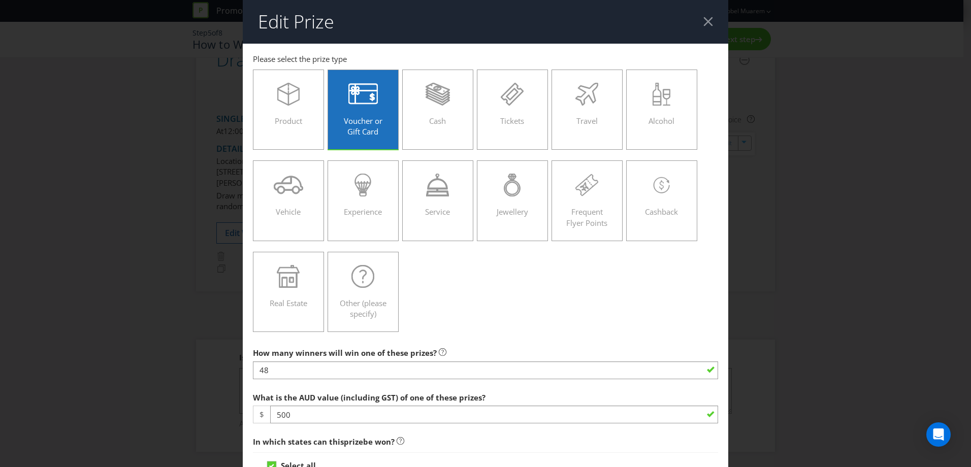
click at [705, 19] on div at bounding box center [709, 22] width 10 height 10
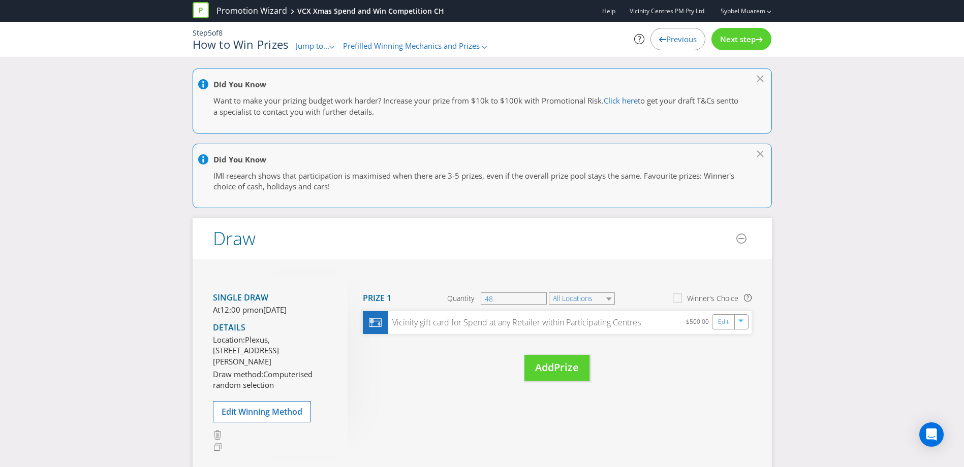
click at [903, 261] on div "Did You Know Want to make your prizing budget work harder? Increase your prize …" at bounding box center [482, 358] width 964 height 578
click at [920, 74] on div "Did You Know Want to make your prizing budget work harder? Increase your prize …" at bounding box center [482, 358] width 964 height 578
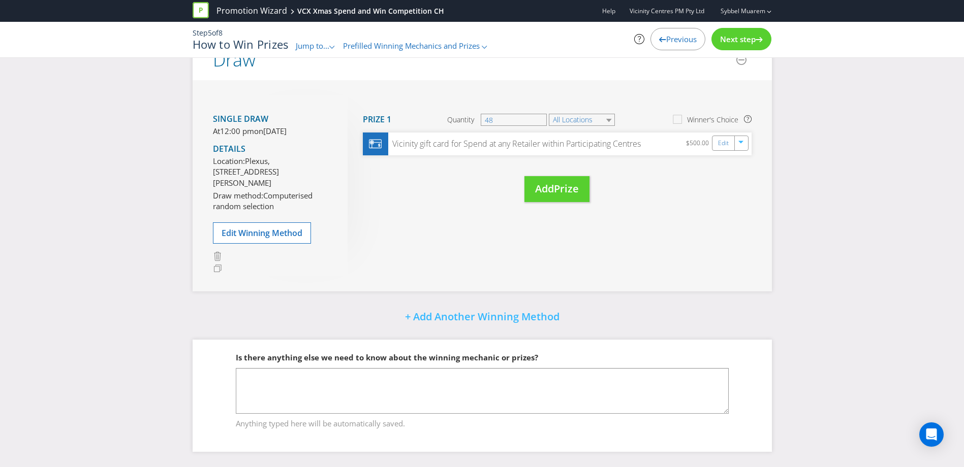
click at [681, 236] on div "Single draw At 12:00 pm [DATE][DATE] Details Location: [GEOGRAPHIC_DATA][STREET…" at bounding box center [482, 185] width 579 height 211
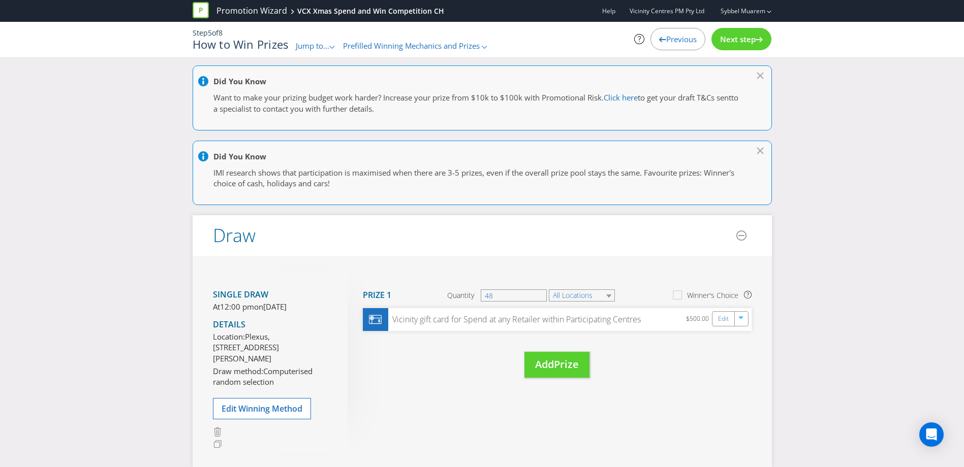
scroll to position [0, 0]
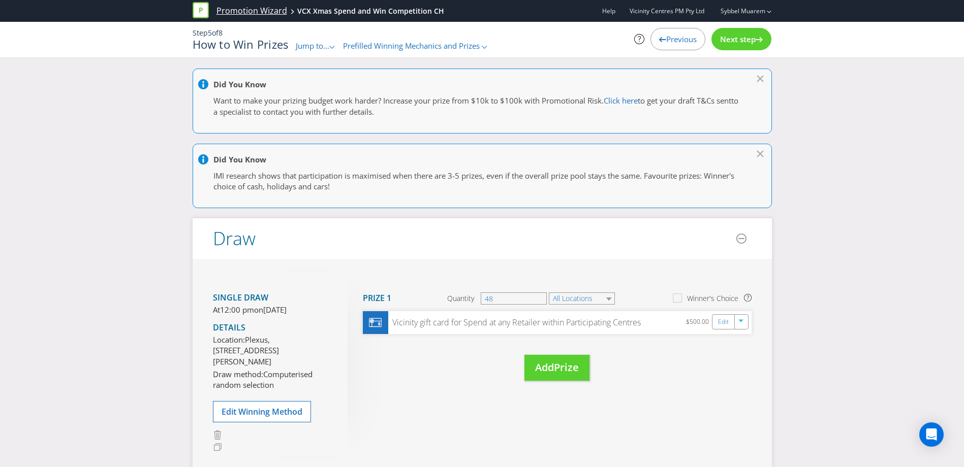
click at [242, 13] on link "Promotion Wizard" at bounding box center [251, 11] width 71 height 12
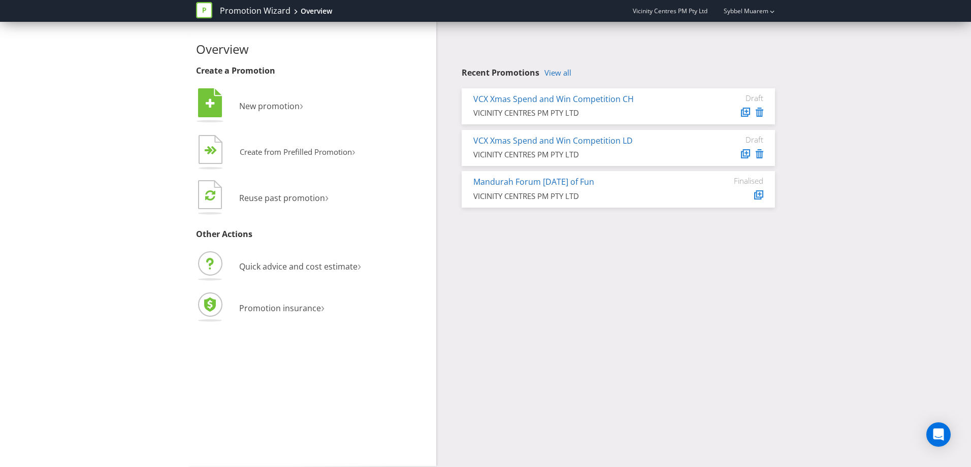
click at [536, 284] on div "Overview Create a Promotion  New promotion ›   Create from Prefilled Promoti…" at bounding box center [485, 244] width 594 height 445
click at [62, 226] on div "Overview Create a Promotion  New promotion ›   Create from Prefilled Promoti…" at bounding box center [485, 244] width 971 height 445
click at [567, 239] on div "Overview Create a Promotion  New promotion ›   Create from Prefilled Promoti…" at bounding box center [485, 244] width 594 height 445
drag, startPoint x: 526, startPoint y: 298, endPoint x: 523, endPoint y: 292, distance: 6.6
click at [525, 293] on div "Overview Create a Promotion  New promotion ›   Create from Prefilled Promoti…" at bounding box center [485, 244] width 594 height 445
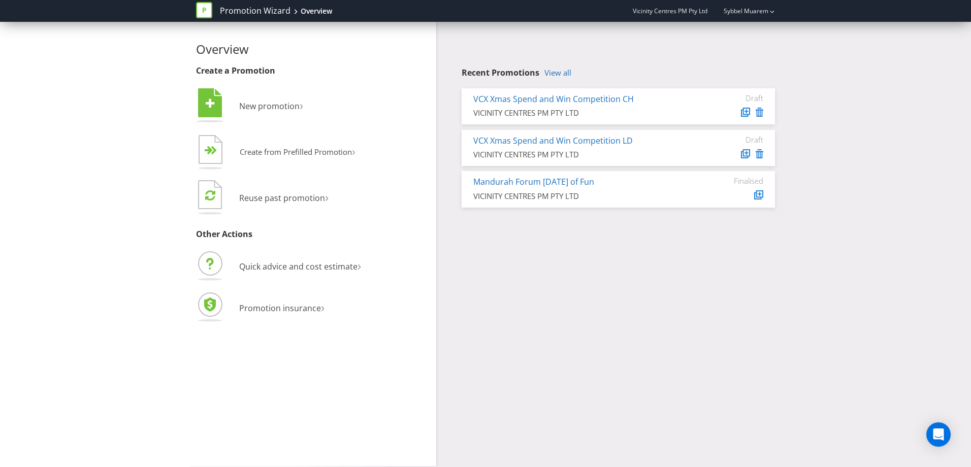
click at [575, 299] on div "Overview Create a Promotion  New promotion ›   Create from Prefilled Promoti…" at bounding box center [485, 244] width 594 height 445
click at [605, 108] on div "VICINITY CENTRES PM PTY LTD" at bounding box center [581, 113] width 214 height 11
click at [605, 100] on link "VCX Xmas Spend and Win Competition CH" at bounding box center [554, 98] width 161 height 11
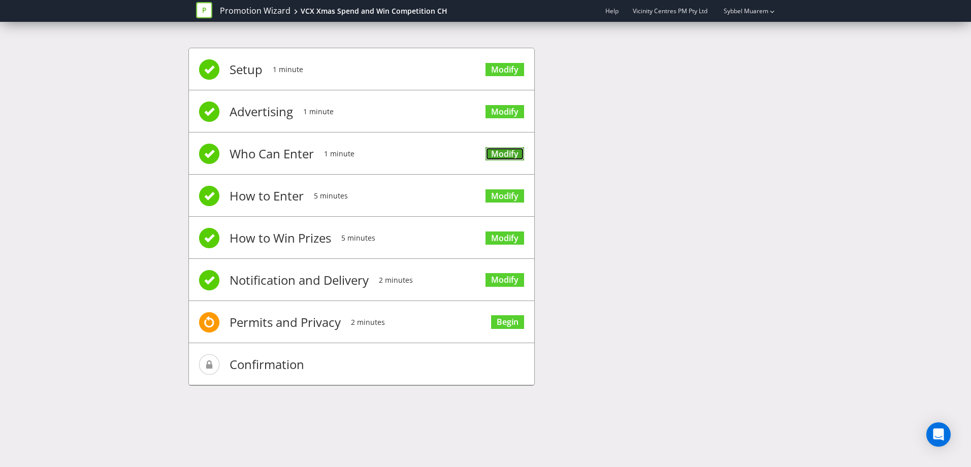
click at [492, 153] on link "Modify" at bounding box center [505, 154] width 39 height 14
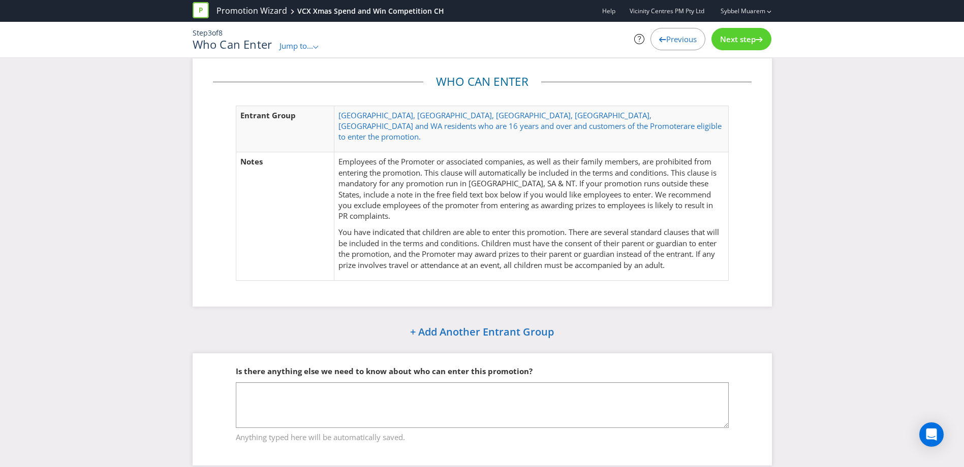
scroll to position [13, 0]
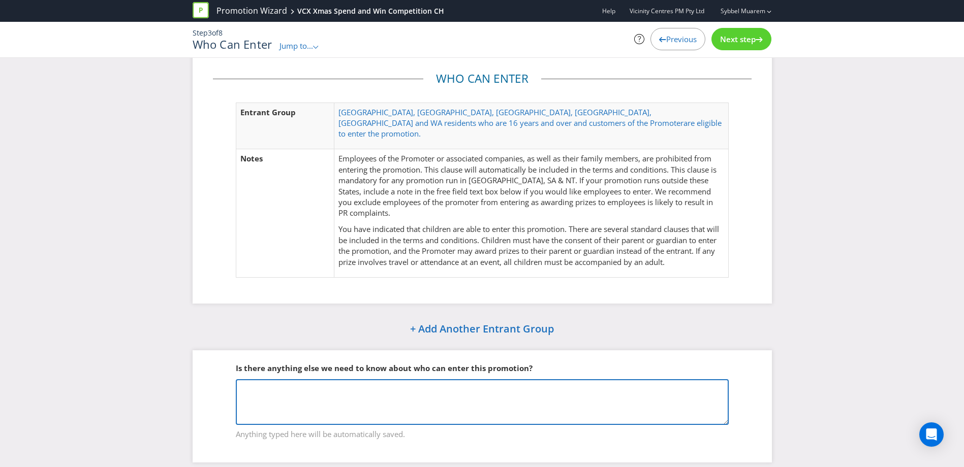
click at [508, 406] on textarea at bounding box center [482, 403] width 493 height 46
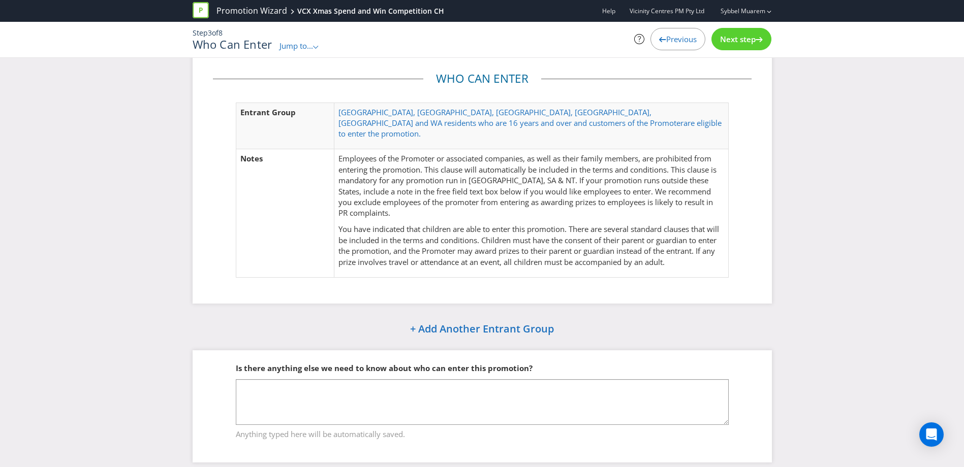
click at [728, 39] on span "Next step" at bounding box center [738, 39] width 36 height 10
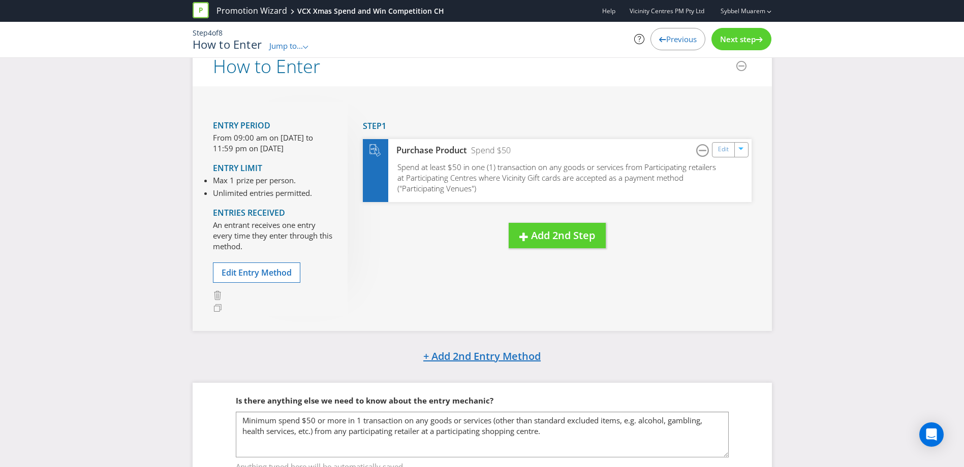
scroll to position [79, 0]
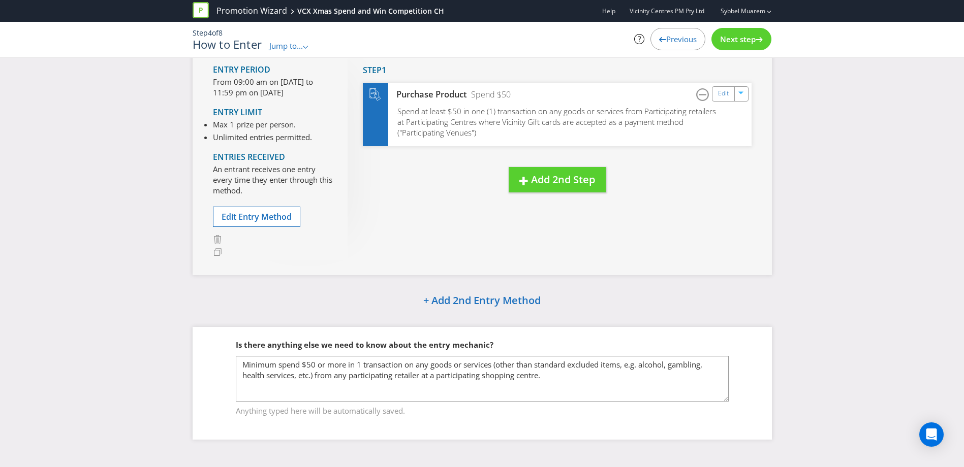
drag, startPoint x: 917, startPoint y: 87, endPoint x: 903, endPoint y: 90, distance: 13.6
click at [913, 87] on div "How to Enter Entry Period From 09:00 am on [DATE] to 11:59 pm on [DATE] Entry L…" at bounding box center [482, 222] width 964 height 465
click at [893, 116] on div "How to Enter Entry Period From 09:00 am on [DATE] to 11:59 pm on [DATE] Entry L…" at bounding box center [482, 222] width 964 height 465
click at [431, 201] on div "New Step Drag here to move step Step 1 Purchase Product Spend $50 Edit Spend at…" at bounding box center [550, 129] width 404 height 167
click at [624, 424] on fieldset "Is there anything else we need to know about the entry mechanic? Minimum spend …" at bounding box center [482, 372] width 539 height 105
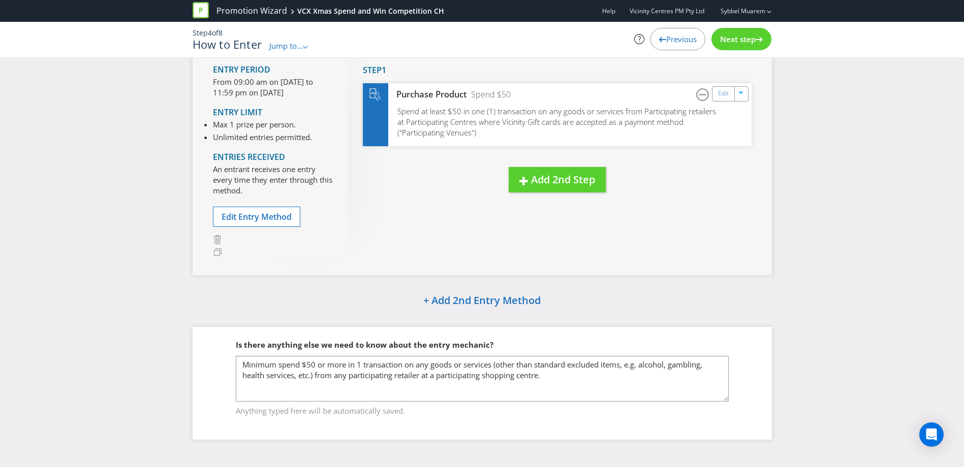
click at [650, 408] on span "Anything typed here will be automatically saved." at bounding box center [482, 409] width 493 height 15
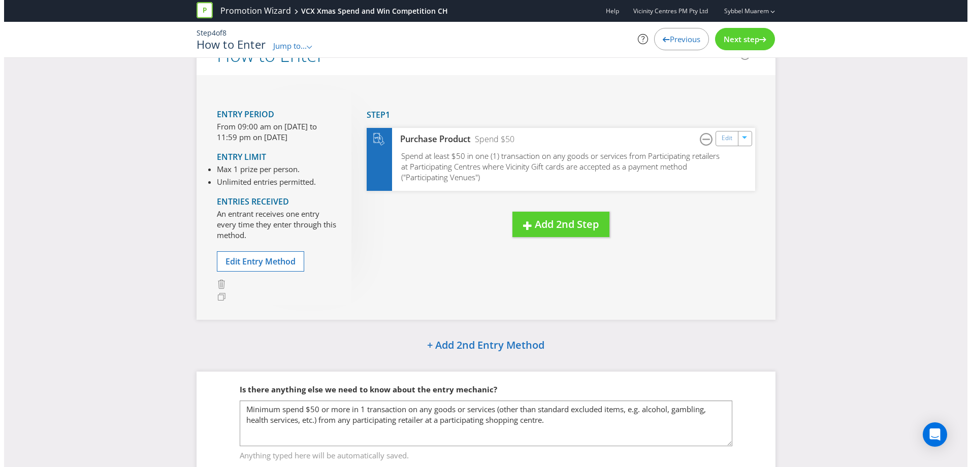
scroll to position [0, 0]
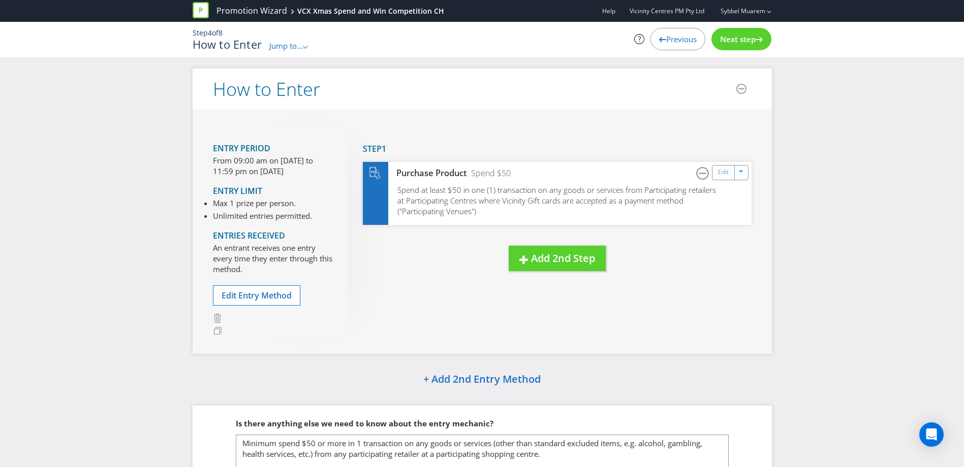
click at [303, 45] on span "Jump to..." at bounding box center [286, 46] width 34 height 10
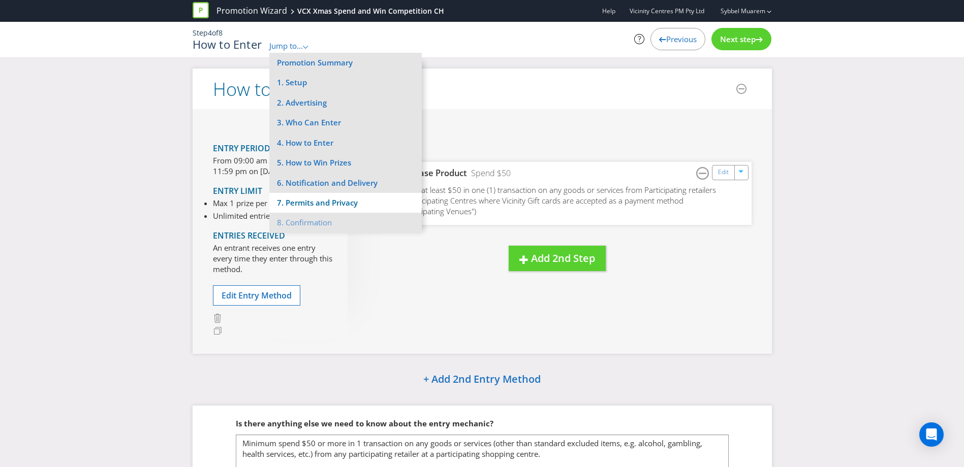
click at [338, 205] on li "7. Permits and Privacy" at bounding box center [345, 203] width 152 height 20
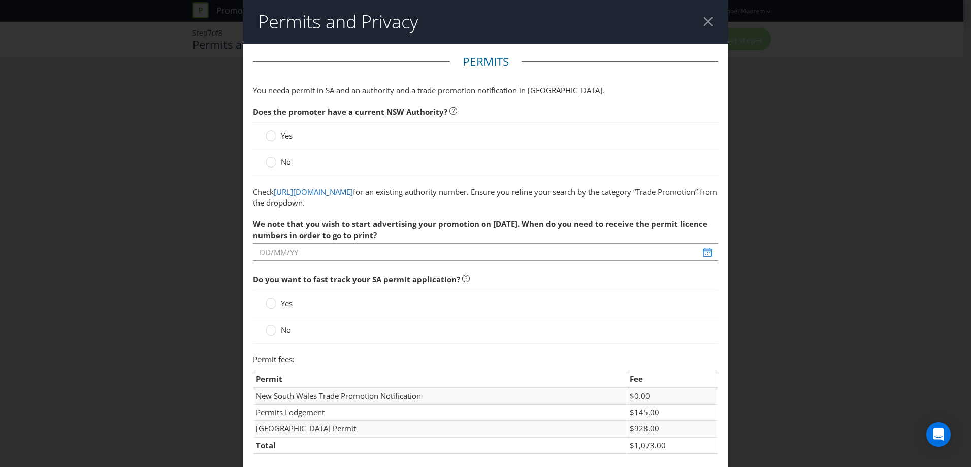
click at [281, 166] on span "No" at bounding box center [286, 162] width 10 height 10
click at [0, 0] on input "No" at bounding box center [0, 0] width 0 height 0
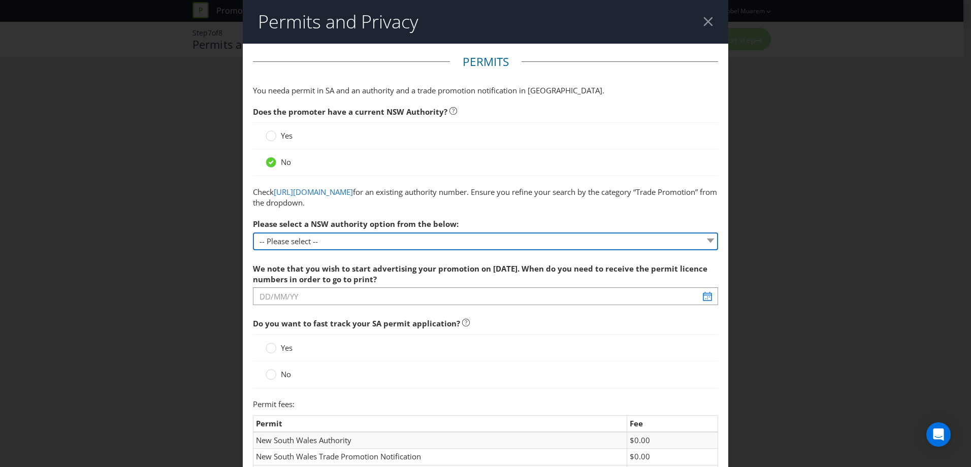
click at [323, 243] on select "-- Please select -- 1 year authority ($468) 3 year authority ($722) 5 year auth…" at bounding box center [485, 242] width 465 height 18
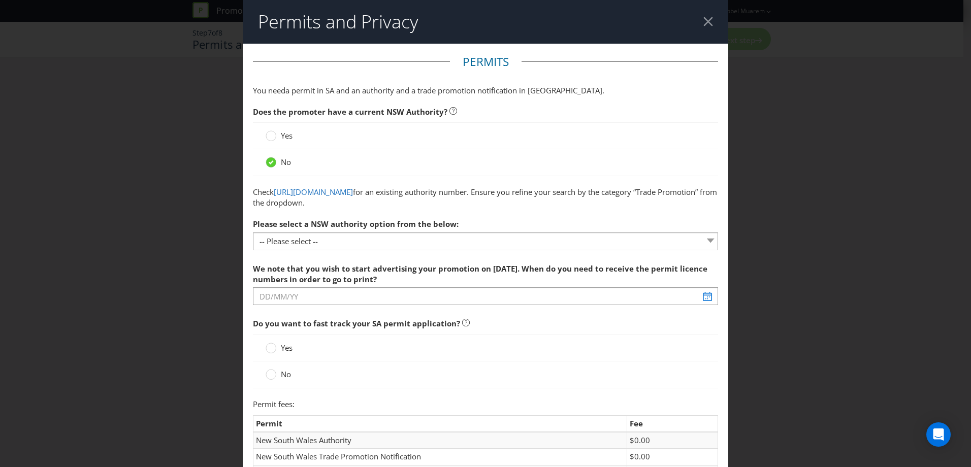
click at [334, 220] on span "Please select a NSW authority option from the below:" at bounding box center [356, 224] width 206 height 10
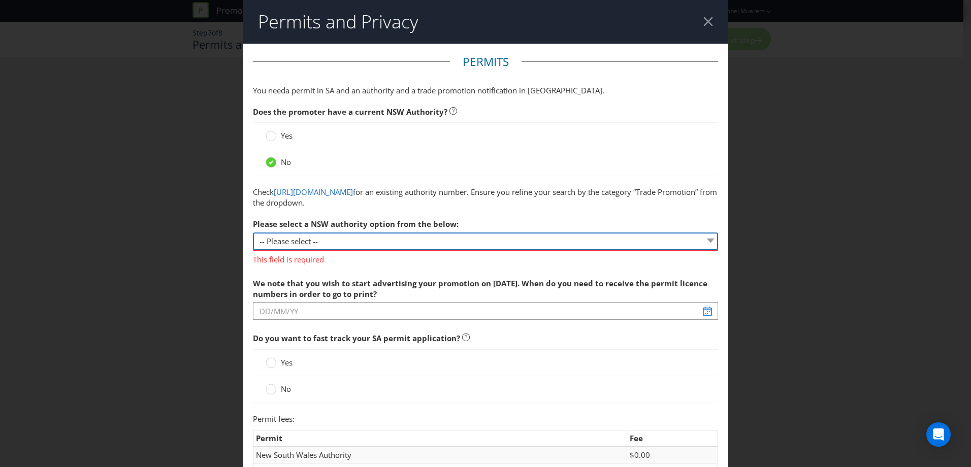
click at [329, 245] on select "-- Please select -- 1 year authority ($468) 3 year authority ($722) 5 year auth…" at bounding box center [485, 242] width 465 height 18
select select "PERMIT_NSW_1_YEAR_AUTHORITY"
click at [253, 233] on select "-- Please select -- 1 year authority ($468) 3 year authority ($722) 5 year auth…" at bounding box center [485, 242] width 465 height 18
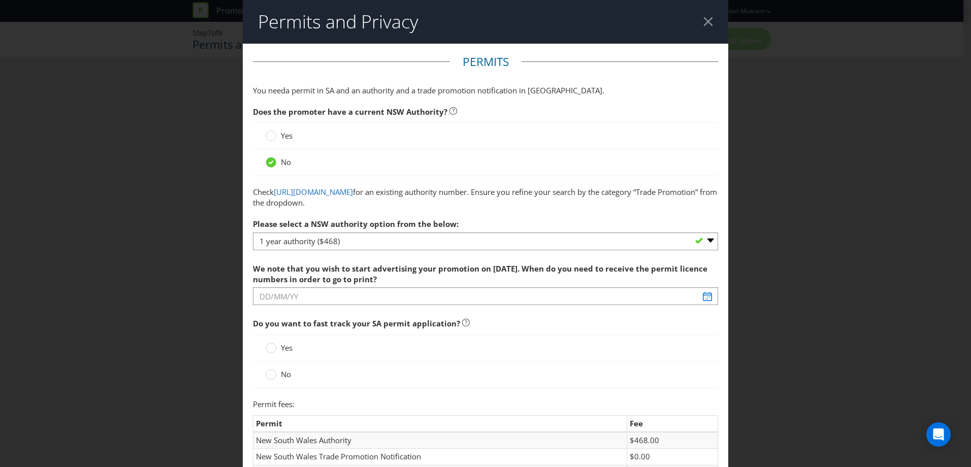
click at [365, 227] on span "Please select a NSW authority option from the below:" at bounding box center [356, 224] width 206 height 10
drag, startPoint x: 687, startPoint y: 401, endPoint x: 684, endPoint y: 405, distance: 5.2
click at [686, 403] on p "Permit fees:" at bounding box center [485, 404] width 465 height 11
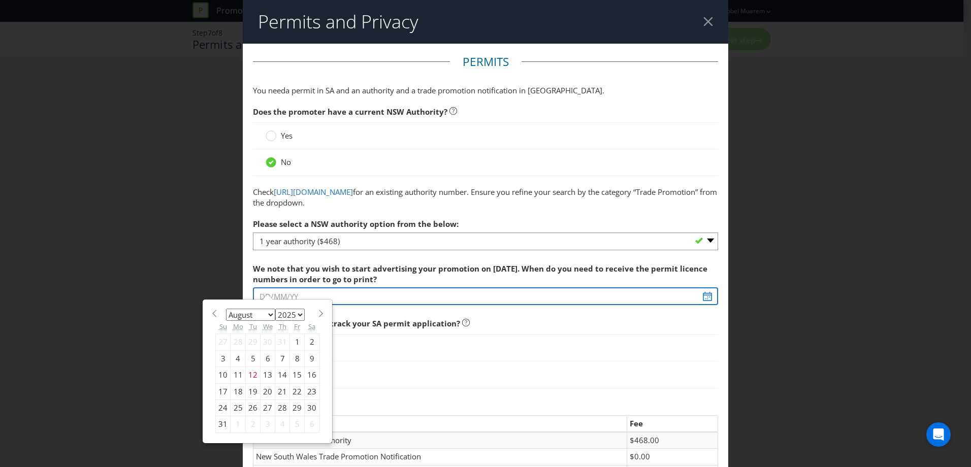
click at [306, 300] on div "We note that you wish to start advertising your promotion on [DATE]. When do yo…" at bounding box center [485, 283] width 465 height 48
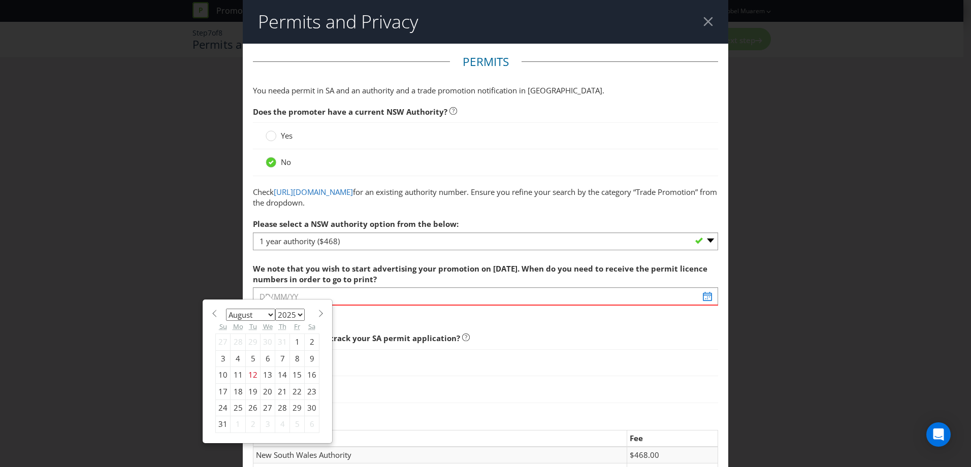
drag, startPoint x: 703, startPoint y: 22, endPoint x: 550, endPoint y: 34, distance: 153.4
click at [704, 23] on div at bounding box center [709, 22] width 10 height 10
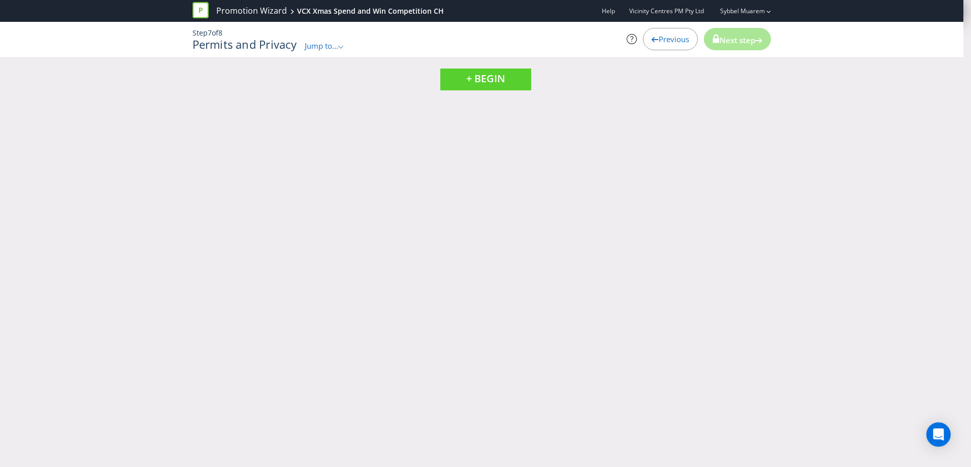
click at [330, 37] on p "Step 7 of 8" at bounding box center [383, 33] width 381 height 10
click at [330, 43] on span "Jump to..." at bounding box center [322, 46] width 34 height 10
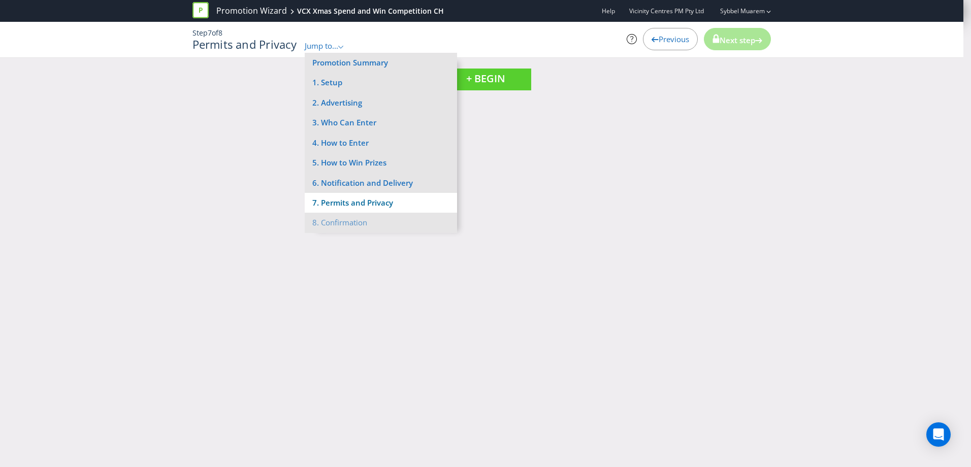
click at [349, 199] on li "7. Permits and Privacy" at bounding box center [381, 203] width 152 height 20
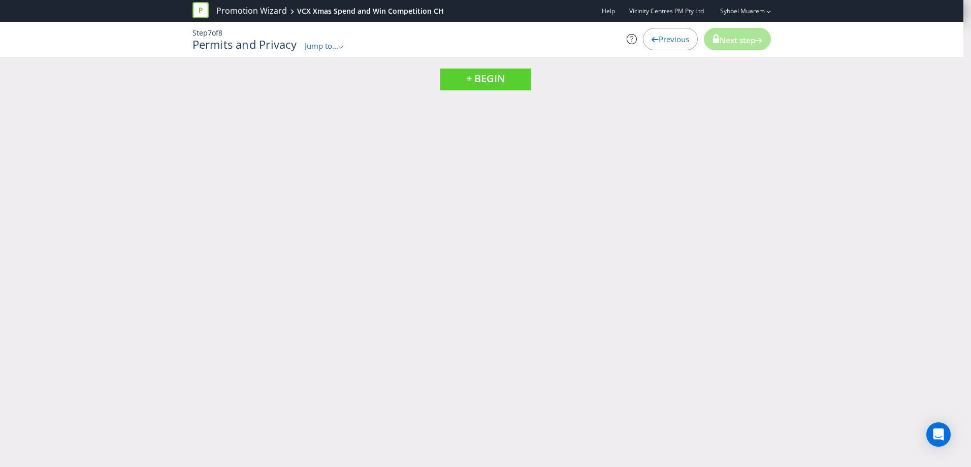
click at [317, 47] on span "Jump to..." at bounding box center [322, 46] width 34 height 10
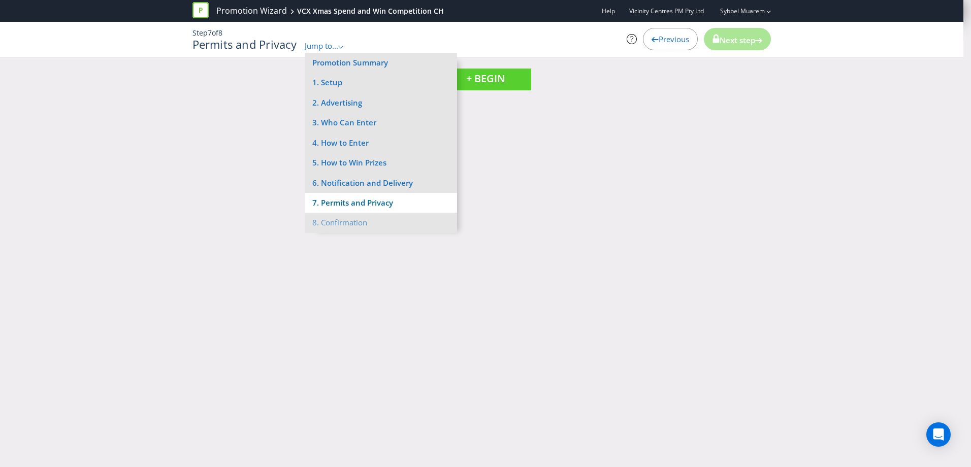
click at [346, 201] on li "7. Permits and Privacy" at bounding box center [381, 203] width 152 height 20
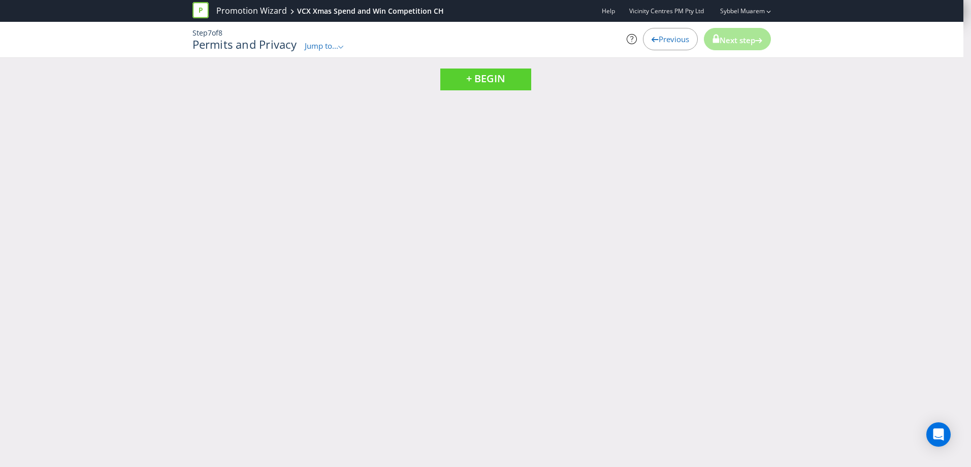
click at [654, 168] on div "Promotion Wizard VCX Xmas Spend and Win Competition CH Help Vicinity Centres PM…" at bounding box center [485, 233] width 971 height 467
click at [316, 48] on span "Jump to..." at bounding box center [325, 46] width 34 height 10
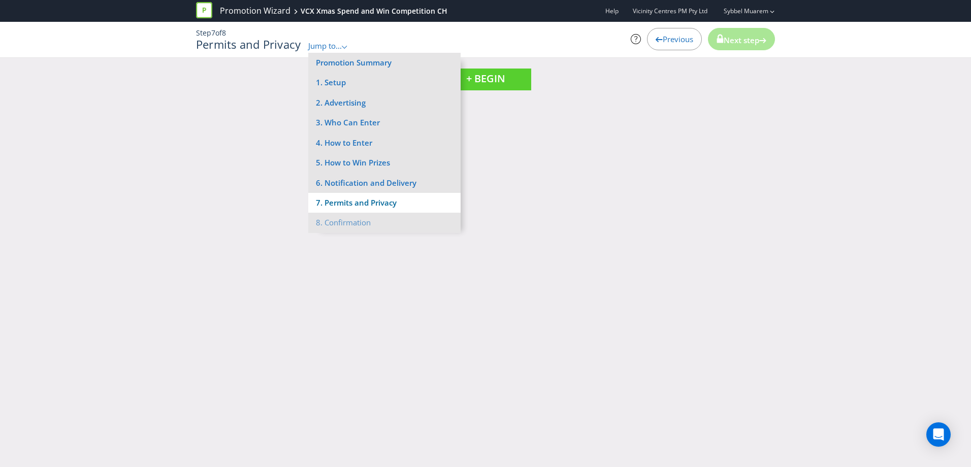
click at [347, 201] on li "7. Permits and Privacy" at bounding box center [384, 203] width 152 height 20
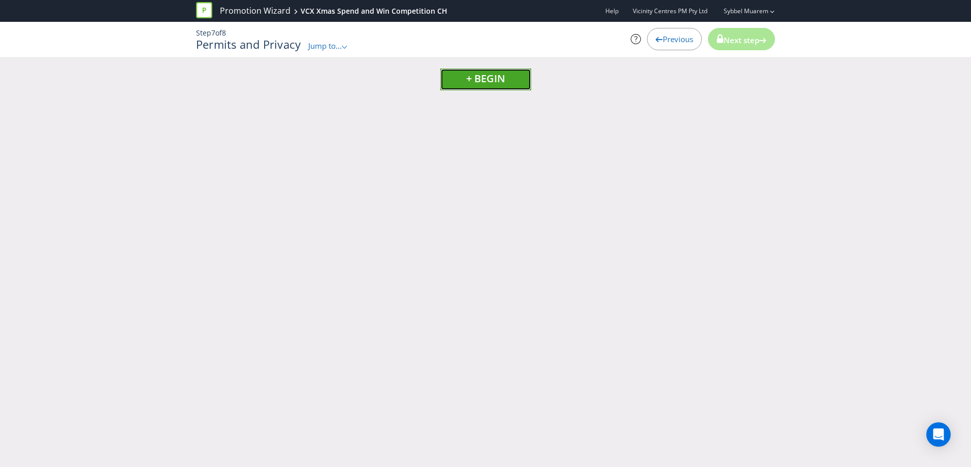
click at [496, 80] on span "+ BEGIN" at bounding box center [485, 79] width 39 height 14
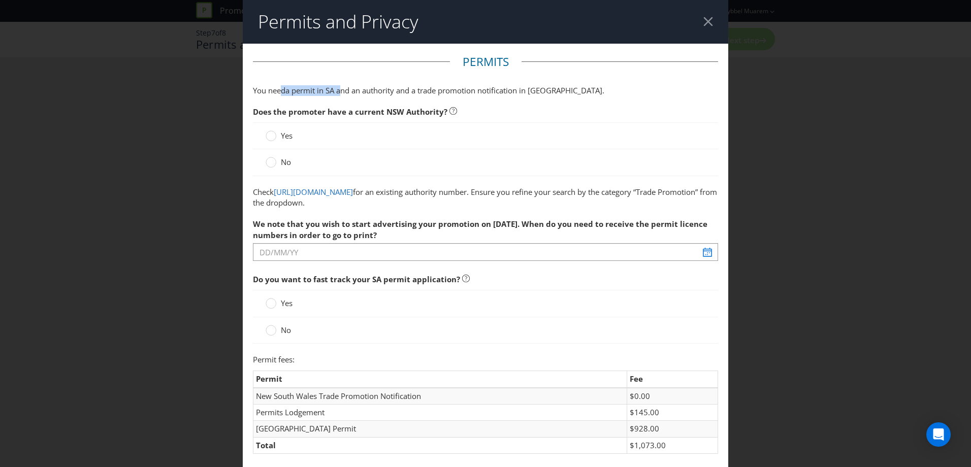
drag, startPoint x: 281, startPoint y: 90, endPoint x: 341, endPoint y: 96, distance: 60.2
click at [341, 96] on p "You need a permit in SA and an authority and a trade promotion notification in …" at bounding box center [485, 90] width 465 height 11
drag, startPoint x: 341, startPoint y: 96, endPoint x: 345, endPoint y: 89, distance: 7.8
click at [345, 89] on span "a permit in SA and an authority and a trade promotion notification in [GEOGRAPH…" at bounding box center [444, 90] width 317 height 10
click at [704, 22] on div at bounding box center [709, 22] width 10 height 10
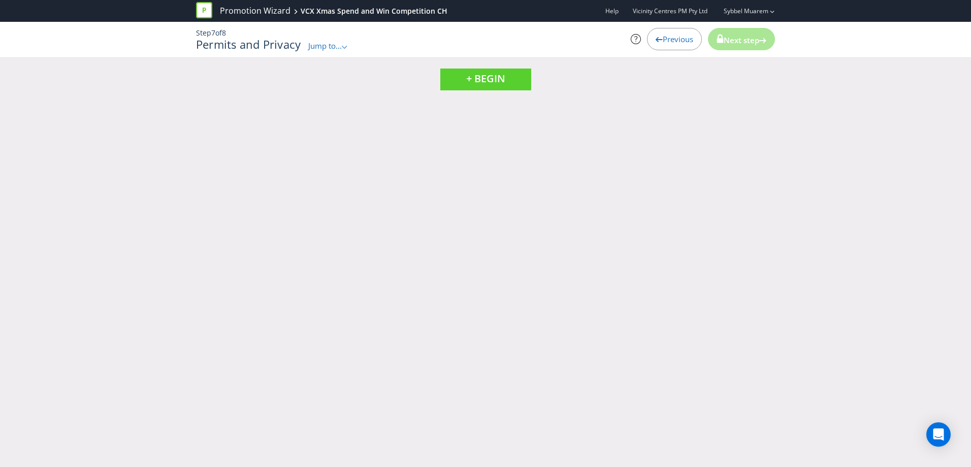
click at [334, 44] on span "Jump to..." at bounding box center [325, 46] width 34 height 10
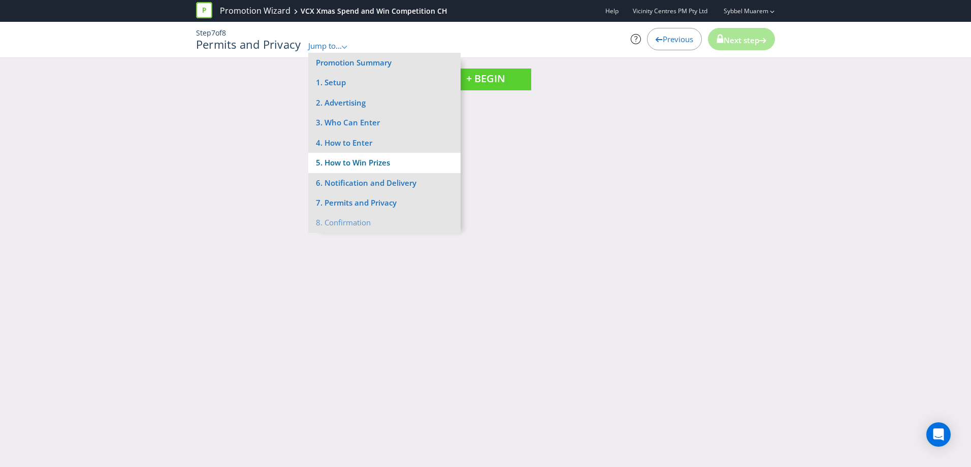
click at [370, 160] on li "5. How to Win Prizes" at bounding box center [384, 163] width 152 height 20
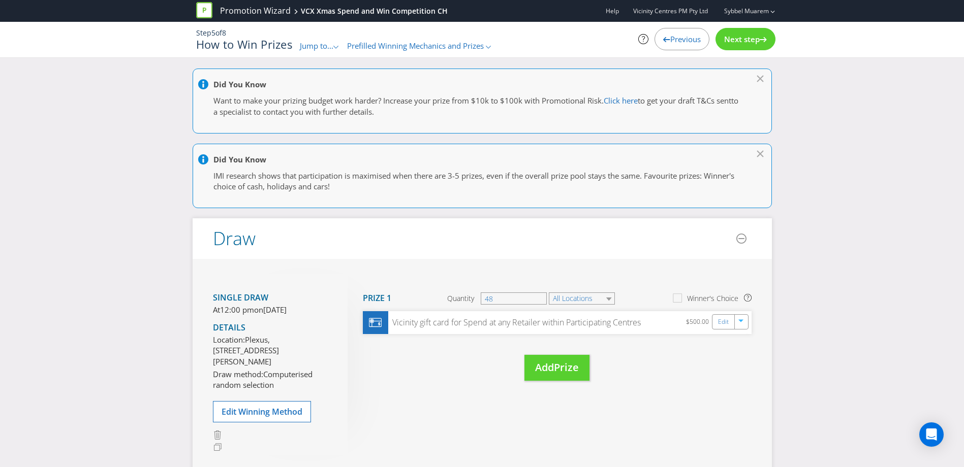
click at [872, 204] on div "Did You Know Want to make your prizing budget work harder? Increase your prize …" at bounding box center [482, 358] width 964 height 578
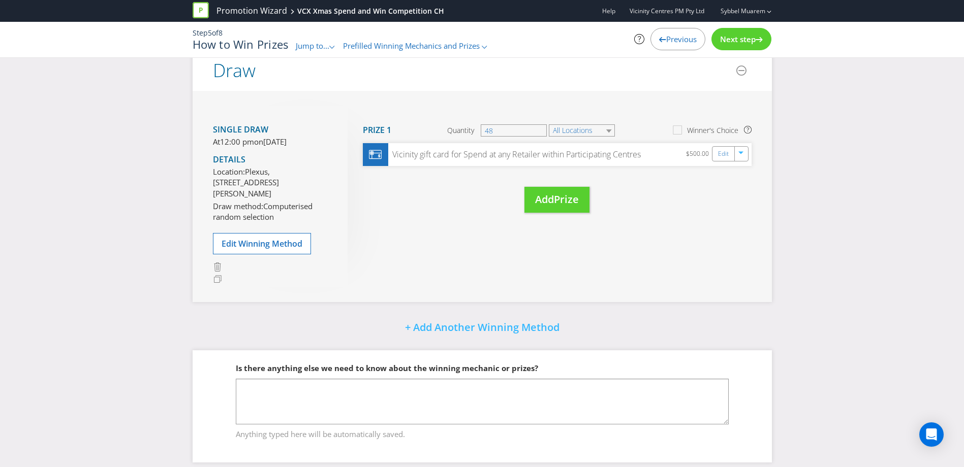
scroll to position [171, 0]
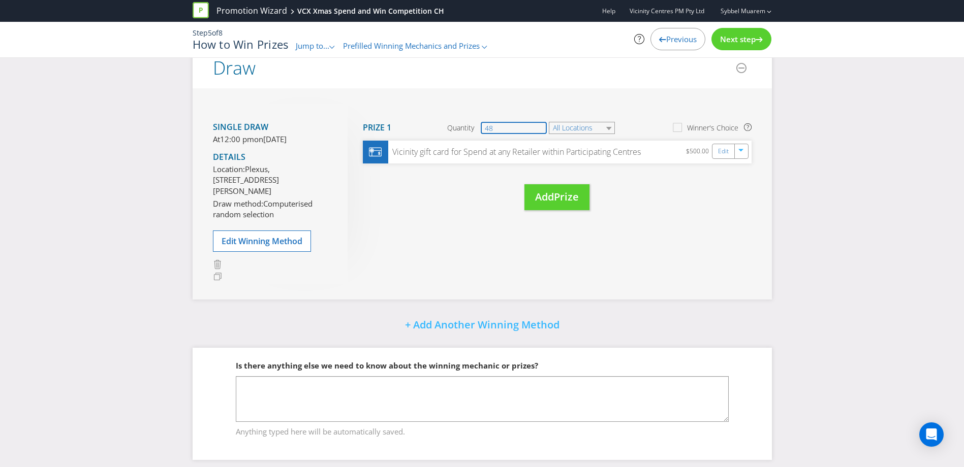
click at [524, 127] on input "48" at bounding box center [514, 128] width 66 height 12
click at [525, 125] on input "48" at bounding box center [514, 128] width 66 height 12
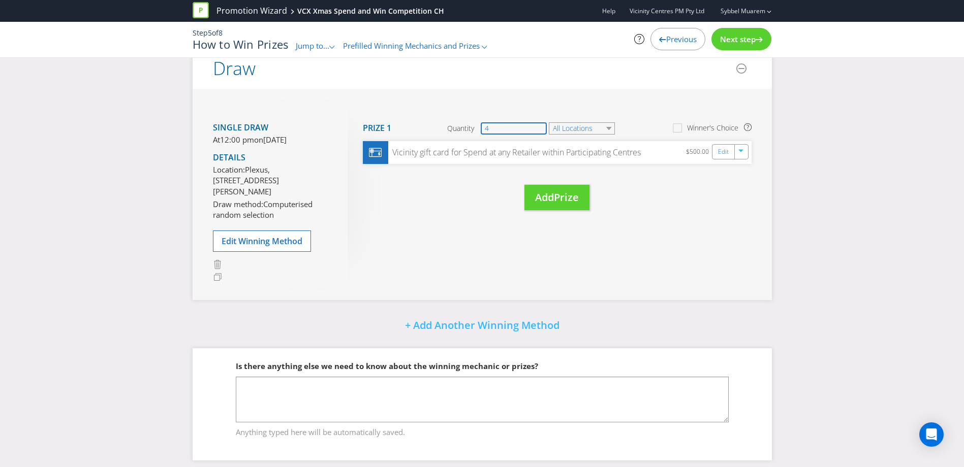
type input "4"
click at [651, 209] on div "Move Here Drag here to move prize Prize 1 Quantity 4 All Locations Winner's Cho…" at bounding box center [550, 167] width 404 height 127
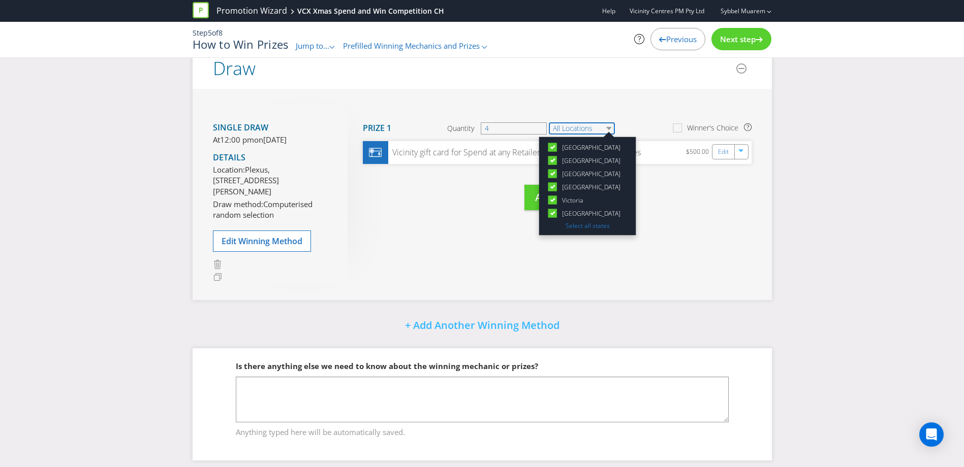
click at [591, 129] on select "All Locations" at bounding box center [582, 128] width 66 height 12
click at [592, 129] on select "All Locations" at bounding box center [582, 128] width 66 height 12
click at [693, 242] on div "Single draw At 12:00 pm [DATE][DATE] Details Location: Plexus, Level 4, [STREET…" at bounding box center [482, 194] width 579 height 211
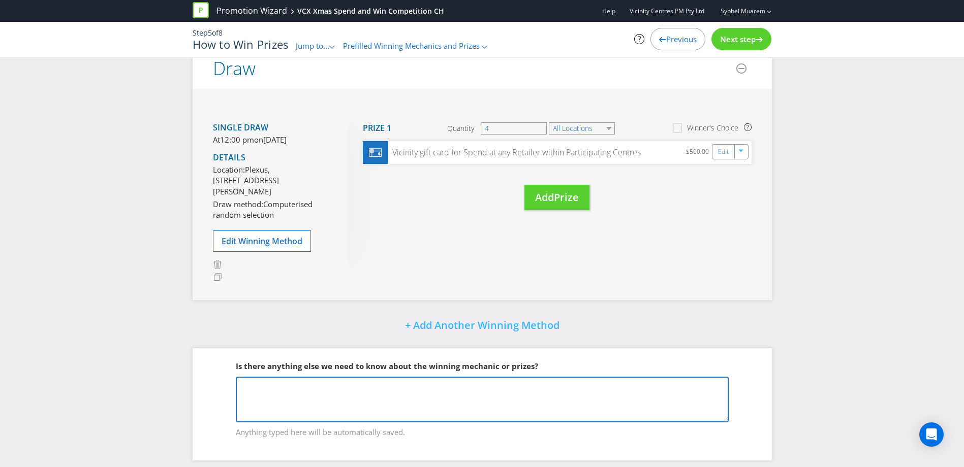
click at [574, 414] on textarea at bounding box center [482, 400] width 493 height 46
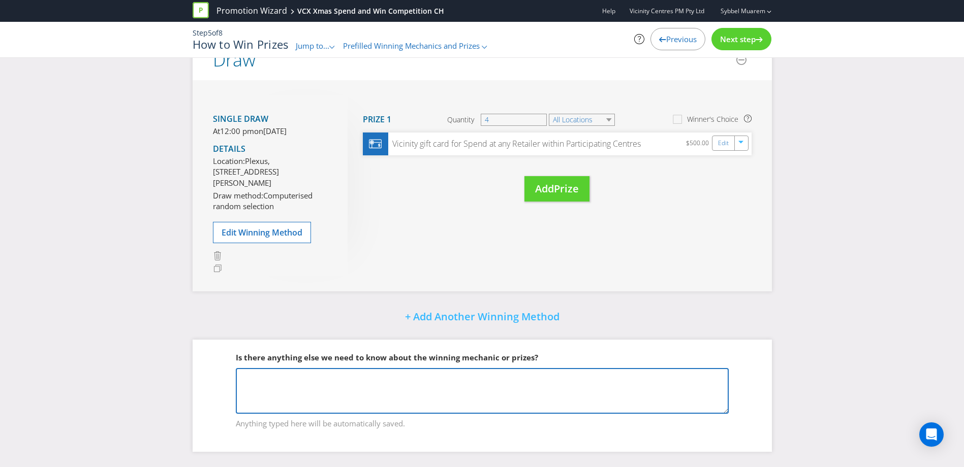
click at [446, 378] on textarea at bounding box center [482, 391] width 493 height 46
type textarea "4 Prizes per centre with individual centre draws."
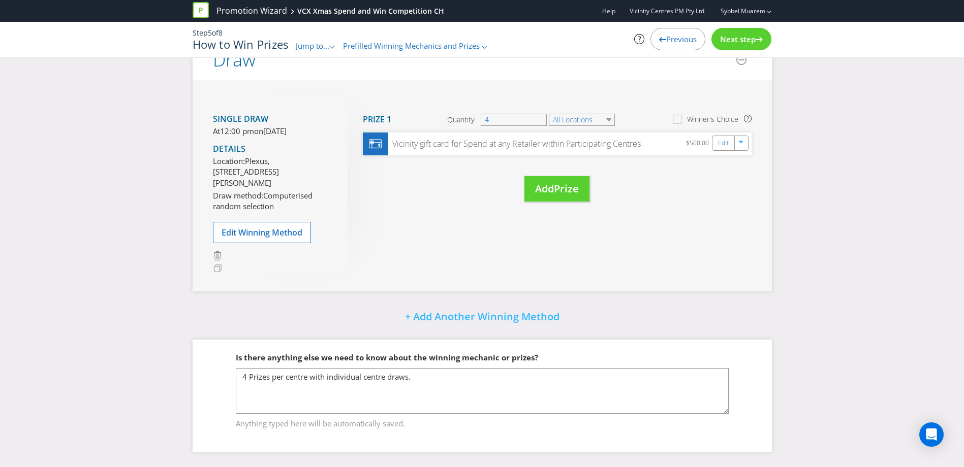
click at [730, 39] on span "Next step" at bounding box center [738, 39] width 36 height 10
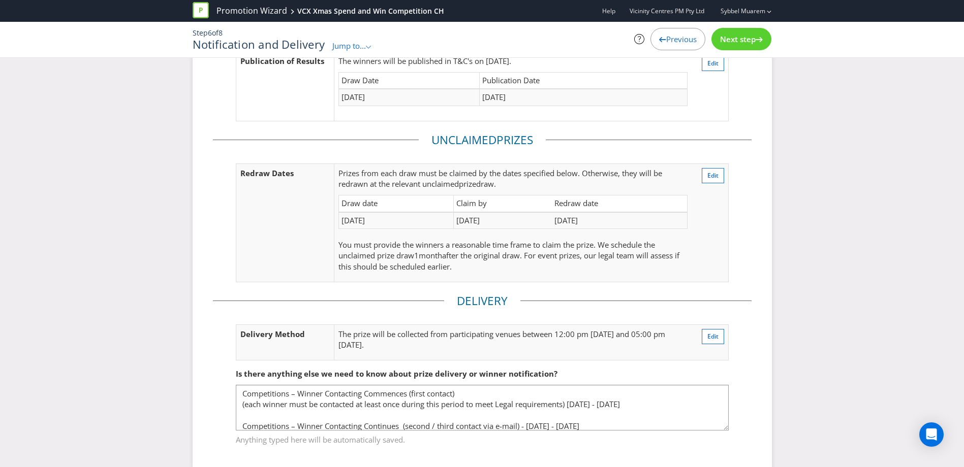
click at [356, 47] on span "Jump to..." at bounding box center [349, 46] width 34 height 10
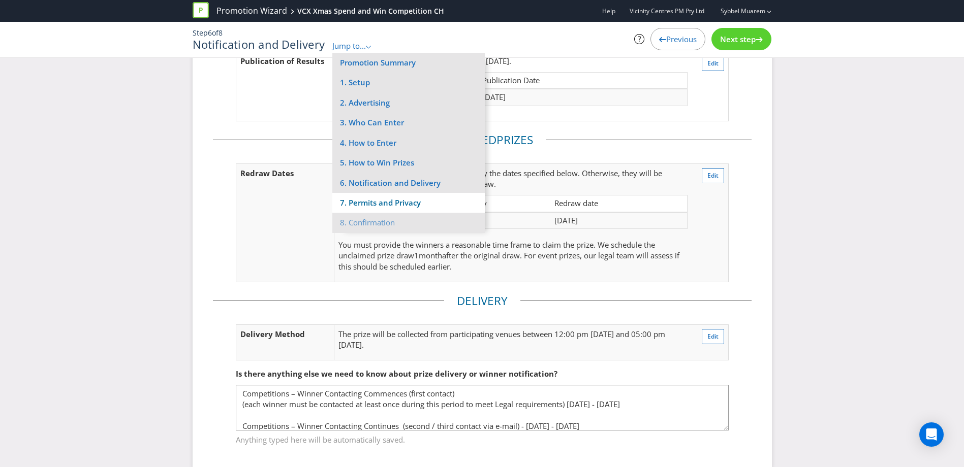
click at [390, 202] on li "7. Permits and Privacy" at bounding box center [408, 203] width 152 height 20
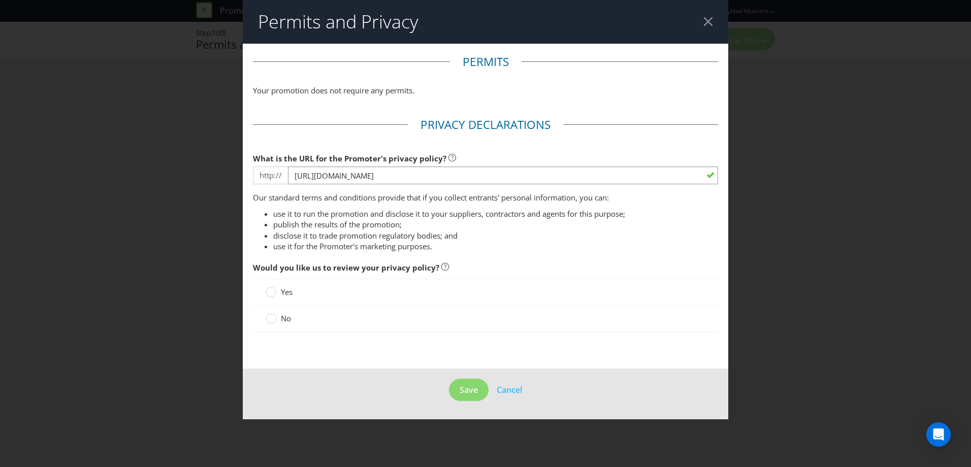
click at [708, 22] on div at bounding box center [709, 22] width 10 height 10
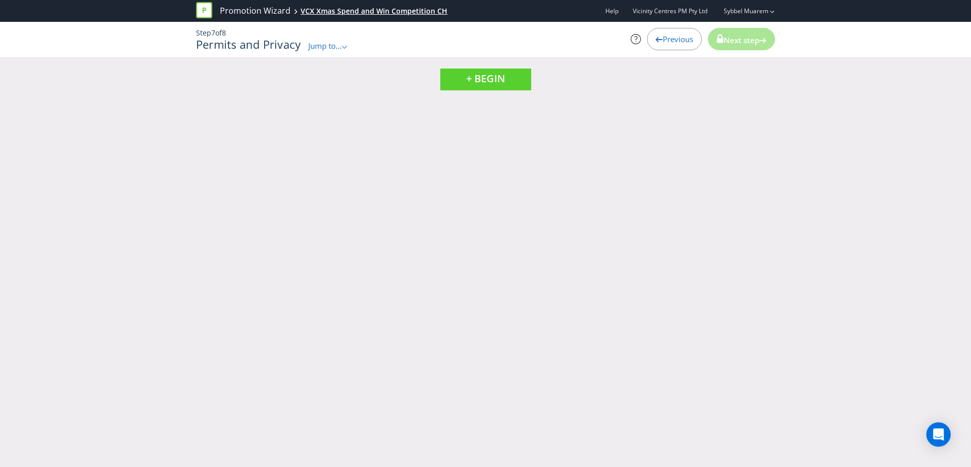
click at [334, 10] on div "VCX Xmas Spend and Win Competition CH" at bounding box center [374, 11] width 147 height 10
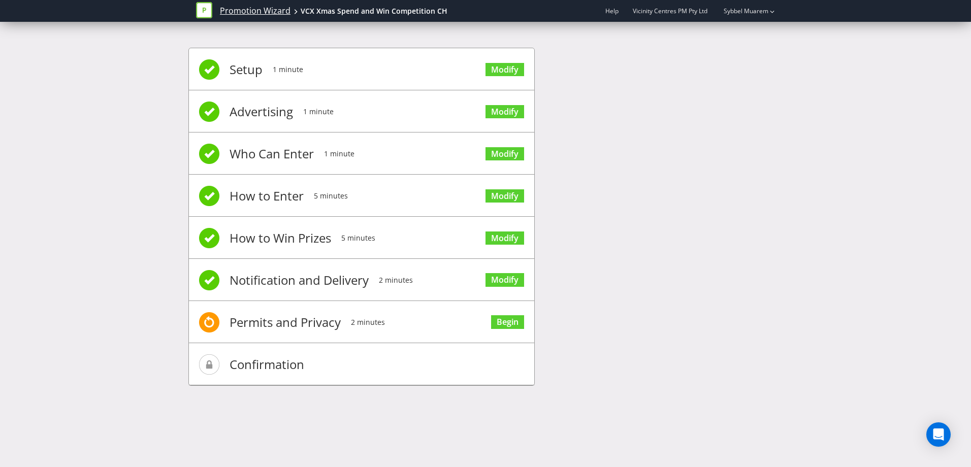
click at [274, 11] on link "Promotion Wizard" at bounding box center [255, 11] width 71 height 12
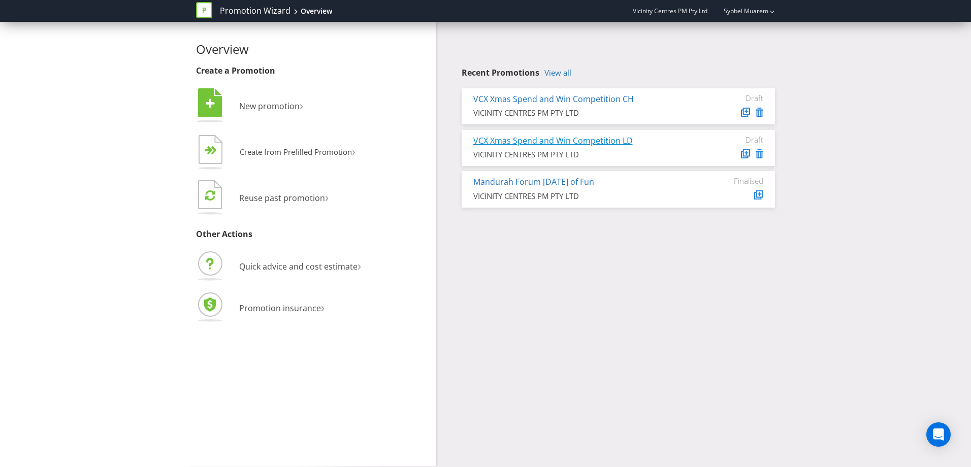
click at [620, 140] on link "VCX Xmas Spend and Win Competition LD" at bounding box center [554, 140] width 160 height 11
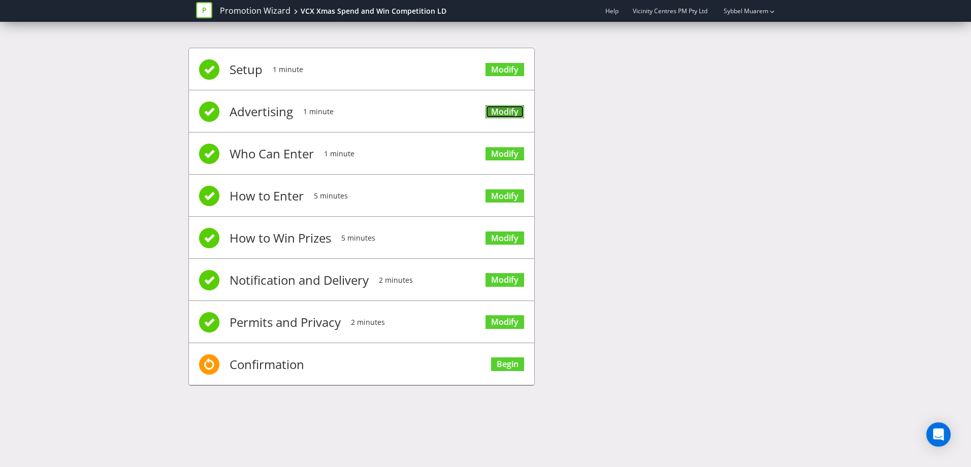
click at [512, 112] on link "Modify" at bounding box center [505, 112] width 39 height 14
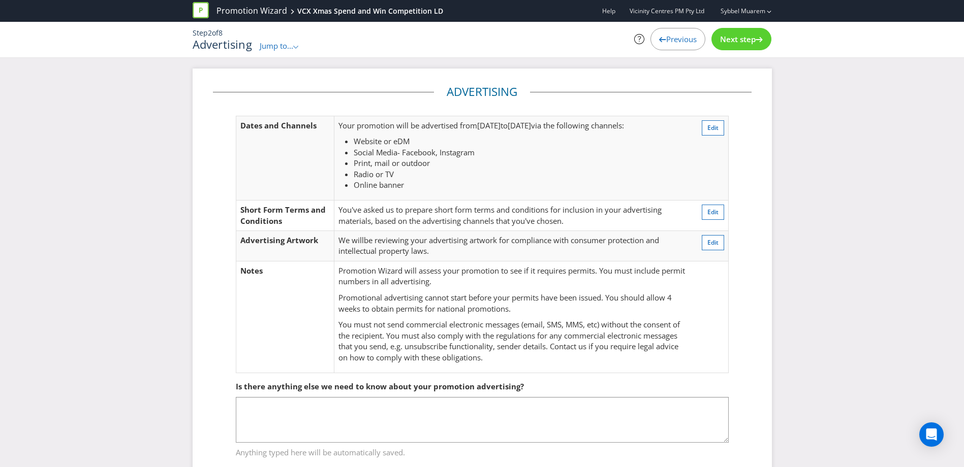
click at [273, 46] on span "Jump to..." at bounding box center [277, 46] width 34 height 10
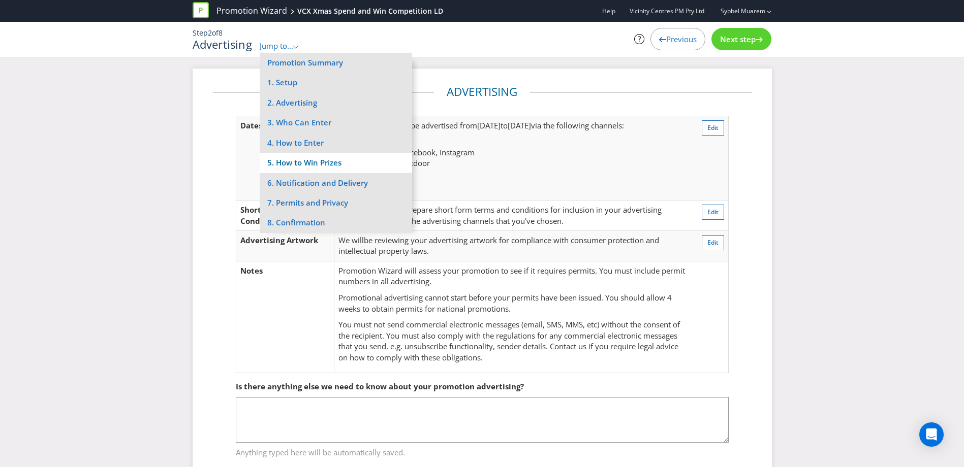
click at [300, 161] on li "5. How to Win Prizes" at bounding box center [336, 163] width 152 height 20
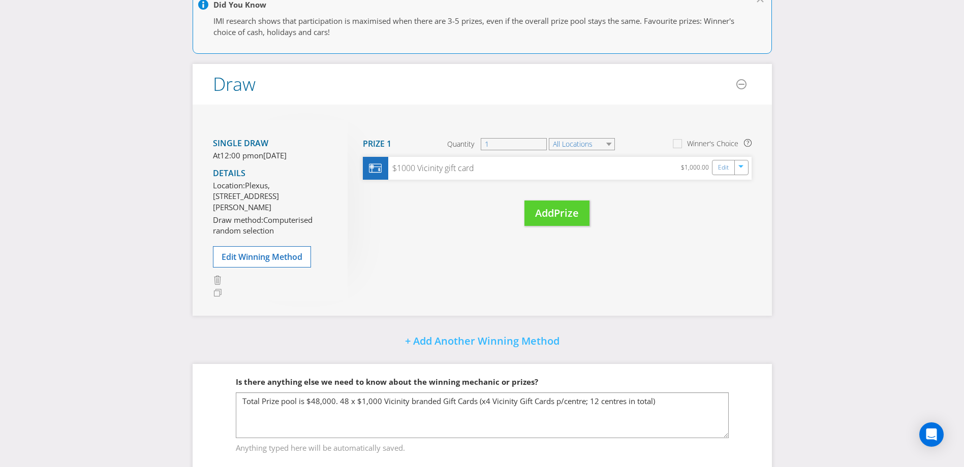
scroll to position [115, 0]
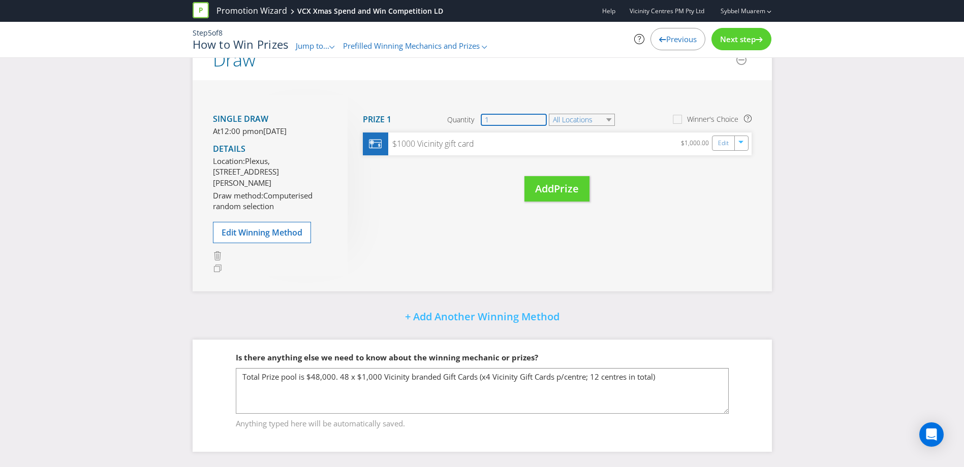
click at [491, 114] on input "1" at bounding box center [514, 120] width 66 height 12
click at [492, 114] on input "1" at bounding box center [514, 120] width 66 height 12
type input "4"
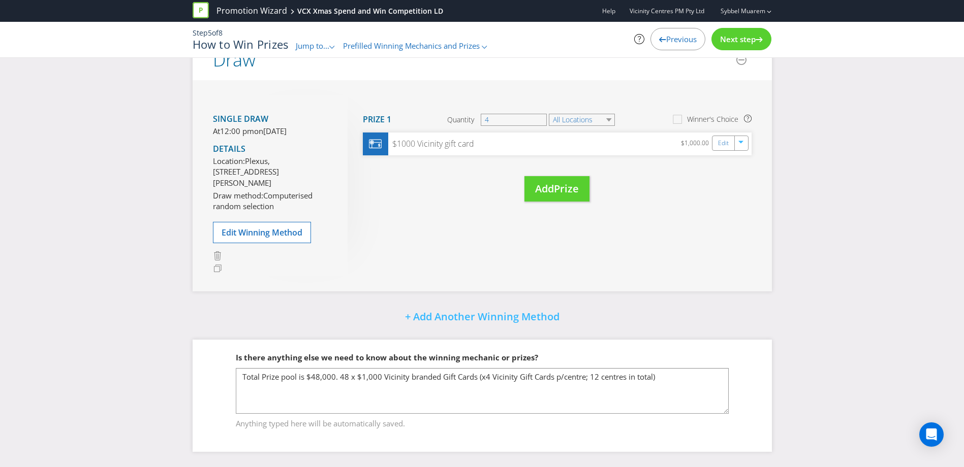
click at [441, 223] on div "Single draw At 12:00 pm [DATE][DATE] Details Location: Plexus, Level 4, [STREET…" at bounding box center [482, 185] width 579 height 211
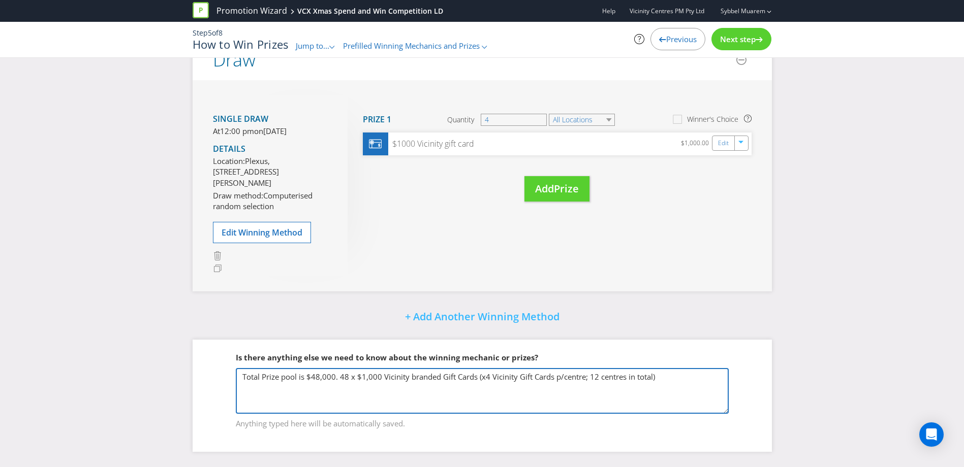
drag, startPoint x: 307, startPoint y: 379, endPoint x: 376, endPoint y: 382, distance: 68.7
click at [376, 382] on textarea "Total Prize pool is $48,000. 48 x $1,000 Vicinity branded Gift Cards (x4 Vicini…" at bounding box center [482, 391] width 493 height 46
click at [390, 378] on textarea "Total Prize pool is $48,000. 48 x $1,000 Vicinity branded Gift Cards (x4 Vicini…" at bounding box center [482, 391] width 493 height 46
click at [679, 377] on textarea "Total Prize pool is $48,000. 48 x $1,000 Vicinity branded Gift Cards (x4 Vicini…" at bounding box center [482, 391] width 493 height 46
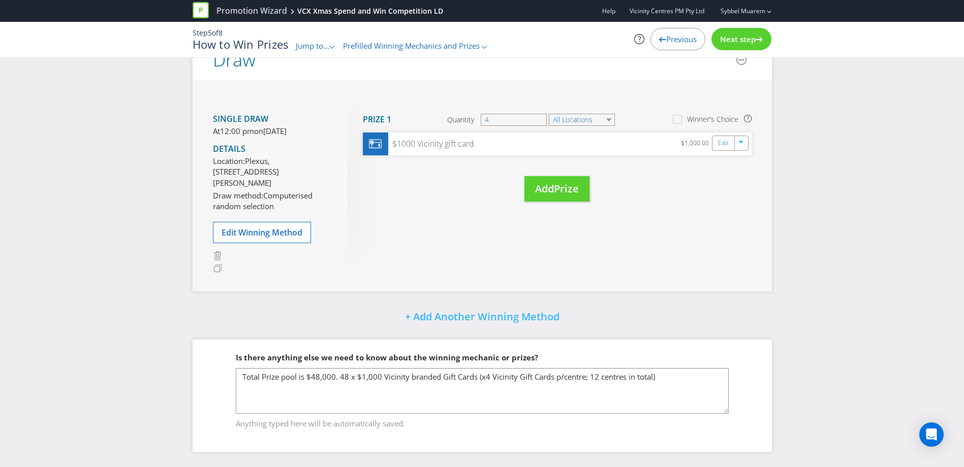
click at [318, 46] on span "Jump to..." at bounding box center [313, 46] width 34 height 10
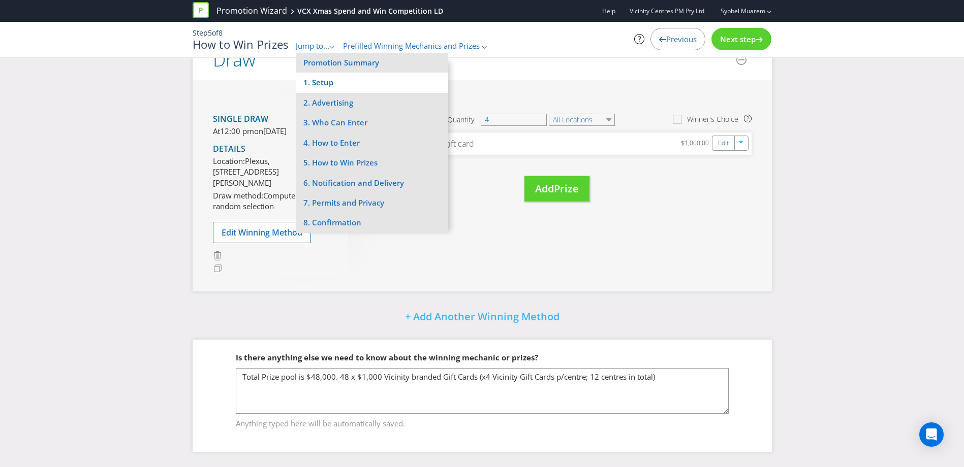
click at [316, 84] on li "1. Setup" at bounding box center [372, 83] width 152 height 20
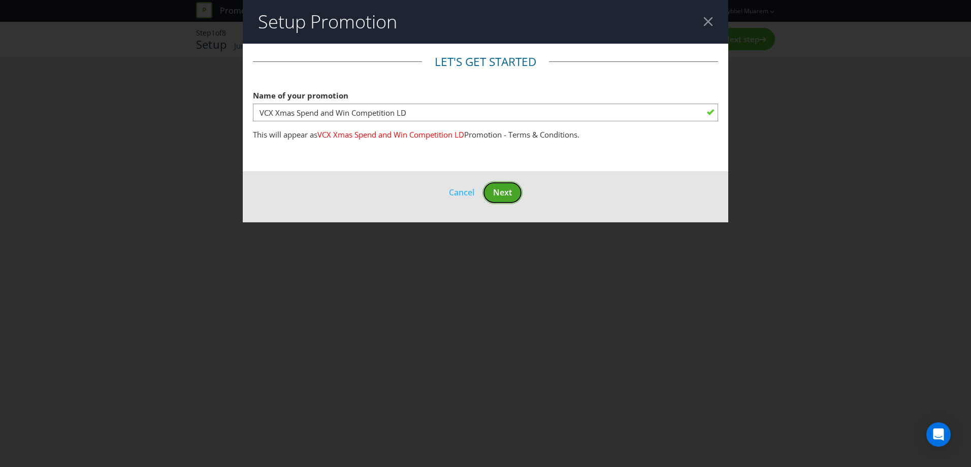
click at [496, 188] on span "Next" at bounding box center [502, 192] width 19 height 11
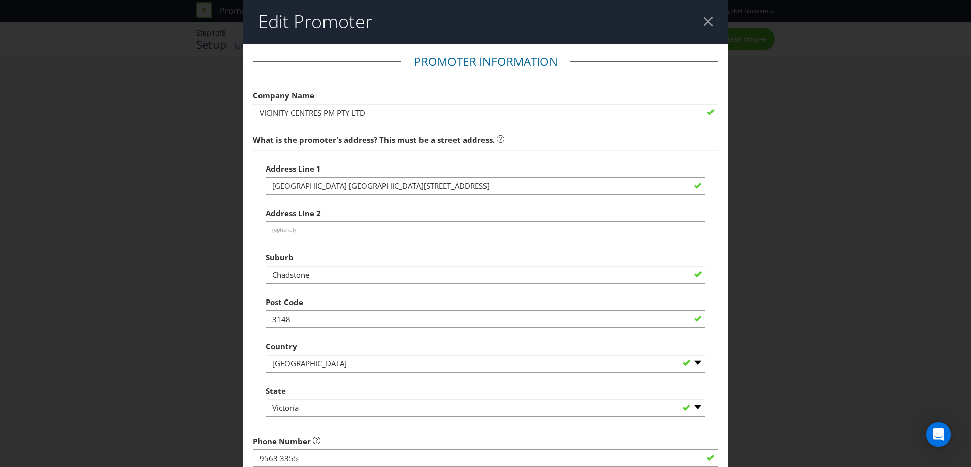
drag, startPoint x: 704, startPoint y: 21, endPoint x: 683, endPoint y: 23, distance: 21.4
click at [704, 21] on div at bounding box center [709, 22] width 10 height 10
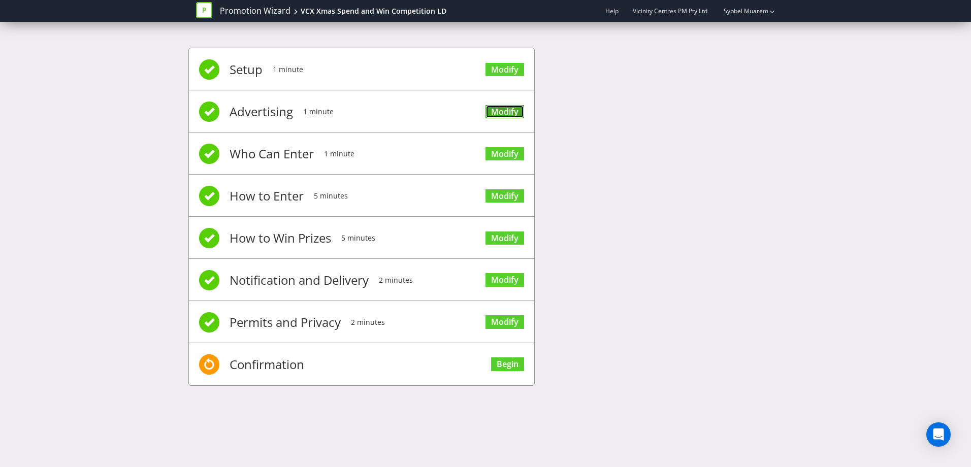
click at [496, 112] on link "Modify" at bounding box center [505, 112] width 39 height 14
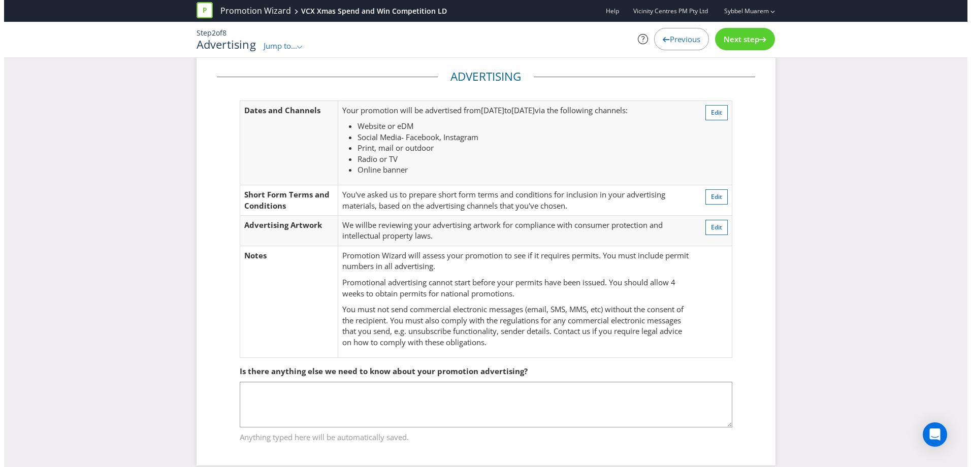
scroll to position [29, 0]
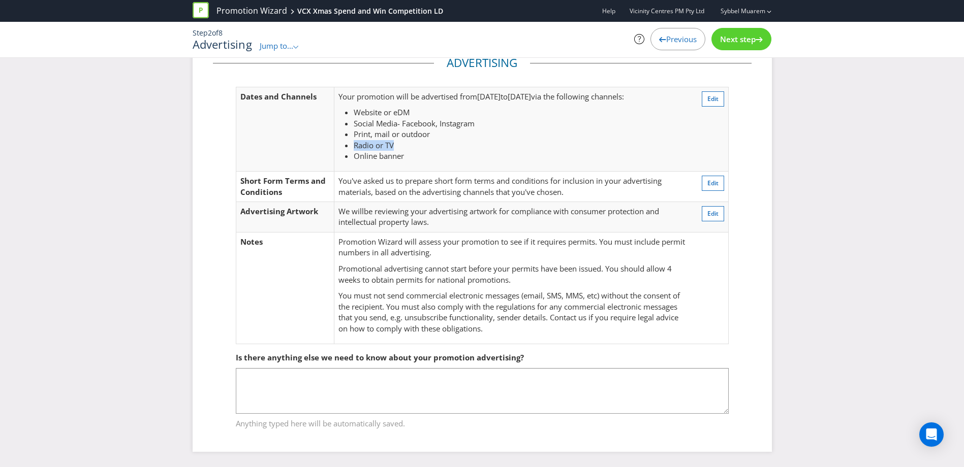
drag, startPoint x: 352, startPoint y: 141, endPoint x: 403, endPoint y: 142, distance: 50.8
click at [403, 142] on ul "Website or eDM Social Media - Facebook, Instagram Print, mail or outdoor Radio …" at bounding box center [512, 134] width 349 height 54
click at [403, 142] on li "Radio or TV" at bounding box center [520, 145] width 333 height 11
click at [715, 95] on span "Edit" at bounding box center [712, 99] width 11 height 9
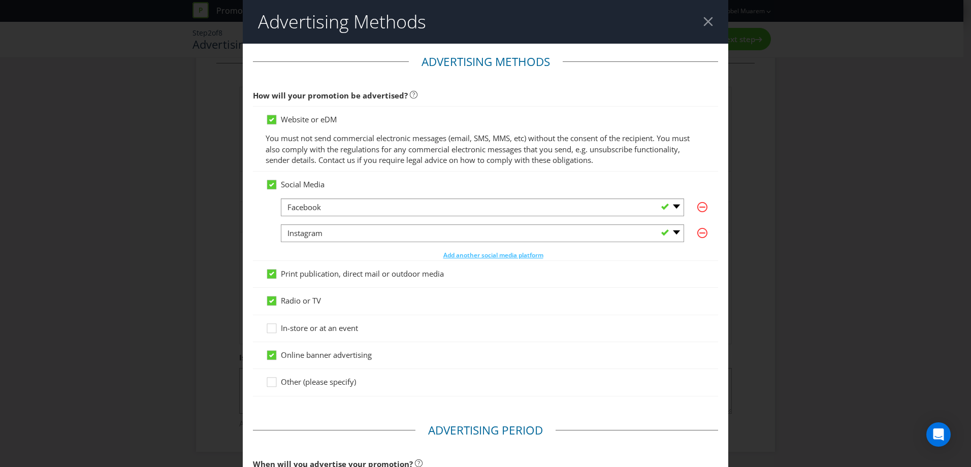
click at [704, 21] on div at bounding box center [709, 22] width 10 height 10
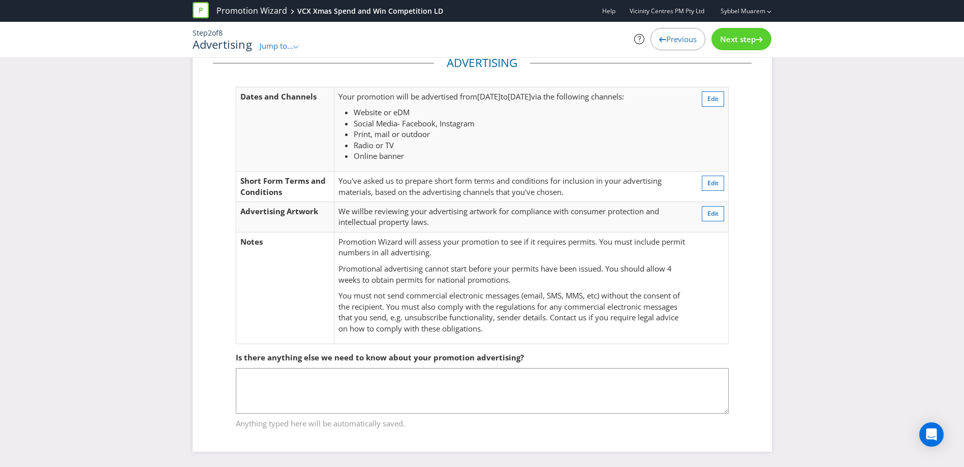
click at [736, 38] on span "Next step" at bounding box center [738, 39] width 36 height 10
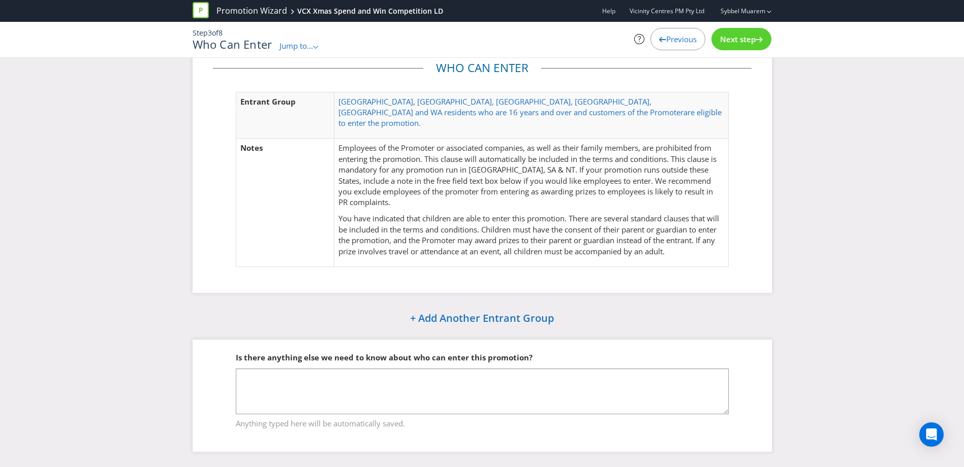
scroll to position [13, 0]
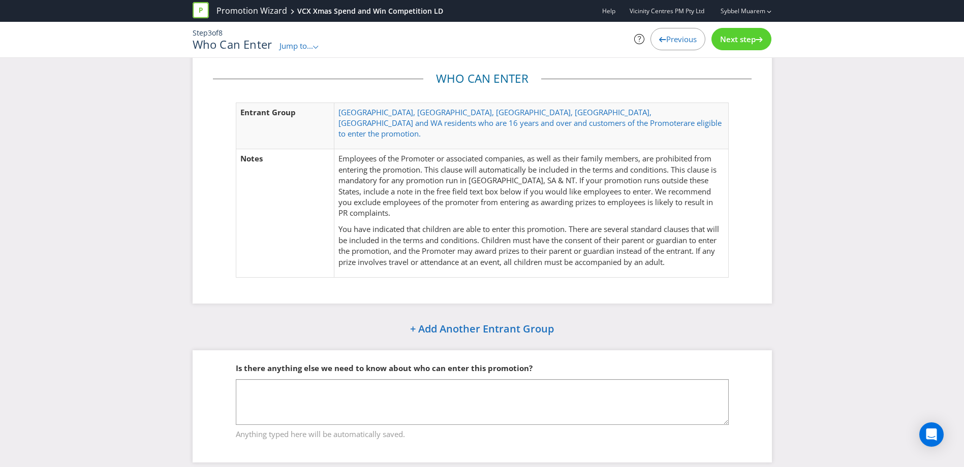
click at [732, 33] on div "Next step" at bounding box center [741, 39] width 60 height 22
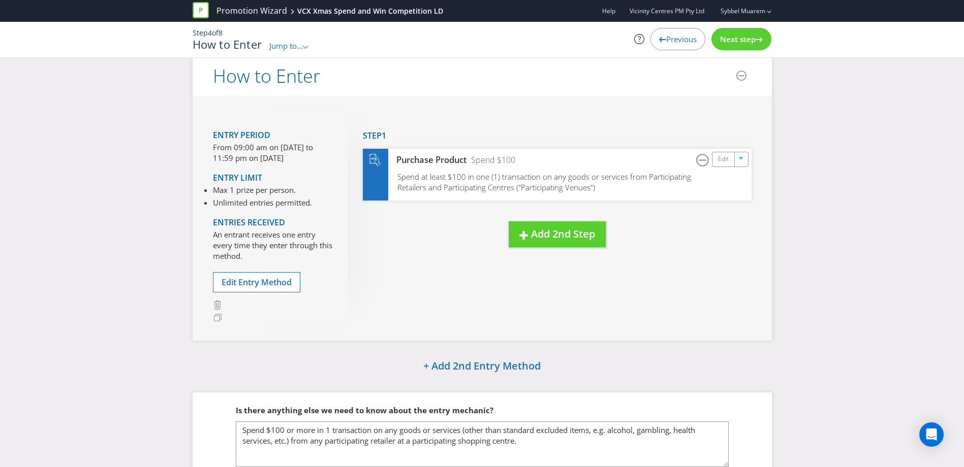
scroll to position [29, 0]
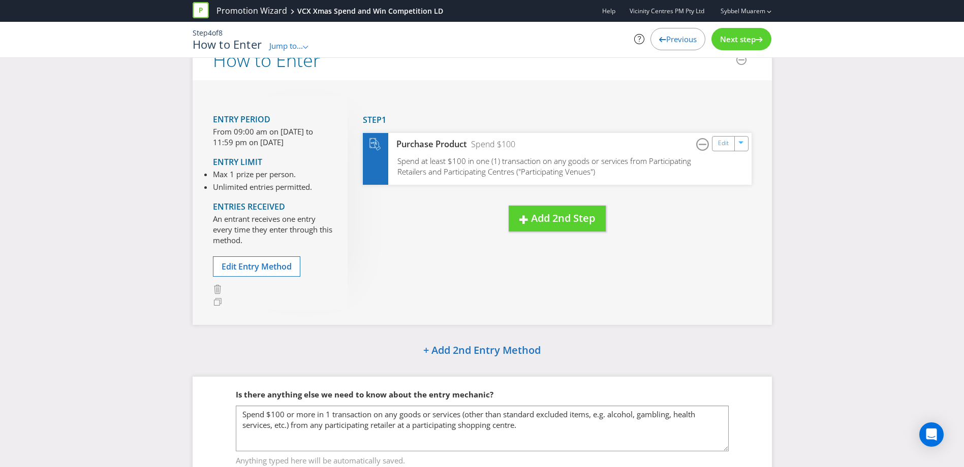
click at [675, 41] on span "Previous" at bounding box center [681, 39] width 30 height 10
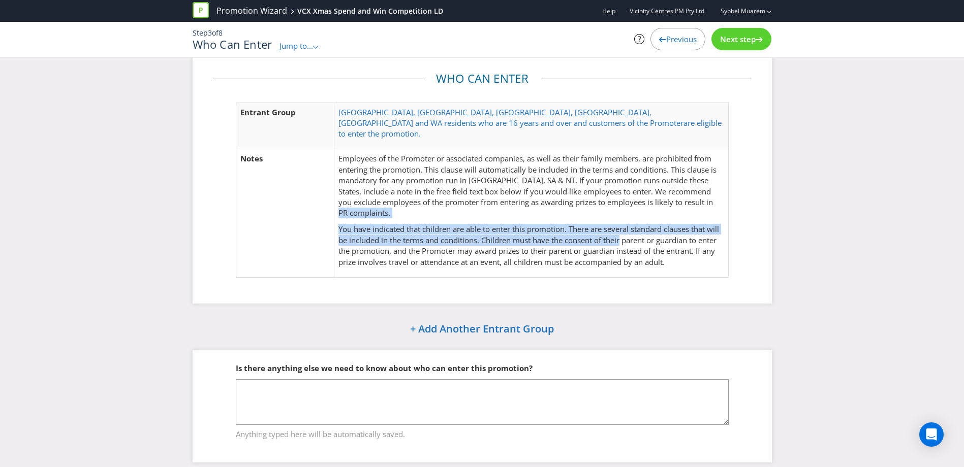
drag, startPoint x: 590, startPoint y: 198, endPoint x: 639, endPoint y: 230, distance: 58.1
click at [639, 230] on td "Employees of the Promoter or associated companies, as well as their family memb…" at bounding box center [531, 213] width 394 height 128
drag, startPoint x: 639, startPoint y: 230, endPoint x: 630, endPoint y: 232, distance: 8.9
click at [639, 230] on p "You have indicated that children are able to enter this promotion. There are se…" at bounding box center [530, 246] width 385 height 44
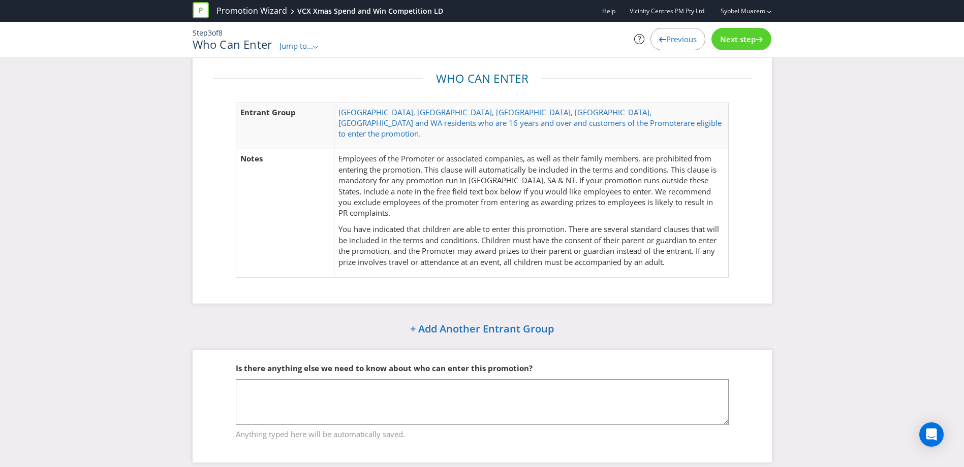
click at [745, 37] on span "Next step" at bounding box center [738, 39] width 36 height 10
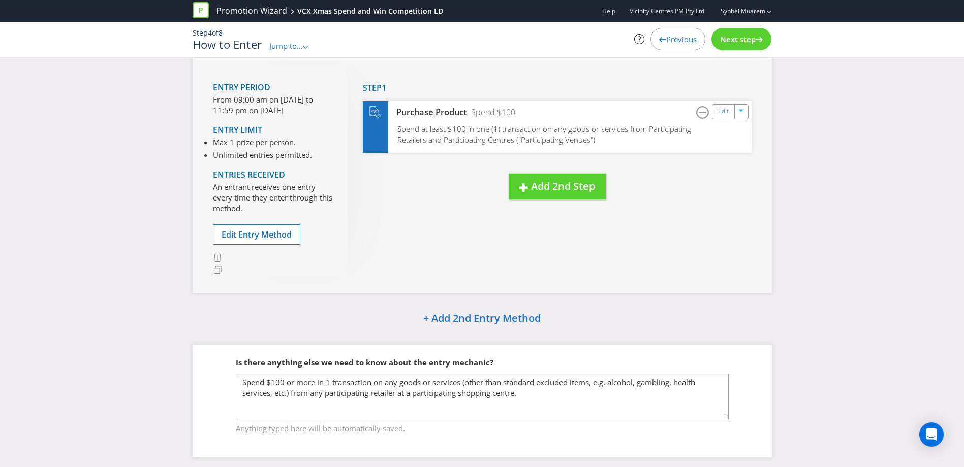
scroll to position [79, 0]
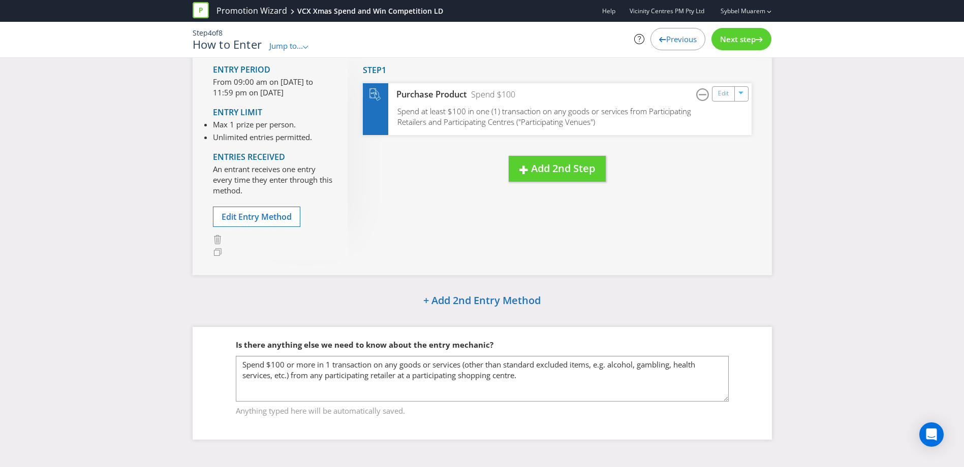
click at [737, 39] on span "Next step" at bounding box center [738, 39] width 36 height 10
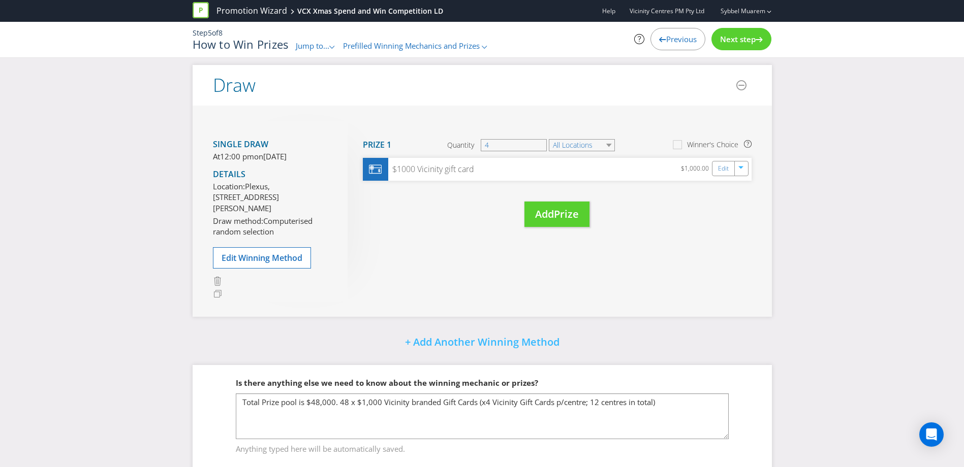
click at [741, 39] on span "Next step" at bounding box center [738, 39] width 36 height 10
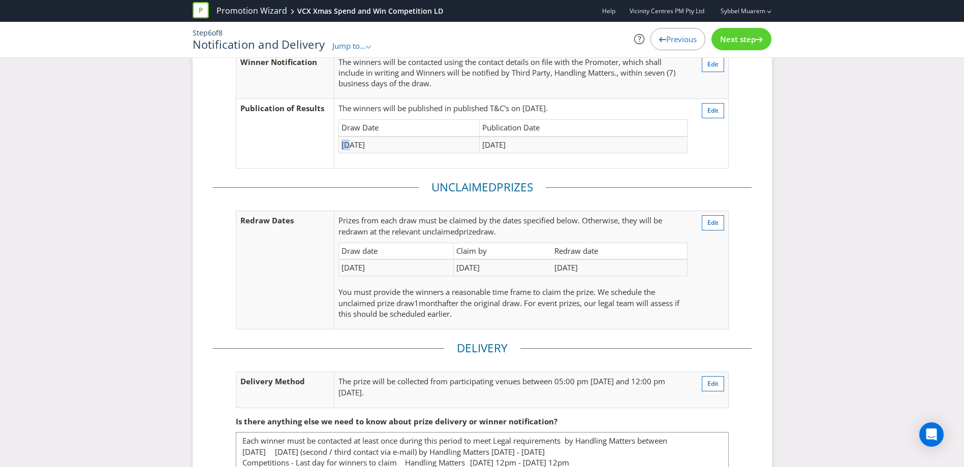
drag, startPoint x: 343, startPoint y: 144, endPoint x: 351, endPoint y: 146, distance: 8.0
click at [351, 146] on td "[DATE]" at bounding box center [409, 145] width 141 height 17
click at [485, 145] on td "[DATE]" at bounding box center [584, 145] width 208 height 17
click at [493, 143] on td "[DATE]" at bounding box center [584, 145] width 208 height 17
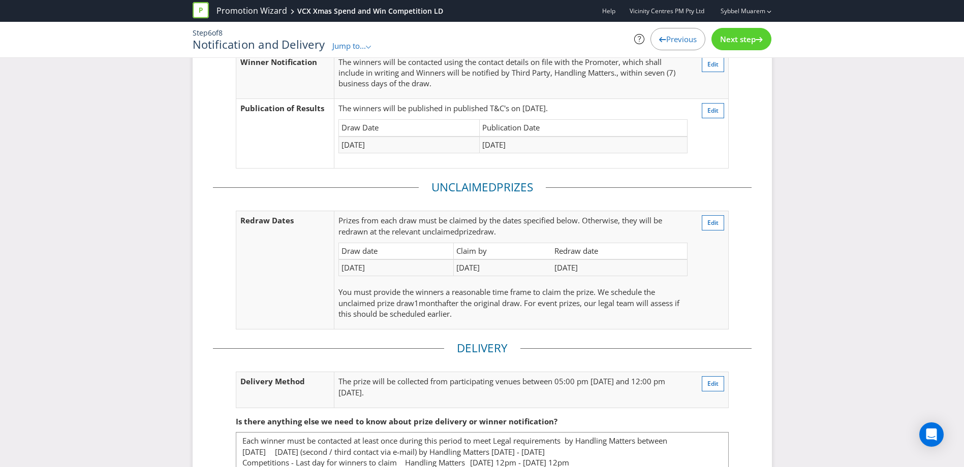
click at [417, 138] on td "[DATE]" at bounding box center [409, 145] width 141 height 17
click at [405, 145] on td "[DATE]" at bounding box center [409, 145] width 141 height 17
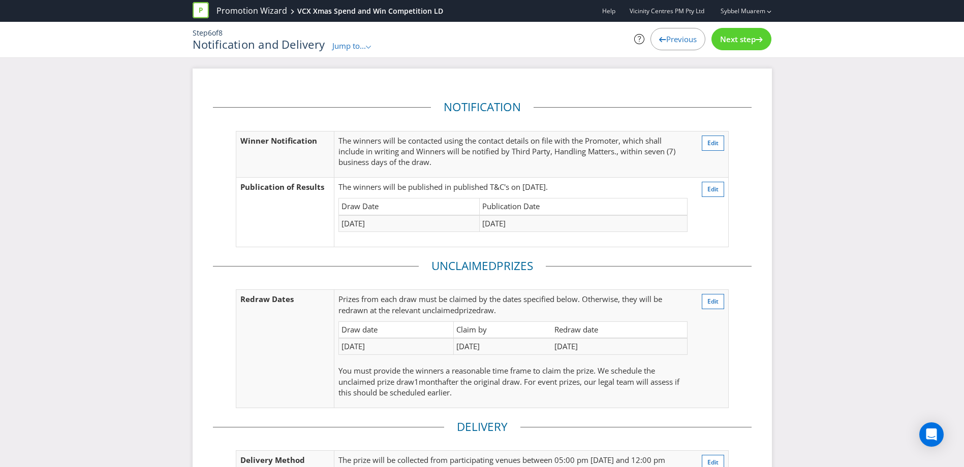
drag, startPoint x: 385, startPoint y: 348, endPoint x: 349, endPoint y: 345, distance: 36.6
click at [349, 345] on td "[DATE]" at bounding box center [396, 346] width 115 height 17
drag, startPoint x: 349, startPoint y: 345, endPoint x: 364, endPoint y: 343, distance: 16.0
click at [349, 345] on td "[DATE]" at bounding box center [396, 346] width 115 height 17
click at [714, 190] on span "Edit" at bounding box center [712, 189] width 11 height 9
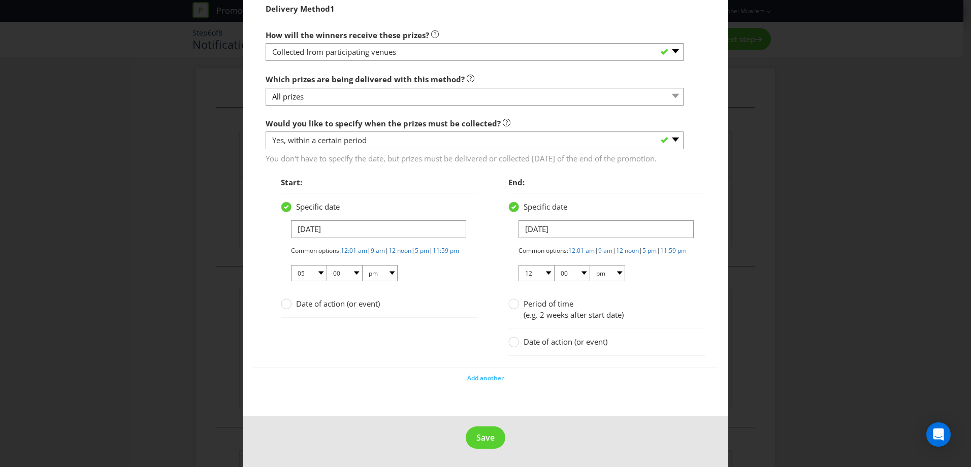
scroll to position [1114, 0]
click at [298, 221] on input "[DATE]" at bounding box center [378, 230] width 175 height 18
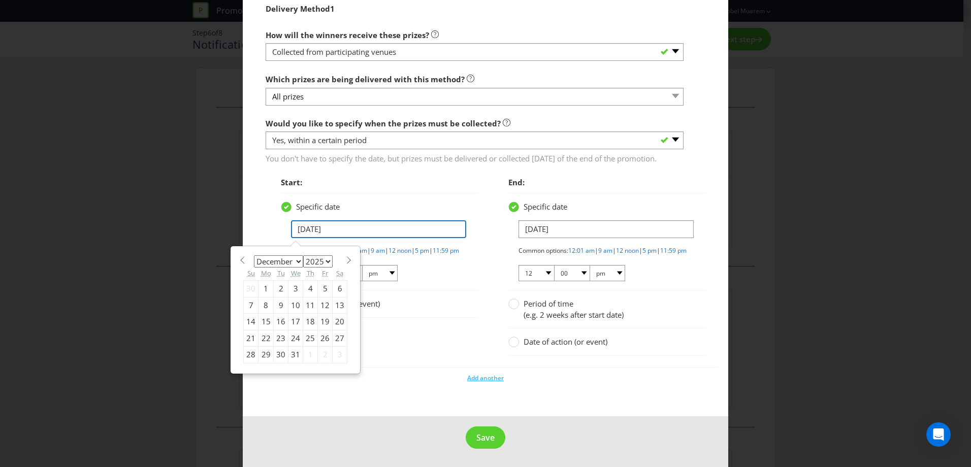
click at [303, 221] on input "[DATE]" at bounding box center [378, 230] width 175 height 18
type input "[DATE]"
click at [456, 290] on div "Specific date [DATE] January February March April May June July August Septembe…" at bounding box center [379, 255] width 197 height 124
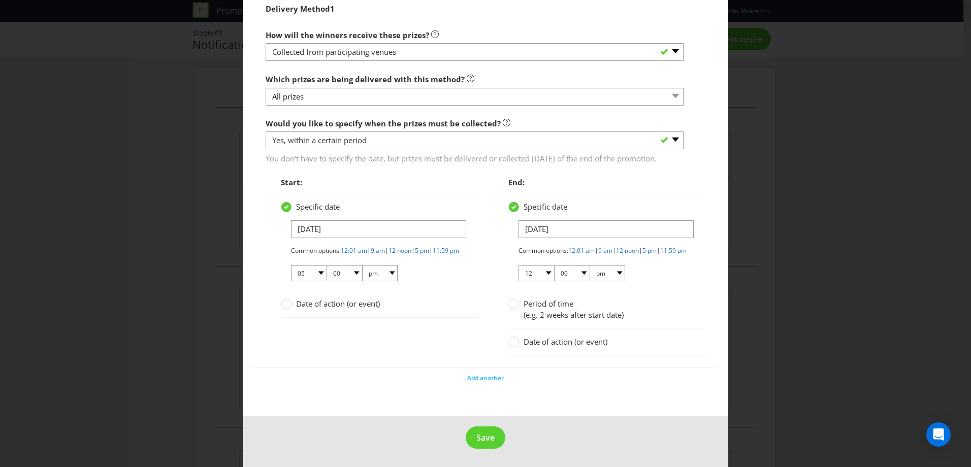
drag, startPoint x: 456, startPoint y: 290, endPoint x: 399, endPoint y: 326, distance: 66.9
click at [399, 326] on div "Start: Specific date [DATE] Common options: 12:01 am | 9 am | 12 noon | 5 pm | …" at bounding box center [372, 250] width 228 height 156
click at [304, 275] on select "01 02 03 04 05 06 07 08 09 10 11 12" at bounding box center [309, 273] width 36 height 16
select select "12"
click at [291, 265] on select "01 02 03 04 05 06 07 08 09 10 11 12" at bounding box center [309, 273] width 36 height 16
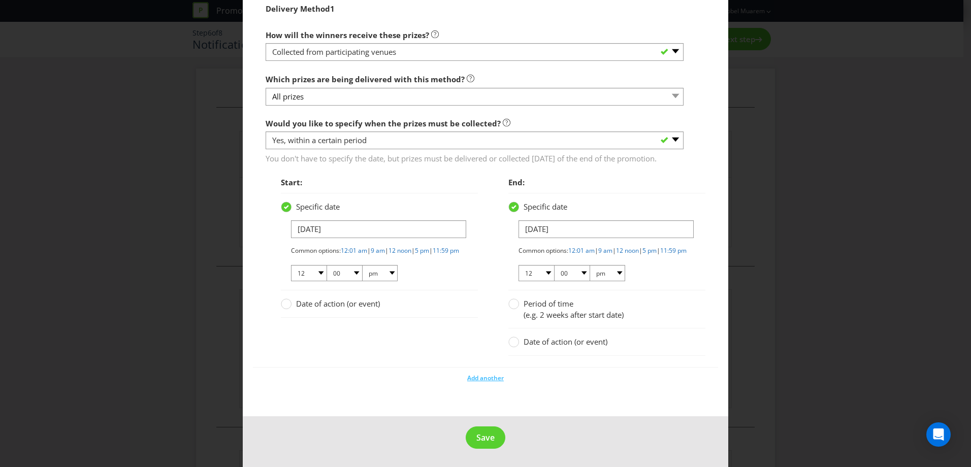
click at [410, 304] on div "Date of action (or event)" at bounding box center [368, 304] width 175 height 11
click at [383, 274] on select "am pm" at bounding box center [380, 273] width 36 height 16
click at [383, 273] on select "am pm" at bounding box center [380, 273] width 36 height 16
click at [412, 246] on link "12 noon" at bounding box center [400, 250] width 23 height 9
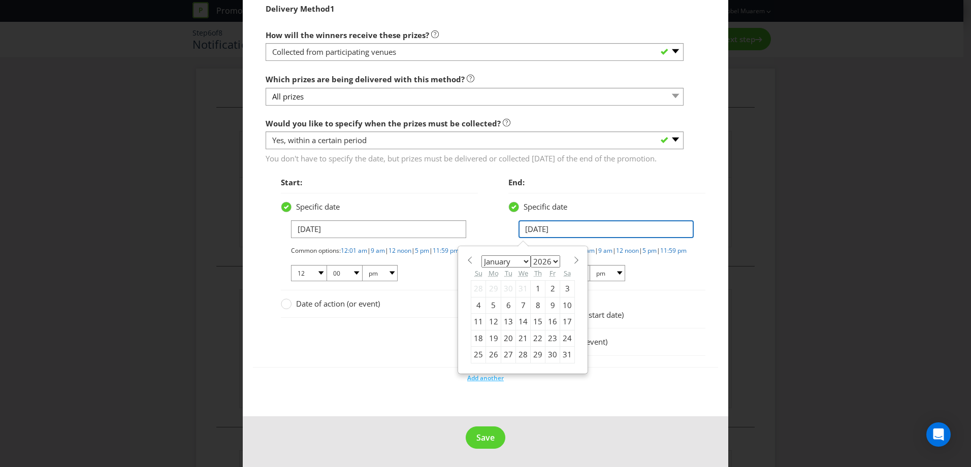
drag, startPoint x: 556, startPoint y: 219, endPoint x: 512, endPoint y: 219, distance: 44.2
click at [512, 221] on span "[DATE]" at bounding box center [596, 230] width 175 height 18
click at [528, 221] on input "[DATE]" at bounding box center [606, 230] width 175 height 18
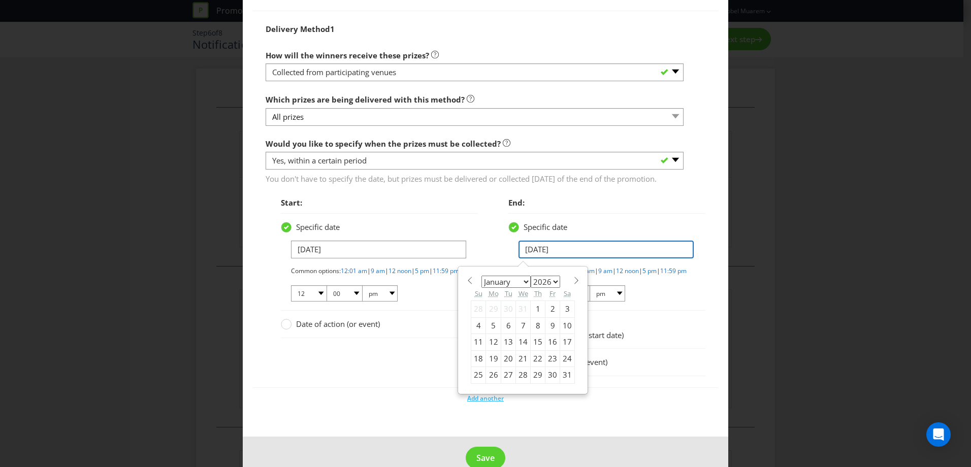
scroll to position [1036, 0]
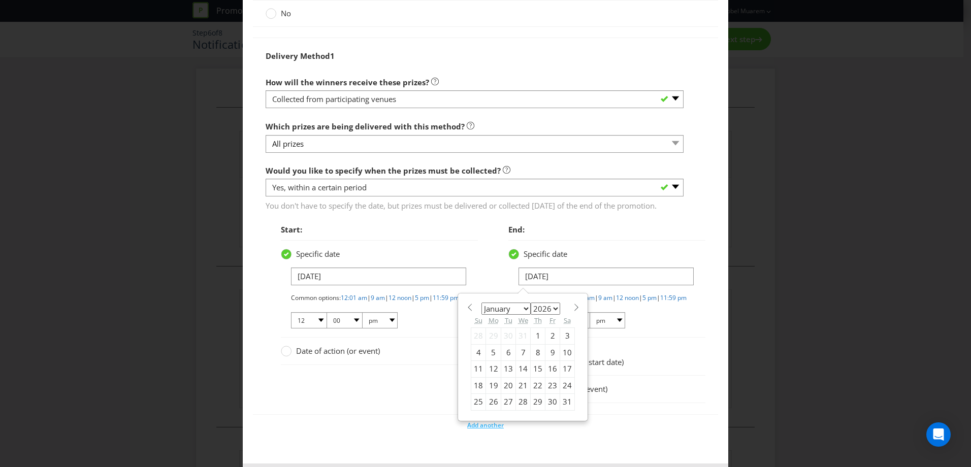
click at [656, 240] on span "End:" at bounding box center [607, 229] width 197 height 21
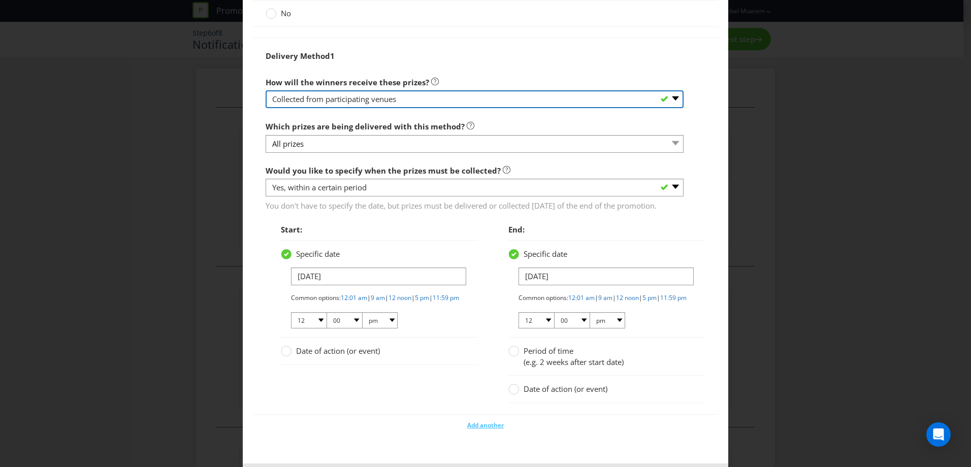
click at [370, 108] on select "-- Please select -- Delivered by mail Delivered by email Delivered in-person Co…" at bounding box center [475, 99] width 418 height 18
select select "OTHER"
click at [266, 101] on select "-- Please select -- Delivered by mail Delivered by email Delivered in-person Co…" at bounding box center [475, 99] width 418 height 18
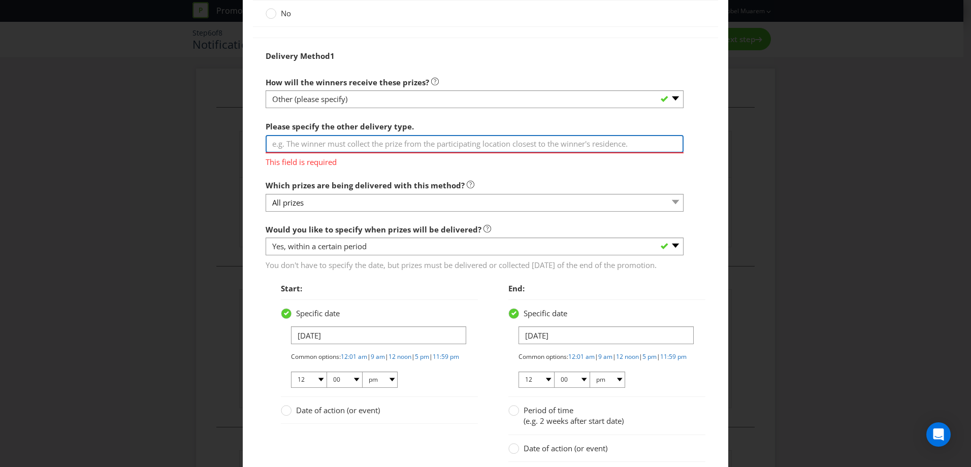
click at [345, 153] on input "text" at bounding box center [475, 144] width 418 height 18
type input "From third party - Handling Matters"
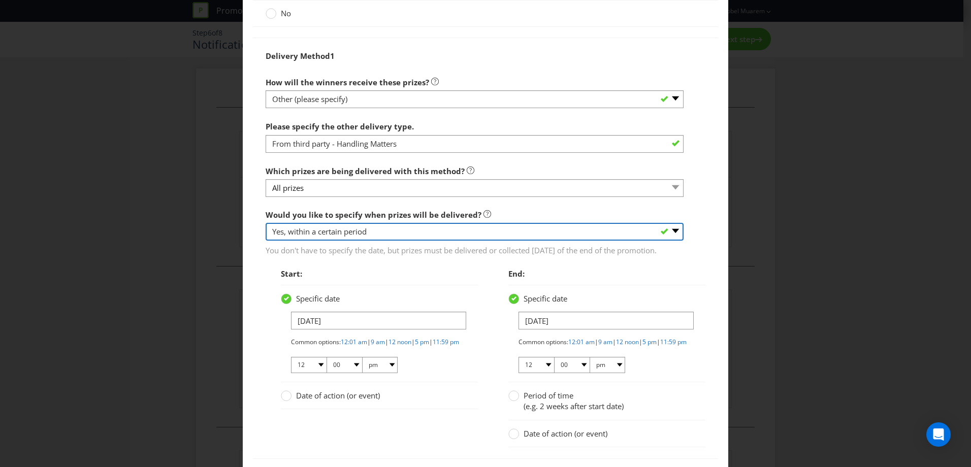
click at [359, 241] on select "-- Please select -- Yes, specific date (please specify) Yes, within a certain p…" at bounding box center [475, 232] width 418 height 18
select select "NO"
click at [266, 241] on select "-- Please select -- Yes, specific date (please specify) Yes, within a certain p…" at bounding box center [475, 232] width 418 height 18
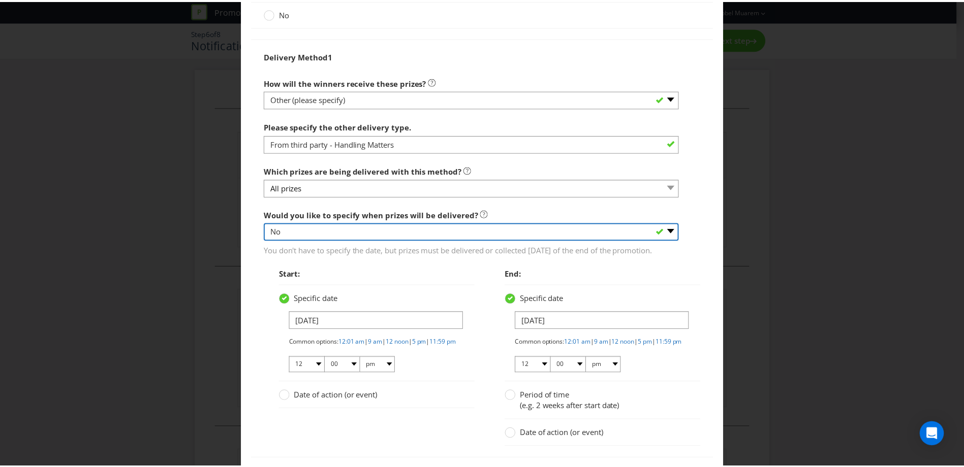
scroll to position [955, 0]
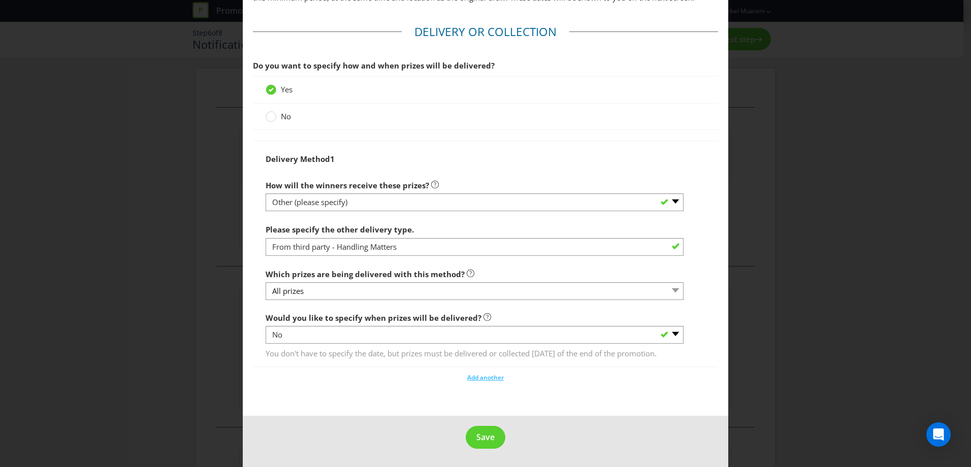
click at [355, 361] on div "Delivery Method 1 How will the winners receive these prizes? -- Please select -…" at bounding box center [485, 254] width 465 height 227
click at [481, 434] on span "Save" at bounding box center [486, 437] width 18 height 11
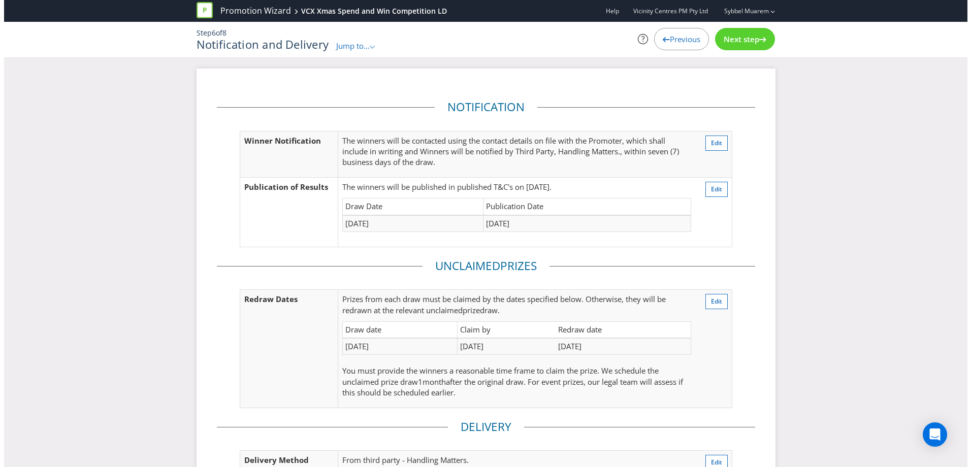
scroll to position [137, 0]
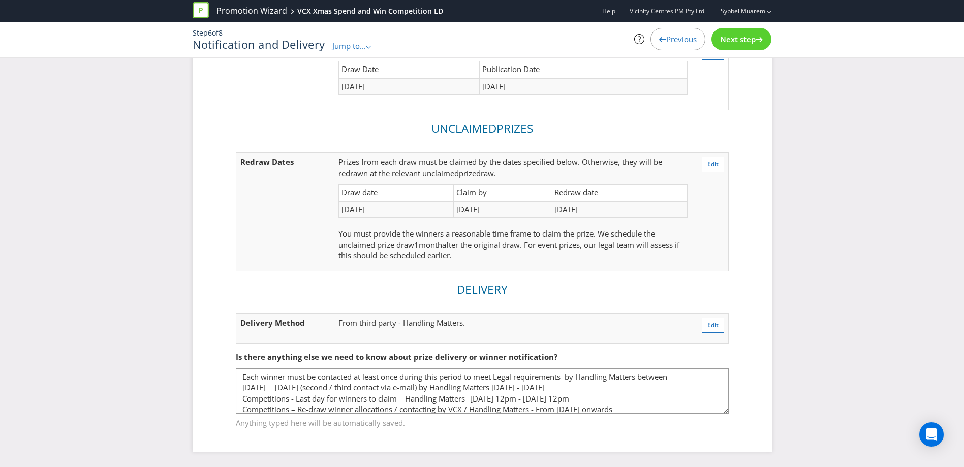
click at [348, 207] on td "[DATE]" at bounding box center [396, 209] width 115 height 17
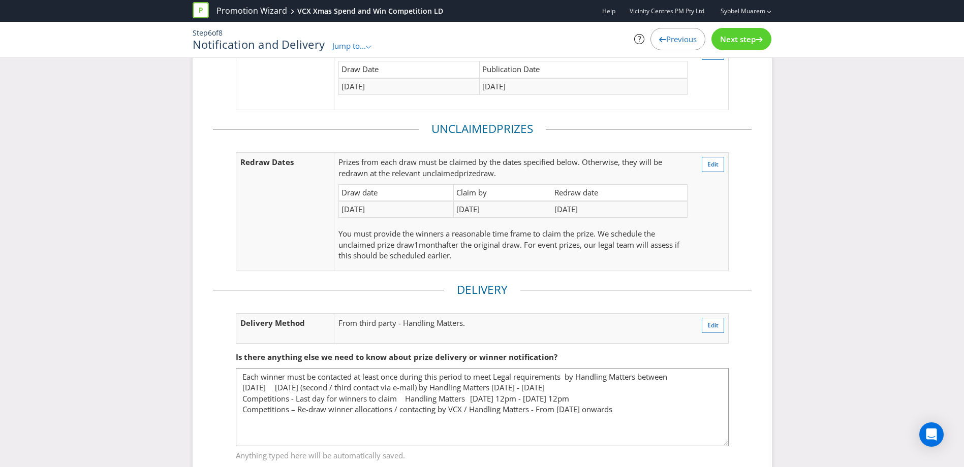
drag, startPoint x: 726, startPoint y: 412, endPoint x: 722, endPoint y: 445, distance: 32.7
click at [722, 445] on textarea "Each winner must be contacted at least once during this period to meet Legal re…" at bounding box center [482, 407] width 493 height 78
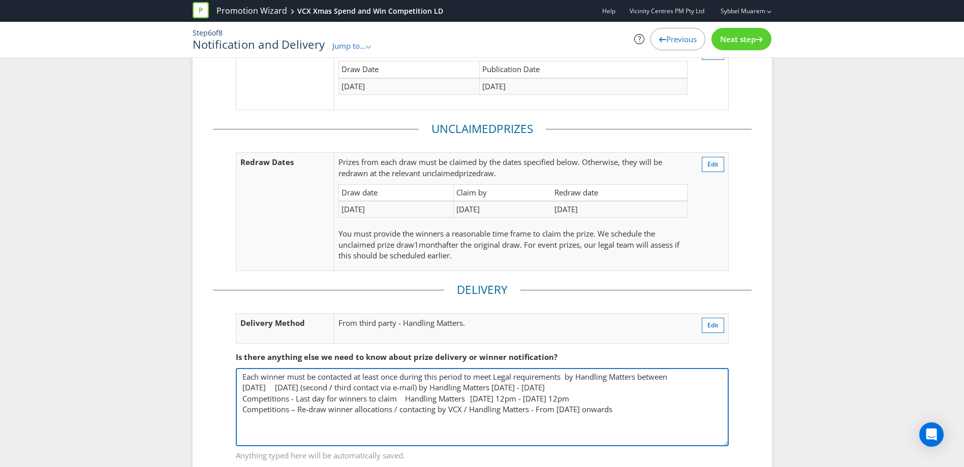
click at [662, 414] on textarea "Each winner must be contacted at least once during this period to meet Legal re…" at bounding box center [482, 407] width 493 height 78
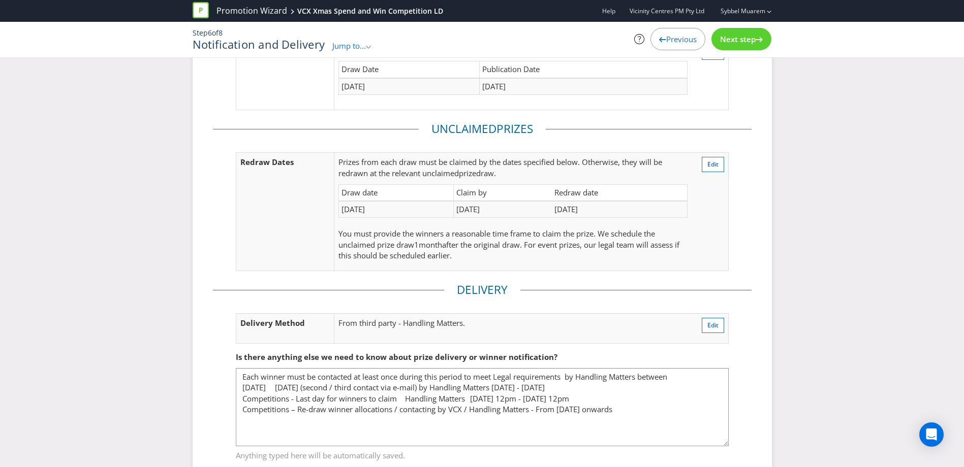
click at [479, 195] on td "Claim by" at bounding box center [502, 192] width 99 height 17
click at [713, 163] on span "Edit" at bounding box center [712, 164] width 11 height 9
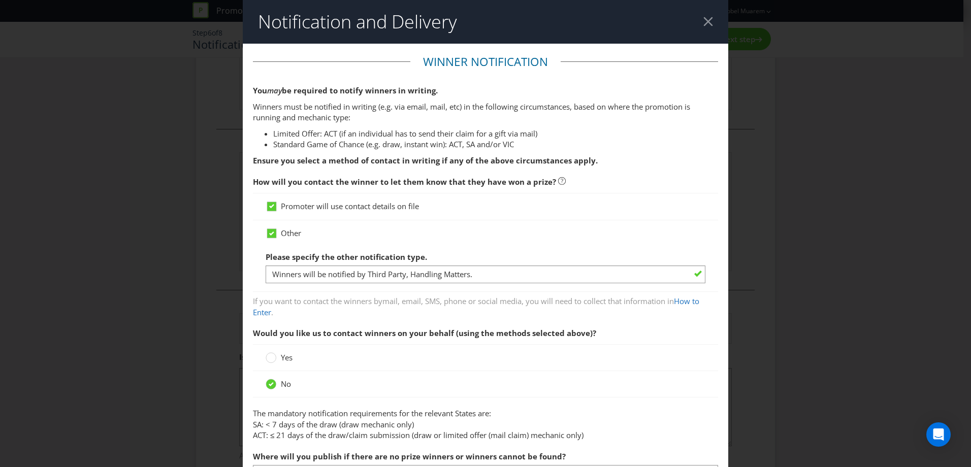
click at [704, 17] on div at bounding box center [709, 22] width 10 height 10
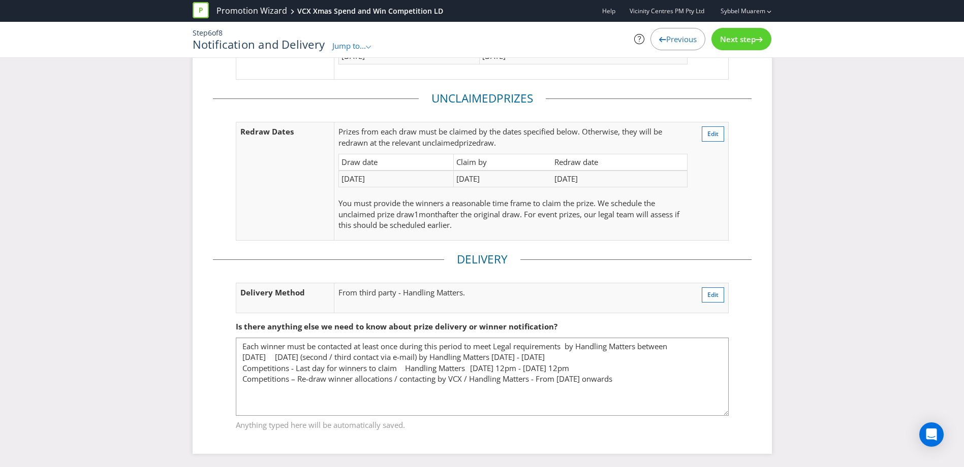
scroll to position [170, 0]
drag, startPoint x: 499, startPoint y: 175, endPoint x: 448, endPoint y: 174, distance: 51.3
click at [448, 174] on tr "[DATE] [DATE] [DATE]" at bounding box center [513, 177] width 348 height 17
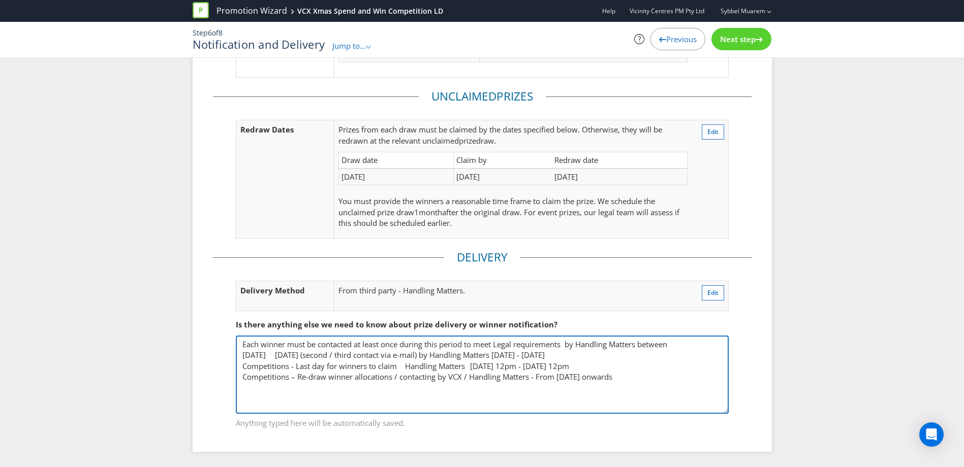
click at [550, 364] on textarea "Each winner must be contacted at least once during this period to meet Legal re…" at bounding box center [482, 375] width 493 height 78
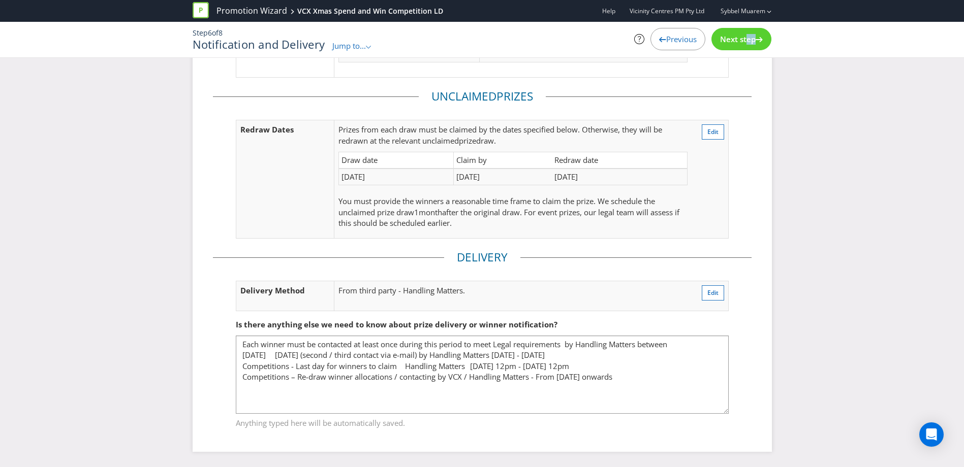
drag, startPoint x: 741, startPoint y: 44, endPoint x: 746, endPoint y: 75, distance: 30.8
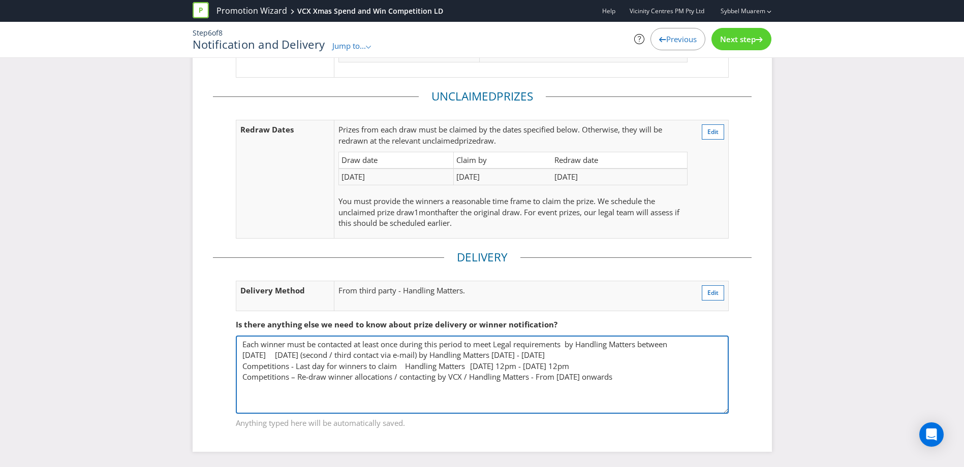
click at [403, 362] on textarea "Each winner must be contacted at least once during this period to meet Legal re…" at bounding box center [482, 375] width 493 height 78
drag, startPoint x: 240, startPoint y: 345, endPoint x: 674, endPoint y: 380, distance: 435.3
click at [674, 380] on textarea "Each winner must be contacted at least once during this period to meet Legal re…" at bounding box center [482, 375] width 493 height 78
click at [486, 351] on textarea "Each winner must be contacted at least once during this period to meet Legal re…" at bounding box center [482, 375] width 493 height 78
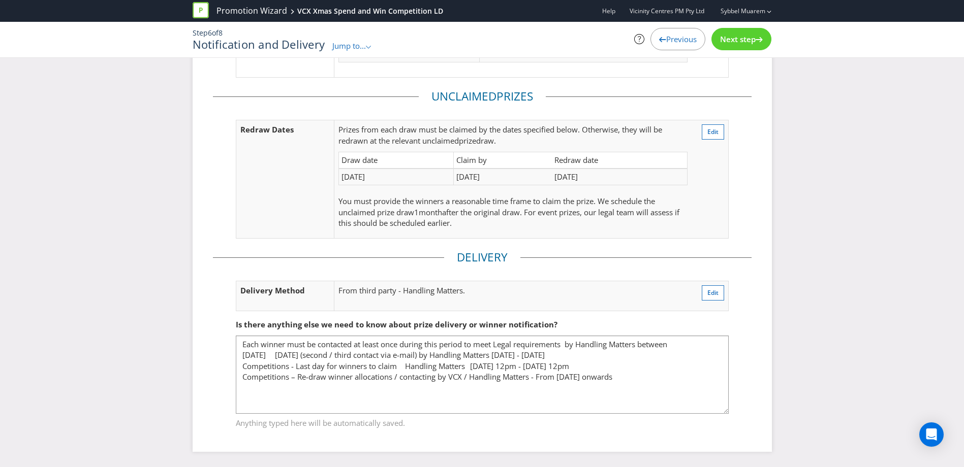
click at [730, 43] on span "Next step" at bounding box center [738, 39] width 36 height 10
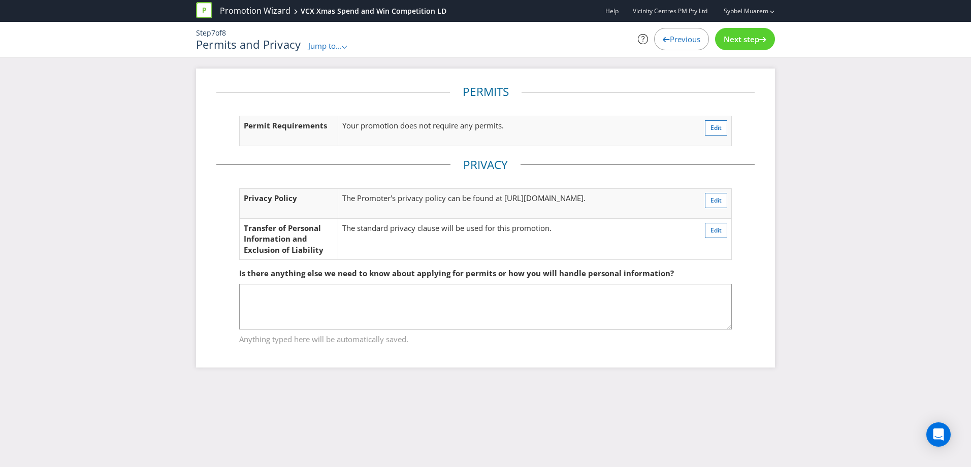
click at [738, 36] on span "Next step" at bounding box center [742, 39] width 36 height 10
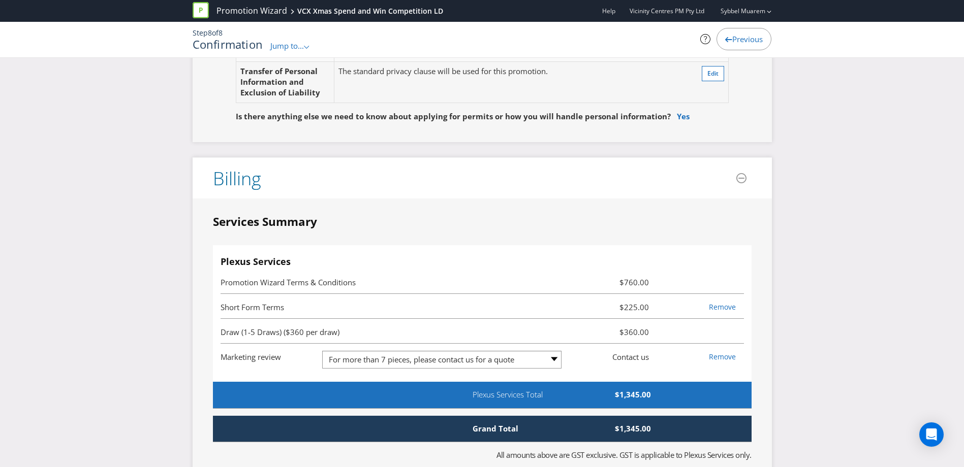
scroll to position [2491, 0]
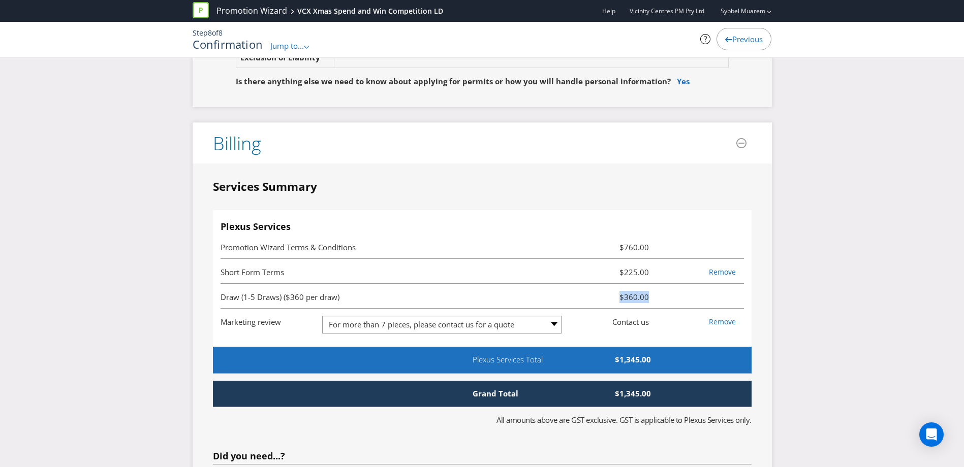
drag, startPoint x: 621, startPoint y: 274, endPoint x: 648, endPoint y: 278, distance: 27.2
click at [648, 291] on span "$360.00" at bounding box center [612, 297] width 87 height 12
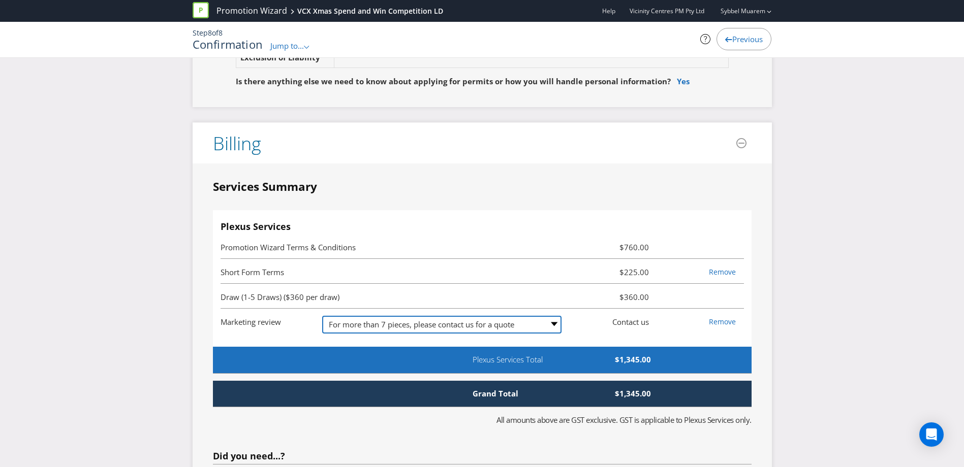
click at [550, 316] on select "-- Please Select -- 1 piece $275.00 2-4 pieces (provided at same time) $505.00 …" at bounding box center [441, 325] width 239 height 18
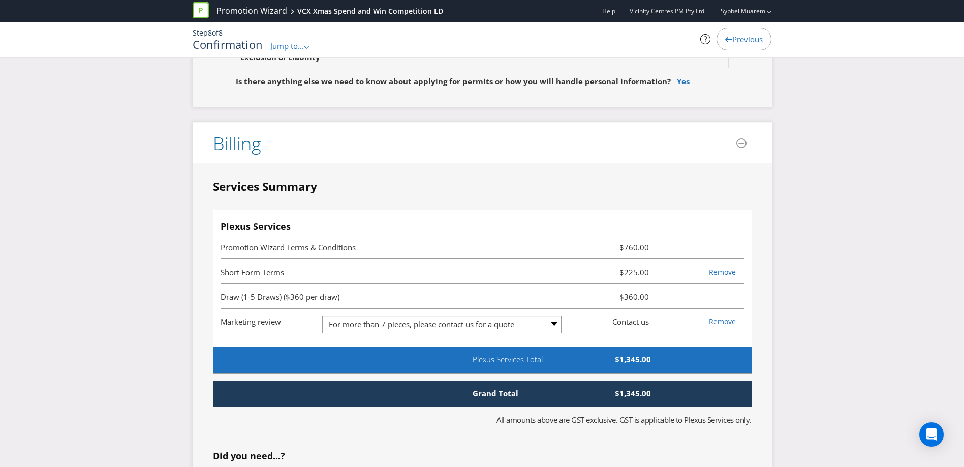
click at [582, 222] on h4 "Plexus Services" at bounding box center [482, 227] width 523 height 10
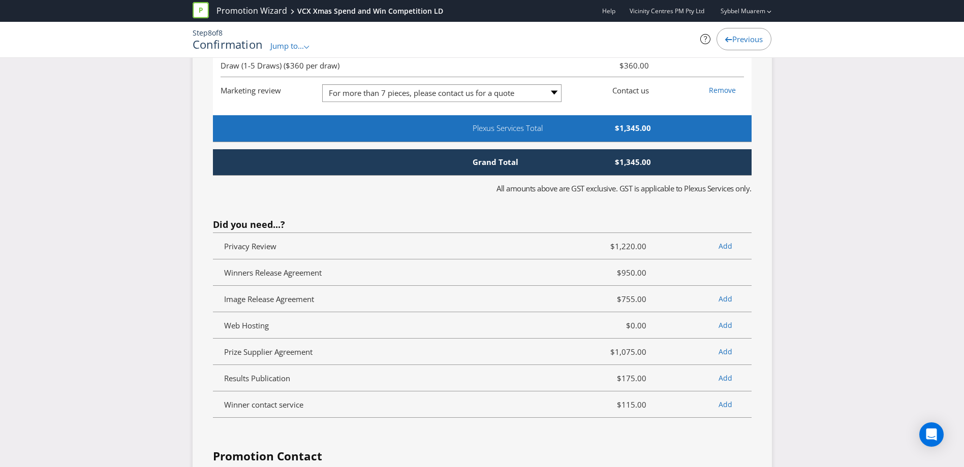
scroll to position [2761, 0]
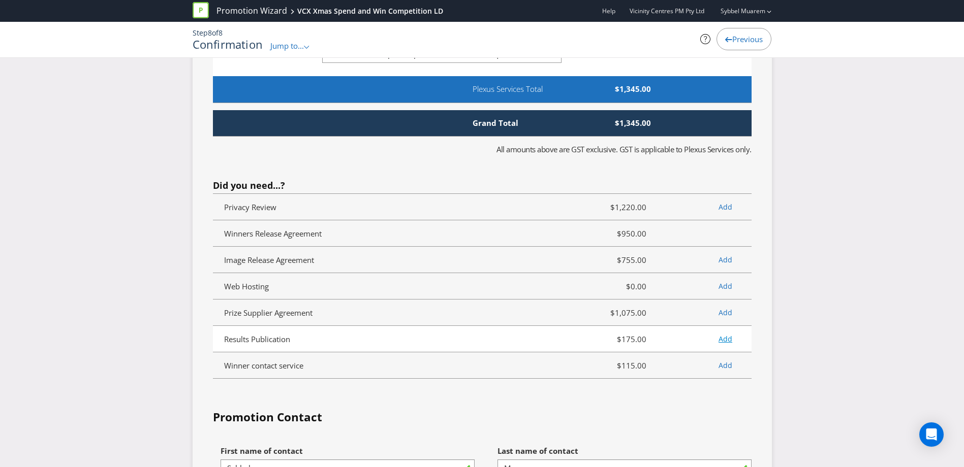
click at [728, 334] on link "Add" at bounding box center [725, 339] width 14 height 10
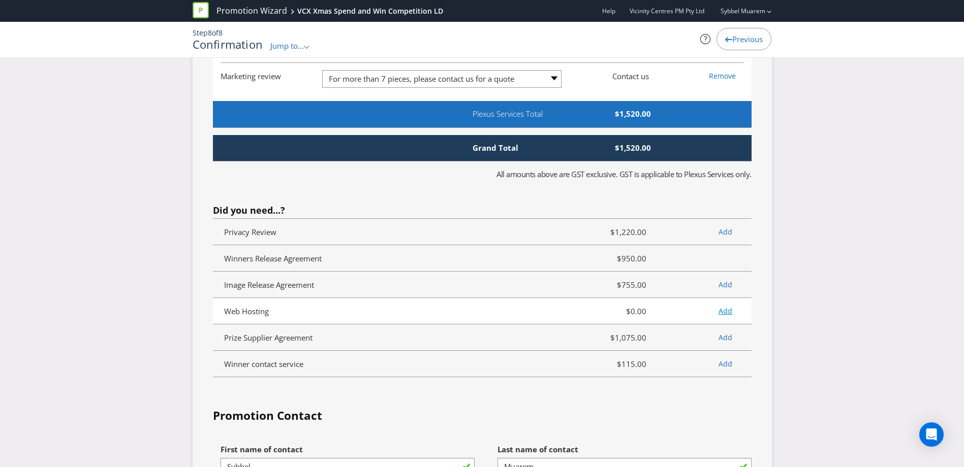
click at [729, 306] on link "Add" at bounding box center [725, 311] width 14 height 10
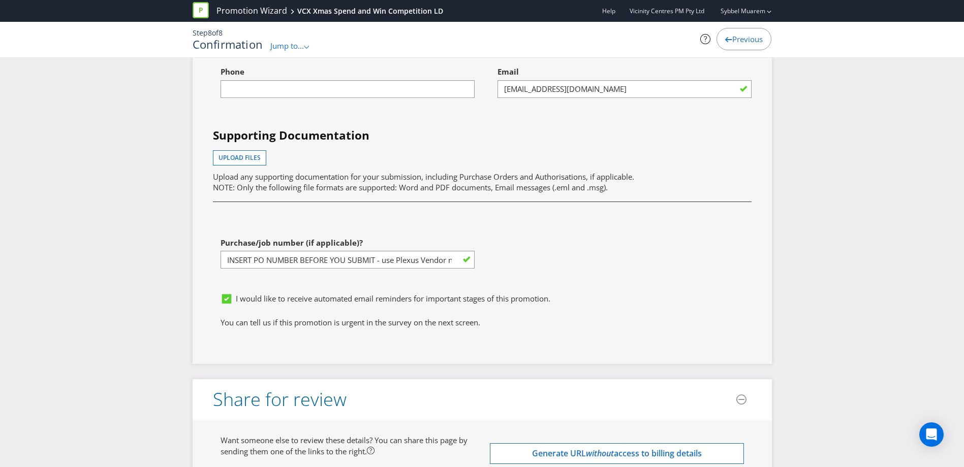
scroll to position [3159, 0]
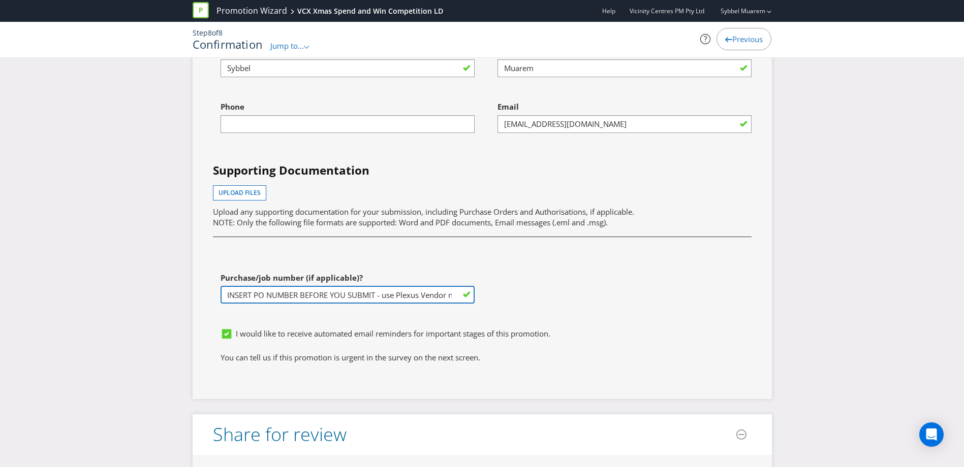
click at [441, 286] on input "INSERT PO NUMBER BEFORE YOU SUBMIT - use Plexus Vendor no. 329371 internally to…" at bounding box center [348, 295] width 254 height 18
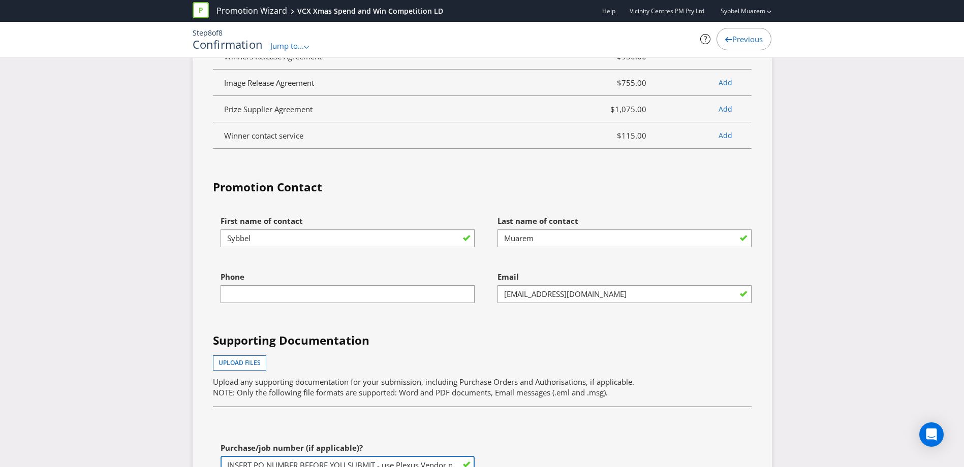
scroll to position [2975, 0]
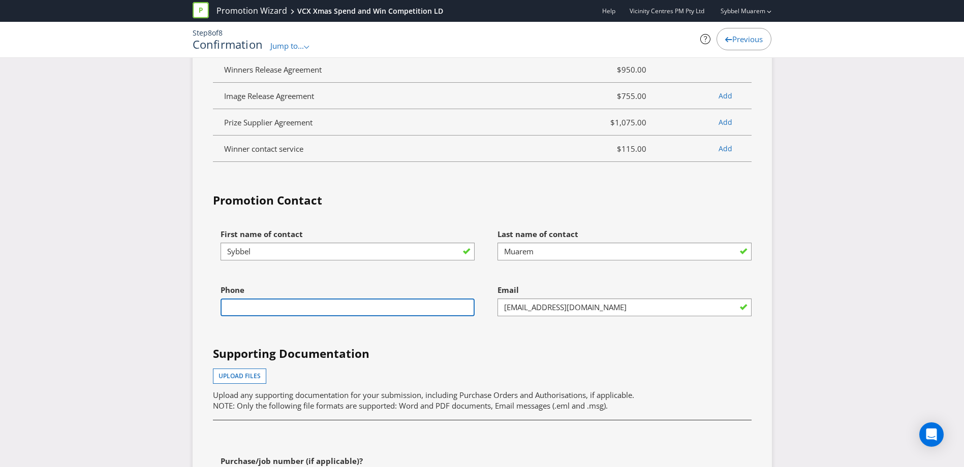
click at [417, 299] on input "text" at bounding box center [348, 308] width 254 height 18
type input "0423193406"
click at [428, 321] on div "First name of contact [PERSON_NAME] Last name of contact Muarem Phone [PHONE_NU…" at bounding box center [482, 365] width 554 height 282
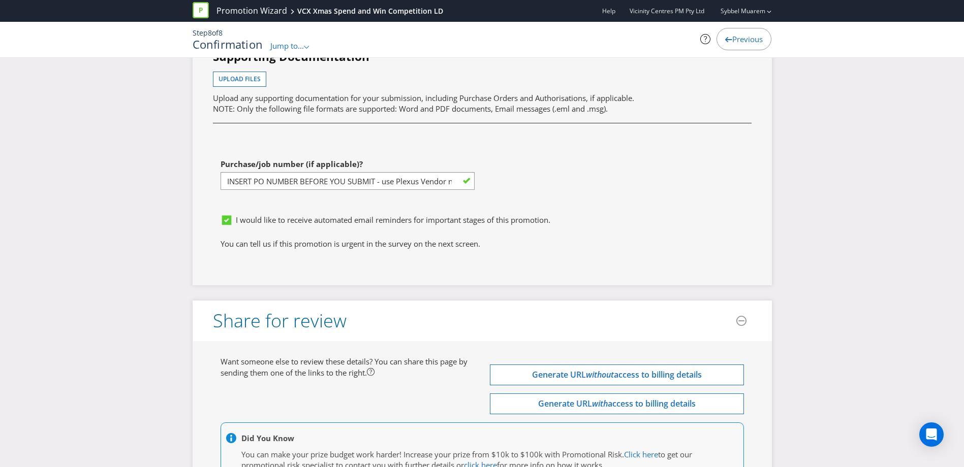
scroll to position [3348, 0]
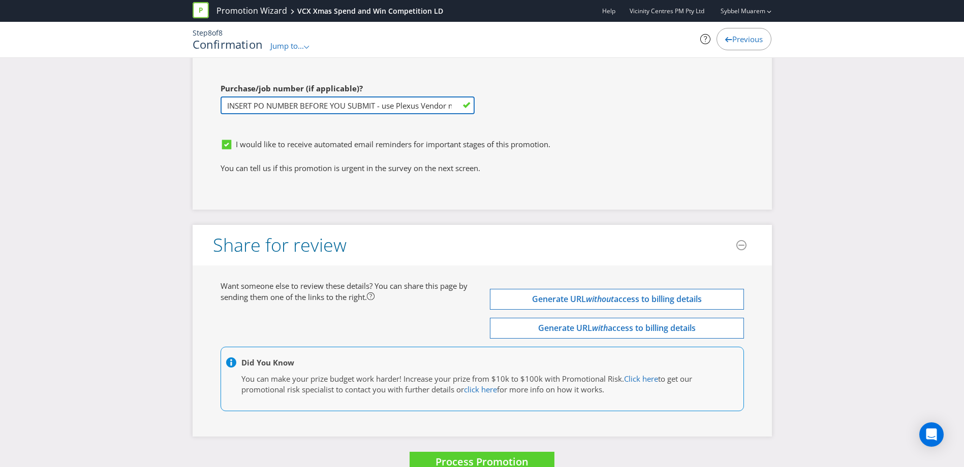
click at [293, 97] on input "INSERT PO NUMBER BEFORE YOU SUBMIT - use Plexus Vendor no. 329371 internally to…" at bounding box center [348, 106] width 254 height 18
paste input "• Long & Short Form T&Cs"
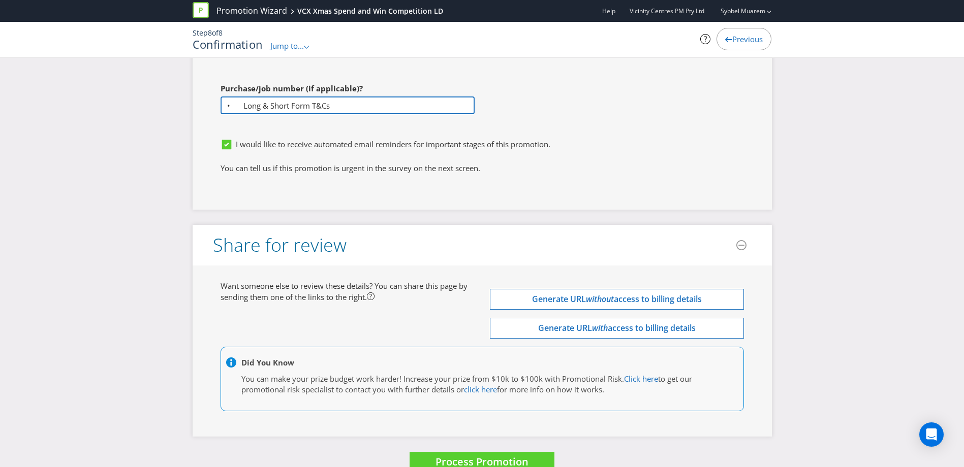
drag, startPoint x: 239, startPoint y: 79, endPoint x: 204, endPoint y: 74, distance: 35.9
click at [315, 97] on input "Long & Short Form T&Cs" at bounding box center [348, 106] width 254 height 18
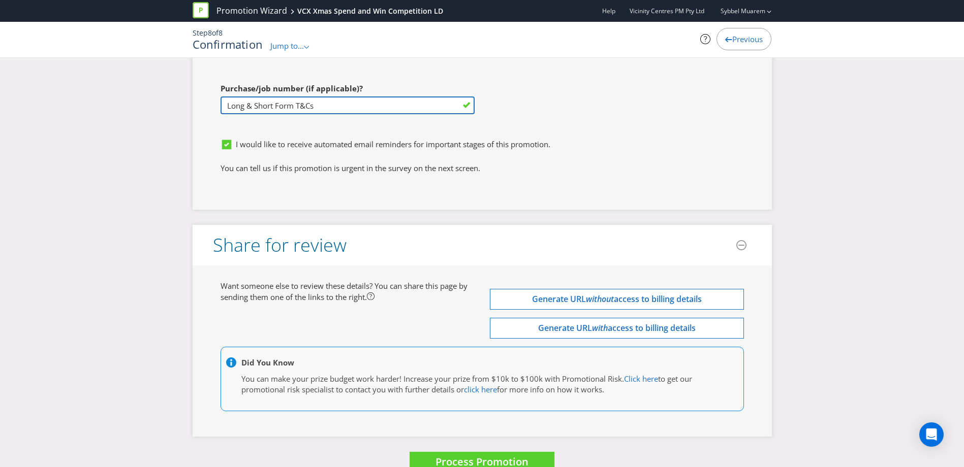
click at [337, 97] on input "Long & Short Form T&Cs" at bounding box center [348, 106] width 254 height 18
paste input "o $985.00 o PO 1246258"
click at [318, 97] on input "Long & Short Form T&Cs o $985.00 o PO 1246258" at bounding box center [348, 106] width 254 height 18
click at [358, 97] on input "Long & Short Form T&Cs $985.00 o PO 1246258" at bounding box center [348, 106] width 254 height 18
click at [322, 97] on input "Long & Short Form T&Cs $985.00 - PO 1246258" at bounding box center [348, 106] width 254 height 18
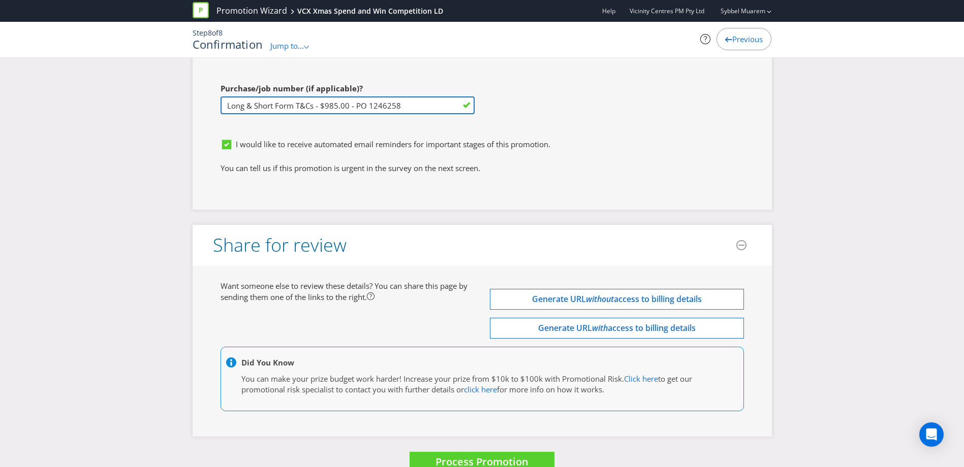
click at [401, 97] on input "Long & Short Form T&Cs - $985.00 - PO 1246258" at bounding box center [348, 106] width 254 height 18
paste input "• Draws & Winner Publication o $4,615.00 o PO 1246259"
click at [252, 97] on input "Long & Short Form T&Cs - $985.00 - PO 1246258, • Draws & Winner Publication o $…" at bounding box center [348, 106] width 254 height 18
click at [341, 97] on input "Long & Short Form T&Cs - $985.00 - PO 1246258, •Draws & Winner Publication o $4…" at bounding box center [348, 106] width 254 height 18
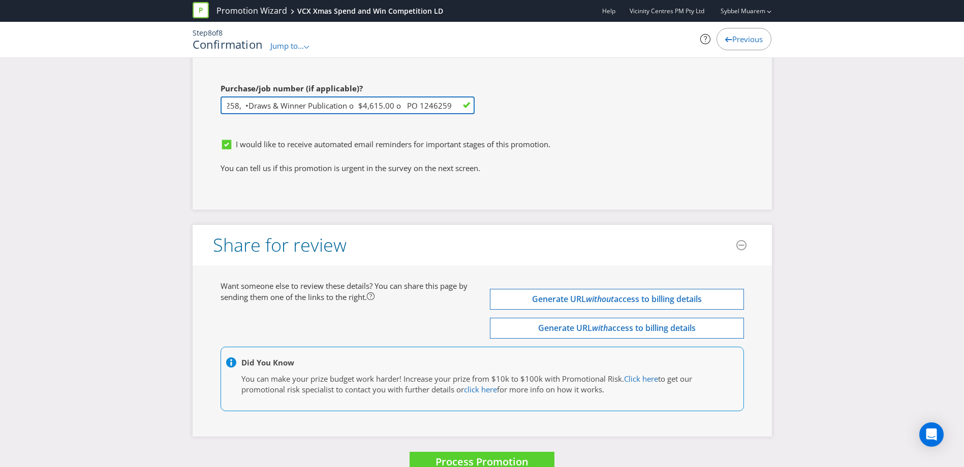
drag, startPoint x: 342, startPoint y: 84, endPoint x: 358, endPoint y: 84, distance: 16.3
click at [358, 97] on input "Long & Short Form T&Cs - $985.00 - PO 1246258, •Draws & Winner Publication o $4…" at bounding box center [348, 106] width 254 height 18
drag, startPoint x: 394, startPoint y: 85, endPoint x: 406, endPoint y: 85, distance: 12.2
click at [406, 97] on input "Long & Short Form T&Cs - $985.00 - PO 1246258, •Draws & Winner Publication $4,6…" at bounding box center [348, 106] width 254 height 18
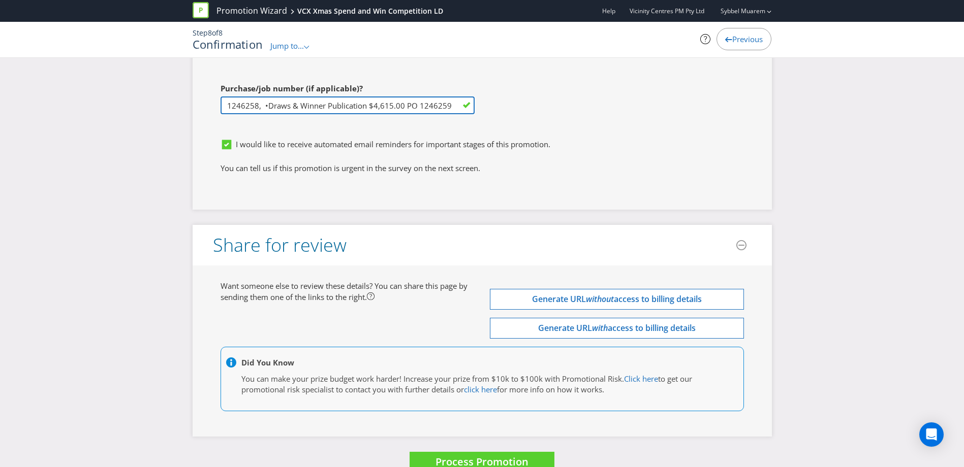
scroll to position [0, 136]
click at [372, 97] on input "Long & Short Form T&Cs - $985.00 - PO 1246258, •Draws & Winner Publication $4,6…" at bounding box center [348, 106] width 254 height 18
drag, startPoint x: 395, startPoint y: 83, endPoint x: 464, endPoint y: 88, distance: 68.8
click at [464, 97] on input "Long & Short Form T&Cs - $985.00 - PO 1246258, •Draws & Winner Publication -$4,…" at bounding box center [348, 106] width 254 height 18
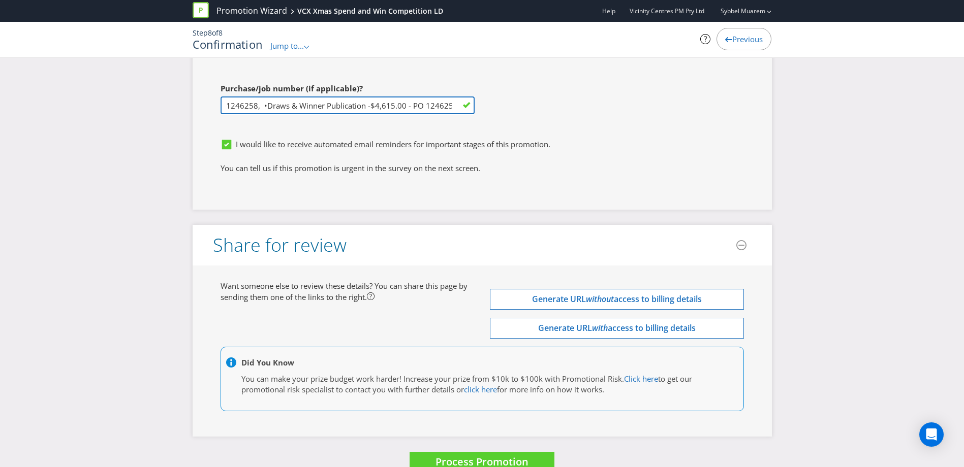
click at [452, 97] on input "Long & Short Form T&Cs - $985.00 - PO 1246258, •Draws & Winner Publication -$4,…" at bounding box center [348, 106] width 254 height 18
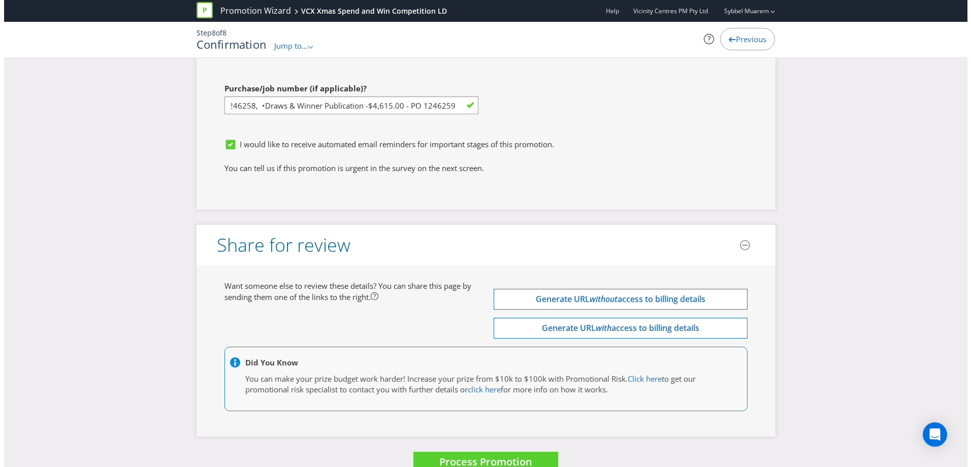
scroll to position [0, 0]
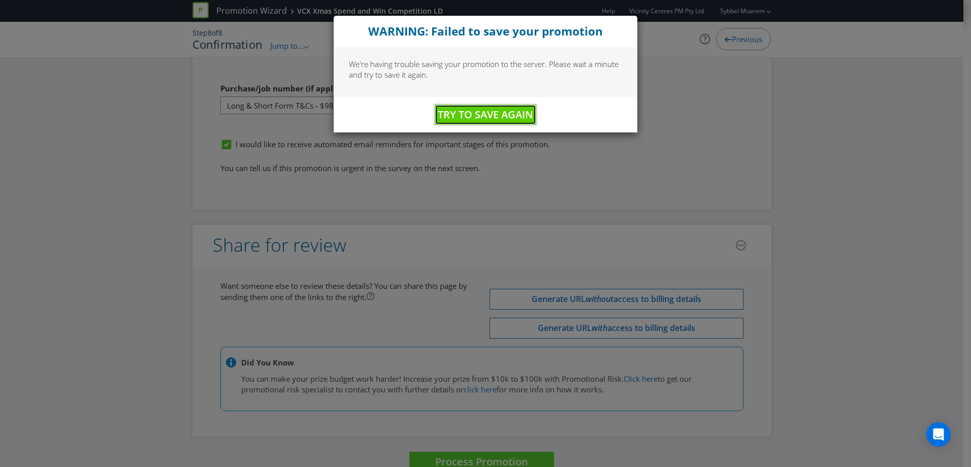
click at [504, 110] on span "Try to Save Again" at bounding box center [486, 115] width 96 height 14
click at [502, 115] on span "Try to Save Again" at bounding box center [486, 115] width 96 height 14
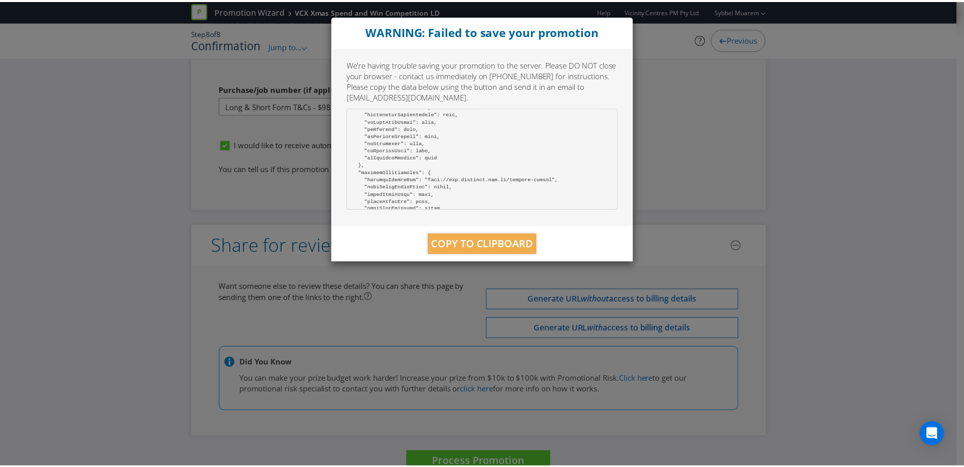
scroll to position [3001, 0]
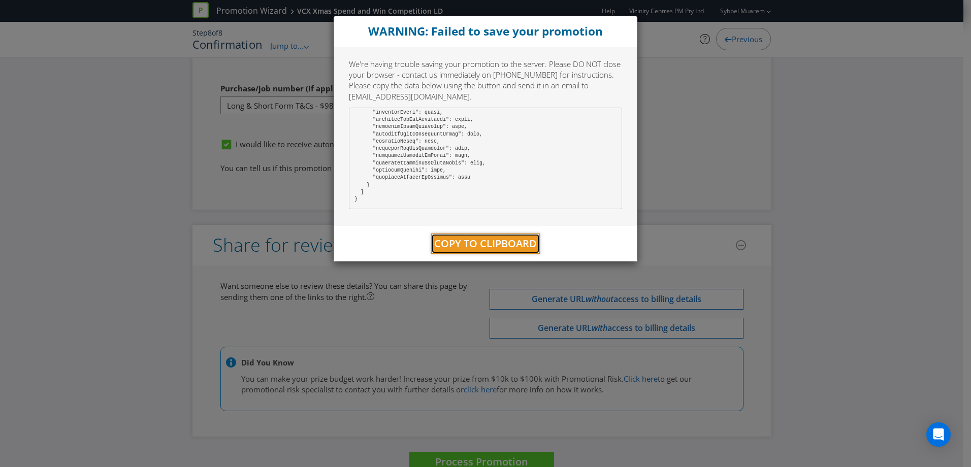
click at [483, 244] on span "Copy to Clipboard" at bounding box center [485, 244] width 103 height 14
drag, startPoint x: 483, startPoint y: 244, endPoint x: 499, endPoint y: 247, distance: 16.0
click at [499, 247] on span "Copy to Clipboard" at bounding box center [485, 244] width 103 height 14
drag, startPoint x: 499, startPoint y: 247, endPoint x: 505, endPoint y: 242, distance: 7.9
click at [505, 242] on span "Copy to Clipboard" at bounding box center [485, 244] width 103 height 14
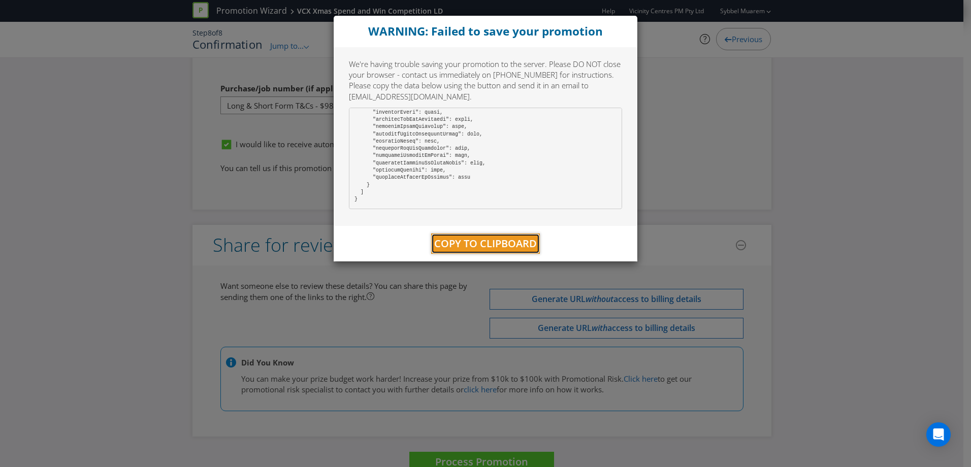
click at [505, 242] on span "Copy to Clipboard" at bounding box center [485, 244] width 103 height 14
click at [683, 159] on div "WARNING: Failed to save your promotion We're having trouble saving your promoti…" at bounding box center [485, 233] width 971 height 467
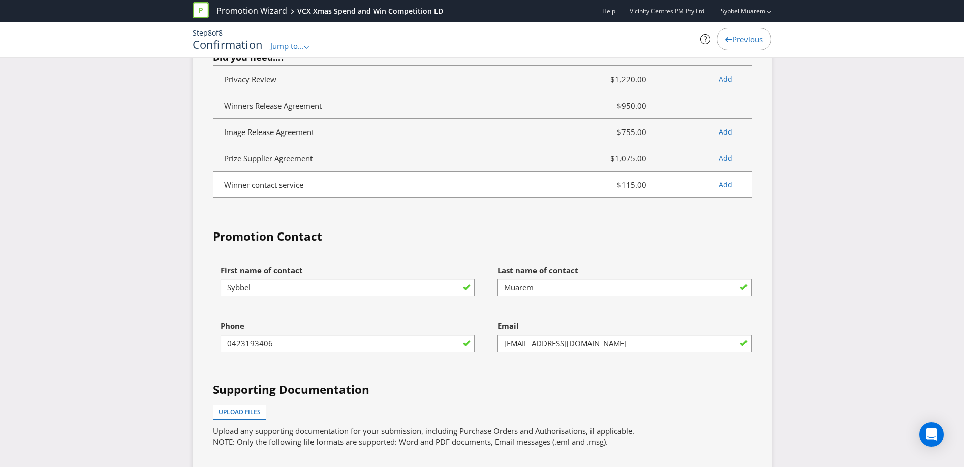
scroll to position [3348, 0]
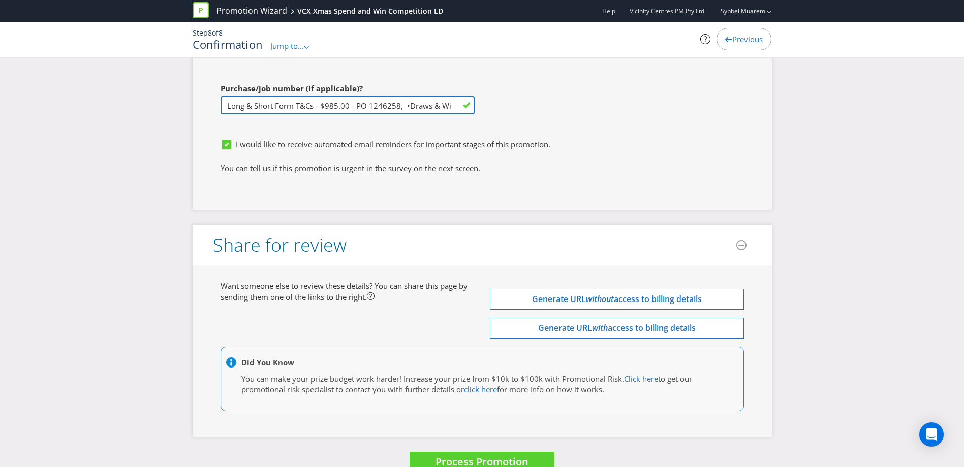
click at [448, 97] on input "Long & Short Form T&Cs - $985.00 - PO 1246258, •Draws & Winner Publication -$4,…" at bounding box center [348, 106] width 254 height 18
click at [454, 97] on input "Long & Short Form T&Cs - $985.00 - PO 1246258, •Draws & Winner Publication -$4,…" at bounding box center [348, 106] width 254 height 18
click at [456, 97] on input "Long & Short Form T&Cs - $985.00 - PO 1246258, •Draws & Winner Publication -$4,…" at bounding box center [348, 106] width 254 height 18
click at [453, 97] on input "Long & Short Form T&Cs - $985.00 - PO 1246258, •Draws & Winner Publication -$4,…" at bounding box center [348, 106] width 254 height 18
drag, startPoint x: 455, startPoint y: 84, endPoint x: 439, endPoint y: 84, distance: 15.3
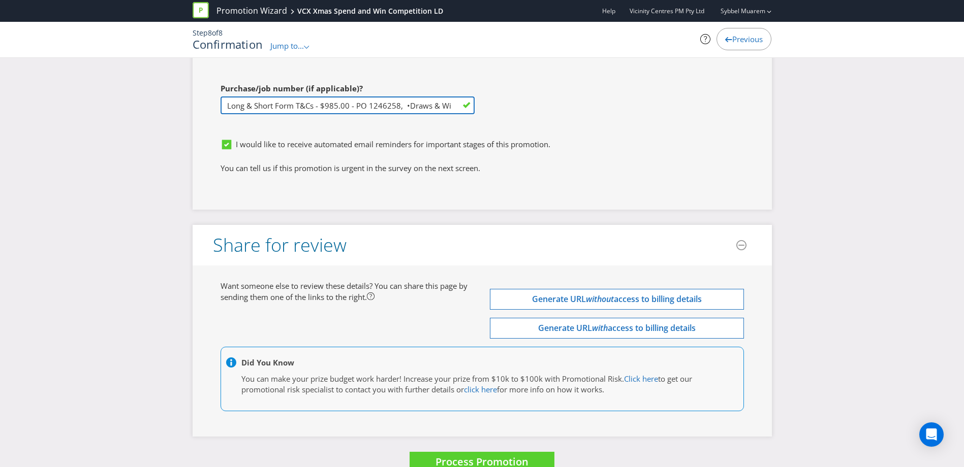
click at [453, 97] on input "Long & Short Form T&Cs - $985.00 - PO 1246258, •Draws & Winner Publication -$4,…" at bounding box center [348, 106] width 254 height 18
click at [422, 97] on input "Long & Short Form T&Cs - $985.00 - PO 1246258, •Draws & Winner Publication -$4,…" at bounding box center [348, 106] width 254 height 18
click at [450, 97] on input "Long & Short Form T&Cs - $985.00 - PO 1246258, •Draws & Winner Publication -$4,…" at bounding box center [348, 106] width 254 height 18
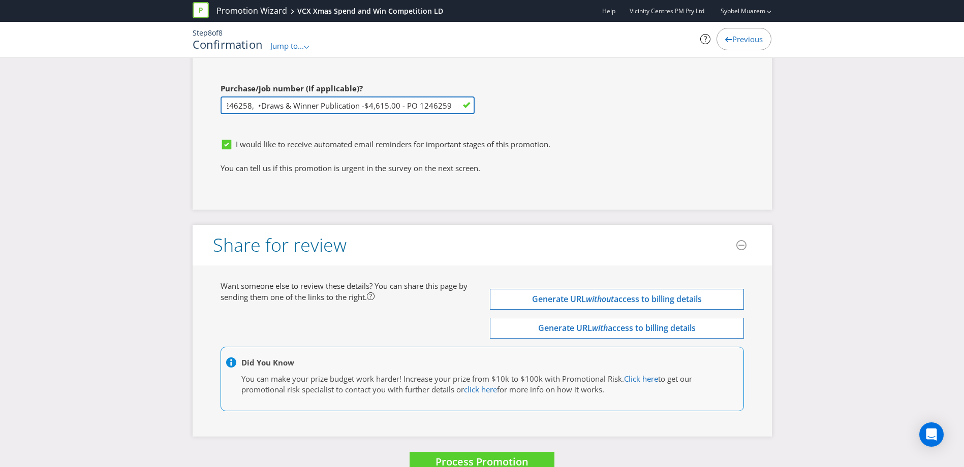
paste input "{ "id": 24998, "created": "[DATE]T12:52:27.810586+10:00", "modified": "[DATE]T1…"
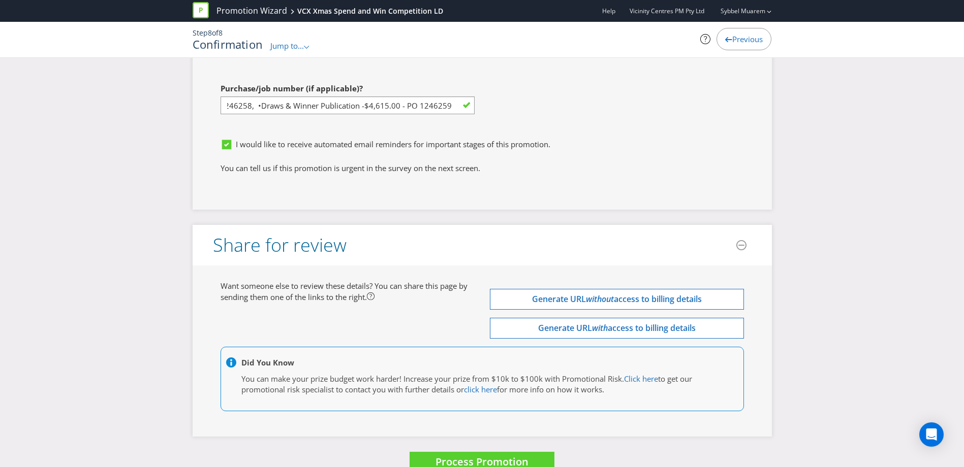
scroll to position [0, 0]
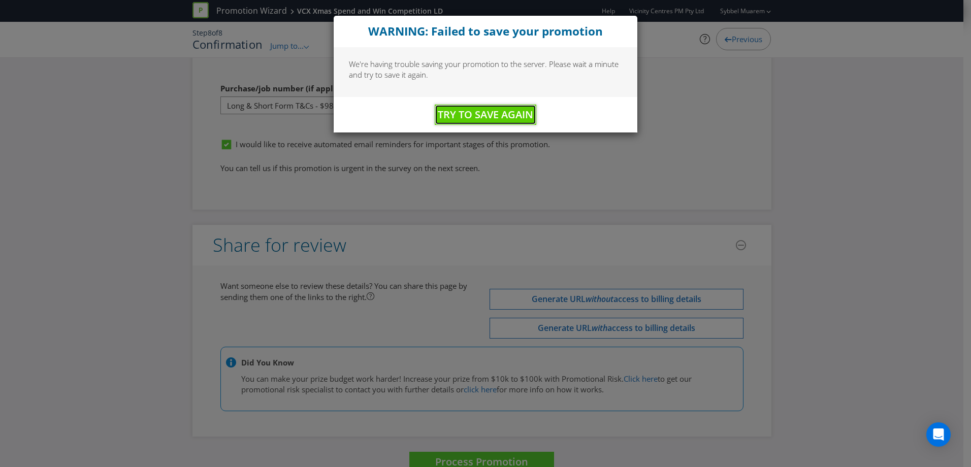
click at [511, 109] on span "Try to Save Again" at bounding box center [486, 115] width 96 height 14
click at [505, 116] on span "Try to Save Again" at bounding box center [486, 115] width 96 height 14
click at [505, 110] on span "Try to Save Again" at bounding box center [486, 115] width 96 height 14
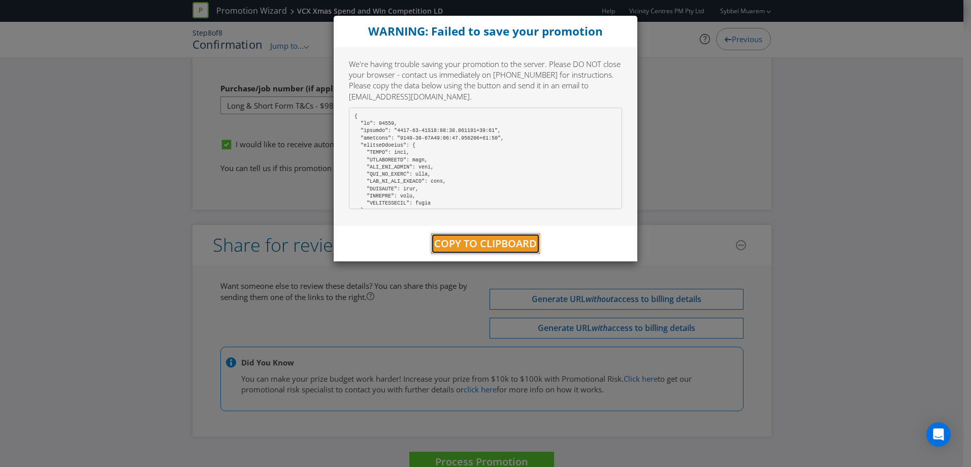
click at [505, 110] on div "WARNING: Failed to save your promotion We're having trouble saving your promoti…" at bounding box center [485, 138] width 305 height 247
click at [636, 127] on div "We're having trouble saving your promotion to the server. Please DO NOT close y…" at bounding box center [486, 136] width 304 height 179
click at [672, 181] on div "WARNING: Failed to save your promotion We're having trouble saving your promoti…" at bounding box center [485, 233] width 971 height 467
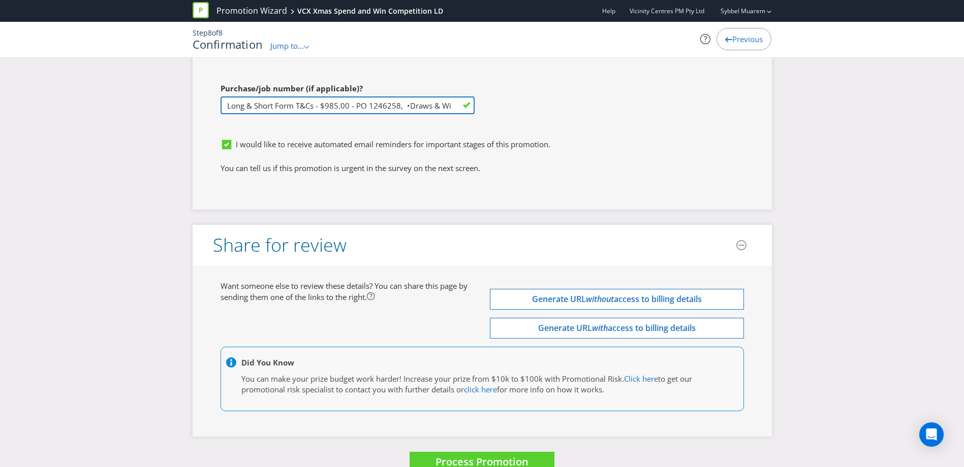
click at [428, 97] on input "Long & Short Form T&Cs - $985.00 - PO 1246258, •Draws & Winner Publication -$4,…" at bounding box center [348, 106] width 254 height 18
click at [456, 97] on input "Long & Short Form T&Cs - $985.00 - PO 1246258, •Draws & Winner Publication -$4,…" at bounding box center [348, 106] width 254 height 18
paste input "• Creative Review (x15) o $ 1,618.00 o PO 1246261"
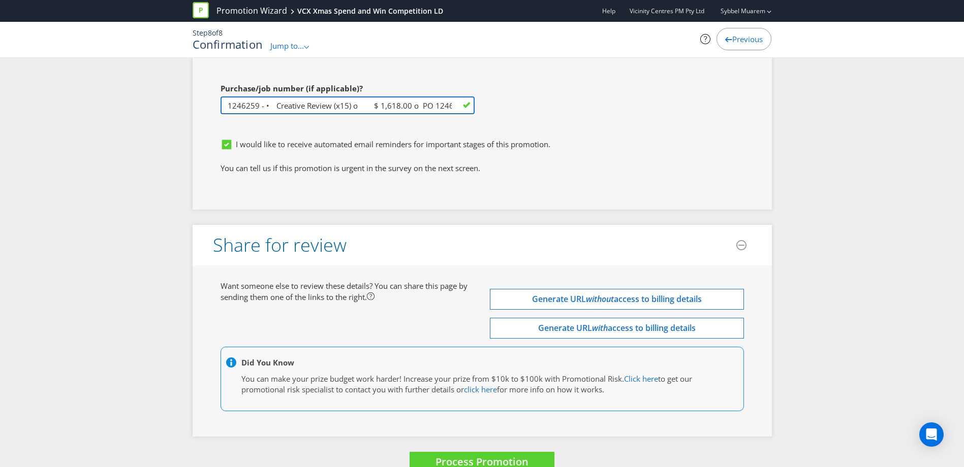
click at [352, 97] on input "Long & Short Form T&Cs - $985.00 - PO 1246258, •Draws & Winner Publication -$4,…" at bounding box center [348, 106] width 254 height 18
click at [401, 97] on input "Long & Short Form T&Cs - $985.00 - PO 1246258, •Draws & Winner Publication -$4,…" at bounding box center [348, 106] width 254 height 18
click at [286, 97] on input "Long & Short Form T&Cs - $985.00 - PO 1246258, •Draws & Winner Publication -$4,…" at bounding box center [348, 106] width 254 height 18
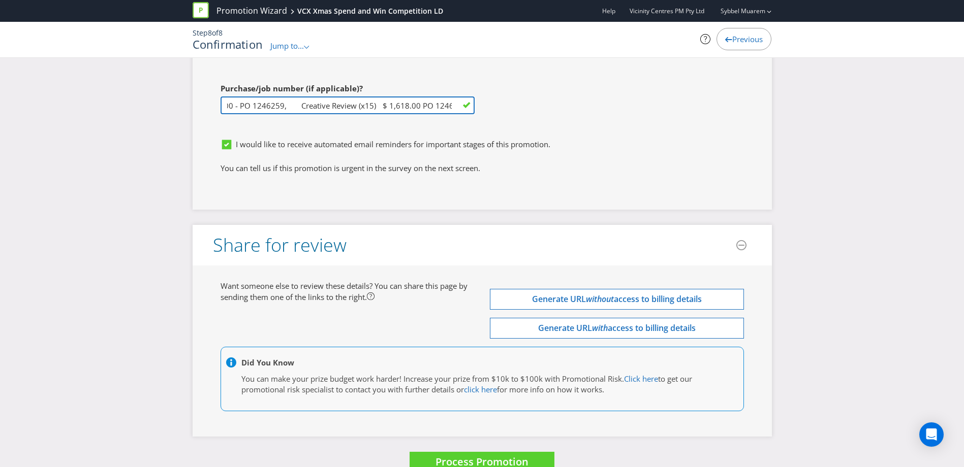
drag, startPoint x: 293, startPoint y: 84, endPoint x: 298, endPoint y: 83, distance: 5.6
click at [293, 97] on input "Long & Short Form T&Cs - $985.00 - PO 1246258, •Draws & Winner Publication -$4,…" at bounding box center [348, 106] width 254 height 18
click at [365, 97] on input "Long & Short Form T&Cs - $985.00 - PO 1246258, •Draws & Winner Publication -$4,…" at bounding box center [348, 106] width 254 height 18
drag, startPoint x: 407, startPoint y: 81, endPoint x: 452, endPoint y: 88, distance: 44.9
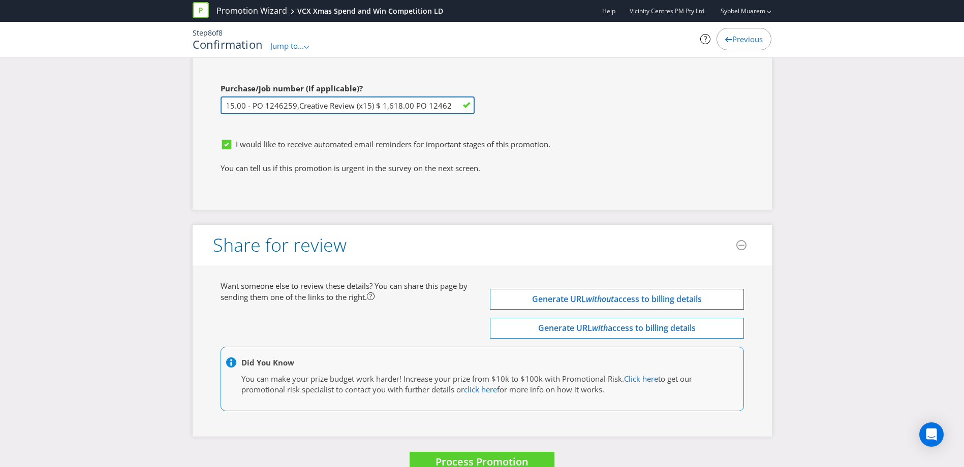
click at [452, 97] on input "Long & Short Form T&Cs - $985.00 - PO 1246258, •Draws & Winner Publication -$4,…" at bounding box center [348, 106] width 254 height 18
click at [450, 97] on input "Long & Short Form T&Cs - $985.00 - PO 1246258, •Draws & Winner Publication -$4,…" at bounding box center [348, 106] width 254 height 18
drag, startPoint x: 413, startPoint y: 82, endPoint x: 161, endPoint y: 91, distance: 252.2
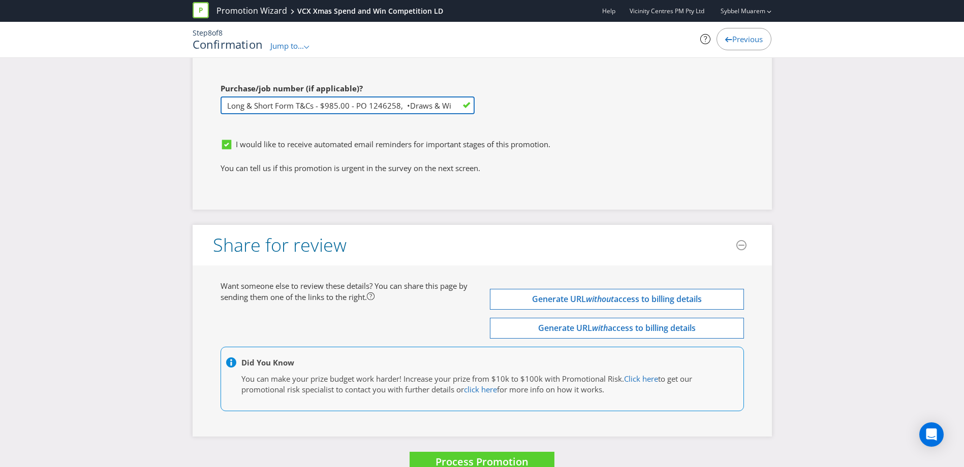
click at [319, 97] on input "Long & Short Form T&Cs - $985.00 - PO 1246258, •Draws & Winner Publication -$4,…" at bounding box center [348, 106] width 254 height 18
click at [405, 97] on input "Long & Short Form T&Cs - $985.00 - PO 1246258, •Draws & Winner Publication -$4,…" at bounding box center [348, 106] width 254 height 18
drag, startPoint x: 450, startPoint y: 83, endPoint x: 461, endPoint y: 85, distance: 11.3
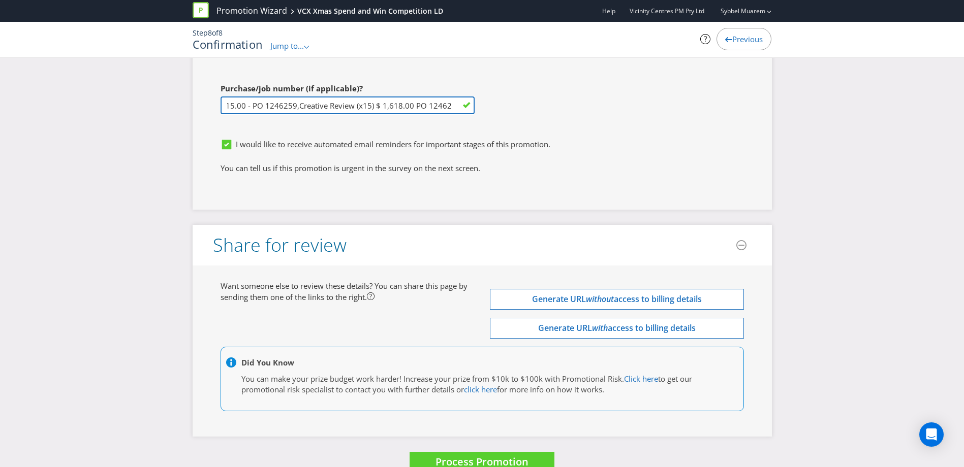
click at [461, 97] on input "Long & Short Form T&Cs - $985.00 - PO 1246258, Draws & Winner Publication -$4,6…" at bounding box center [348, 106] width 254 height 18
click at [246, 97] on input "Long & Short Form T&Cs - $985.00 - PO 1246258, Draws & Winner Publication -$4,6…" at bounding box center [348, 106] width 254 height 18
drag, startPoint x: 195, startPoint y: 84, endPoint x: 181, endPoint y: 83, distance: 13.8
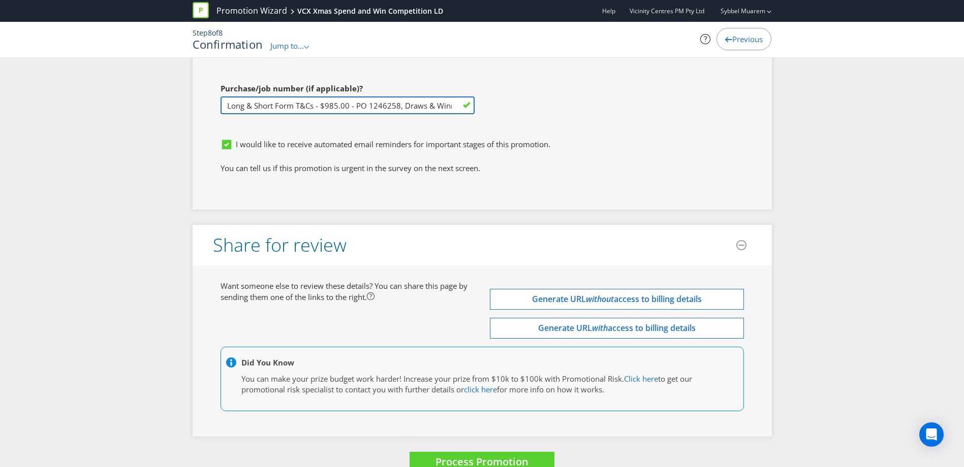
type input "Long & Short Form T&Cs - $985.00 - PO 1246258, Draws & Winner Publication -$4,6…"
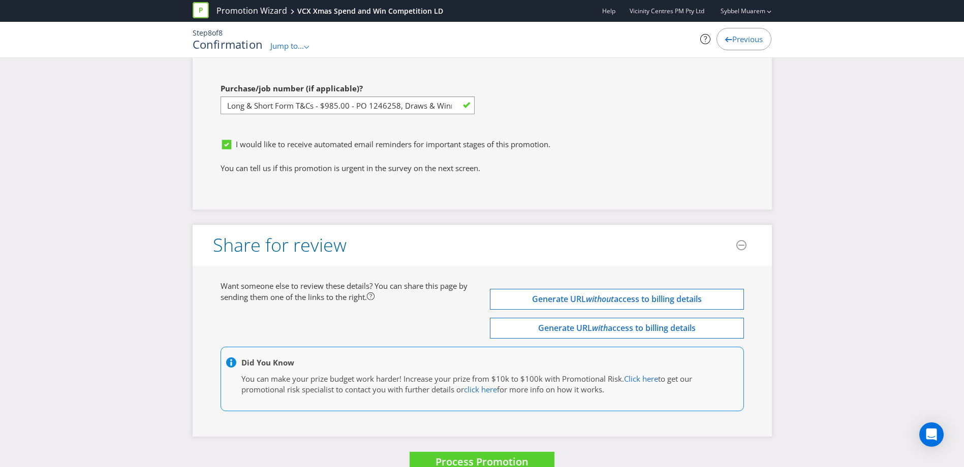
click at [312, 98] on div "Purchase/job number (if applicable)? Long & Short Form T&Cs - $985.00 - PO 1246…" at bounding box center [343, 106] width 277 height 56
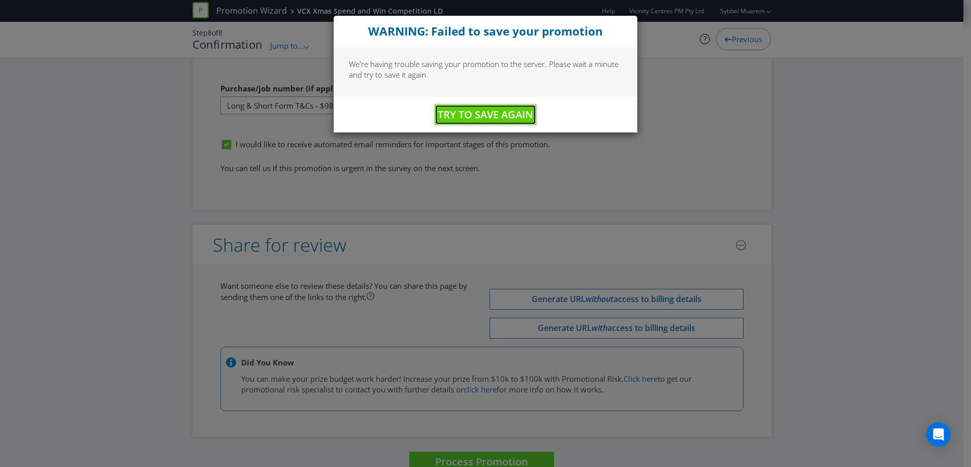
click at [441, 111] on span "Try to Save Again" at bounding box center [486, 115] width 96 height 14
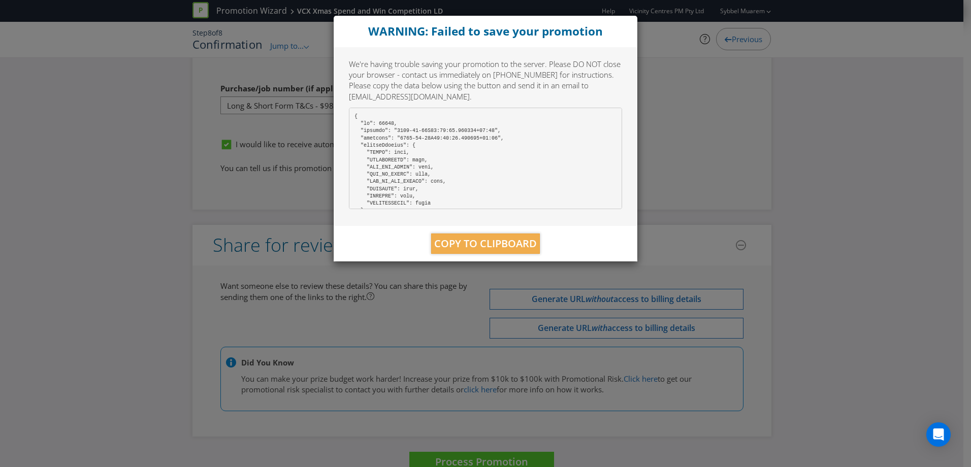
click at [648, 86] on div "WARNING: Failed to save your promotion We're having trouble saving your promoti…" at bounding box center [485, 233] width 971 height 467
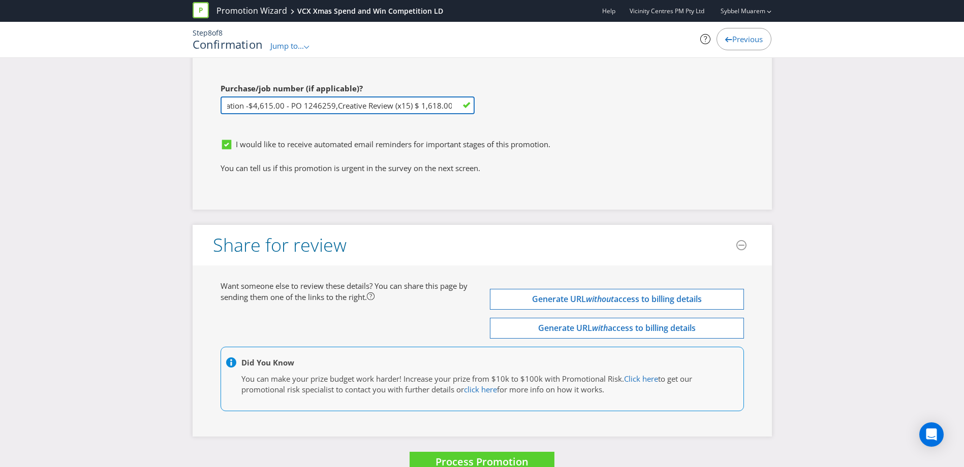
scroll to position [0, 298]
drag, startPoint x: 434, startPoint y: 84, endPoint x: 524, endPoint y: 89, distance: 90.1
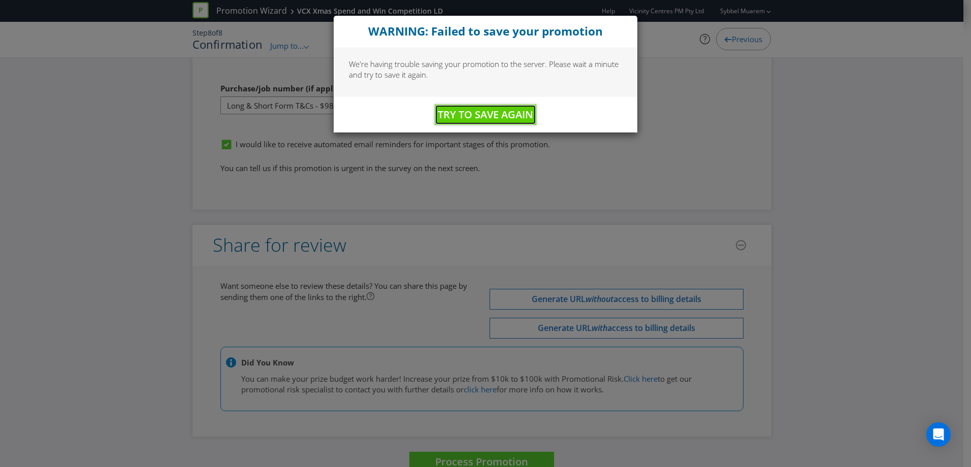
click at [511, 114] on span "Try to Save Again" at bounding box center [486, 115] width 96 height 14
click at [512, 112] on span "Try to Save Again" at bounding box center [486, 115] width 96 height 14
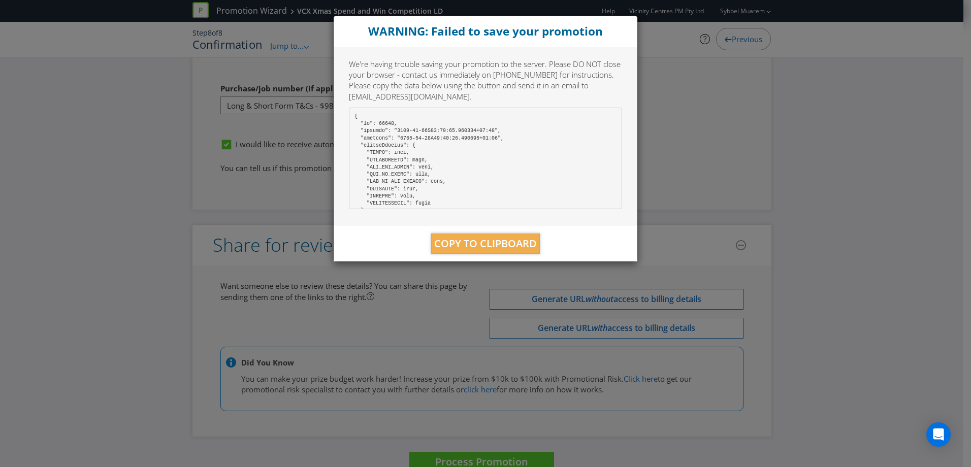
click at [669, 159] on div "WARNING: Failed to save your promotion We're having trouble saving your promoti…" at bounding box center [485, 233] width 971 height 467
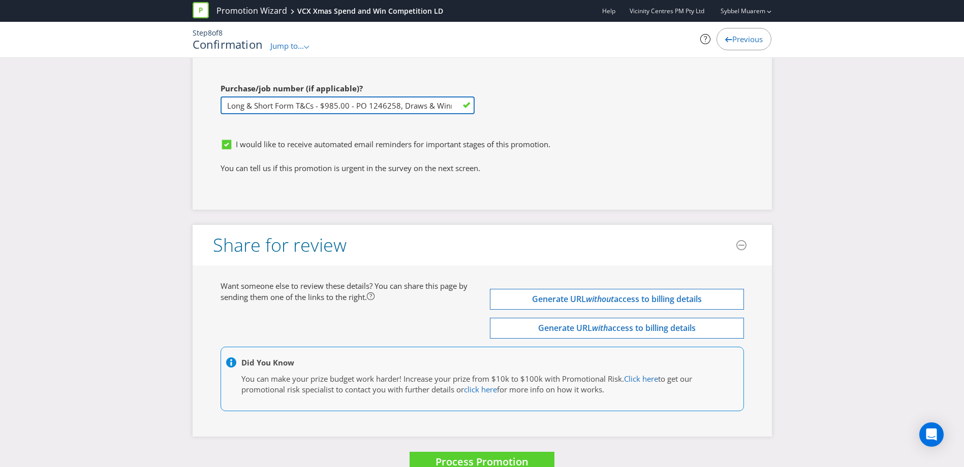
click at [390, 97] on input "Long & Short Form T&Cs - $985.00 - PO 1246258, Draws & Winner Publication -$4,6…" at bounding box center [348, 106] width 254 height 18
click at [271, 97] on input "text" at bounding box center [348, 106] width 254 height 18
paste input "Long & Short Form T&Cs - $985.00 - PO 1246258, Draws & Winner Publication -$4,6…"
type input "Long & Short Form T&Cs - $985.00 - PO 1246258, Draws & Winner Publication -$4,6…"
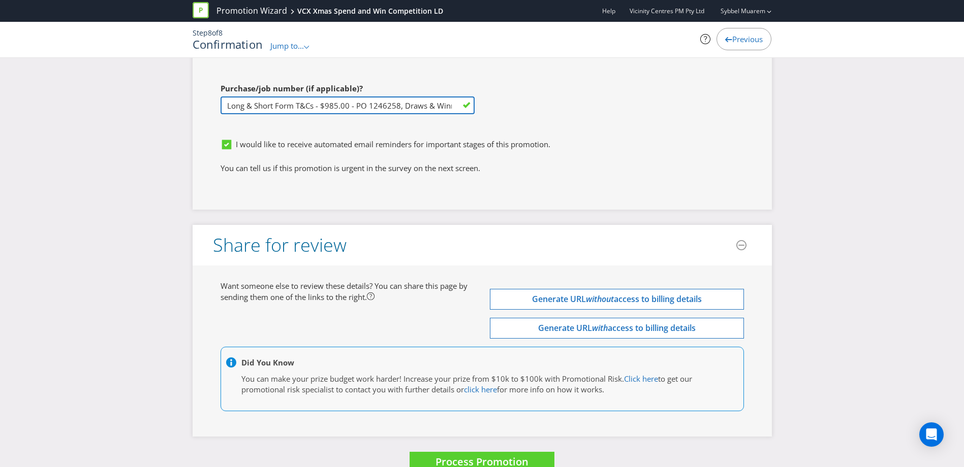
scroll to position [0, 298]
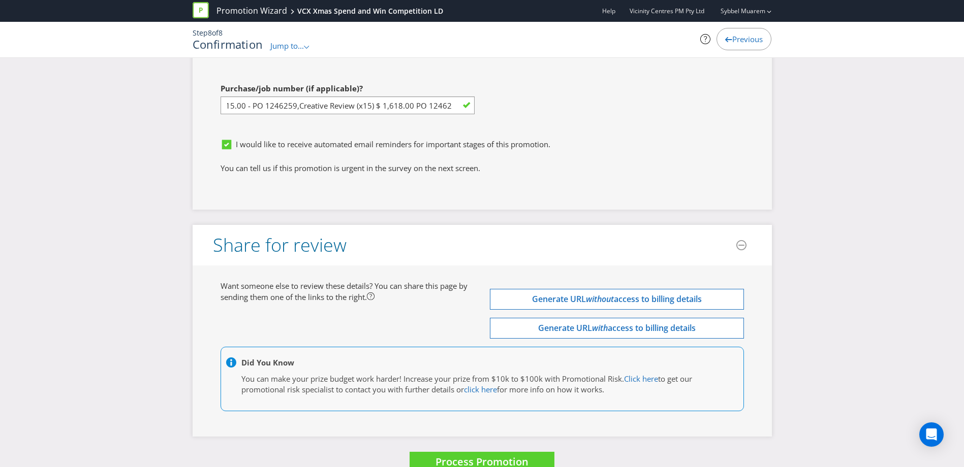
click at [491, 455] on span "Process Promotion" at bounding box center [481, 462] width 93 height 14
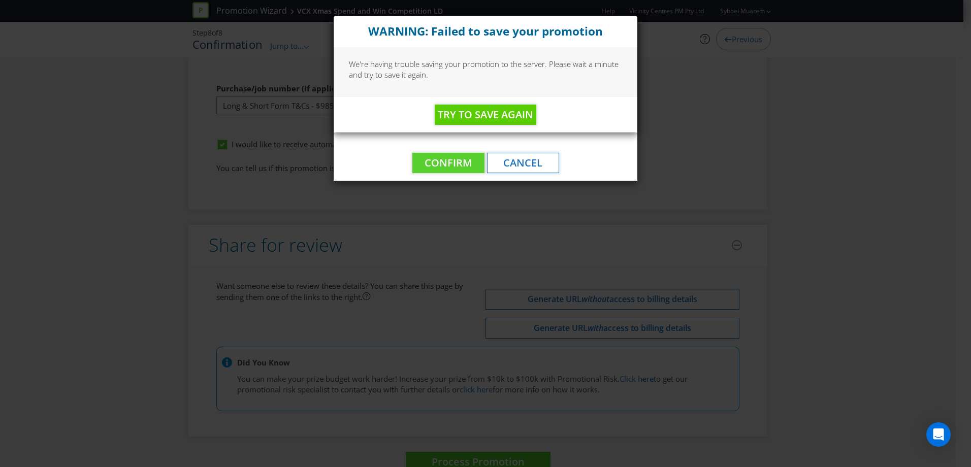
click at [684, 92] on div "WARNING: Failed to save your promotion We're having trouble saving your promoti…" at bounding box center [485, 233] width 971 height 467
click at [648, 114] on div "WARNING: Failed to save your promotion We're having trouble saving your promoti…" at bounding box center [485, 233] width 971 height 467
click at [506, 110] on span "Try to Save Again" at bounding box center [486, 115] width 96 height 14
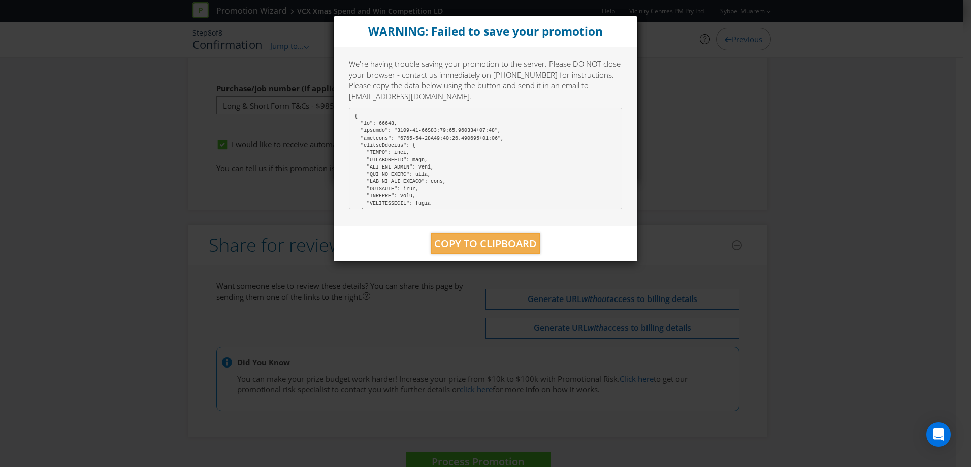
click at [666, 142] on div "WARNING: Failed to save your promotion We're having trouble saving your promoti…" at bounding box center [485, 233] width 971 height 467
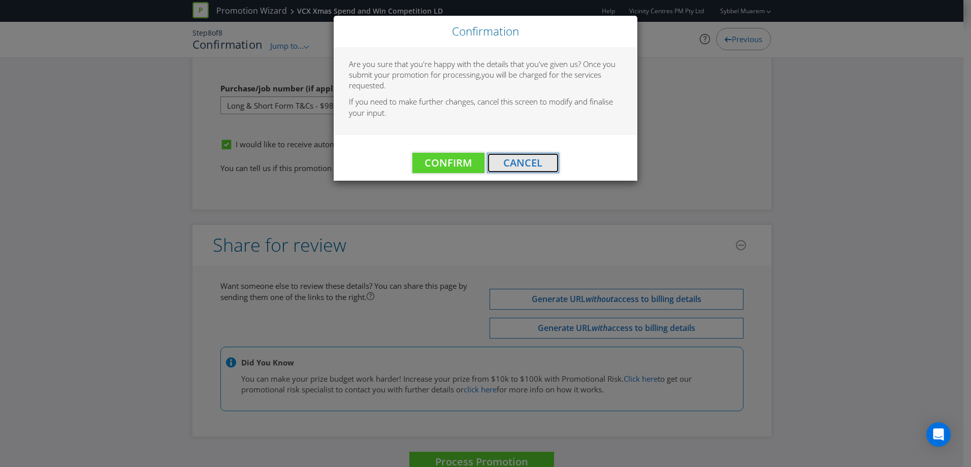
click at [522, 164] on span "Cancel" at bounding box center [523, 163] width 39 height 14
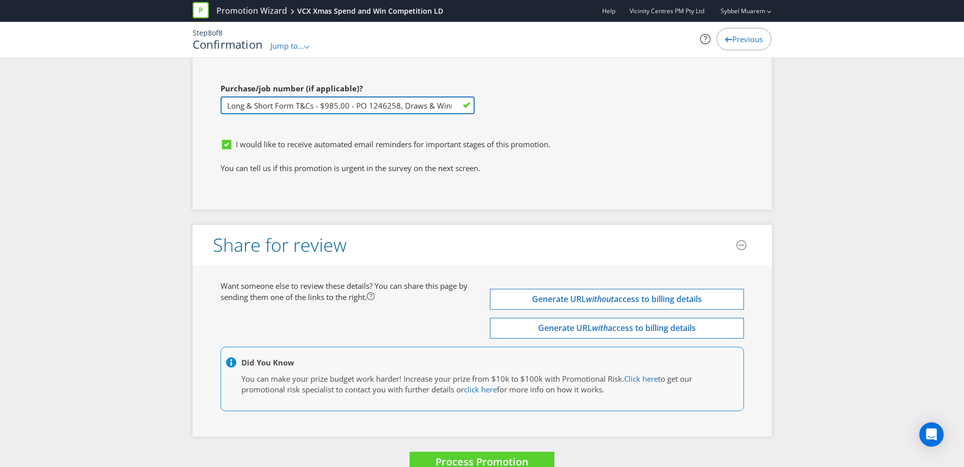
click at [413, 97] on input "Long & Short Form T&Cs - $985.00 - PO 1246258, Draws & Winner Publication -$4,6…" at bounding box center [348, 106] width 254 height 18
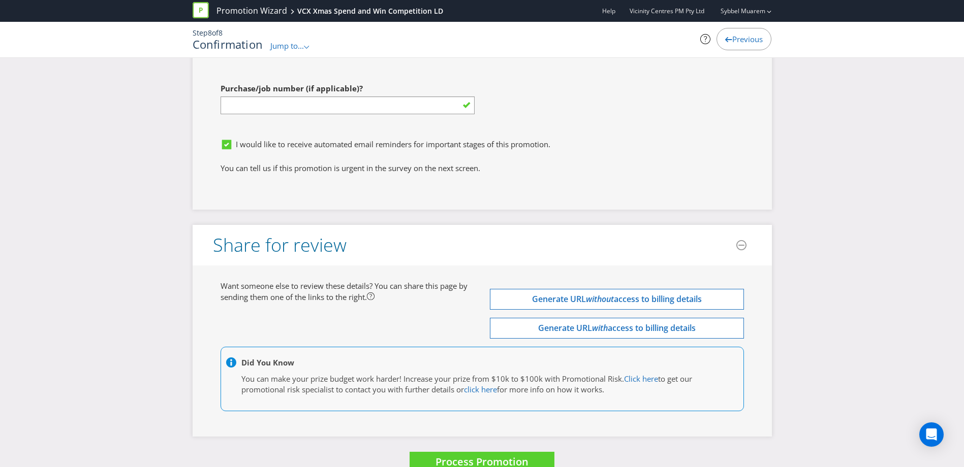
type input "INSERT PO NUMBER BEFORE YOU SUBMIT - use Plexus Vendor no. 329371 internally to…"
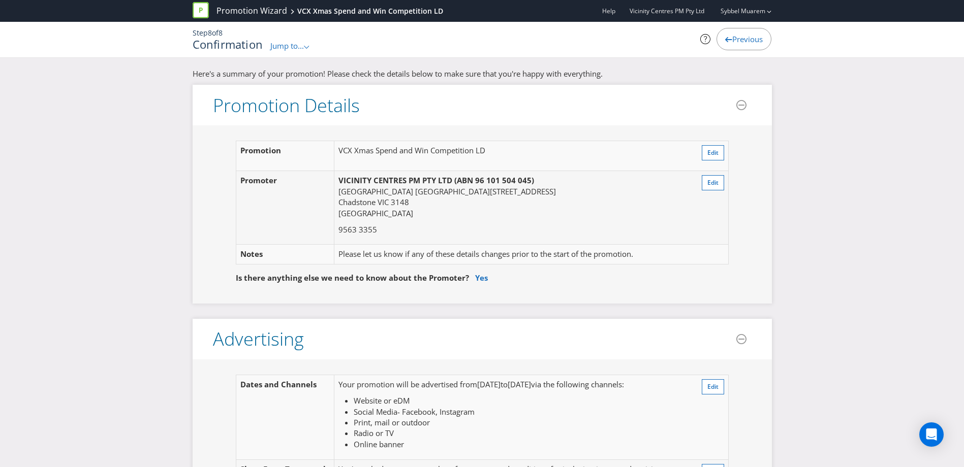
click at [720, 39] on div "Previous" at bounding box center [743, 39] width 55 height 22
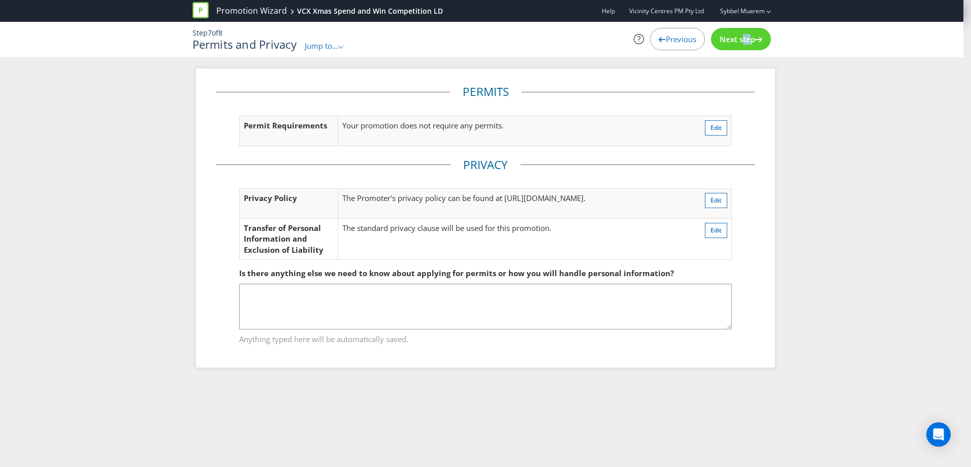
drag, startPoint x: 746, startPoint y: 39, endPoint x: 739, endPoint y: 61, distance: 23.1
click at [739, 61] on div "Promotion Wizard VCX Xmas Spend and Win Competition LD Help Vicinity Centres PM…" at bounding box center [482, 34] width 964 height 69
click at [323, 40] on div "Permits and Privacy Jump to... .st0{fill-rule:evenodd;clip-rule:evenodd;} Promo…" at bounding box center [383, 44] width 381 height 13
click at [327, 48] on span "Jump to..." at bounding box center [322, 46] width 34 height 10
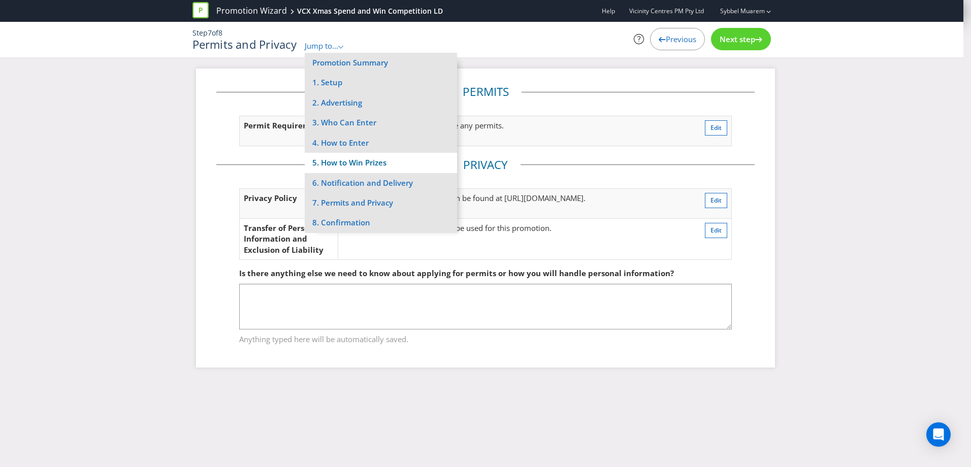
click at [361, 161] on li "5. How to Win Prizes" at bounding box center [381, 163] width 152 height 20
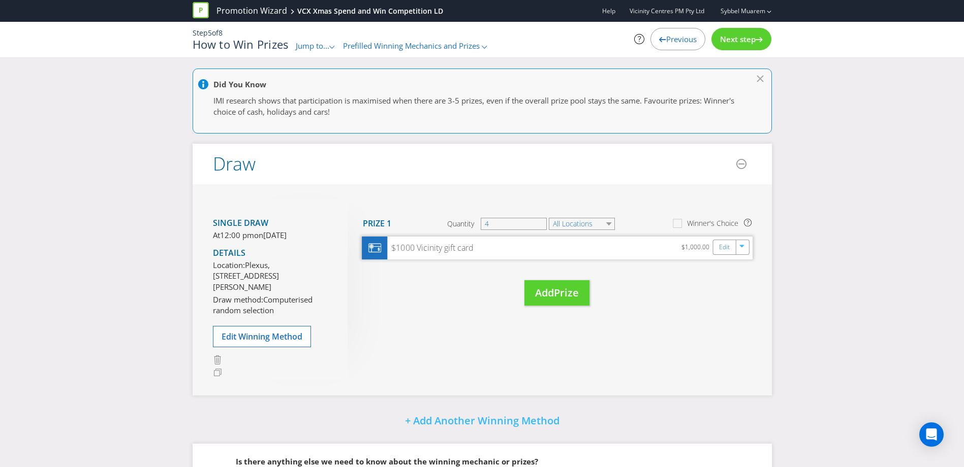
click at [444, 248] on div "$1000 Vicinity gift card" at bounding box center [430, 248] width 86 height 12
click at [723, 253] on link "Edit" at bounding box center [723, 247] width 11 height 12
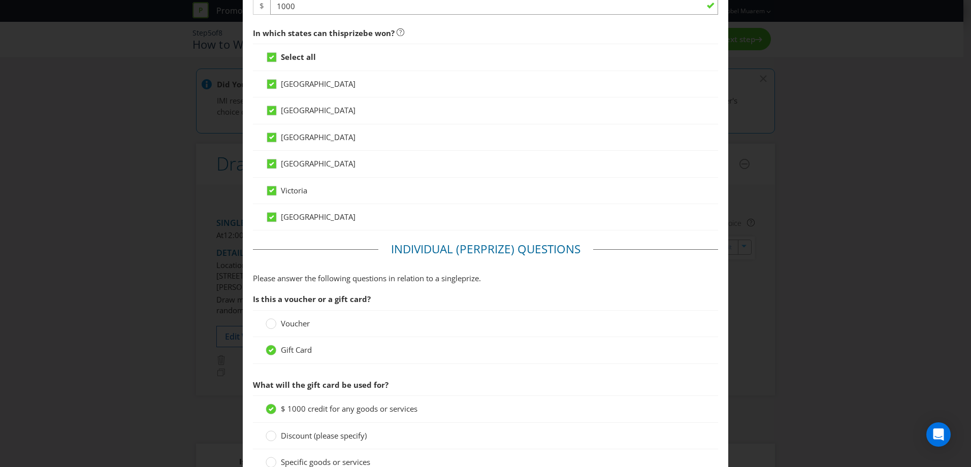
scroll to position [818, 0]
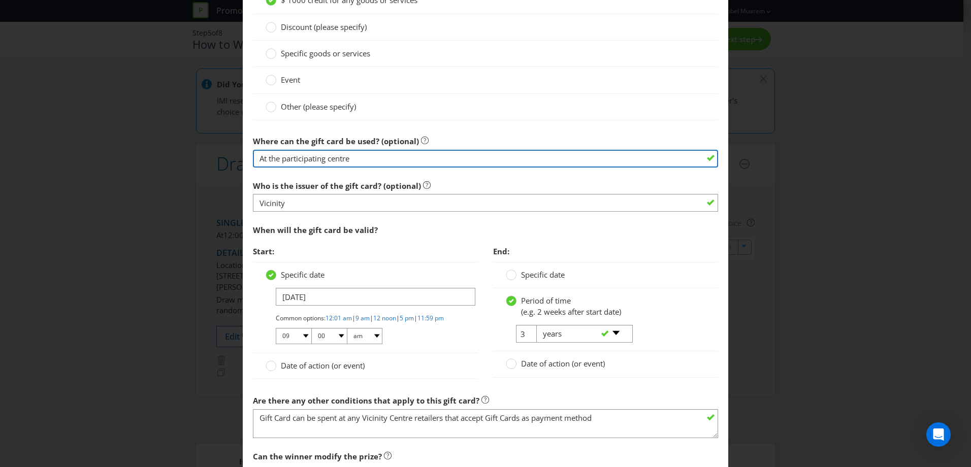
click at [381, 162] on input "At the participating centre" at bounding box center [485, 159] width 465 height 18
click at [380, 161] on input "At the participating centre" at bounding box center [485, 159] width 465 height 18
paste input "Spend at any Retailer within Participating Centres"
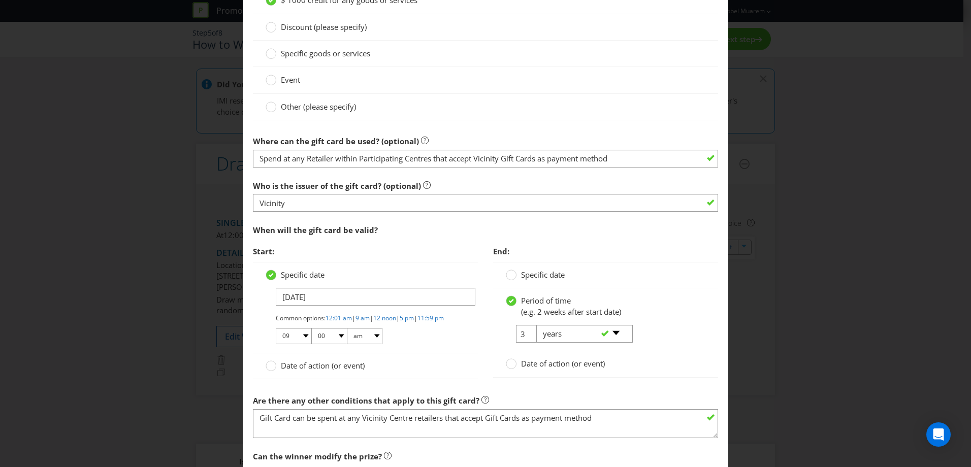
click at [419, 149] on div "Where can the gift card be used? (optional) Spend at any Retailer within Partic…" at bounding box center [485, 149] width 465 height 37
click at [420, 149] on div "Where can the gift card be used? (optional) Spend at any Retailer within Partic…" at bounding box center [485, 149] width 465 height 37
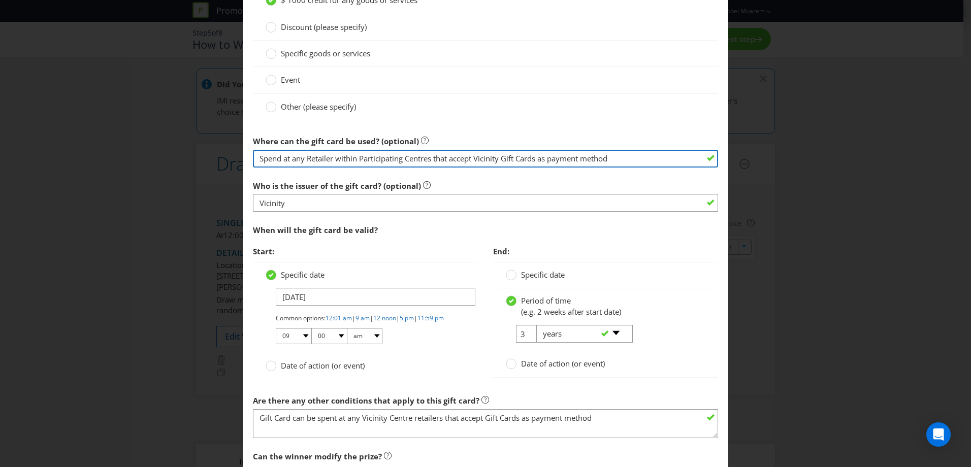
click at [423, 152] on input "Spend at any Retailer within Participating Centres that accept Vicinity Gift Ca…" at bounding box center [485, 159] width 465 height 18
paste input "text"
type input "Spend at any Retailer within Participating Centres"
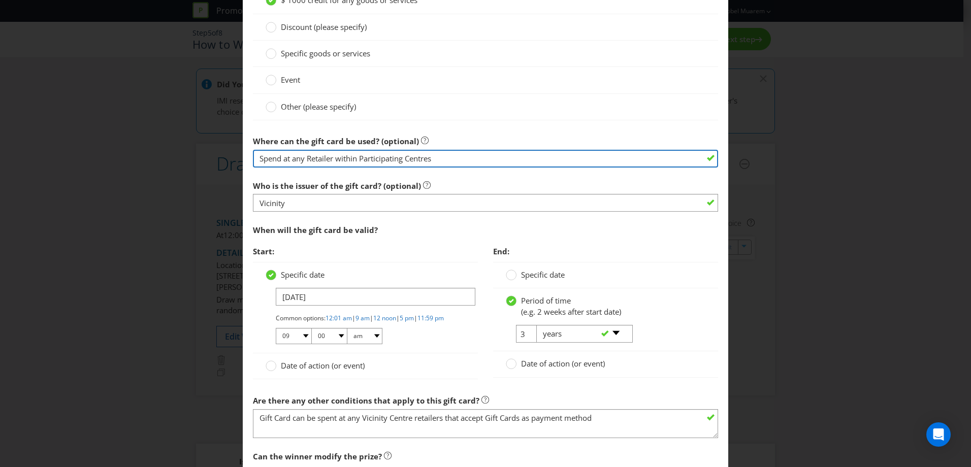
click at [564, 154] on input "Spend at any Retailer within Participating Centres" at bounding box center [485, 159] width 465 height 18
click at [439, 151] on input "Spend at any Retailer within Participating Centres" at bounding box center [485, 159] width 465 height 18
drag, startPoint x: 409, startPoint y: 159, endPoint x: 550, endPoint y: 157, distance: 141.3
click at [550, 158] on input "Spend at any Retailer within Participating Centres" at bounding box center [485, 159] width 465 height 18
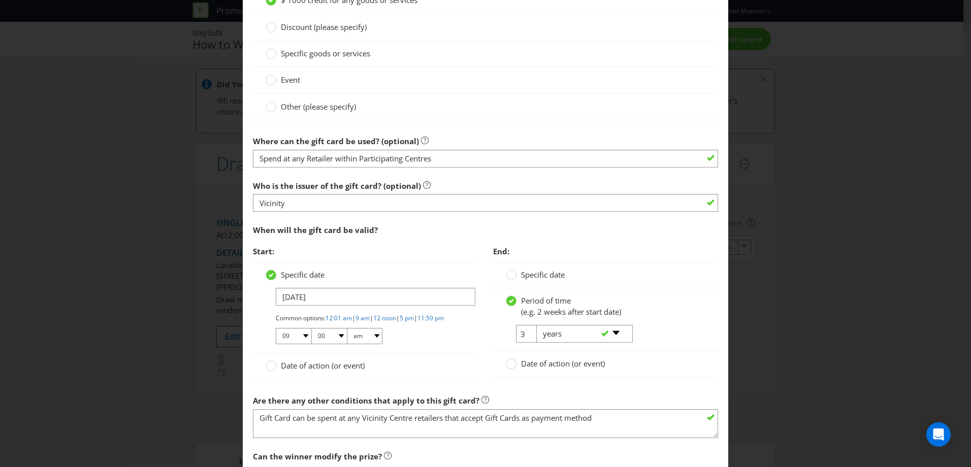
click at [528, 177] on div "Who is the issuer of the gift card? (optional) Vicinity" at bounding box center [485, 194] width 465 height 37
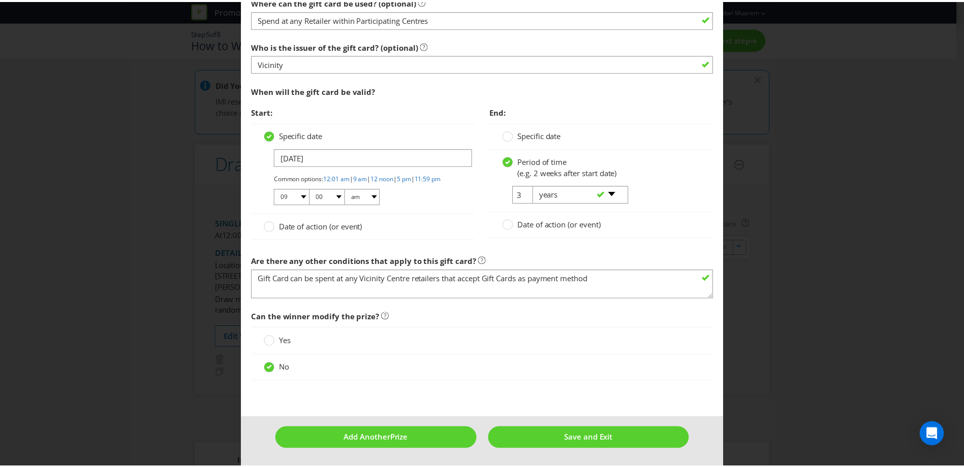
scroll to position [967, 0]
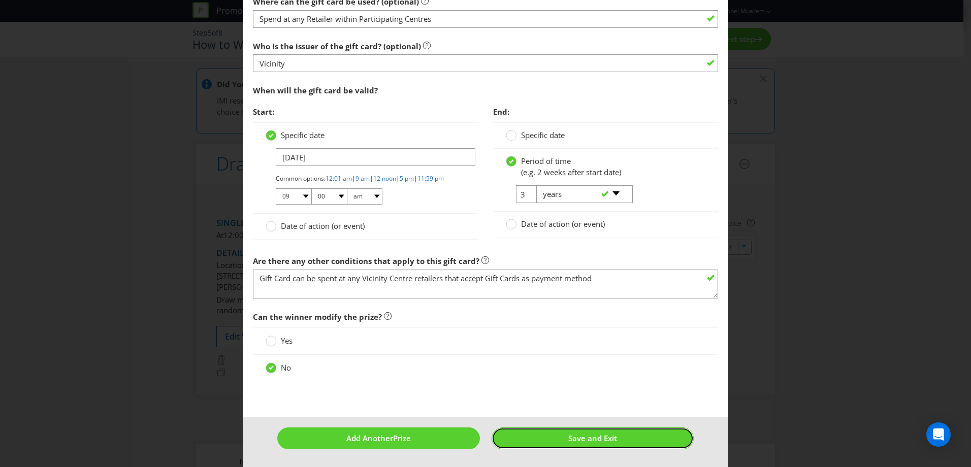
drag, startPoint x: 541, startPoint y: 437, endPoint x: 558, endPoint y: 445, distance: 19.1
click at [541, 437] on button "Save and Exit" at bounding box center [593, 439] width 203 height 22
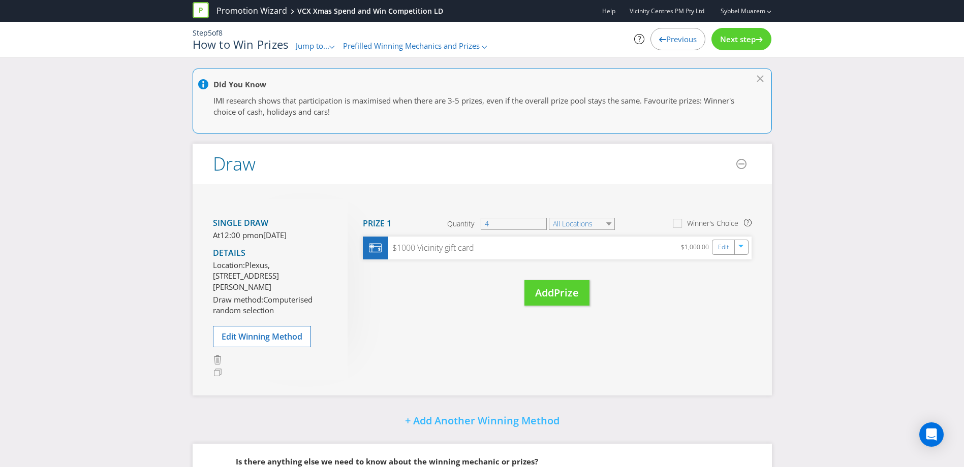
click at [320, 47] on span "Jump to..." at bounding box center [313, 46] width 34 height 10
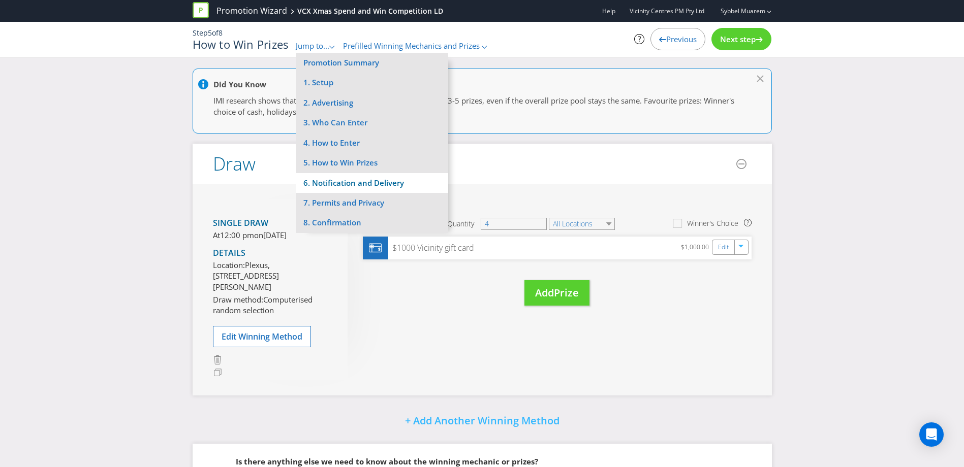
click at [362, 177] on li "6. Notification and Delivery" at bounding box center [372, 183] width 152 height 20
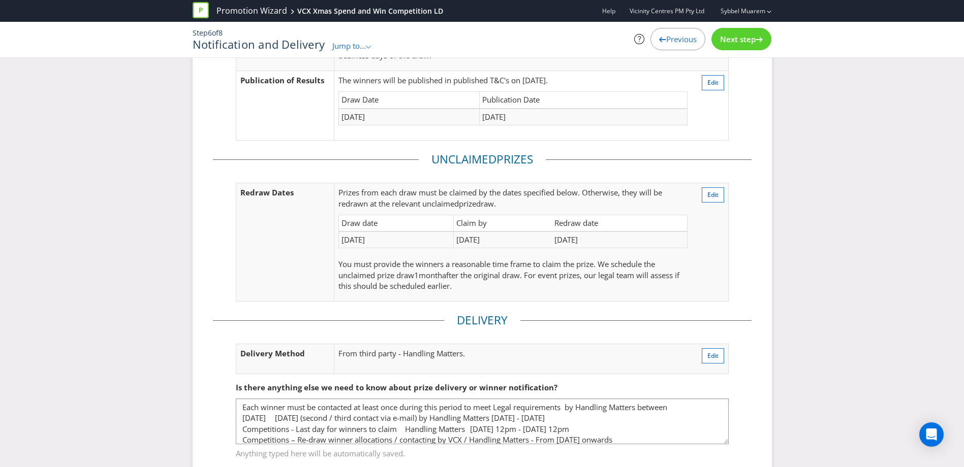
scroll to position [137, 0]
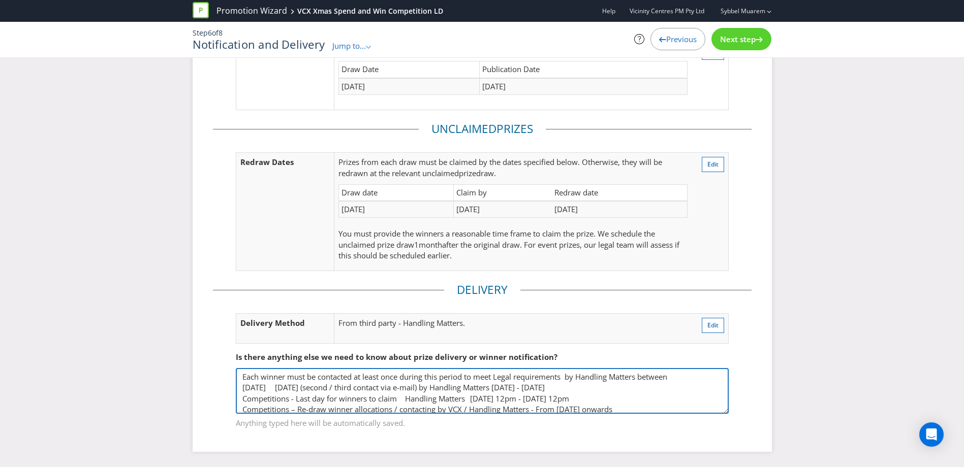
click at [439, 391] on textarea "Each winner must be contacted at least once during this period to meet Legal re…" at bounding box center [482, 391] width 493 height 46
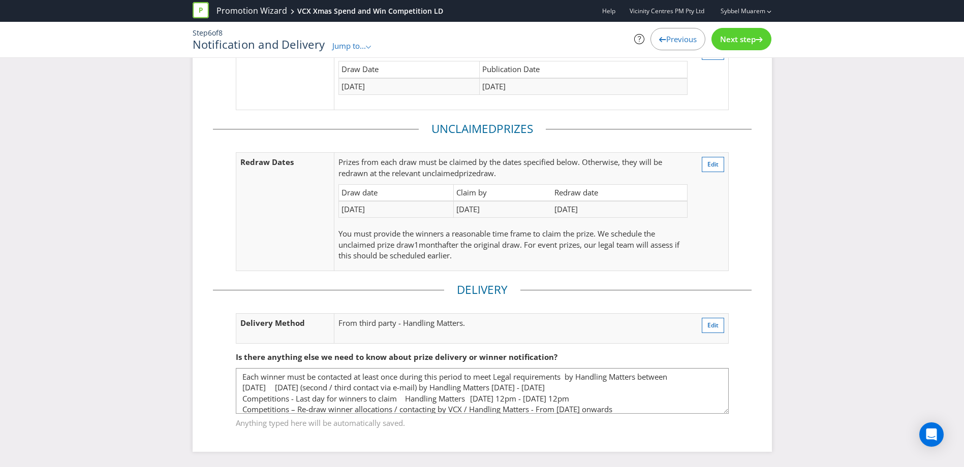
click at [613, 236] on span "You must provide the winners a reasonable time frame to claim the prize. We sch…" at bounding box center [496, 239] width 317 height 21
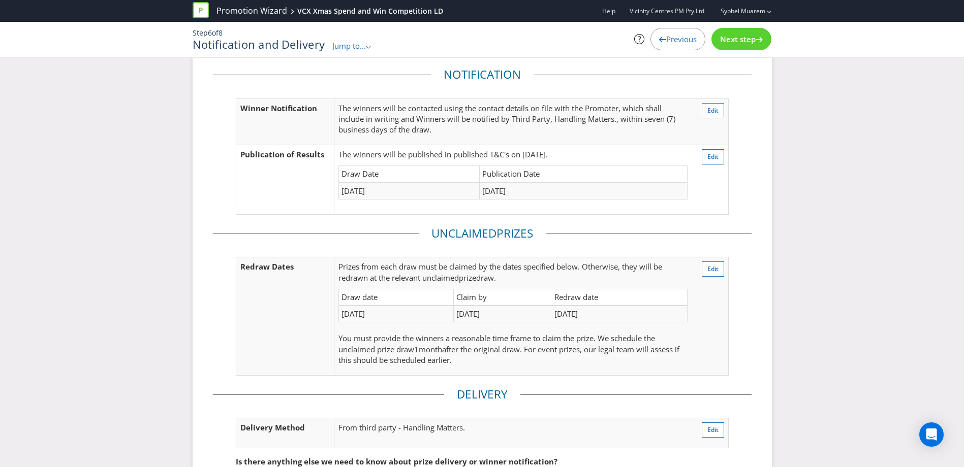
scroll to position [0, 0]
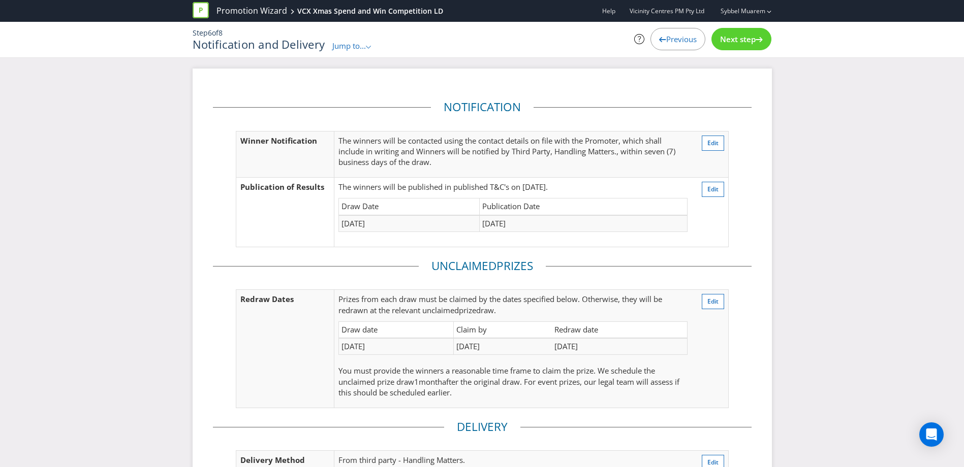
click at [666, 37] on span "Previous" at bounding box center [681, 39] width 30 height 10
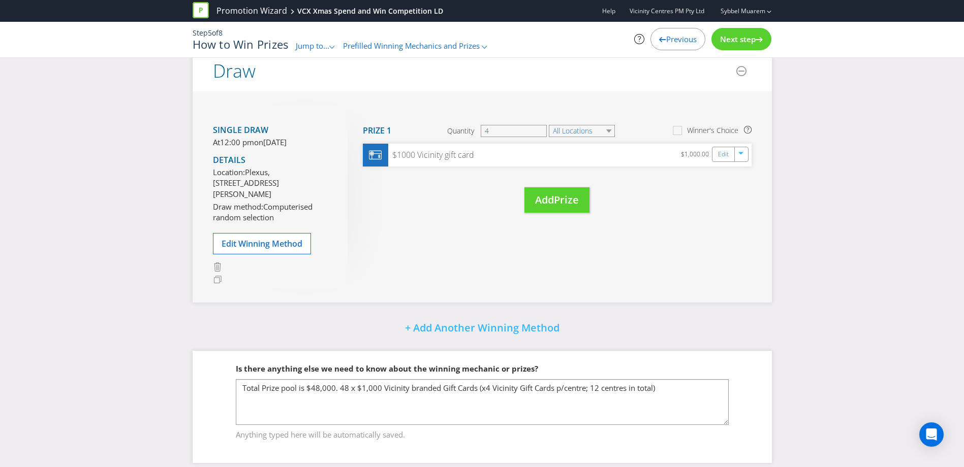
scroll to position [115, 0]
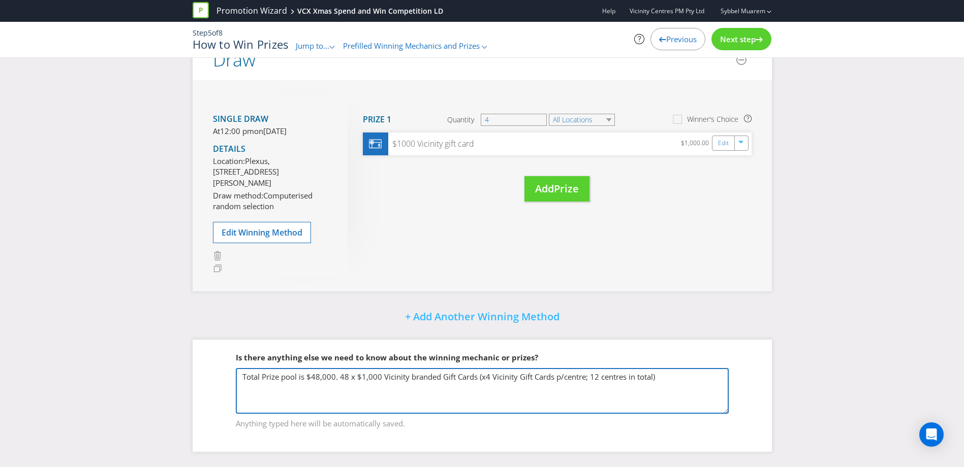
click at [376, 374] on textarea "Total Prize pool is $48,000. 48 x $1,000 Vicinity branded Gift Cards (x4 Vicini…" at bounding box center [482, 391] width 493 height 46
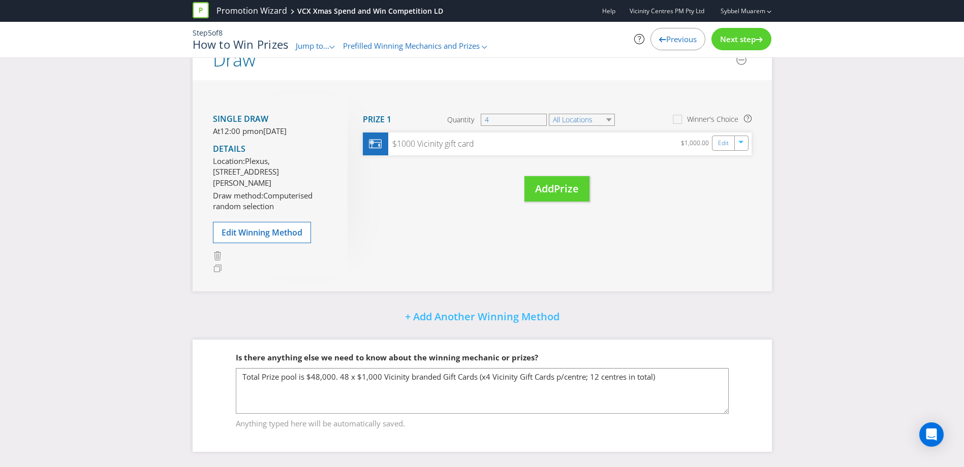
click at [738, 39] on span "Next step" at bounding box center [738, 39] width 36 height 10
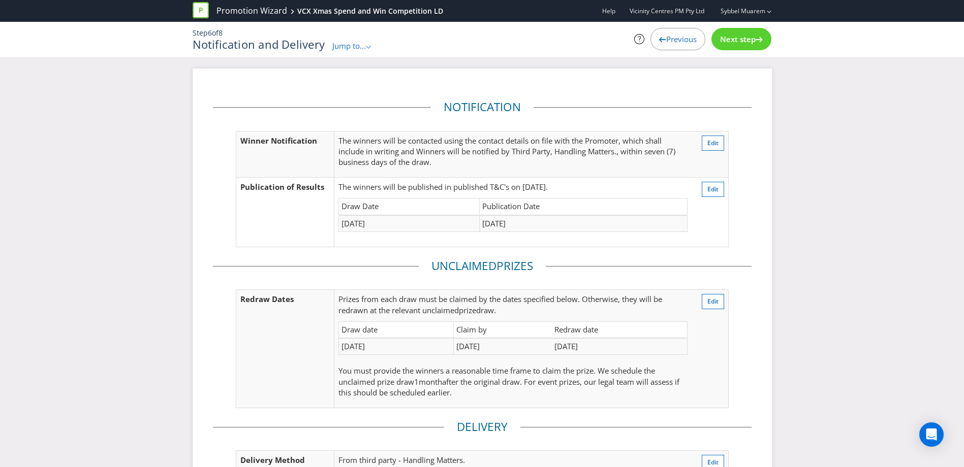
click at [747, 38] on span "Next step" at bounding box center [738, 39] width 36 height 10
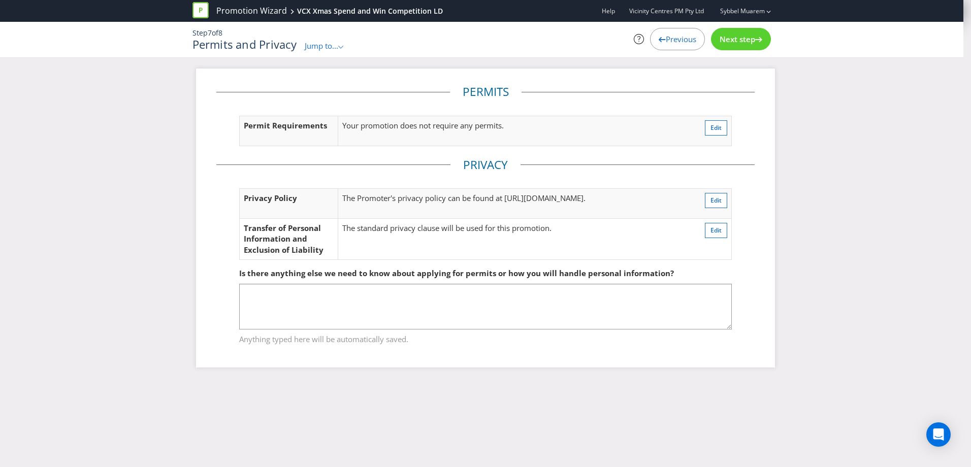
click at [748, 38] on span "Next step" at bounding box center [738, 39] width 36 height 10
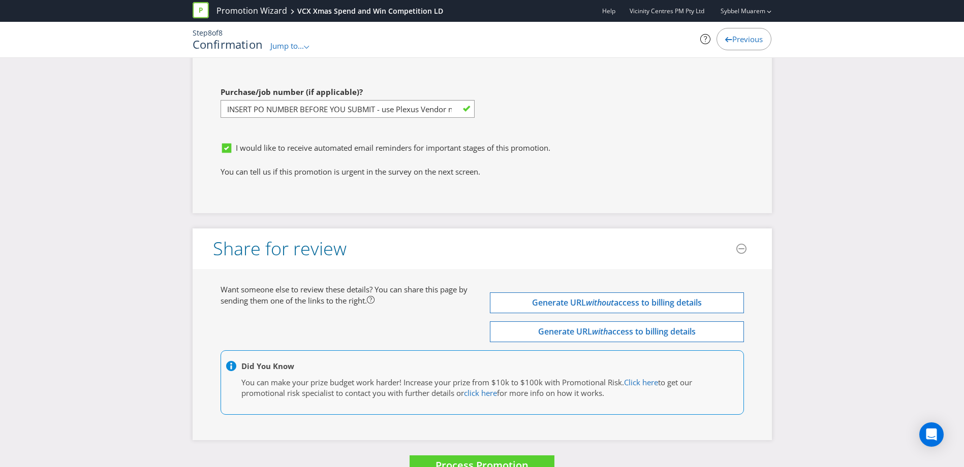
scroll to position [3348, 0]
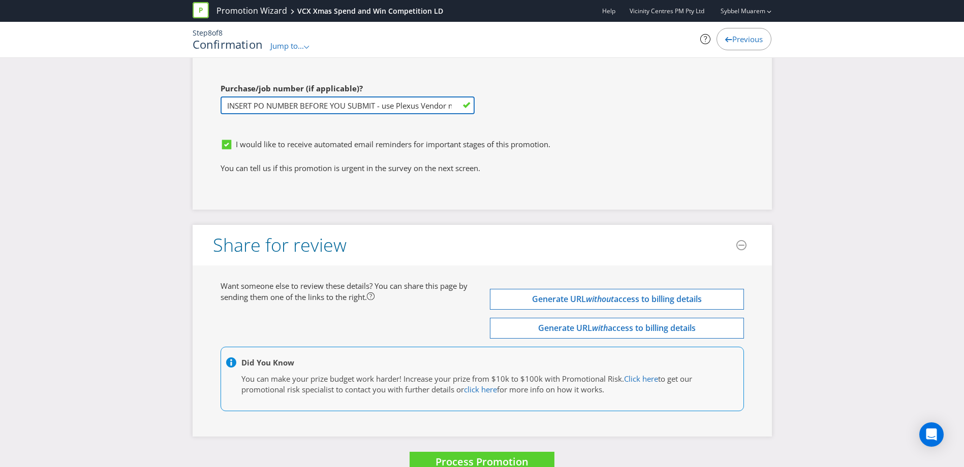
click at [370, 97] on input "INSERT PO NUMBER BEFORE YOU SUBMIT - use Plexus Vendor no. 329371 internally to…" at bounding box center [348, 106] width 254 height 18
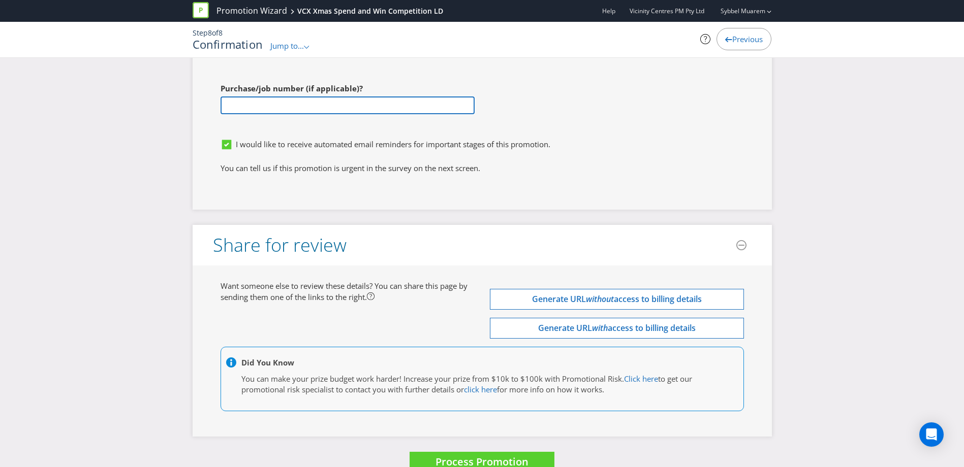
click at [283, 97] on input "text" at bounding box center [348, 106] width 254 height 18
click at [279, 97] on input "text" at bounding box center [348, 106] width 254 height 18
paste input "Long & Short Form T&Cs"
paste input "PO 1246258"
paste input "Draws & Winner Publication"
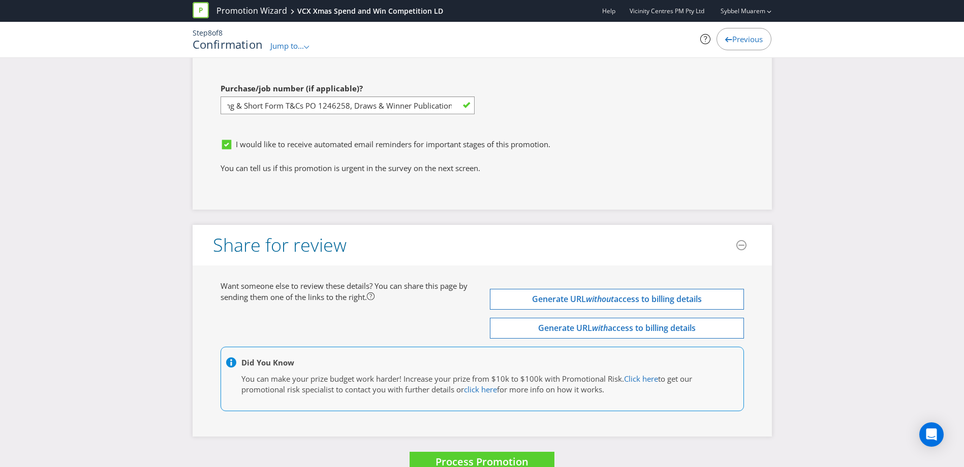
scroll to position [0, 0]
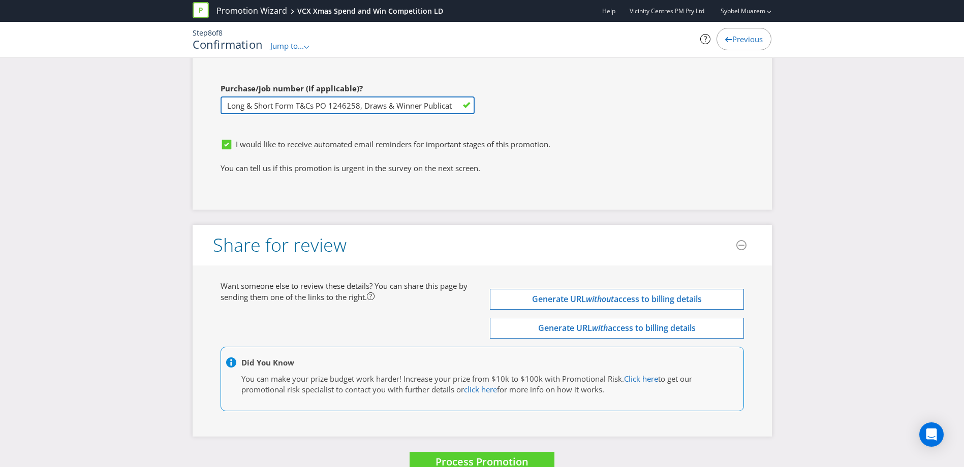
click at [452, 97] on input "Long & Short Form T&Cs PO 1246258, Draws & Winner Publication" at bounding box center [348, 106] width 254 height 18
click at [456, 97] on input "Long & Short Form T&Cs PO 1246258, Draws & Winner Publication" at bounding box center [348, 106] width 254 height 18
paste input "PO 1246259"
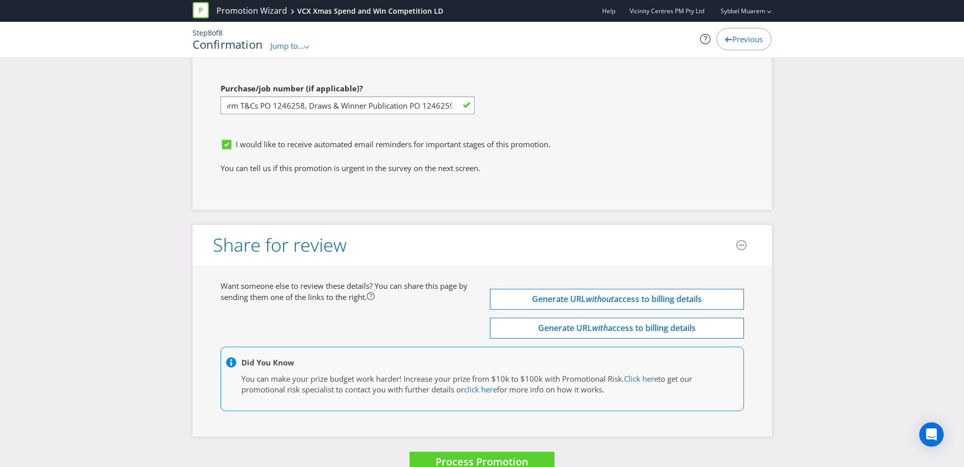
scroll to position [0, 0]
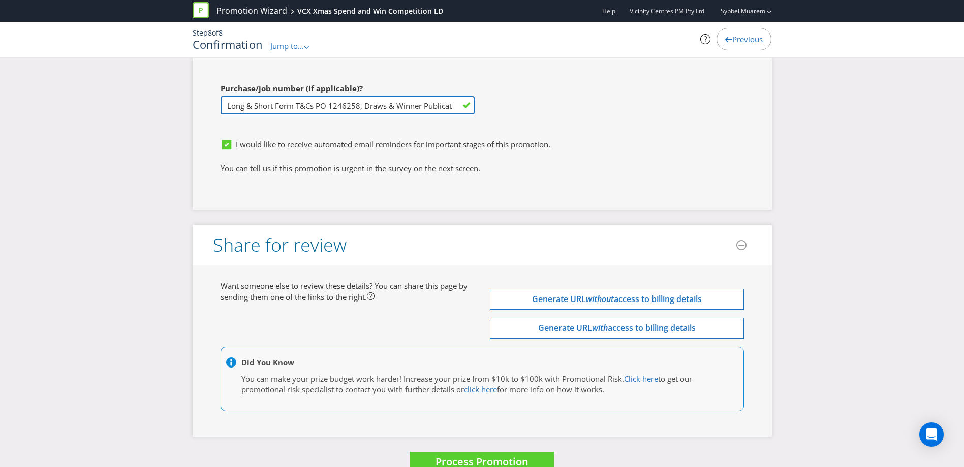
click at [452, 97] on input "Long & Short Form T&Cs PO 1246258, Draws & Winner Publication PO 1246259" at bounding box center [348, 106] width 254 height 18
paste input "Creative Review (x15)"
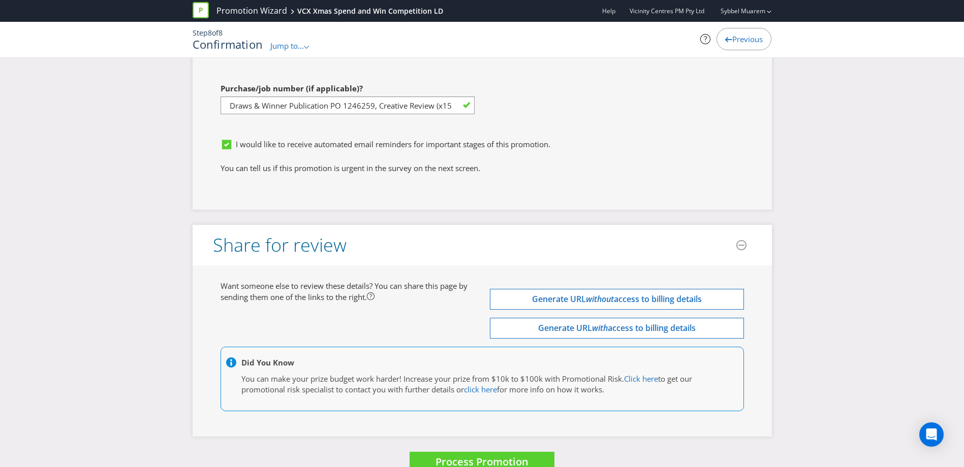
scroll to position [0, 0]
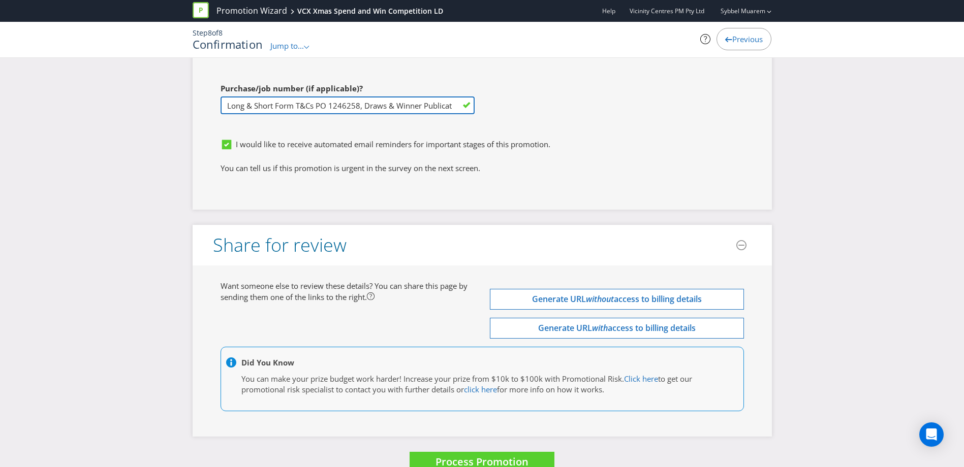
click at [446, 97] on input "Long & Short Form T&Cs PO 1246258, Draws & Winner Publication PO 1246259, Creat…" at bounding box center [348, 106] width 254 height 18
drag, startPoint x: 447, startPoint y: 84, endPoint x: 494, endPoint y: 84, distance: 47.3
click at [454, 97] on input "Long & Short Form T&Cs PO 1246258, Draws & Winner Publication PO 1246259, Creat…" at bounding box center [348, 106] width 254 height 18
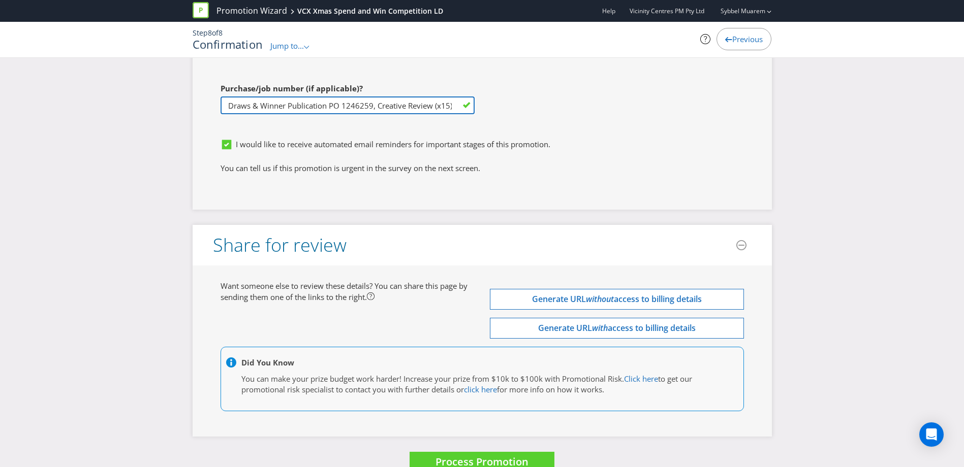
paste input "PO 1246261"
type input "Long & Short Form T&Cs PO 1246258, Draws & Winner Publication PO 1246259, Creat…"
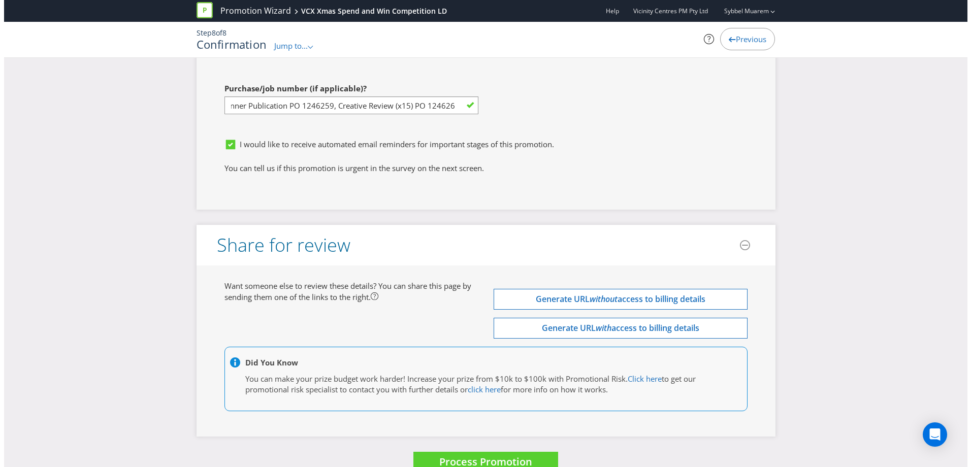
scroll to position [0, 0]
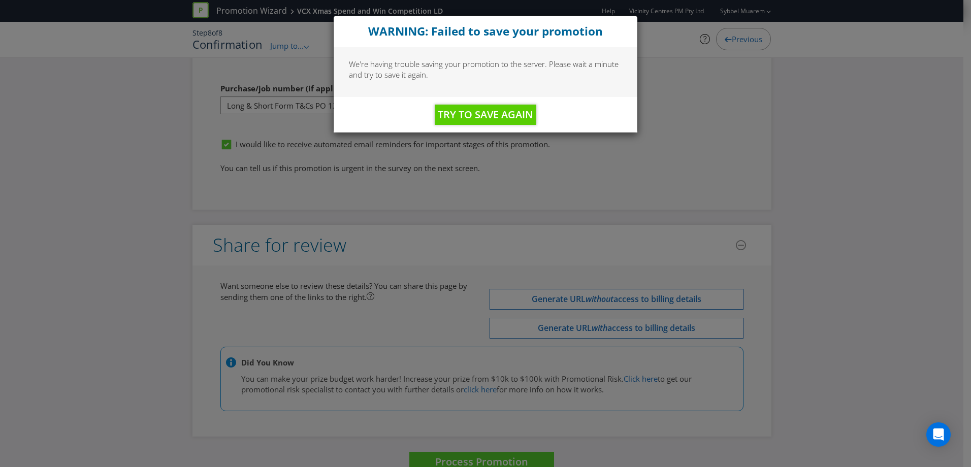
click at [668, 96] on div "WARNING: Failed to save your promotion We're having trouble saving your promoti…" at bounding box center [485, 233] width 971 height 467
click at [485, 115] on span "Try to Save Again" at bounding box center [486, 115] width 96 height 14
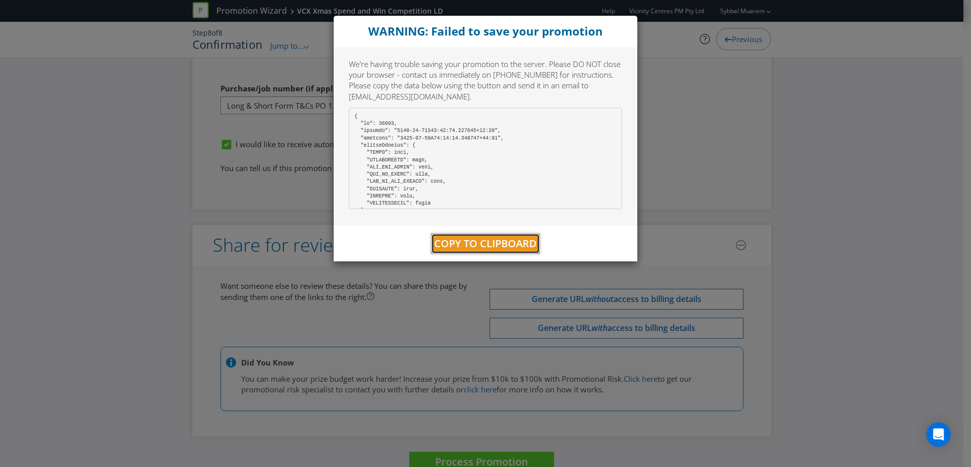
click at [470, 241] on span "Copy to Clipboard" at bounding box center [485, 244] width 103 height 14
click at [473, 245] on span "Copy to Clipboard" at bounding box center [485, 244] width 103 height 14
click at [690, 140] on div "WARNING: Failed to save your promotion We're having trouble saving your promoti…" at bounding box center [485, 233] width 971 height 467
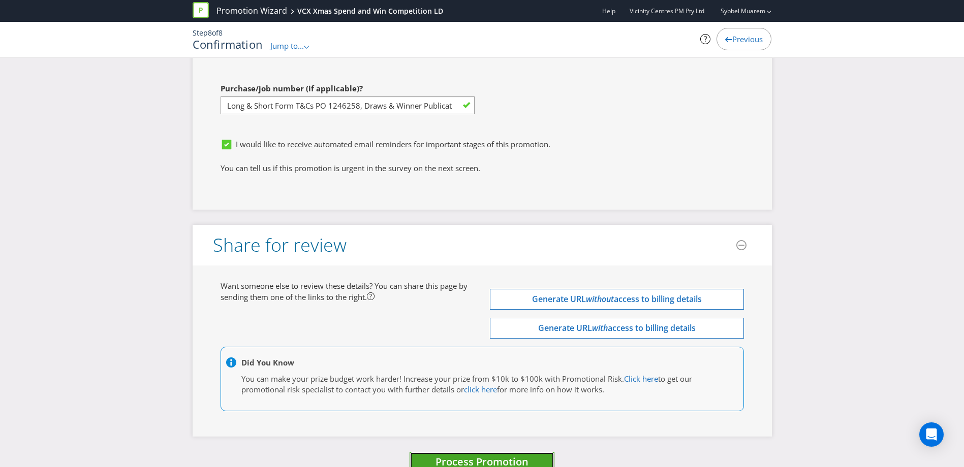
click at [481, 455] on span "Process Promotion" at bounding box center [481, 462] width 93 height 14
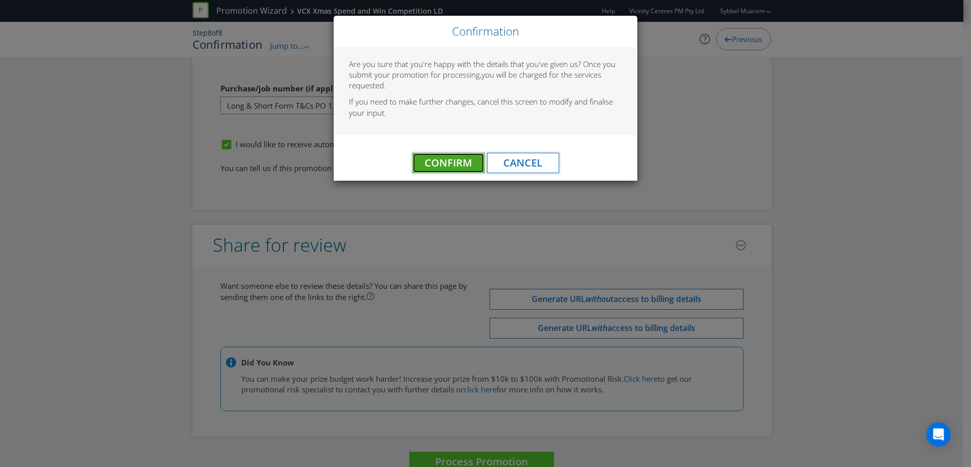
click at [459, 160] on span "Confirm" at bounding box center [448, 163] width 47 height 14
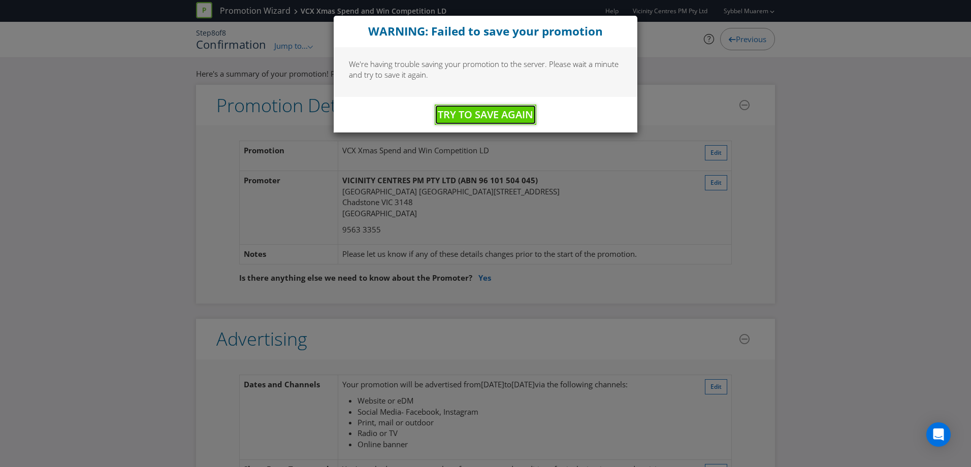
click at [502, 113] on span "Try to Save Again" at bounding box center [486, 115] width 96 height 14
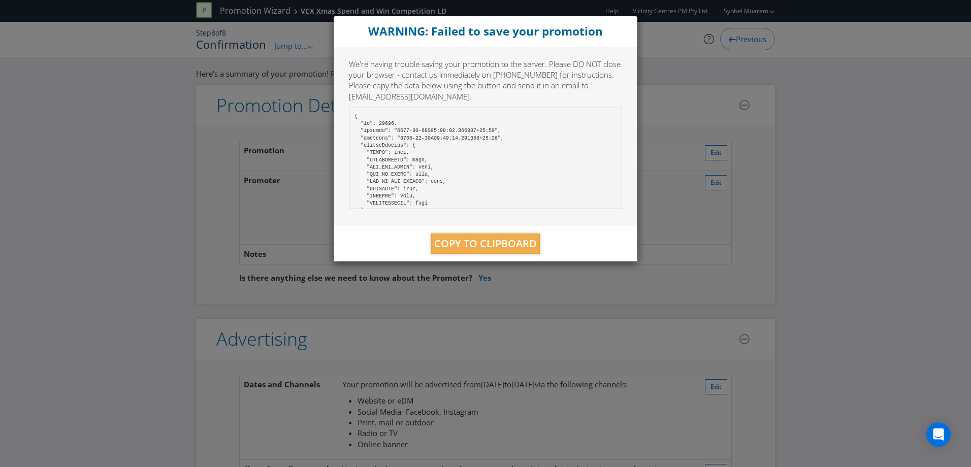
click at [682, 79] on div "WARNING: Failed to save your promotion We're having trouble saving your promoti…" at bounding box center [485, 233] width 971 height 467
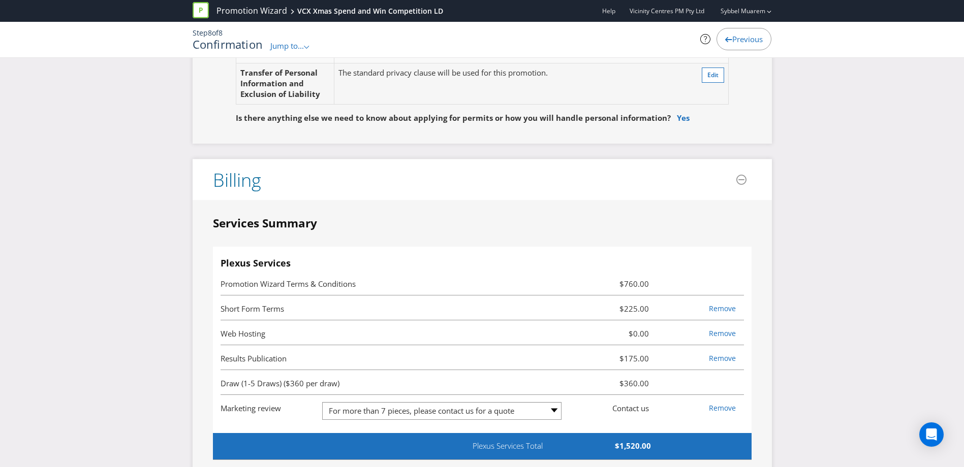
scroll to position [2863, 0]
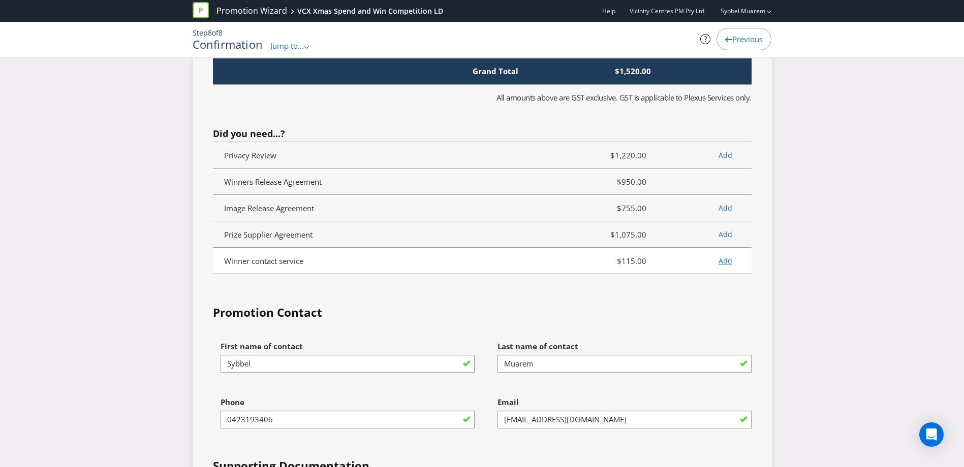
click at [725, 256] on link "Add" at bounding box center [725, 261] width 14 height 10
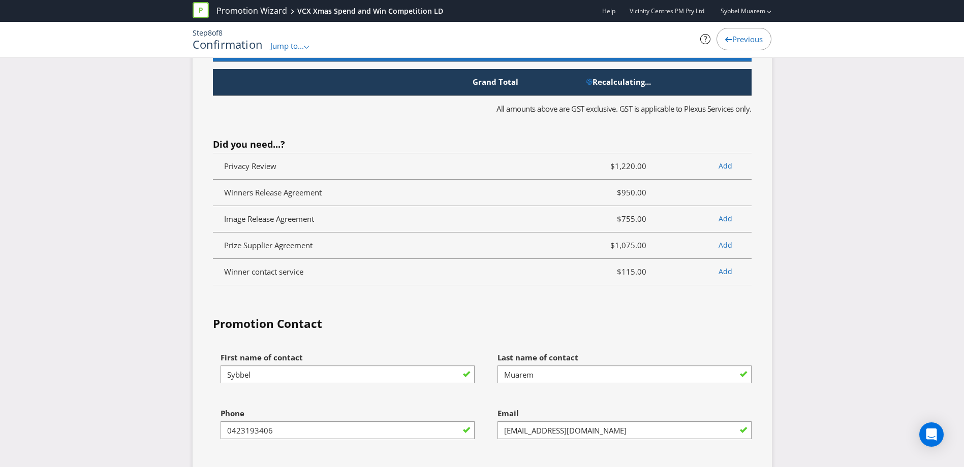
click at [725, 290] on div "Services Summary Plexus Services Promotion Wizard Terms & Conditions $760.00 Sh…" at bounding box center [482, 240] width 539 height 869
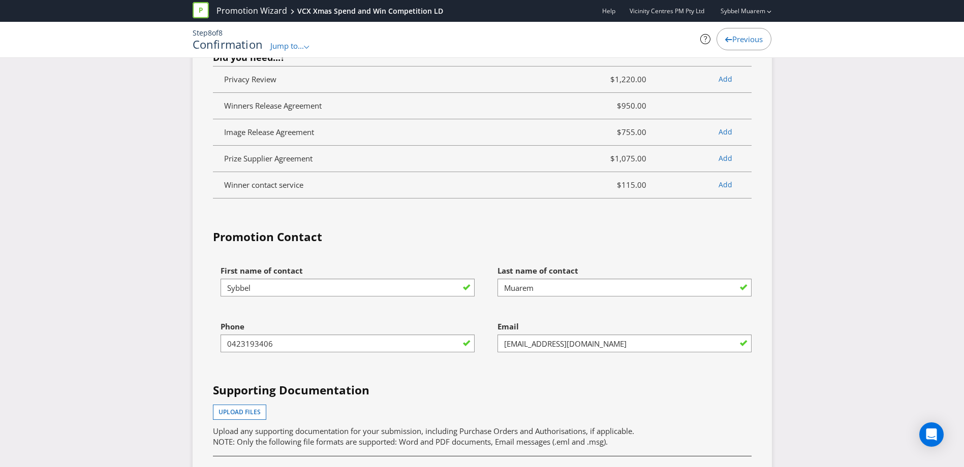
scroll to position [2541, 0]
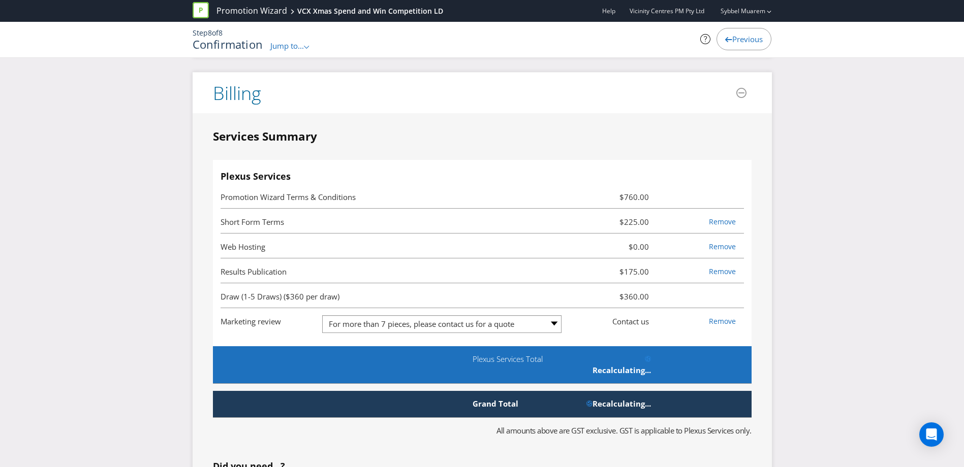
click at [719, 284] on li "Draw (1-5 Draws) ($360 per draw) $360.00" at bounding box center [482, 296] width 523 height 25
click at [710, 284] on li "Draw (1-5 Draws) ($360 per draw) $360.00" at bounding box center [482, 296] width 523 height 25
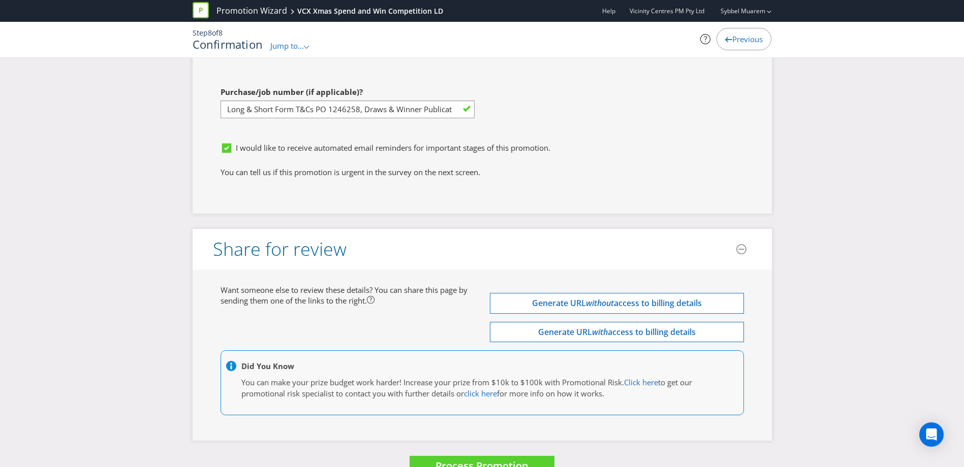
scroll to position [3359, 0]
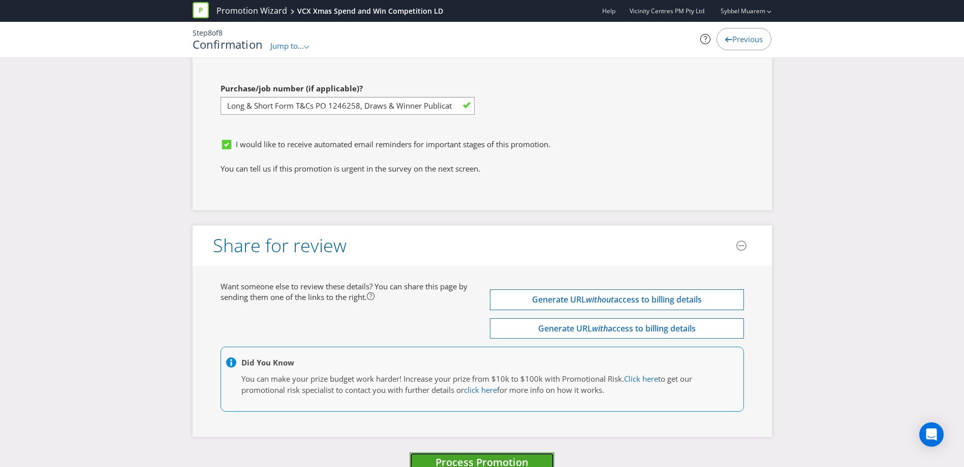
click at [521, 456] on span "Process Promotion" at bounding box center [481, 463] width 93 height 14
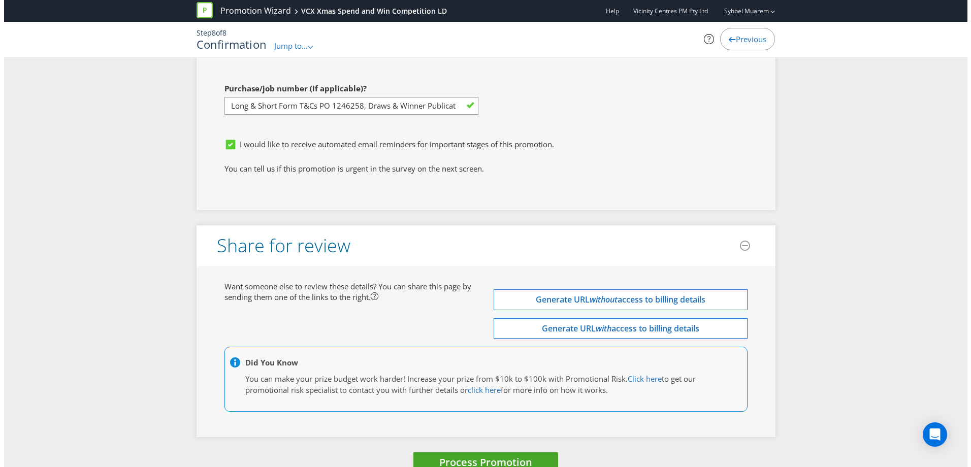
scroll to position [2850, 0]
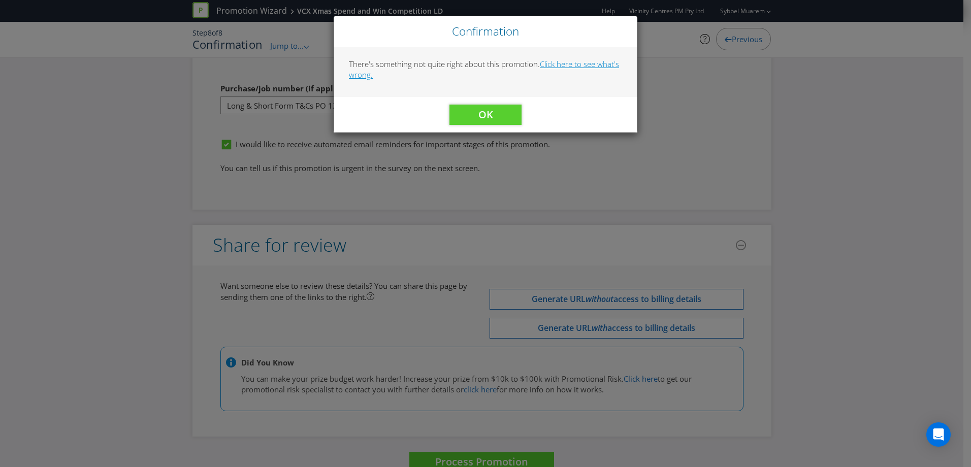
click at [365, 76] on link "Click here to see what's wrong." at bounding box center [484, 69] width 270 height 21
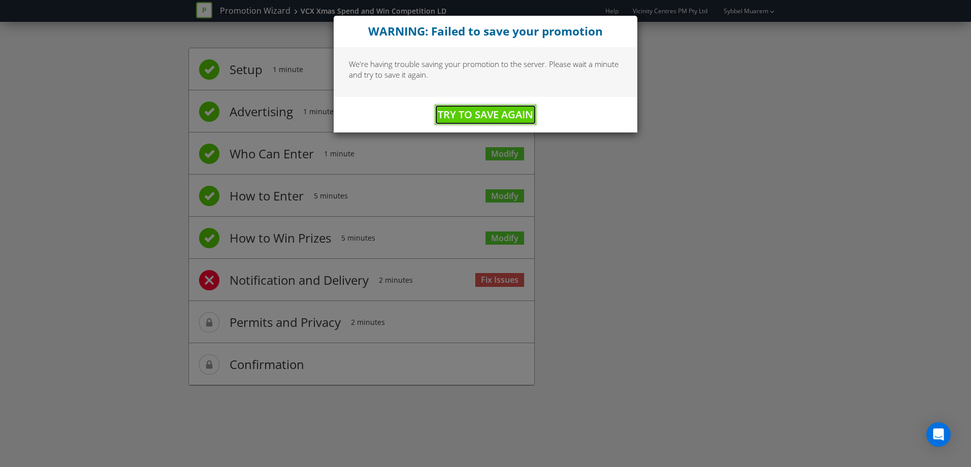
click at [497, 113] on span "Try to Save Again" at bounding box center [486, 115] width 96 height 14
click at [664, 156] on div "WARNING: Failed to save your promotion We're having trouble saving your promoti…" at bounding box center [485, 233] width 971 height 467
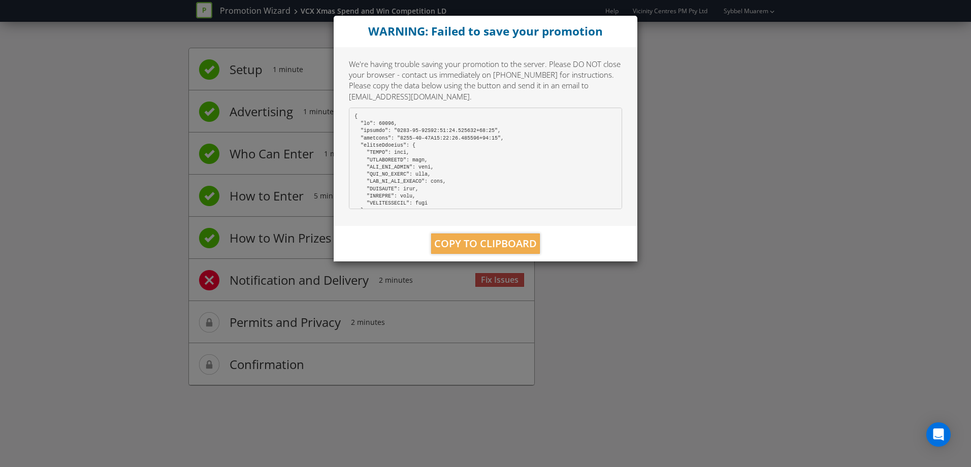
drag, startPoint x: 674, startPoint y: 66, endPoint x: 668, endPoint y: 69, distance: 6.4
click at [674, 67] on div "WARNING: Failed to save your promotion We're having trouble saving your promoti…" at bounding box center [485, 233] width 971 height 467
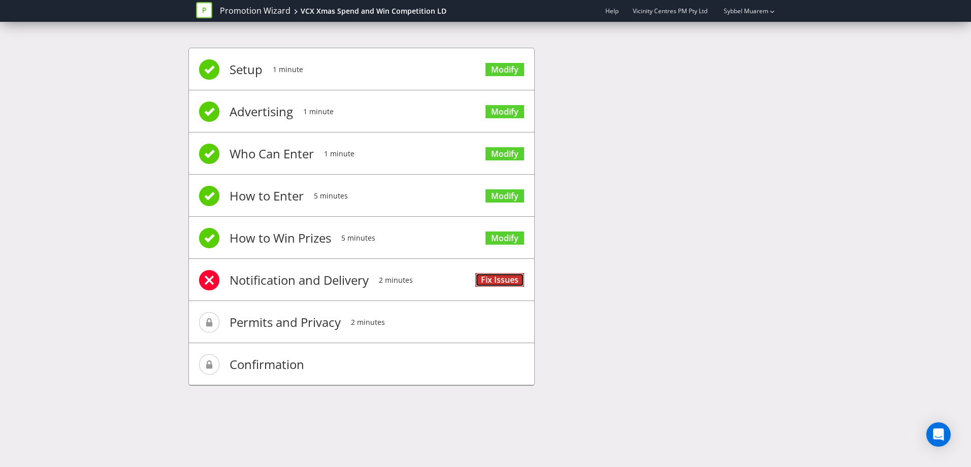
click at [507, 281] on link "Fix Issues" at bounding box center [500, 280] width 49 height 14
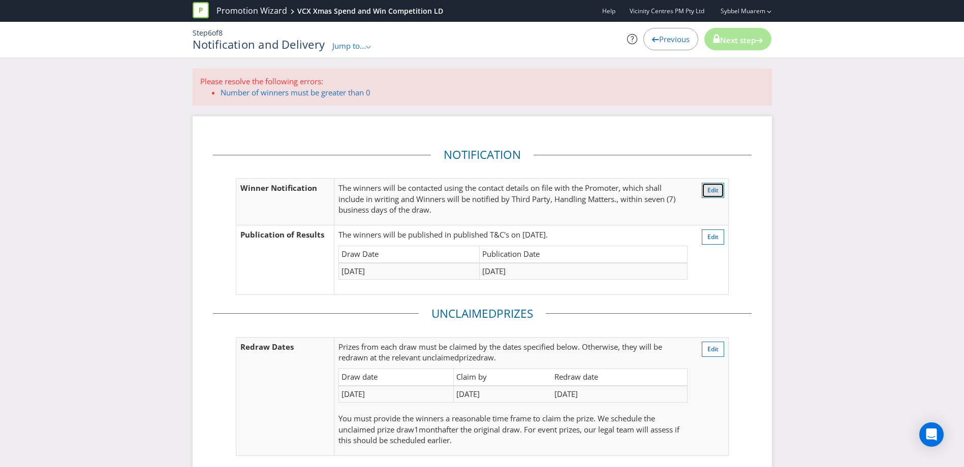
click at [714, 190] on span "Edit" at bounding box center [712, 190] width 11 height 9
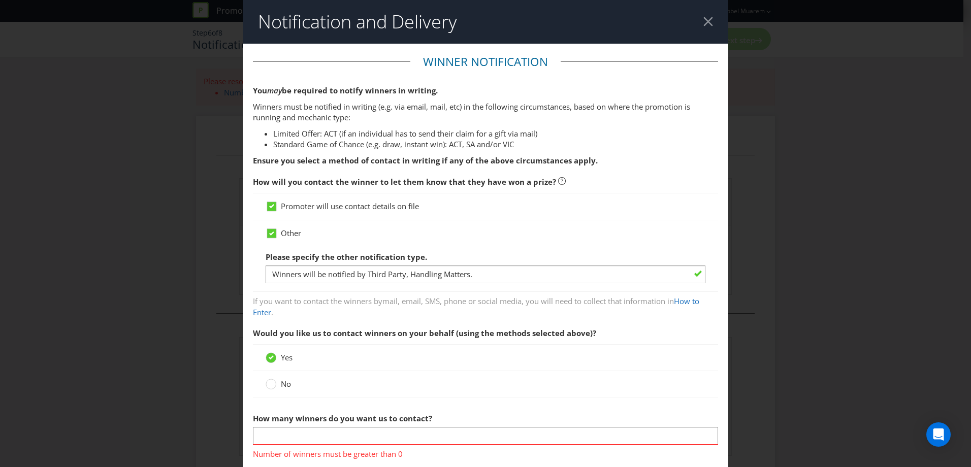
click at [281, 388] on span "No" at bounding box center [286, 384] width 10 height 10
click at [0, 0] on input "No" at bounding box center [0, 0] width 0 height 0
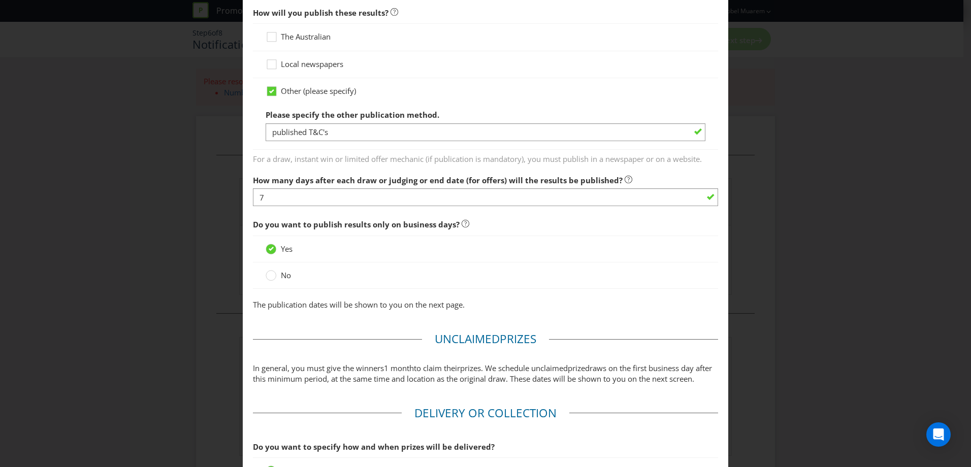
scroll to position [553, 0]
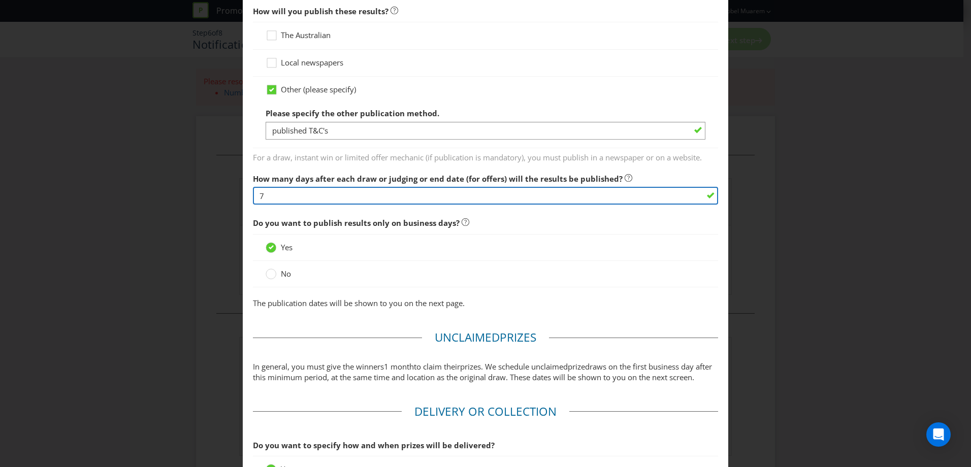
click at [499, 198] on input "7" at bounding box center [485, 196] width 465 height 18
type input "30"
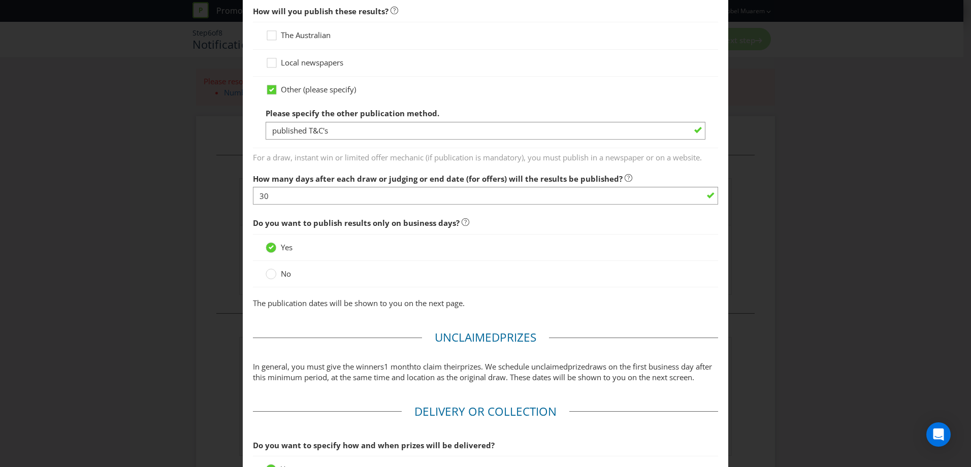
click at [790, 285] on div "Notification and Delivery Winner Notification You may be required to notify win…" at bounding box center [485, 233] width 971 height 467
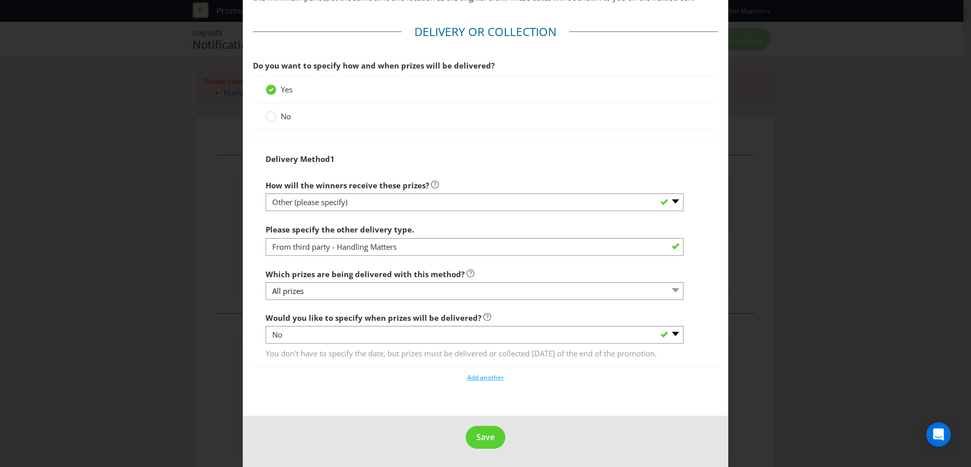
click at [284, 111] on span "No" at bounding box center [286, 116] width 10 height 10
click at [0, 0] on input "No" at bounding box center [0, 0] width 0 height 0
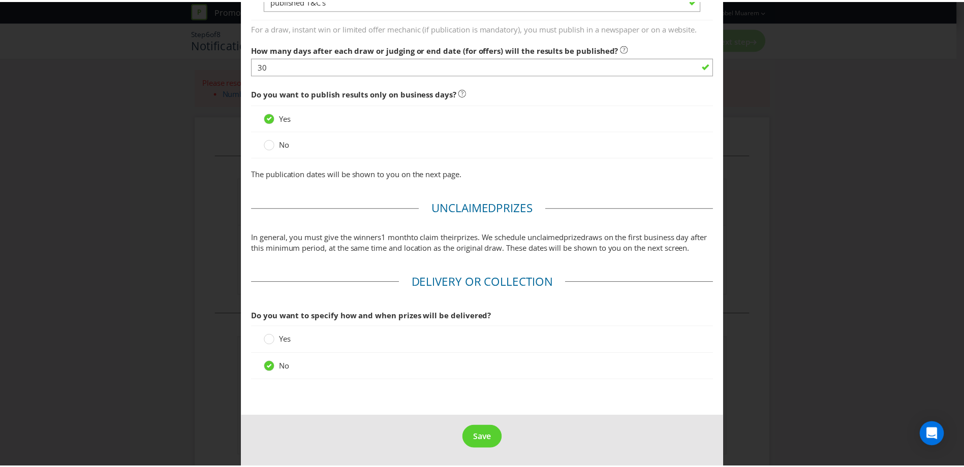
scroll to position [695, 0]
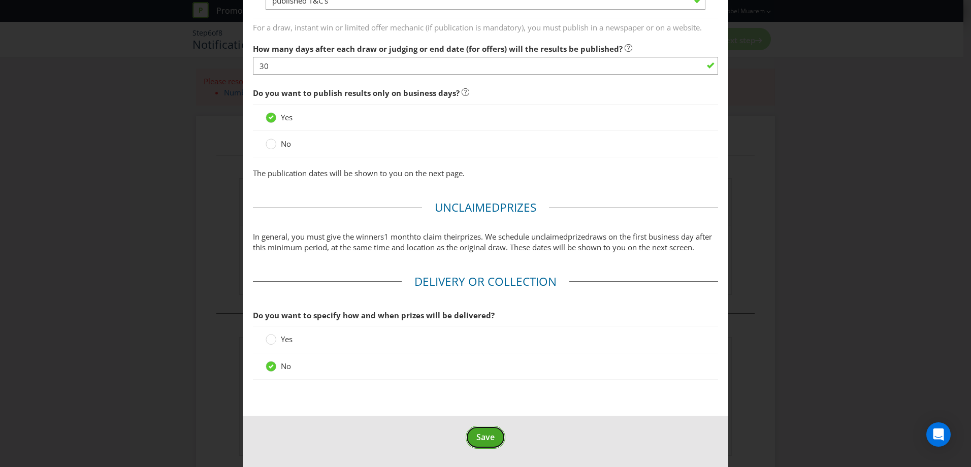
click at [481, 436] on span "Save" at bounding box center [486, 437] width 18 height 11
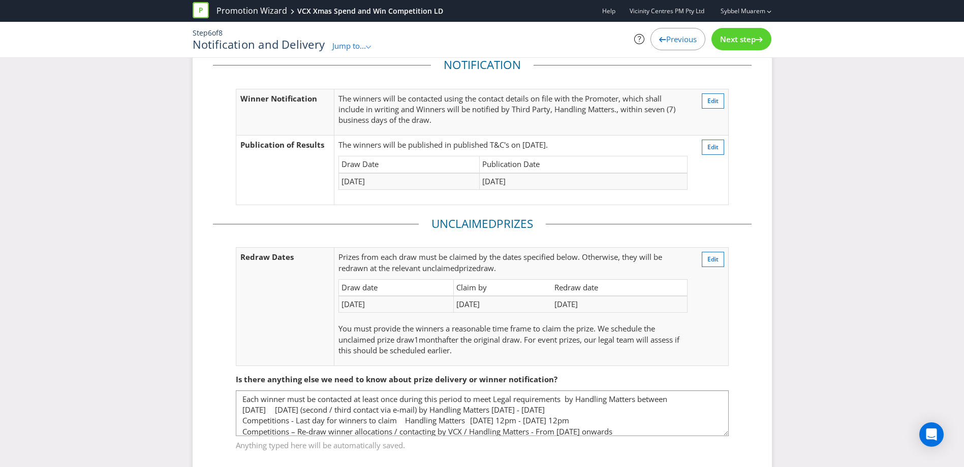
scroll to position [65, 0]
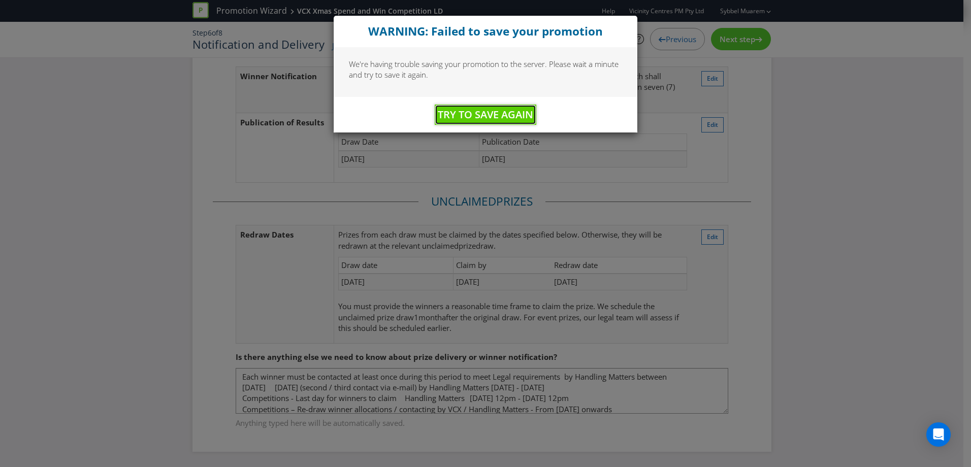
click at [515, 111] on span "Try to Save Again" at bounding box center [486, 115] width 96 height 14
click at [736, 44] on div "WARNING: Failed to save your promotion We're having trouble saving your promoti…" at bounding box center [485, 233] width 971 height 467
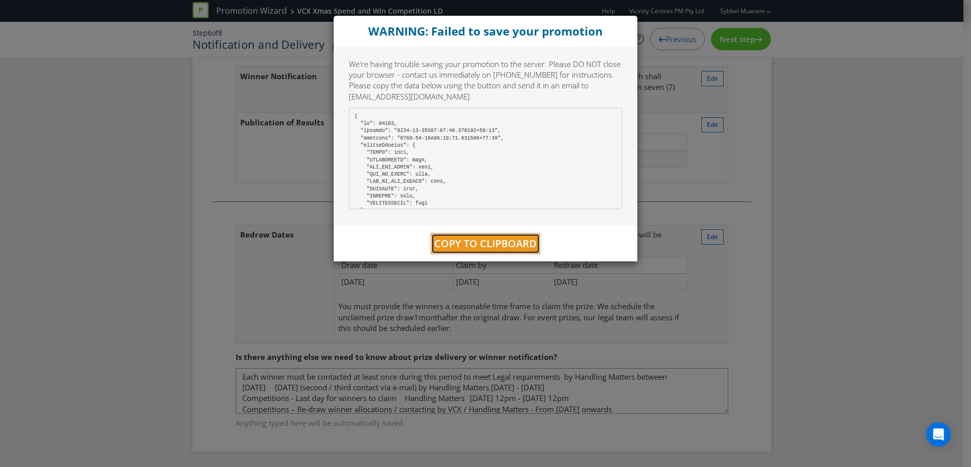
click at [518, 243] on span "Copy to Clipboard" at bounding box center [485, 244] width 103 height 14
click at [689, 162] on div "WARNING: Failed to save your promotion We're having trouble saving your promoti…" at bounding box center [485, 233] width 971 height 467
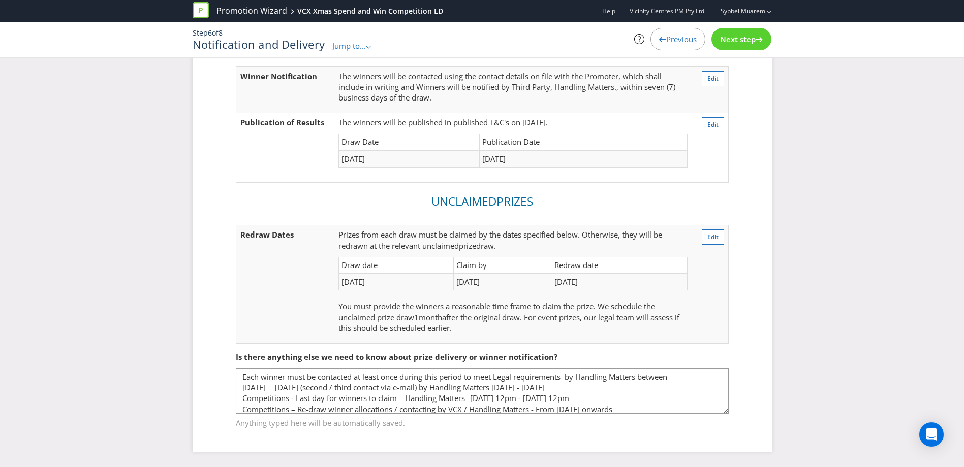
click at [737, 45] on div "Next step" at bounding box center [741, 39] width 60 height 22
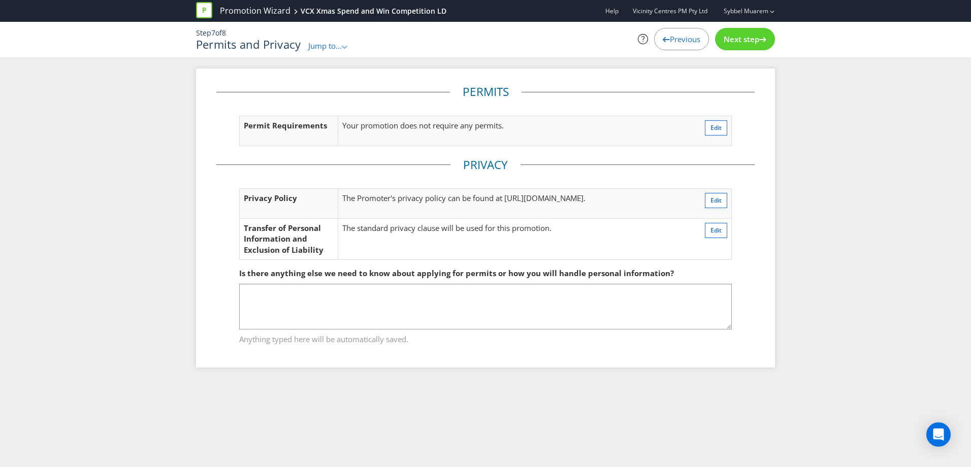
click at [734, 48] on div "Next step" at bounding box center [745, 39] width 60 height 22
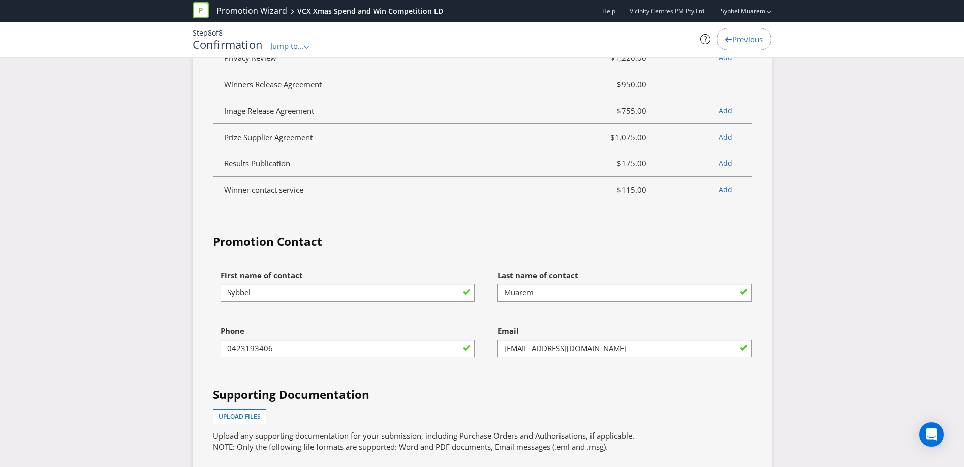
scroll to position [3277, 0]
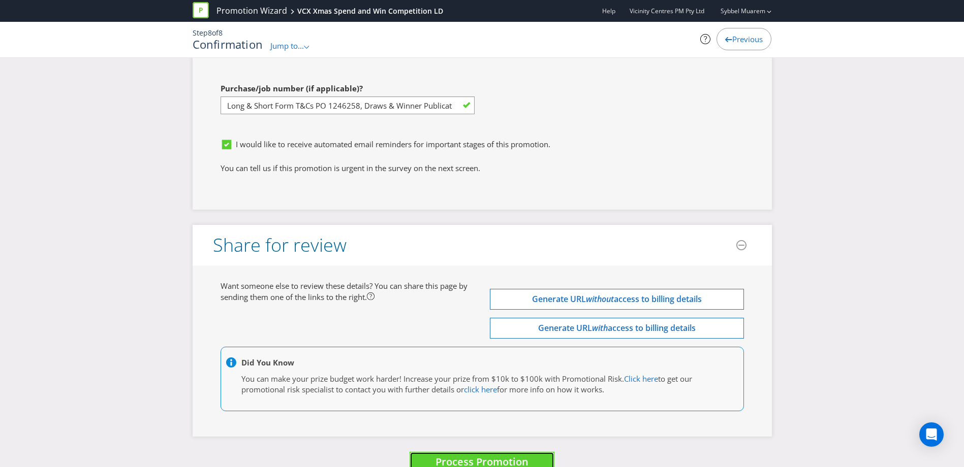
drag, startPoint x: 516, startPoint y: 448, endPoint x: 591, endPoint y: 408, distance: 85.0
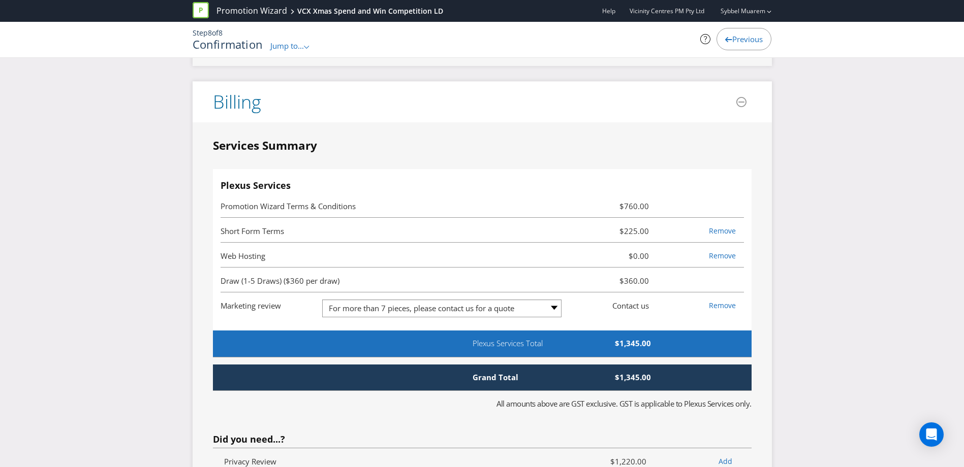
scroll to position [2868, 0]
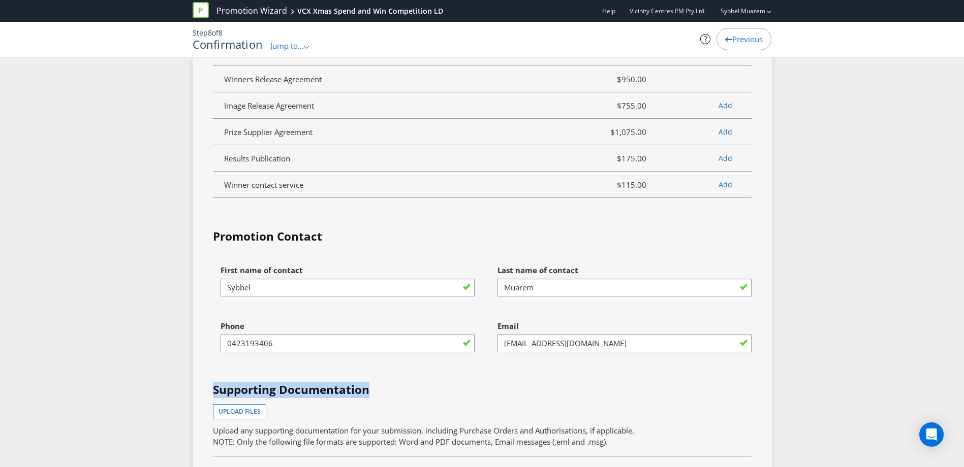
drag, startPoint x: 958, startPoint y: 363, endPoint x: 963, endPoint y: 344, distance: 19.5
drag, startPoint x: 963, startPoint y: 344, endPoint x: 891, endPoint y: 303, distance: 83.3
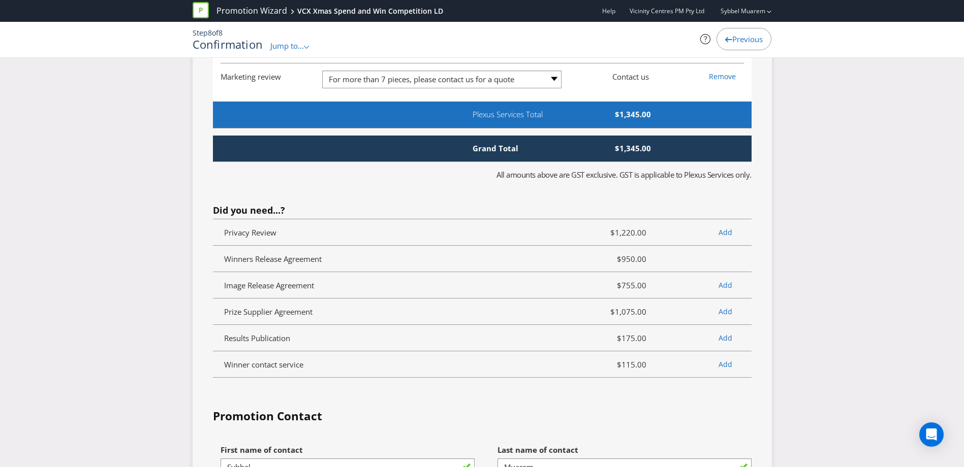
scroll to position [2692, 0]
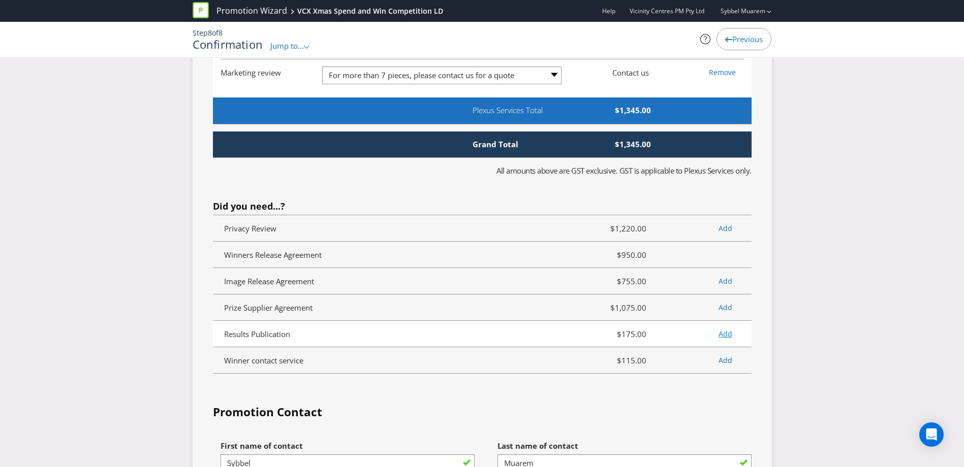
click at [727, 329] on link "Add" at bounding box center [725, 334] width 14 height 10
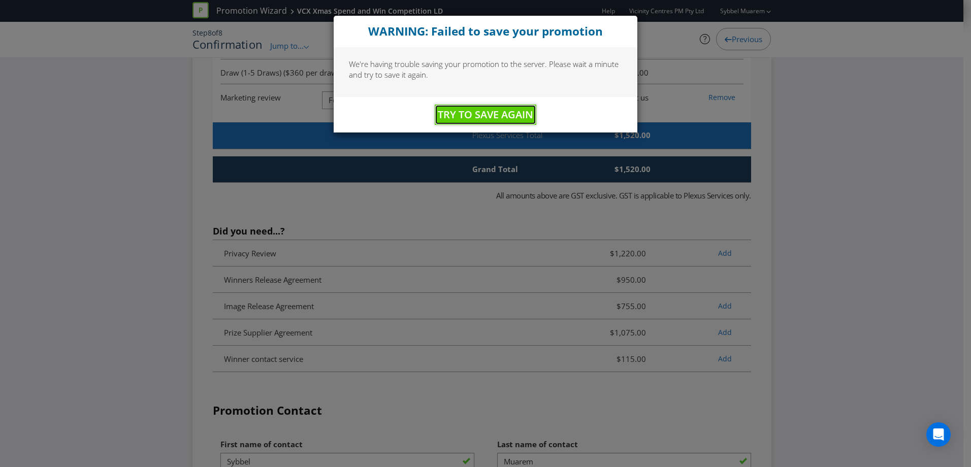
click at [502, 116] on span "Try to Save Again" at bounding box center [486, 115] width 96 height 14
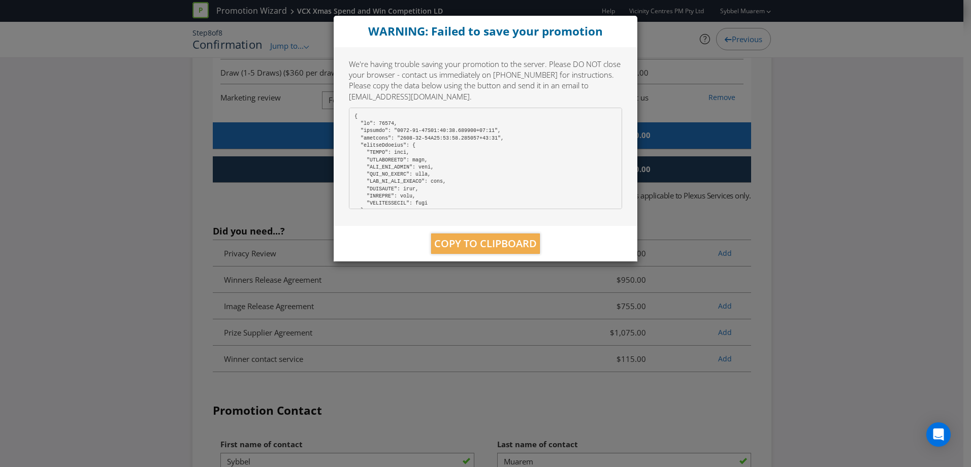
click at [689, 87] on div "WARNING: Failed to save your promotion We're having trouble saving your promoti…" at bounding box center [485, 233] width 971 height 467
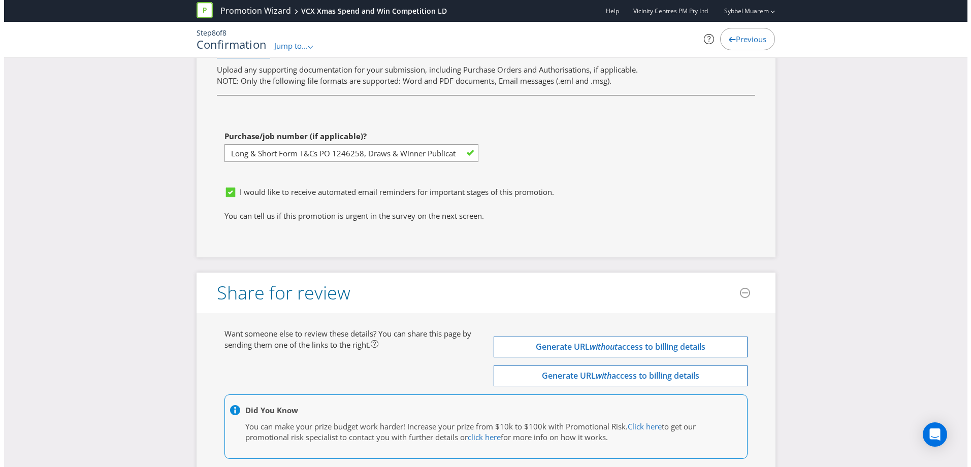
scroll to position [3276, 0]
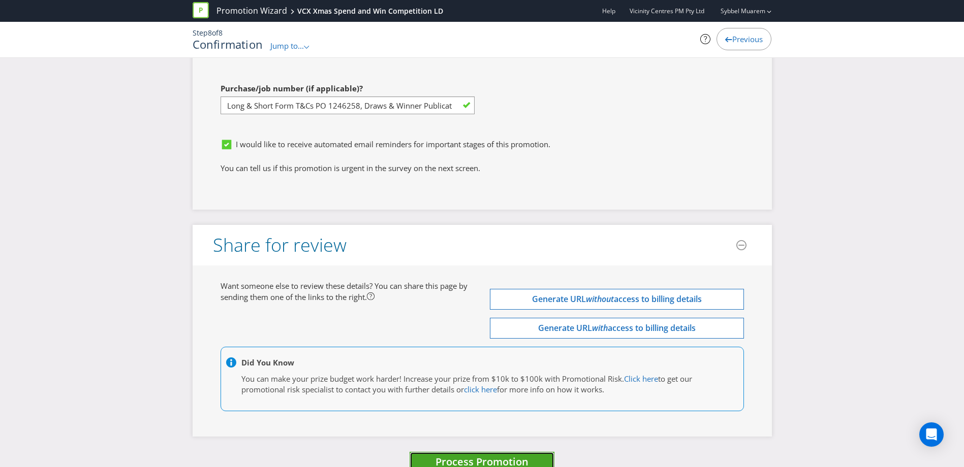
click at [518, 455] on span "Process Promotion" at bounding box center [481, 462] width 93 height 14
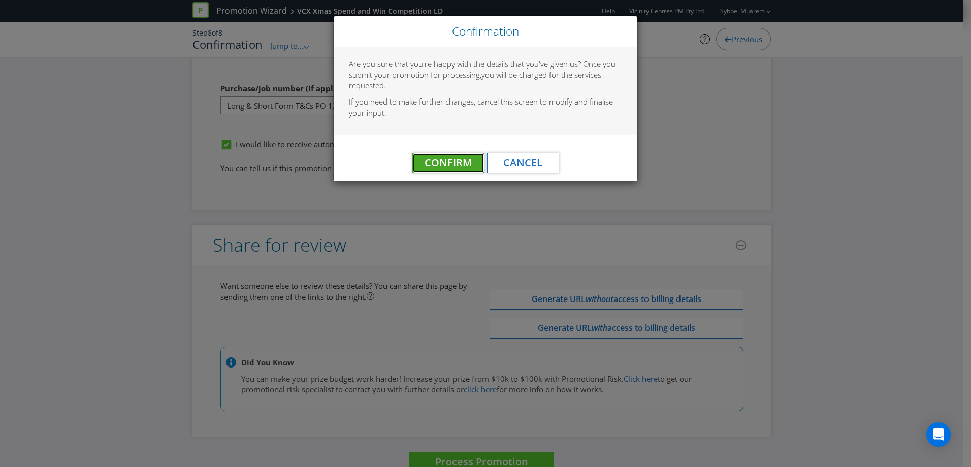
click at [451, 158] on span "Confirm" at bounding box center [448, 163] width 47 height 14
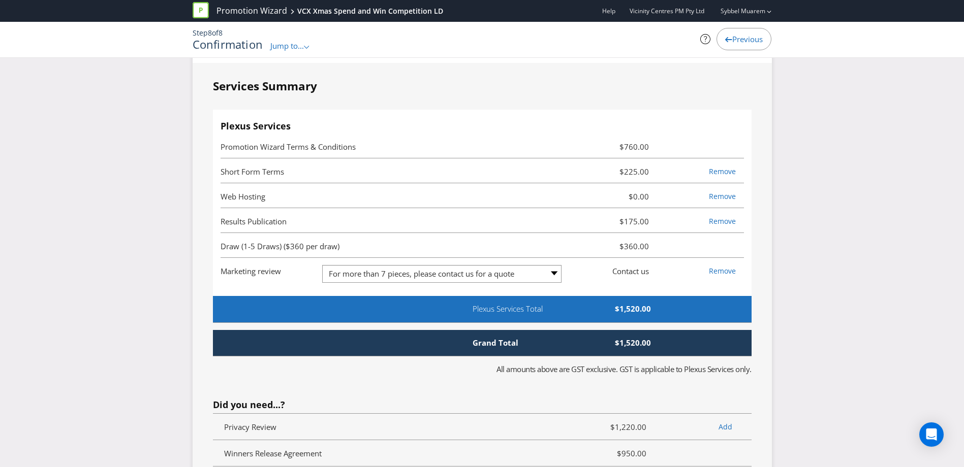
scroll to position [0, 0]
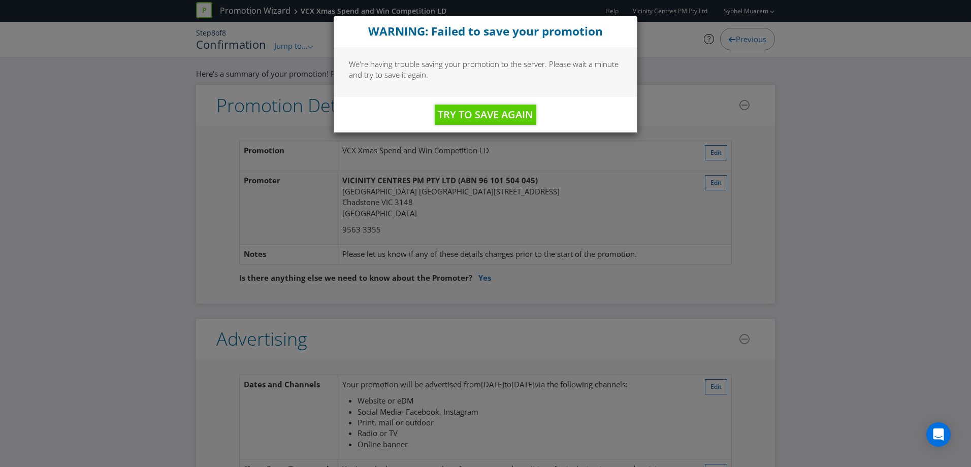
click at [594, 176] on div "WARNING: Failed to save your promotion We're having trouble saving your promoti…" at bounding box center [485, 233] width 971 height 467
click at [515, 114] on span "Try to Save Again" at bounding box center [486, 115] width 96 height 14
click at [518, 114] on span "Try to Save Again" at bounding box center [486, 115] width 96 height 14
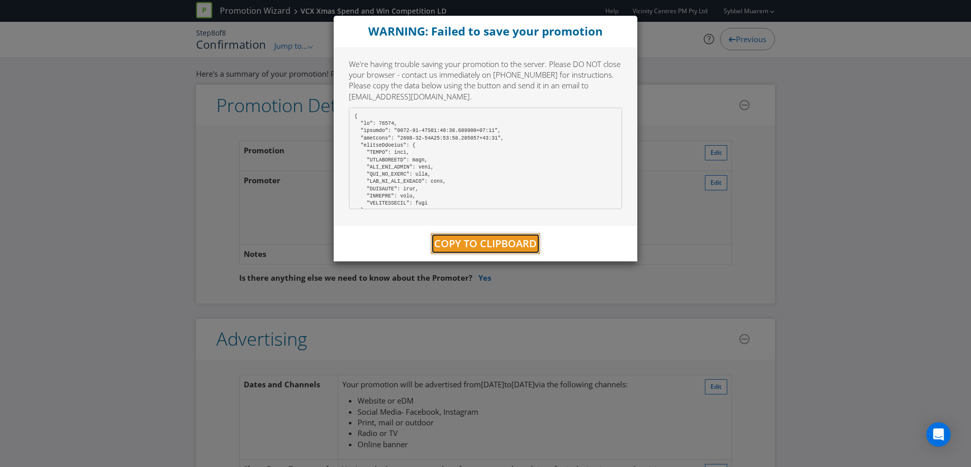
click at [520, 245] on span "Copy to Clipboard" at bounding box center [485, 244] width 103 height 14
click at [520, 244] on span "Copy to Clipboard" at bounding box center [485, 244] width 103 height 14
click at [701, 108] on div "WARNING: Failed to save your promotion We're having trouble saving your promoti…" at bounding box center [485, 233] width 971 height 467
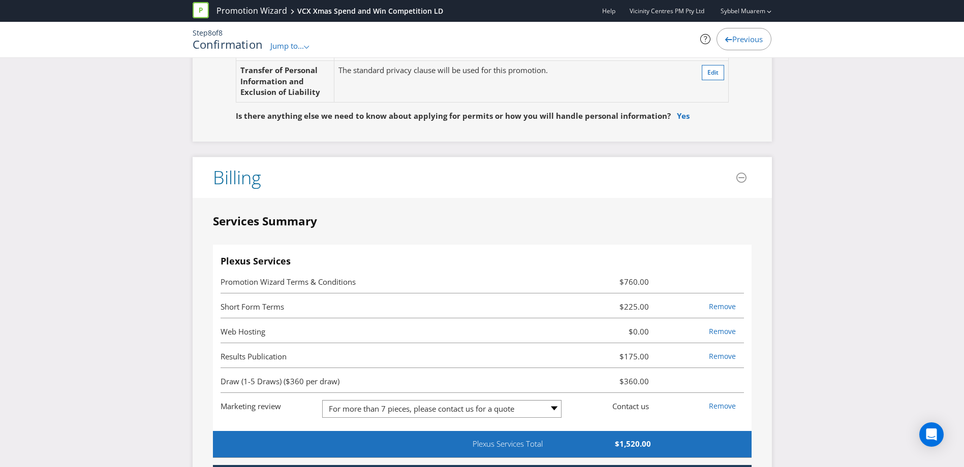
scroll to position [2353, 0]
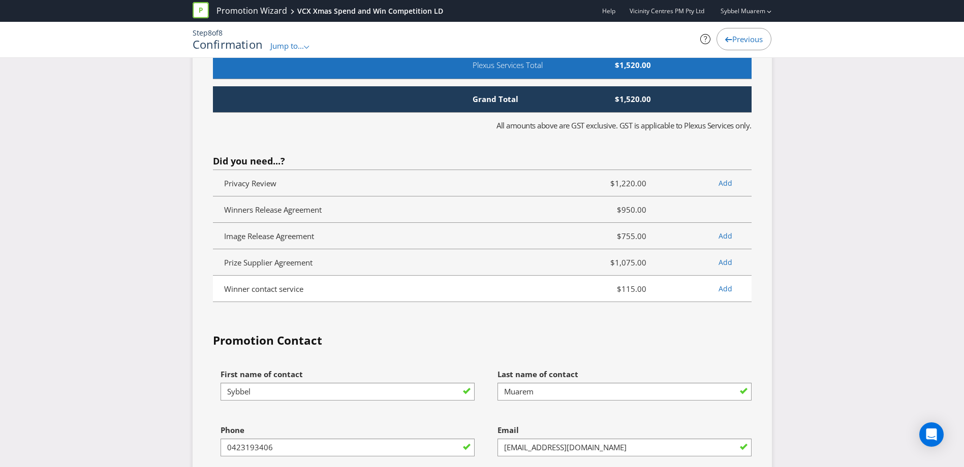
scroll to position [3171, 0]
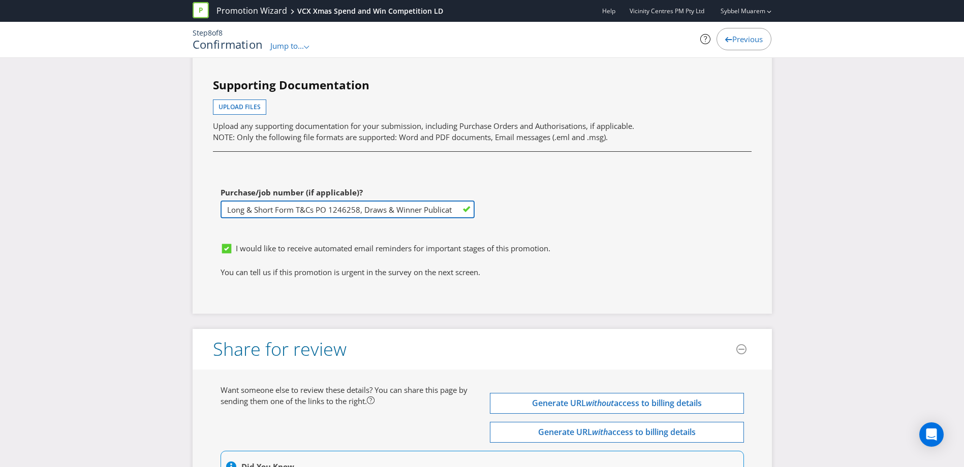
click at [396, 201] on input "Long & Short Form T&Cs PO 1246258, Draws & Winner Publication PO 1246259, Creat…" at bounding box center [348, 210] width 254 height 18
click at [564, 170] on div "First name of contact [PERSON_NAME] Last name of contact Muarem Phone [PHONE_NU…" at bounding box center [482, 96] width 554 height 282
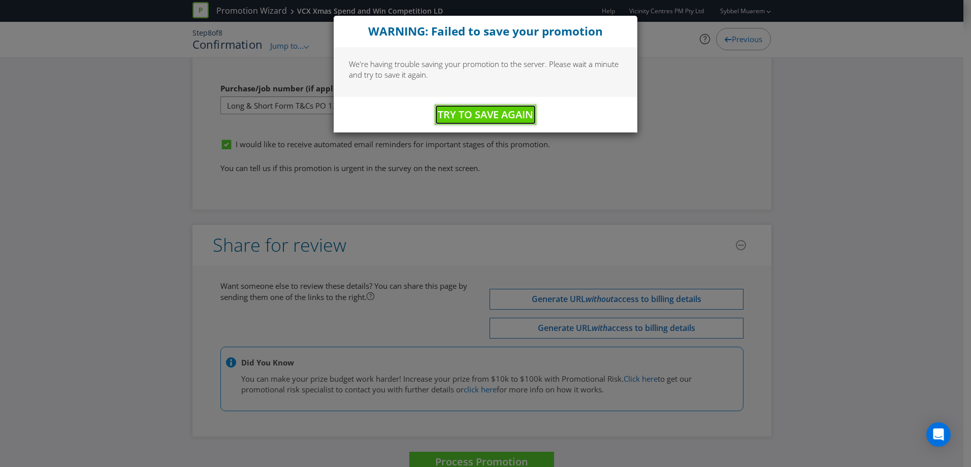
click at [514, 116] on span "Try to Save Again" at bounding box center [486, 115] width 96 height 14
click at [318, 83] on div "WARNING: Failed to save your promotion We're having trouble saving your promoti…" at bounding box center [485, 233] width 971 height 467
click at [485, 111] on span "Try to Save Again" at bounding box center [486, 115] width 96 height 14
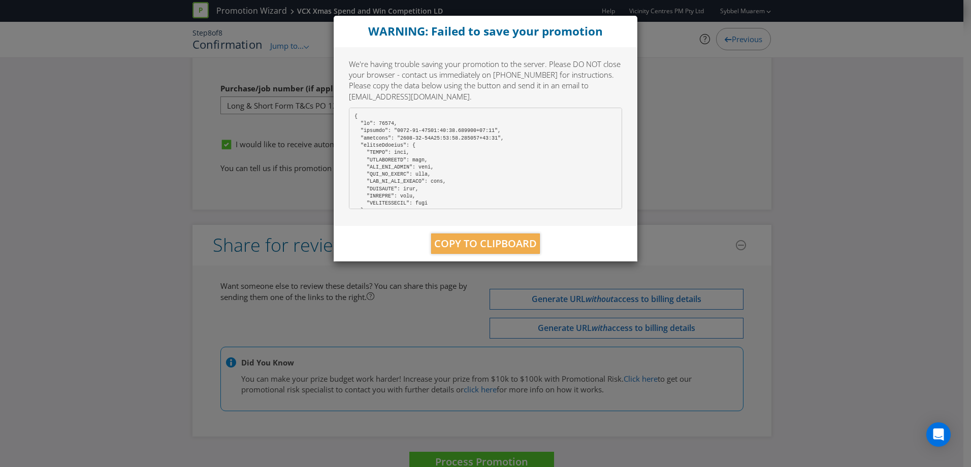
click at [688, 113] on div "WARNING: Failed to save your promotion We're having trouble saving your promoti…" at bounding box center [485, 233] width 971 height 467
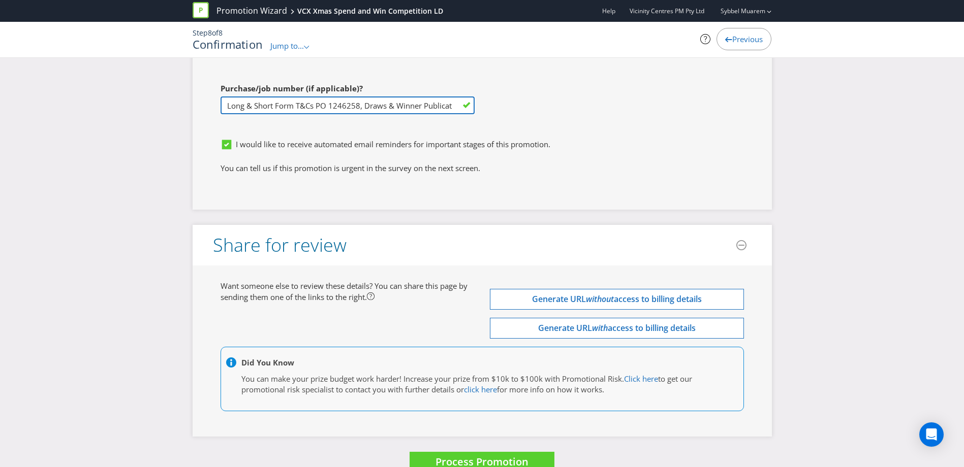
click at [356, 97] on input "Long & Short Form T&Cs PO 1246258, Draws & Winner Publication PO 1246259, Creat…" at bounding box center [348, 106] width 254 height 18
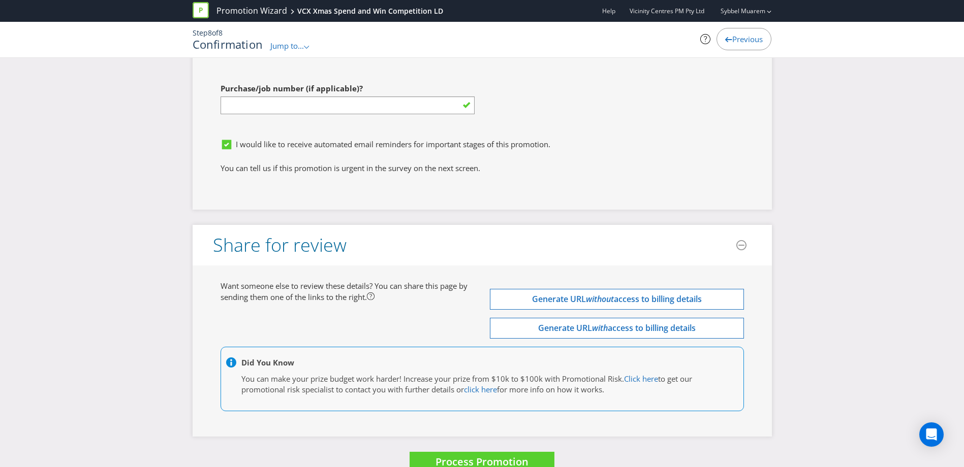
type input "INSERT PO NUMBER BEFORE YOU SUBMIT - use Plexus Vendor no. 329371 internally to…"
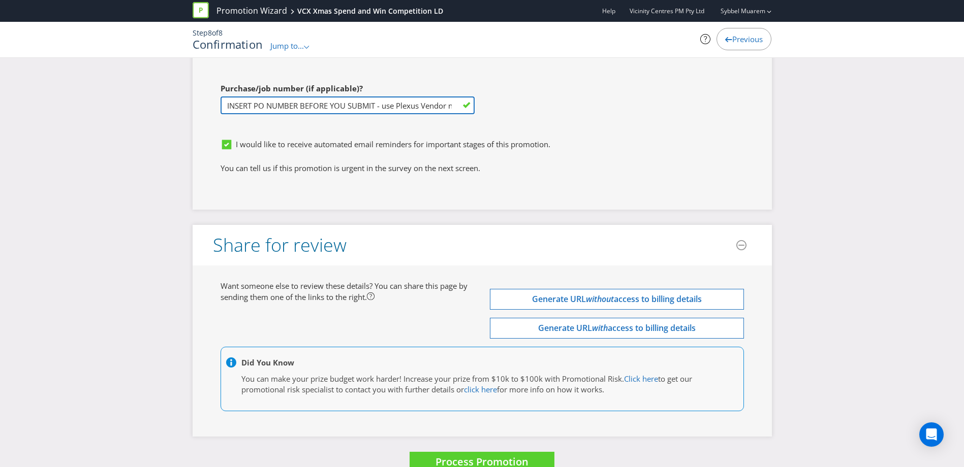
click at [271, 97] on input "INSERT PO NUMBER BEFORE YOU SUBMIT - use Plexus Vendor no. 329371 internally to…" at bounding box center [348, 106] width 254 height 18
paste input "o PO 1246258"
click at [273, 97] on input "PO 1246258" at bounding box center [348, 106] width 254 height 18
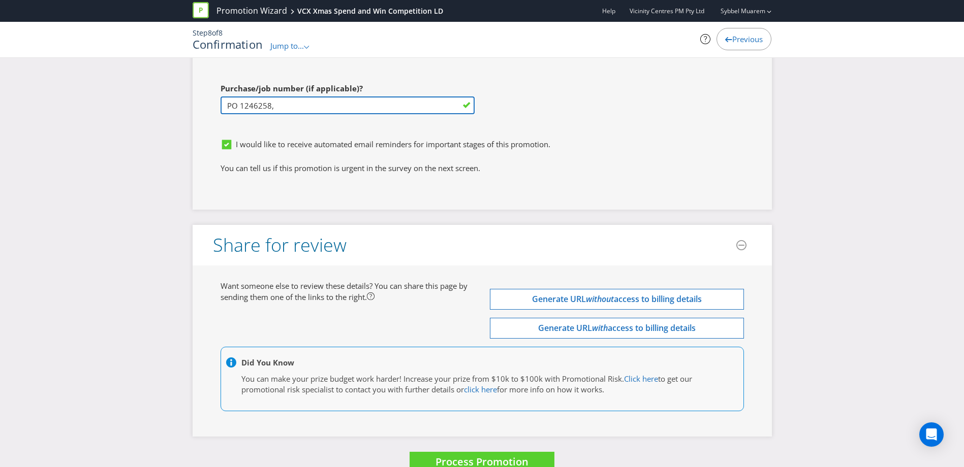
paste input "o PO 1246259"
click at [291, 97] on input "PO 1246258, o PO 1246259" at bounding box center [348, 106] width 254 height 18
click at [325, 97] on input "PO 1246258, PO 1246259" at bounding box center [348, 106] width 254 height 18
paste input "o PO 1246261"
click at [338, 97] on input "PO 1246258, PO 1246259, o PO 1246261" at bounding box center [348, 106] width 254 height 18
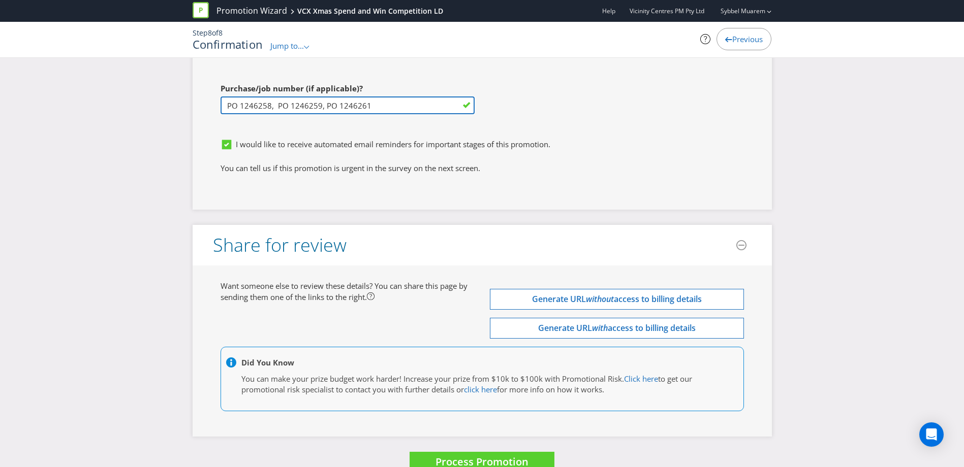
type input "PO 1246258, PO 1246259, PO 1246261"
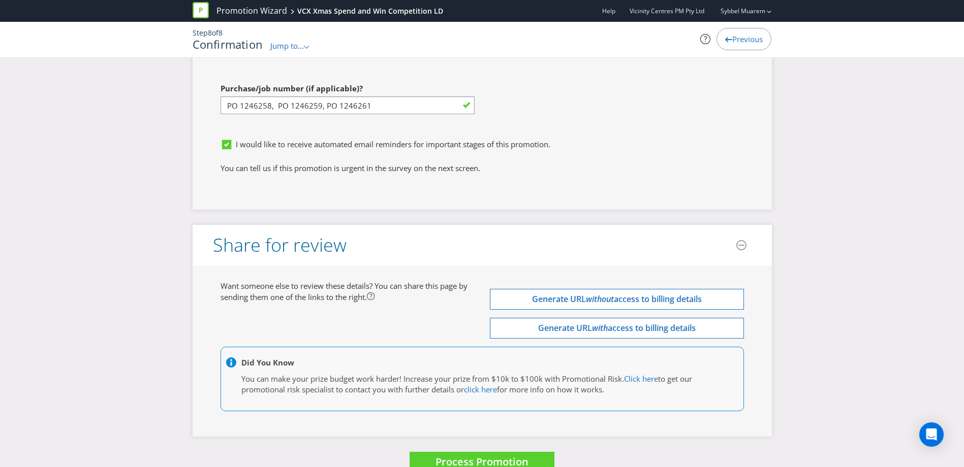
click at [537, 452] on button "Process Promotion" at bounding box center [482, 463] width 145 height 22
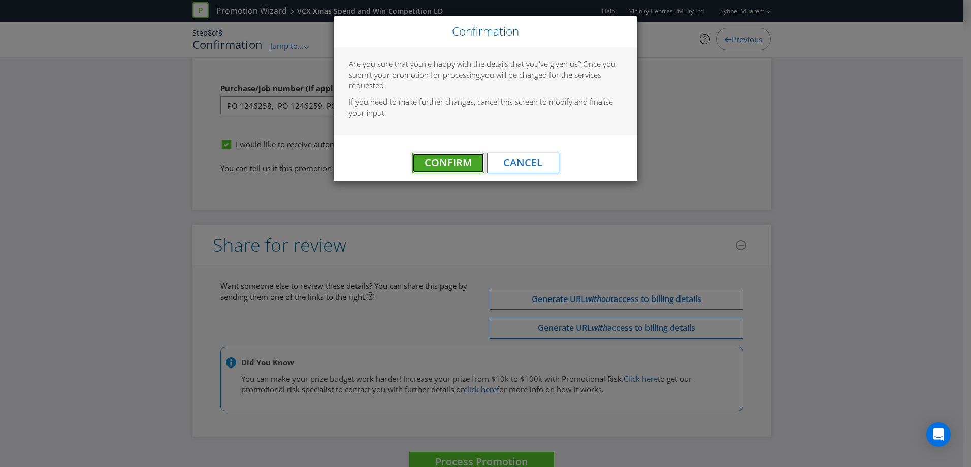
click at [453, 166] on span "Confirm" at bounding box center [448, 163] width 47 height 14
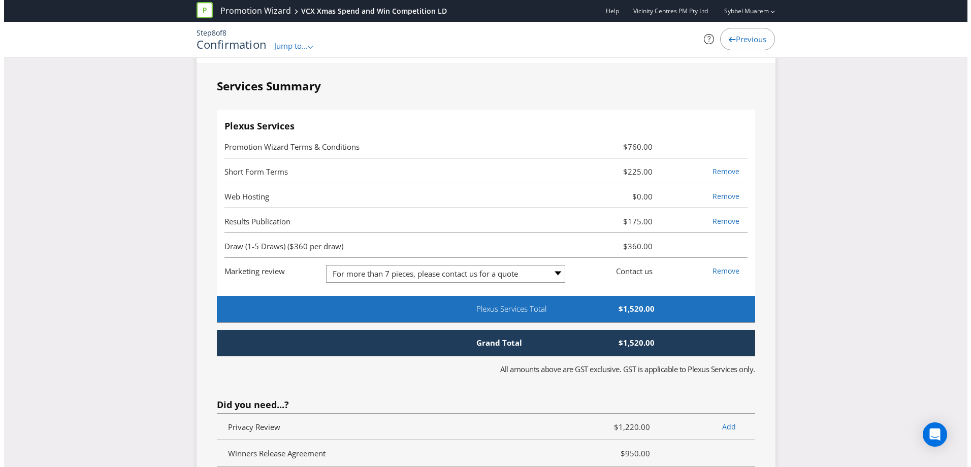
scroll to position [0, 0]
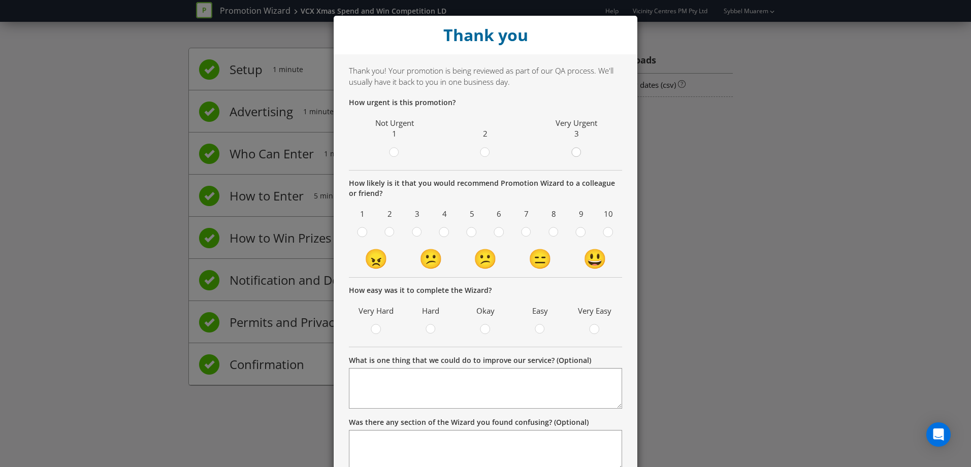
click at [572, 153] on circle at bounding box center [576, 152] width 9 height 9
click at [0, 0] on input "radio" at bounding box center [0, 0] width 0 height 0
click at [604, 232] on circle at bounding box center [608, 232] width 9 height 9
click at [0, 0] on input "radio" at bounding box center [0, 0] width 0 height 0
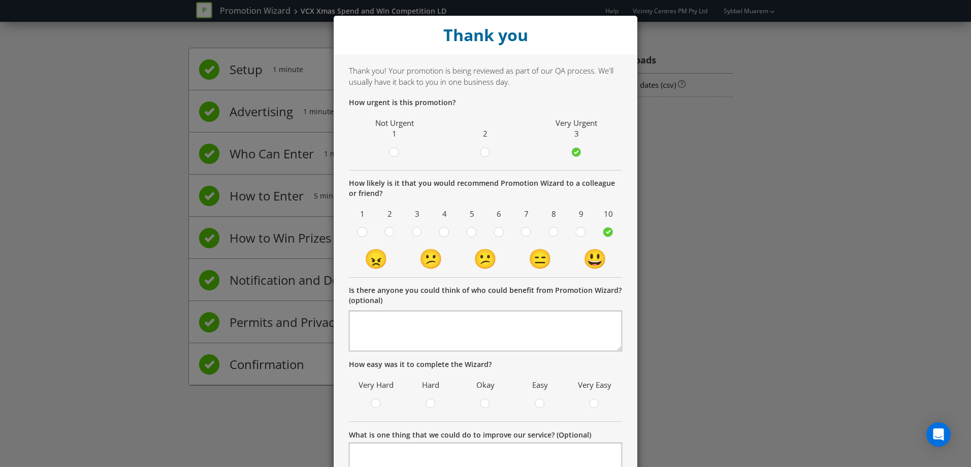
click at [526, 408] on div at bounding box center [540, 405] width 45 height 13
click at [538, 401] on div at bounding box center [540, 400] width 5 height 5
click at [0, 0] on input "radio" at bounding box center [0, 0] width 0 height 0
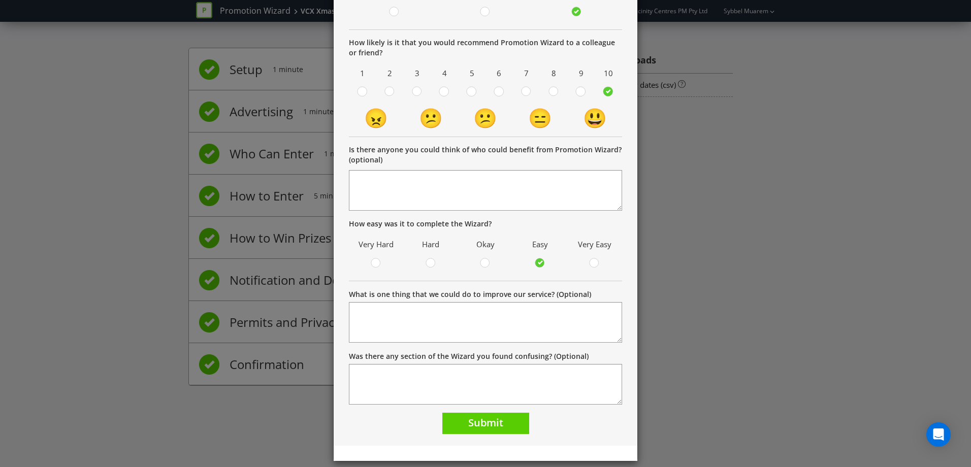
scroll to position [150, 0]
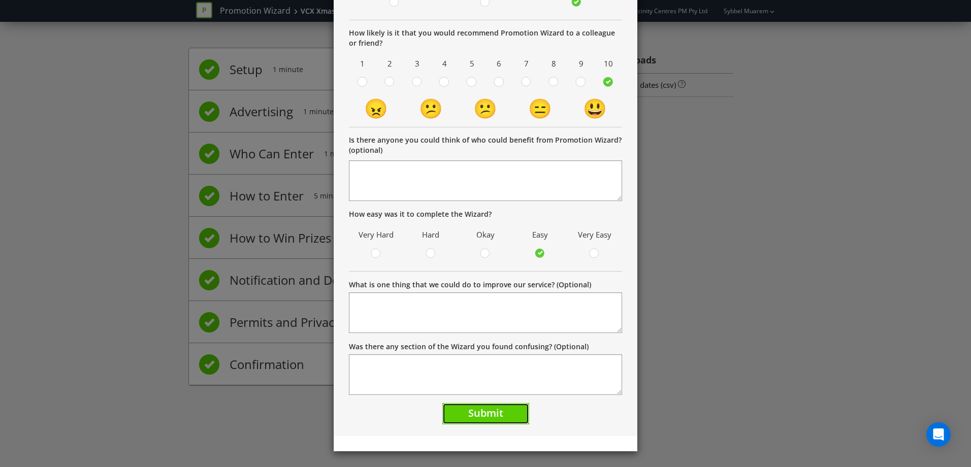
click at [492, 423] on button "Submit" at bounding box center [486, 414] width 87 height 22
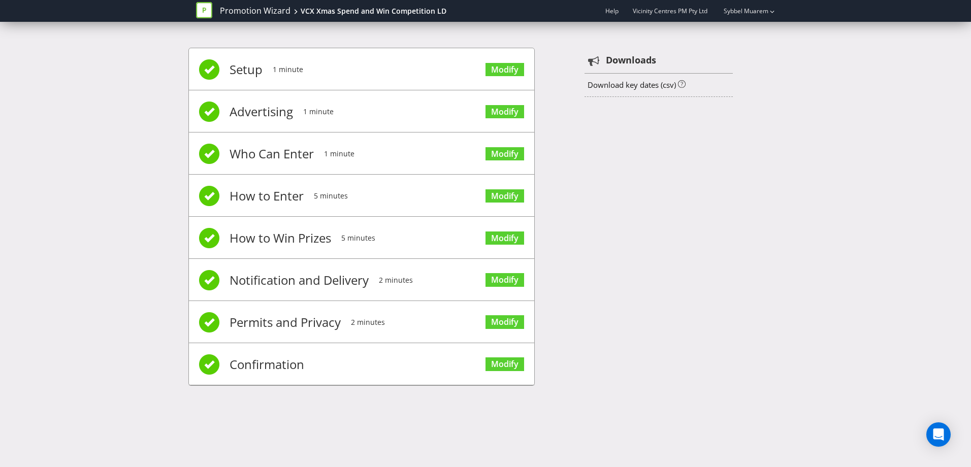
click at [610, 200] on div "Setup 1 minute Modify Advertising 1 minute Modify Who Can Enter 1 minute Modify…" at bounding box center [485, 222] width 594 height 379
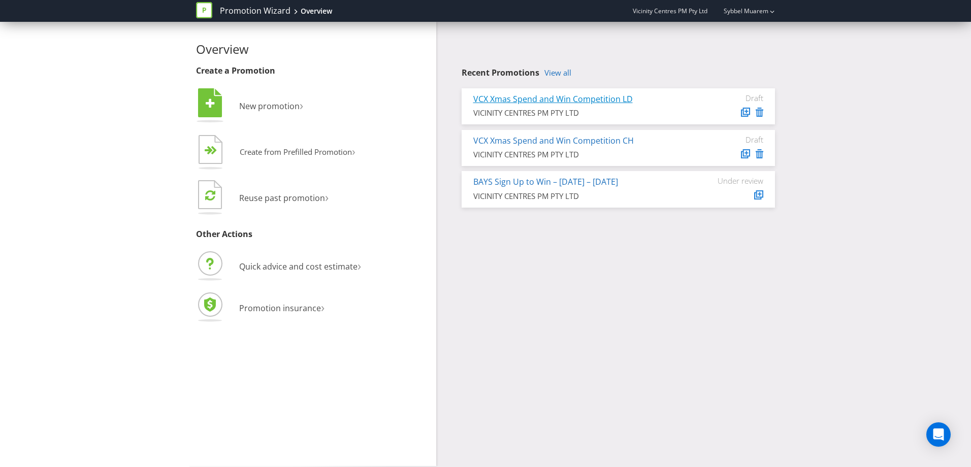
click at [554, 100] on link "VCX Xmas Spend and Win Competition LD" at bounding box center [554, 98] width 160 height 11
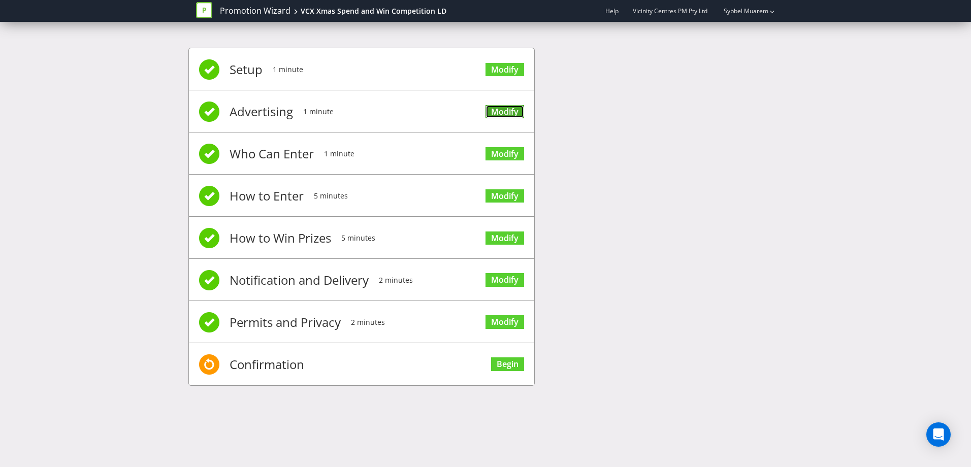
click at [497, 108] on link "Modify" at bounding box center [505, 112] width 39 height 14
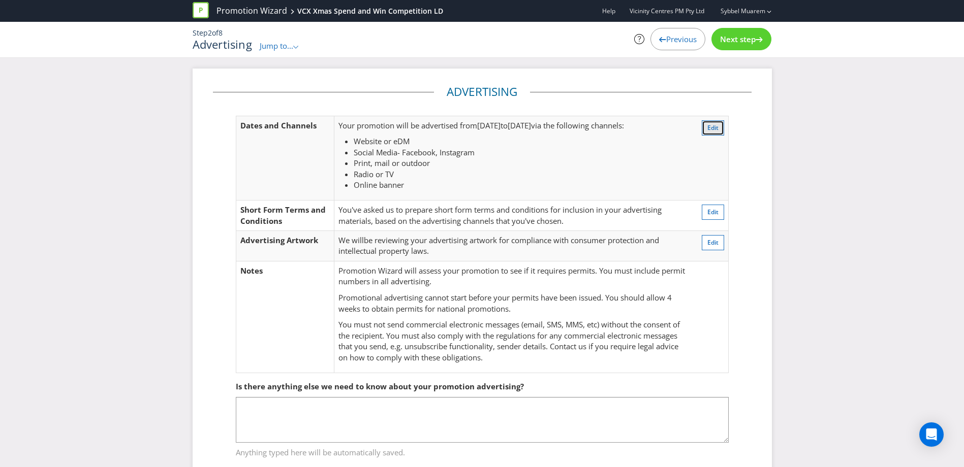
click at [711, 124] on span "Edit" at bounding box center [712, 127] width 11 height 9
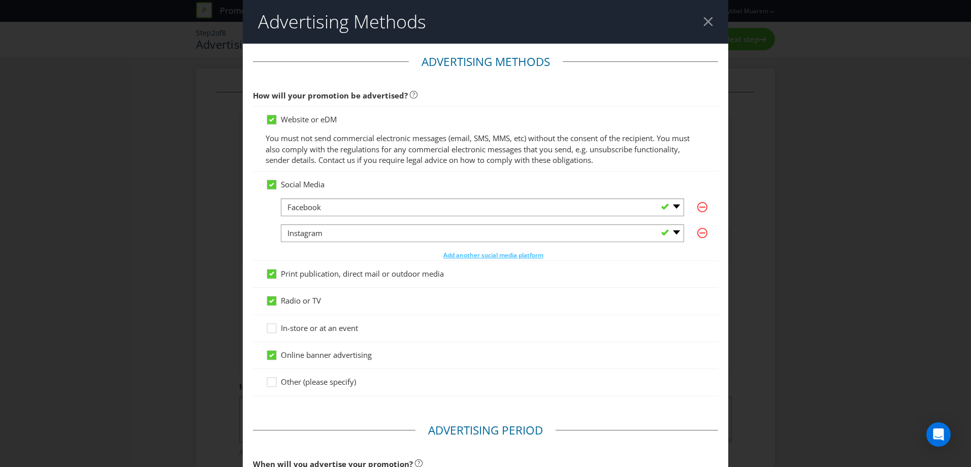
click at [706, 18] on div at bounding box center [709, 22] width 10 height 10
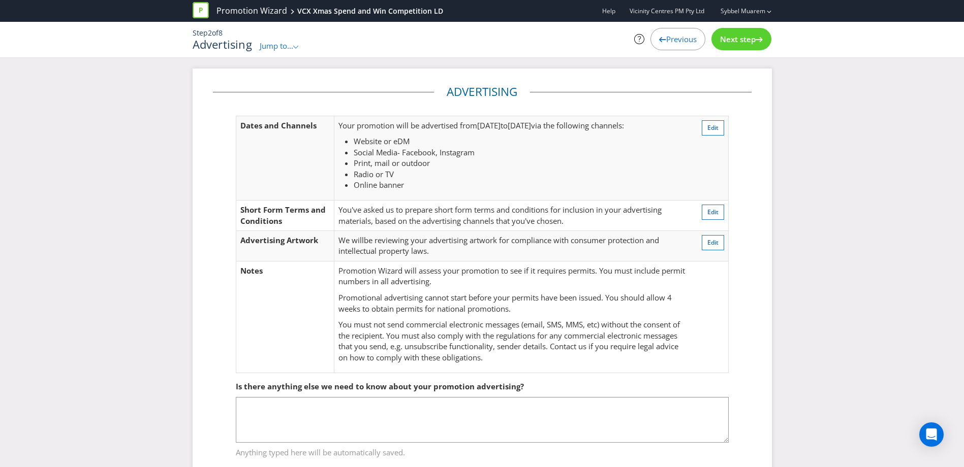
click at [735, 38] on span "Next step" at bounding box center [738, 39] width 36 height 10
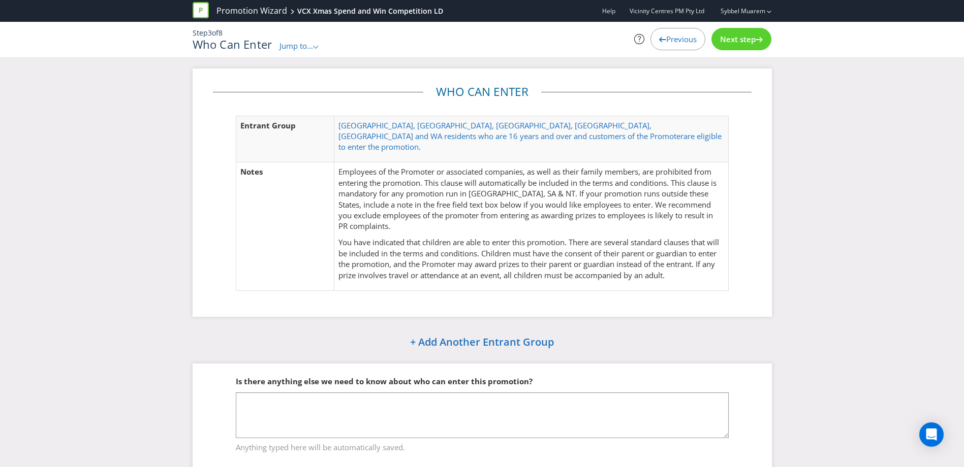
click at [735, 38] on span "Next step" at bounding box center [738, 39] width 36 height 10
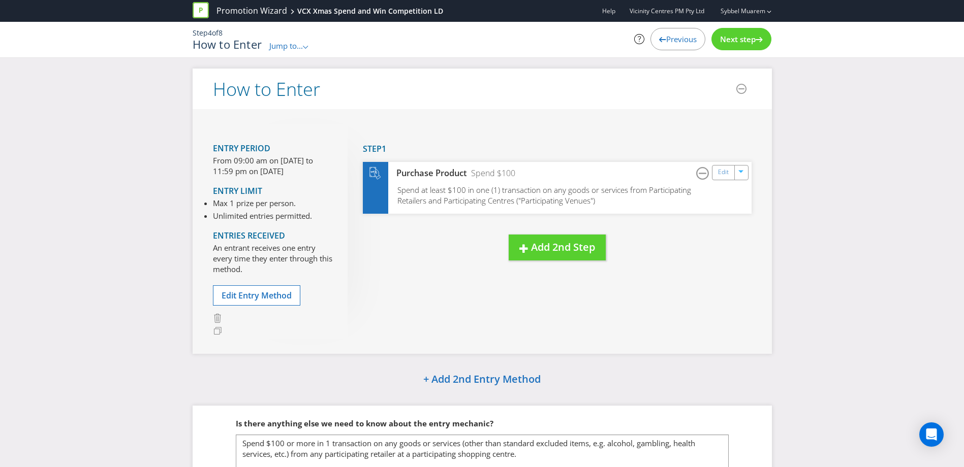
click at [204, 9] on icon at bounding box center [201, 10] width 16 height 16
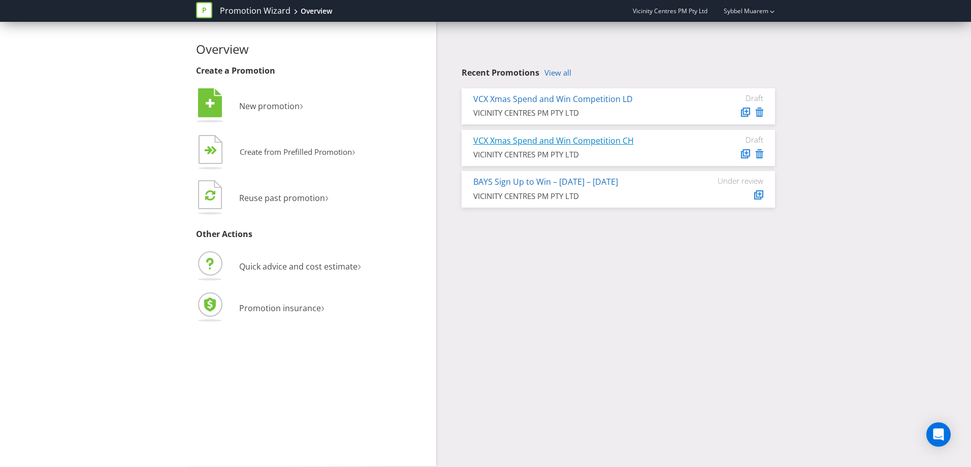
click at [598, 139] on link "VCX Xmas Spend and Win Competition CH" at bounding box center [554, 140] width 161 height 11
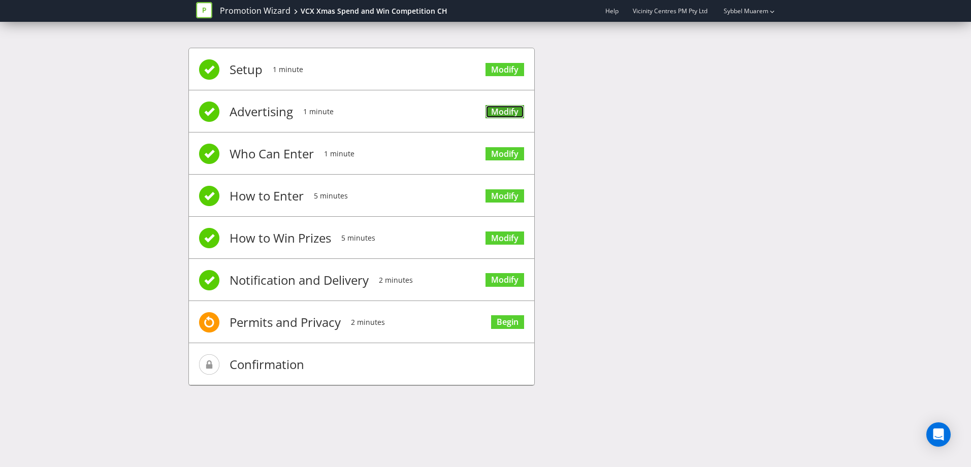
click at [516, 111] on link "Modify" at bounding box center [505, 112] width 39 height 14
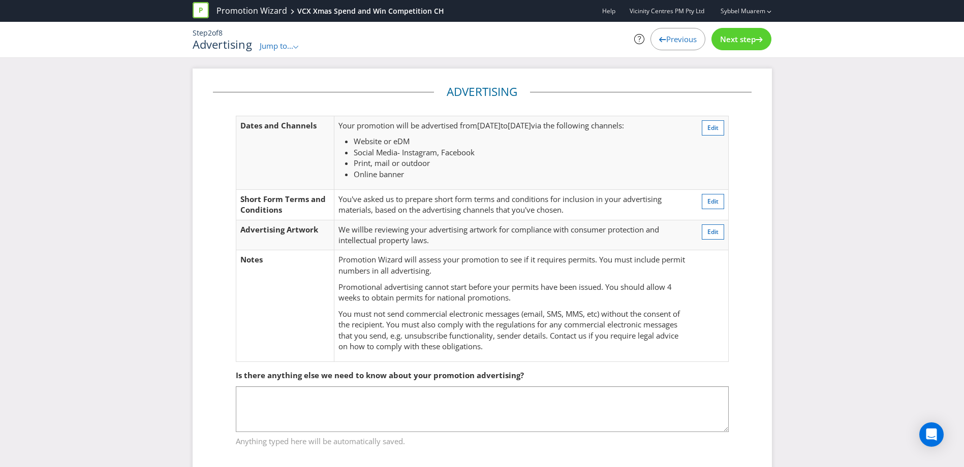
click at [738, 43] on span "Next step" at bounding box center [738, 39] width 36 height 10
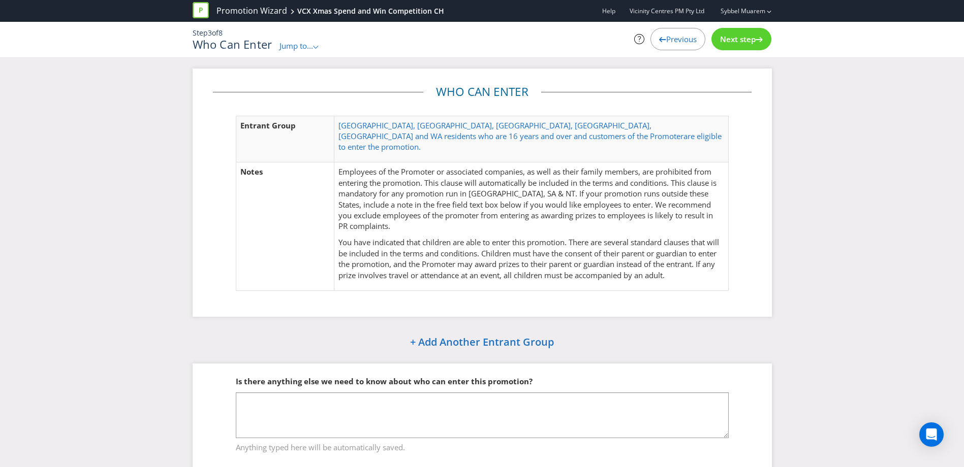
click at [738, 43] on span "Next step" at bounding box center [738, 39] width 36 height 10
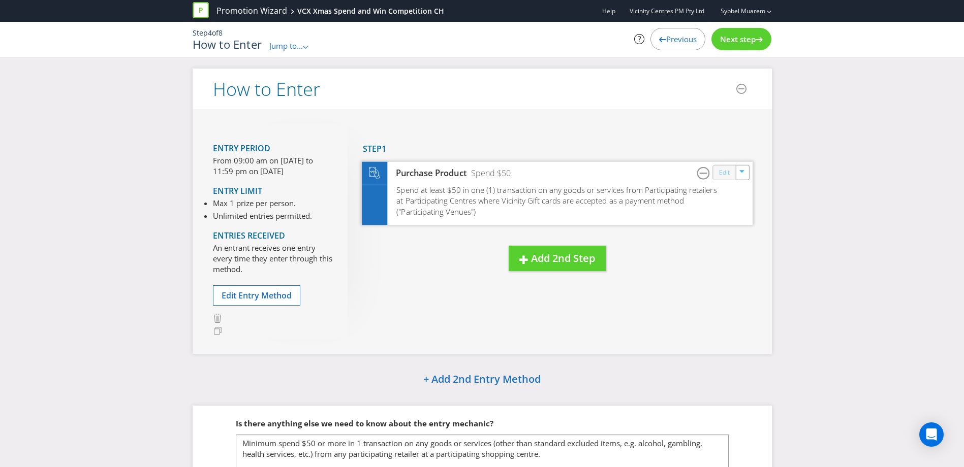
click at [721, 170] on link "Edit" at bounding box center [723, 173] width 11 height 12
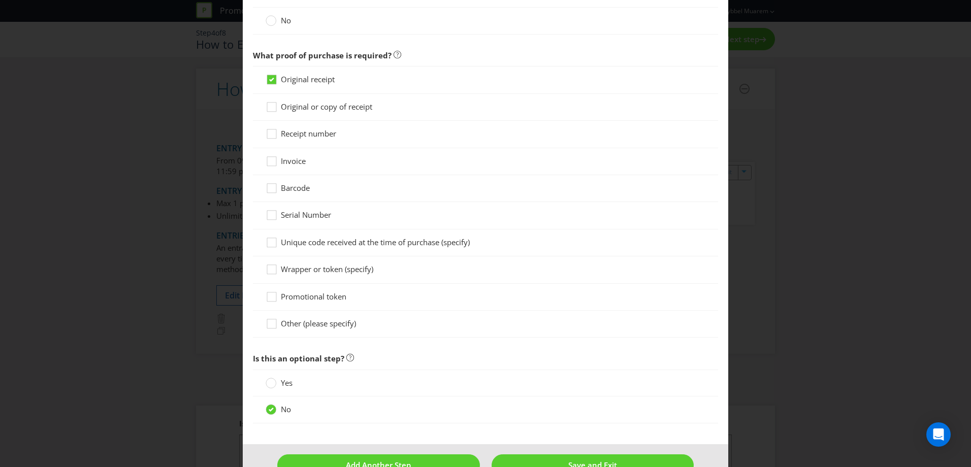
scroll to position [620, 0]
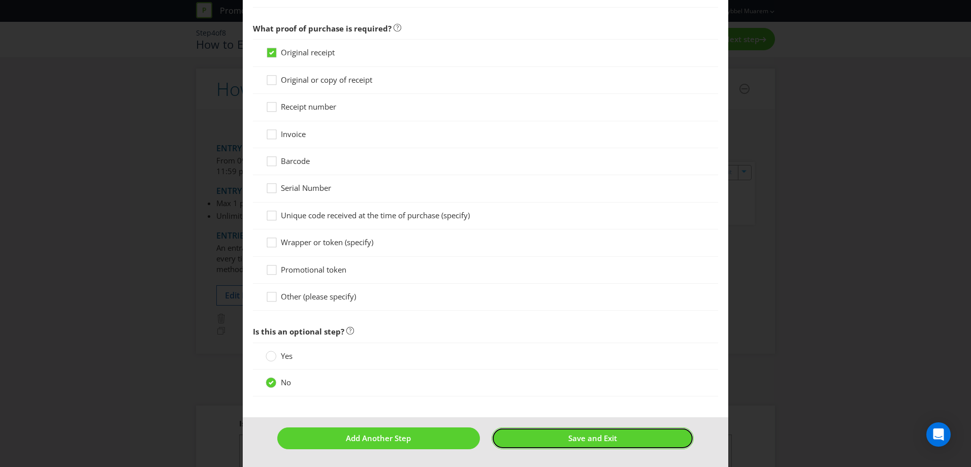
click at [579, 438] on span "Save and Exit" at bounding box center [593, 438] width 49 height 10
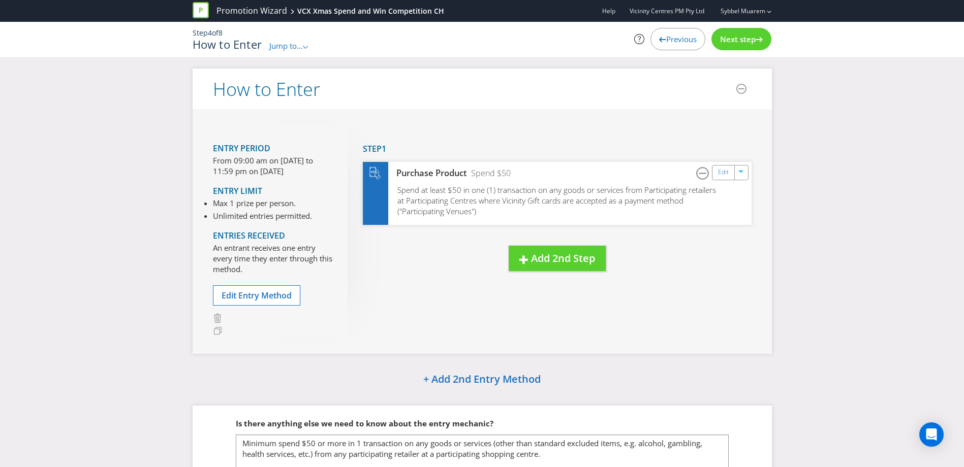
click at [741, 40] on span "Next step" at bounding box center [738, 39] width 36 height 10
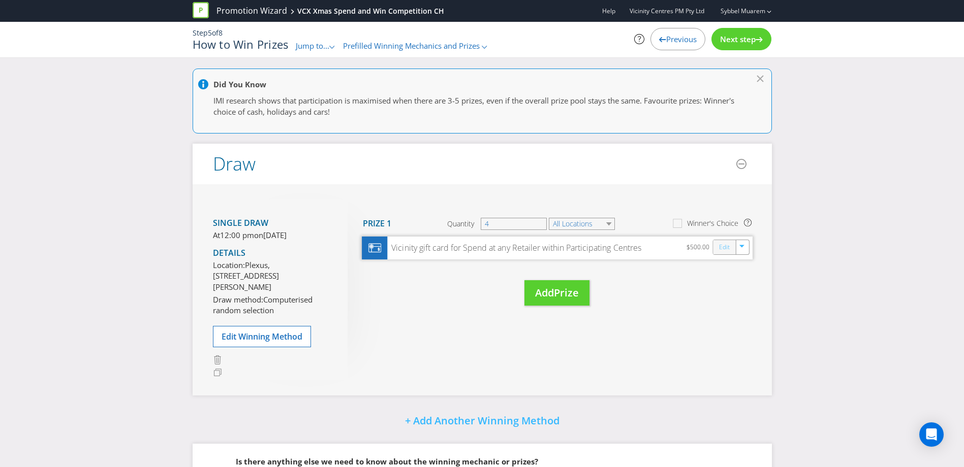
click at [726, 248] on link "Edit" at bounding box center [723, 247] width 11 height 12
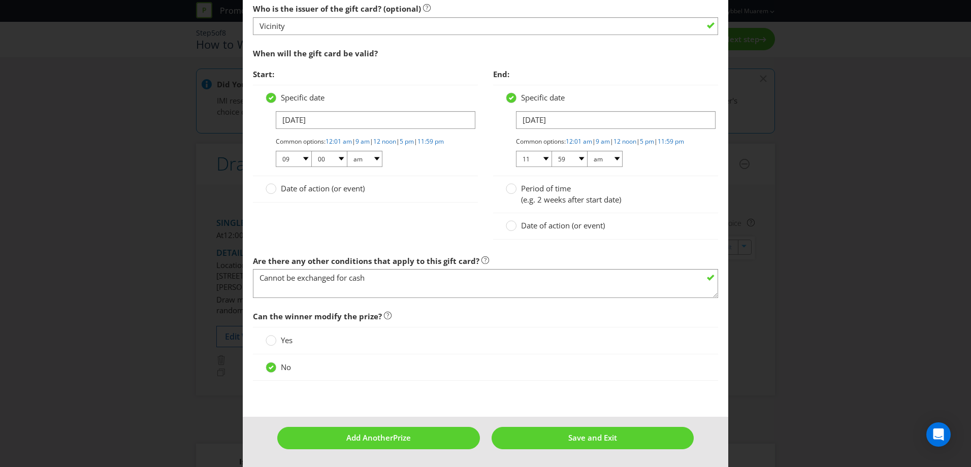
scroll to position [639, 0]
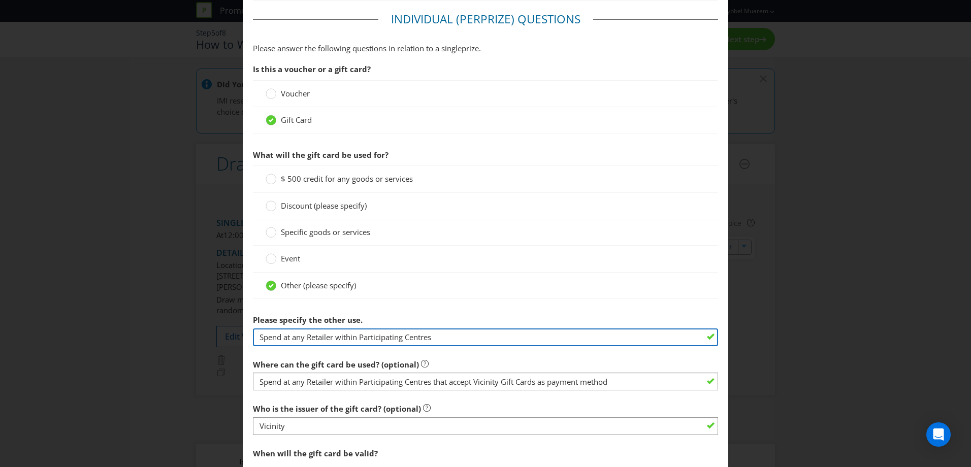
click at [392, 340] on input "Spend at any Retailer within Participating Centres" at bounding box center [485, 338] width 465 height 18
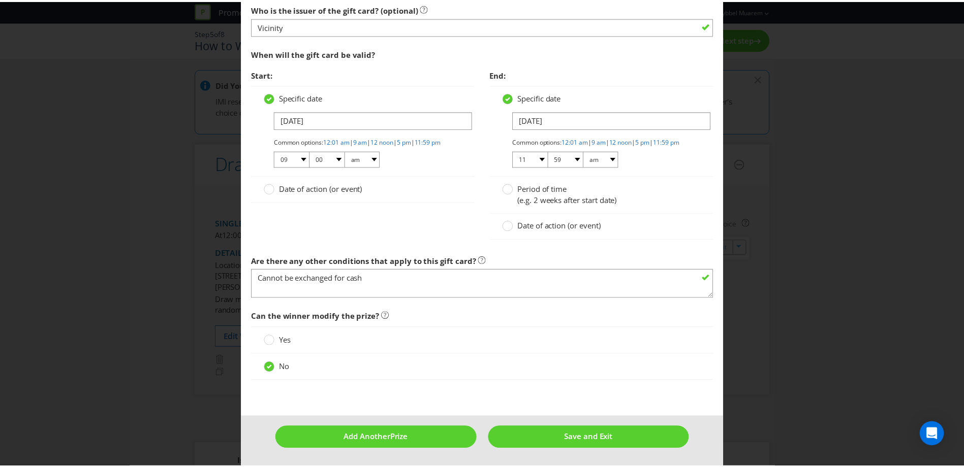
scroll to position [1048, 0]
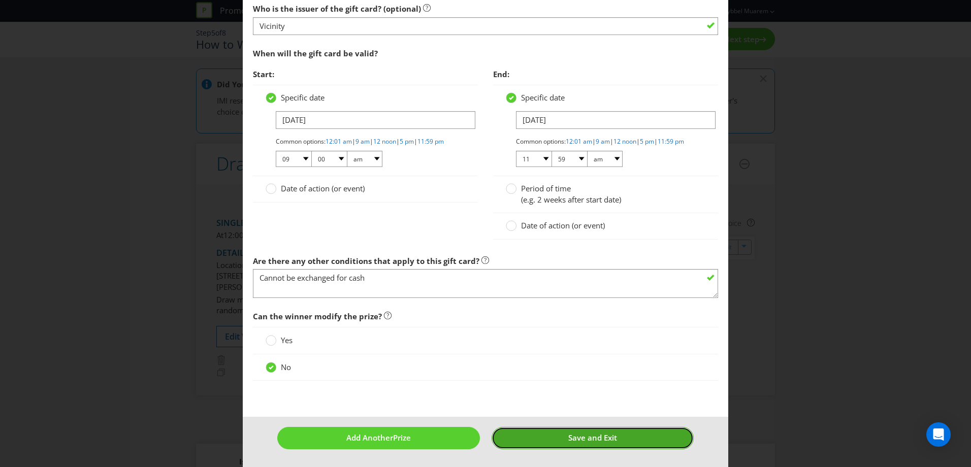
click at [581, 428] on button "Save and Exit" at bounding box center [593, 438] width 203 height 22
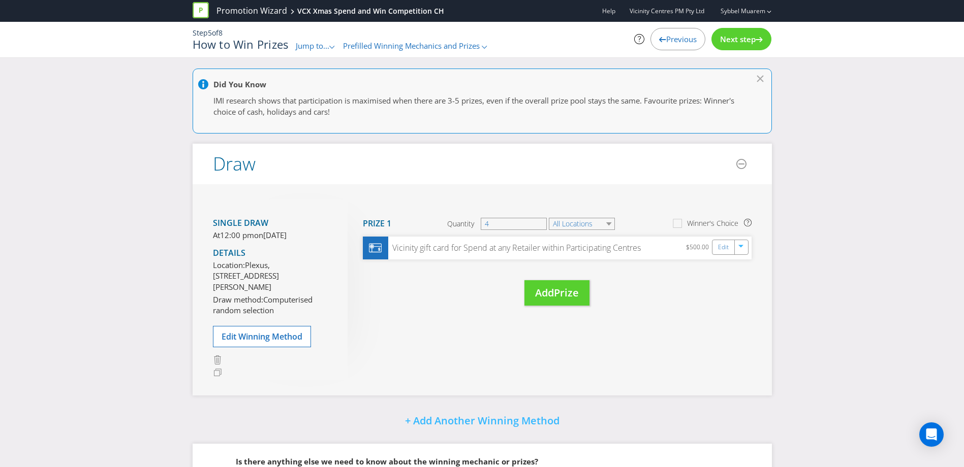
click at [755, 34] on div "Next step" at bounding box center [741, 39] width 60 height 22
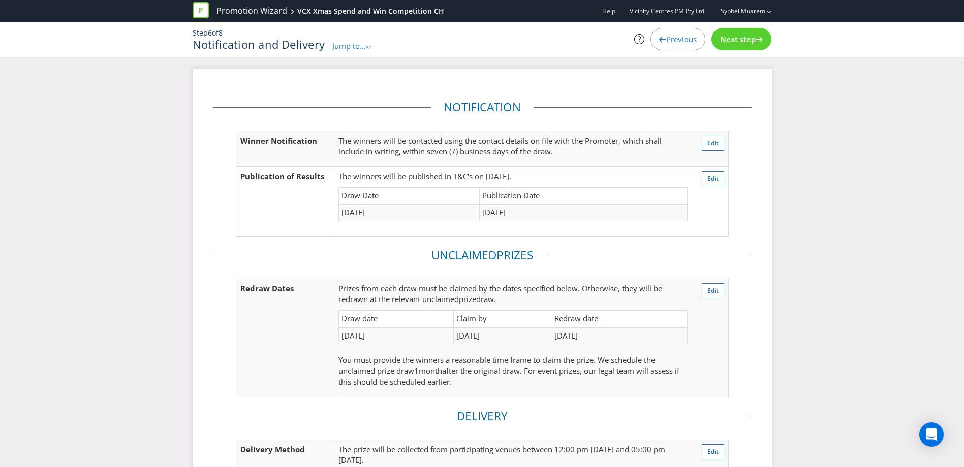
click at [741, 43] on span "Next step" at bounding box center [738, 39] width 36 height 10
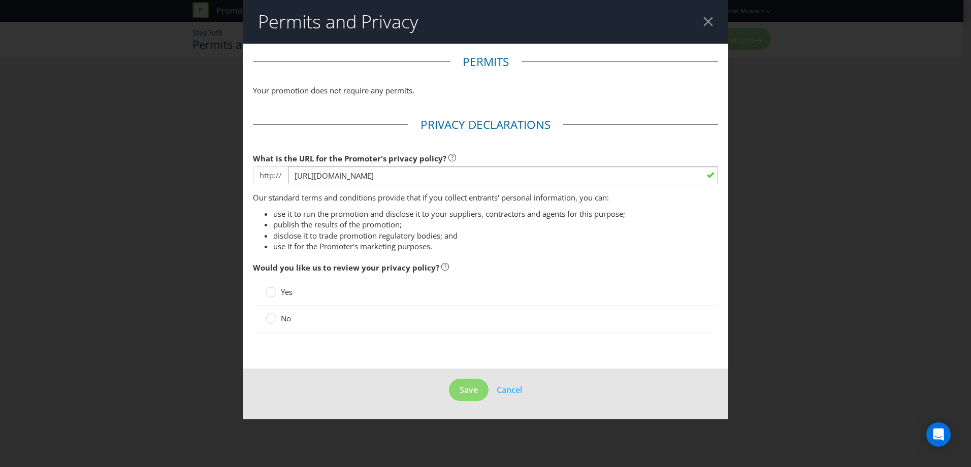
click at [615, 336] on div at bounding box center [485, 335] width 465 height 5
click at [515, 331] on div "No" at bounding box center [485, 319] width 465 height 26
click at [522, 318] on div "No" at bounding box center [486, 318] width 440 height 11
click at [278, 313] on label "No" at bounding box center [279, 318] width 27 height 11
click at [0, 0] on input "No" at bounding box center [0, 0] width 0 height 0
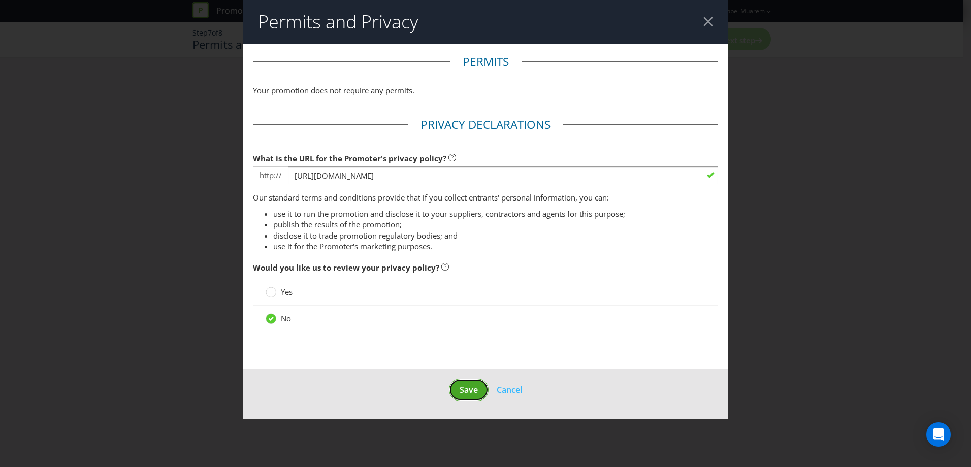
click at [467, 391] on span "Save" at bounding box center [469, 390] width 18 height 11
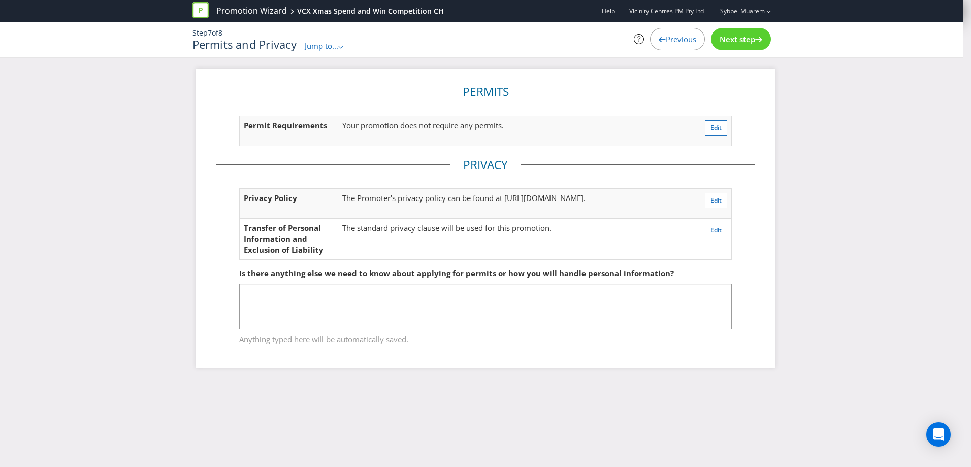
click at [743, 33] on div "Next step" at bounding box center [741, 39] width 60 height 22
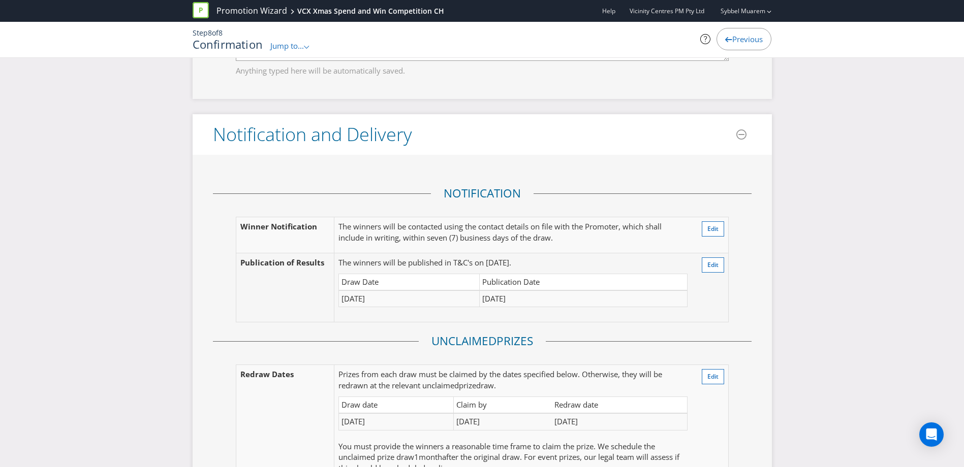
scroll to position [1227, 0]
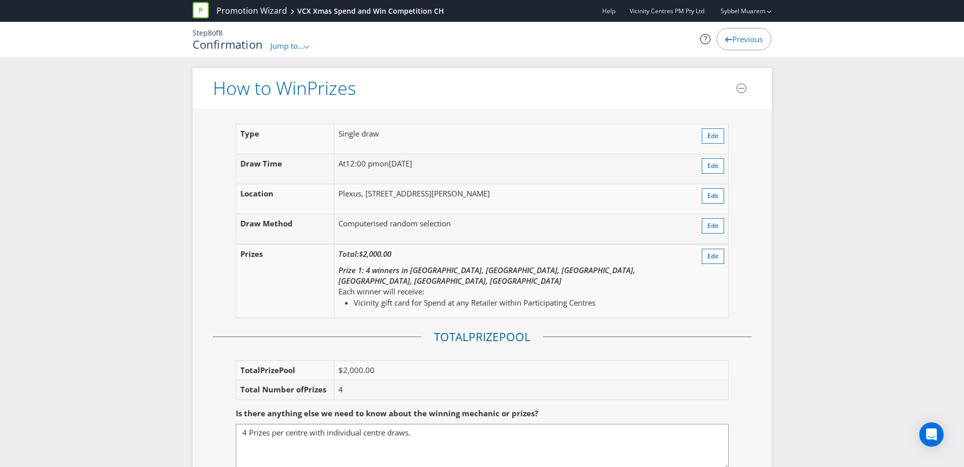
click at [410, 361] on td "$2,000.00" at bounding box center [531, 370] width 394 height 19
click at [358, 361] on td "$2,000.00" at bounding box center [531, 370] width 394 height 19
click at [359, 361] on td "$2,000.00" at bounding box center [531, 370] width 394 height 19
drag, startPoint x: 386, startPoint y: 351, endPoint x: 343, endPoint y: 353, distance: 42.7
click at [343, 361] on td "$2,000.00" at bounding box center [531, 370] width 394 height 19
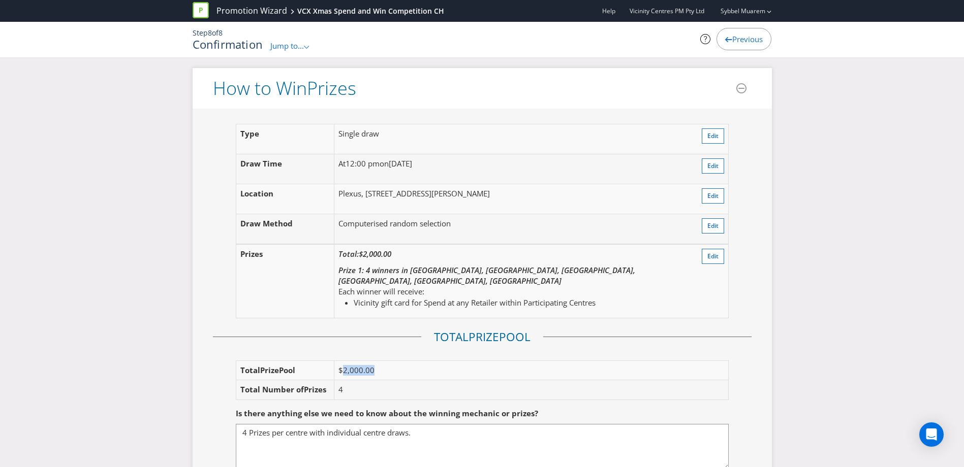
drag, startPoint x: 343, startPoint y: 353, endPoint x: 380, endPoint y: 352, distance: 37.1
click at [380, 361] on td "$2,000.00" at bounding box center [531, 370] width 394 height 19
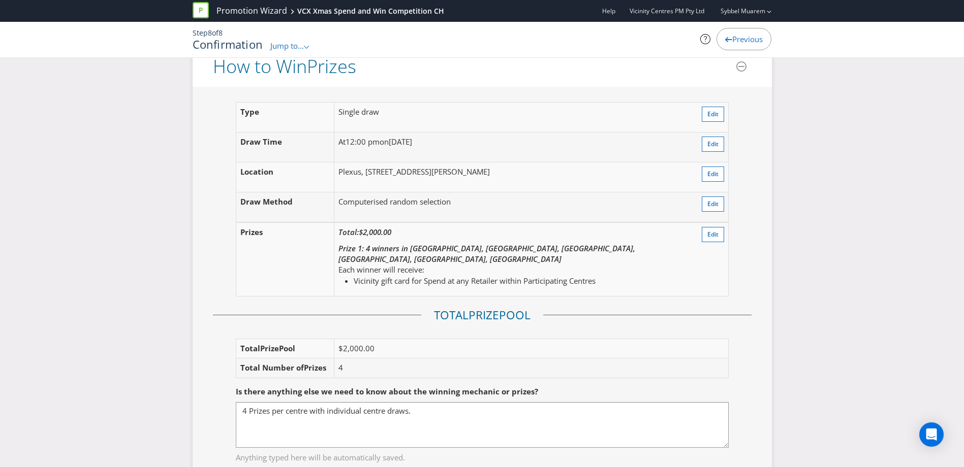
scroll to position [1236, 0]
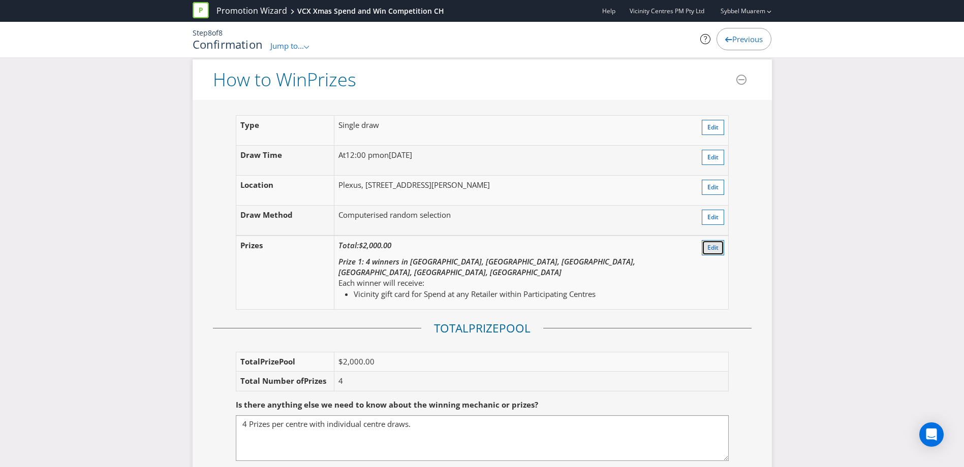
click at [705, 240] on button "Edit" at bounding box center [713, 247] width 22 height 15
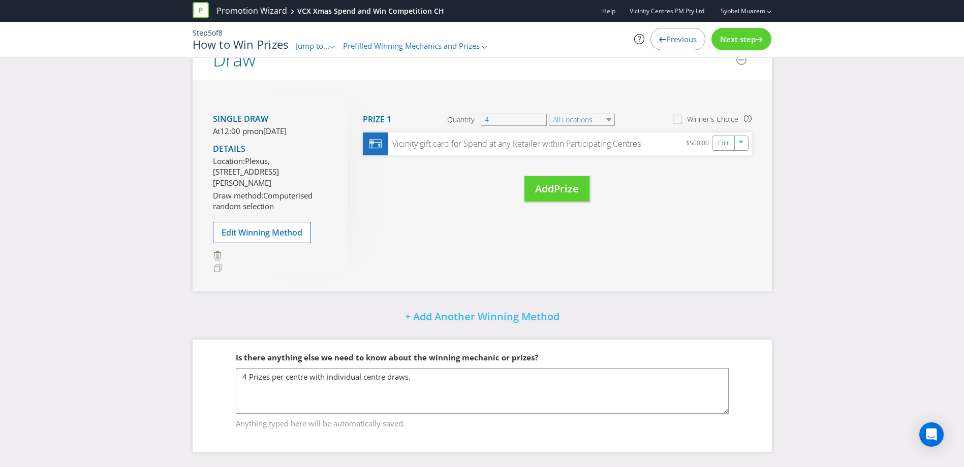
scroll to position [115, 0]
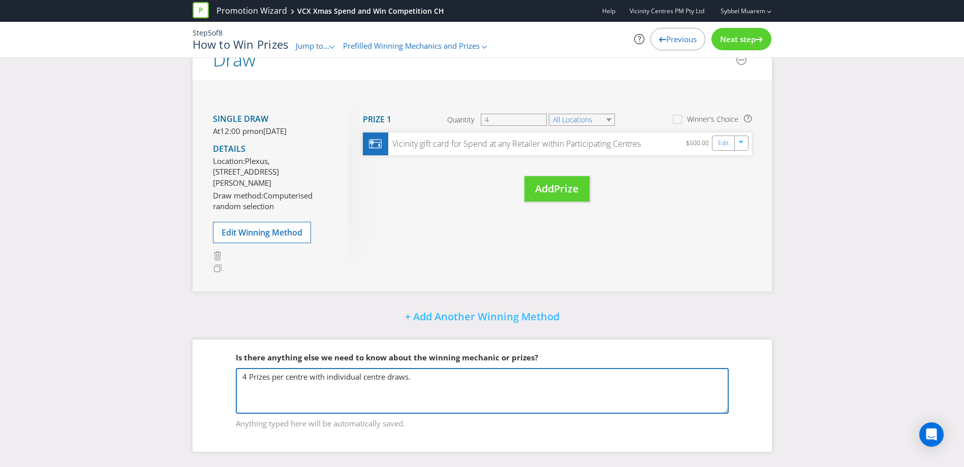
click at [421, 378] on textarea "4 Prizes per centre with individual centre draws." at bounding box center [482, 391] width 493 height 46
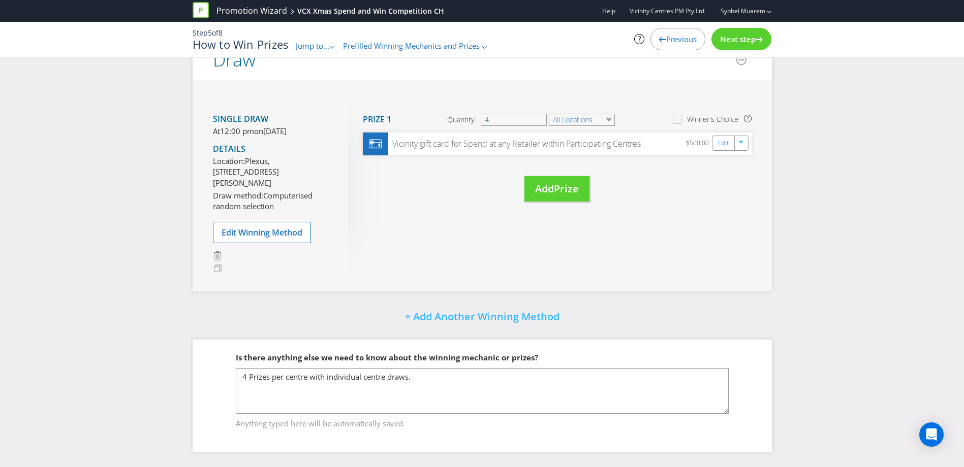
click at [843, 104] on div "Did You Know IMI research shows that participation is maximised when there are …" at bounding box center [482, 215] width 964 height 503
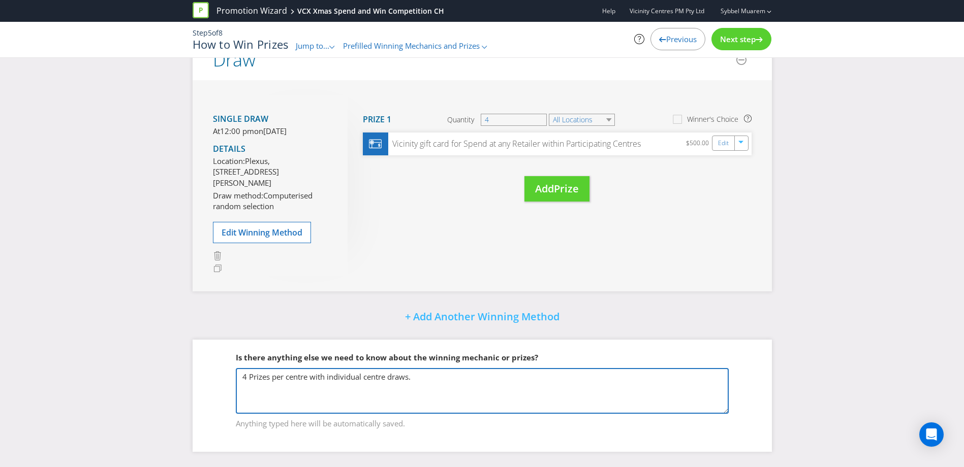
click at [379, 381] on textarea "4 Prizes per centre with individual centre draws." at bounding box center [482, 391] width 493 height 46
paste textarea "Spend $50 or more in 1 transaction on any goods or services (other than standar…"
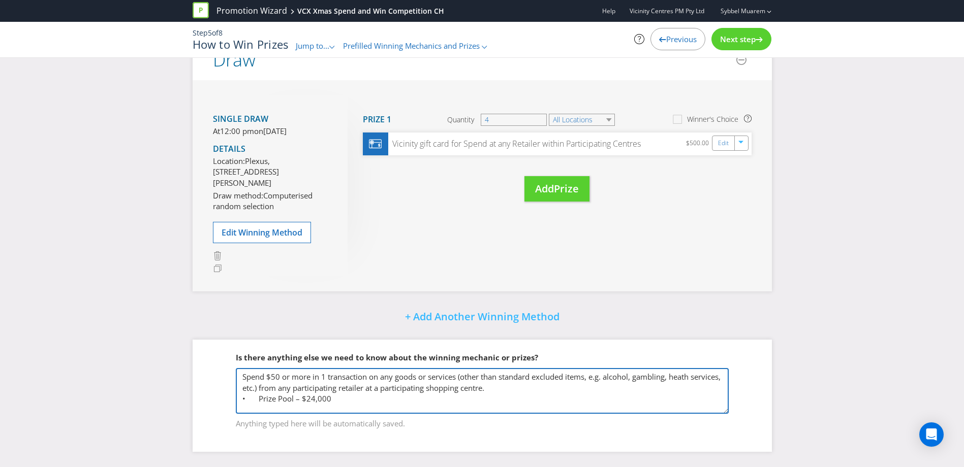
scroll to position [1, 0]
click at [262, 396] on textarea "4 Prizes per centre with individual centre draws." at bounding box center [482, 391] width 493 height 46
click at [259, 396] on textarea "4 Prizes per centre with individual centre draws." at bounding box center [482, 391] width 493 height 46
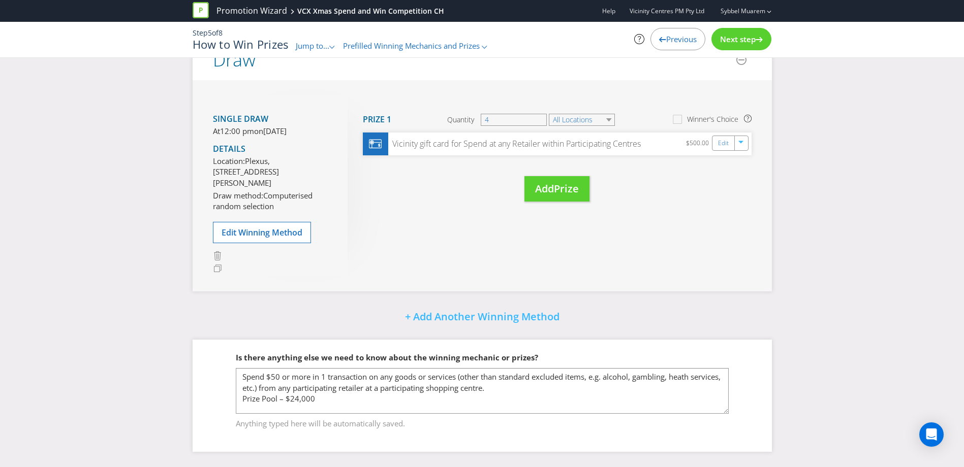
click at [448, 253] on div "Single draw At 12:00 pm on Monday 15th Dec 2025 Details Location: Plexus, Level…" at bounding box center [482, 185] width 579 height 211
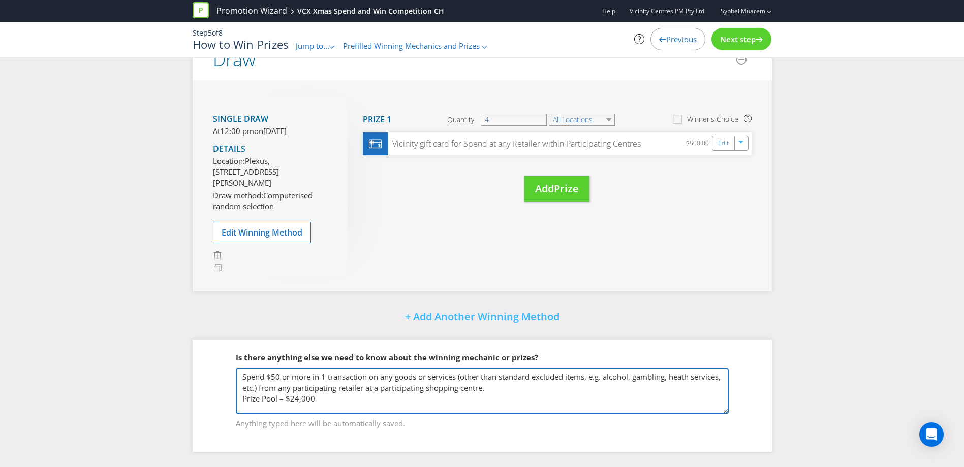
scroll to position [0, 0]
drag, startPoint x: 322, startPoint y: 396, endPoint x: 214, endPoint y: 360, distance: 113.6
click at [214, 360] on fieldset "Is there anything else we need to know about the winning mechanic or prizes? 4 …" at bounding box center [482, 384] width 539 height 105
click at [321, 391] on textarea "4 Prizes per centre with individual centre draws." at bounding box center [482, 391] width 493 height 46
click at [319, 399] on textarea "4 Prizes per centre with individual centre draws." at bounding box center [482, 391] width 493 height 46
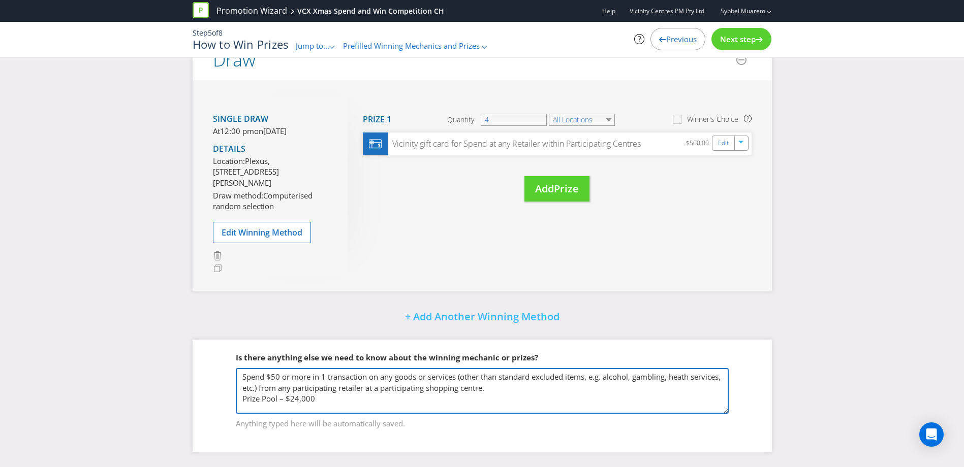
scroll to position [12, 0]
paste textarea "Total Prize pool is $48,000. 48 x $1,000 Vicinity branded Gift Cards (x4 Vicini…"
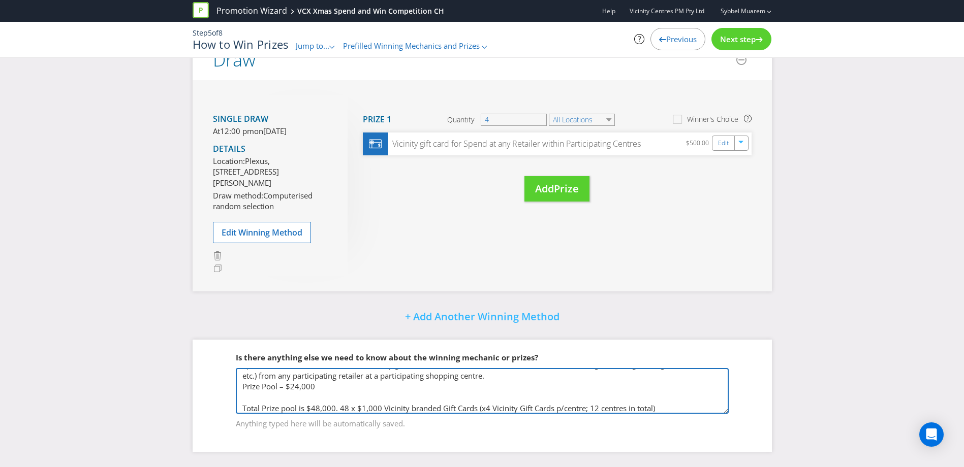
drag, startPoint x: 312, startPoint y: 386, endPoint x: 286, endPoint y: 389, distance: 26.7
click at [286, 389] on textarea "4 Prizes per centre with individual centre draws." at bounding box center [482, 391] width 493 height 46
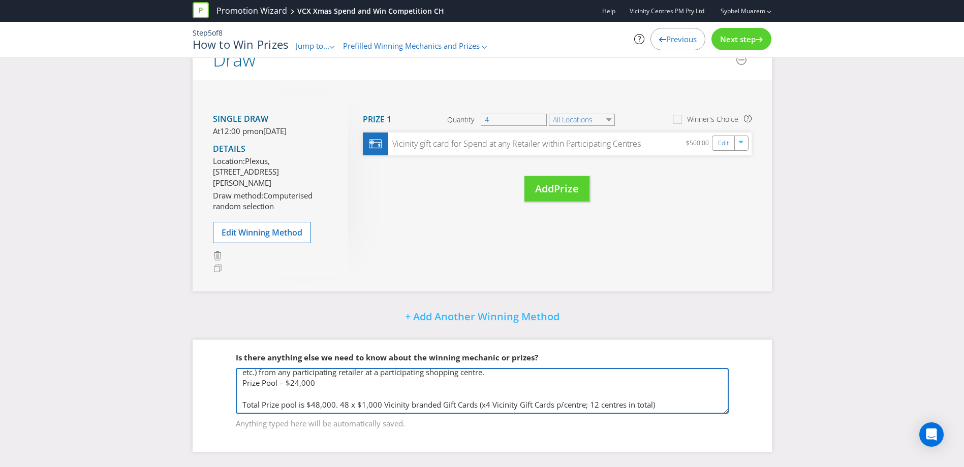
drag, startPoint x: 309, startPoint y: 407, endPoint x: 336, endPoint y: 395, distance: 30.0
click at [336, 395] on textarea "4 Prizes per centre with individual centre draws." at bounding box center [482, 391] width 493 height 46
paste textarea "$24,000"
click at [367, 392] on textarea "4 Prizes per centre with individual centre draws." at bounding box center [482, 391] width 493 height 46
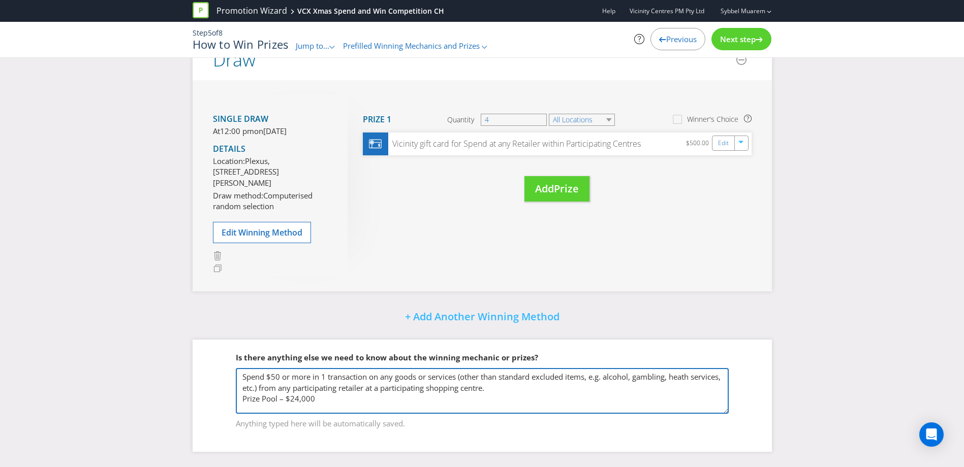
drag, startPoint x: 349, startPoint y: 376, endPoint x: 201, endPoint y: 335, distance: 153.6
click at [201, 335] on div "Did You Know IMI research shows that participation is maximised when there are …" at bounding box center [482, 215] width 594 height 503
click at [464, 392] on textarea "4 Prizes per centre with individual centre draws." at bounding box center [482, 391] width 493 height 46
type textarea "Total Prize pool is $$24,000 48 x $500 Vicinity branded Gift Cards (x4 Vicinity…"
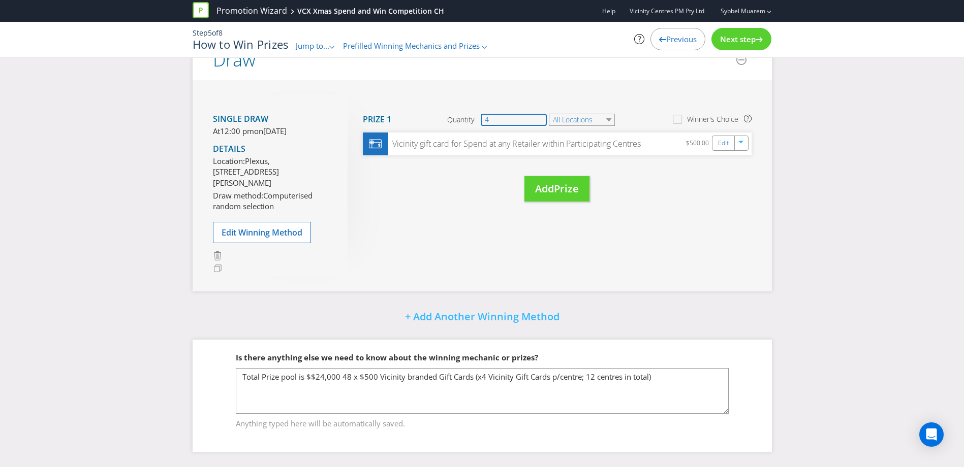
click at [529, 114] on input "4" at bounding box center [514, 120] width 66 height 12
drag, startPoint x: 507, startPoint y: 104, endPoint x: 476, endPoint y: 109, distance: 31.8
click at [476, 114] on div "Quantity 4" at bounding box center [497, 120] width 101 height 12
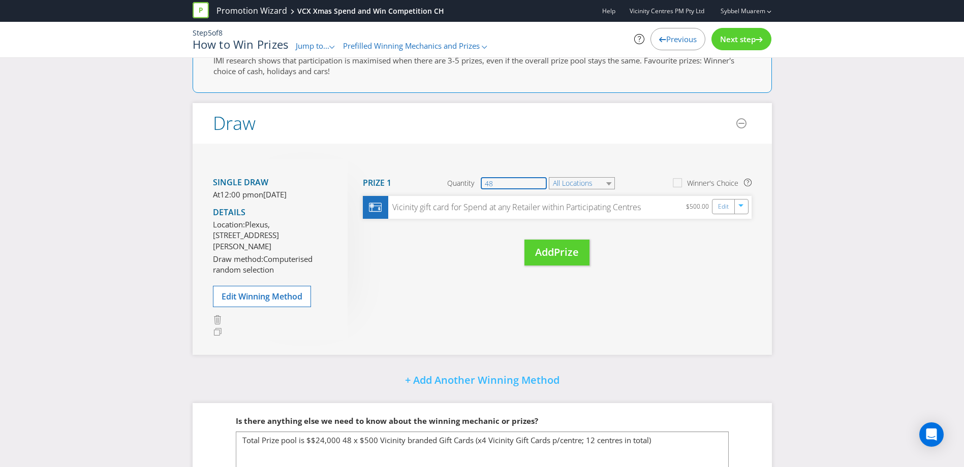
scroll to position [190, 0]
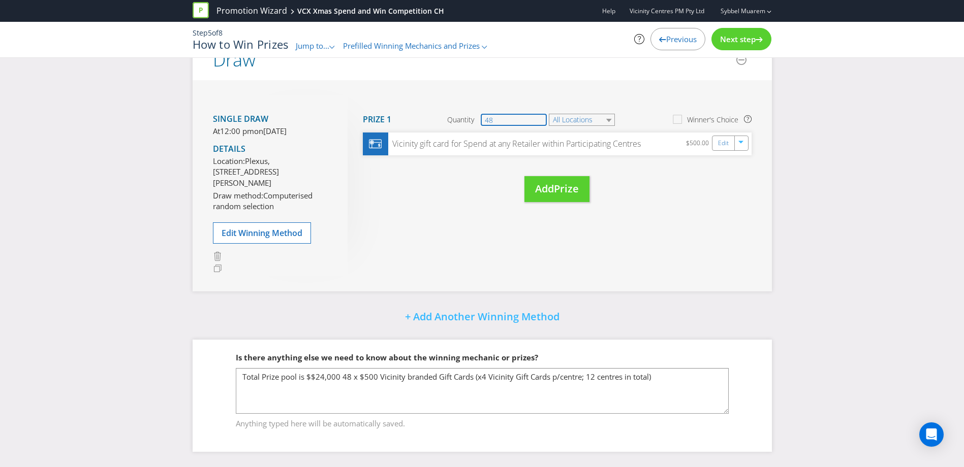
type input "48"
click at [589, 258] on div "Single draw At 12:00 pm [DATE][DATE] Details Location: [GEOGRAPHIC_DATA][STREET…" at bounding box center [482, 185] width 579 height 211
click at [754, 36] on span "Next step" at bounding box center [738, 39] width 36 height 10
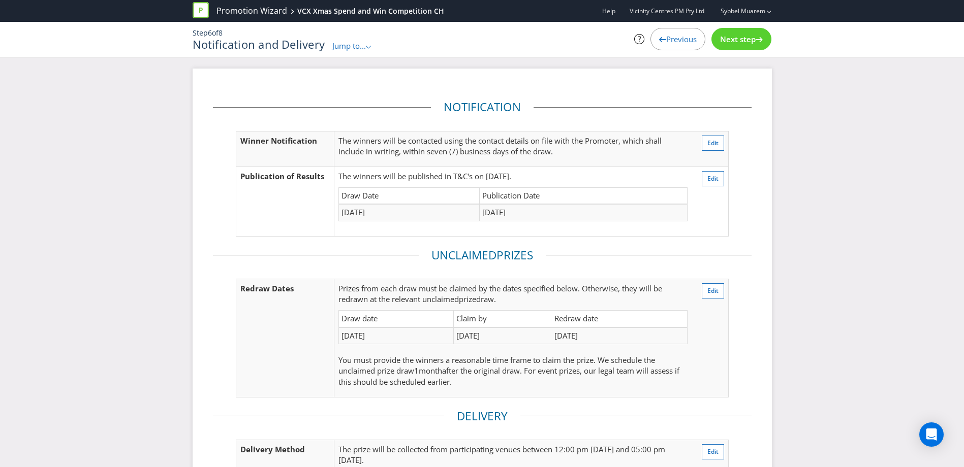
click at [752, 36] on span "Next step" at bounding box center [738, 39] width 36 height 10
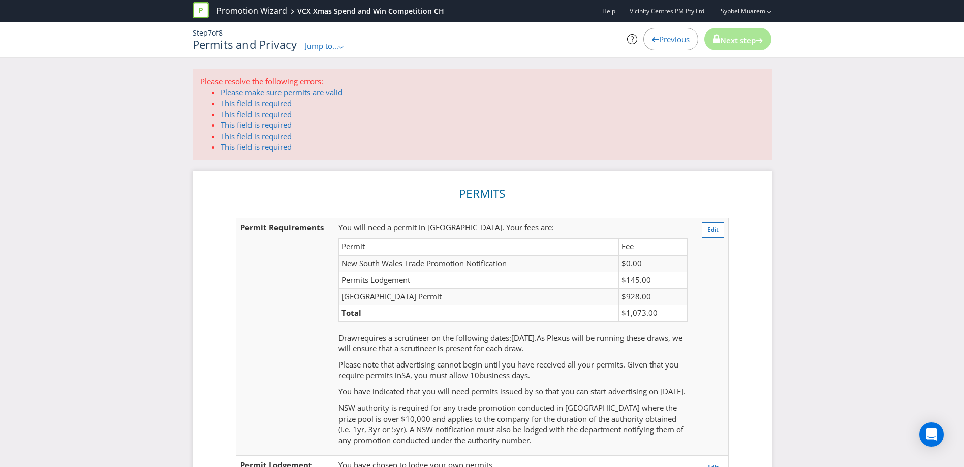
click at [325, 46] on span "Jump to..." at bounding box center [322, 46] width 34 height 10
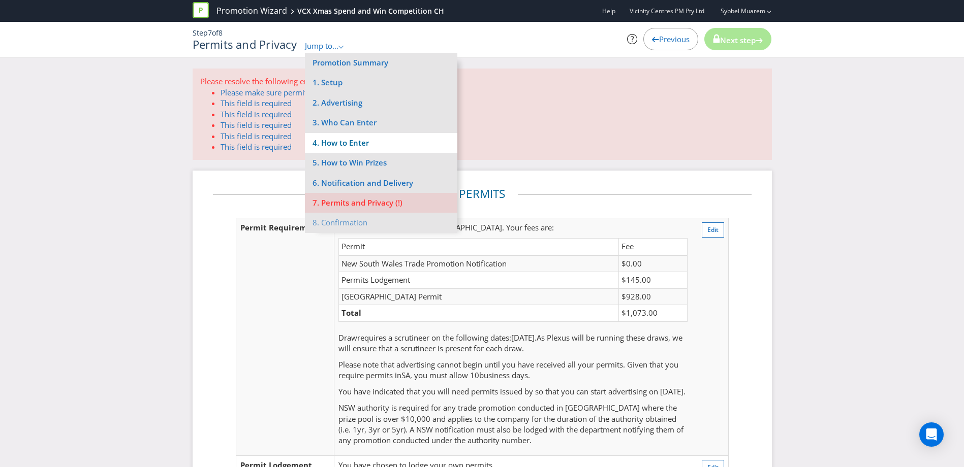
click at [363, 140] on li "4. How to Enter" at bounding box center [381, 143] width 152 height 20
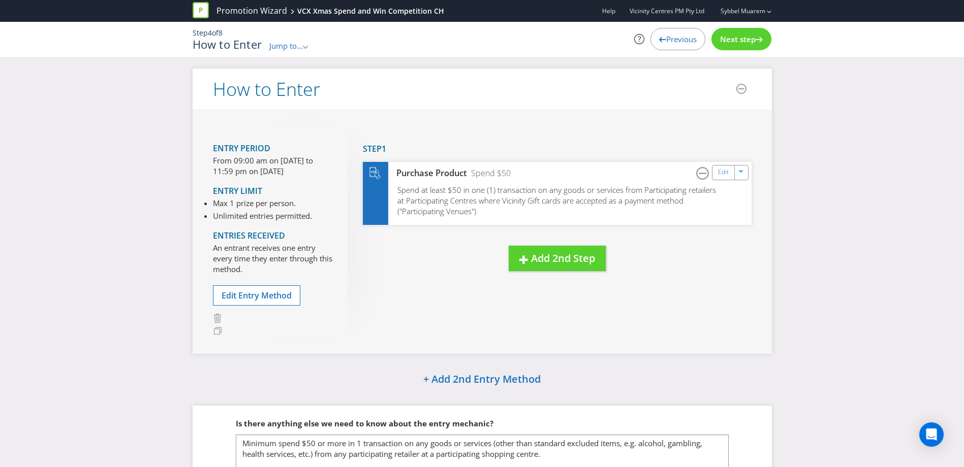
click at [742, 40] on span "Next step" at bounding box center [738, 39] width 36 height 10
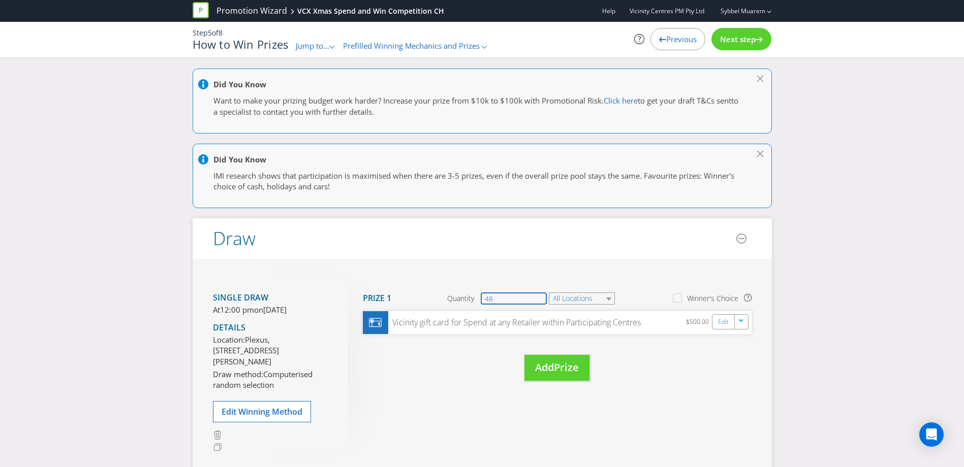
click at [497, 298] on input "48" at bounding box center [514, 299] width 66 height 12
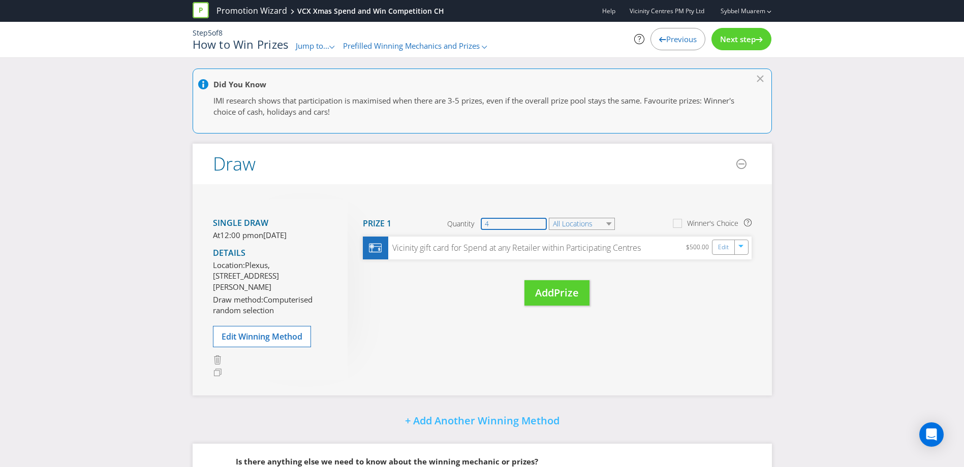
type input "4"
click at [490, 318] on div "Move Here Drag here to move prize Prize 1 Quantity 4 All Locations Winner's Cho…" at bounding box center [550, 263] width 404 height 127
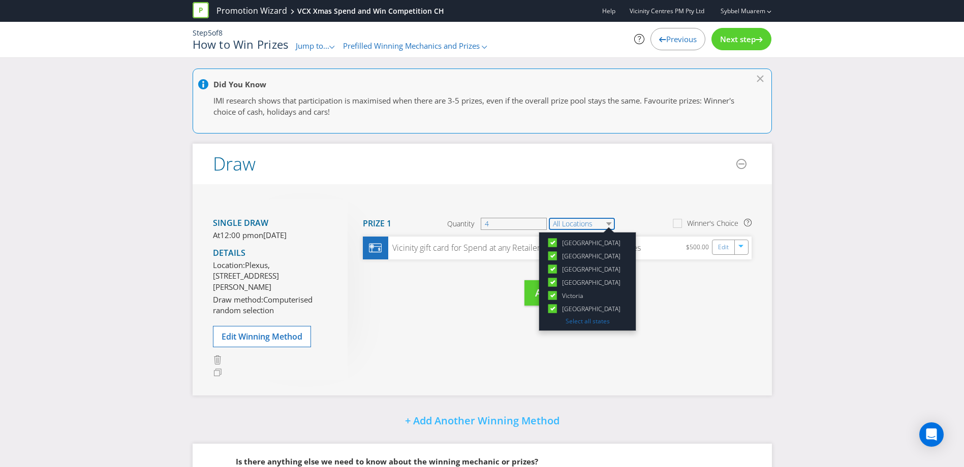
click at [593, 224] on select "All Locations" at bounding box center [582, 224] width 66 height 12
click at [676, 306] on div "Move Here Drag here to move prize Prize 1 Quantity 4 All Locations NSW Queensla…" at bounding box center [550, 263] width 404 height 127
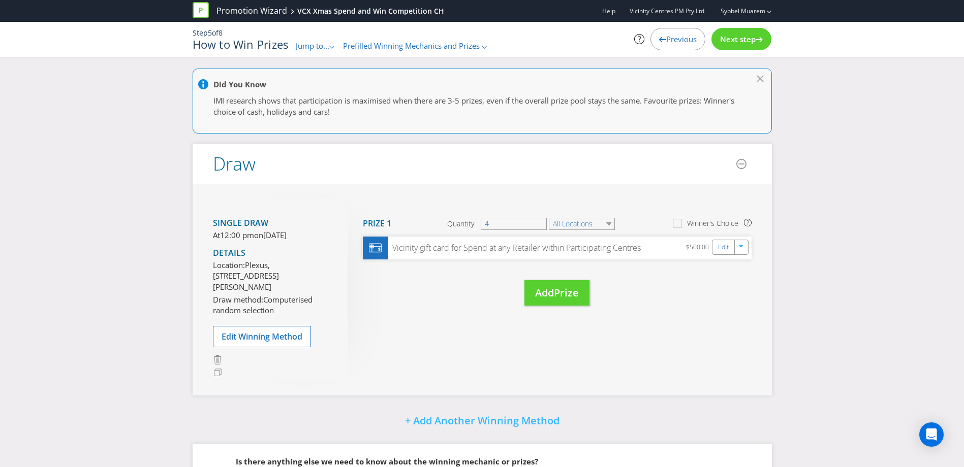
click at [742, 42] on span "Next step" at bounding box center [738, 39] width 36 height 10
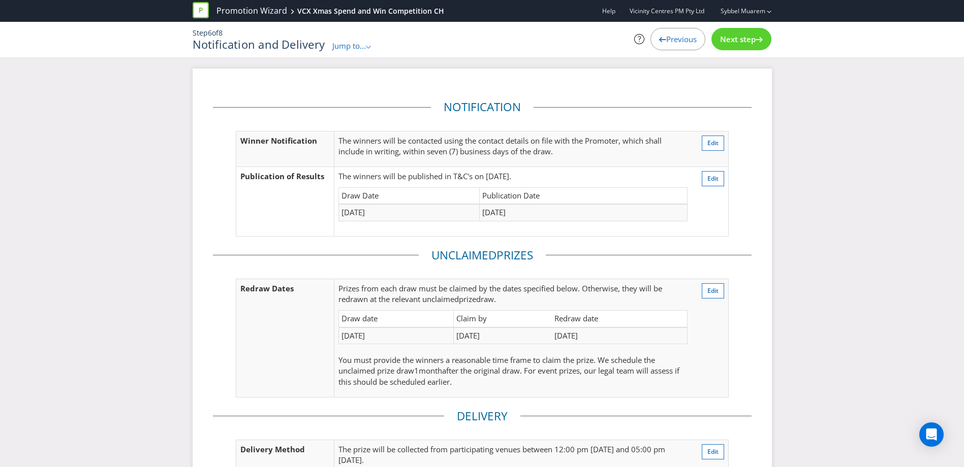
scroll to position [132, 0]
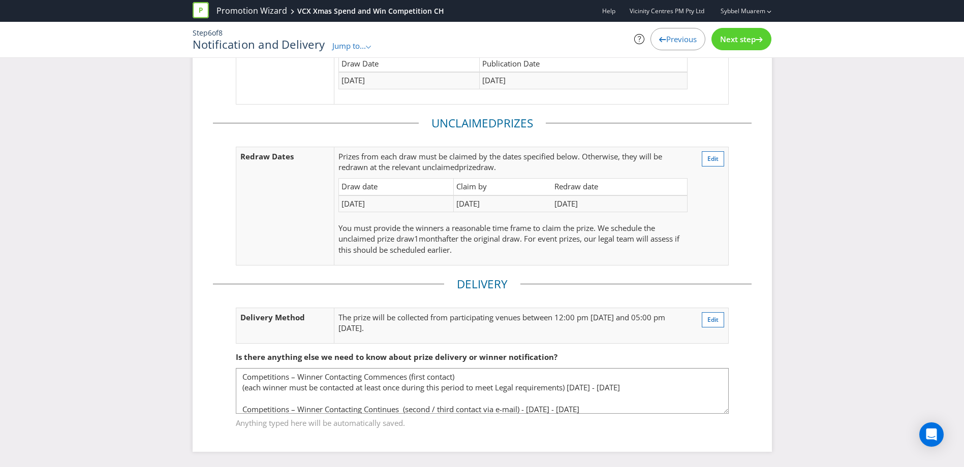
click at [736, 36] on span "Next step" at bounding box center [738, 39] width 36 height 10
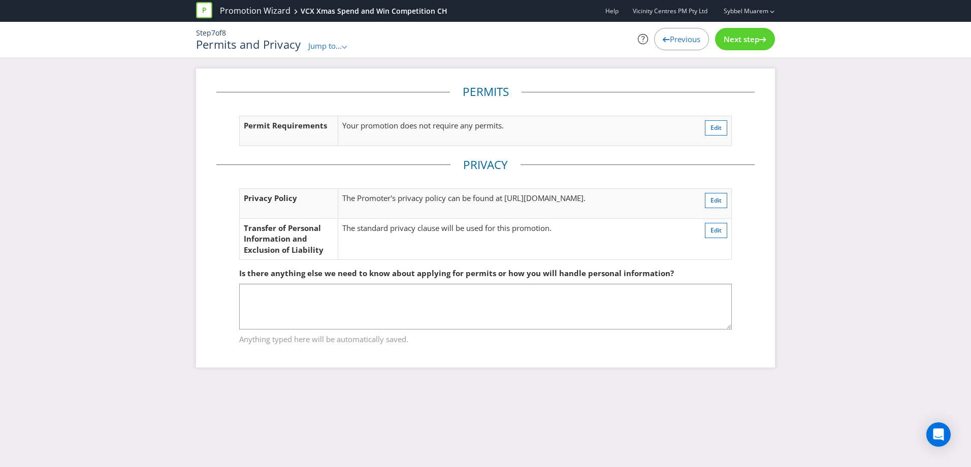
click at [735, 39] on span "Next step" at bounding box center [742, 39] width 36 height 10
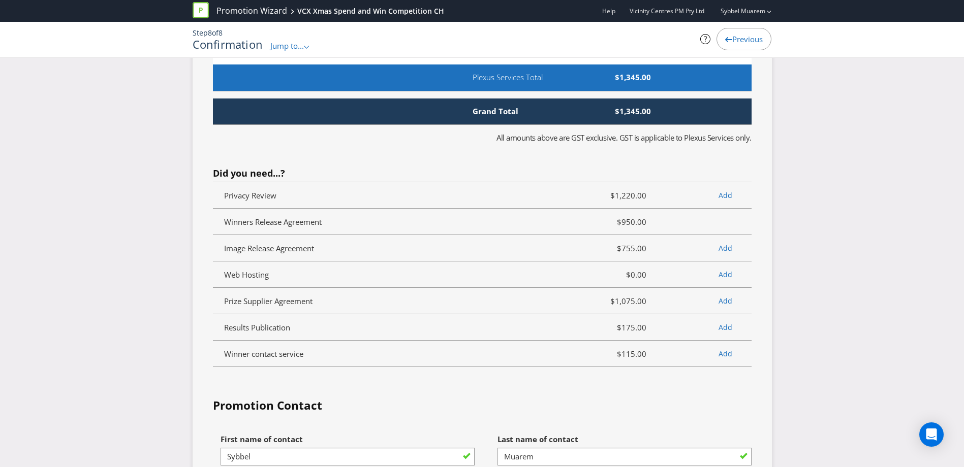
scroll to position [2790, 0]
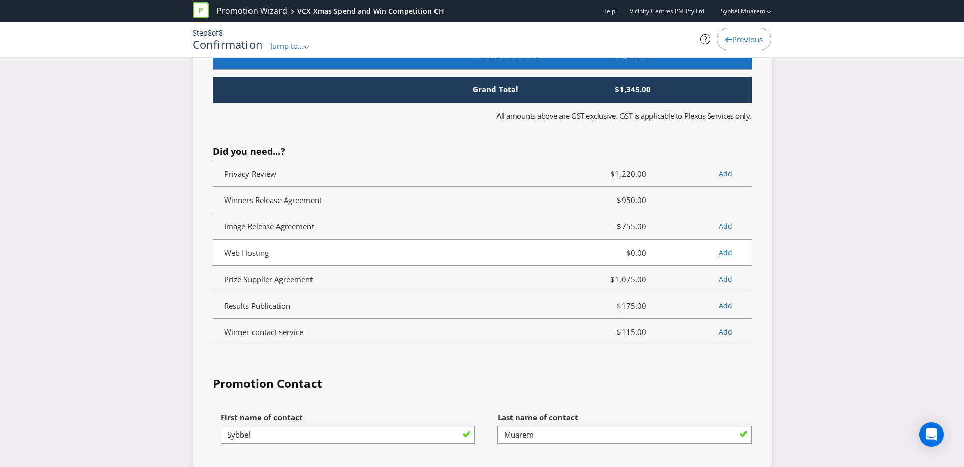
click at [722, 248] on link "Add" at bounding box center [725, 253] width 14 height 10
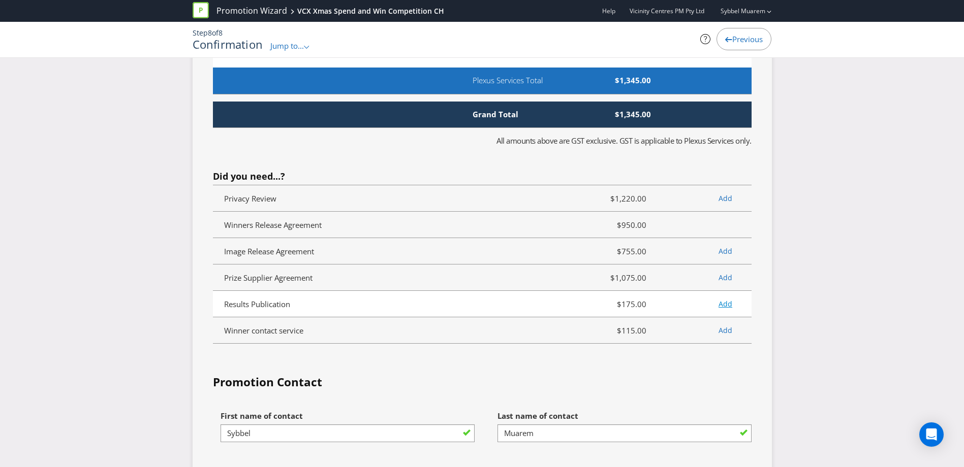
click at [723, 299] on link "Add" at bounding box center [725, 304] width 14 height 10
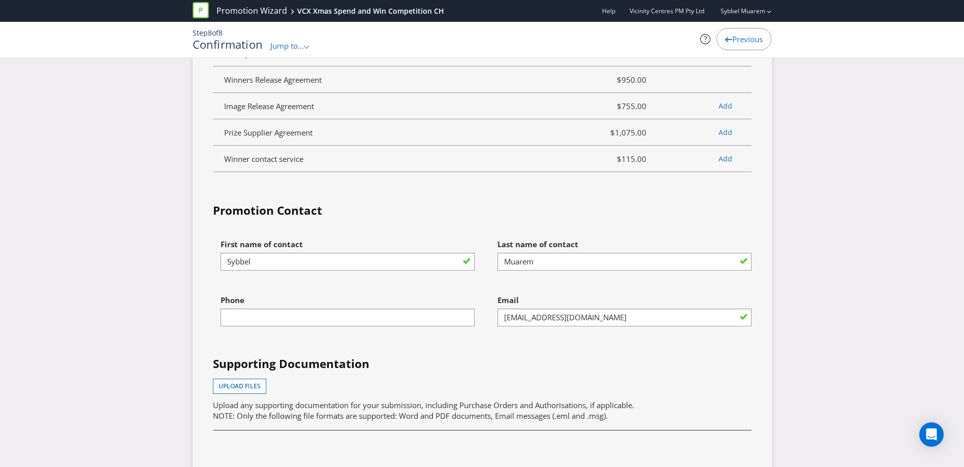
scroll to position [2964, 0]
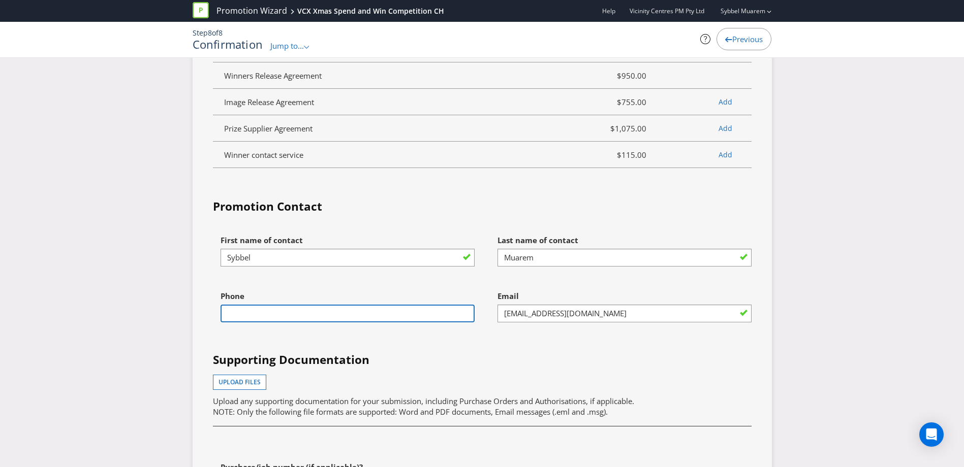
click at [412, 305] on input "text" at bounding box center [348, 314] width 254 height 18
type input "0423193406"
click at [418, 319] on div "Phone 0423193406" at bounding box center [343, 314] width 277 height 56
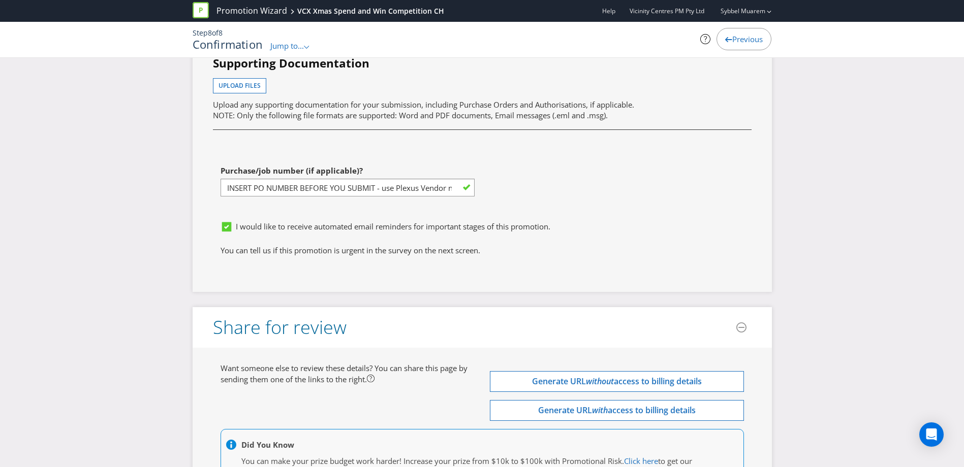
scroll to position [3270, 0]
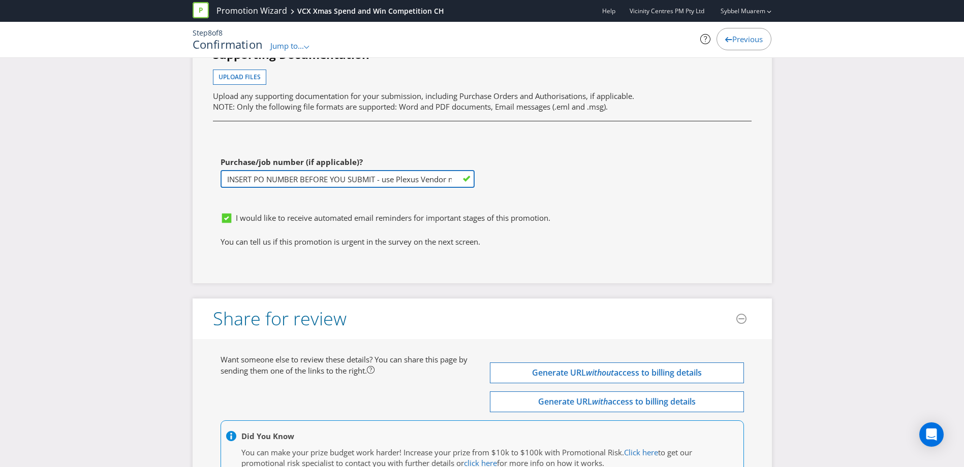
click at [425, 170] on input "INSERT PO NUMBER BEFORE YOU SUBMIT - use Plexus Vendor no. 329371 internally to…" at bounding box center [348, 179] width 254 height 18
click at [443, 170] on input "INSERT PO NUMBER BEFORE YOU SUBMIT - use Plexus Vendor no. 329371 internally to…" at bounding box center [348, 179] width 254 height 18
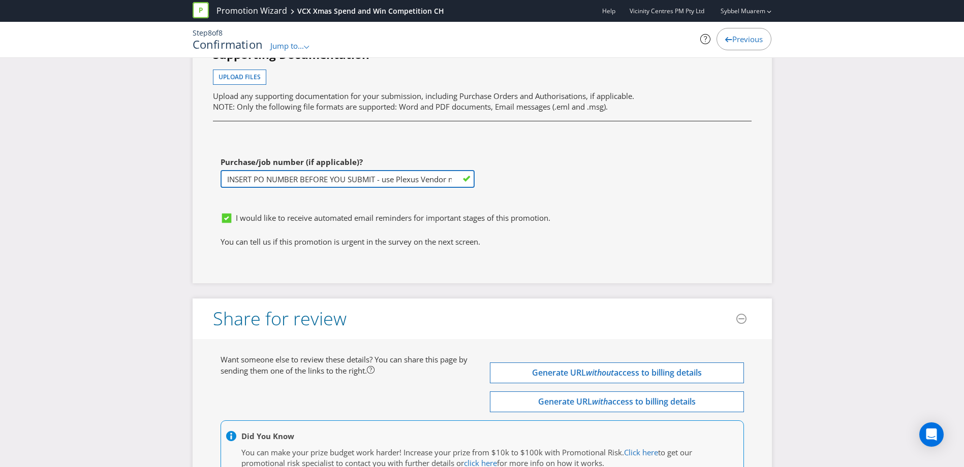
click at [451, 170] on input "INSERT PO NUMBER BEFORE YOU SUBMIT - use Plexus Vendor no. 329371 internally to…" at bounding box center [348, 179] width 254 height 18
type input "I"
click at [278, 170] on input "text" at bounding box center [348, 179] width 254 height 18
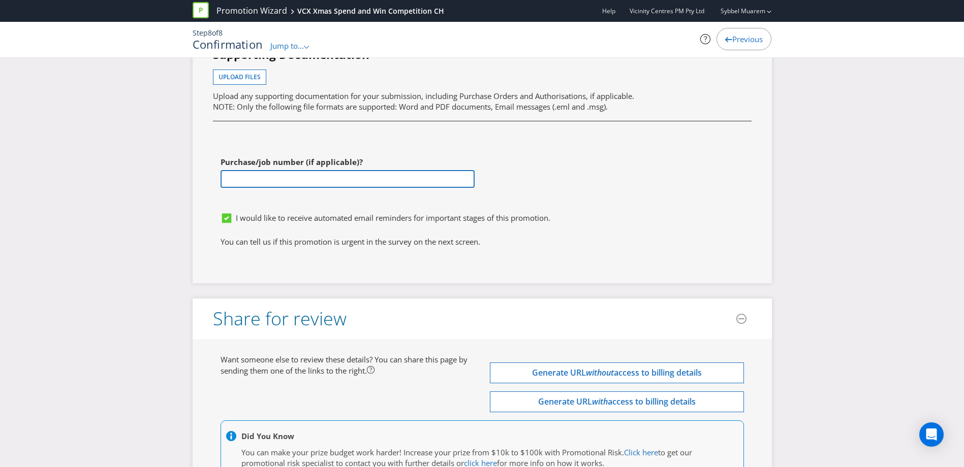
paste input "• Long & Short Form T&Cs o $985.00 o PO 1246273 • Draws & Winner Publication o …"
drag, startPoint x: 282, startPoint y: 157, endPoint x: 266, endPoint y: 157, distance: 16.3
click at [266, 170] on input "• Long & Short Form T&Cs o $985.00 o PO 1246273 • Draws & Winner Publication o …" at bounding box center [348, 179] width 254 height 18
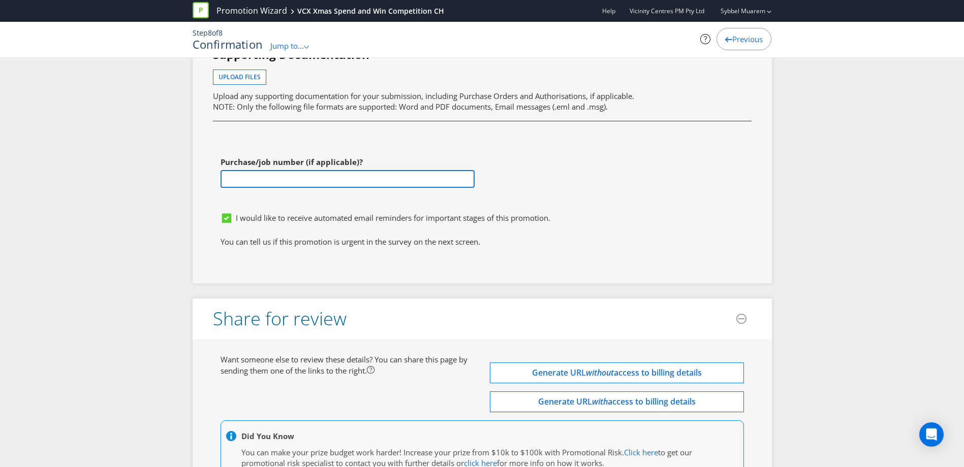
click at [369, 170] on input "• Long & Short Form T&Cs o $985.00 o PO 1246273 • Draws & Winner Publication o …" at bounding box center [348, 179] width 254 height 18
click at [418, 170] on input "• Long & Short Form T&Cs o $985.00 o PO 1246273 • Draws & Winner Publication o …" at bounding box center [348, 179] width 254 height 18
drag, startPoint x: 420, startPoint y: 162, endPoint x: 460, endPoint y: 161, distance: 40.7
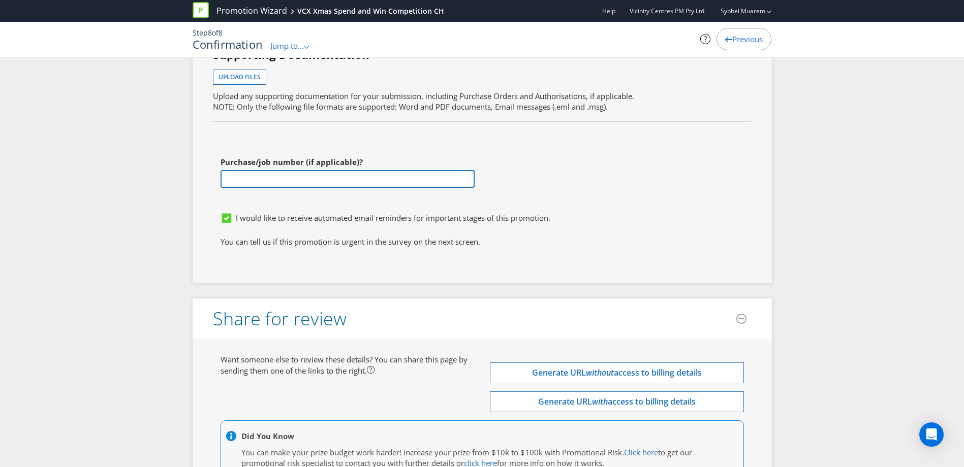
click at [483, 158] on div "First name of contact Sybbel Last name of contact Muarem Phone 0423193406 Email…" at bounding box center [482, 66] width 554 height 282
click at [460, 170] on input "• Long & Short Form T&Cs o $985.00 o PO 1246273 • Draws & Winner Publication o …" at bounding box center [348, 179] width 254 height 18
drag, startPoint x: 469, startPoint y: 155, endPoint x: 237, endPoint y: 161, distance: 231.8
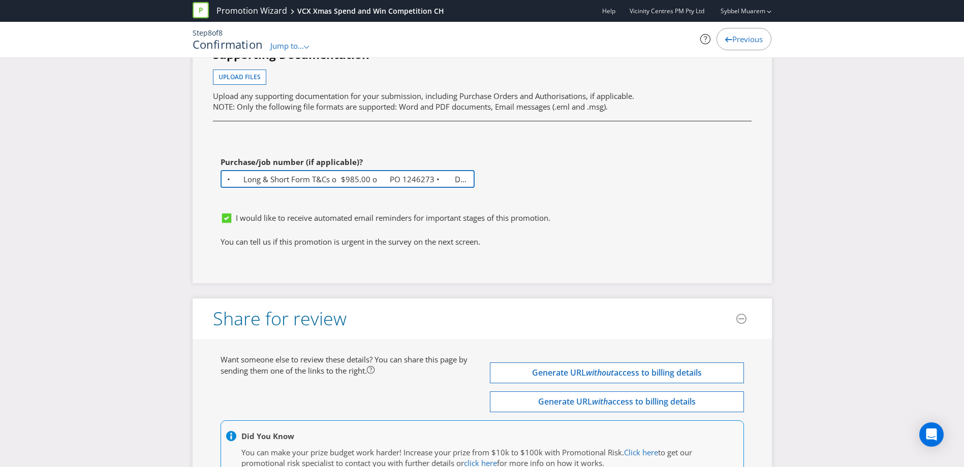
click at [245, 170] on input "• Long & Short Form T&Cs o $985.00 o PO 1246273 • Draws & Winner Publication o …" at bounding box center [348, 179] width 254 height 18
click at [322, 170] on input "Long & Short Form T&Cs o $985.00 o PO 1246273 • Draws & Winner Publication o $4…" at bounding box center [348, 179] width 254 height 18
click at [349, 170] on input "Long & Short Form T&Cs $985.00 o PO 1246273 • Draws & Winner Publication o $4,6…" at bounding box center [348, 179] width 254 height 18
click at [394, 170] on input "Long & Short Form T&Cs $985.00. PO 1246273 • Draws & Winner Publication o $4,61…" at bounding box center [348, 179] width 254 height 18
click at [587, 140] on div "First name of contact Sybbel Last name of contact Muarem Phone 0423193406 Email…" at bounding box center [482, 66] width 554 height 282
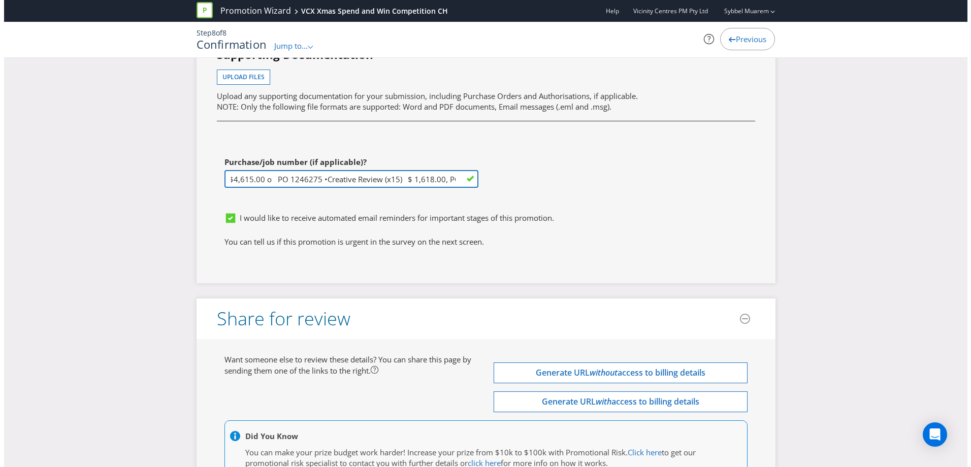
scroll to position [0, 318]
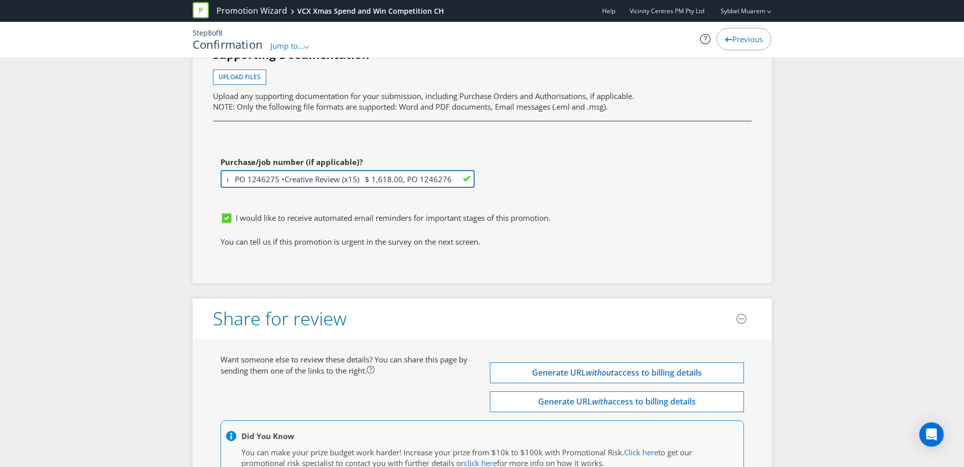
drag, startPoint x: 469, startPoint y: 155, endPoint x: 540, endPoint y: 141, distance: 71.6
click at [540, 141] on div "First name of contact Sybbel Last name of contact Muarem Phone 0423193406 Email…" at bounding box center [482, 66] width 554 height 282
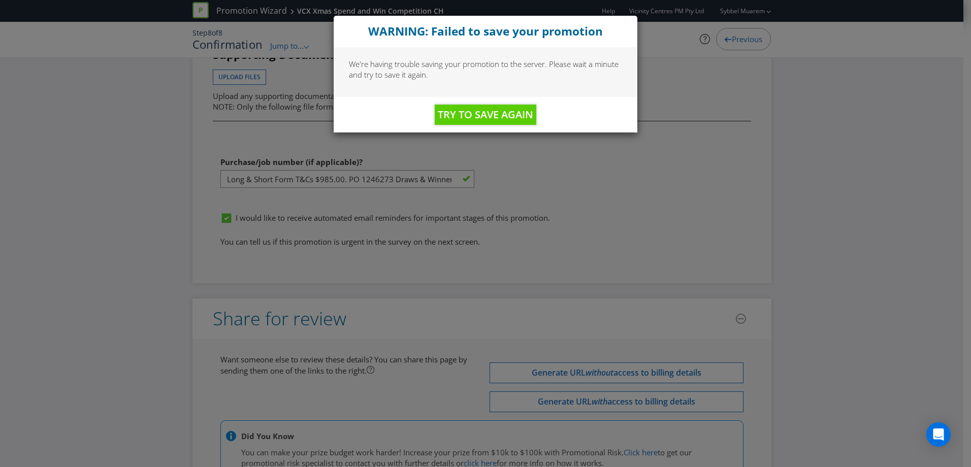
click at [575, 150] on div "WARNING: Failed to save your promotion We're having trouble saving your promoti…" at bounding box center [485, 233] width 971 height 467
click at [517, 115] on span "Try to Save Again" at bounding box center [486, 115] width 96 height 14
click at [427, 165] on div "WARNING: Failed to save your promotion We're having trouble saving your promoti…" at bounding box center [485, 233] width 971 height 467
click at [425, 158] on div "WARNING: Failed to save your promotion We're having trouble saving your promoti…" at bounding box center [485, 233] width 971 height 467
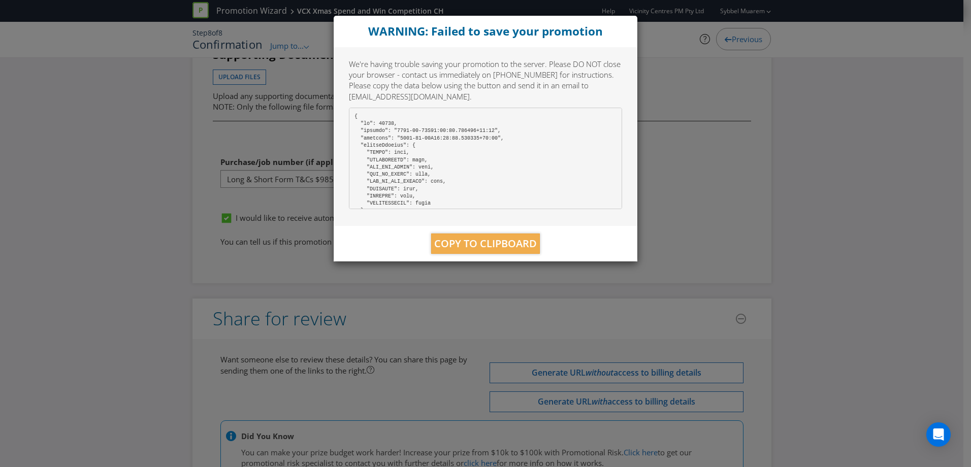
click at [652, 129] on div "WARNING: Failed to save your promotion We're having trouble saving your promoti…" at bounding box center [485, 233] width 971 height 467
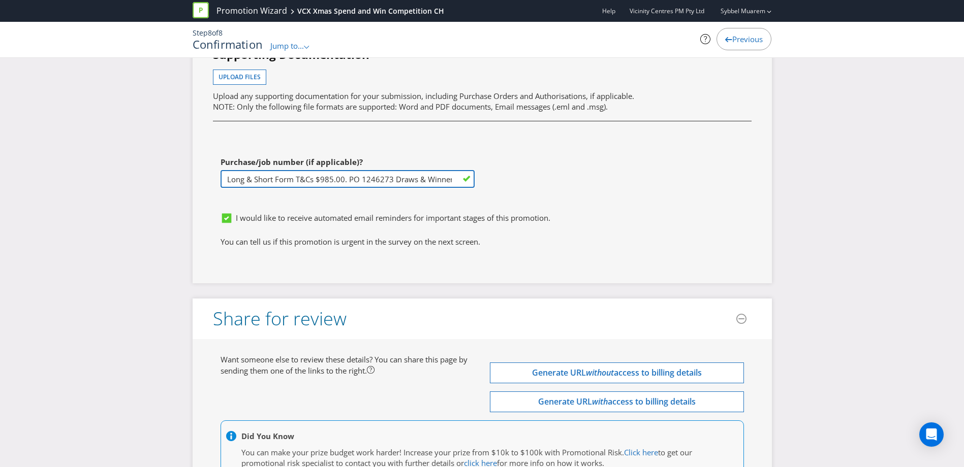
click at [417, 170] on input "Long & Short Form T&Cs $985.00. PO 1246273 Draws & Winner Publication o $4,615.…" at bounding box center [348, 179] width 254 height 18
drag, startPoint x: 393, startPoint y: 156, endPoint x: 487, endPoint y: 154, distance: 94.0
click at [487, 154] on div "First name of contact Sybbel Last name of contact Muarem Phone 0423193406 Email…" at bounding box center [482, 66] width 554 height 282
click at [424, 170] on input "Long & Short Form T&Cs $985.00. PO 1246273 Draws & Winner Publication o $4,615.…" at bounding box center [348, 179] width 254 height 18
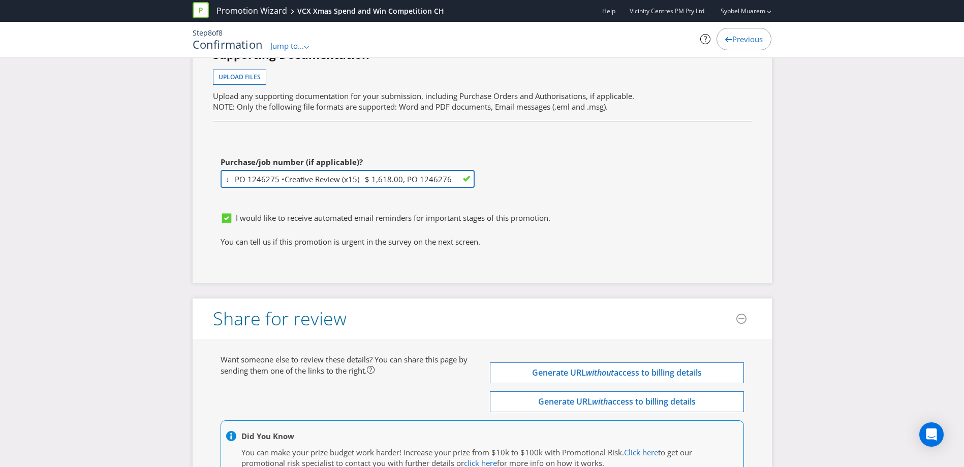
drag, startPoint x: 409, startPoint y: 157, endPoint x: 365, endPoint y: 162, distance: 43.9
click at [365, 170] on input "Long & Short Form T&Cs $985.00. PO 1246273 Draws & Winner Publication o $4,615.…" at bounding box center [348, 179] width 254 height 18
type input "Long & Short Form T&Cs $985.00. PO 1246273 Draws & Winner Publication o $4,615.…"
click at [368, 170] on input "Long & Short Form T&Cs $985.00. PO 1246273 Draws & Winner Publication o $4,615.…" at bounding box center [348, 179] width 254 height 18
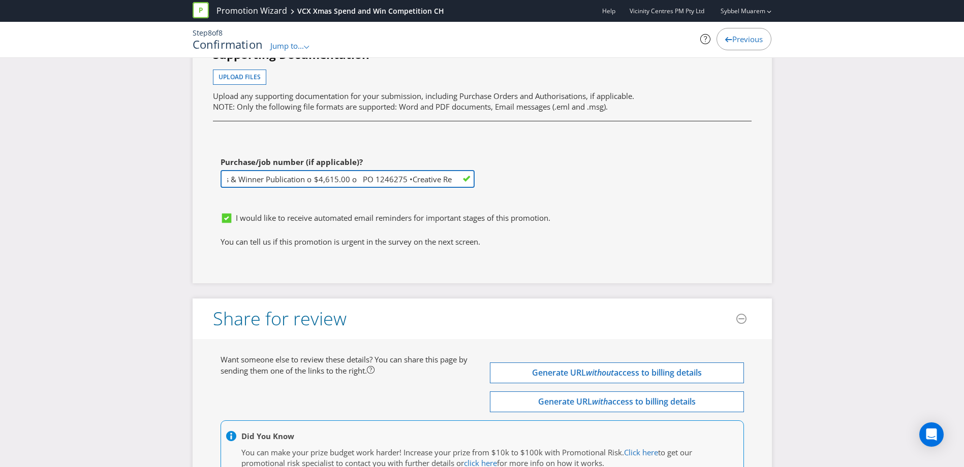
click at [368, 170] on input "Long & Short Form T&Cs $985.00. PO 1246273 Draws & Winner Publication o $4,615.…" at bounding box center [348, 179] width 254 height 18
type input "p"
paste input "o PO 1246273"
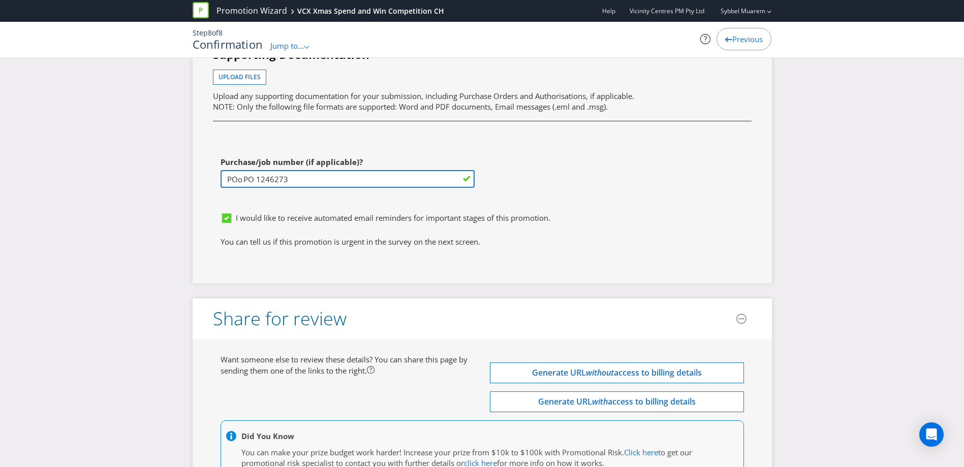
drag, startPoint x: 259, startPoint y: 158, endPoint x: 215, endPoint y: 160, distance: 43.2
click at [215, 160] on div "Purchase/job number (if applicable)? POo PO 1246273" at bounding box center [343, 180] width 277 height 56
click at [273, 170] on input "PO 1246273" at bounding box center [348, 179] width 254 height 18
paste input "o PO 1246275"
click at [292, 170] on input "PO 1246273, o PO 1246275" at bounding box center [348, 179] width 254 height 18
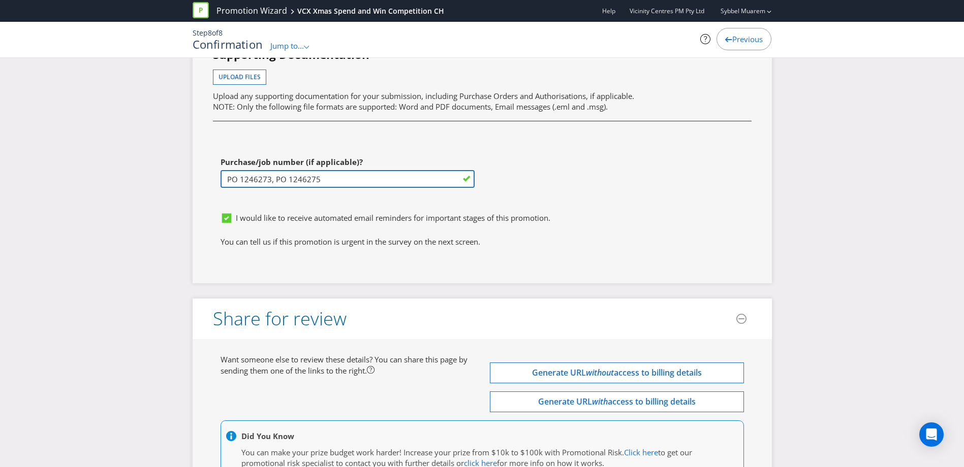
click at [326, 170] on input "PO 1246273, PO 1246275" at bounding box center [348, 179] width 254 height 18
paste input "o PO 1246276"
click at [339, 170] on input "PO 1246273, PO 1246275, o PO 1246276" at bounding box center [348, 179] width 254 height 18
type input "PO 1246273, PO 1246275, PO 1246276"
click at [538, 154] on div "First name of contact Sybbel Last name of contact Muarem Phone 0423193406 Email…" at bounding box center [482, 66] width 554 height 282
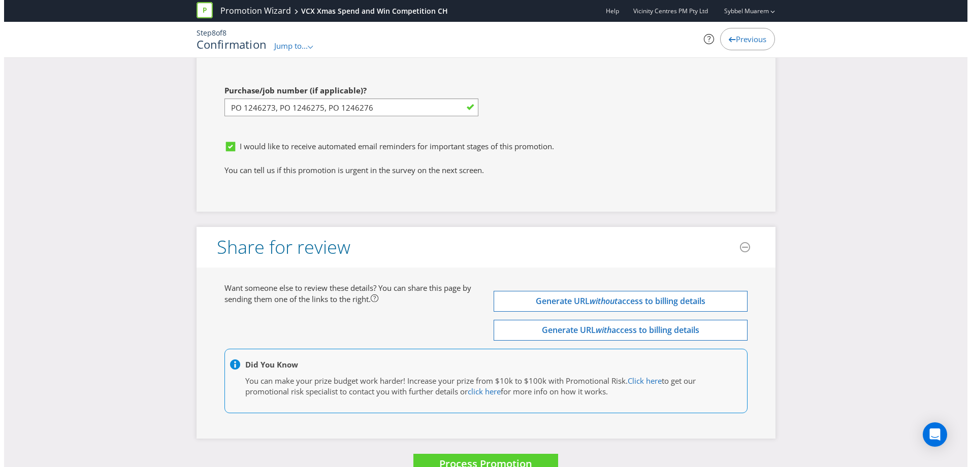
scroll to position [3343, 0]
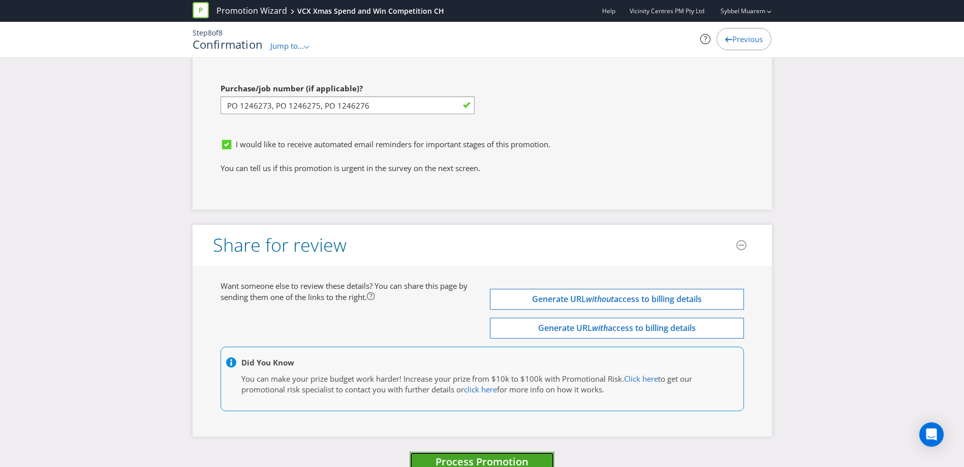
click at [488, 455] on span "Process Promotion" at bounding box center [481, 462] width 93 height 14
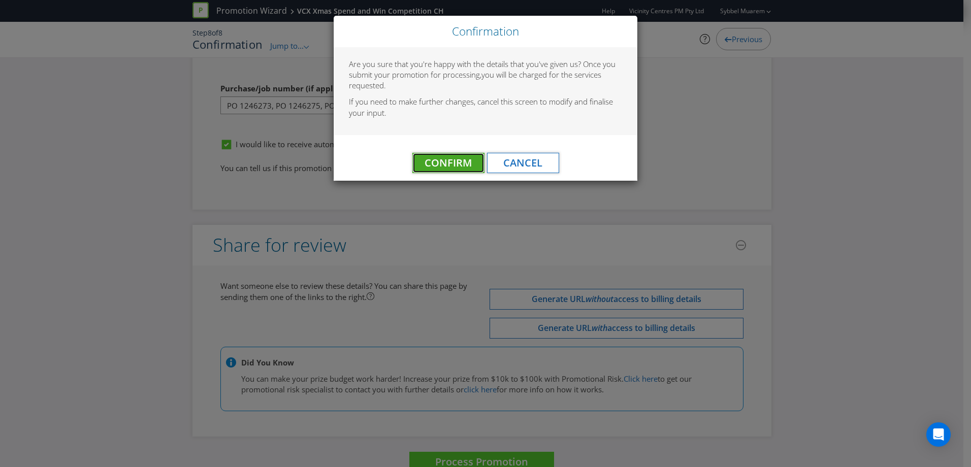
click at [460, 167] on span "Confirm" at bounding box center [448, 163] width 47 height 14
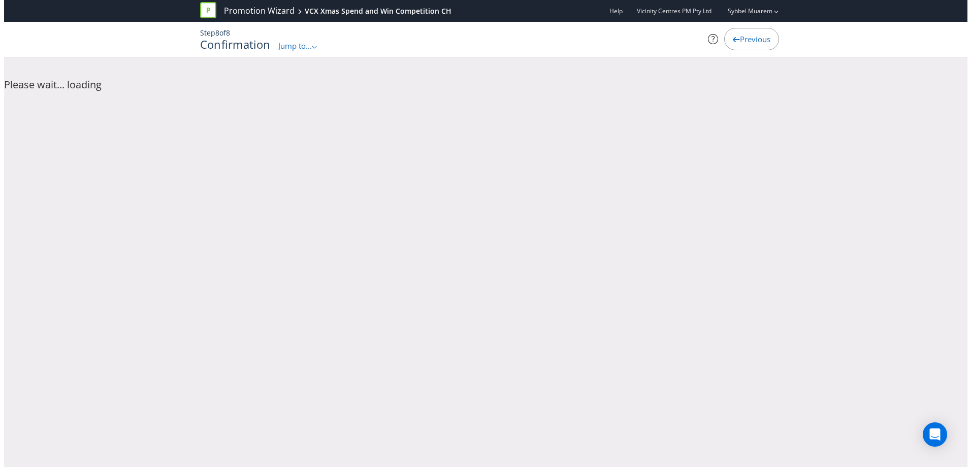
scroll to position [0, 0]
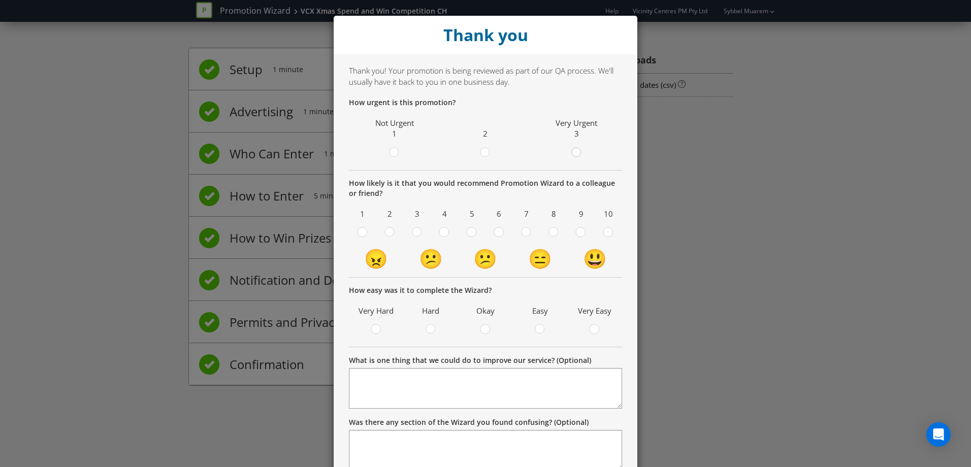
drag, startPoint x: 566, startPoint y: 154, endPoint x: 578, endPoint y: 159, distance: 12.5
click at [568, 154] on label at bounding box center [576, 153] width 17 height 13
click at [0, 0] on input "radio" at bounding box center [0, 0] width 0 height 0
click at [604, 231] on circle at bounding box center [608, 232] width 9 height 9
click at [0, 0] on input "radio" at bounding box center [0, 0] width 0 height 0
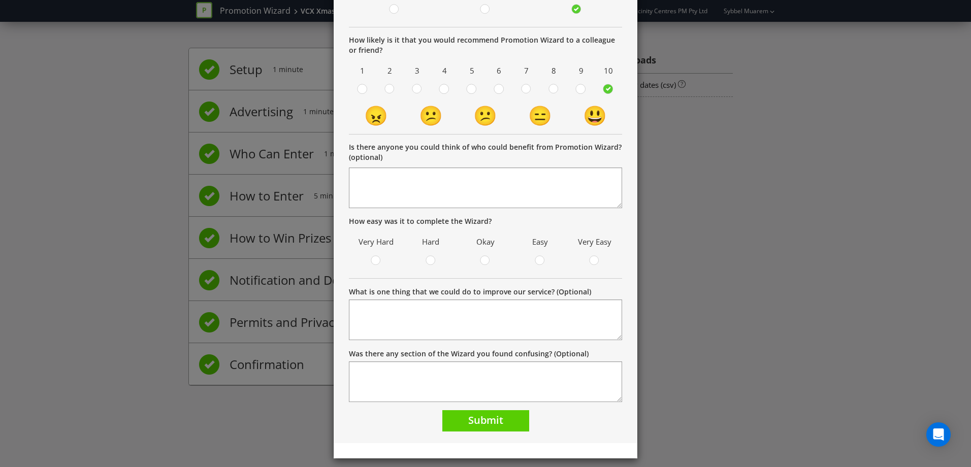
scroll to position [150, 0]
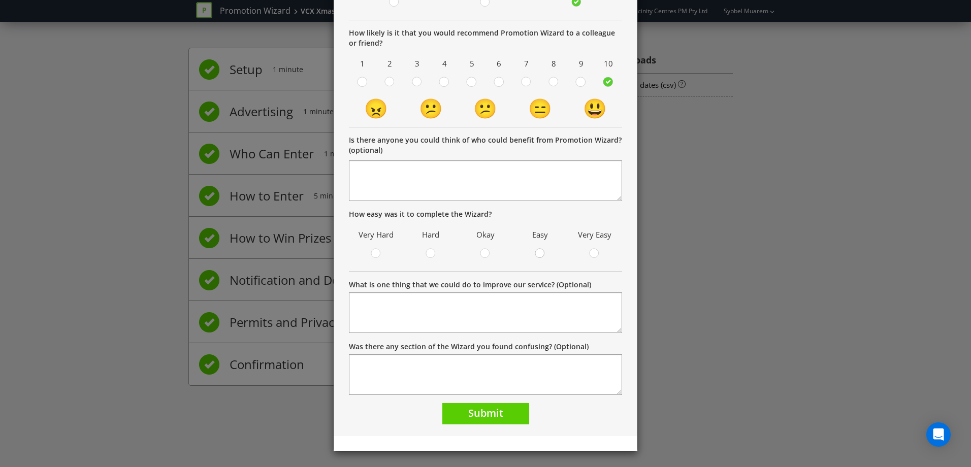
click at [536, 254] on circle at bounding box center [540, 253] width 9 height 9
click at [0, 0] on input "radio" at bounding box center [0, 0] width 0 height 0
click at [484, 413] on span "Submit" at bounding box center [485, 413] width 35 height 14
